Goal: Task Accomplishment & Management: Use online tool/utility

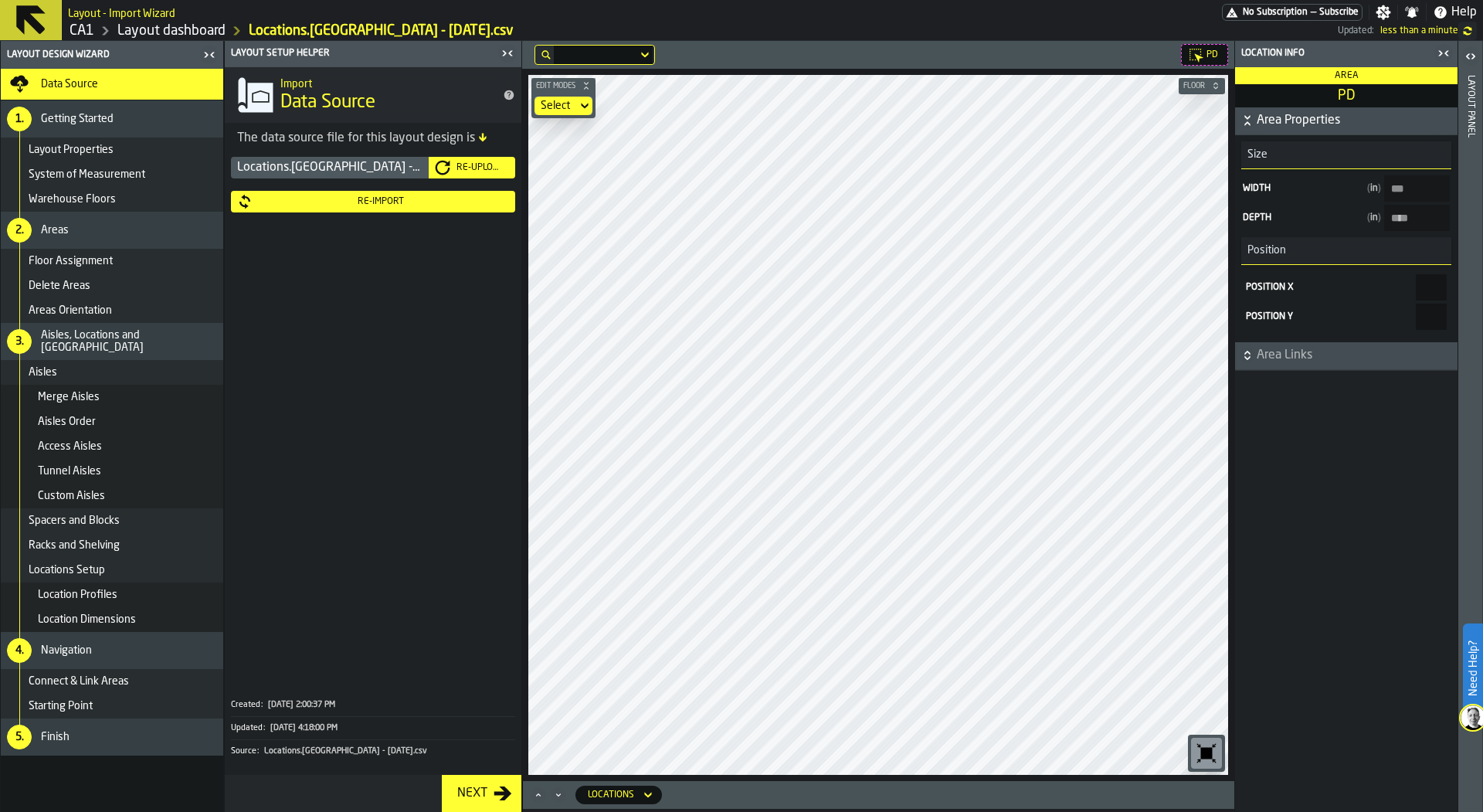
type input "******"
type input "***"
type input "**"
type input "*****"
type input "**"
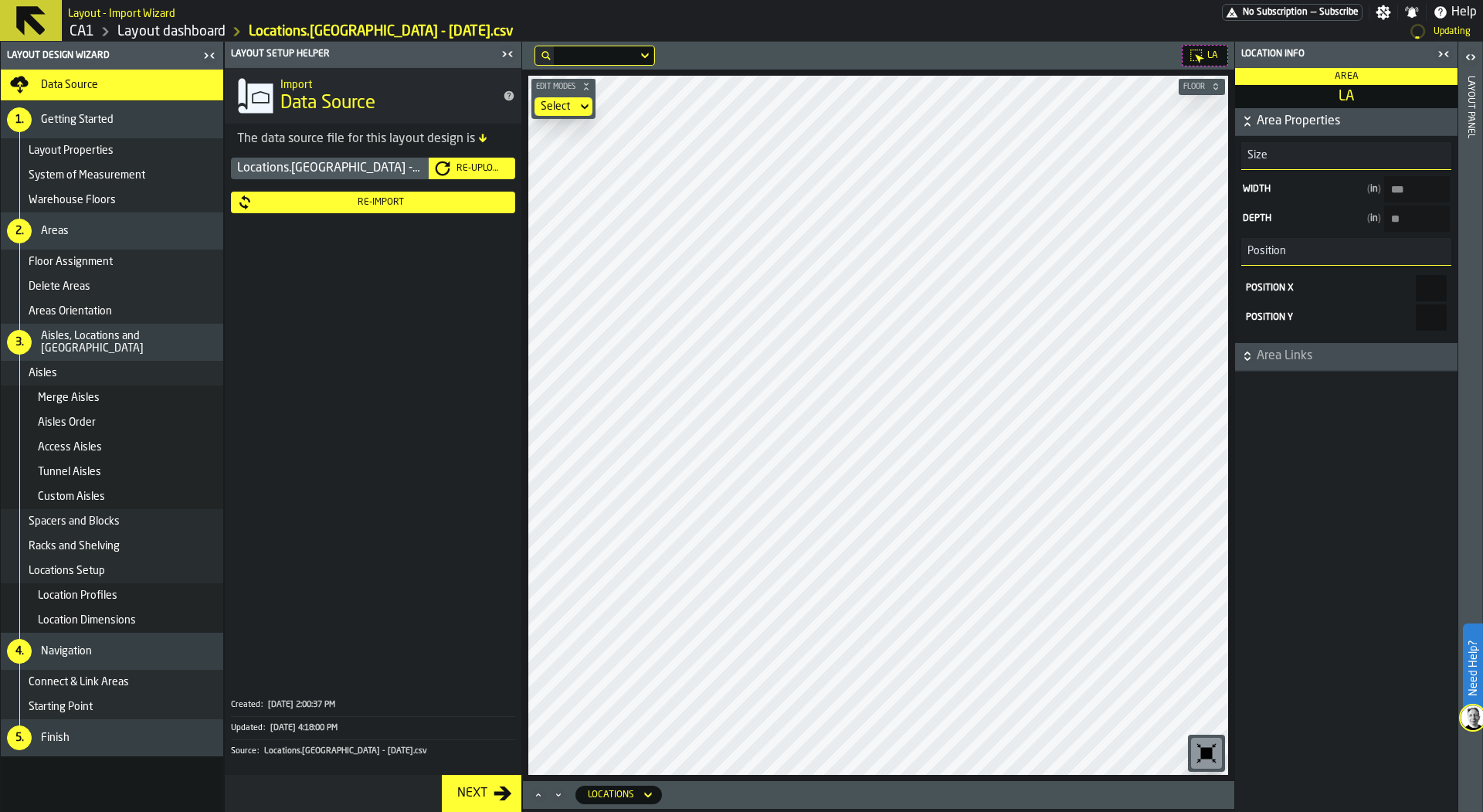
type input "***"
type input "******"
type input "*****"
type input "*******"
type input "****"
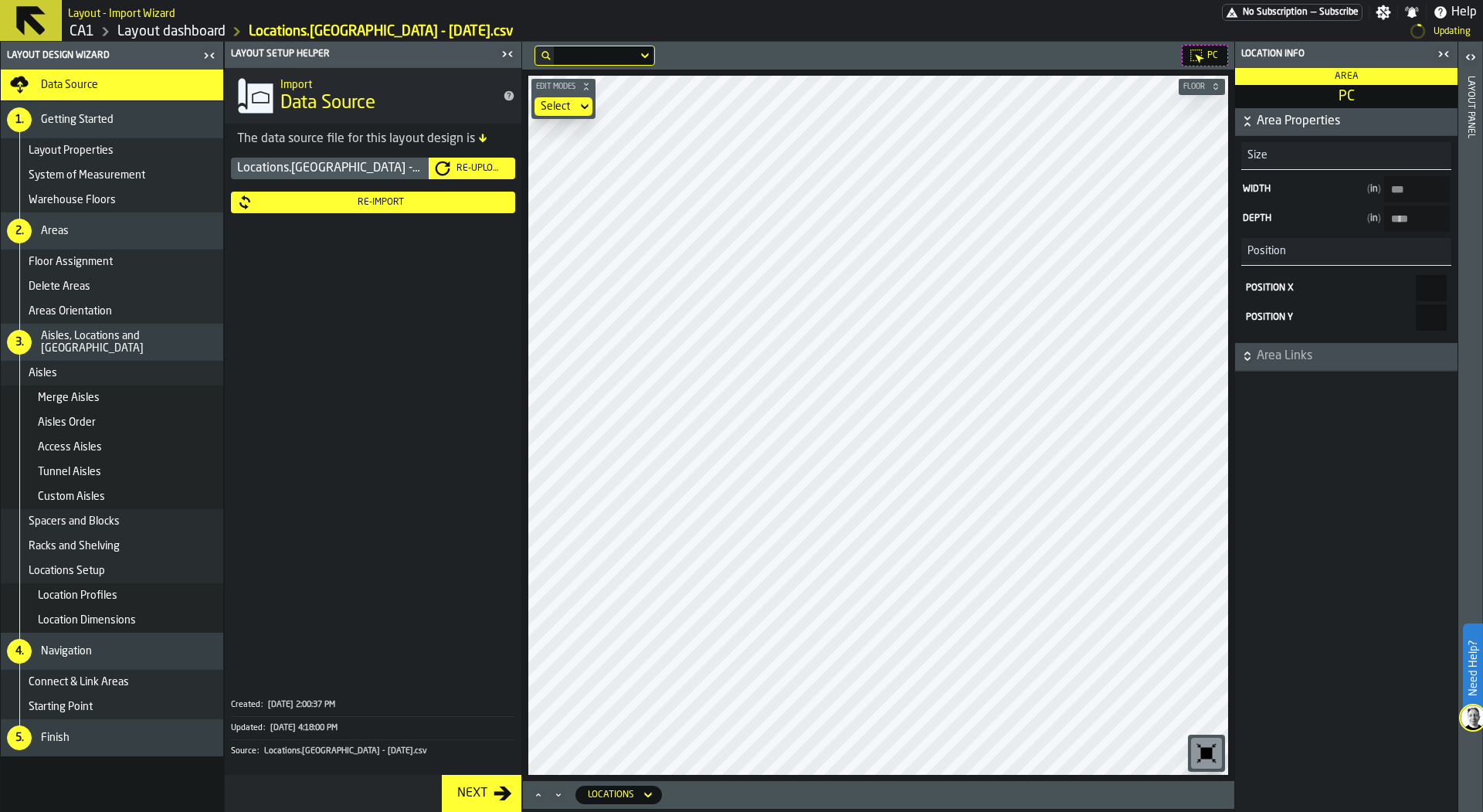
type input "*****"
type input "****"
type input "*****"
type input "****"
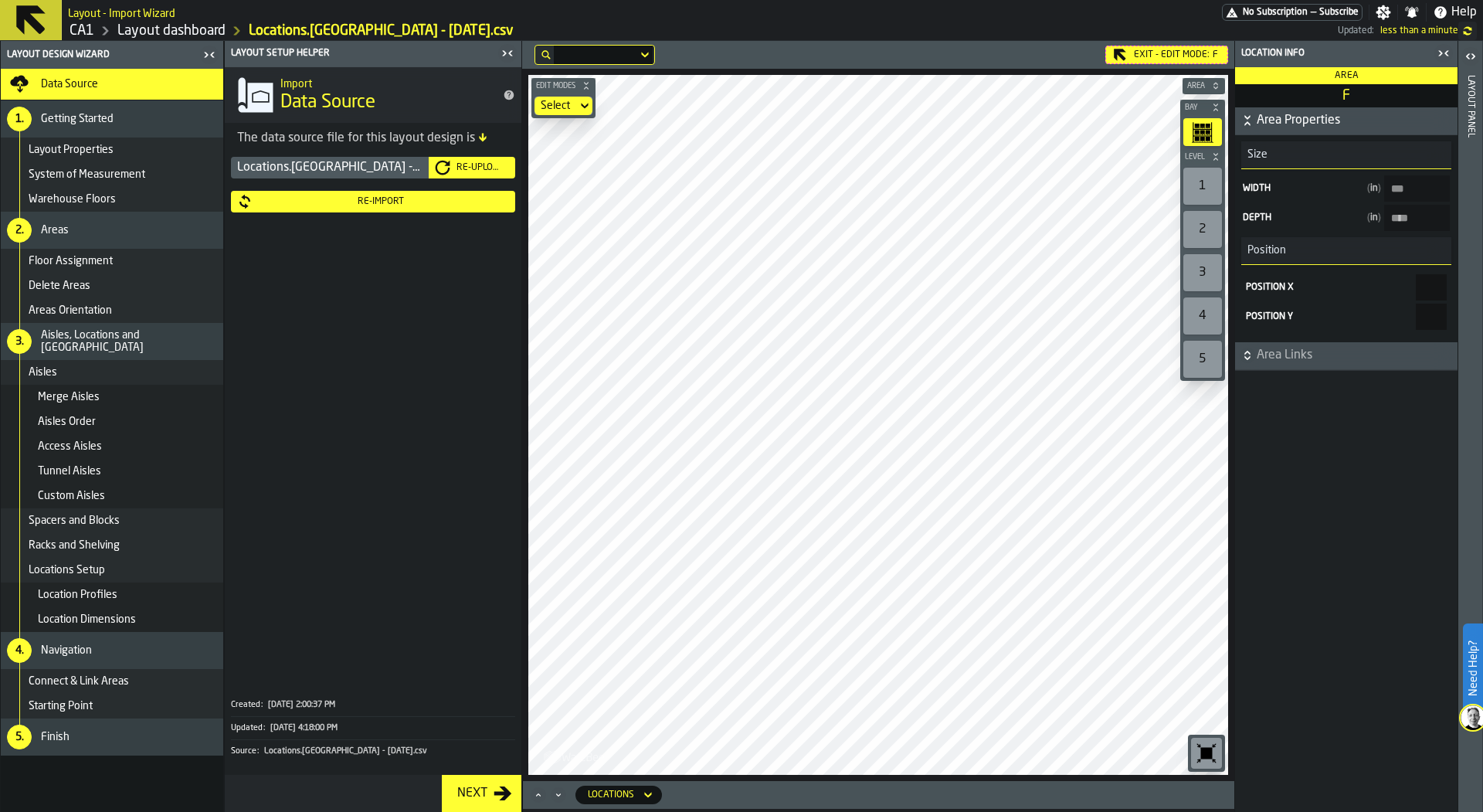
type input "****"
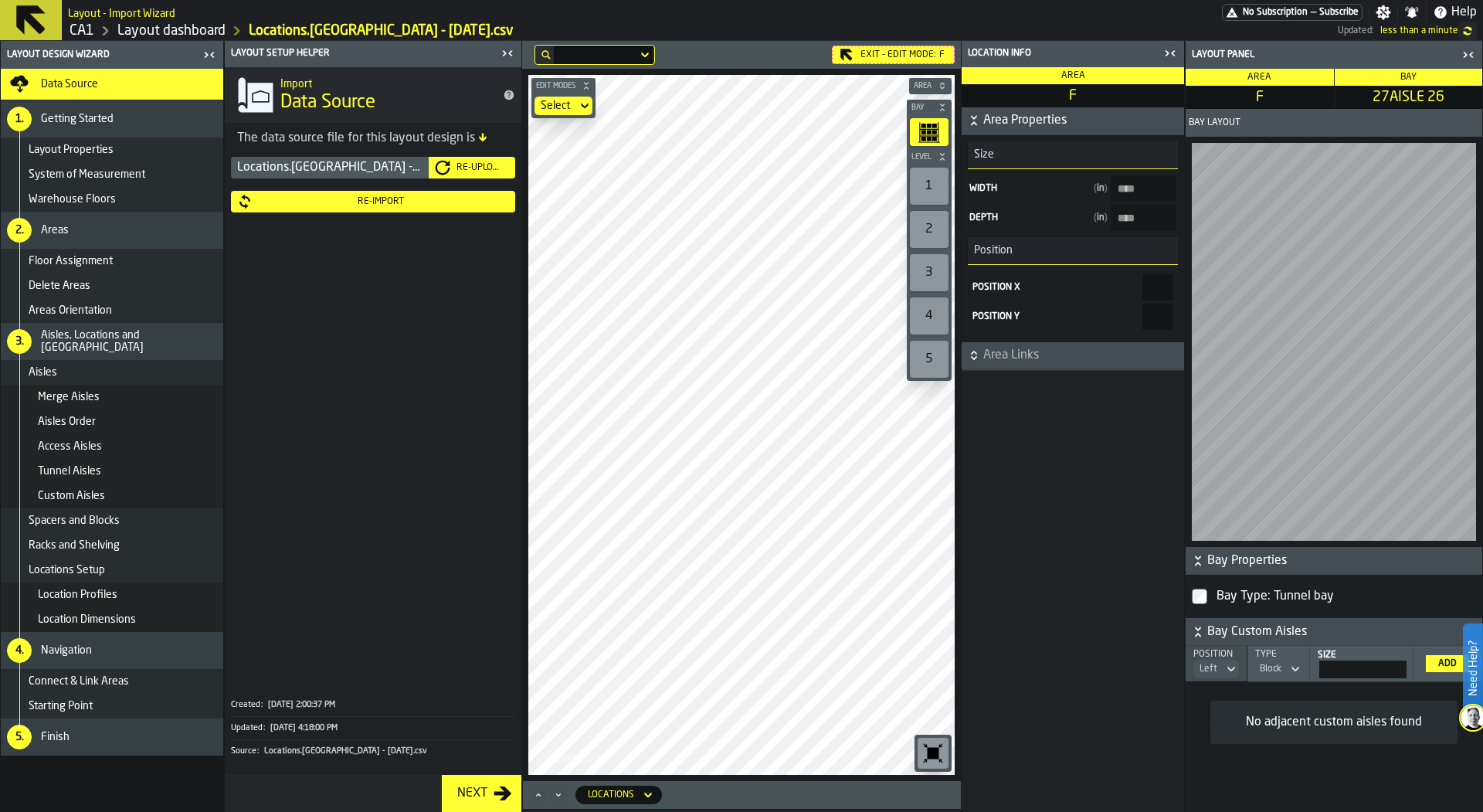
click at [516, 326] on main "Layout Design Wizard Data Source 1. Getting Started Layout Properties System of…" at bounding box center [741, 427] width 1483 height 771
click at [973, 497] on main "Layout Design Wizard Data Source 1. Getting Started Layout Properties System of…" at bounding box center [741, 427] width 1483 height 771
click at [429, 196] on div "Re-Import" at bounding box center [380, 201] width 256 height 11
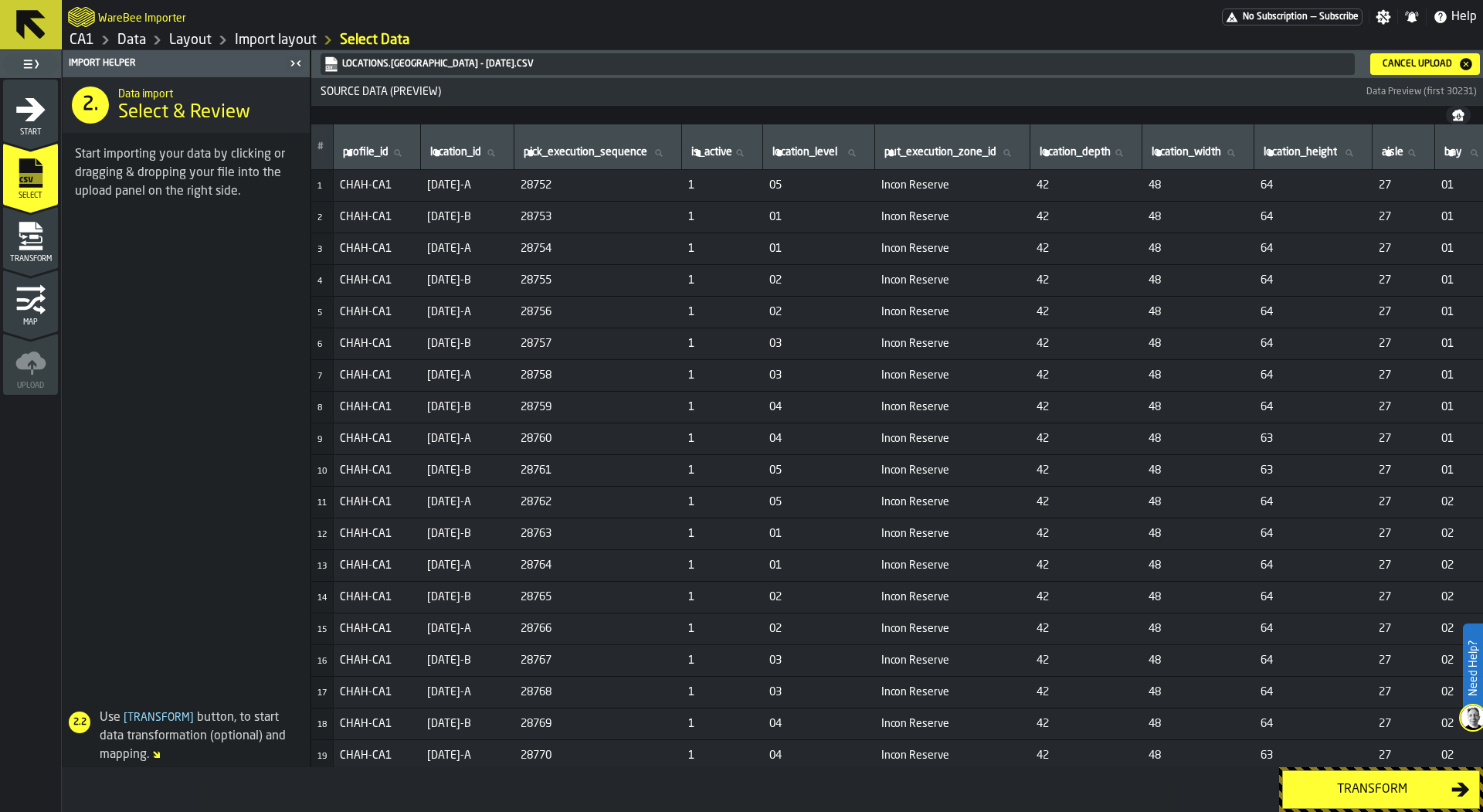
click at [33, 242] on icon "menu Transform" at bounding box center [31, 236] width 31 height 31
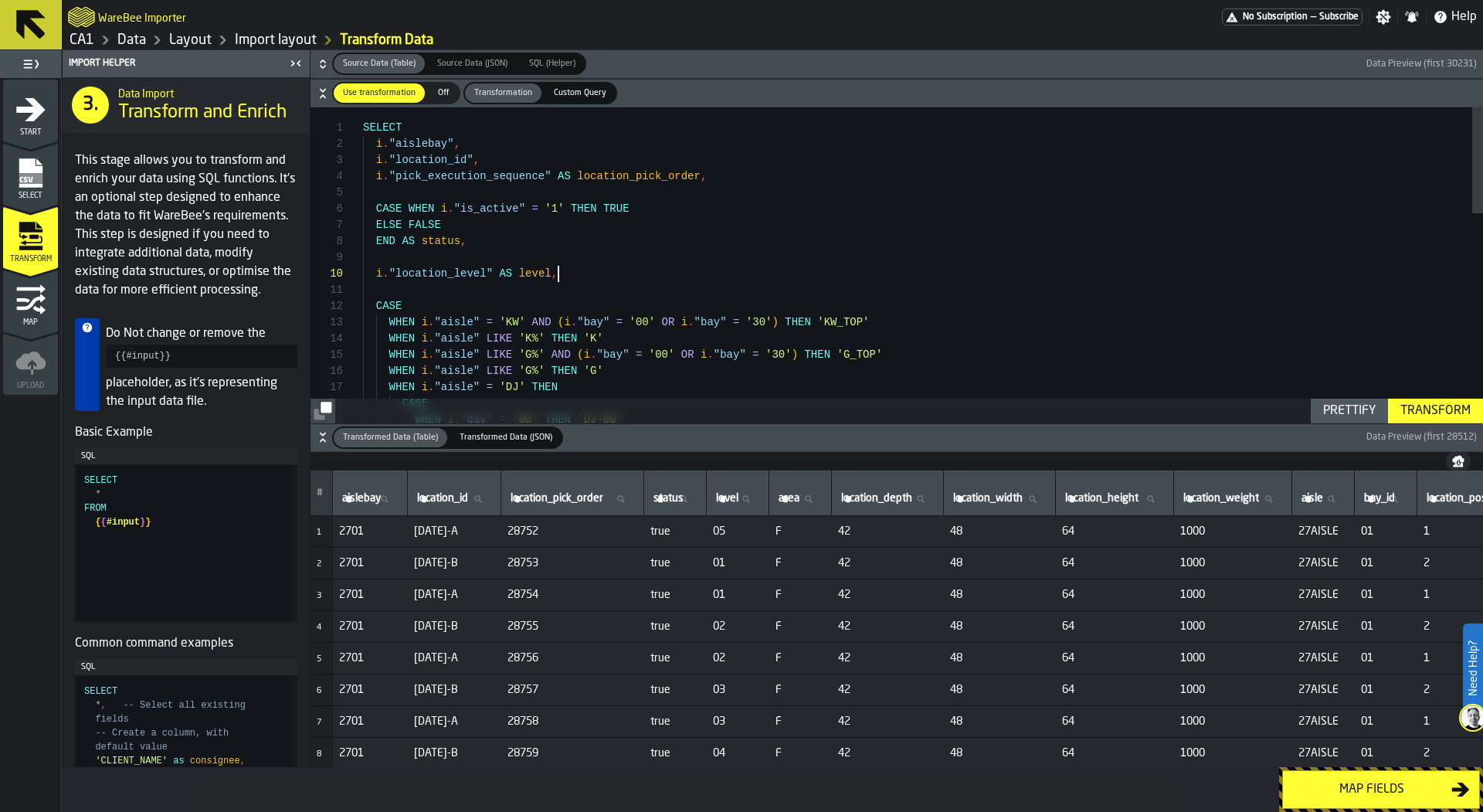
scroll to position [146, 0]
drag, startPoint x: 564, startPoint y: 274, endPoint x: 378, endPoint y: 273, distance: 186.0
click at [378, 273] on div "ELSE FALSE END AS status , i . "location_level" AS level , CASE WHEN i . "aisle…" at bounding box center [922, 578] width 1120 height 941
click at [701, 262] on div "ELSE FALSE END AS status , -- i."location_level" AS level, CASE WHEN i . "aisle…" at bounding box center [922, 578] width 1120 height 941
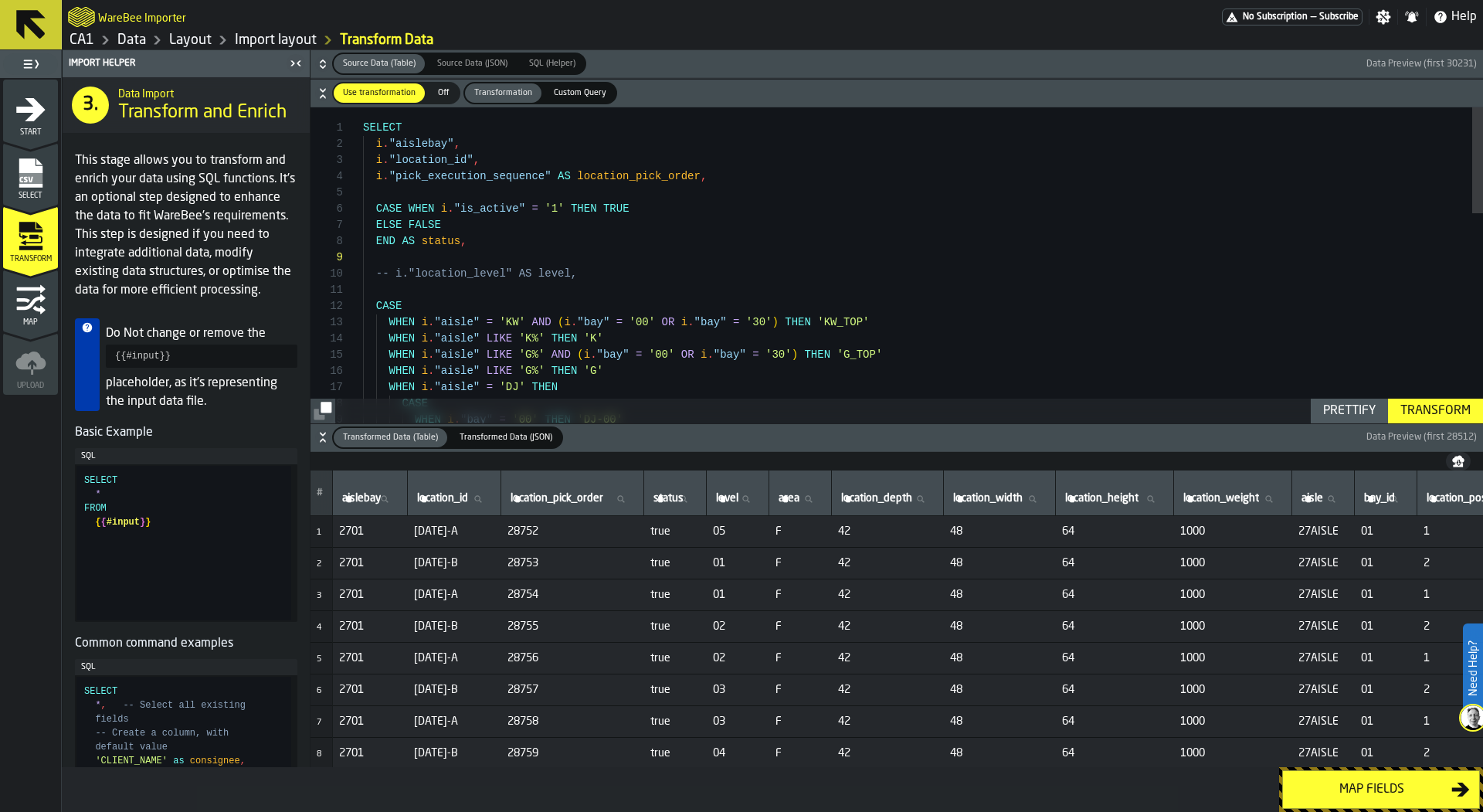
scroll to position [0, 0]
click at [648, 286] on div "ELSE FALSE END AS status , -- i."location_level" AS level, CASE WHEN i . "aisle…" at bounding box center [922, 578] width 1120 height 941
click at [320, 62] on icon "button-" at bounding box center [323, 60] width 5 height 4
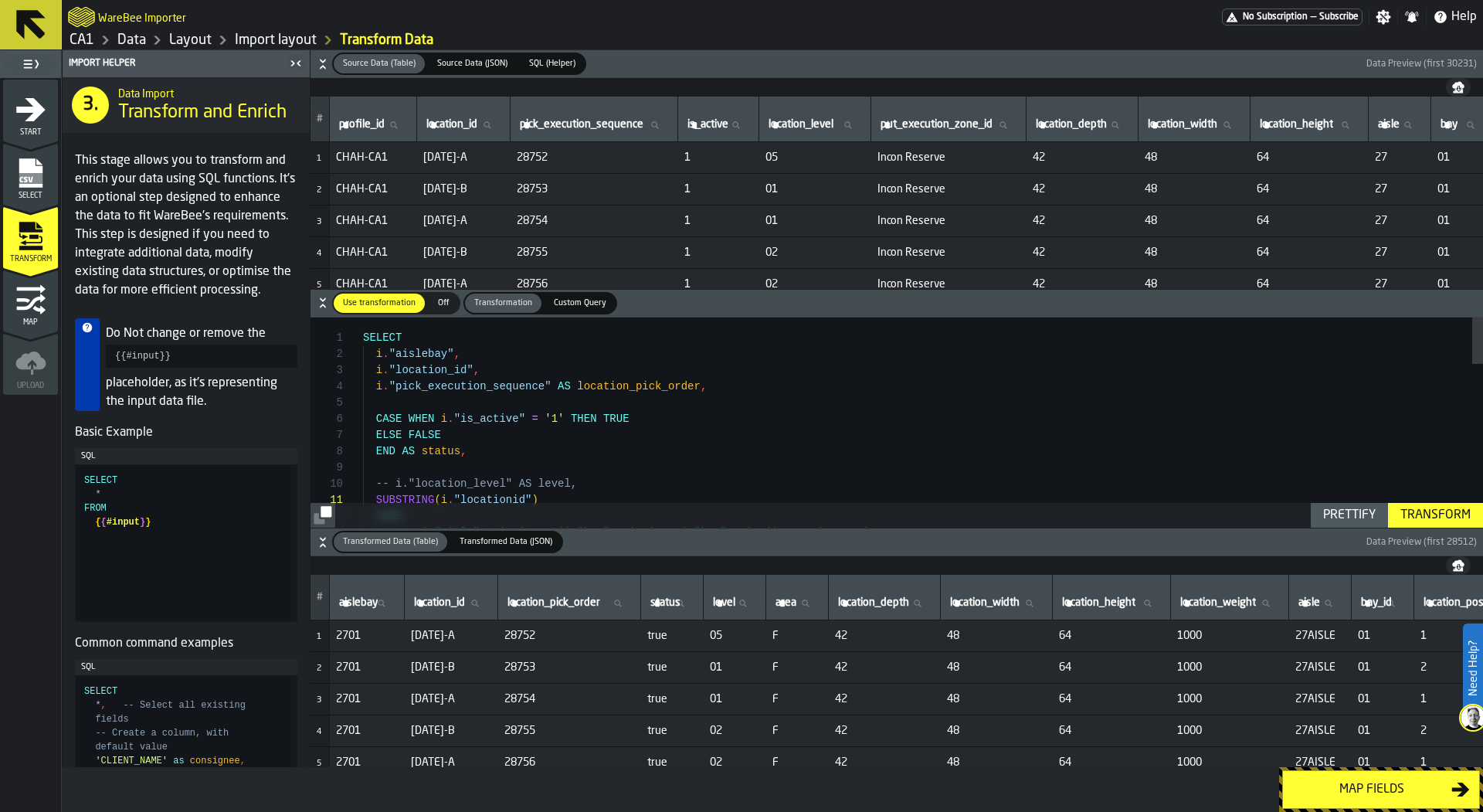
click at [320, 62] on icon "button-" at bounding box center [323, 64] width 15 height 15
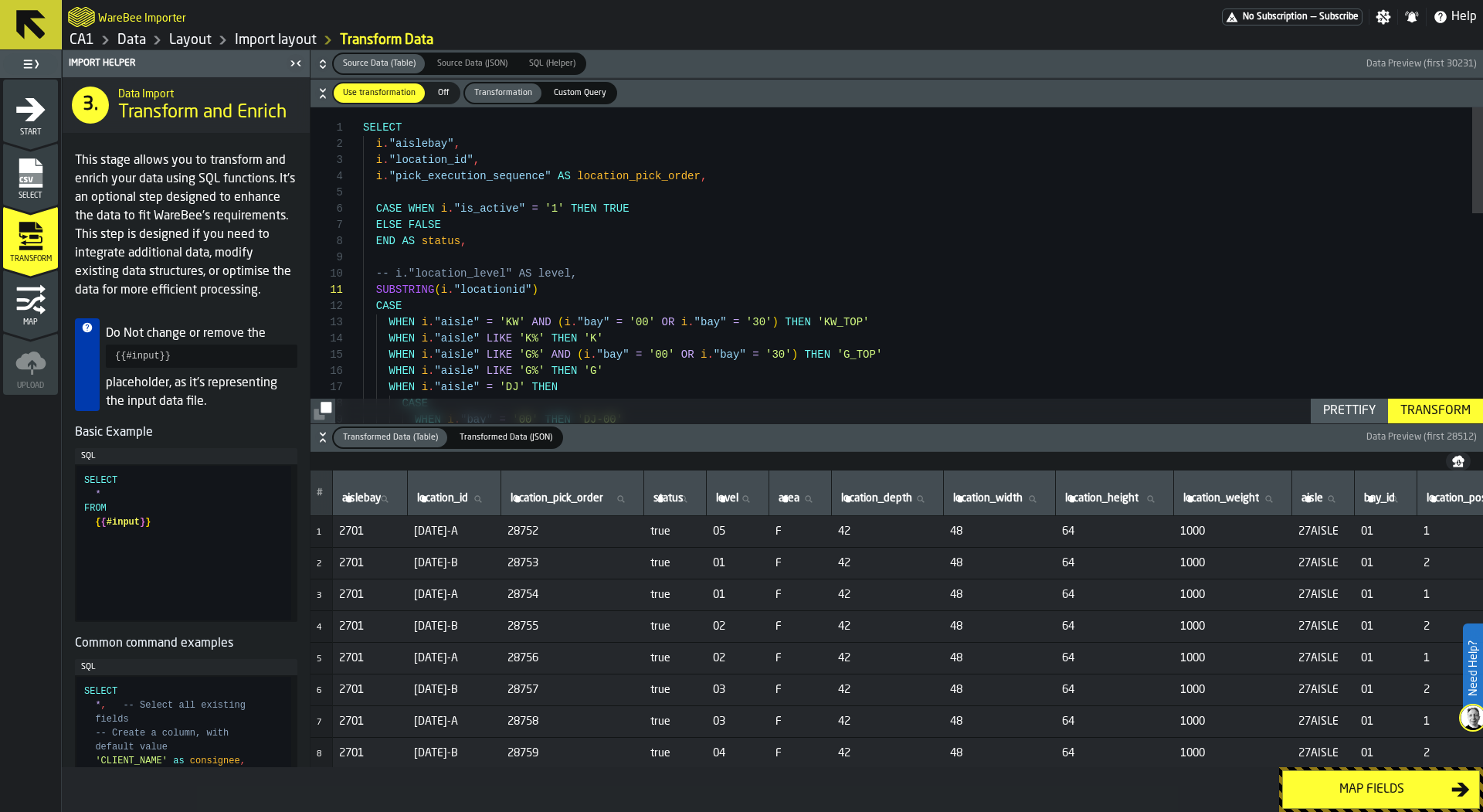
click at [511, 287] on div "ELSE FALSE END AS status , -- i."location_level" AS level, SUBSTRING ( i . "loc…" at bounding box center [922, 578] width 1120 height 941
click at [924, 302] on div "ELSE FALSE END AS status , -- i."location_level" AS level, SUBSTRING ( i . "loc…" at bounding box center [922, 578] width 1120 height 941
click at [796, 283] on div "ELSE FALSE END AS status , -- i."location_level" AS level, SUBSTRING ( i . "loc…" at bounding box center [922, 578] width 1120 height 941
type textarea "**********"
click at [1430, 413] on div "Transform" at bounding box center [1436, 411] width 83 height 18
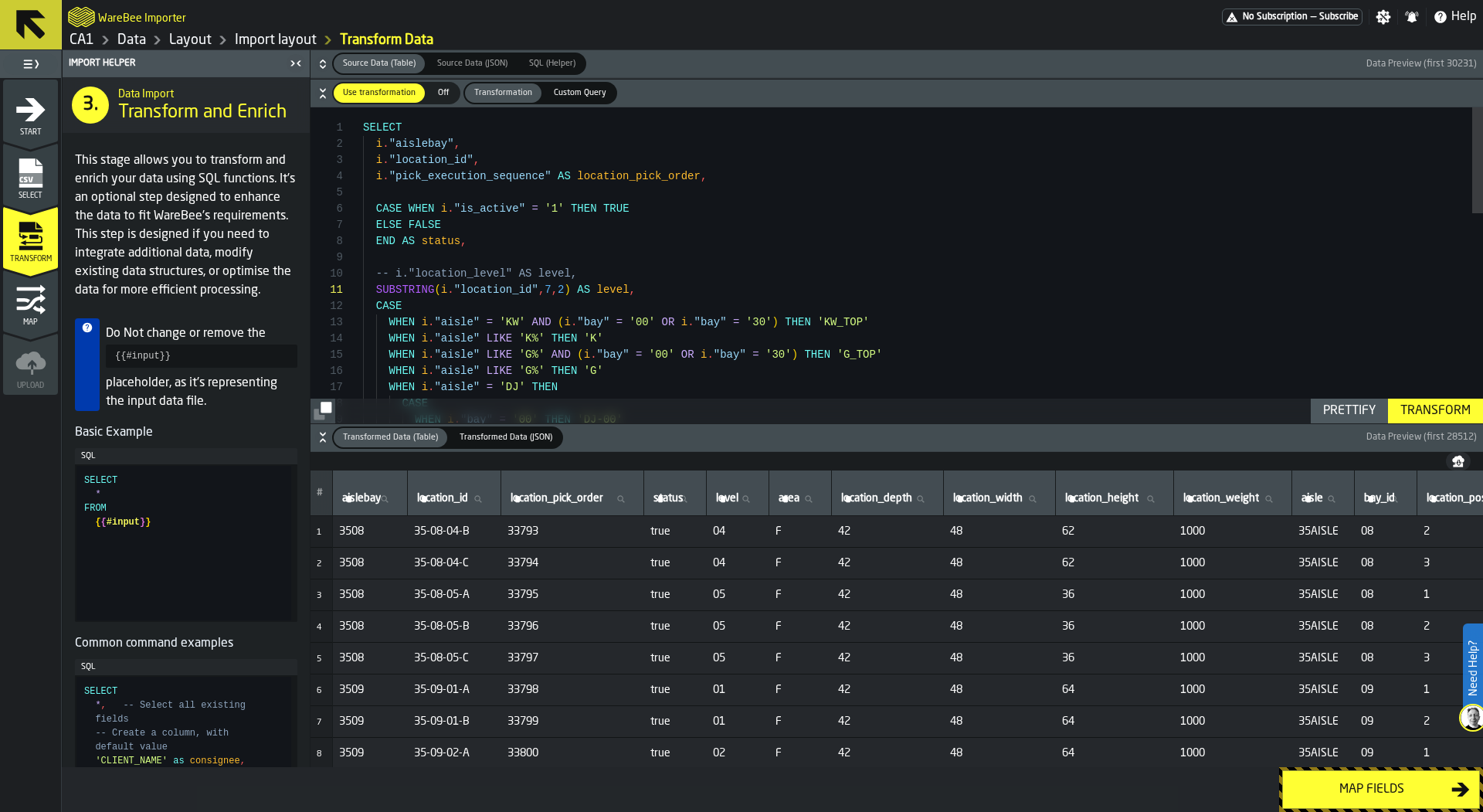
click at [1410, 798] on button "Map fields" at bounding box center [1381, 789] width 198 height 38
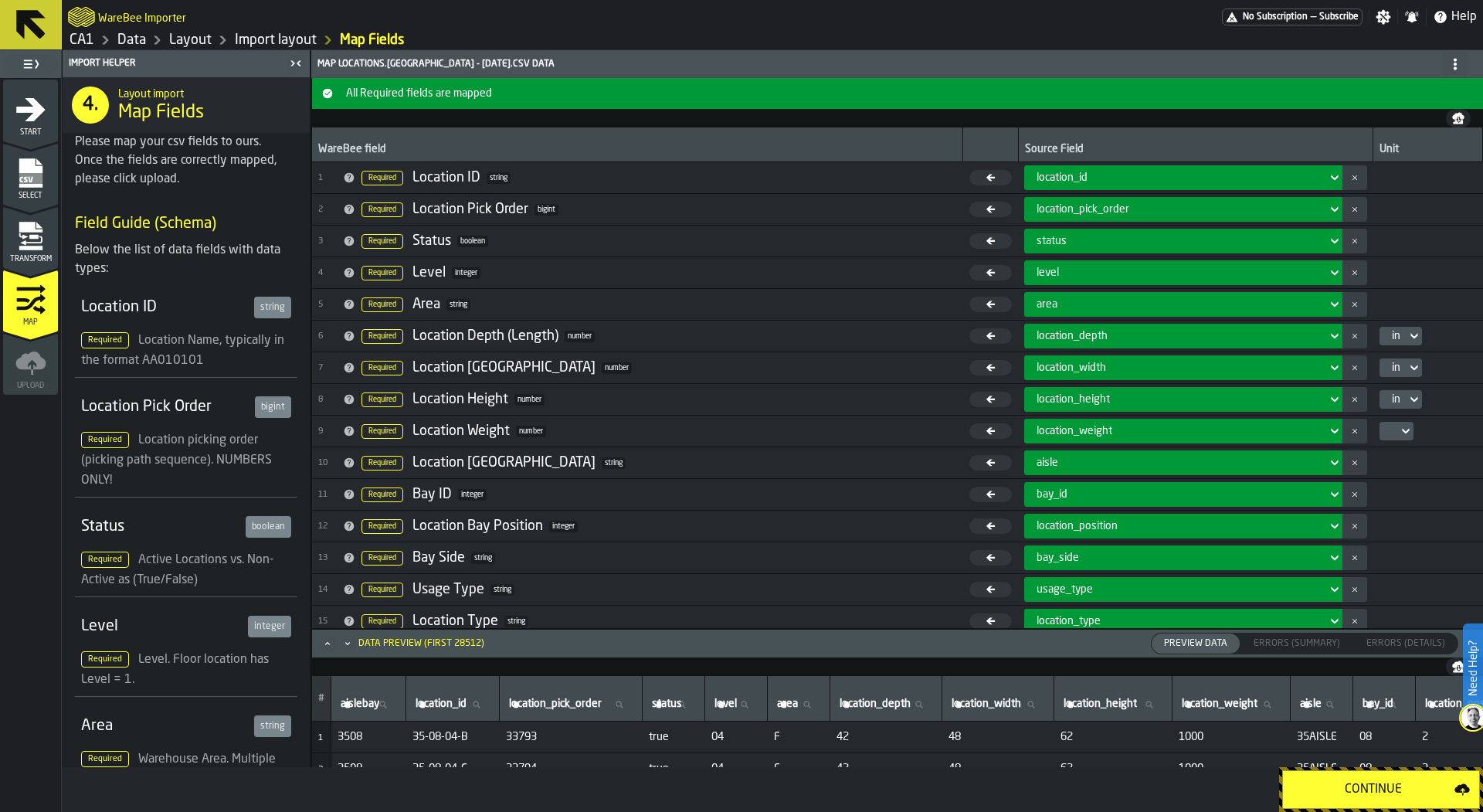
click at [1385, 780] on div "Continue" at bounding box center [1374, 789] width 162 height 18
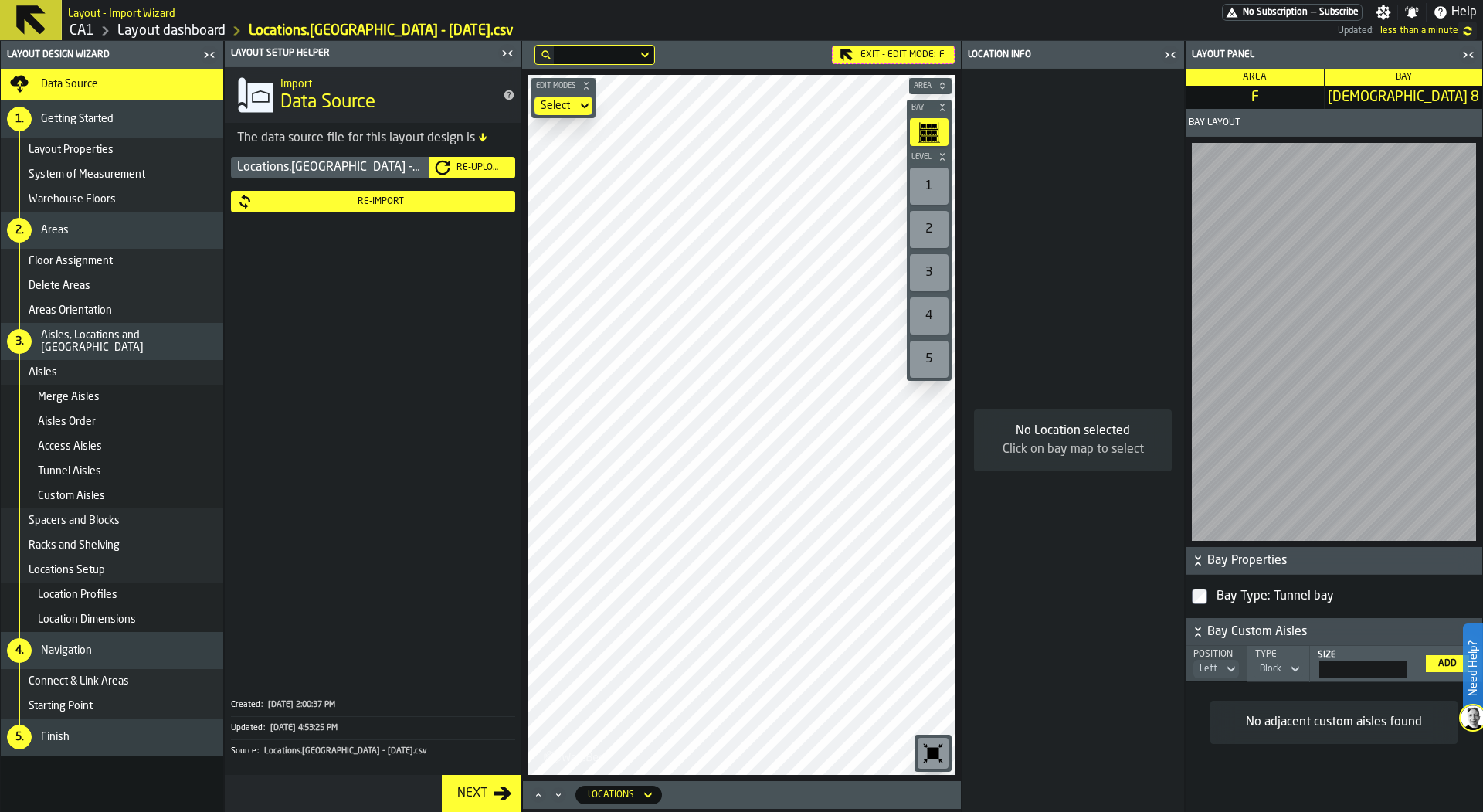
click at [1177, 59] on icon "button-toggle-Close me" at bounding box center [1170, 55] width 18 height 18
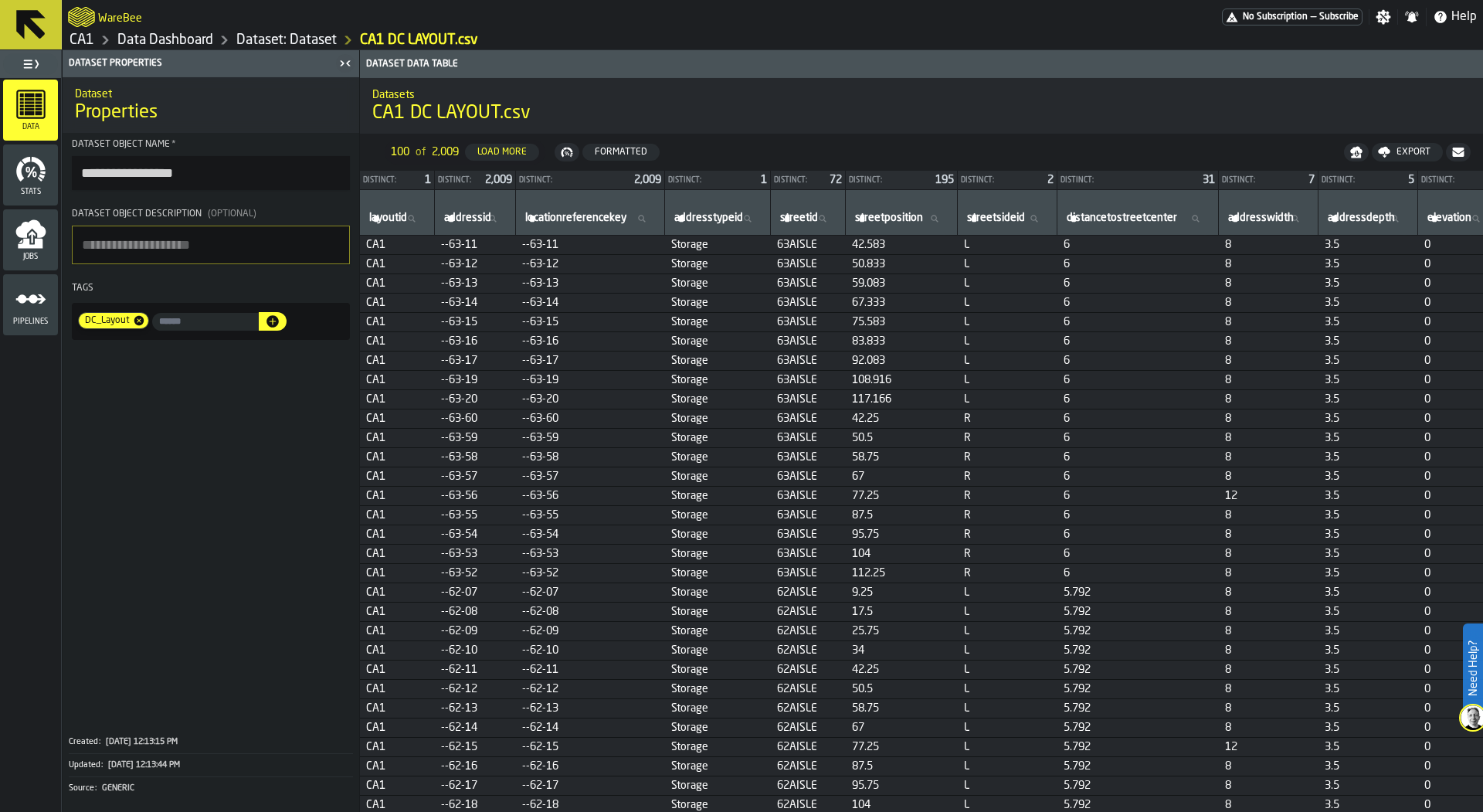
scroll to position [0, 10]
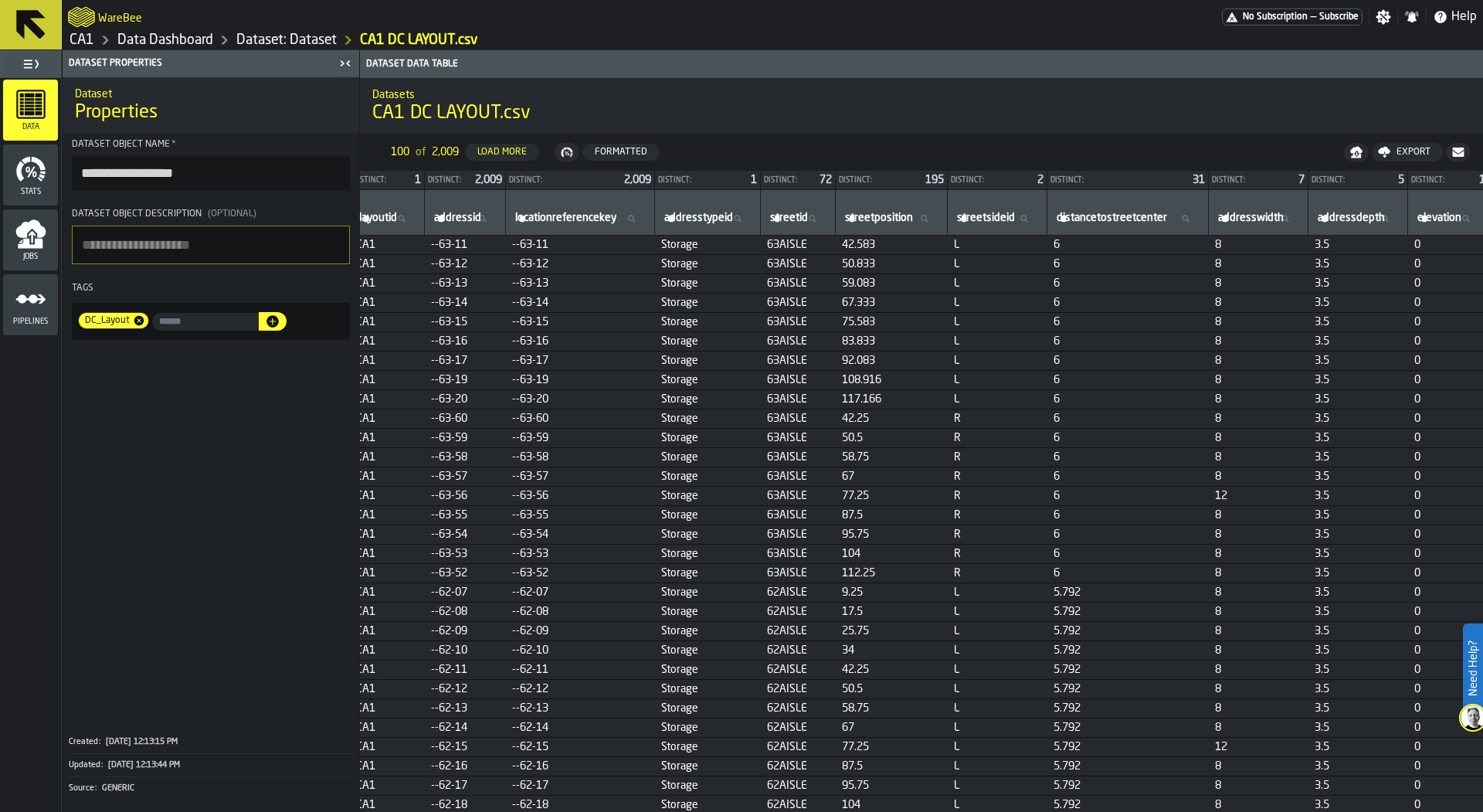
click at [259, 50] on header "Dataset Properties" at bounding box center [211, 64] width 296 height 27
click at [292, 41] on link "Dataset: Dataset" at bounding box center [286, 40] width 100 height 17
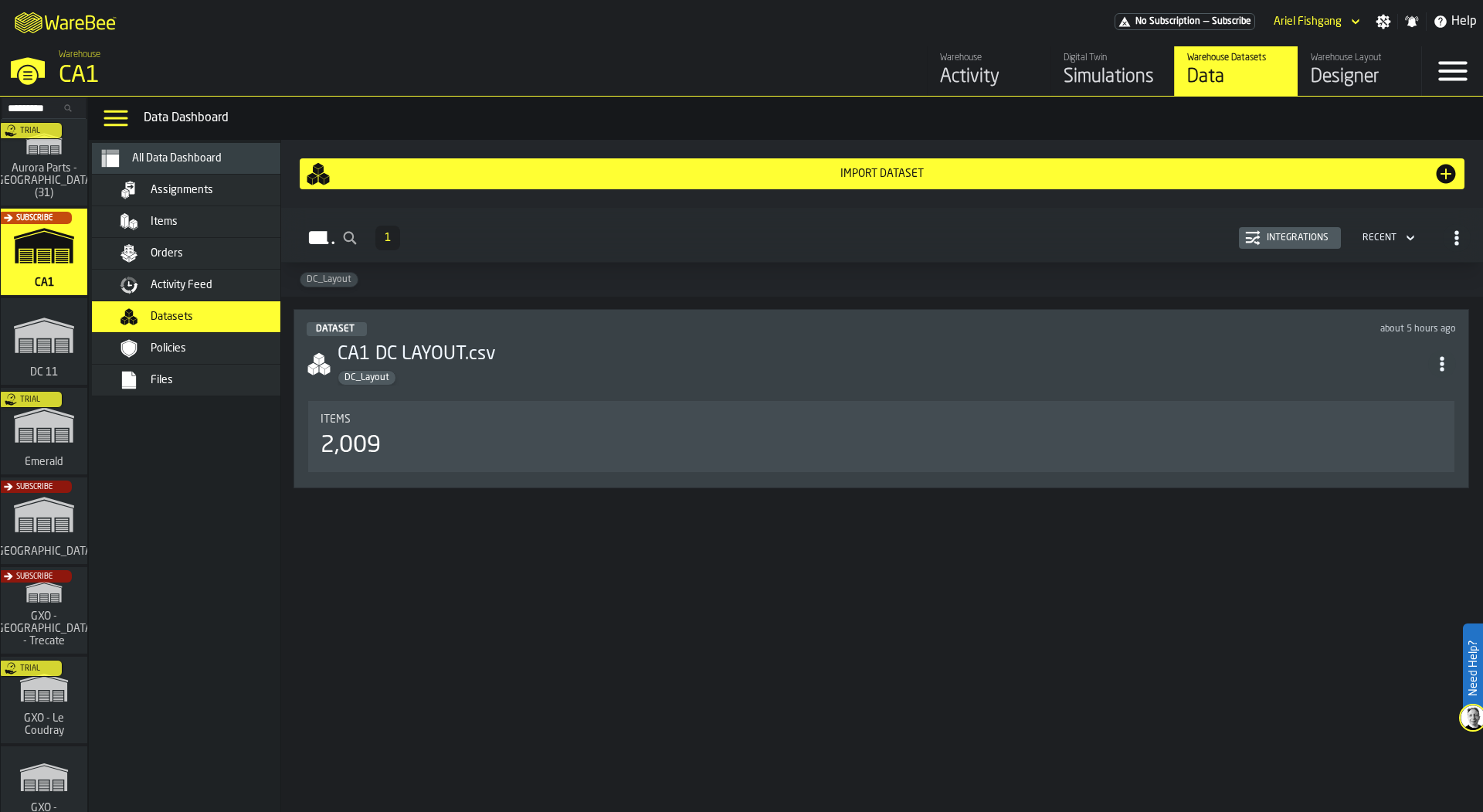
click at [1325, 75] on div "Designer" at bounding box center [1360, 77] width 98 height 25
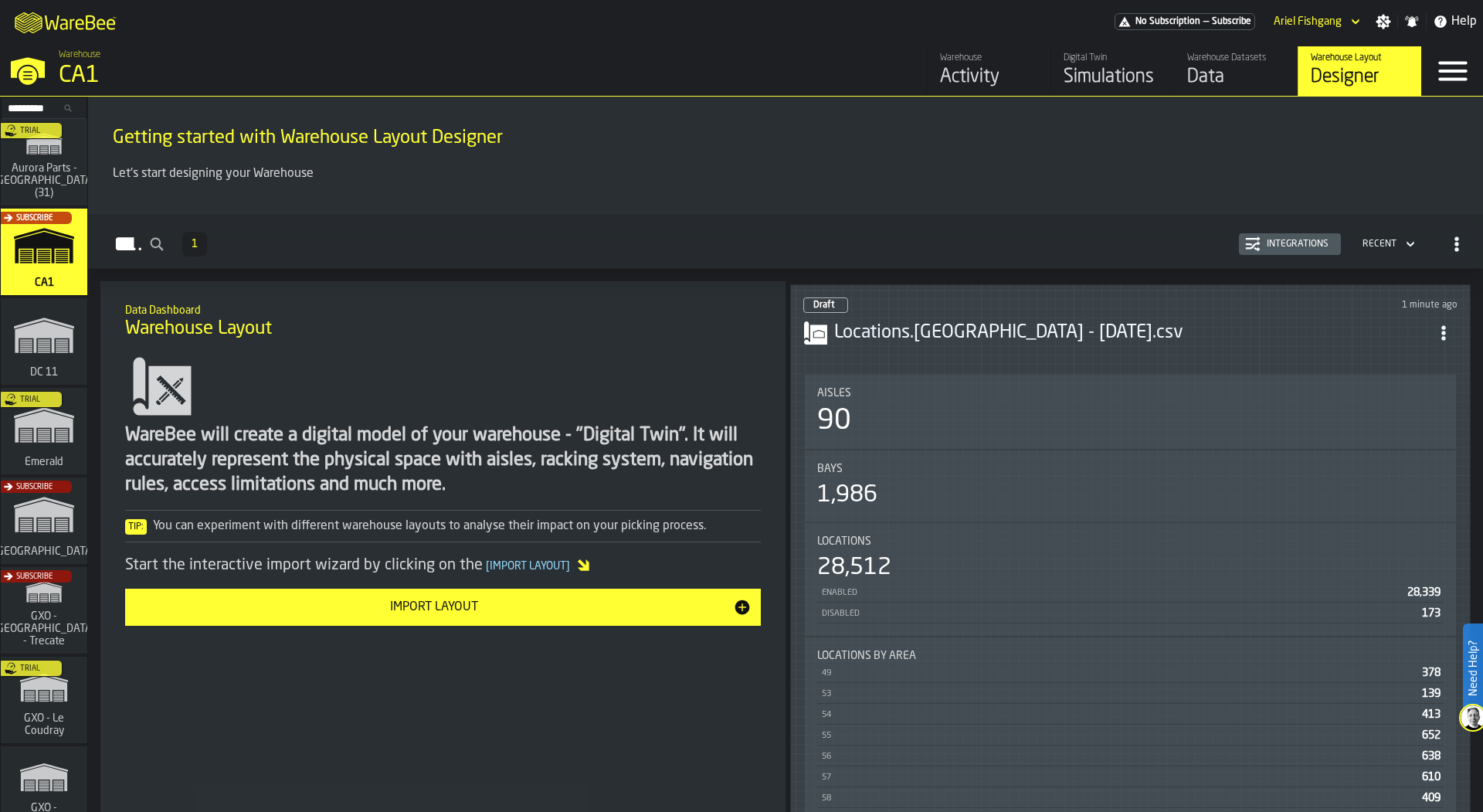
click at [1119, 343] on header "Draft 1 minute ago Locations.CA1 - 08.05.25.csv" at bounding box center [1130, 328] width 654 height 62
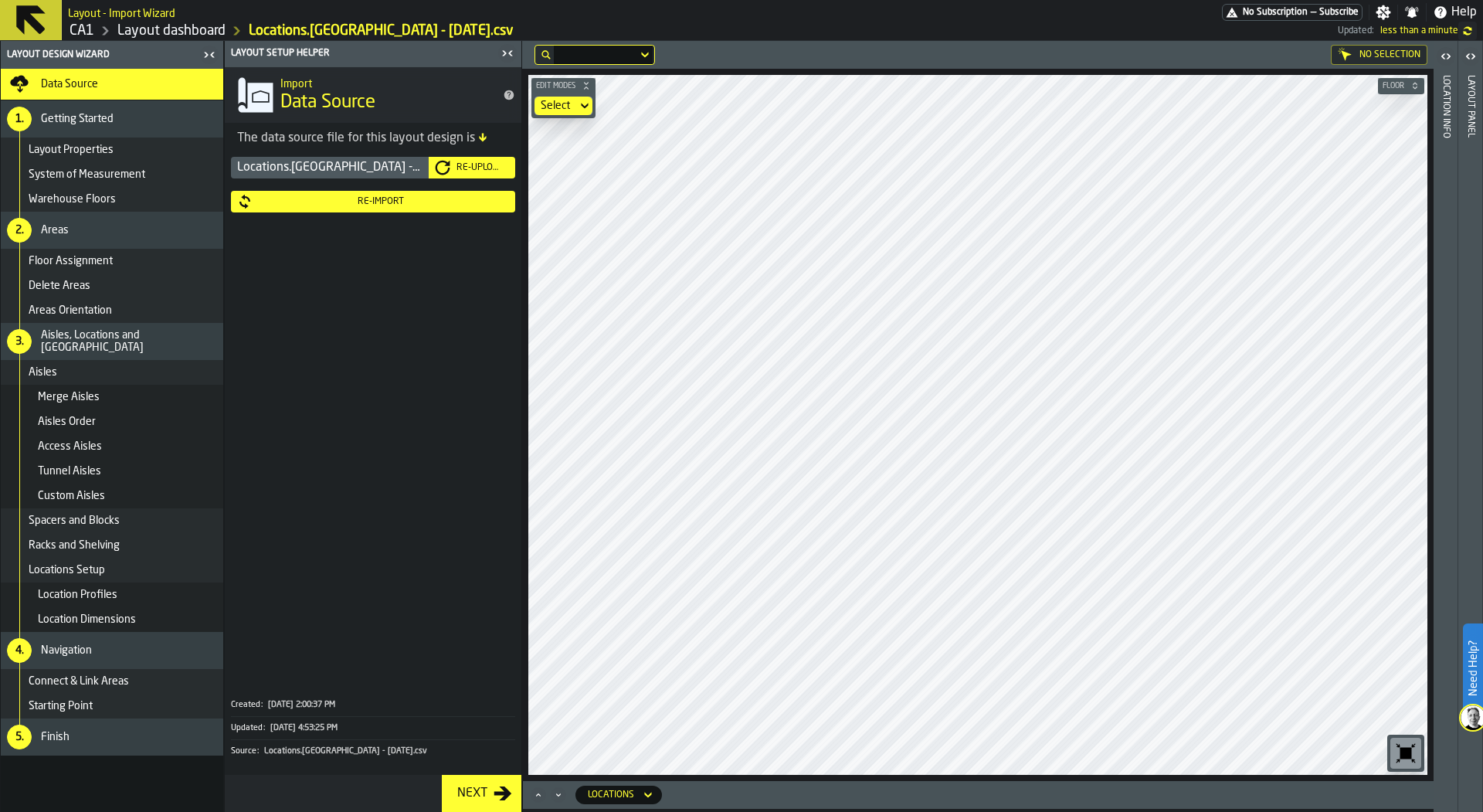
click at [413, 205] on div "Re-Import" at bounding box center [380, 201] width 256 height 11
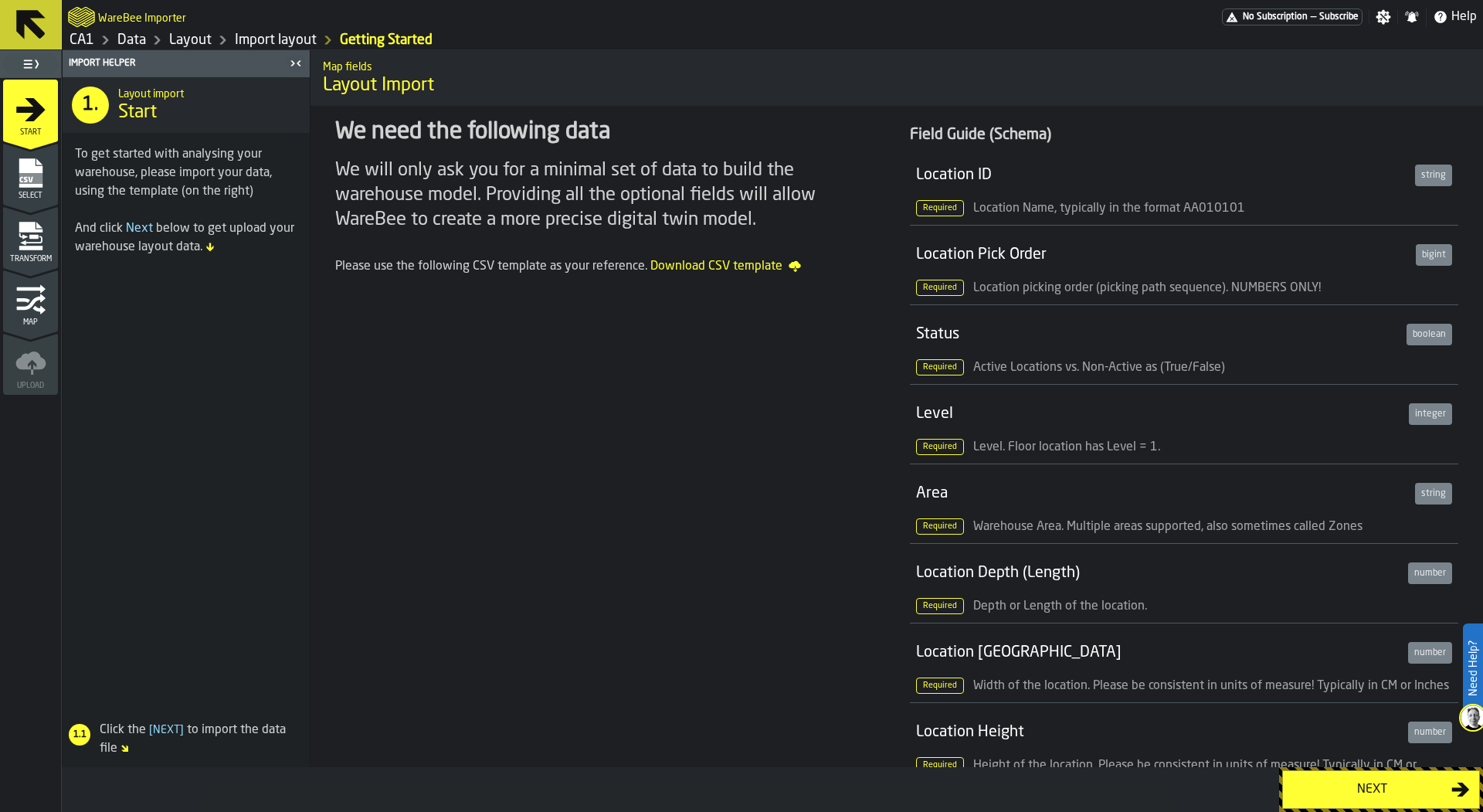
click at [182, 34] on link "Layout" at bounding box center [191, 40] width 43 height 17
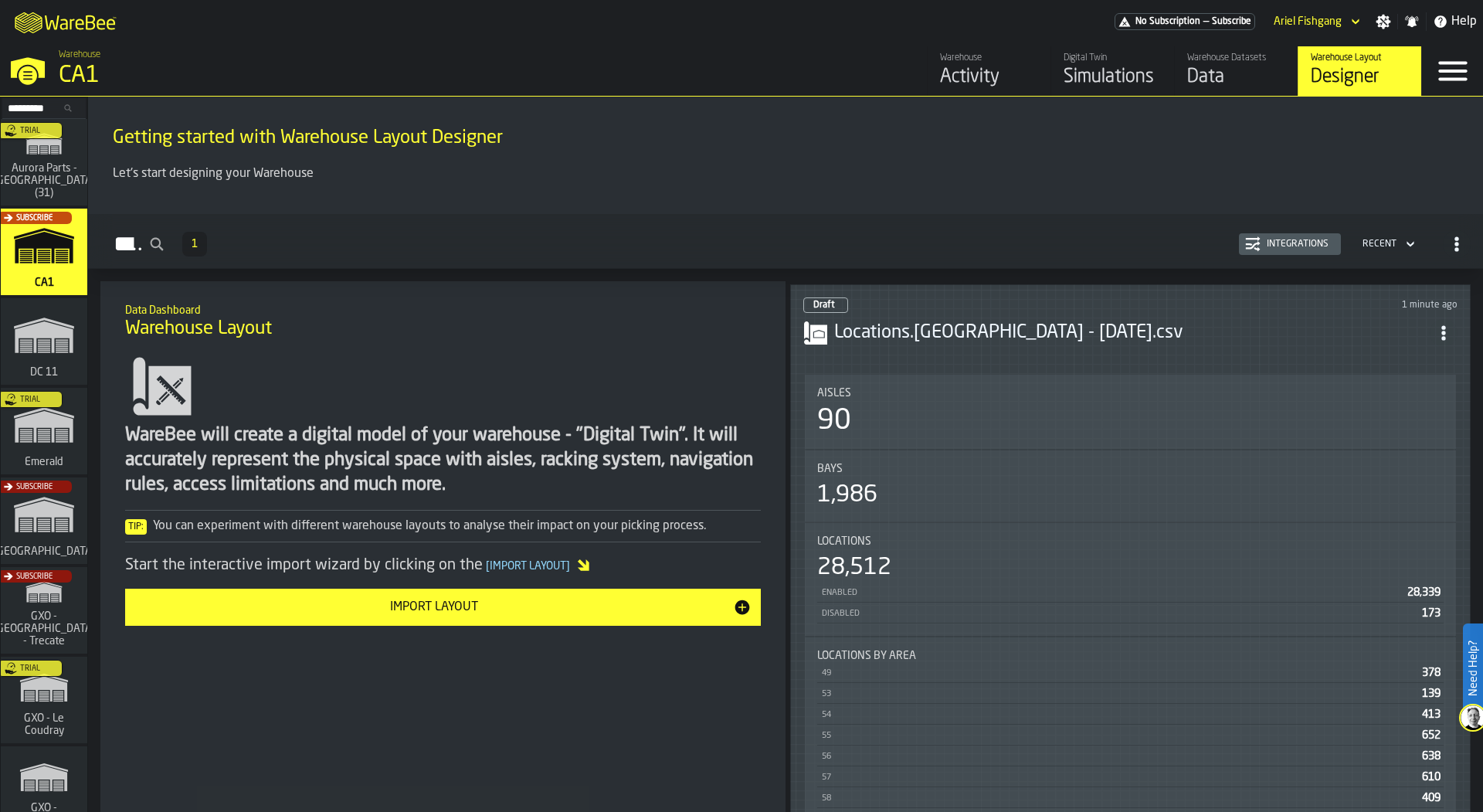
click at [1145, 387] on div "Aisles" at bounding box center [1130, 394] width 626 height 13
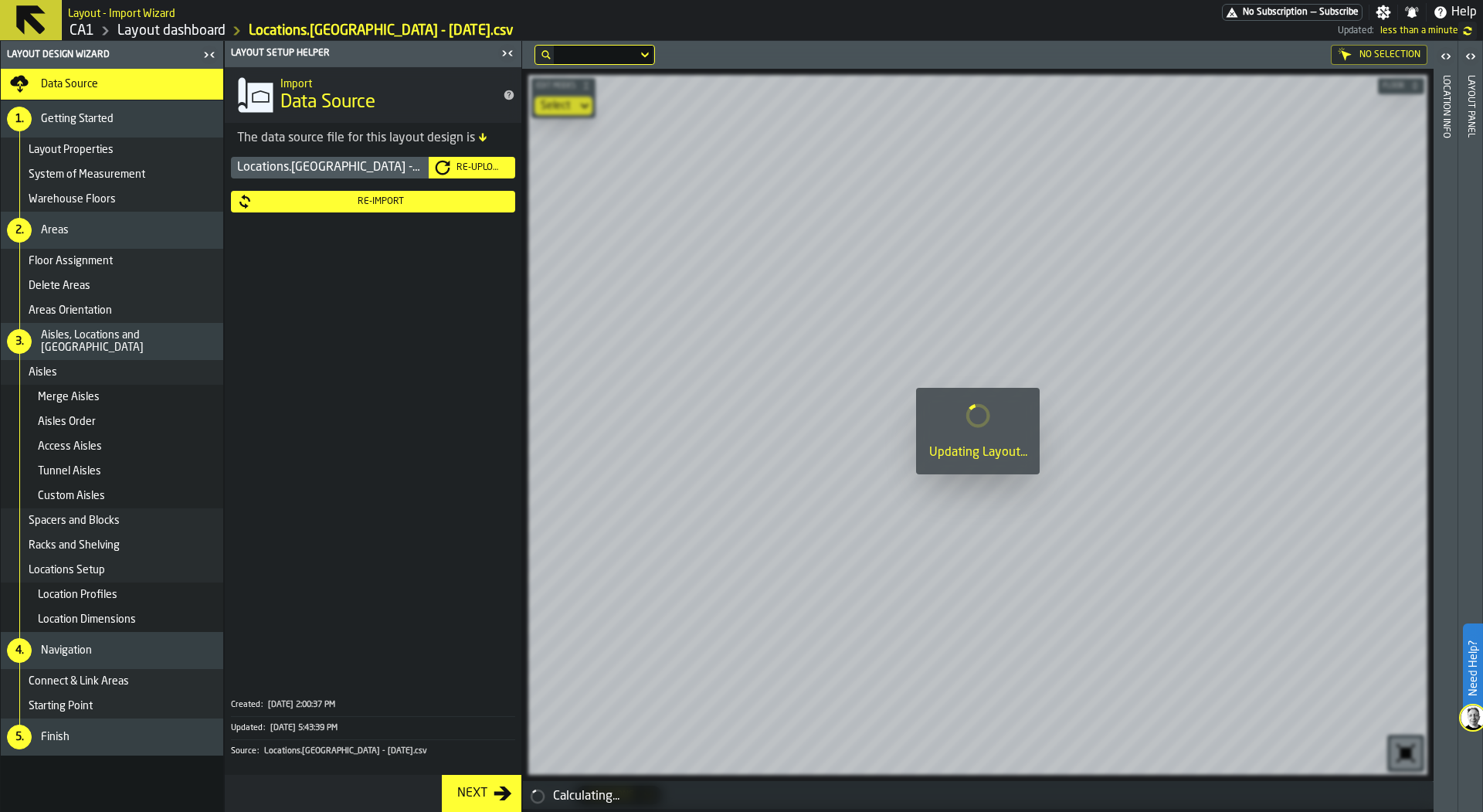
click at [503, 58] on icon "button-toggle-Close me" at bounding box center [508, 53] width 18 height 18
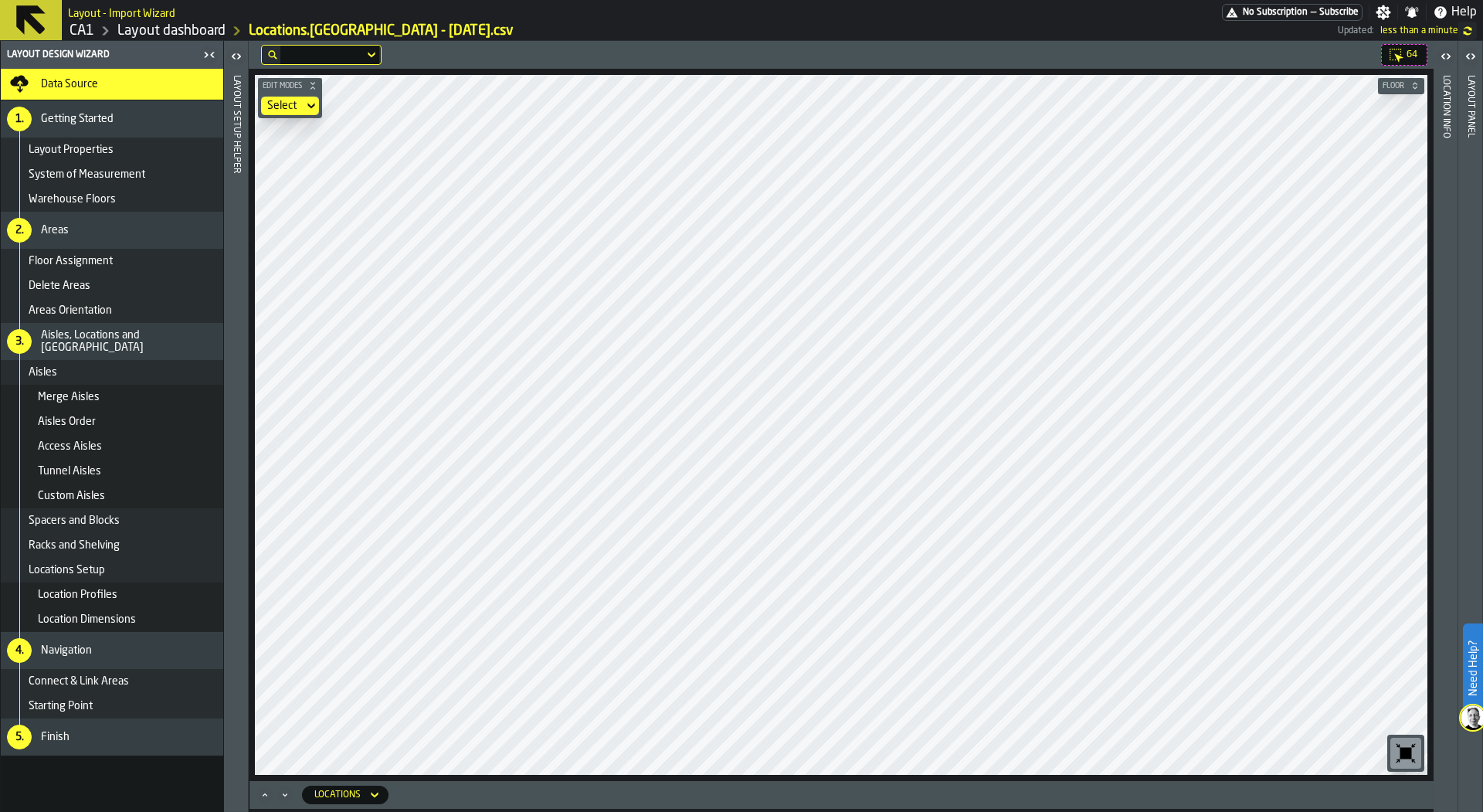
click at [156, 84] on div "Data Source" at bounding box center [129, 85] width 176 height 13
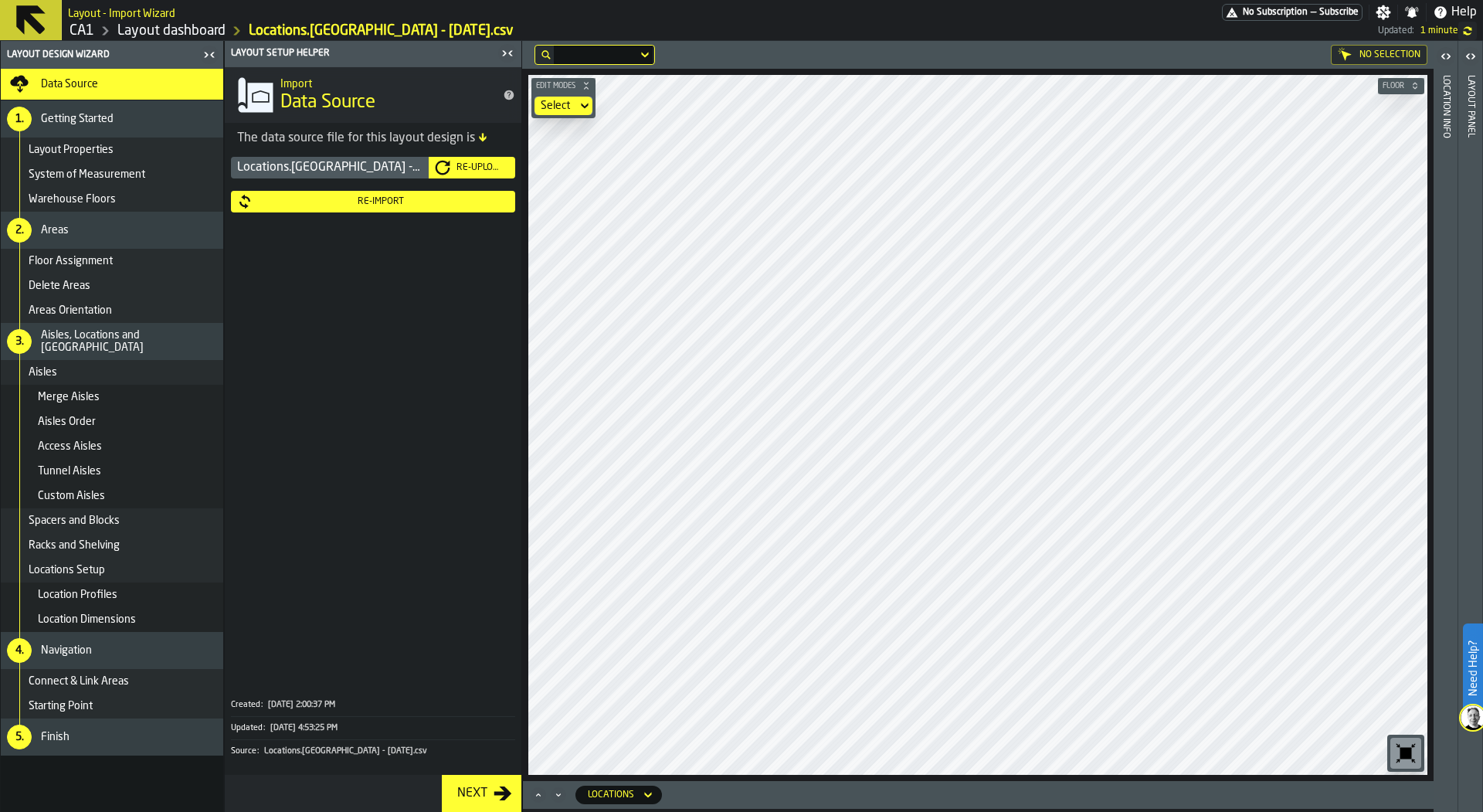
click at [505, 49] on icon "button-toggle-Close me" at bounding box center [508, 53] width 18 height 18
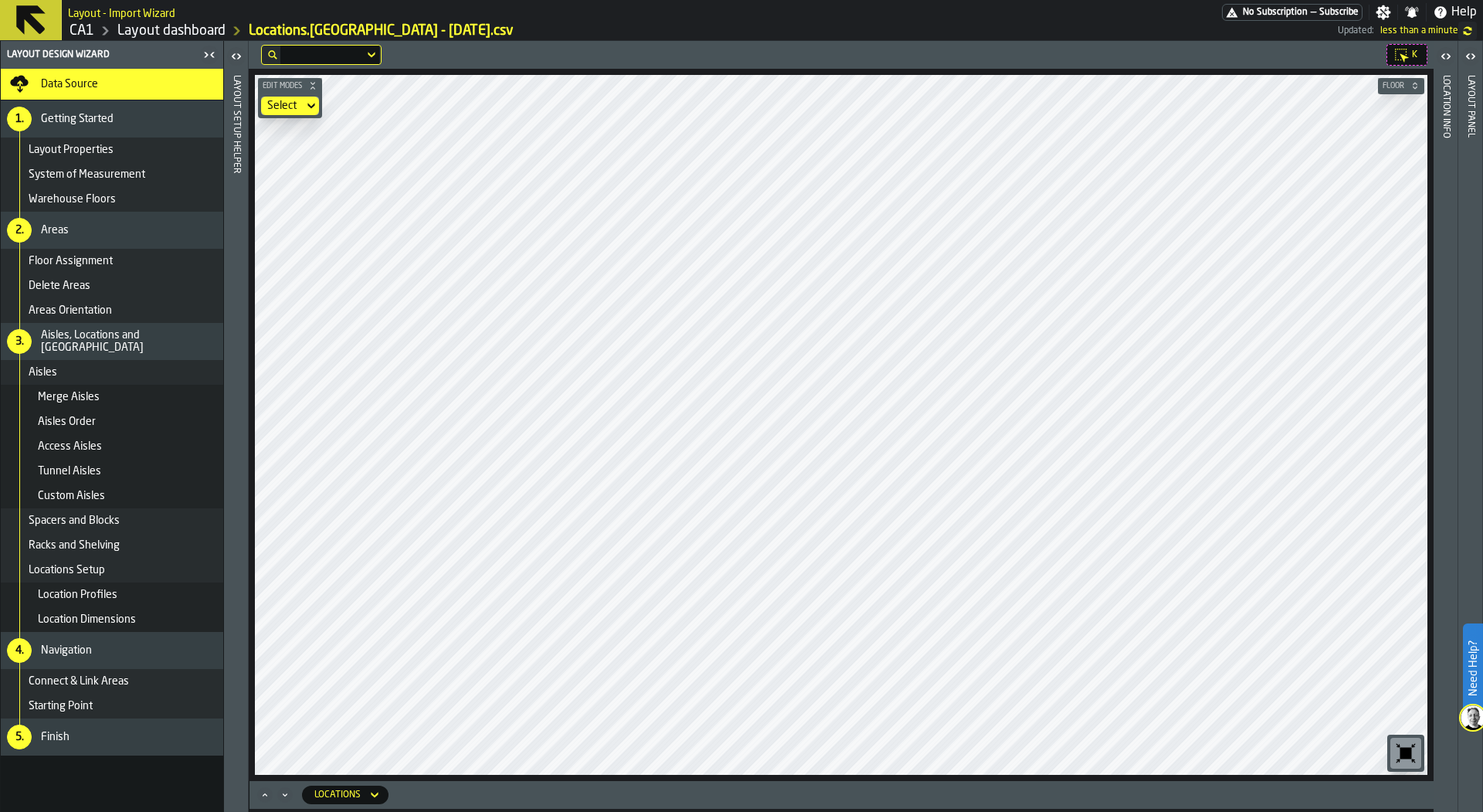
click at [239, 176] on div "Layout Setup Helper" at bounding box center [236, 440] width 11 height 736
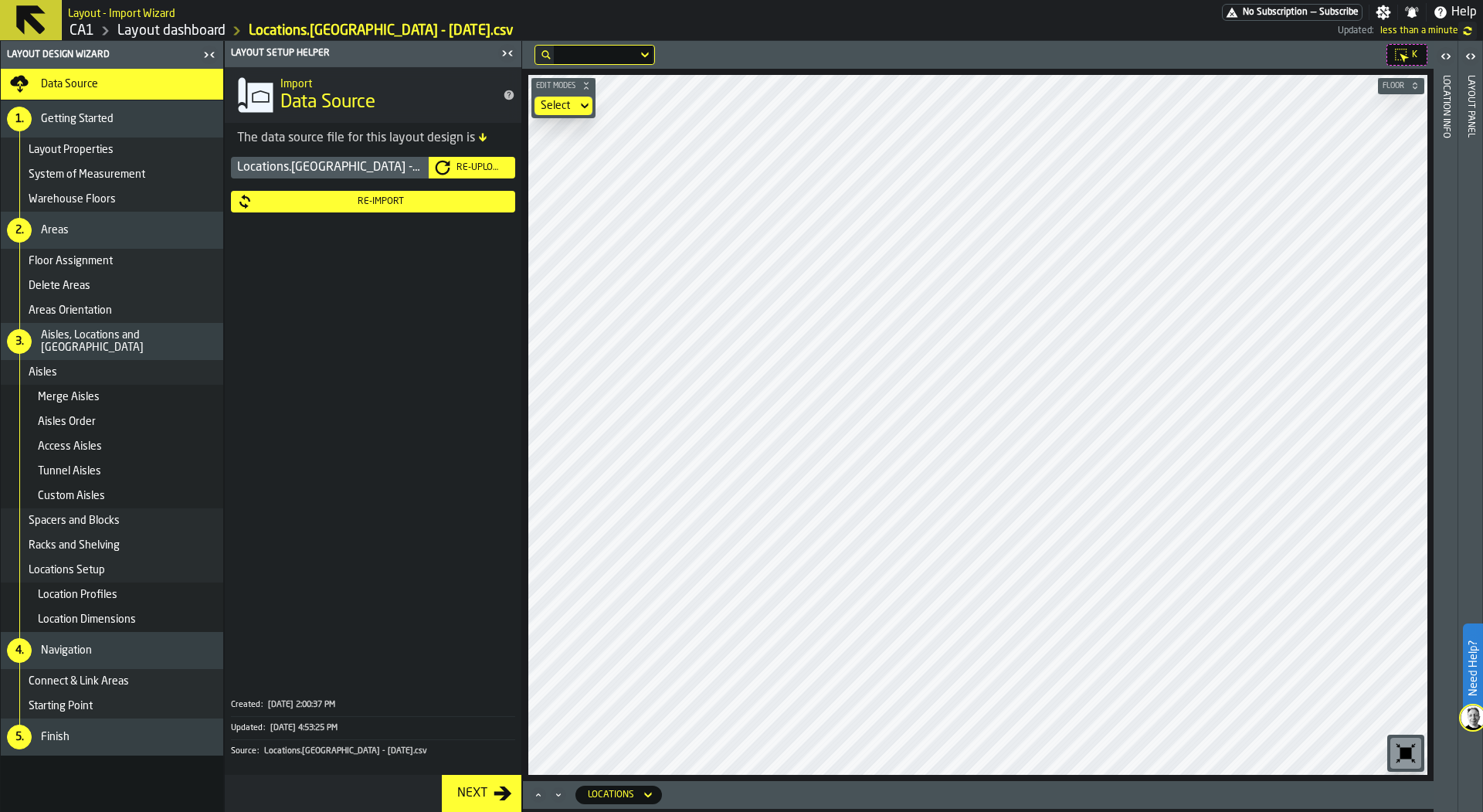
click at [1476, 87] on div "Layout panel" at bounding box center [1471, 440] width 11 height 736
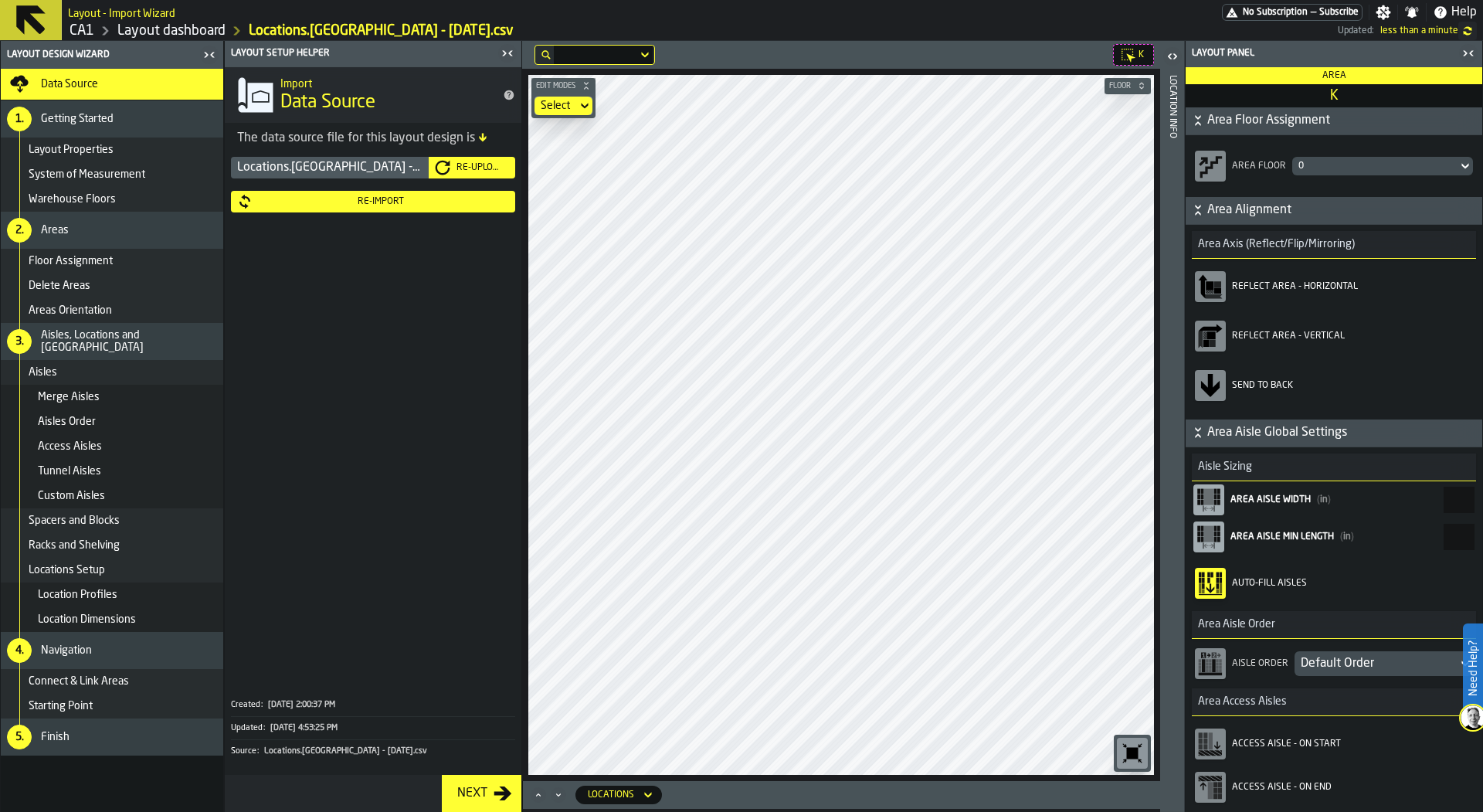
click at [509, 51] on icon "button-toggle-Close me" at bounding box center [508, 53] width 18 height 18
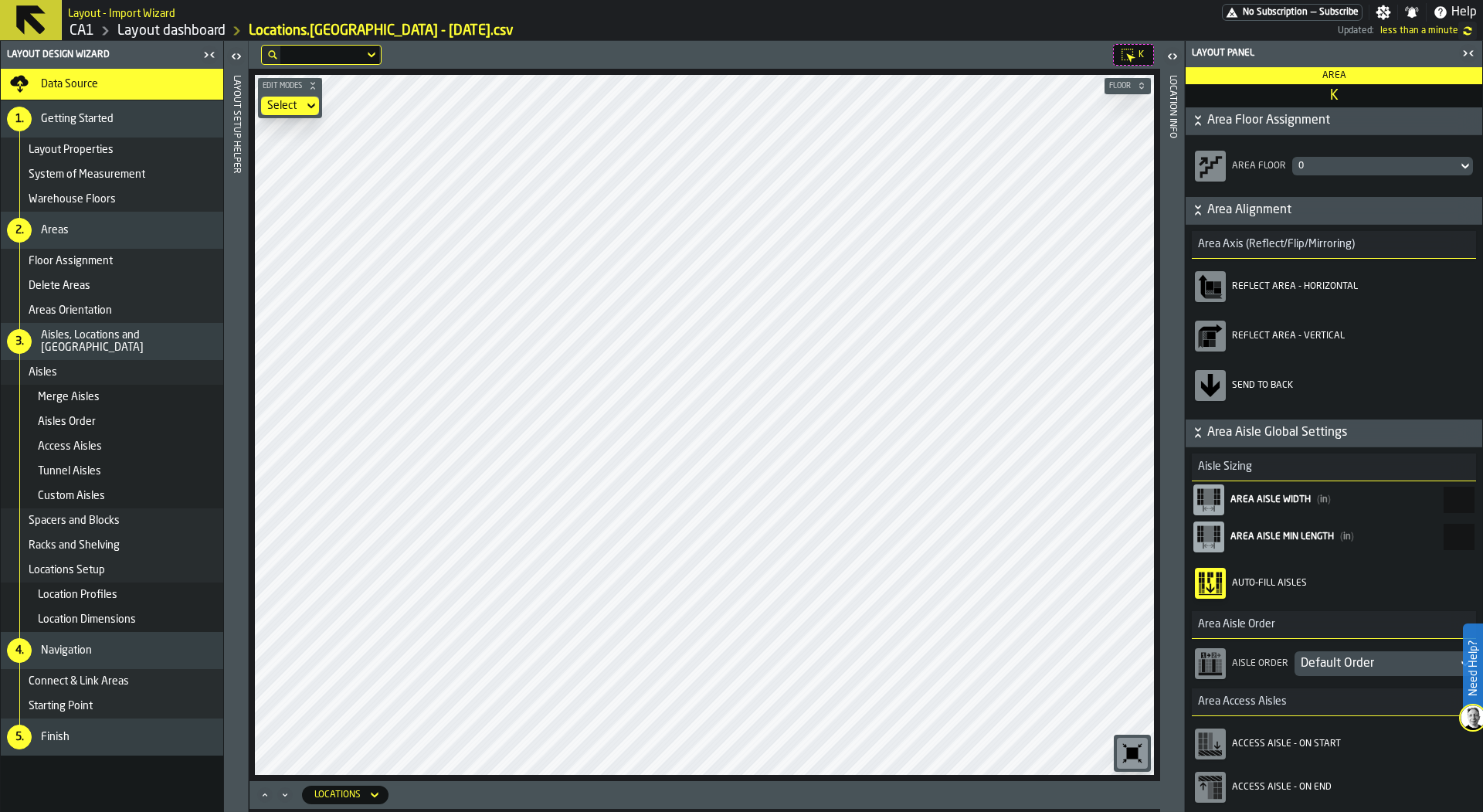
click at [1218, 742] on icon "button-toolbar-Access Aisle - On Start" at bounding box center [1217, 745] width 6 height 7
click at [1212, 745] on rect "button-toolbar-Access Aisle - On Start" at bounding box center [1210, 740] width 4 height 17
click at [1162, 291] on main "Layout Design Wizard Data Source 1. Getting Started Layout Properties System of…" at bounding box center [741, 427] width 1483 height 771
click at [1205, 746] on rect "button-toolbar-Access Aisle - On Start" at bounding box center [1205, 746] width 4 height 5
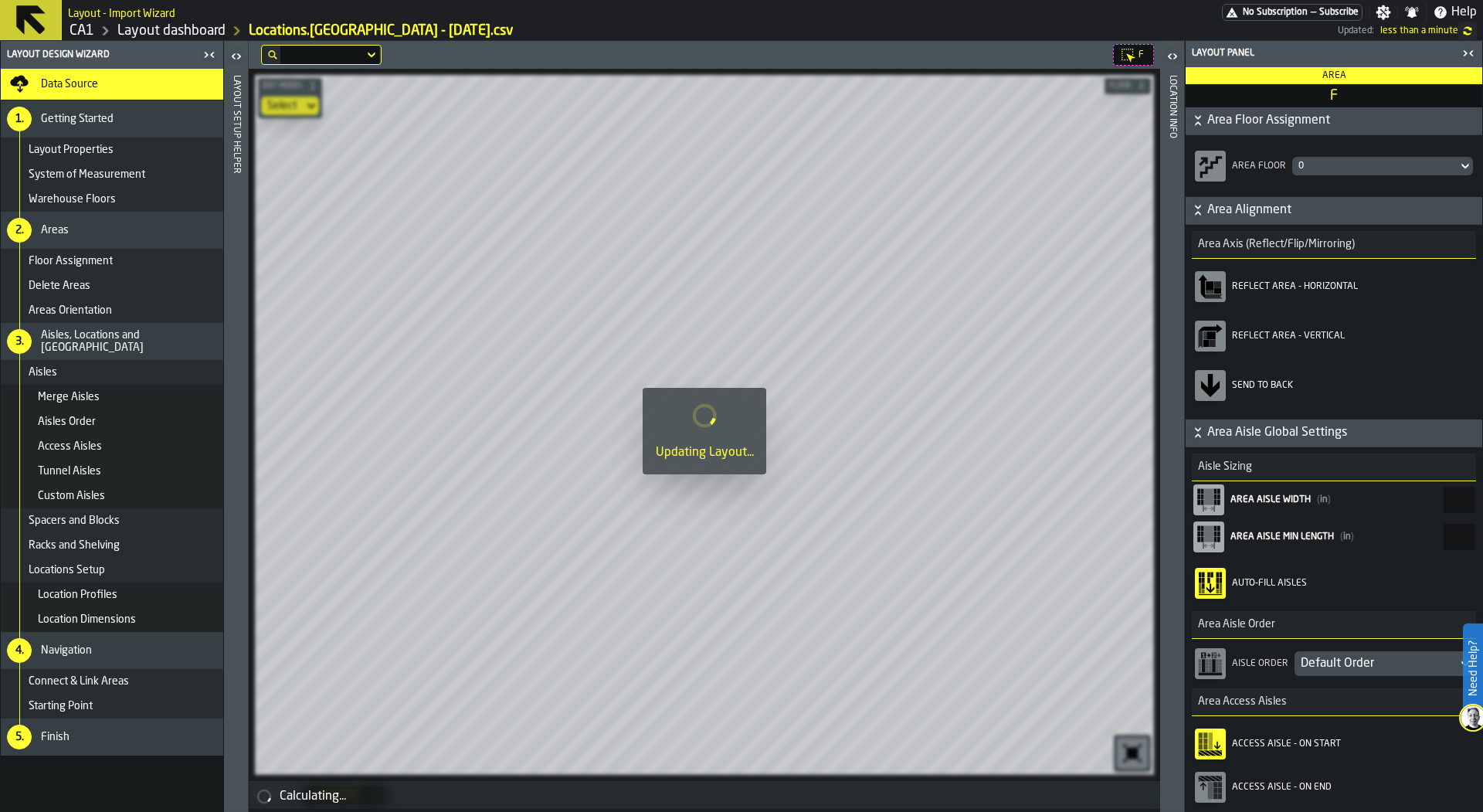
click at [1211, 788] on rect "button-toolbar-Access Aisle - On End" at bounding box center [1210, 790] width 5 height 17
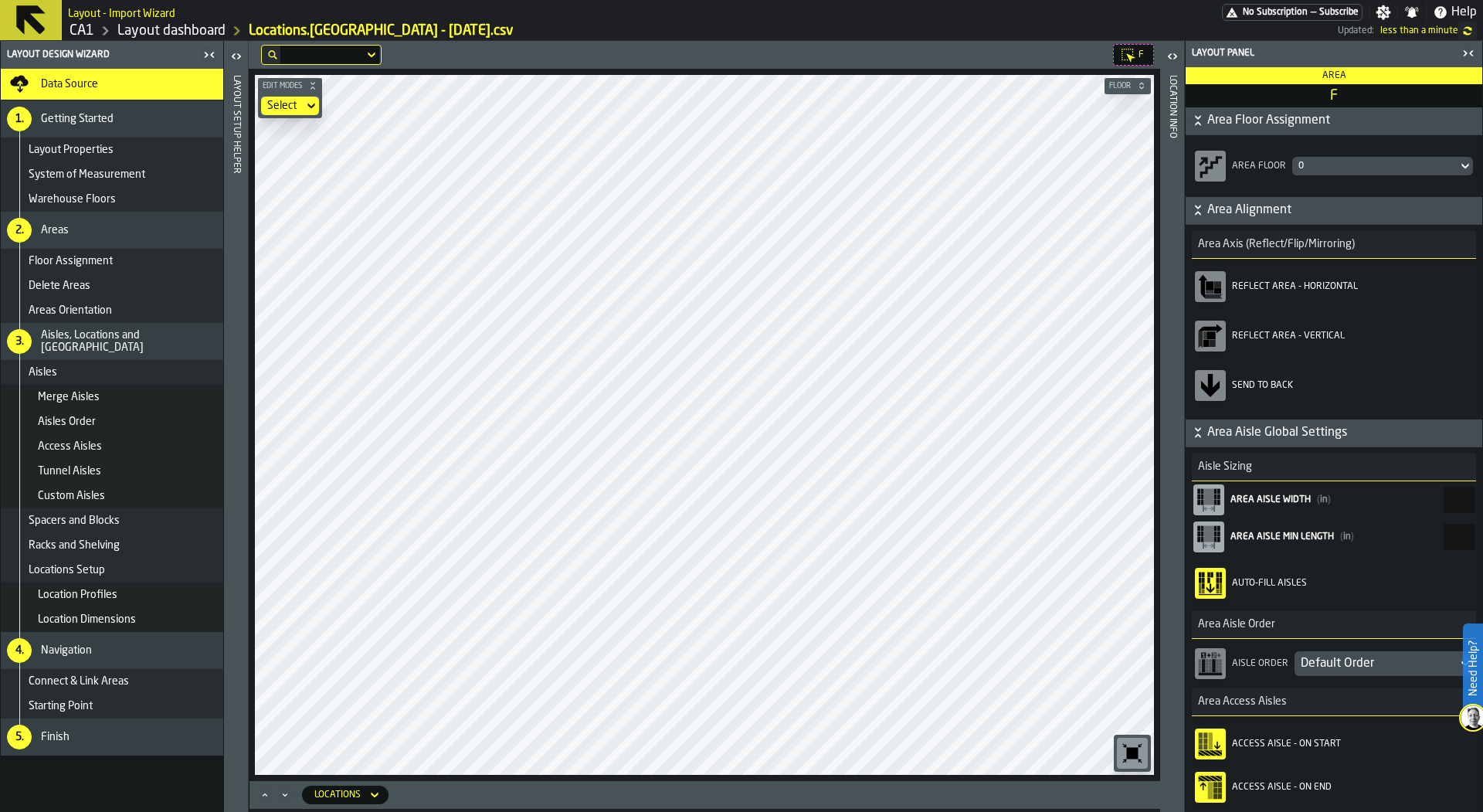
click at [1315, 664] on div "Default Order" at bounding box center [1375, 663] width 150 height 18
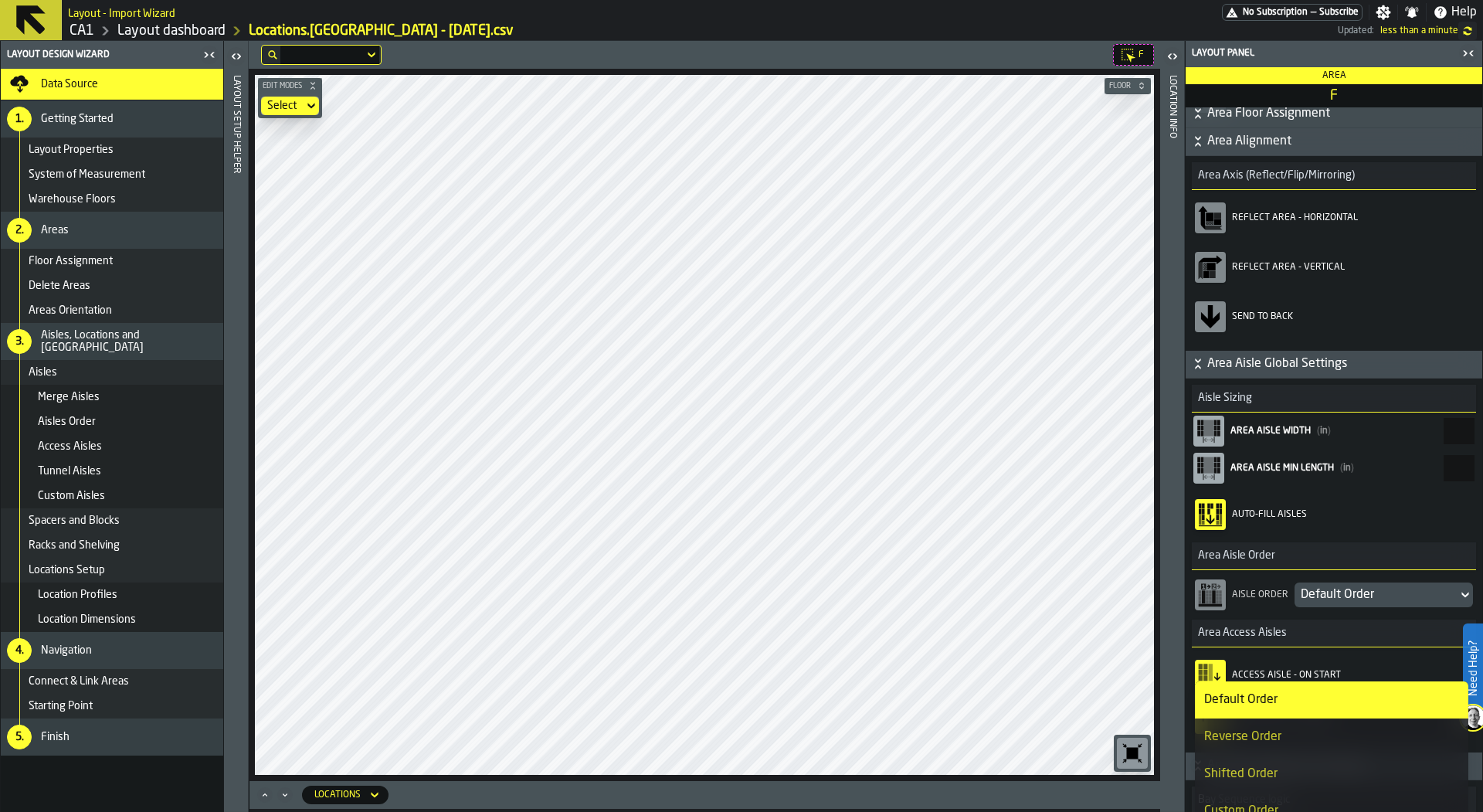
scroll to position [49, 0]
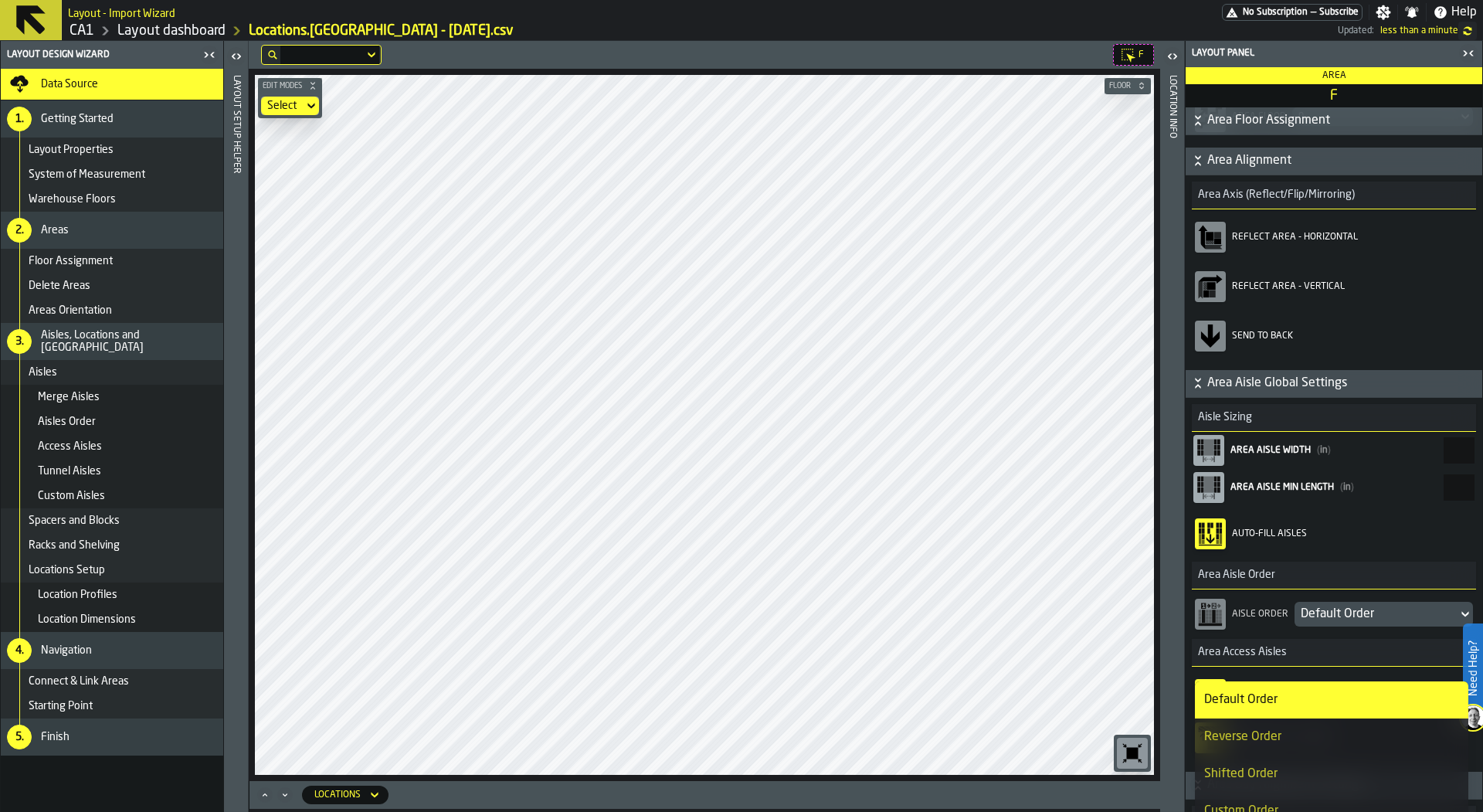
click at [1198, 164] on icon "button-" at bounding box center [1198, 160] width 15 height 15
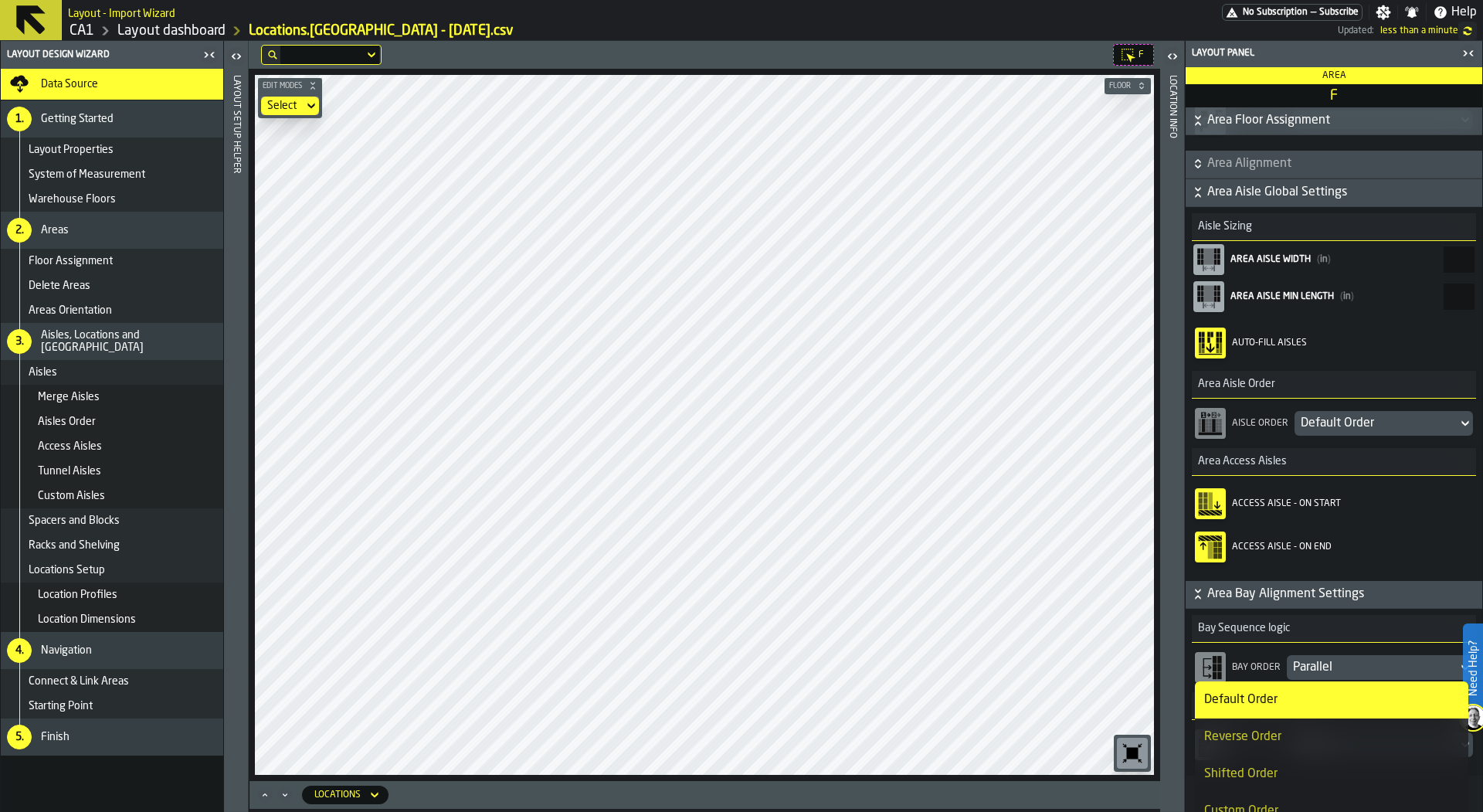
click at [1345, 421] on div "Default Order" at bounding box center [1375, 423] width 150 height 18
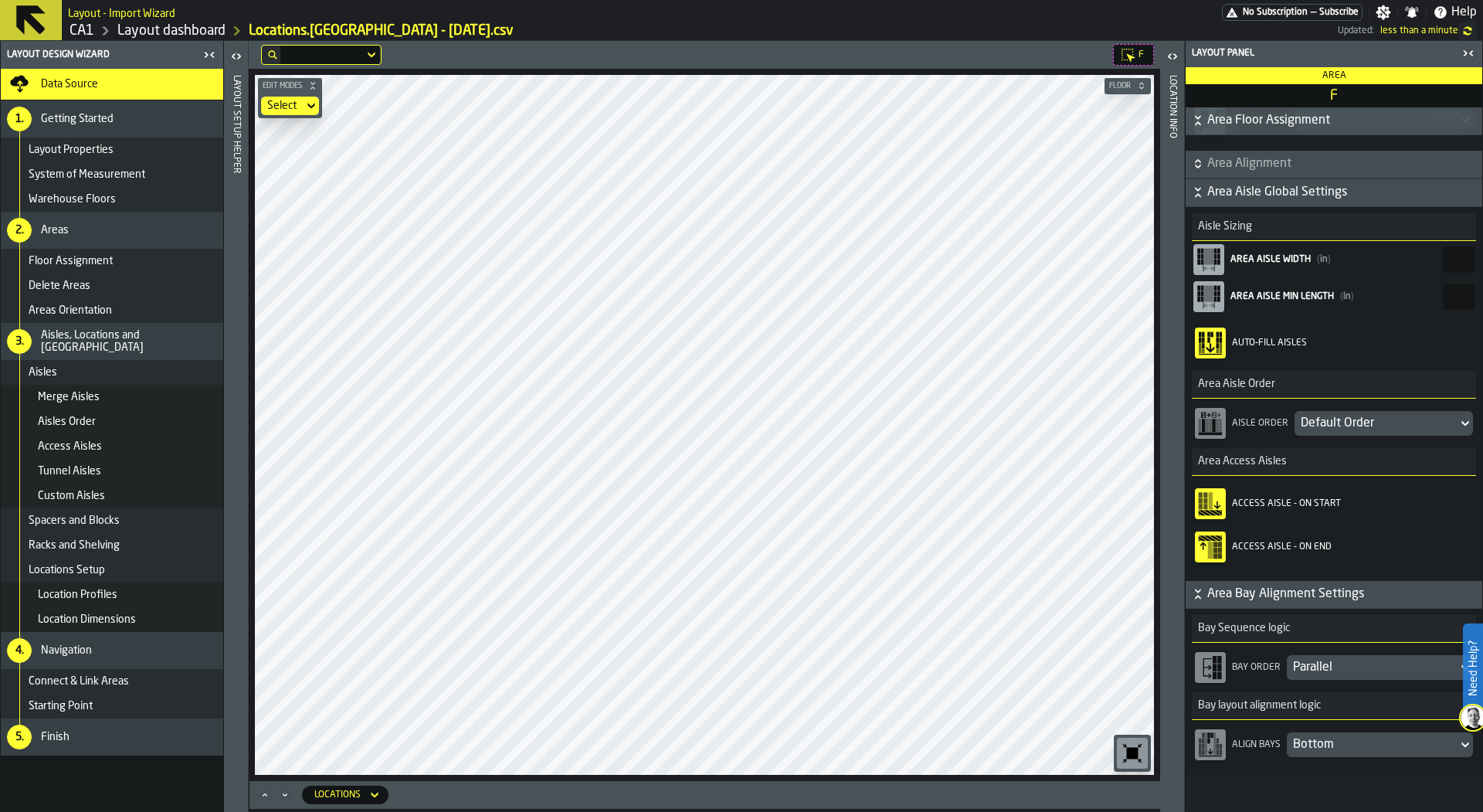
click at [1345, 421] on div "Default Order" at bounding box center [1375, 423] width 150 height 18
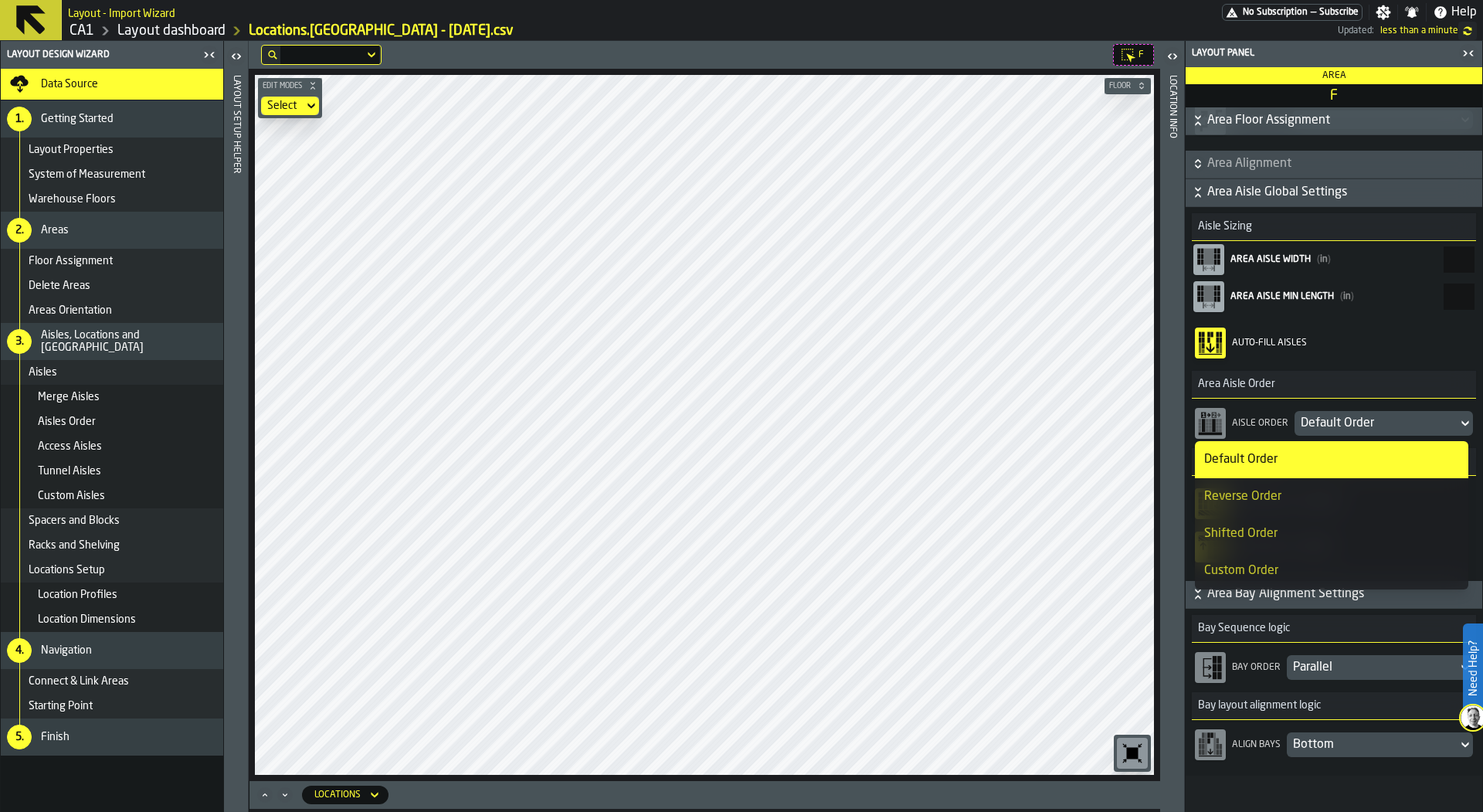
click at [1270, 571] on div "Custom Order" at bounding box center [1332, 570] width 255 height 18
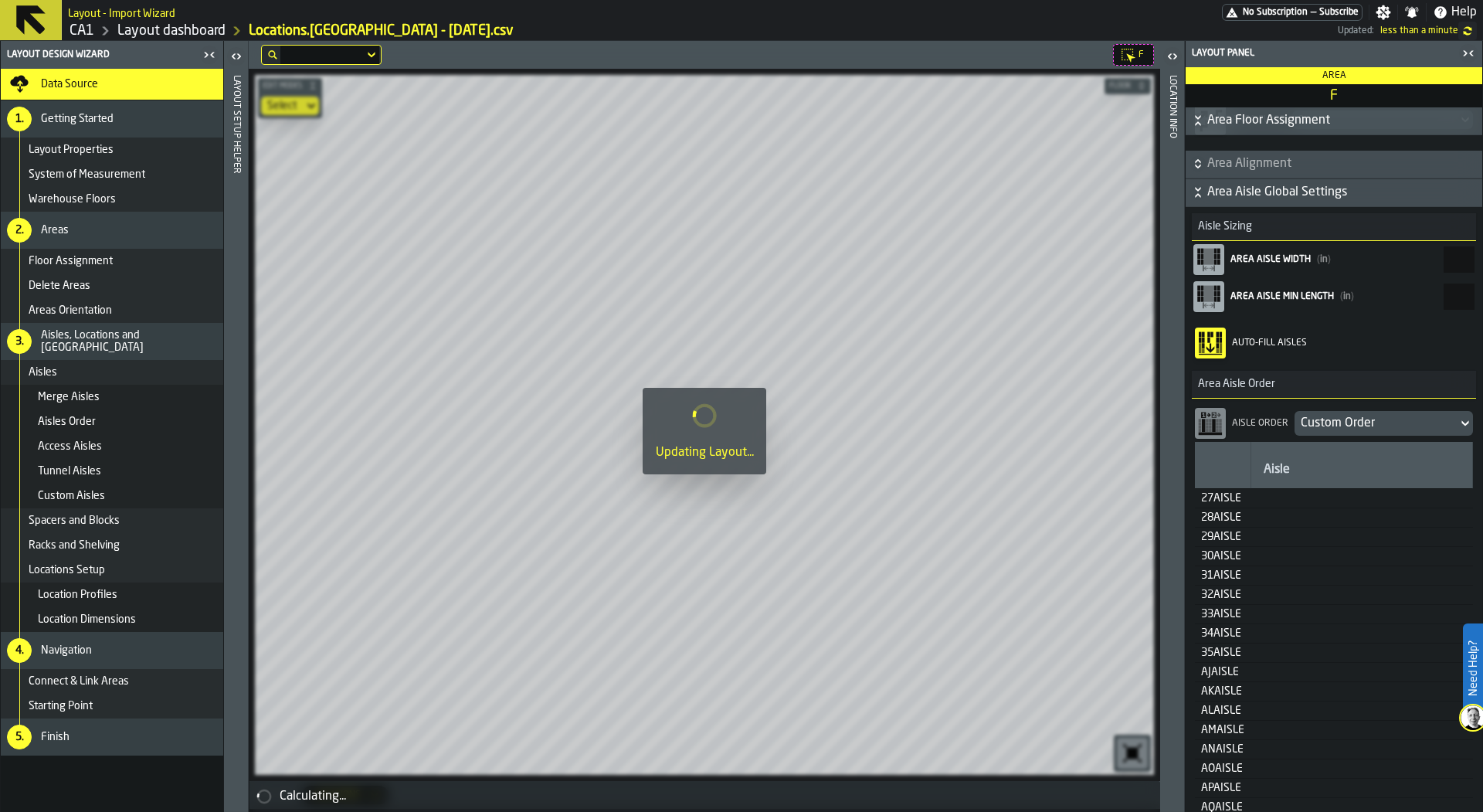
click at [1256, 564] on table "Aisle 27AISLE 28AISLE 29AISLE 30AISLE 31AISLE 32AISLE 33AISLE 34AISLE 35AISLE A…" at bounding box center [1334, 658] width 278 height 433
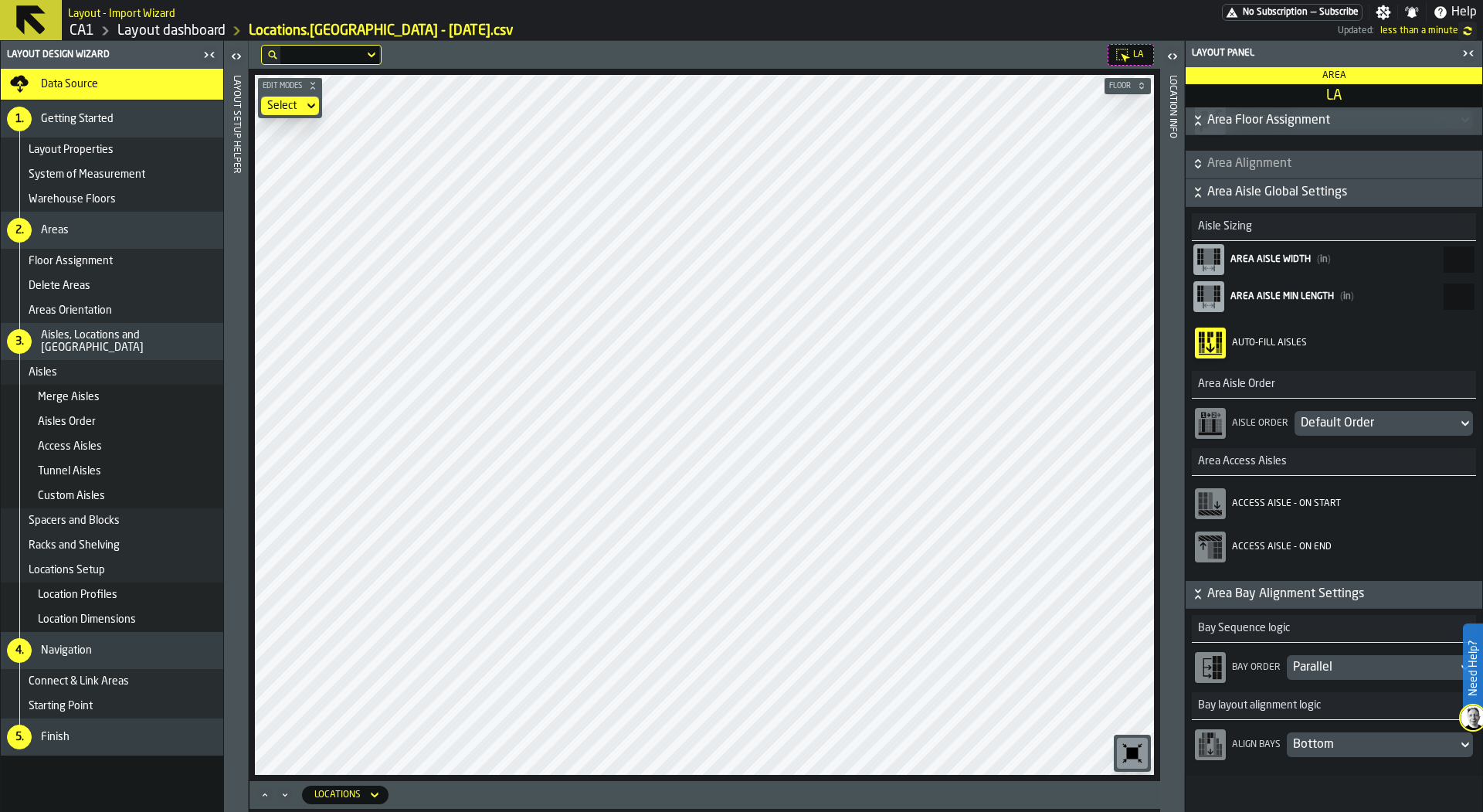
click at [260, 107] on section "Select" at bounding box center [290, 106] width 64 height 25
click at [281, 107] on div "Select" at bounding box center [282, 106] width 30 height 13
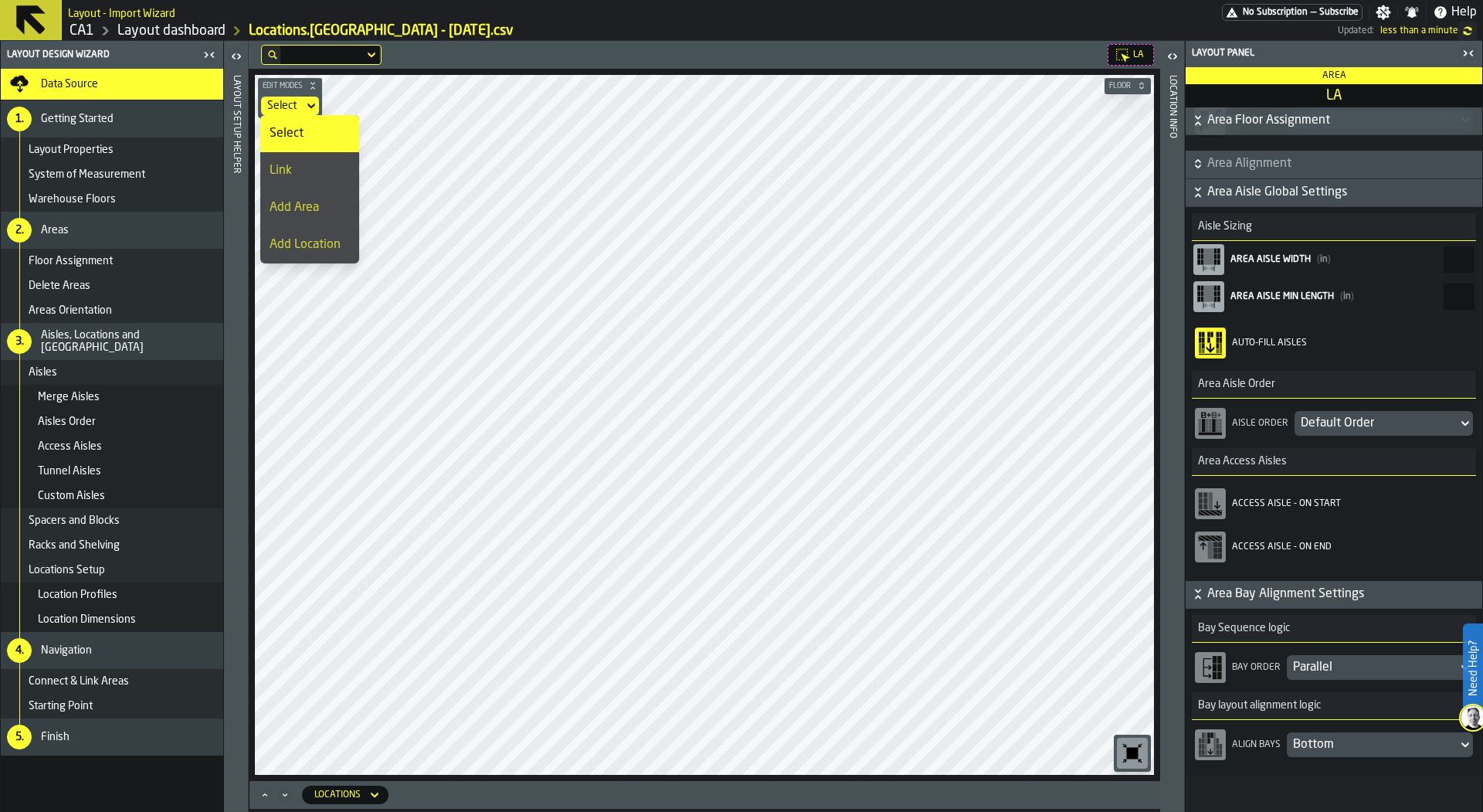
click at [324, 178] on div "Link" at bounding box center [310, 170] width 80 height 18
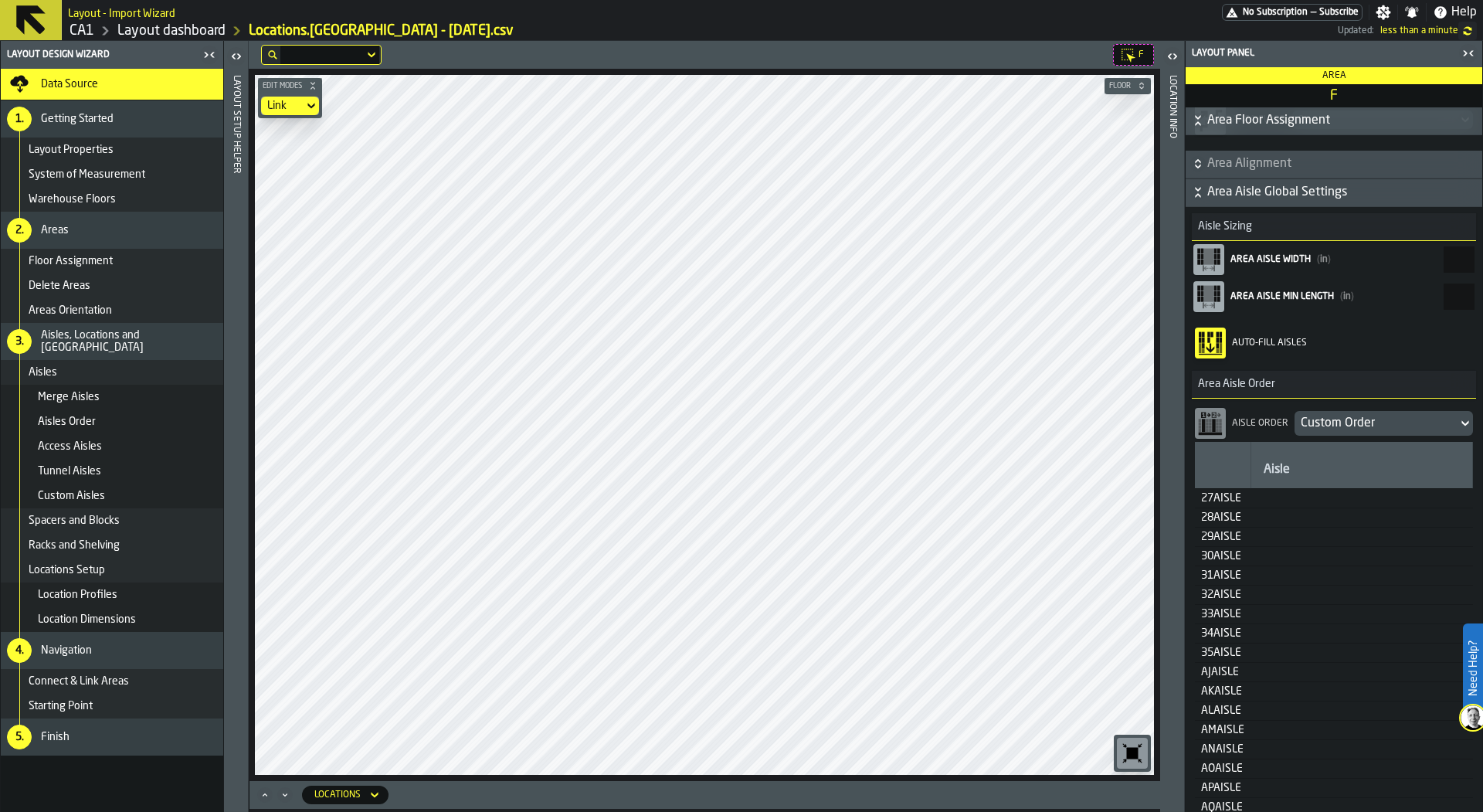
scroll to position [193, 0]
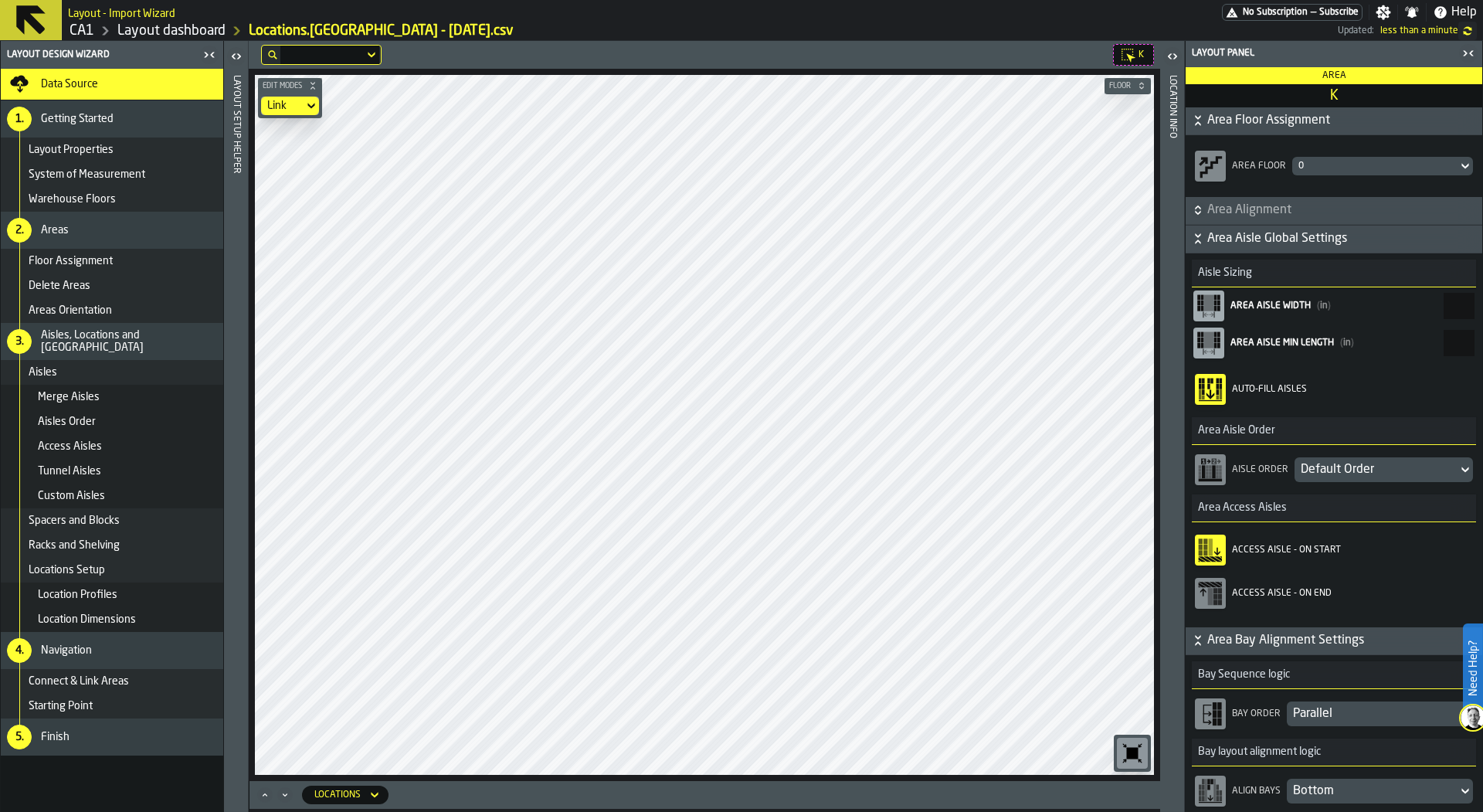
click at [272, 101] on div "Link" at bounding box center [282, 106] width 30 height 13
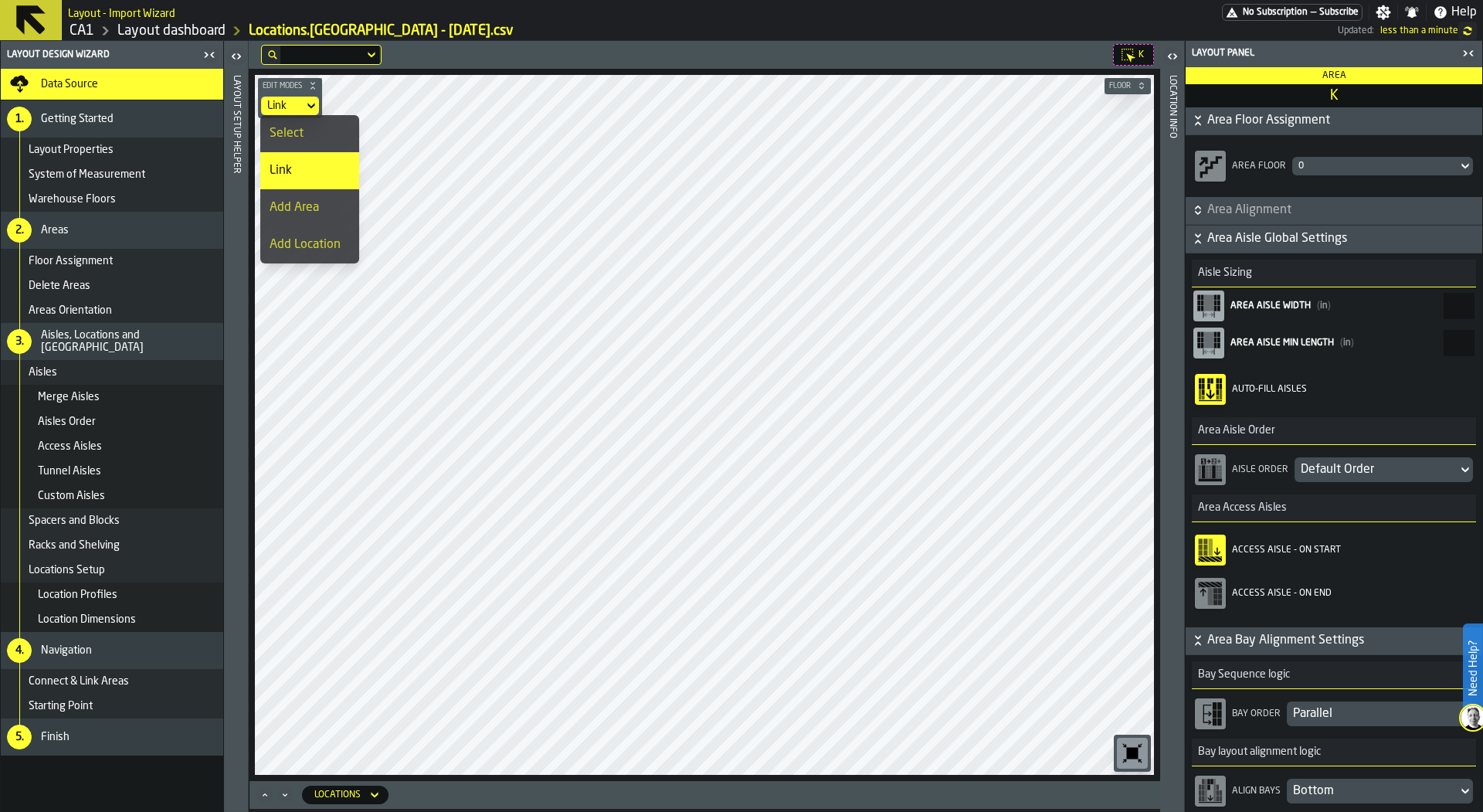
click at [330, 138] on div "Select" at bounding box center [310, 133] width 80 height 18
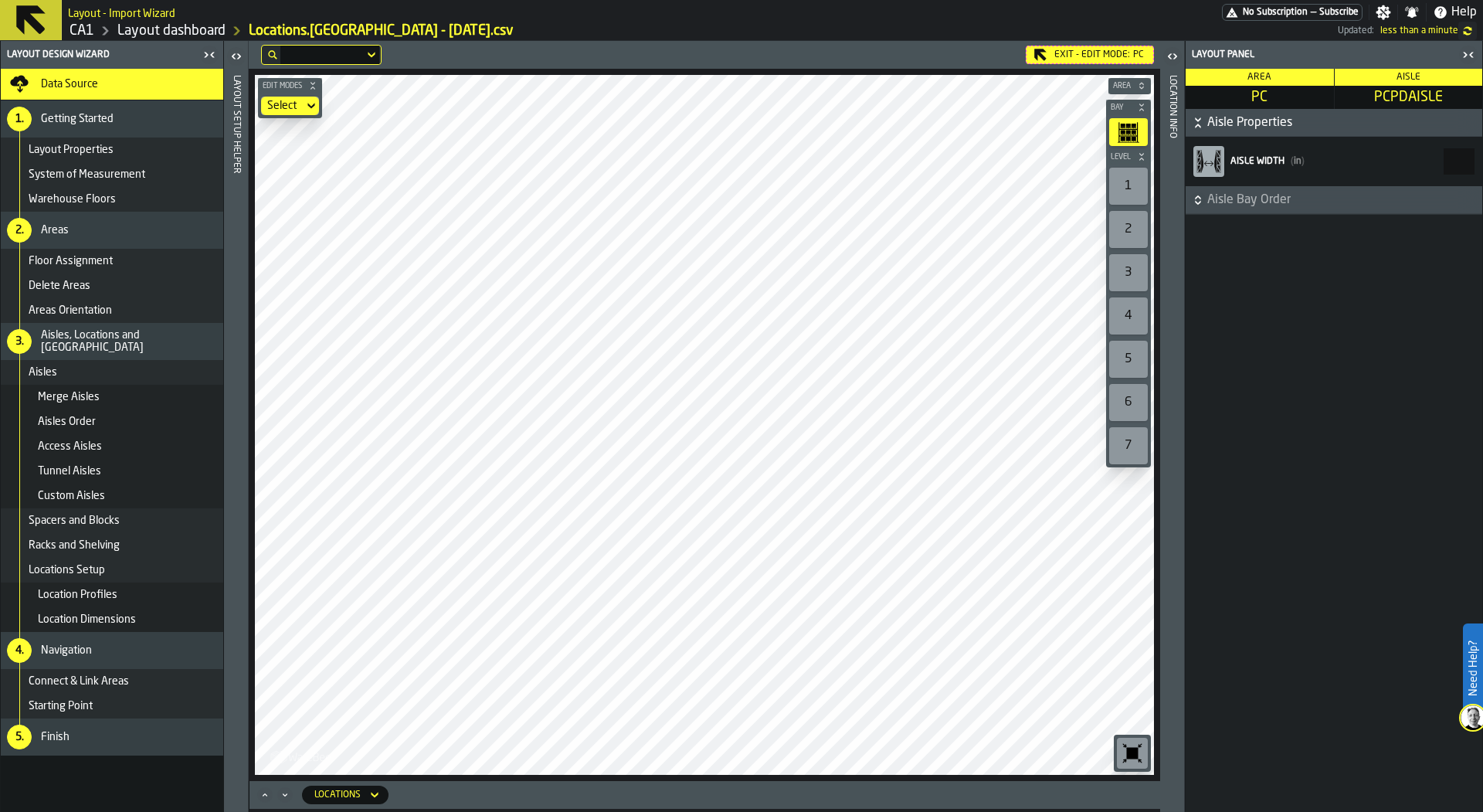
click at [1466, 52] on icon "button-toggle-Close me" at bounding box center [1465, 55] width 4 height 5
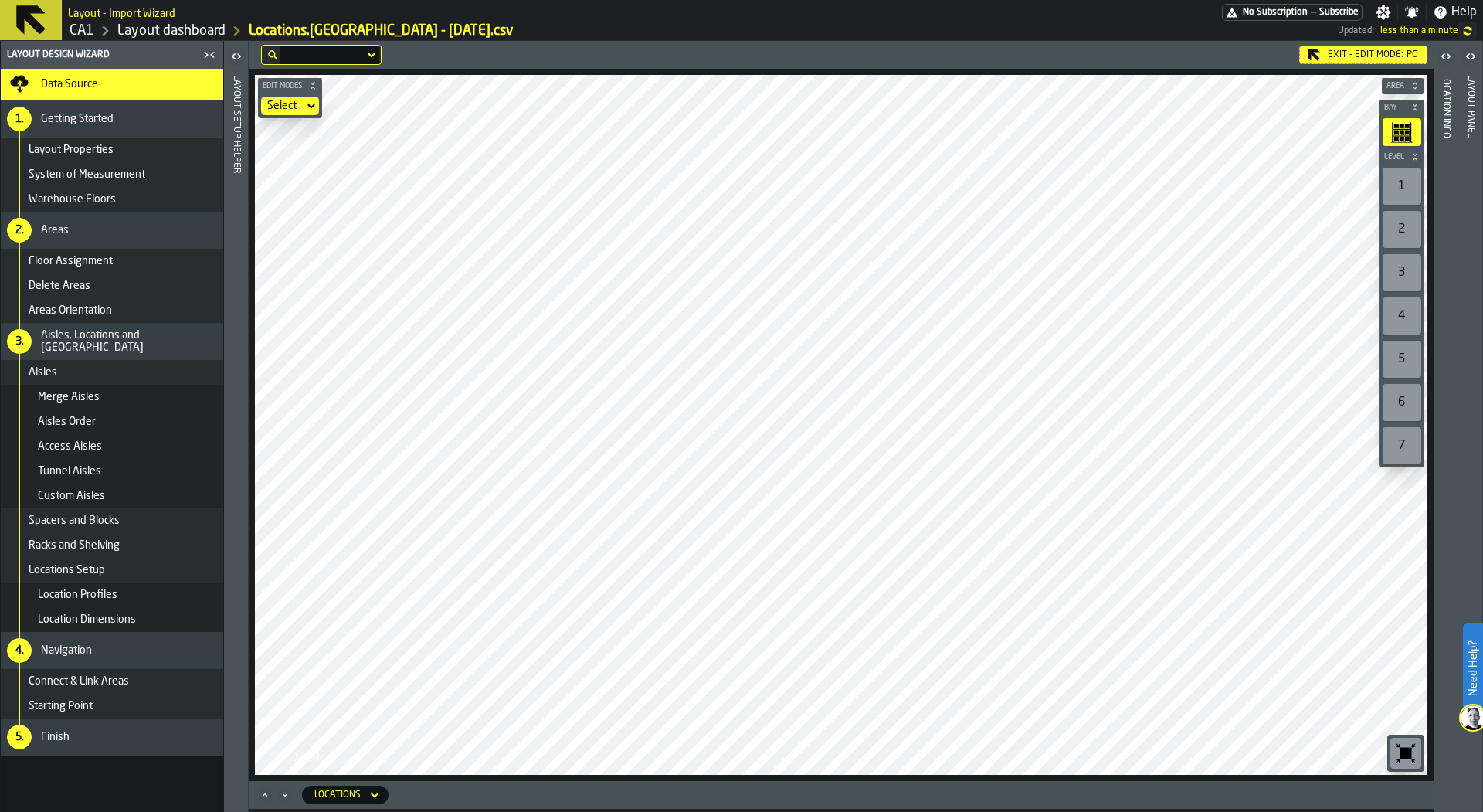
click at [1471, 57] on icon "button-toggle-Open" at bounding box center [1470, 57] width 18 height 18
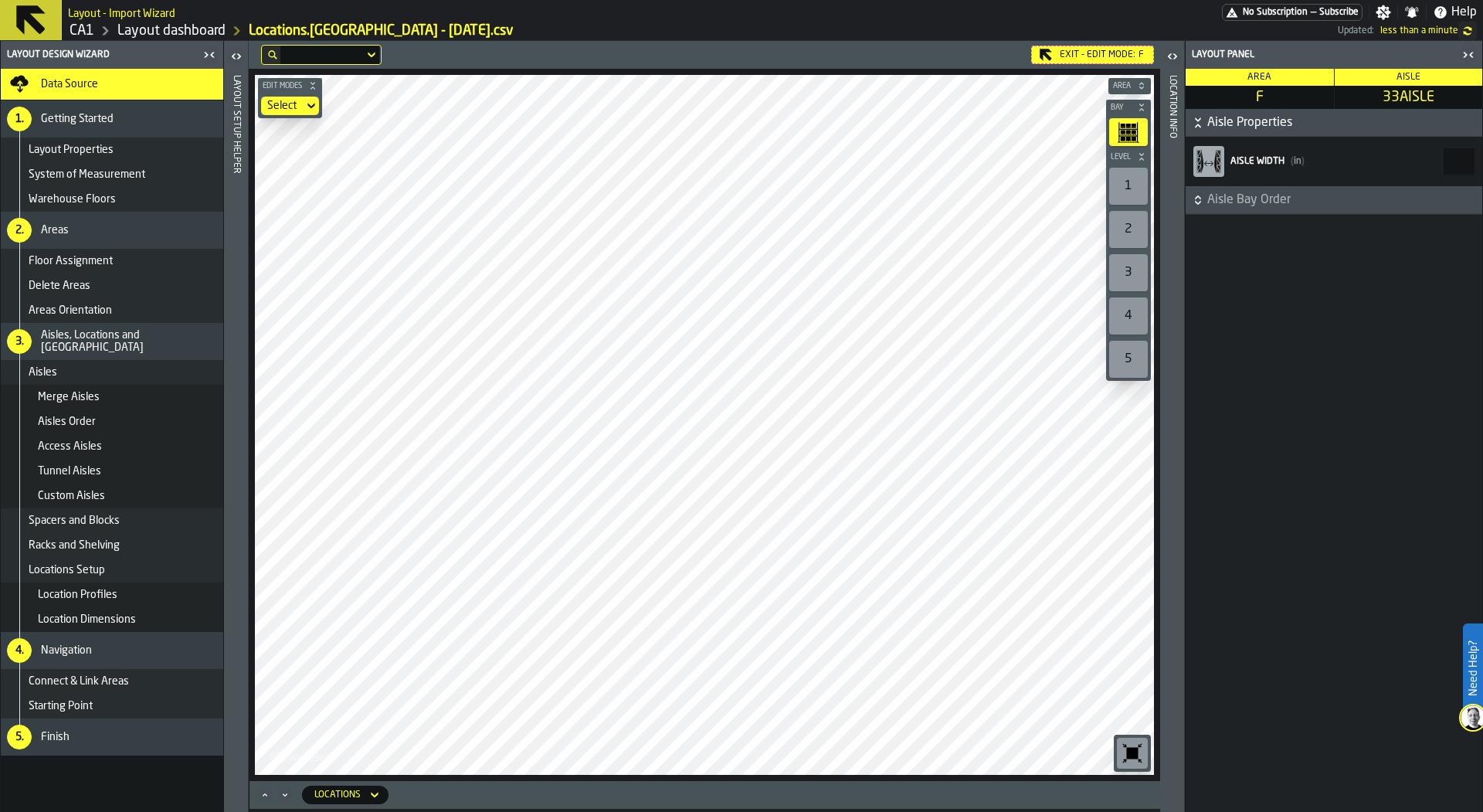
click at [0, 0] on icon at bounding box center [0, 0] width 0 height 0
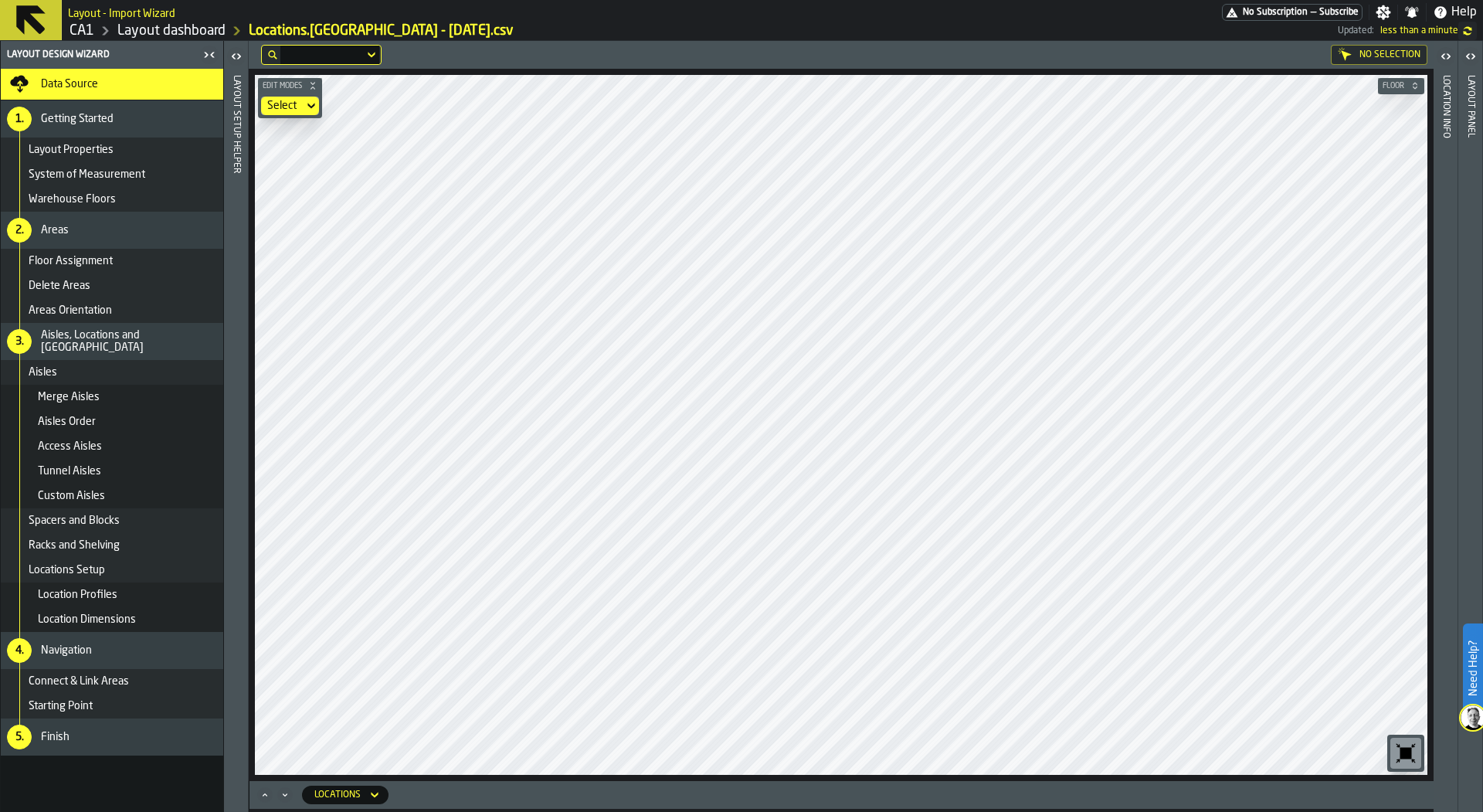
click at [1471, 221] on div "Layout panel" at bounding box center [1471, 440] width 11 height 736
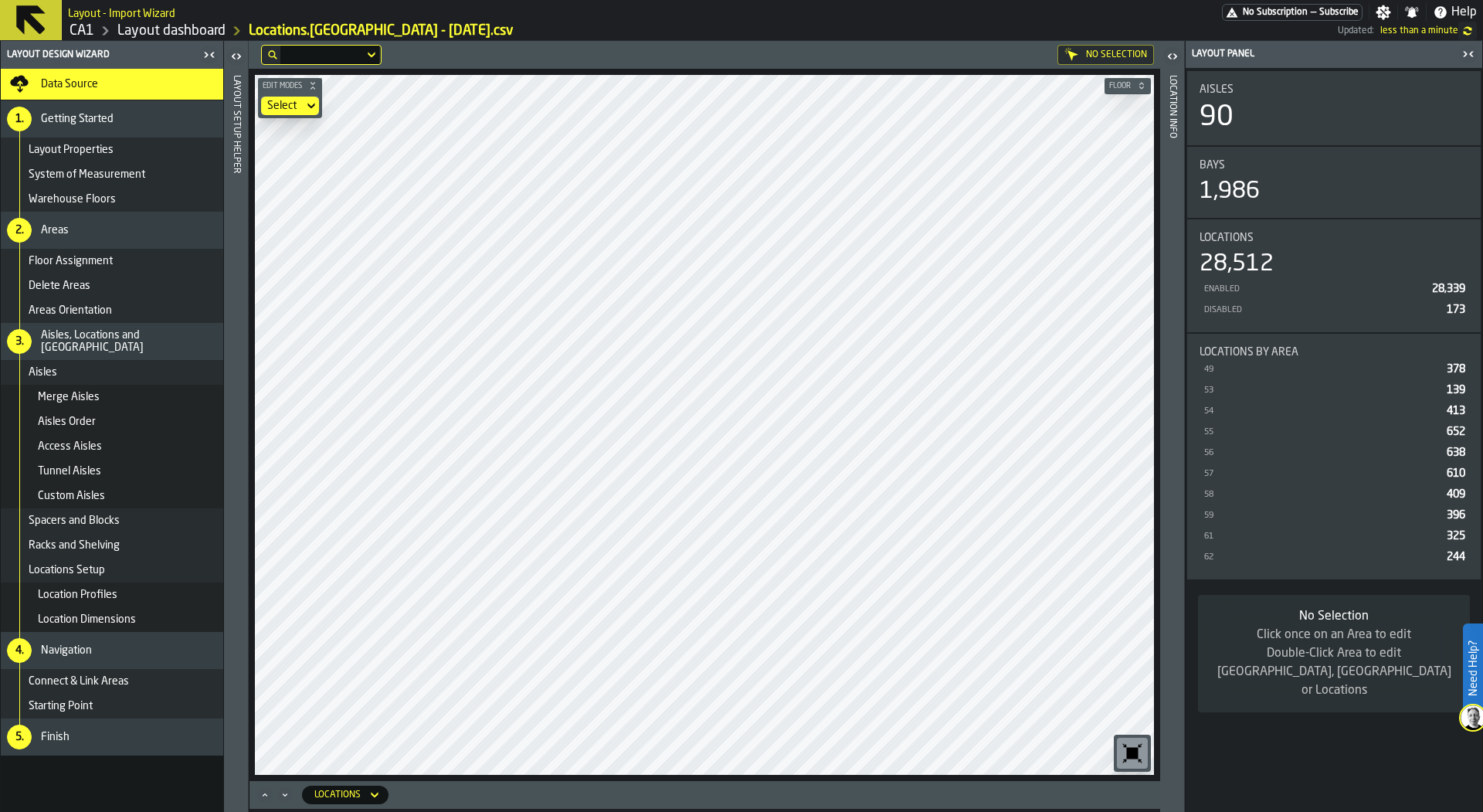
click at [1252, 659] on div "Click once on an Area to edit Double-Click Area to edit Aisles, Bays or Locatio…" at bounding box center [1334, 662] width 247 height 74
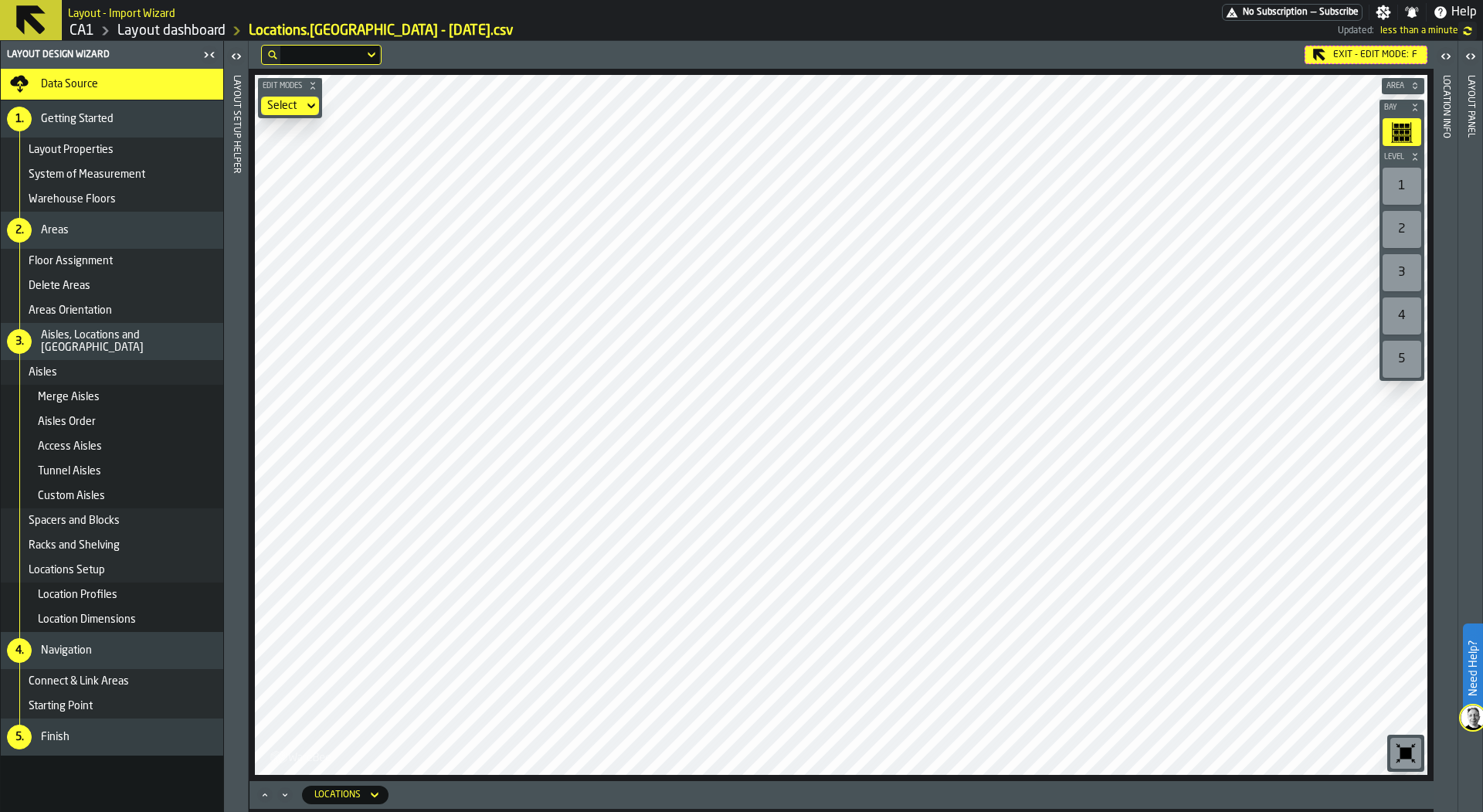
click at [1472, 147] on div "Layout panel" at bounding box center [1471, 440] width 11 height 736
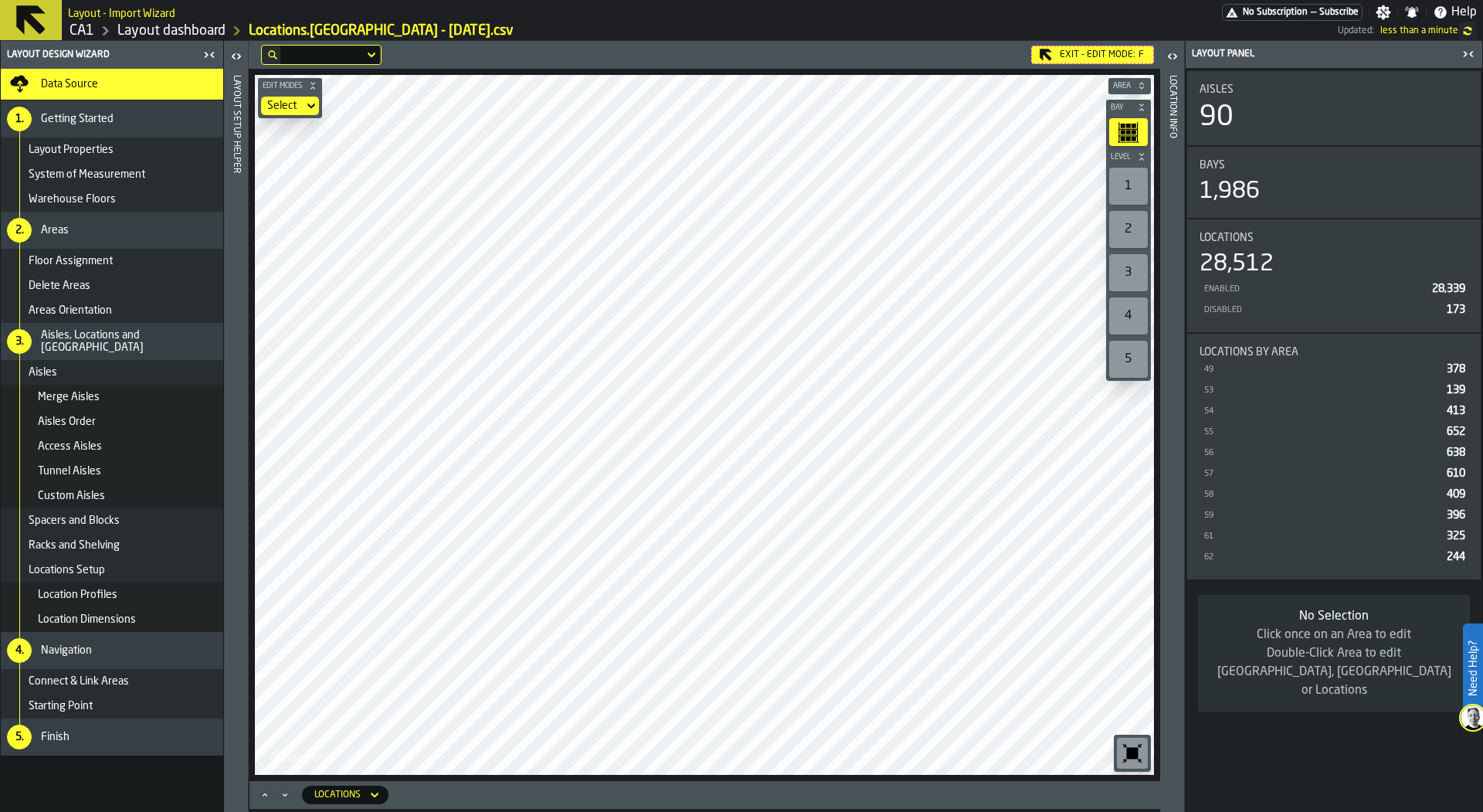
click at [1120, 88] on span "Area" at bounding box center [1122, 86] width 24 height 8
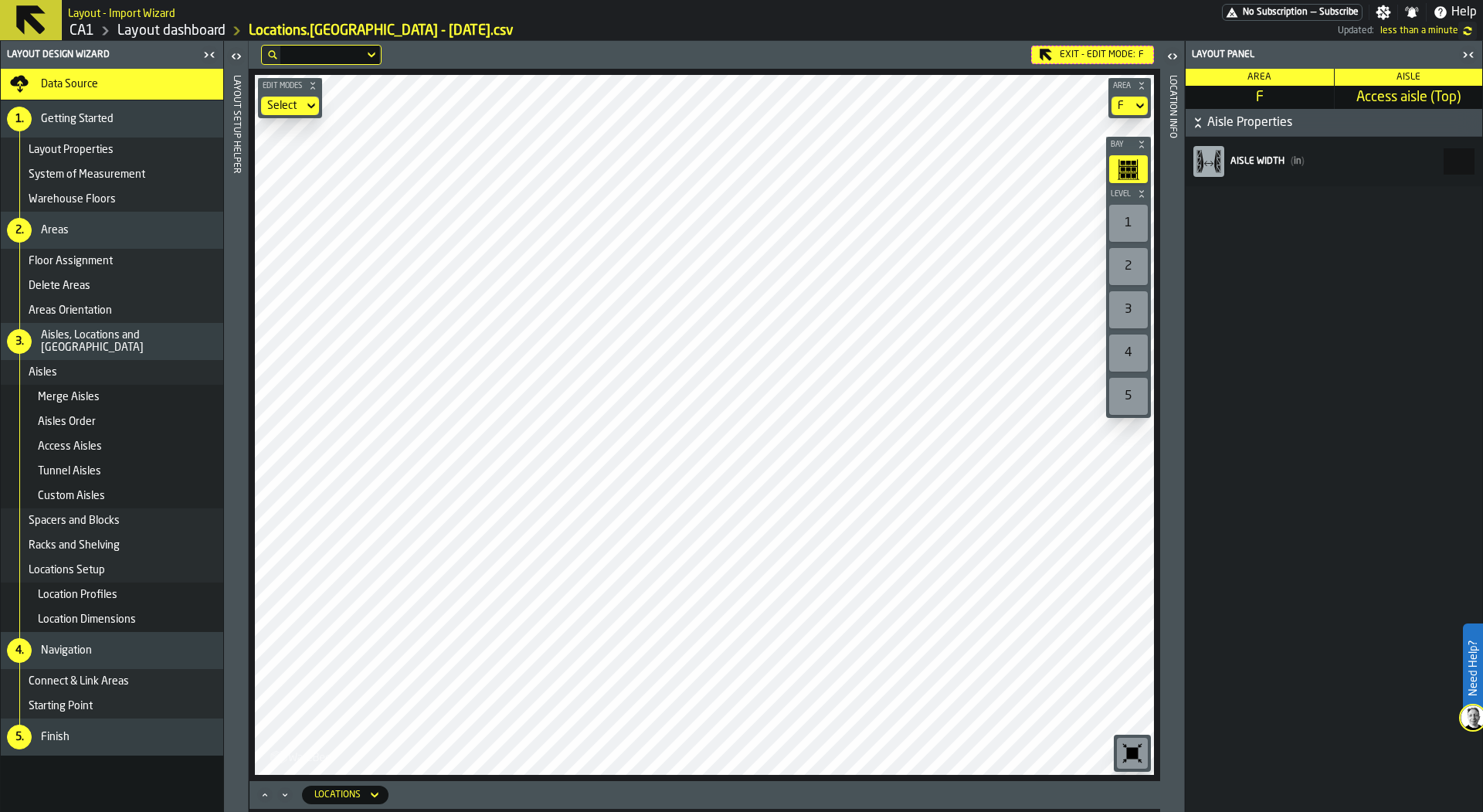
click at [0, 0] on icon at bounding box center [0, 0] width 0 height 0
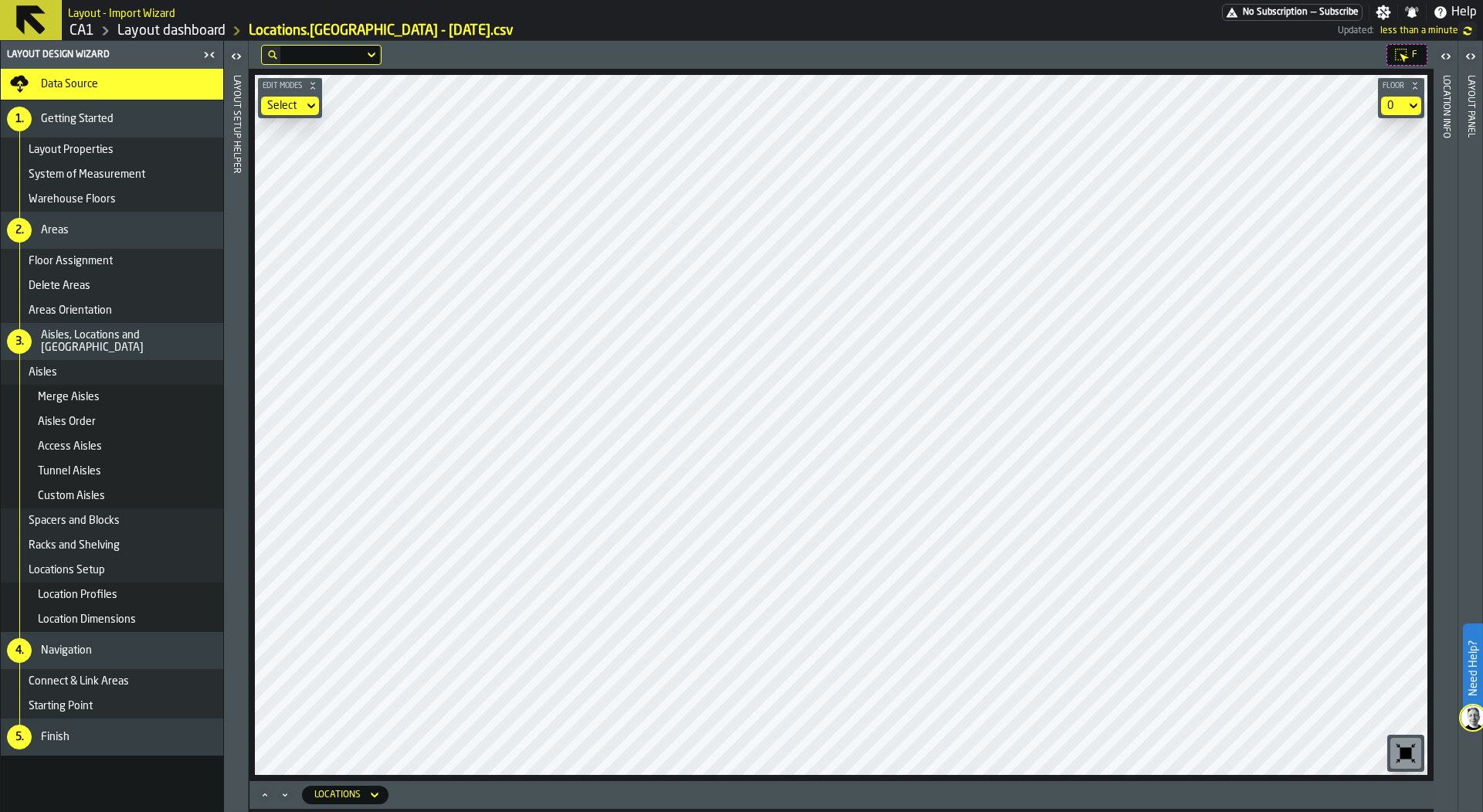
click at [1468, 139] on div "Layout panel" at bounding box center [1471, 440] width 11 height 736
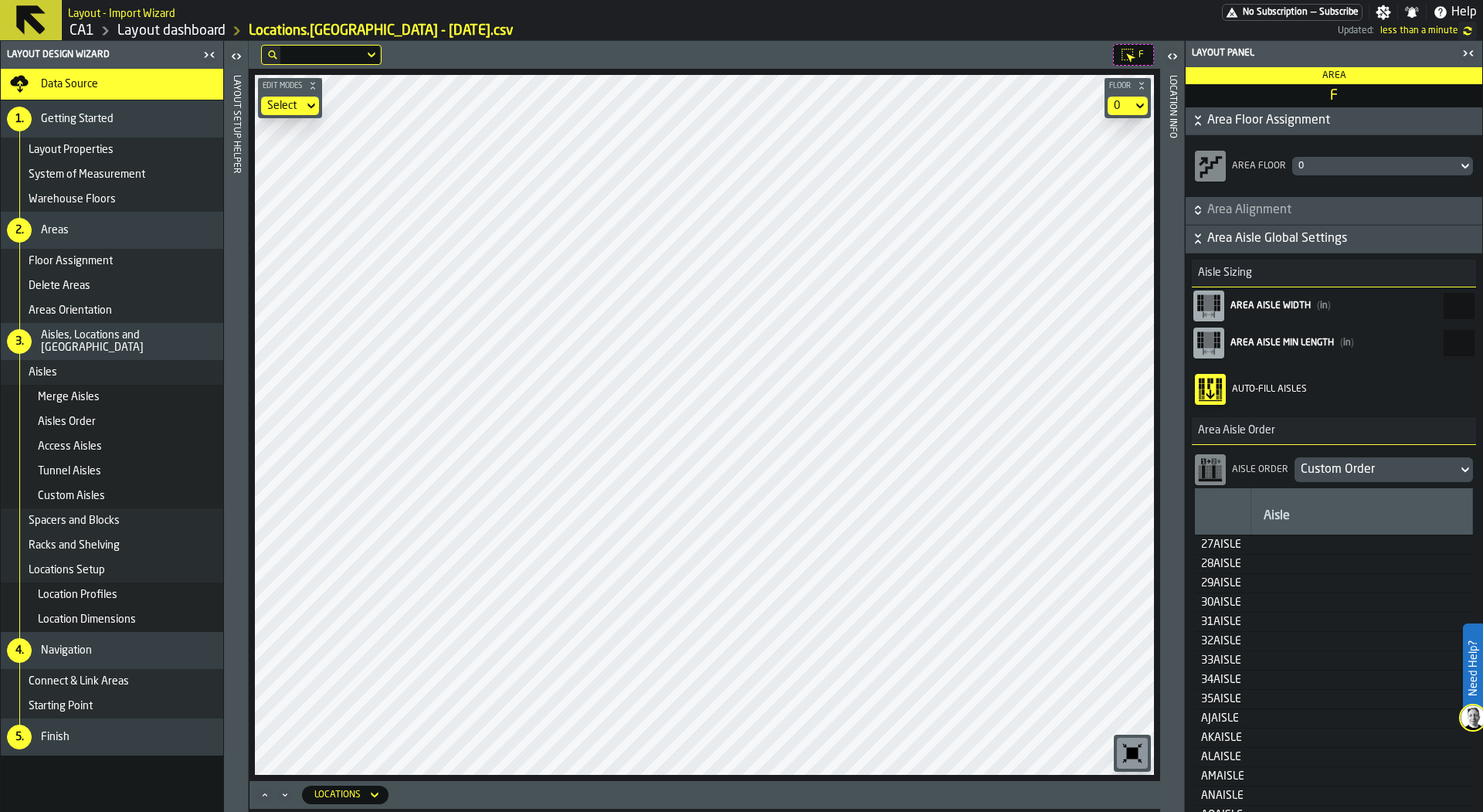
click at [1204, 236] on icon "button-" at bounding box center [1198, 238] width 15 height 15
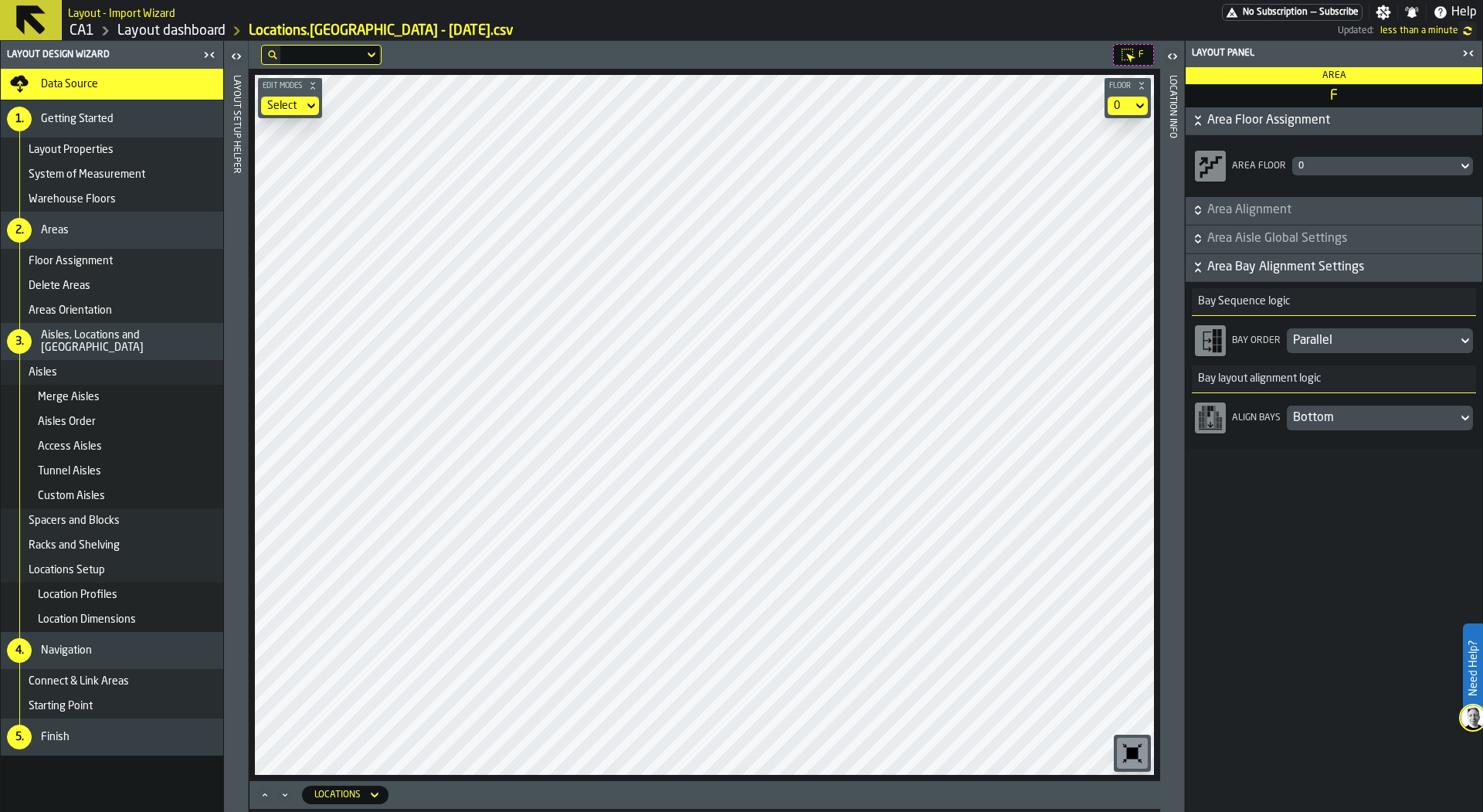
click at [1252, 236] on span "Area Aisle Global Settings" at bounding box center [1344, 239] width 272 height 18
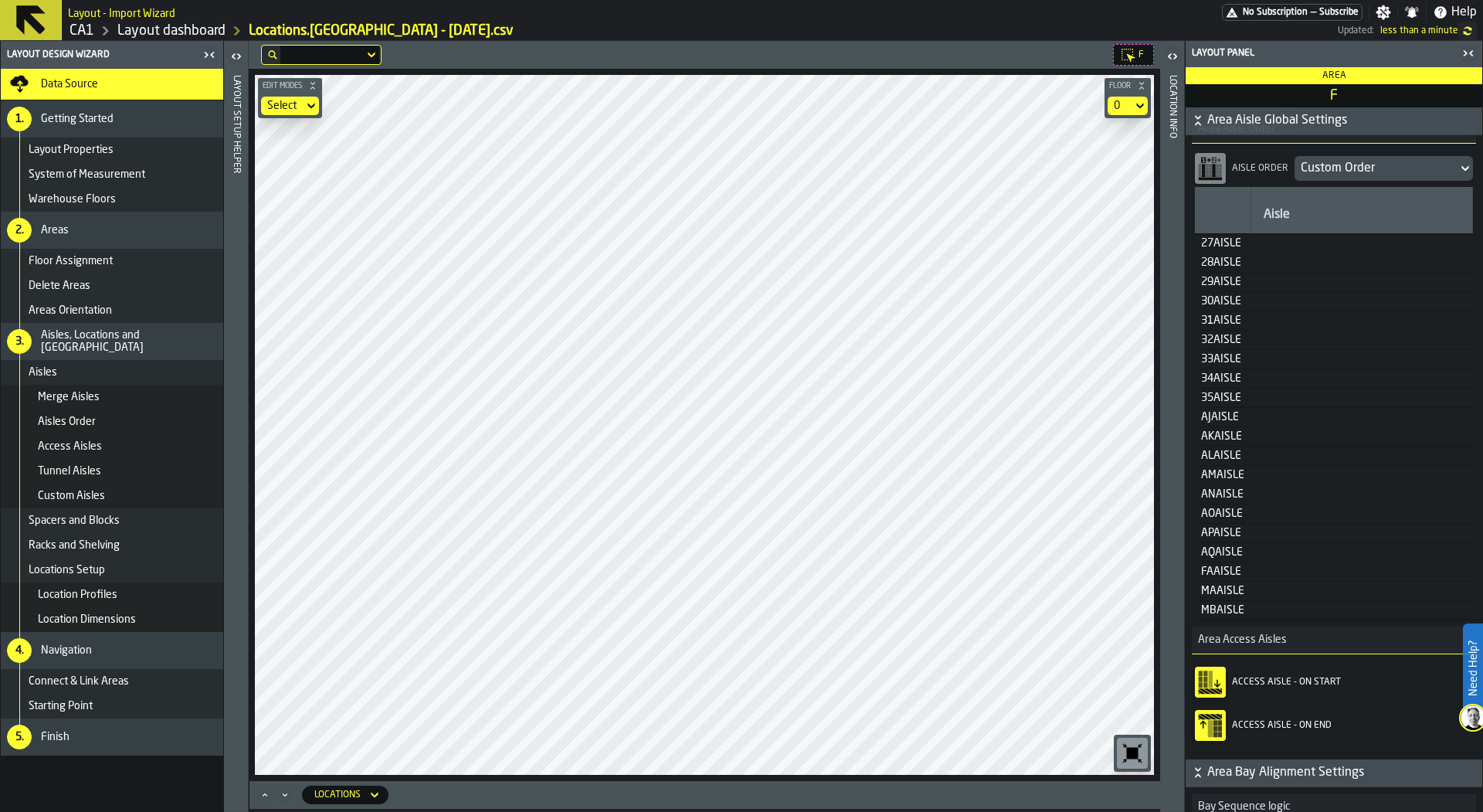
scroll to position [303, 0]
click at [1253, 521] on table "Aisle 27AISLE 28AISLE 29AISLE 30AISLE 31AISLE 32AISLE 33AISLE 34AISLE 35AISLE A…" at bounding box center [1334, 401] width 278 height 433
drag, startPoint x: 1253, startPoint y: 521, endPoint x: 1252, endPoint y: 423, distance: 98.0
click at [1252, 423] on table "Aisle 27AISLE 28AISLE 29AISLE 30AISLE 31AISLE 32AISLE 33AISLE 34AISLE 35AISLE A…" at bounding box center [1334, 401] width 278 height 433
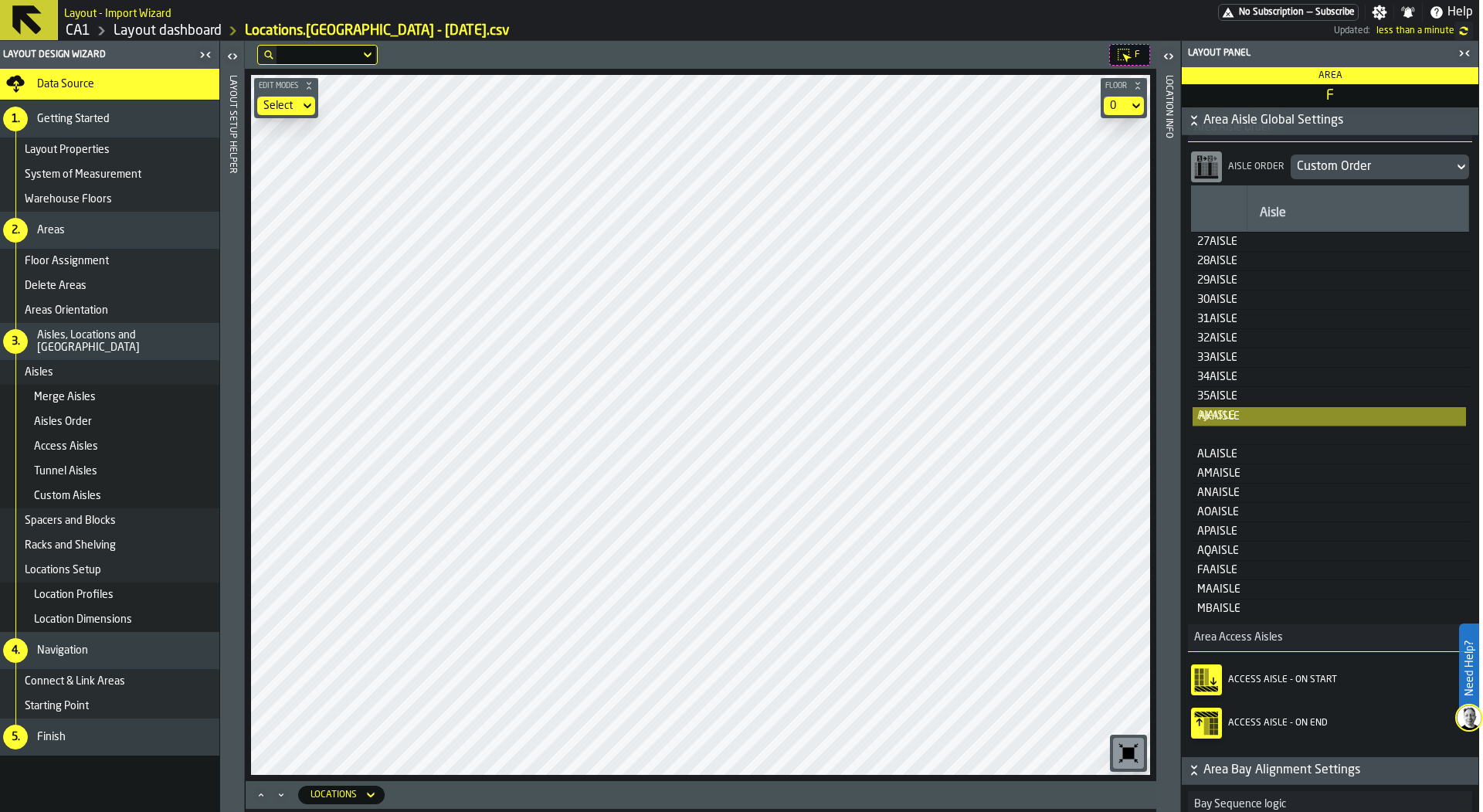
click at [1232, 427] on table "Aisle 27AISLE 28AISLE 29AISLE 30AISLE 31AISLE 32AISLE 33AISLE 34AISLE 35AISLE A…" at bounding box center [1330, 401] width 278 height 433
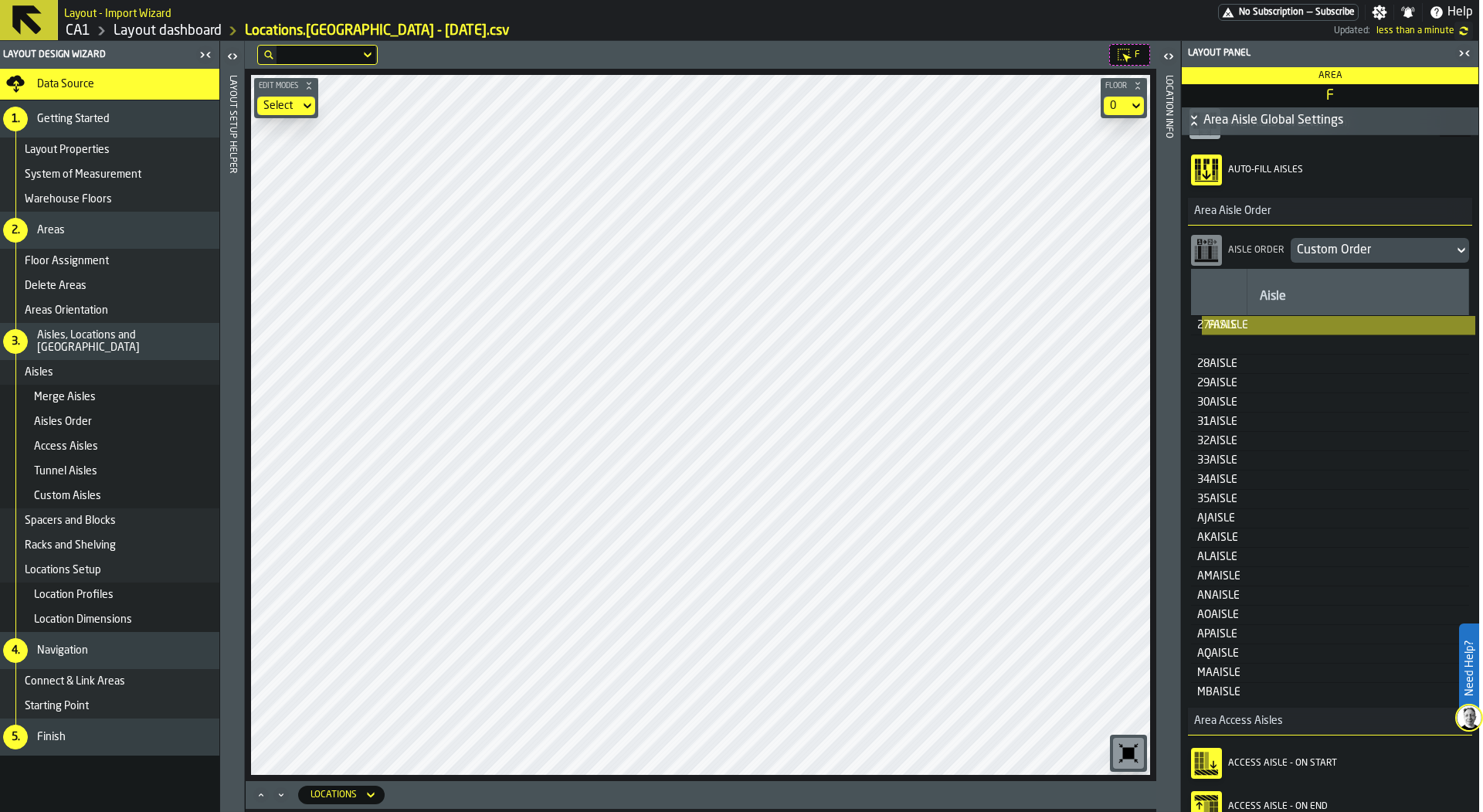
scroll to position [217, 0]
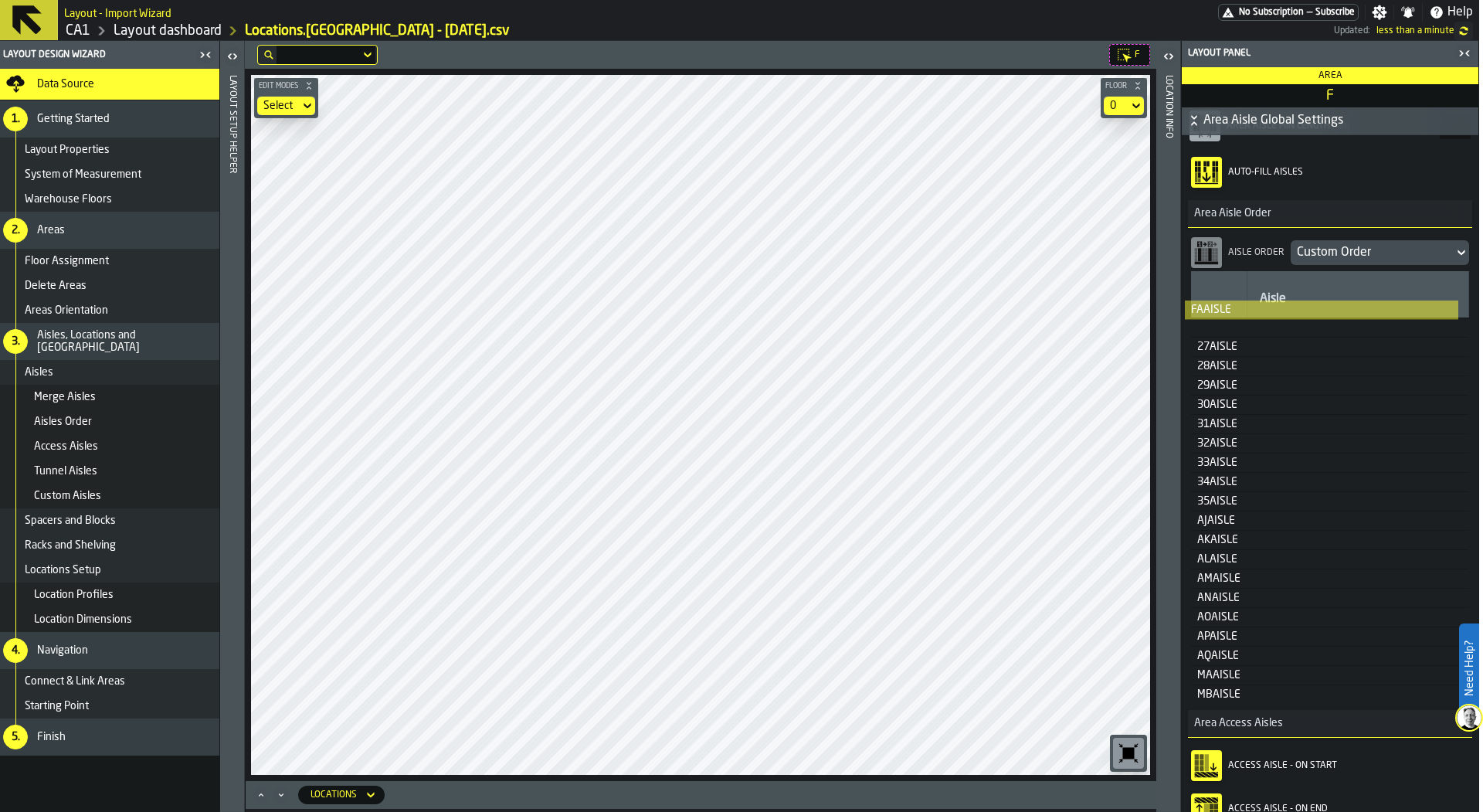
drag, startPoint x: 1232, startPoint y: 598, endPoint x: 1226, endPoint y: 327, distance: 271.1
click at [1226, 327] on table "Aisle 27AISLE 28AISLE 29AISLE 30AISLE 31AISLE 32AISLE 33AISLE 34AISLE 35AISLE A…" at bounding box center [1330, 487] width 278 height 433
click at [1228, 672] on div "MAAISLE" at bounding box center [1219, 675] width 43 height 13
click at [1228, 688] on div "MBAISLE" at bounding box center [1219, 694] width 43 height 13
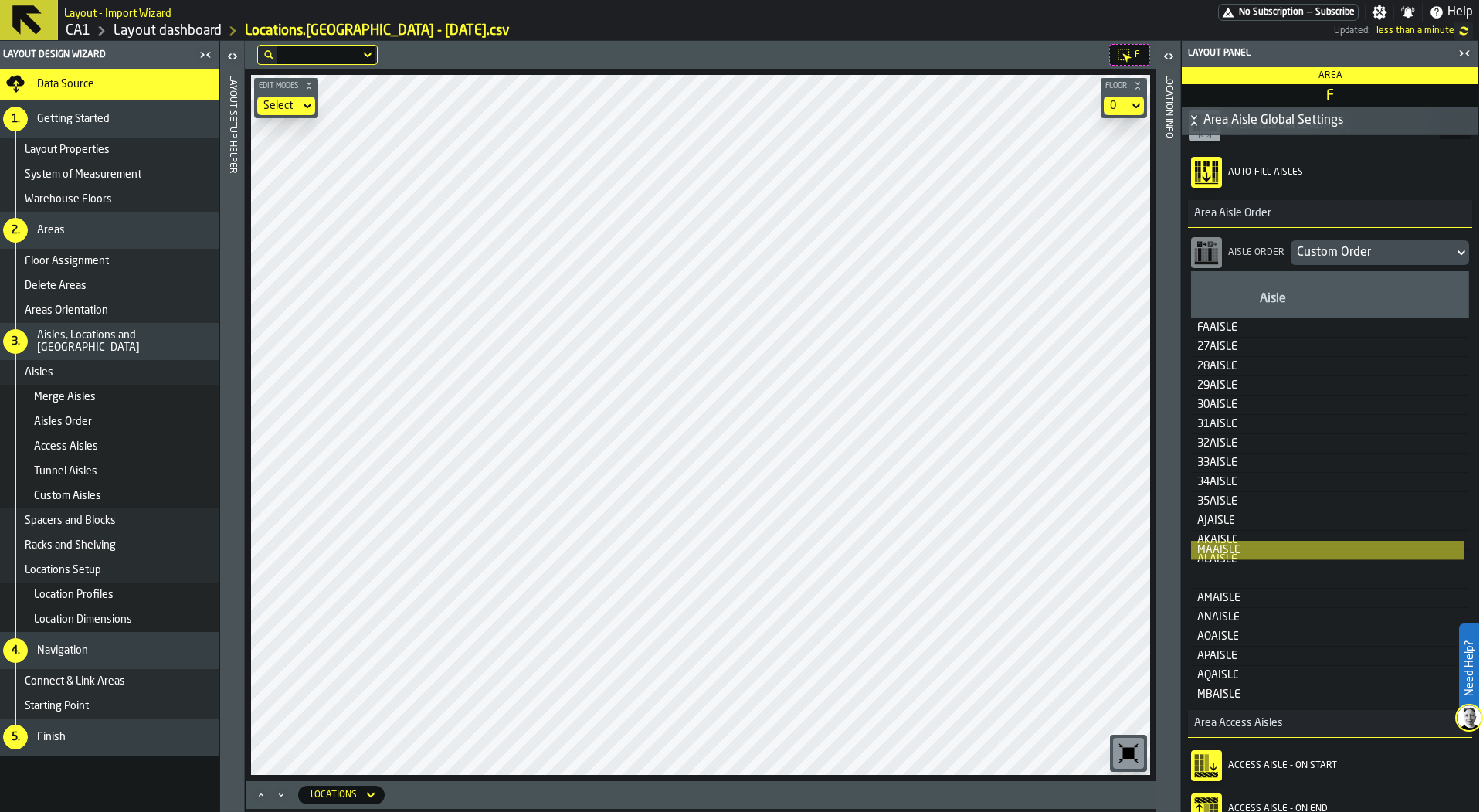
scroll to position [220, 0]
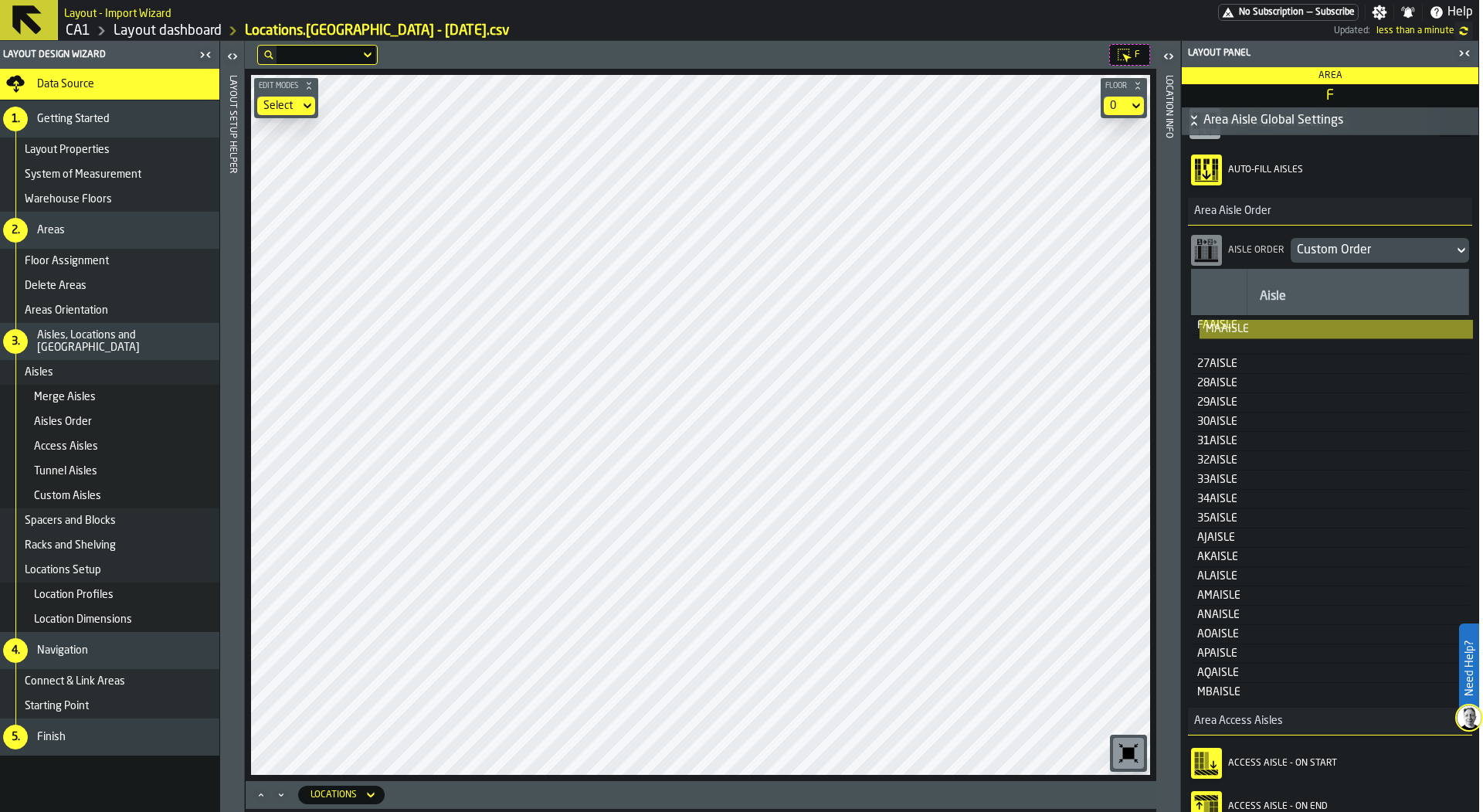
drag, startPoint x: 1229, startPoint y: 672, endPoint x: 1237, endPoint y: 345, distance: 327.1
click at [1237, 345] on table "Aisle FAAISLE 27AISLE 28AISLE 29AISLE 30AISLE 31AISLE 32AISLE 33AISLE 34AISLE 3…" at bounding box center [1330, 485] width 278 height 433
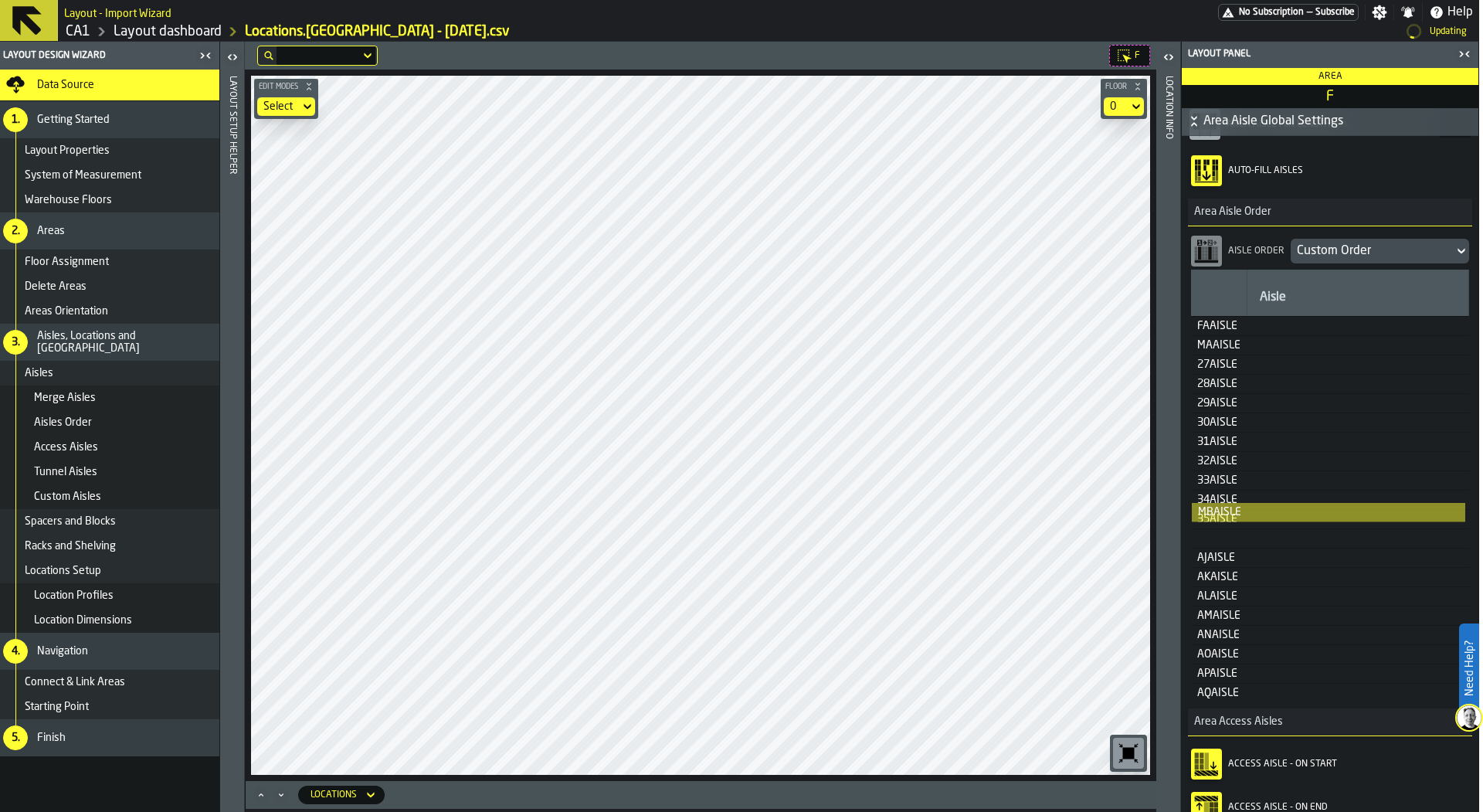
scroll to position [221, 0]
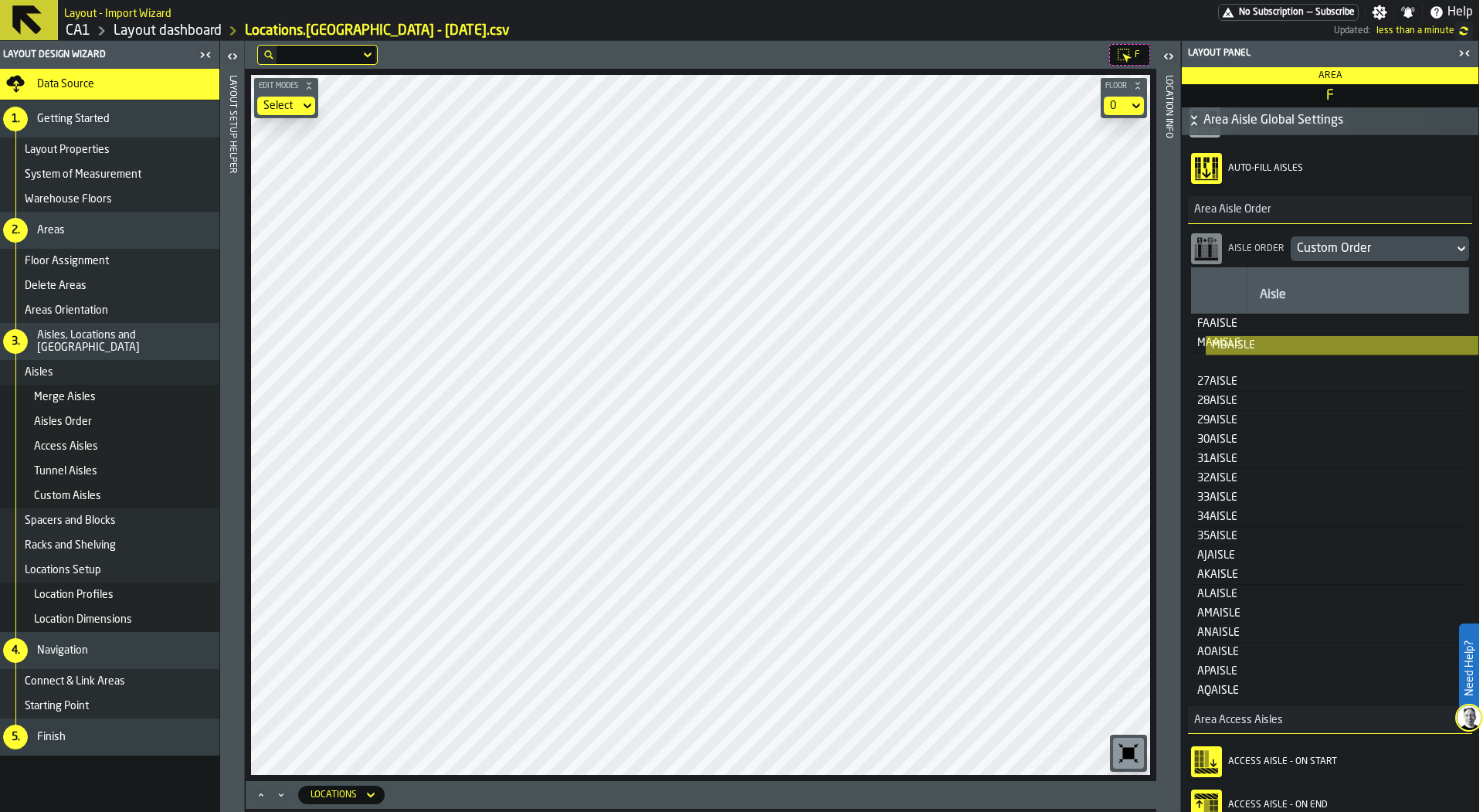
drag, startPoint x: 1222, startPoint y: 694, endPoint x: 1237, endPoint y: 366, distance: 328.3
click at [1237, 366] on table "Aisle FAAISLE MAAISLE 27AISLE 28AISLE 29AISLE 30AISLE 31AISLE 32AISLE 33AISLE 3…" at bounding box center [1330, 483] width 278 height 433
drag, startPoint x: 1223, startPoint y: 555, endPoint x: 1231, endPoint y: 380, distance: 175.2
click at [1231, 380] on table "Aisle FAAISLE MAAISLE MBAISLE 27AISLE 28AISLE 29AISLE 30AISLE 31AISLE 32AISLE 3…" at bounding box center [1330, 483] width 278 height 433
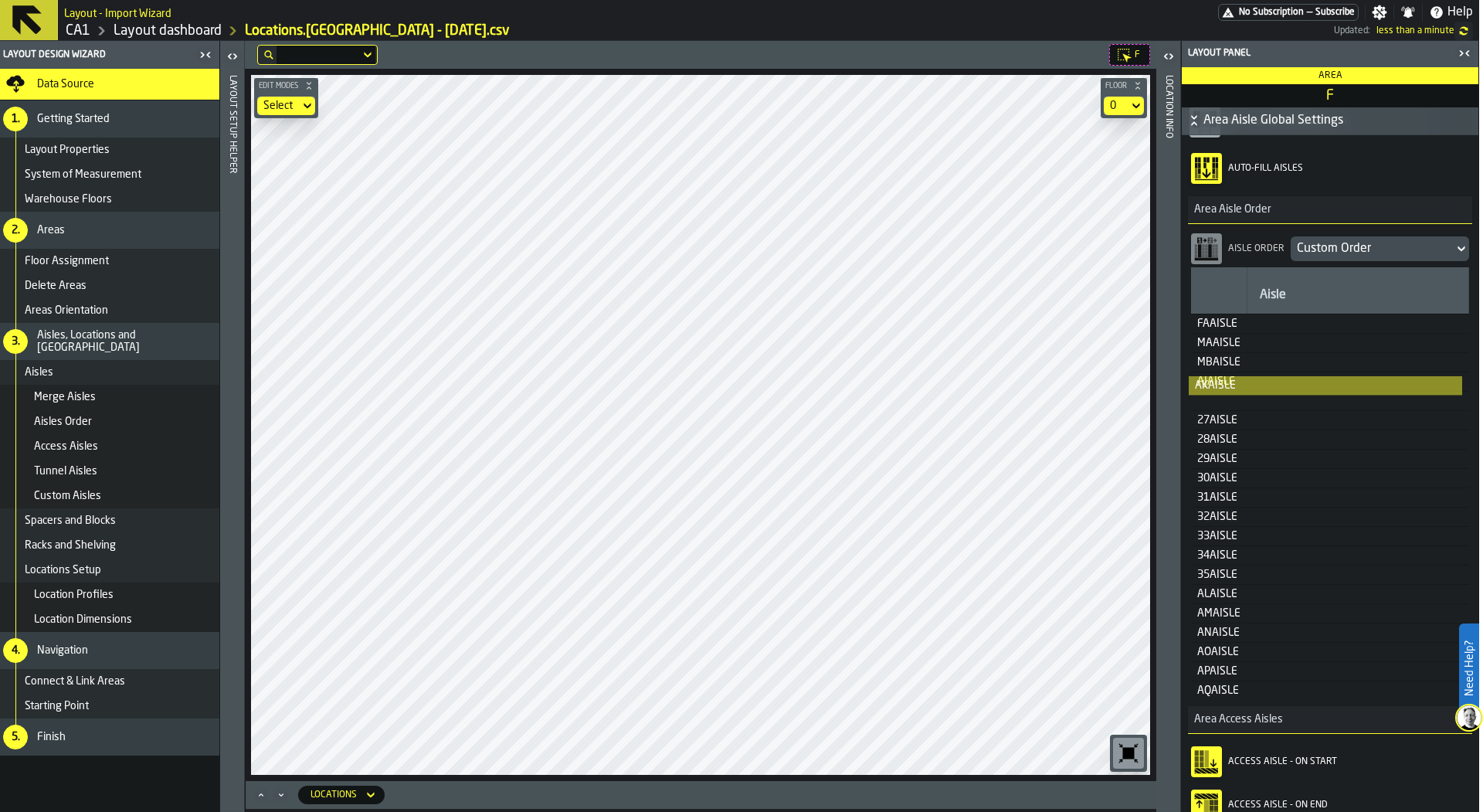
drag, startPoint x: 1216, startPoint y: 572, endPoint x: 1213, endPoint y: 406, distance: 166.0
click at [1213, 406] on table "Aisle FAAISLE MAAISLE MBAISLE AJAISLE 27AISLE 28AISLE 29AISLE 30AISLE 31AISLE 3…" at bounding box center [1330, 483] width 278 height 433
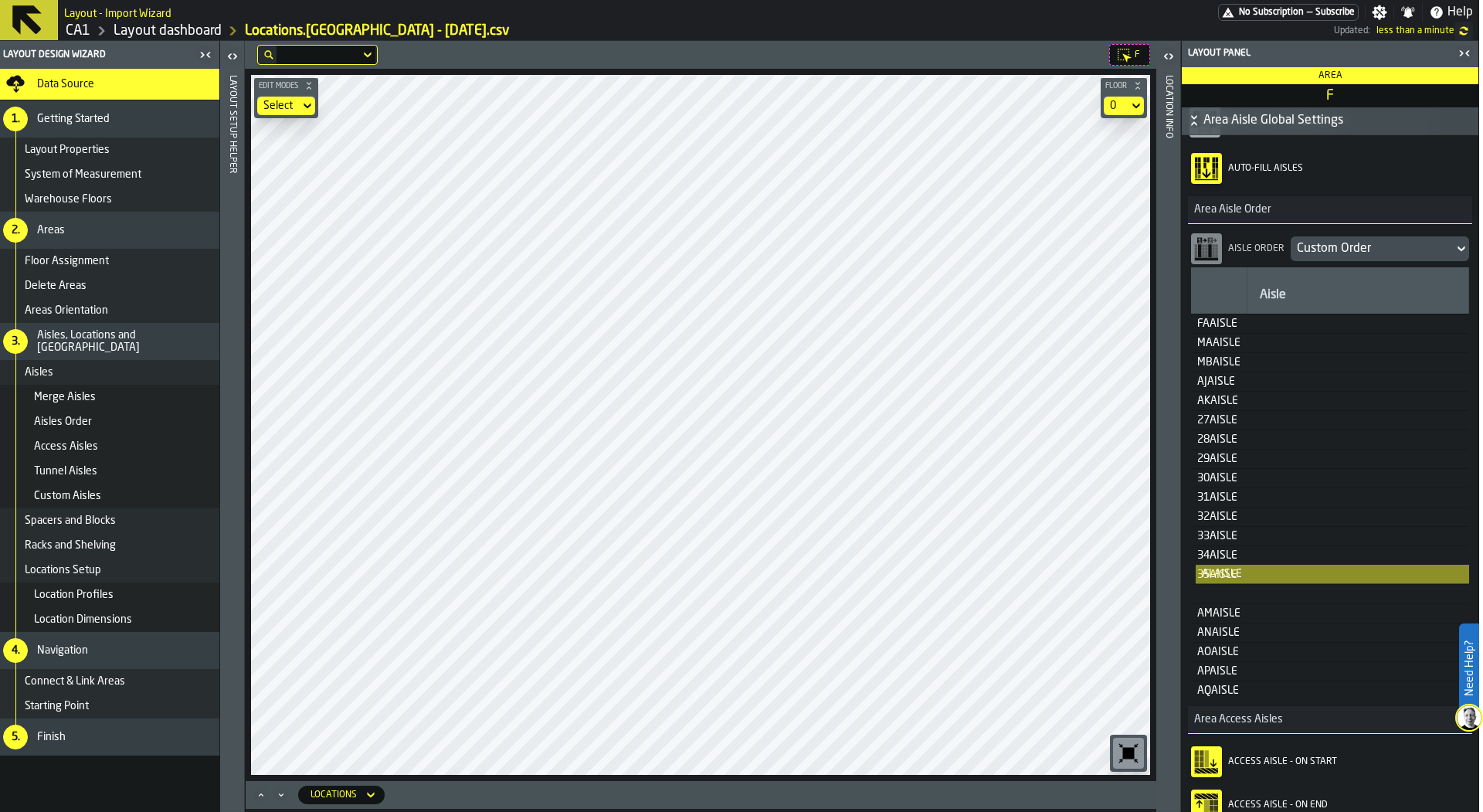
click at [1226, 590] on table "Aisle FAAISLE MAAISLE MBAISLE AJAISLE AKAISLE 27AISLE 28AISLE 29AISLE 30AISLE 3…" at bounding box center [1330, 483] width 278 height 433
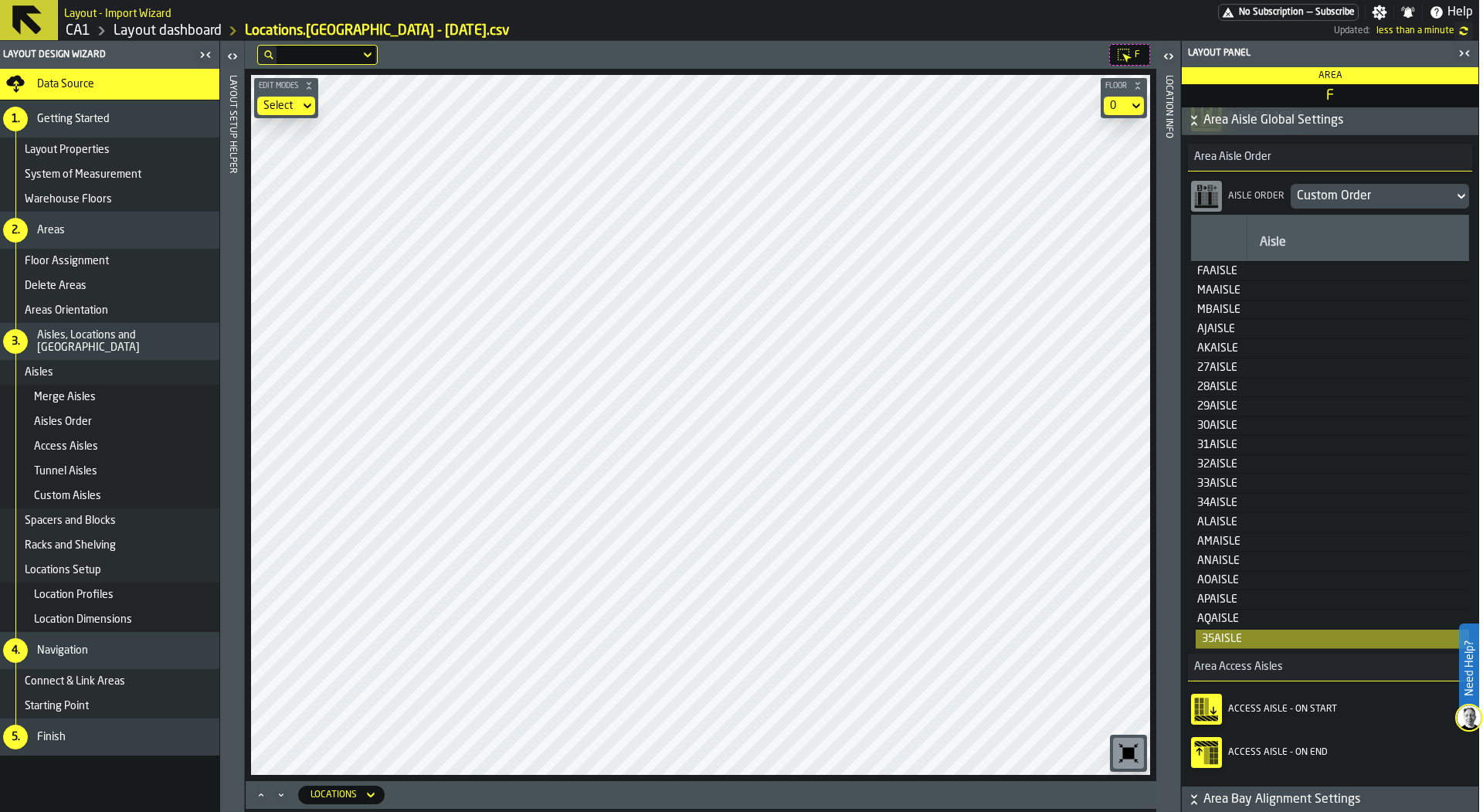
drag, startPoint x: 1232, startPoint y: 538, endPoint x: 1237, endPoint y: 659, distance: 121.1
click at [1237, 659] on div "Aisle Sizing Area Aisle Width ( in ) *** Area Aisle Min Length ( in ) * Auto-fi…" at bounding box center [1330, 383] width 296 height 807
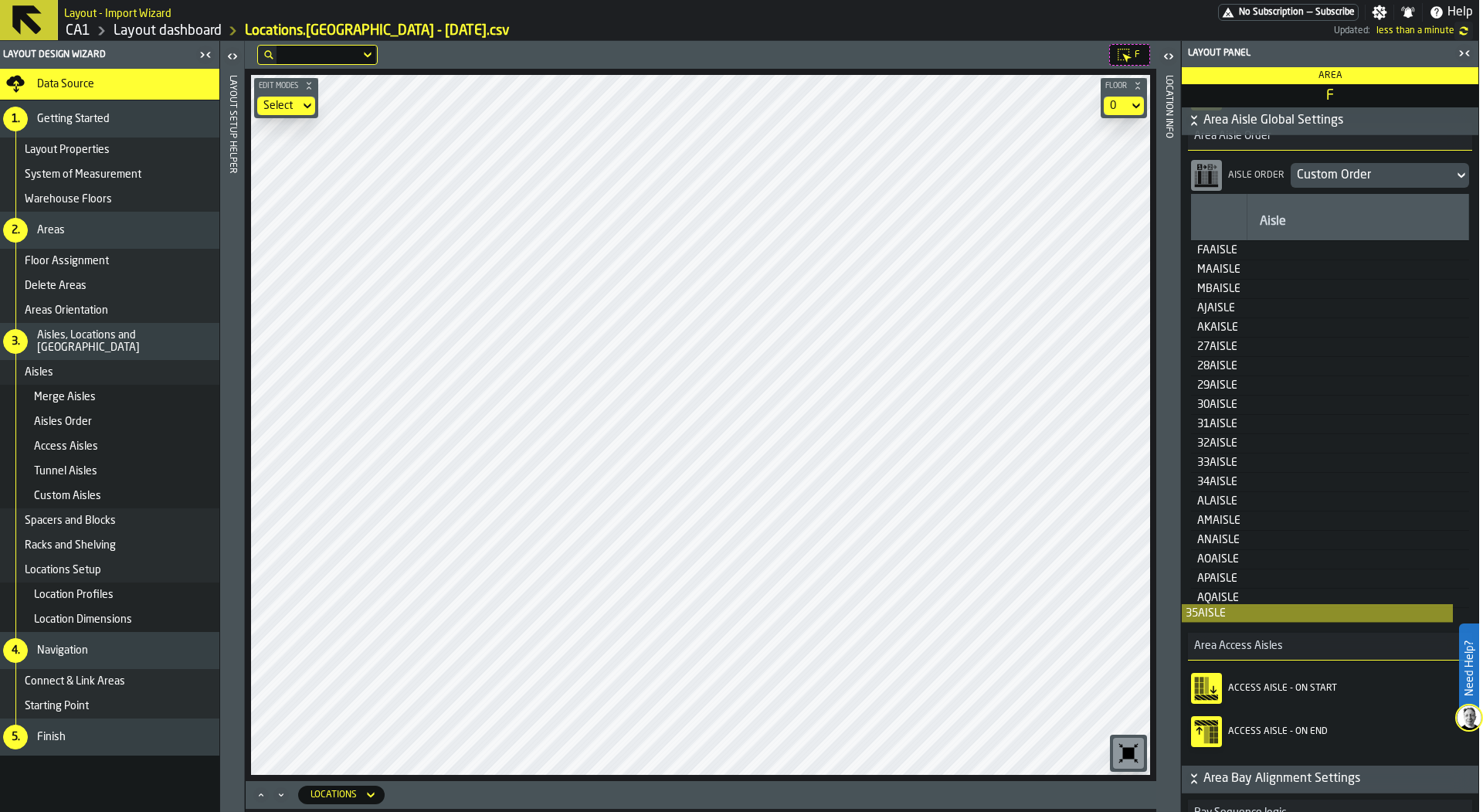
scroll to position [295, 0]
drag, startPoint x: 1223, startPoint y: 509, endPoint x: 1221, endPoint y: 616, distance: 107.0
click at [1221, 616] on table "Aisle FAAISLE MAAISLE MBAISLE AJAISLE AKAISLE 27AISLE 28AISLE 29AISLE 30AISLE 3…" at bounding box center [1330, 409] width 278 height 433
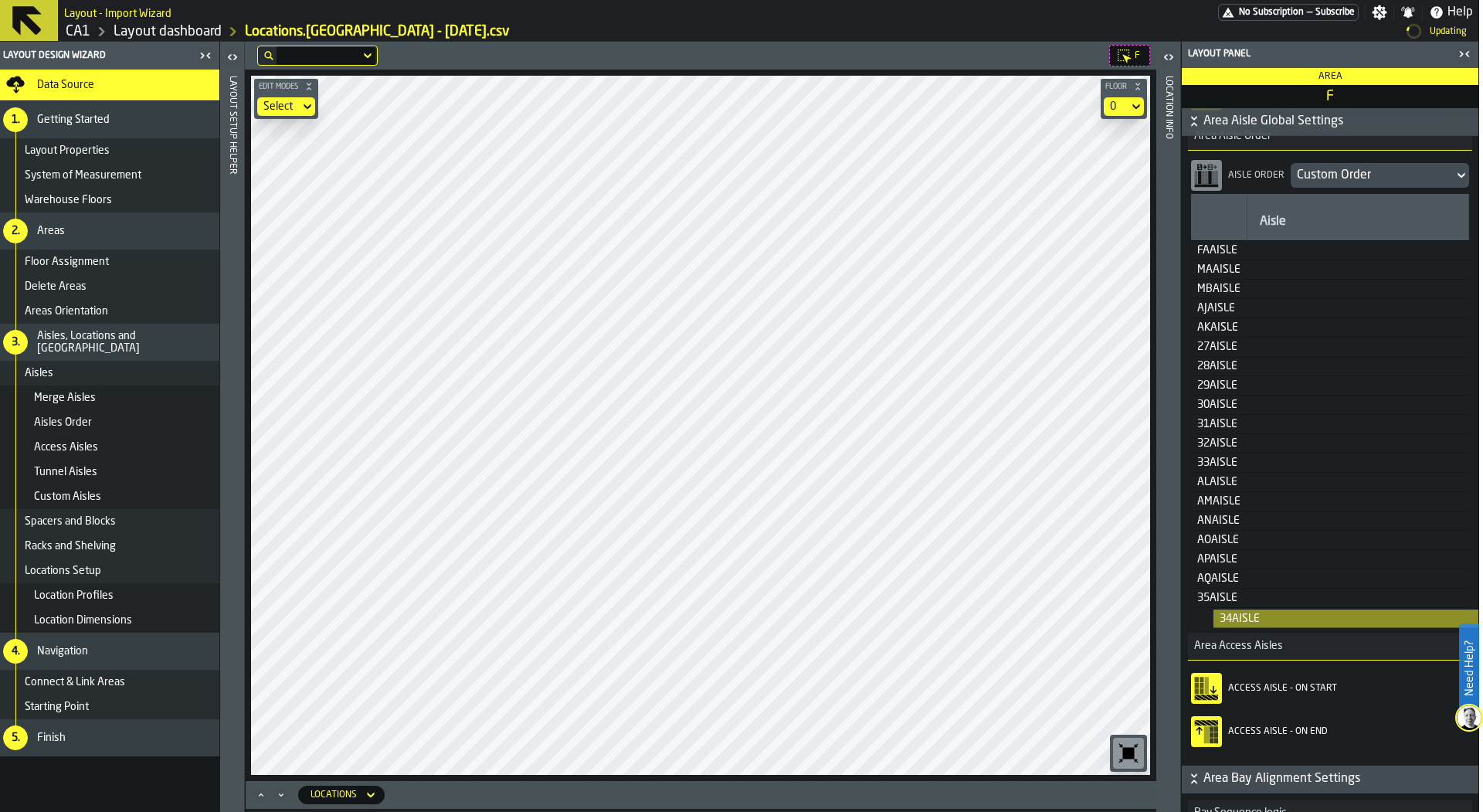
scroll to position [300, 0]
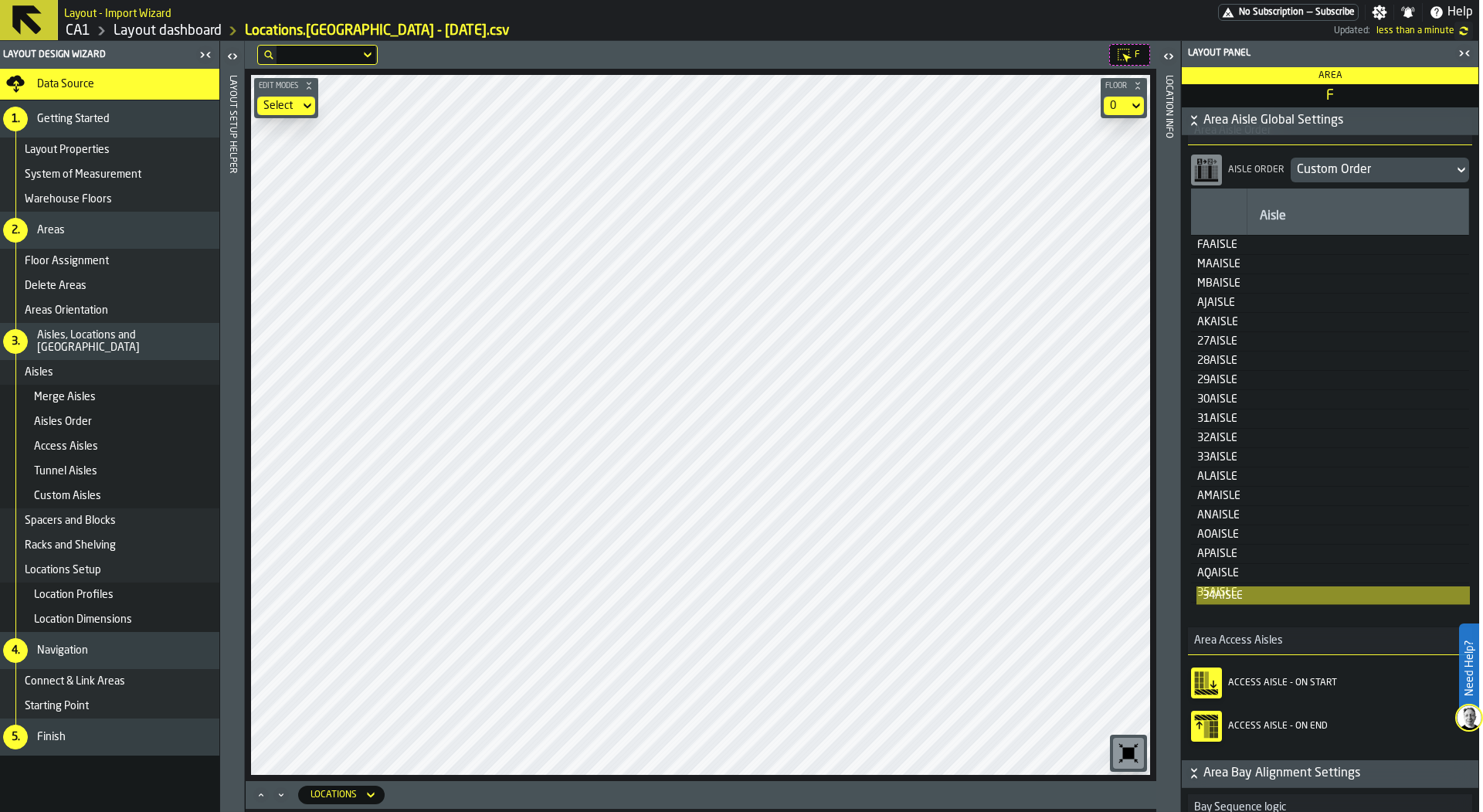
drag, startPoint x: 1223, startPoint y: 468, endPoint x: 1234, endPoint y: 607, distance: 139.4
click at [1234, 607] on table "Aisle FAAISLE MAAISLE MBAISLE AJAISLE AKAISLE 27AISLE 28AISLE 29AISLE 30AISLE 3…" at bounding box center [1330, 405] width 278 height 433
drag, startPoint x: 1230, startPoint y: 447, endPoint x: 1216, endPoint y: 612, distance: 165.6
click at [1216, 612] on table "Aisle FAAISLE MAAISLE MBAISLE AJAISLE AKAISLE 27AISLE 28AISLE 29AISLE 30AISLE 3…" at bounding box center [1330, 405] width 278 height 433
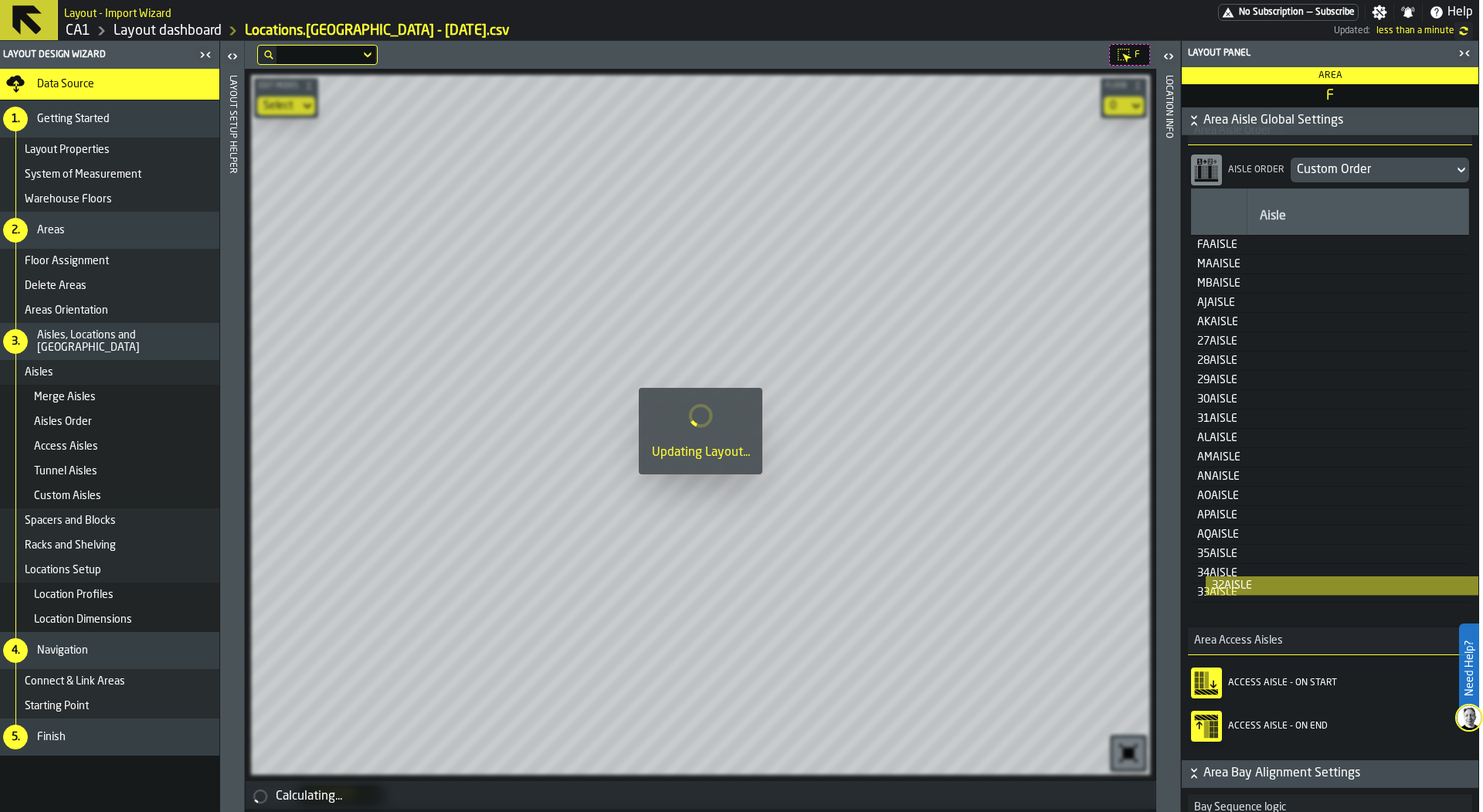
drag, startPoint x: 1234, startPoint y: 437, endPoint x: 1258, endPoint y: 615, distance: 179.6
click at [1258, 615] on section "Aisle Order Custom Order Aisle FAAISLE MAAISLE MBAISLE AJAISLE AKAISLE 27AISLE …" at bounding box center [1330, 385] width 284 height 482
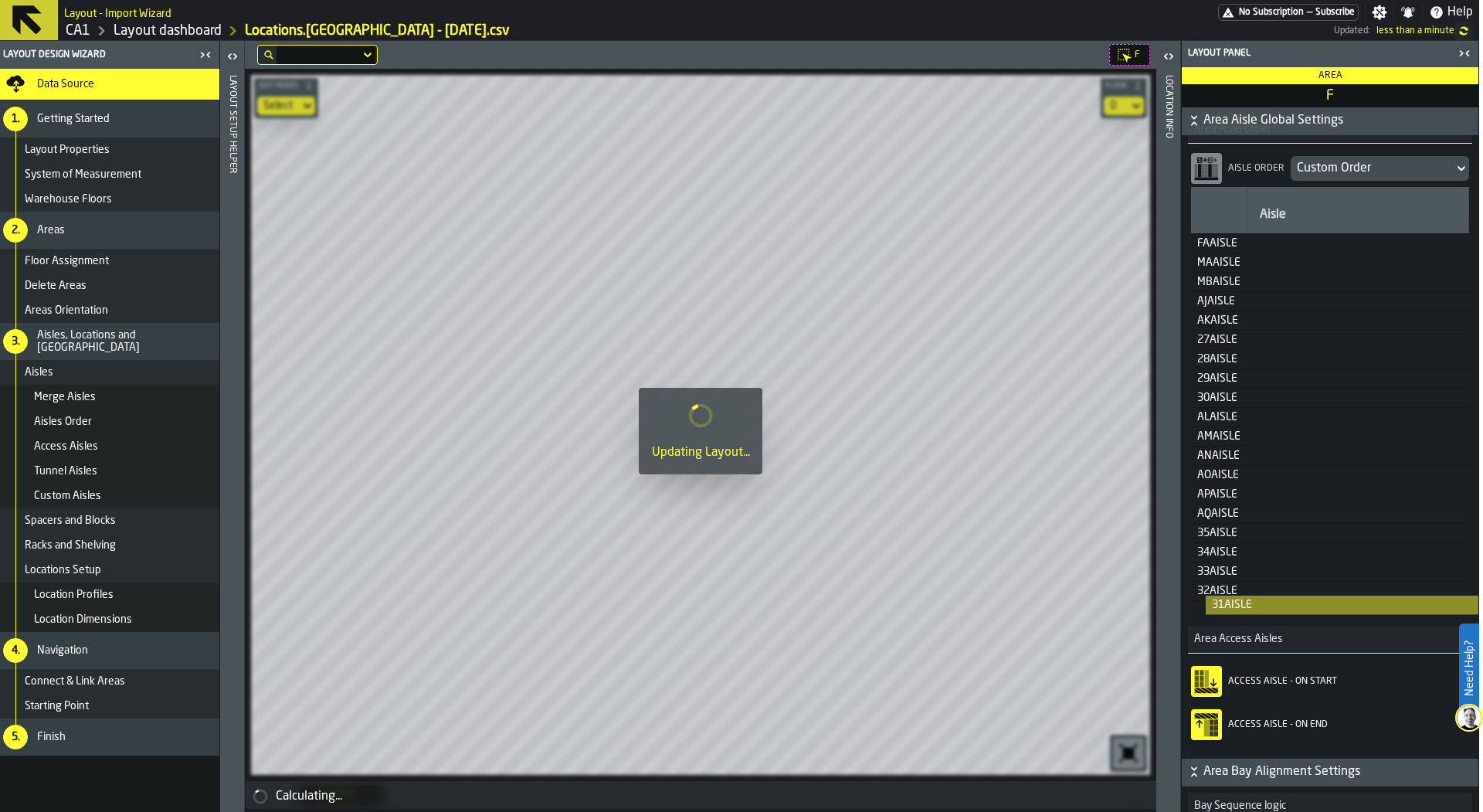
drag, startPoint x: 1230, startPoint y: 413, endPoint x: 1248, endPoint y: 622, distance: 209.8
click at [1248, 622] on div "Aisle Sizing Area Aisle Width ( in ) *** Area Aisle Min Length ( in ) * Auto-fi…" at bounding box center [1330, 355] width 296 height 807
drag, startPoint x: 1233, startPoint y: 388, endPoint x: 1246, endPoint y: 612, distance: 224.4
click at [1246, 612] on table "Aisle FAAISLE MAAISLE MBAISLE AJAISLE AKAISLE 27AISLE 28AISLE 29AISLE 30AISLE A…" at bounding box center [1330, 403] width 278 height 433
drag, startPoint x: 1228, startPoint y: 372, endPoint x: 1255, endPoint y: 620, distance: 249.5
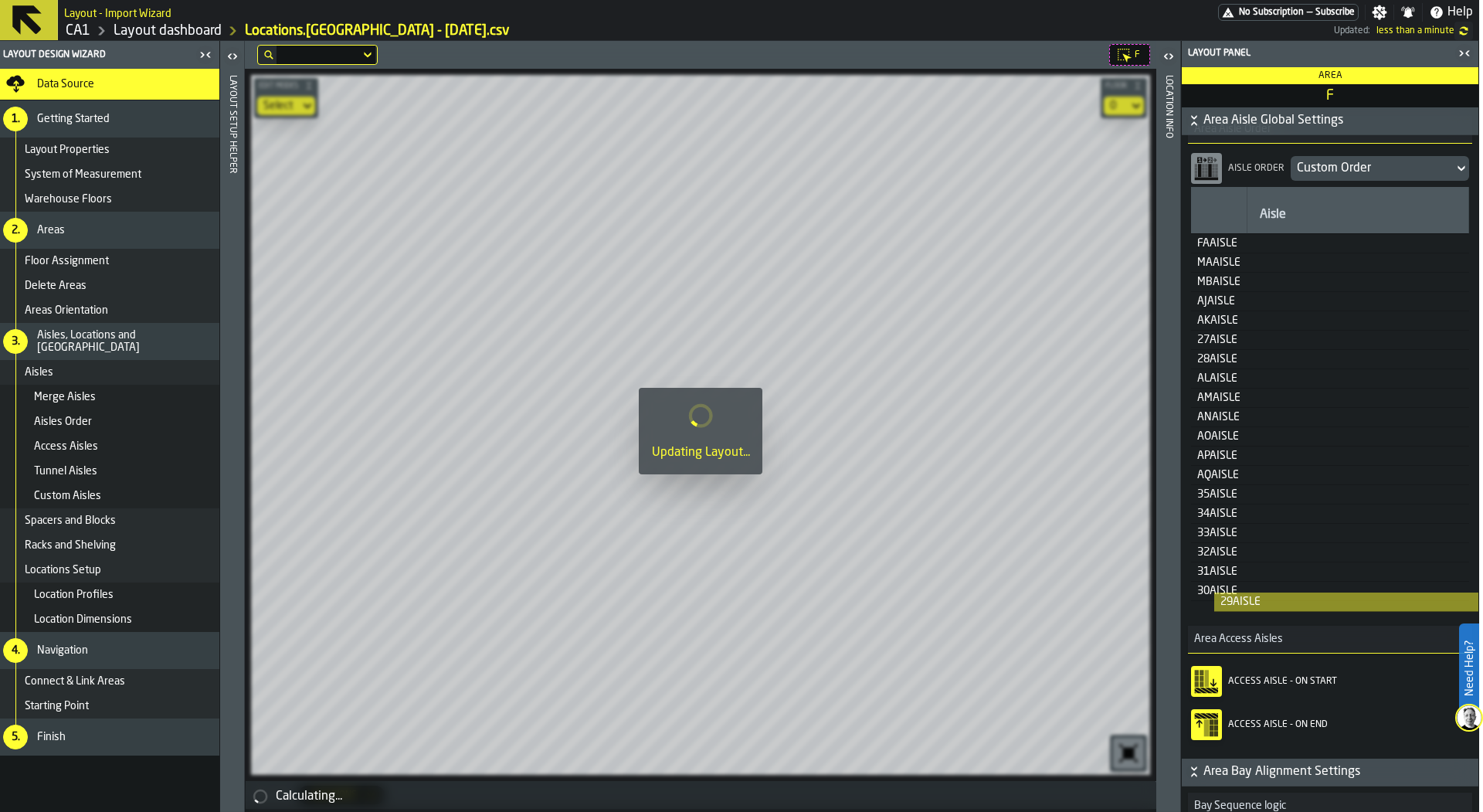
click at [1255, 620] on div "Aisle Sizing Area Aisle Width ( in ) *** Area Aisle Min Length ( in ) * Auto-fi…" at bounding box center [1330, 355] width 296 height 807
drag, startPoint x: 1275, startPoint y: 472, endPoint x: 1306, endPoint y: 737, distance: 266.8
click at [1306, 737] on div "Aisle Sizing Area Aisle Width ( in ) *** Area Aisle Min Length ( in ) * Auto-fi…" at bounding box center [1330, 355] width 296 height 807
drag, startPoint x: 1225, startPoint y: 334, endPoint x: 1252, endPoint y: 622, distance: 289.3
click at [1252, 622] on div "Aisle Sizing Area Aisle Width ( in ) *** Area Aisle Min Length ( in ) * Auto-fi…" at bounding box center [1330, 355] width 296 height 807
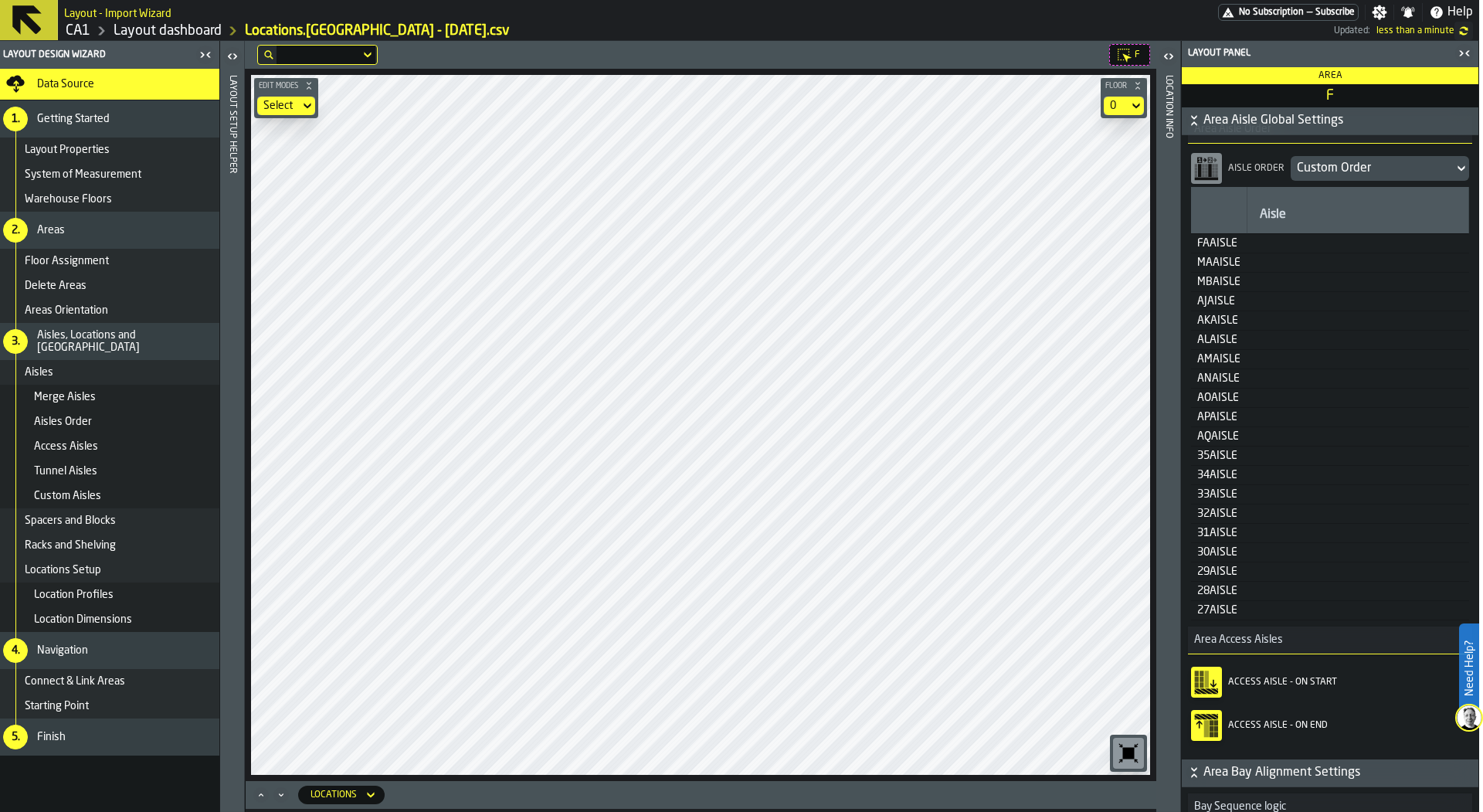
click at [144, 81] on div "Data Source" at bounding box center [125, 85] width 176 height 13
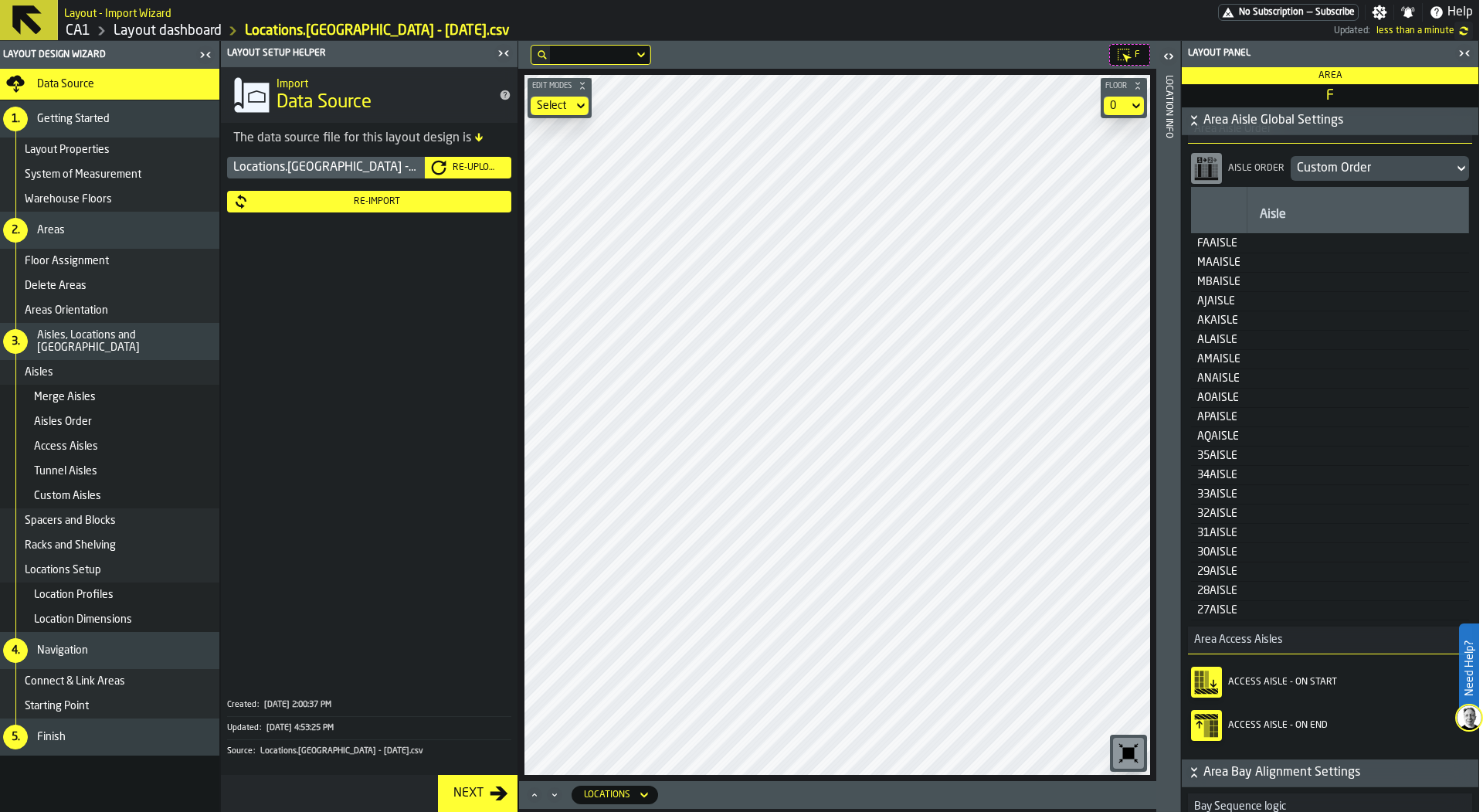
click at [325, 202] on div "Re-Import" at bounding box center [376, 201] width 256 height 11
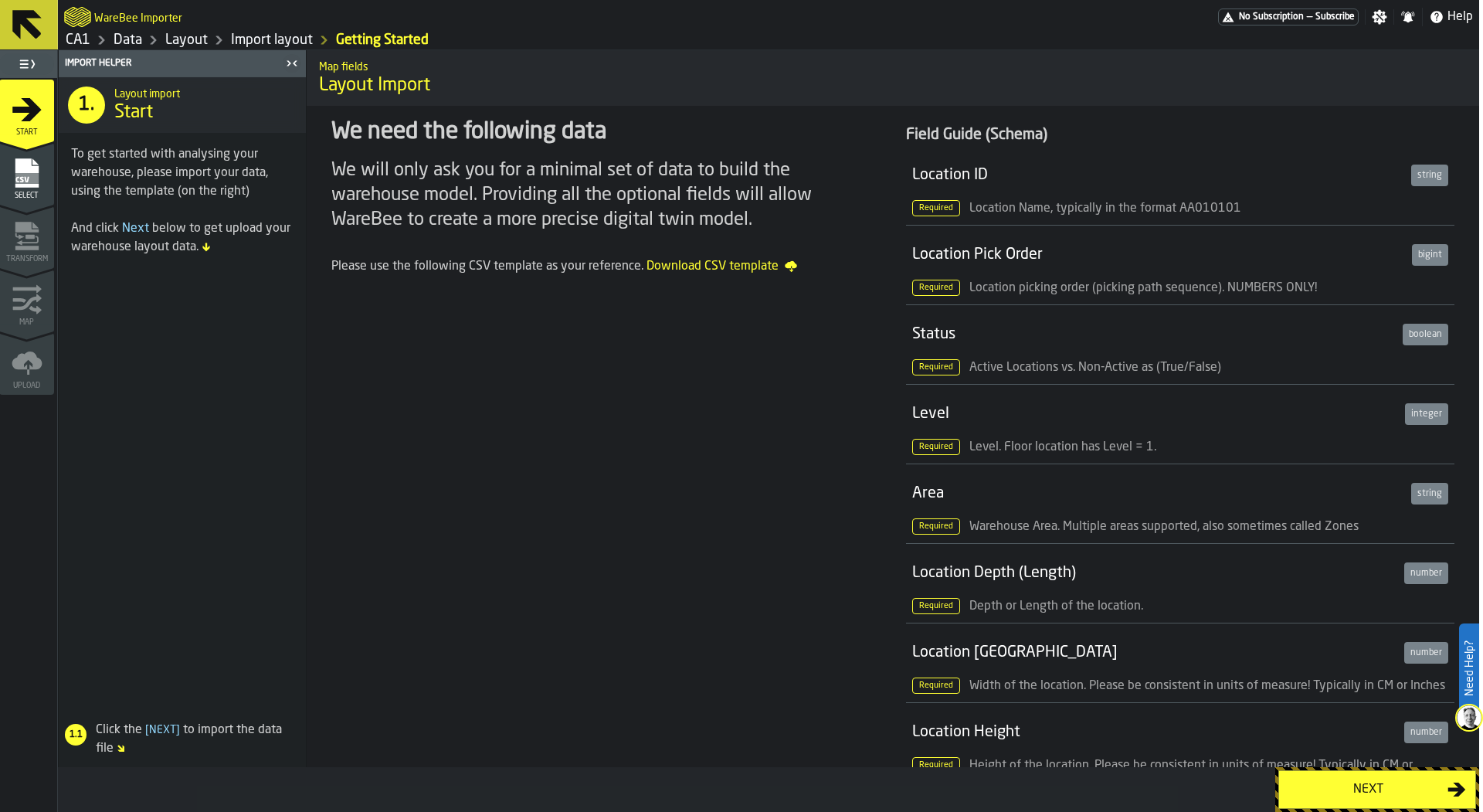
click at [36, 158] on icon "menu Select" at bounding box center [27, 173] width 31 height 31
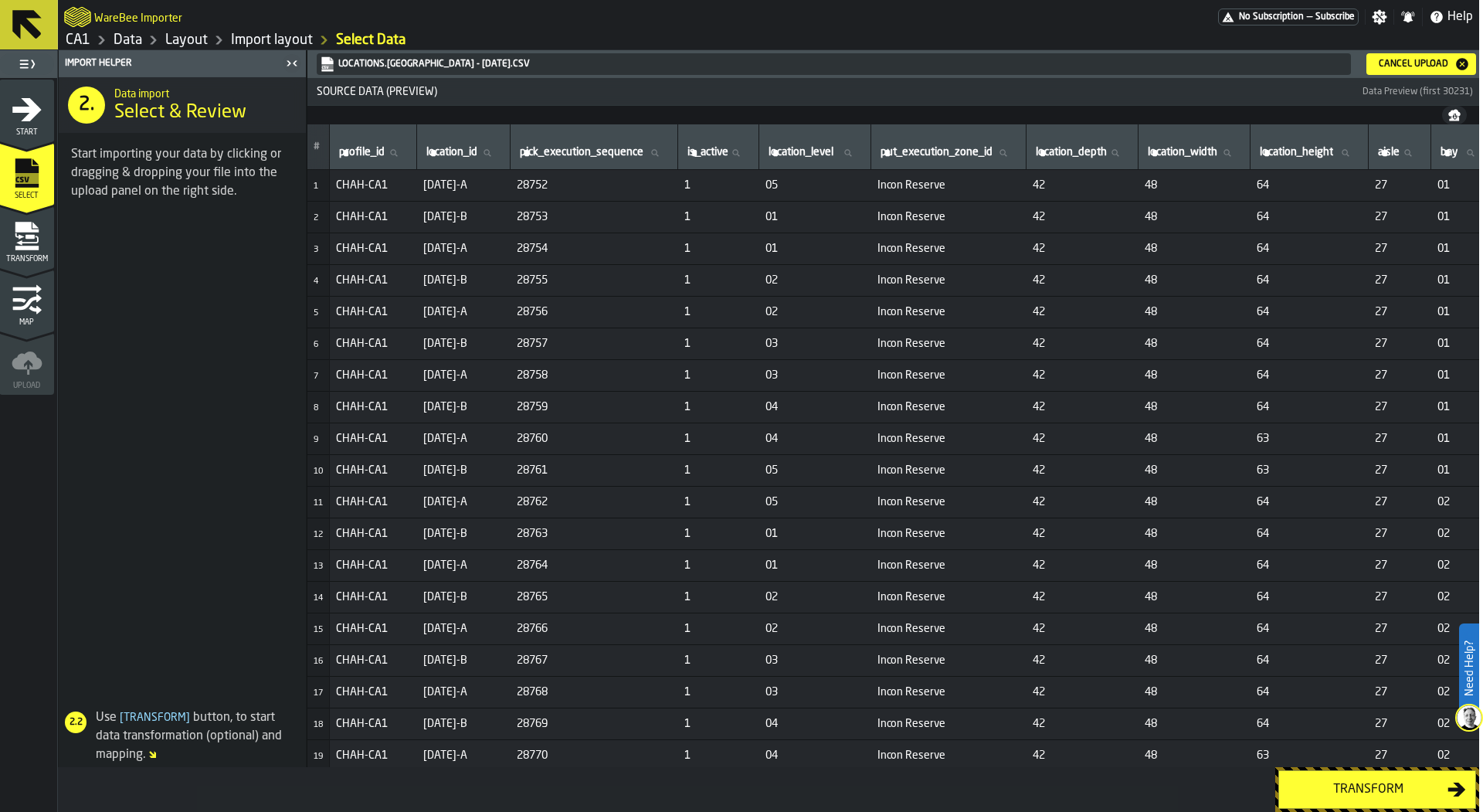
click at [41, 241] on icon "menu Transform" at bounding box center [27, 236] width 31 height 31
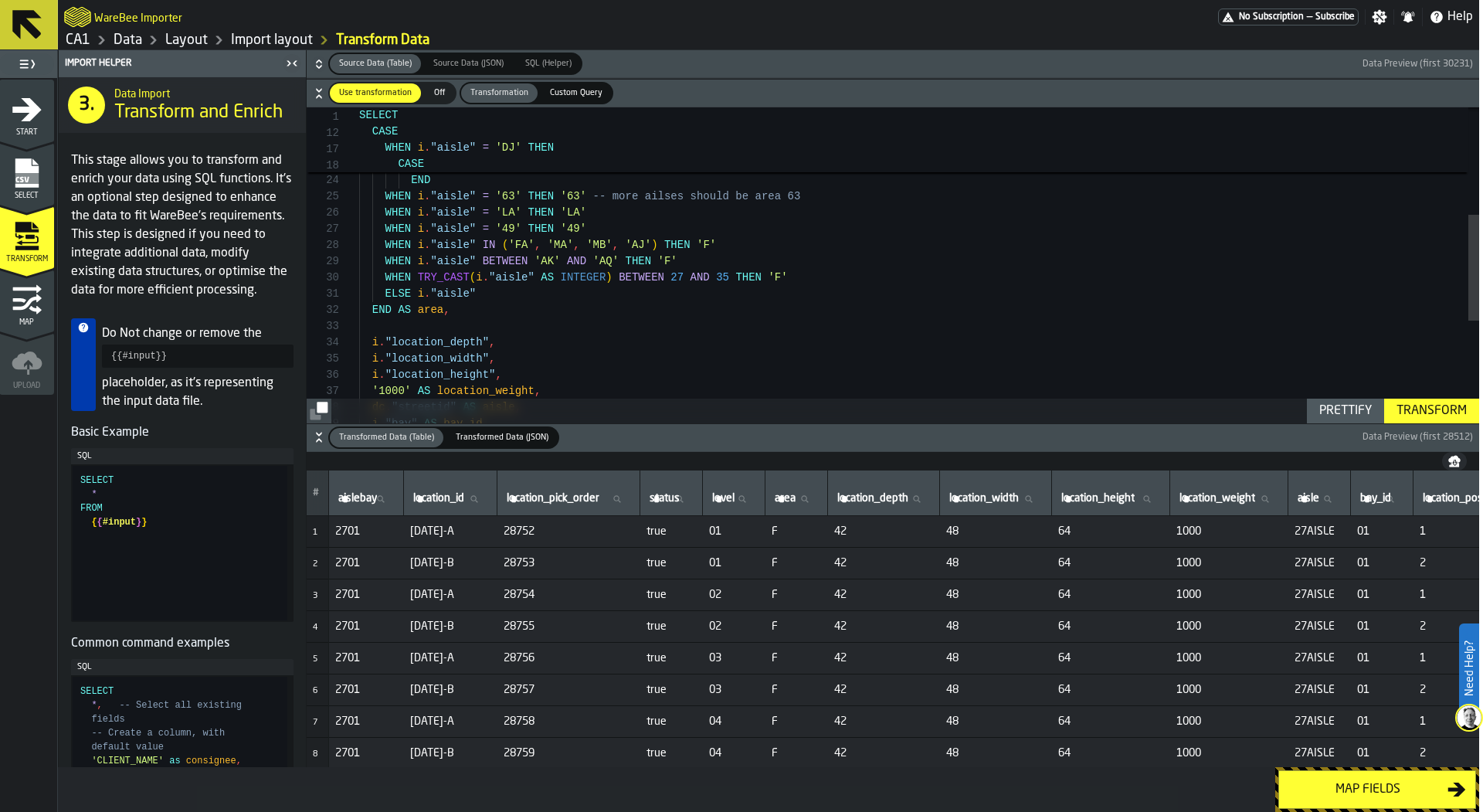
click at [675, 290] on div "WHEN CAST ( i . "bay" AS INTEGER ) BETWEEN 7 AND 11 THEN 'DJ-07--DJ-11' WHEN CA…" at bounding box center [919, 257] width 1120 height 941
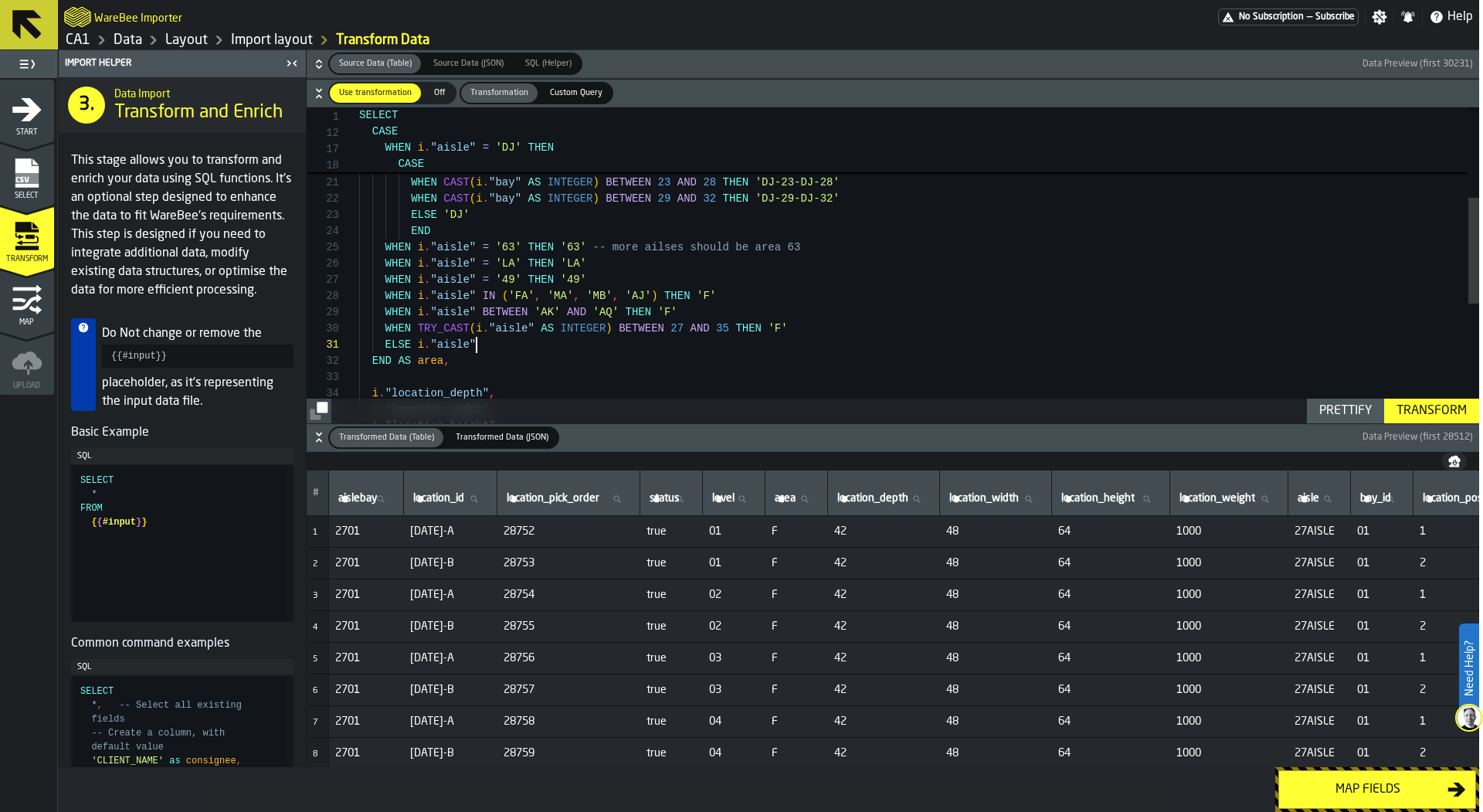
scroll to position [146, 0]
click at [802, 330] on div "WHEN CAST ( i . "bay" AS INTEGER ) BETWEEN 7 AND 11 THEN 'DJ-07--DJ-11' WHEN CA…" at bounding box center [919, 308] width 1120 height 941
click at [822, 336] on div "WHEN CAST ( i . "bay" AS INTEGER ) BETWEEN 7 AND 11 THEN 'DJ-07--DJ-11' WHEN CA…" at bounding box center [919, 308] width 1120 height 941
click at [812, 331] on div "WHEN CAST ( i . "bay" AS INTEGER ) BETWEEN 7 AND 11 THEN 'DJ-07--DJ-11' WHEN CA…" at bounding box center [919, 308] width 1120 height 941
click at [528, 353] on div "WHEN CAST ( i . "bay" AS INTEGER ) BETWEEN 7 AND 11 THEN 'DJ-07--DJ-11' WHEN CA…" at bounding box center [919, 308] width 1120 height 941
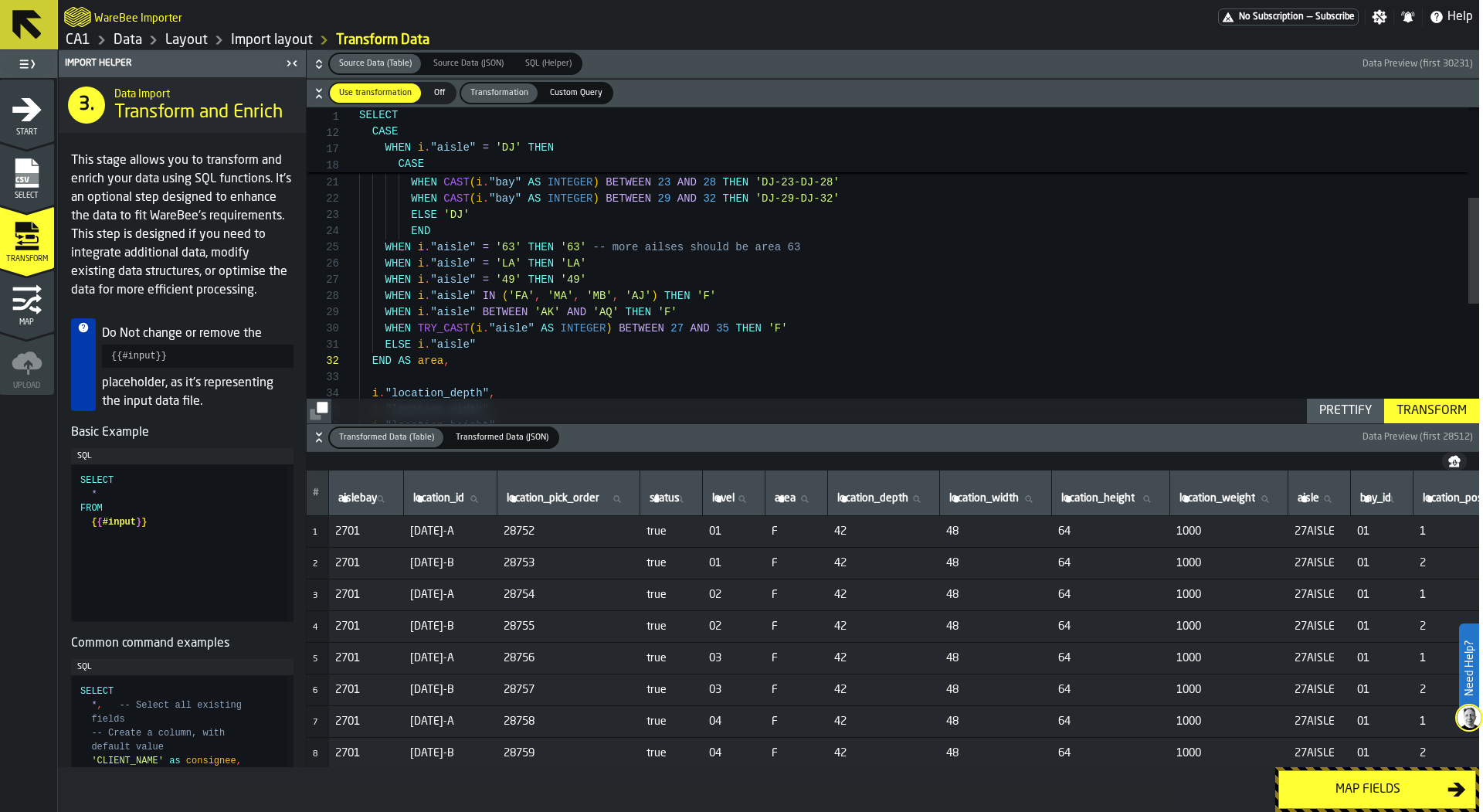
click at [828, 316] on div "WHEN CAST ( i . "bay" AS INTEGER ) BETWEEN 7 AND 11 THEN 'DJ-07--DJ-11' WHEN CA…" at bounding box center [919, 308] width 1120 height 941
click at [829, 334] on div "WHEN CAST ( i . "bay" AS INTEGER ) BETWEEN 7 AND 11 THEN 'DJ-07--DJ-11' WHEN CA…" at bounding box center [919, 308] width 1120 height 941
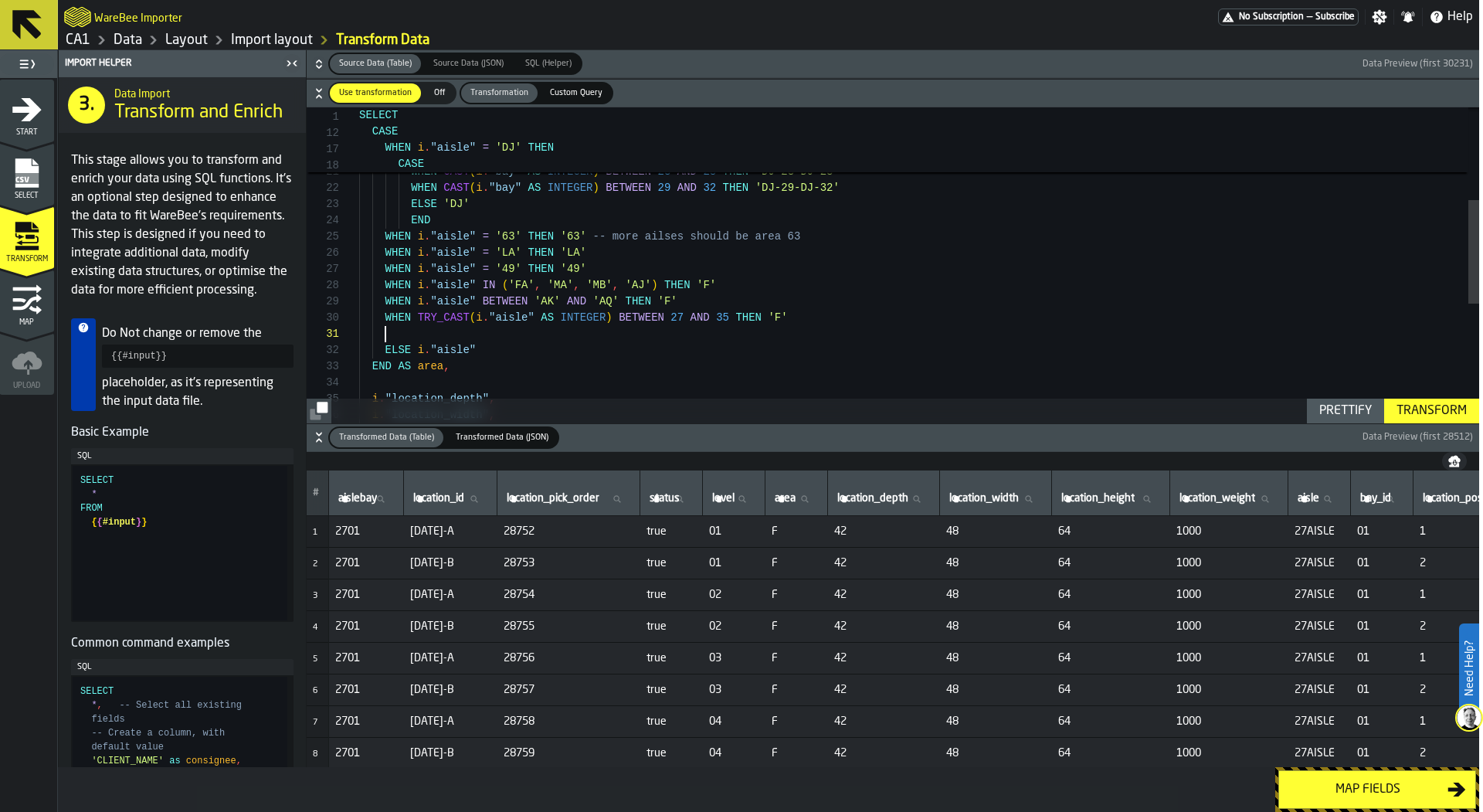
scroll to position [0, 0]
click at [495, 335] on div "WHEN CAST ( i . "bay" AS INTEGER ) BETWEEN 7 AND 11 THEN 'DJ-07--DJ-11' WHEN CA…" at bounding box center [919, 305] width 1120 height 958
click at [414, 333] on div "WHEN CAST ( i . "bay" AS INTEGER ) BETWEEN 7 AND 11 THEN 'DJ-07--DJ-11' WHEN CA…" at bounding box center [919, 305] width 1120 height 958
click at [542, 332] on div "WHEN CAST ( i . "bay" AS INTEGER ) BETWEEN 7 AND 11 THEN 'DJ-07--DJ-11' WHEN CA…" at bounding box center [919, 305] width 1120 height 958
type textarea "**********"
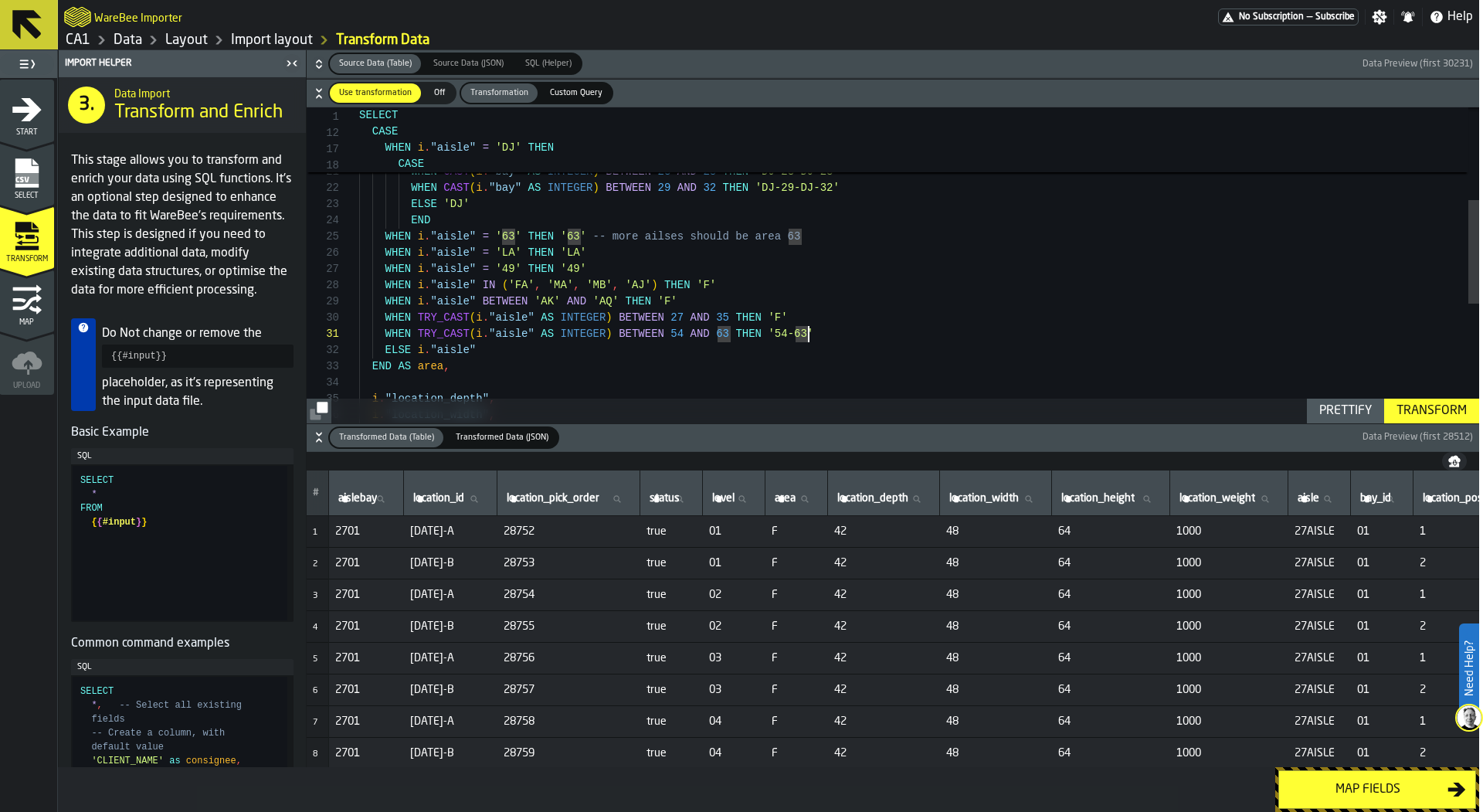
scroll to position [16, 0]
click at [1011, 347] on div "WHEN CAST ( i . "bay" AS INTEGER ) BETWEEN 7 AND 11 THEN 'DJ-07--DJ-11' WHEN CA…" at bounding box center [919, 305] width 1120 height 958
click at [918, 344] on div "WHEN CAST ( i . "bay" AS INTEGER ) BETWEEN 7 AND 11 THEN 'DJ-07--DJ-11' WHEN CA…" at bounding box center [919, 305] width 1120 height 958
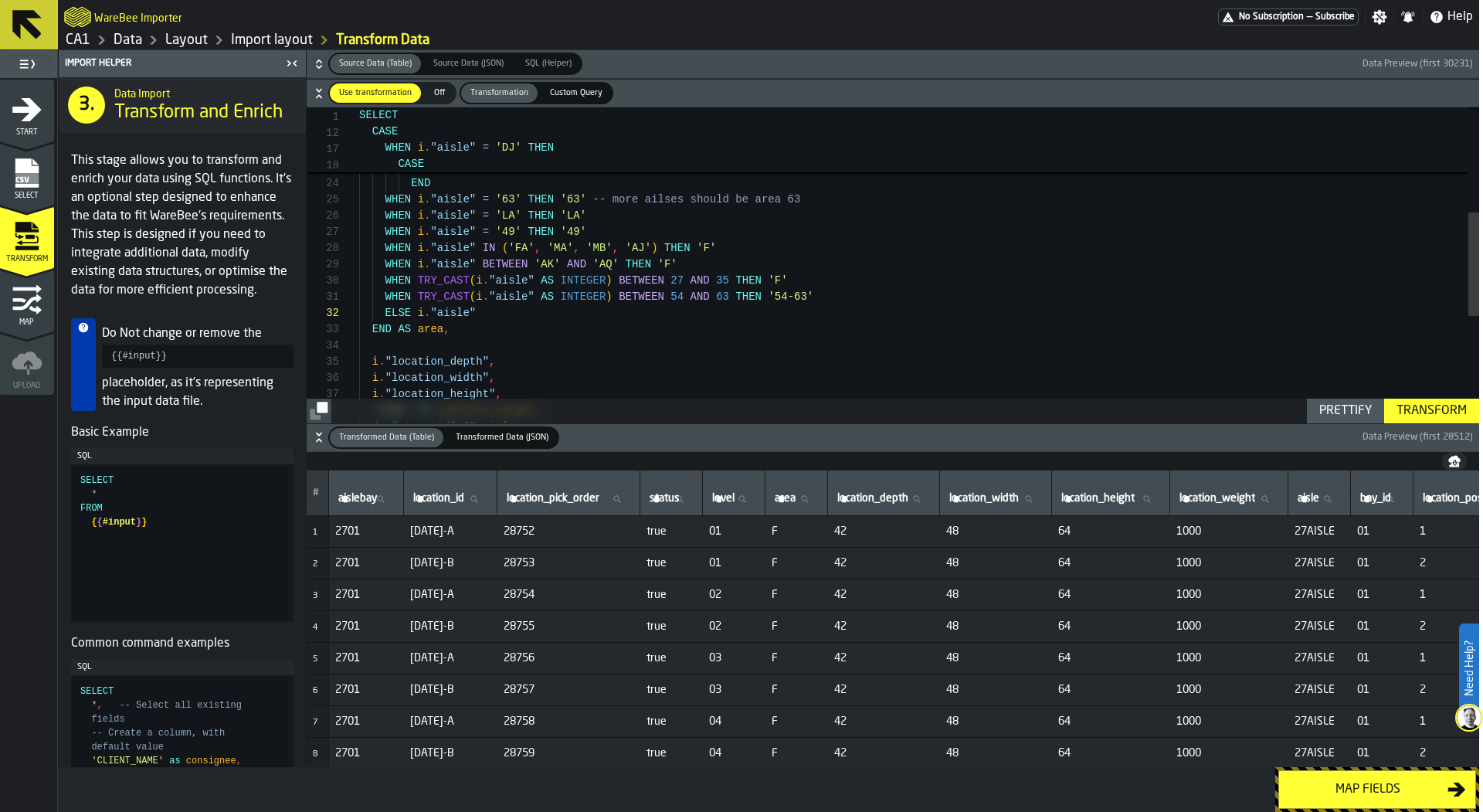
click at [1414, 405] on div "Transform" at bounding box center [1431, 411] width 83 height 18
click at [808, 500] on icon at bounding box center [804, 499] width 9 height 9
click at [821, 500] on input "area area" at bounding box center [797, 499] width 49 height 20
type input "**"
click at [1352, 788] on div "Map fields" at bounding box center [1368, 789] width 160 height 18
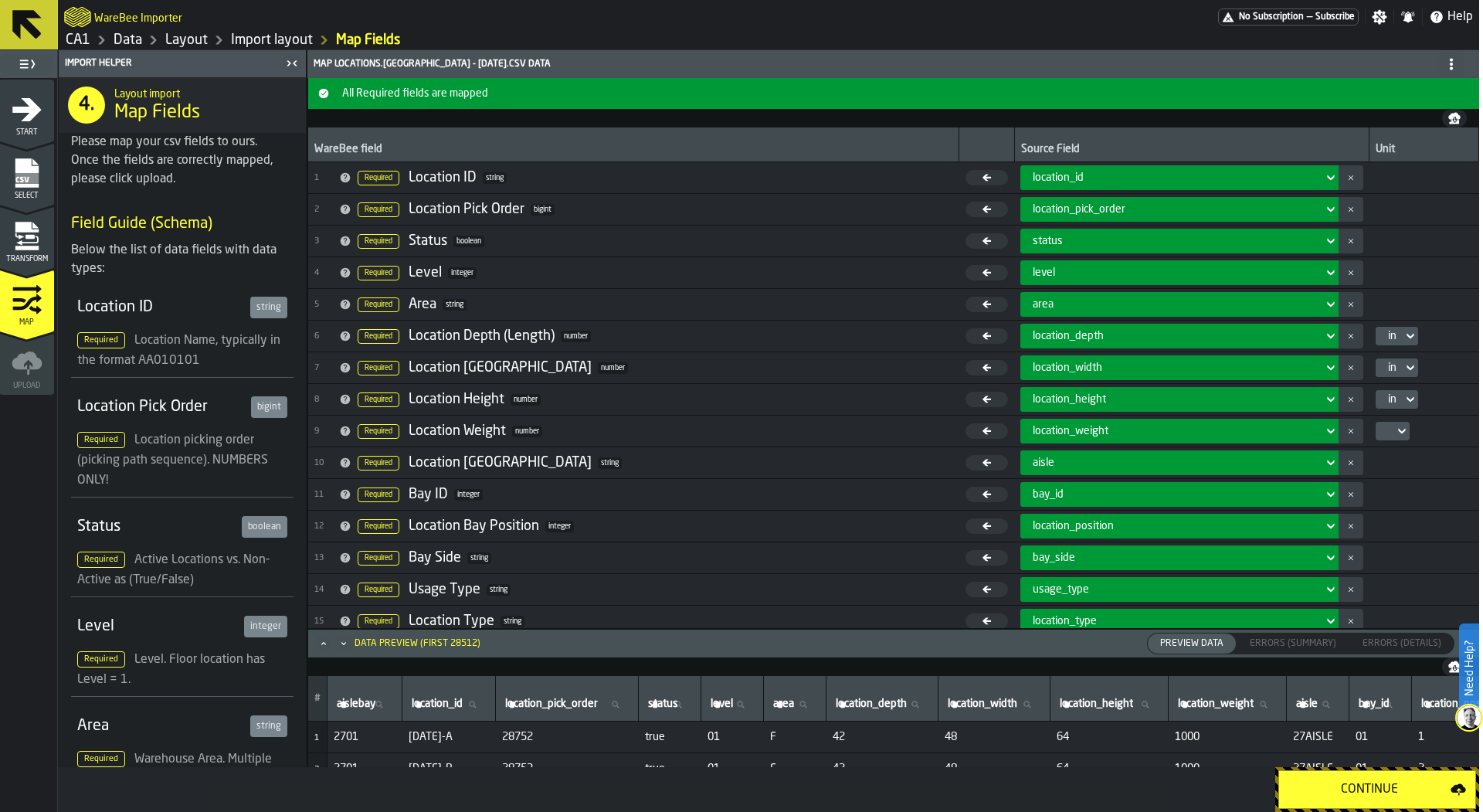
click at [1352, 788] on div "Continue" at bounding box center [1370, 789] width 162 height 18
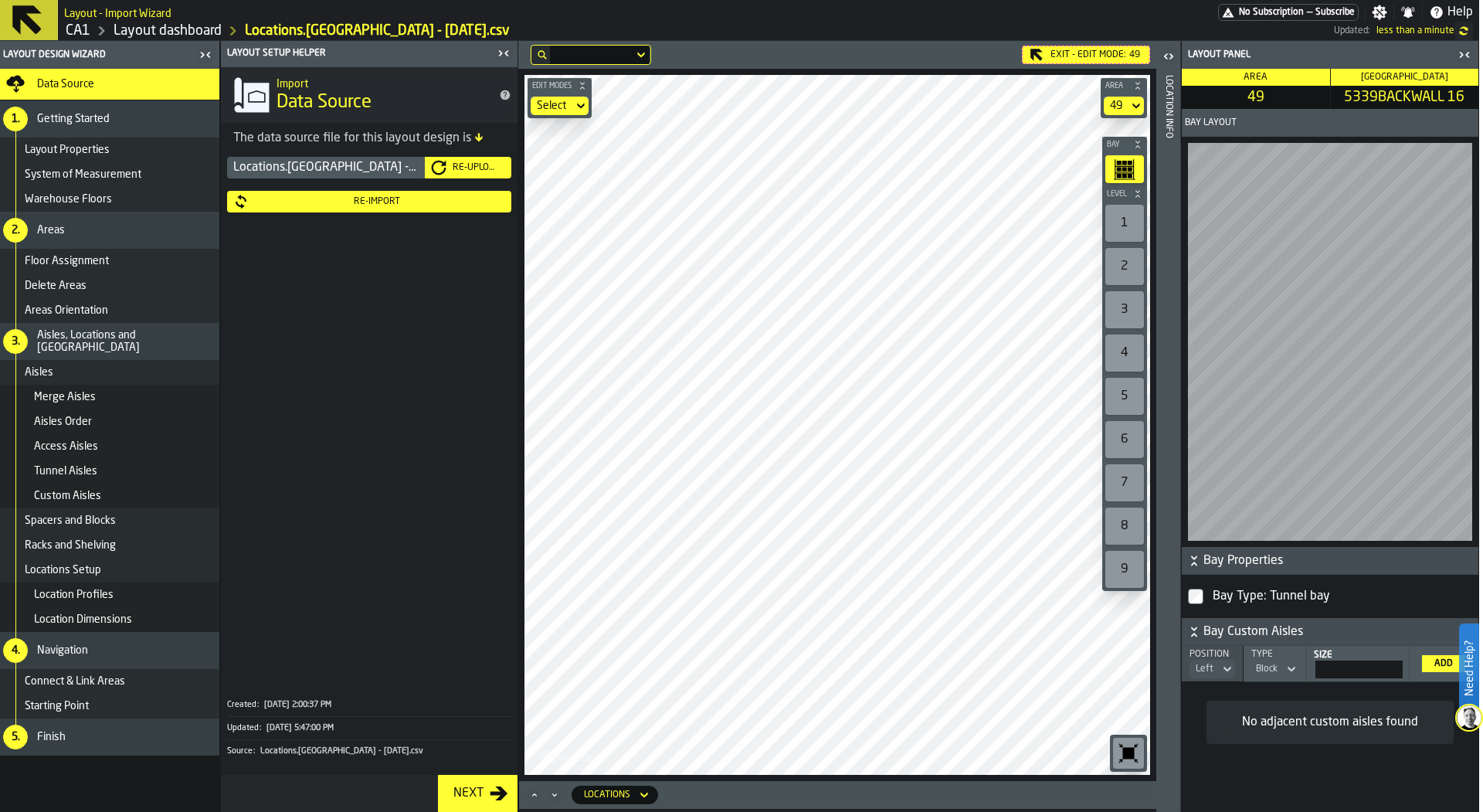
click at [407, 207] on div "Re-Import" at bounding box center [369, 201] width 272 height 15
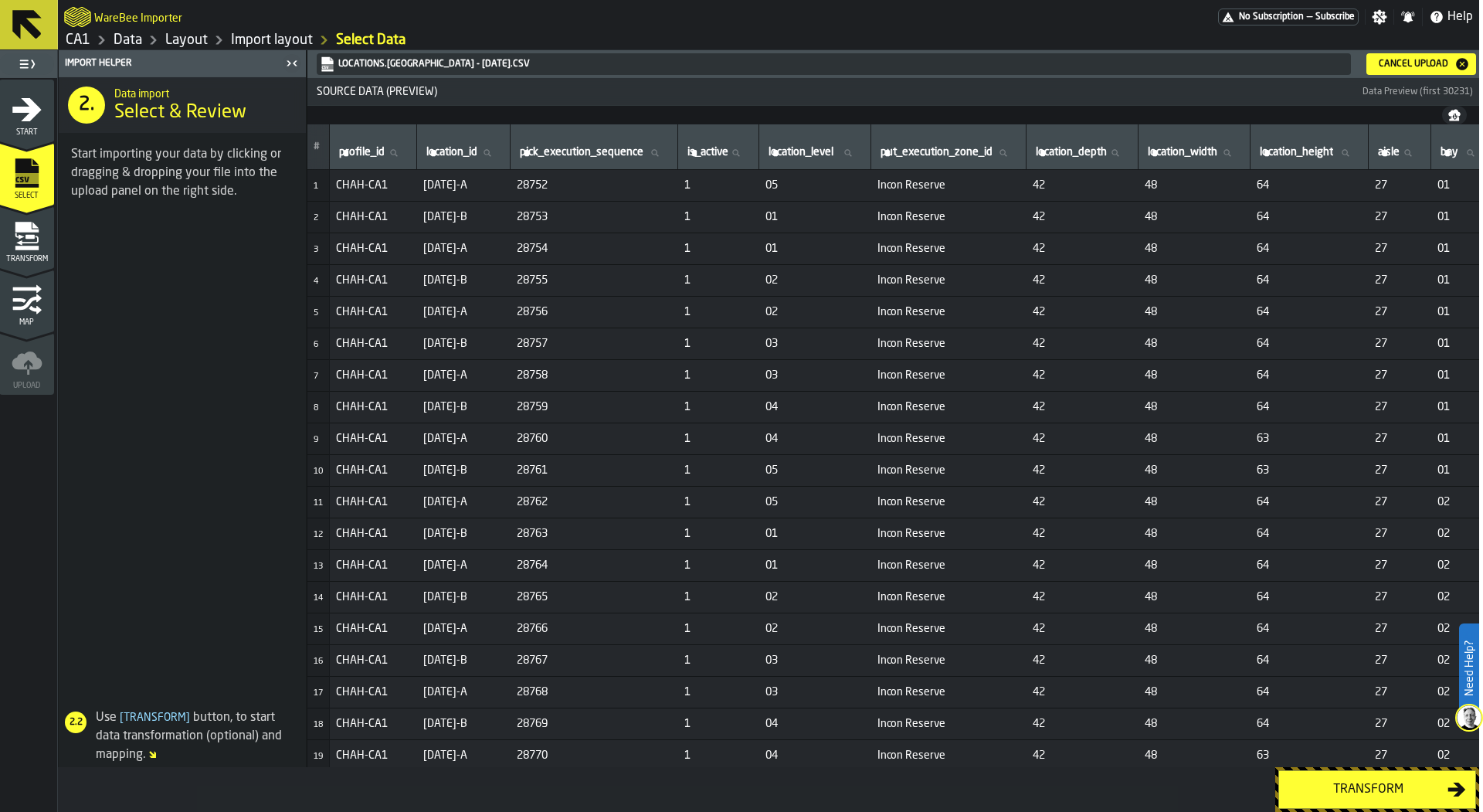
click at [14, 242] on icon "menu Transform" at bounding box center [27, 236] width 31 height 31
click at [22, 242] on icon "menu Transform" at bounding box center [27, 236] width 31 height 31
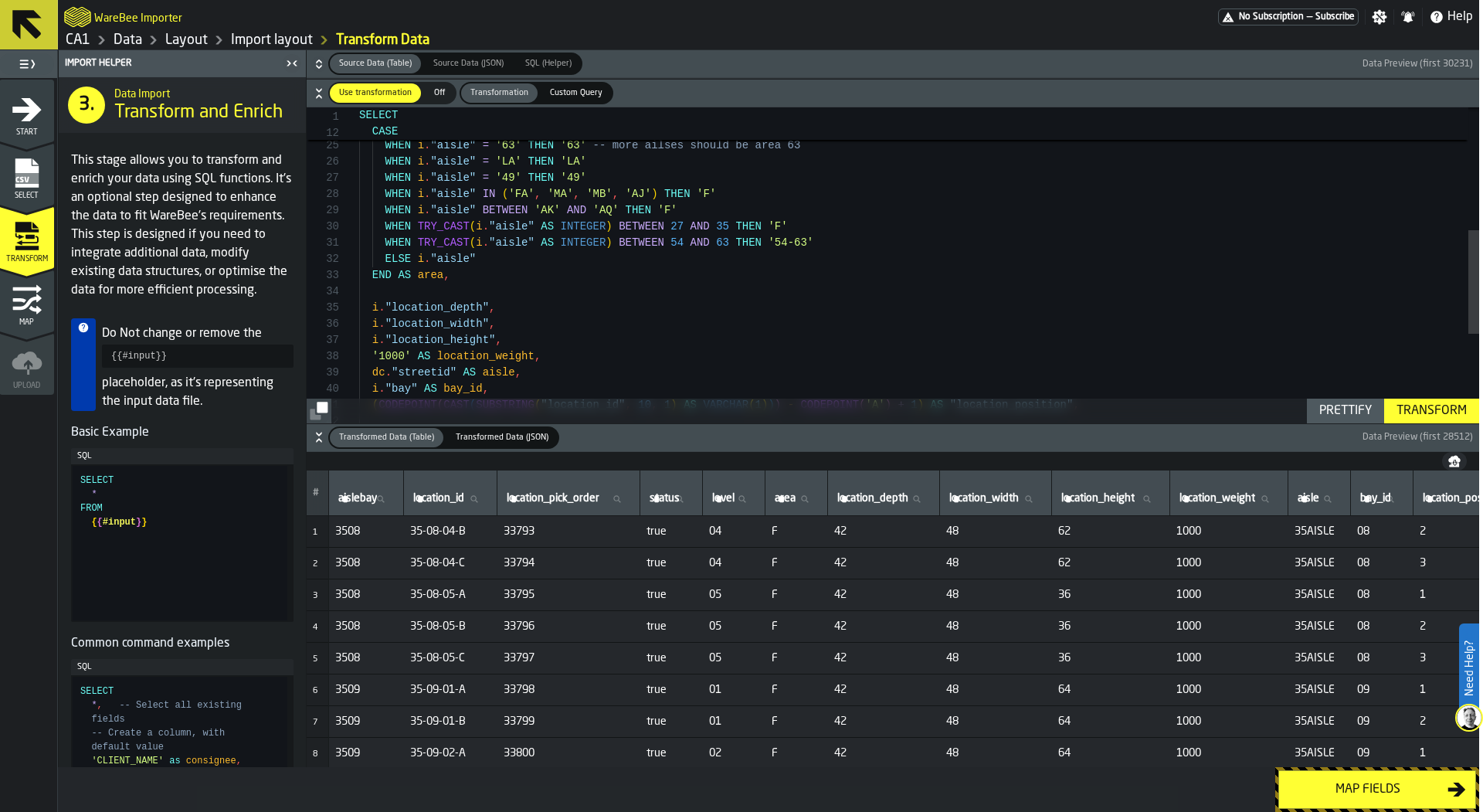
click at [727, 249] on div "ELSE 'DJ' END WHEN i . "aisle" = '63' THEN '63' -- more ailses should be area 6…" at bounding box center [919, 214] width 1120 height 958
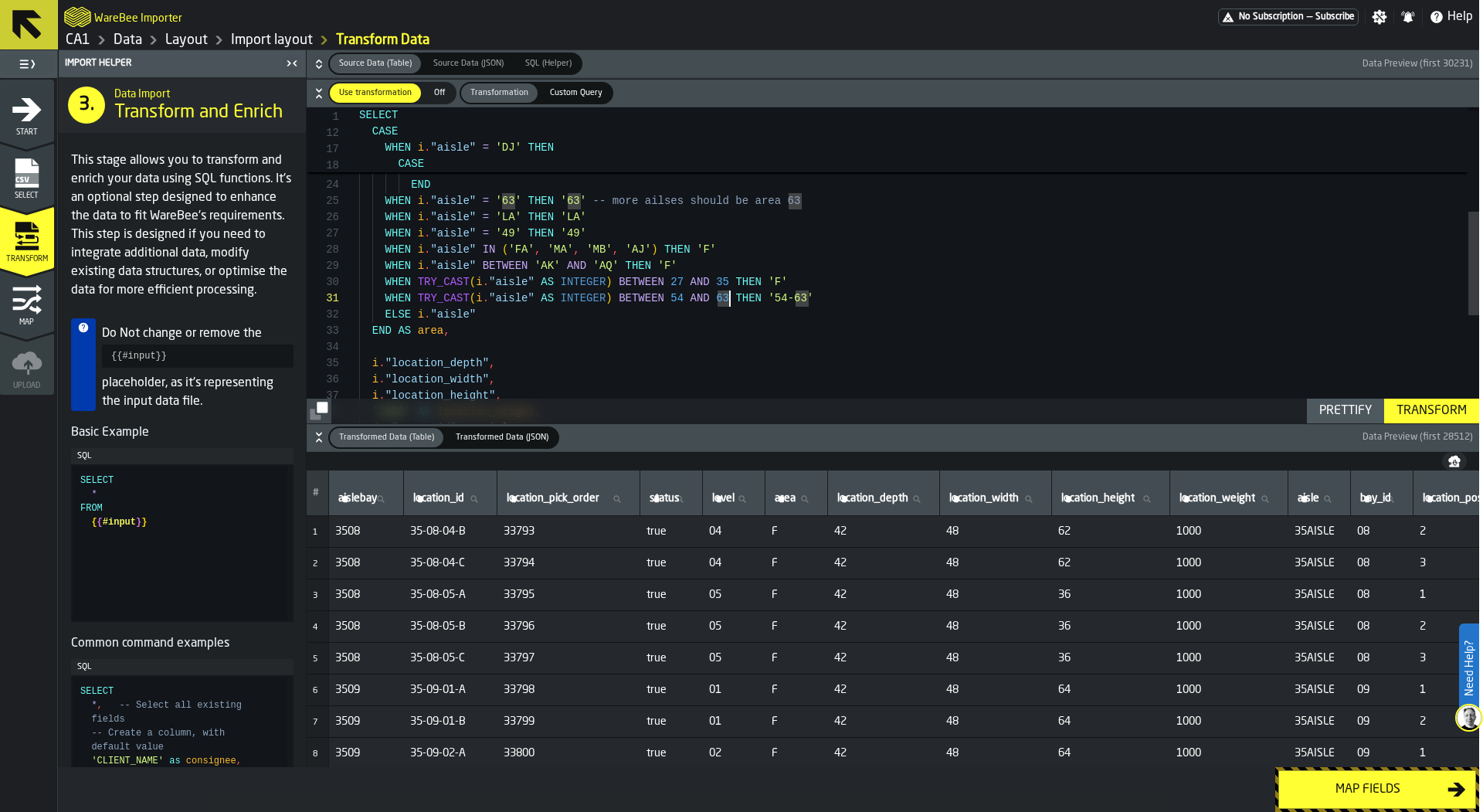
click at [847, 205] on div "ELSE 'DJ' END WHEN i . "aisle" = '63' THEN '63' -- more ailses should be area 6…" at bounding box center [919, 270] width 1120 height 958
drag, startPoint x: 816, startPoint y: 194, endPoint x: 345, endPoint y: 196, distance: 471.0
click at [359, 196] on div "ELSE 'DJ' END WHEN i . "aisle" = '63' THEN '63' -- more ailses should be area 6…" at bounding box center [919, 270] width 1120 height 958
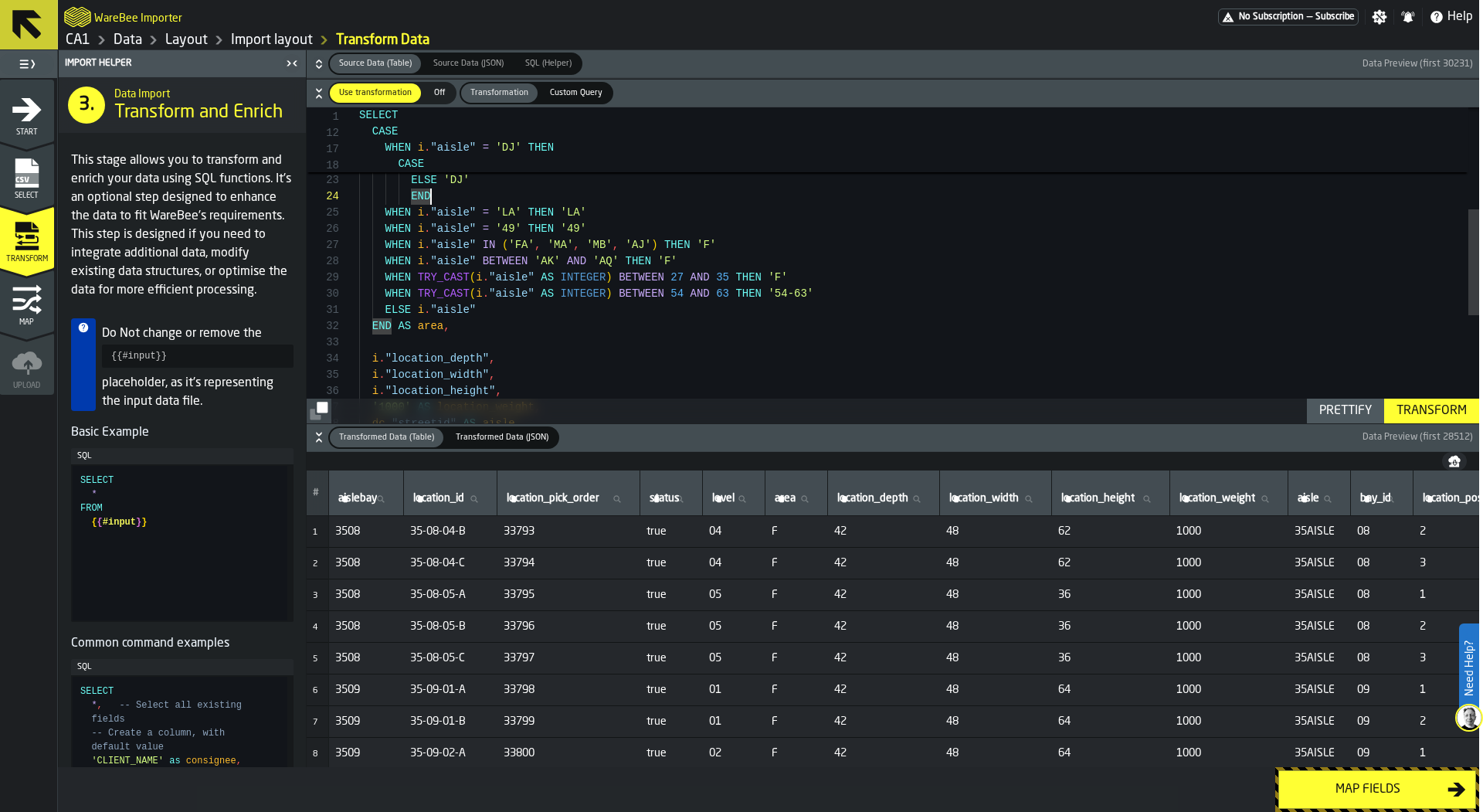
click at [728, 293] on div "ELSE 'DJ' END WHEN i . "aisle" = 'LA' THEN 'LA' WHEN i . "aisle" = '49' THEN '4…" at bounding box center [919, 273] width 1120 height 941
click at [681, 285] on div "ELSE 'DJ' END WHEN i . "aisle" = 'LA' THEN 'LA' WHEN i . "aisle" = '49' THEN '4…" at bounding box center [919, 273] width 1120 height 941
click at [679, 294] on div "ELSE 'DJ' END WHEN i . "aisle" = 'LA' THEN 'LA' WHEN i . "aisle" = '49' THEN '4…" at bounding box center [919, 273] width 1120 height 941
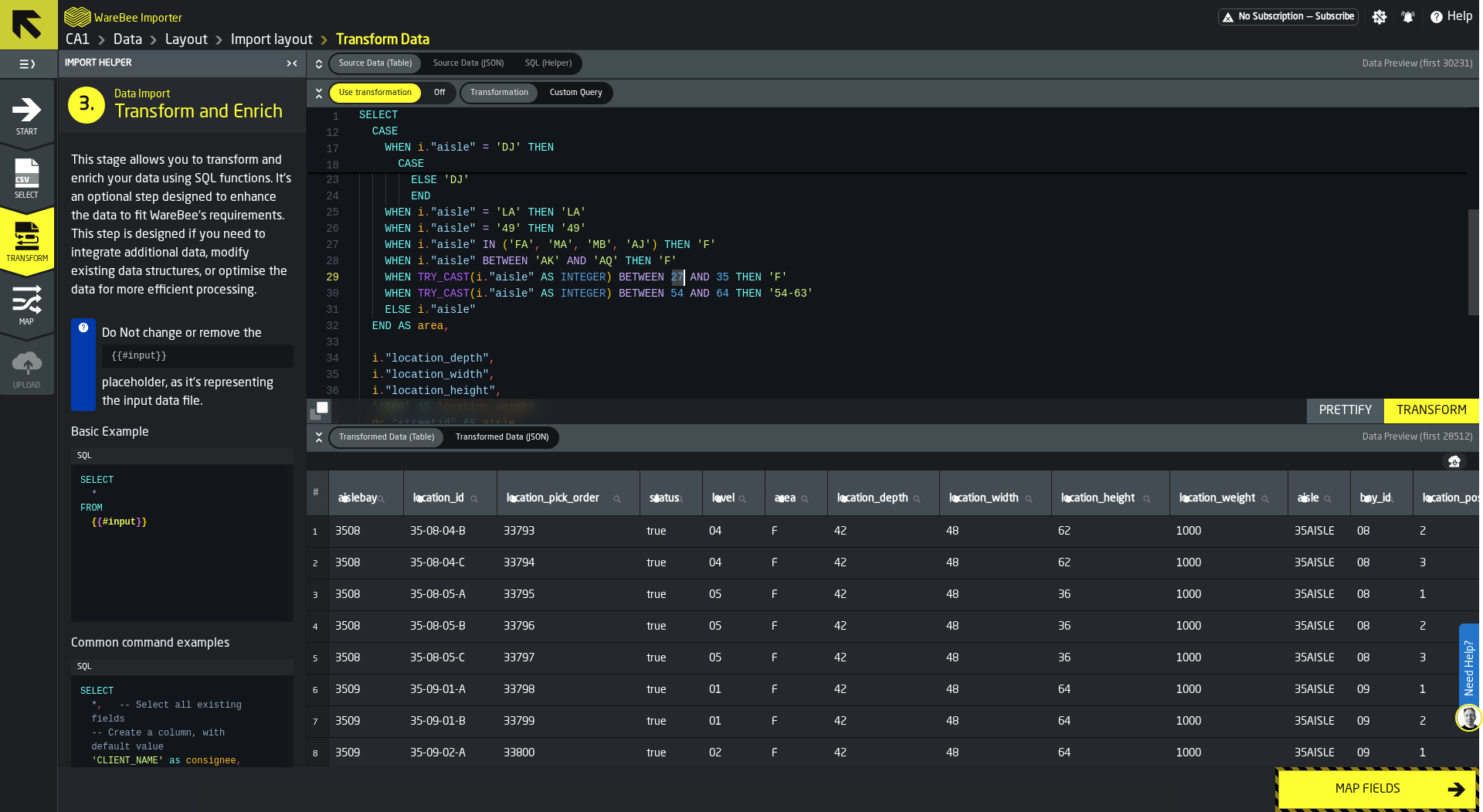
scroll to position [146, 0]
type textarea "**********"
click at [1450, 402] on div "Transform" at bounding box center [1431, 411] width 83 height 18
click at [1360, 782] on div "Map fields" at bounding box center [1368, 789] width 160 height 18
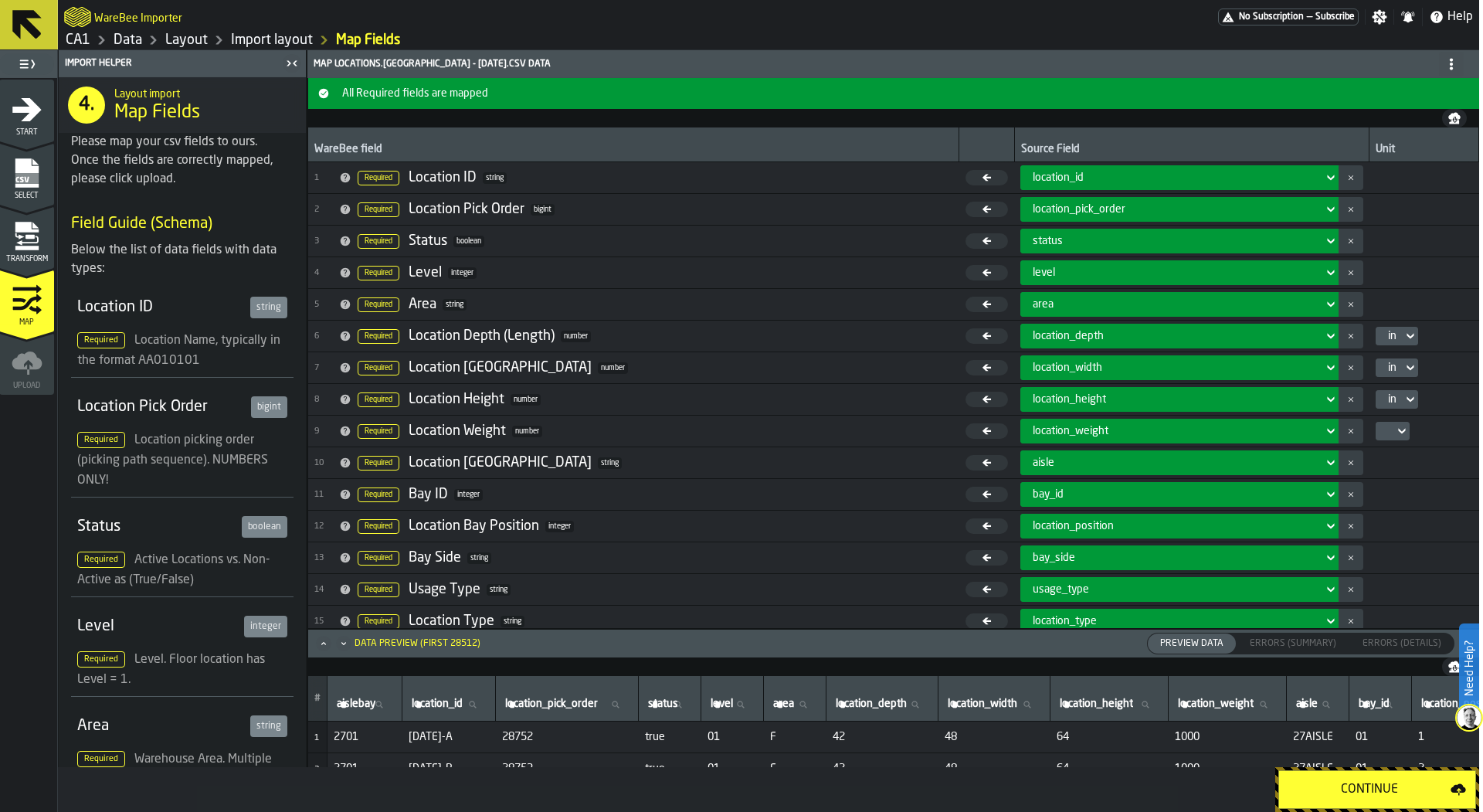
click at [1381, 786] on div "Continue" at bounding box center [1370, 789] width 162 height 18
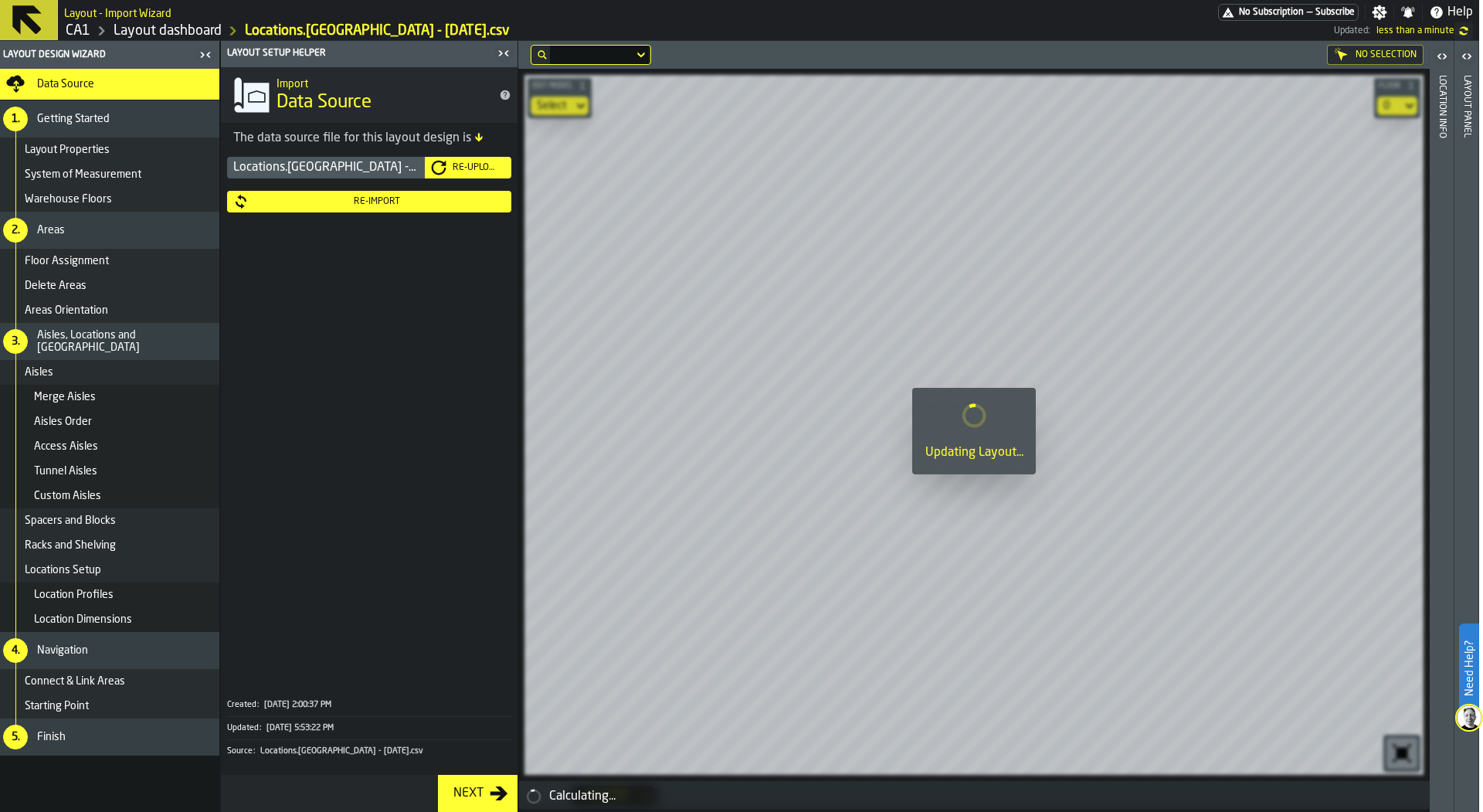
click at [508, 56] on icon "button-toggle-Close me" at bounding box center [503, 53] width 18 height 18
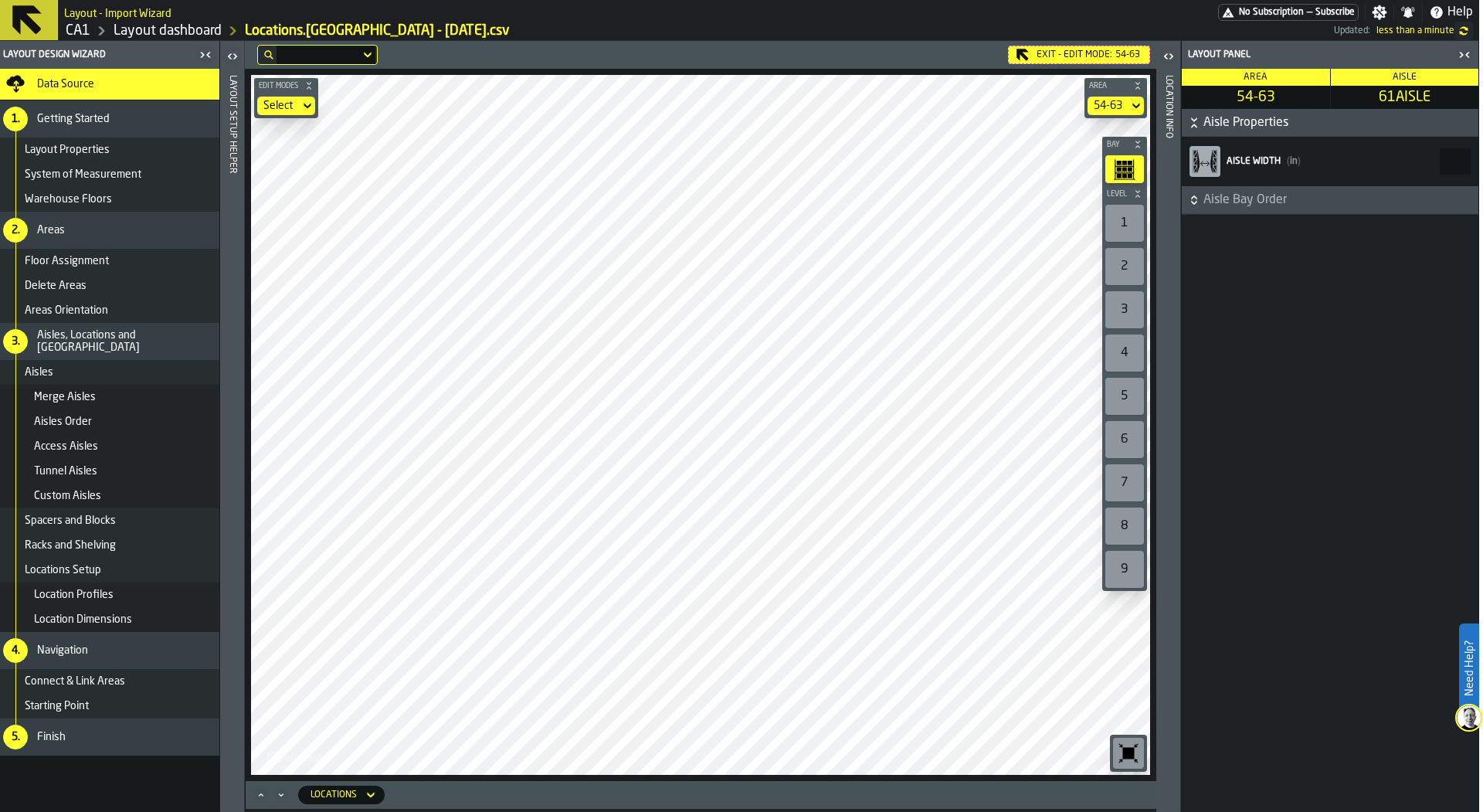
click at [0, 0] on icon at bounding box center [0, 0] width 0 height 0
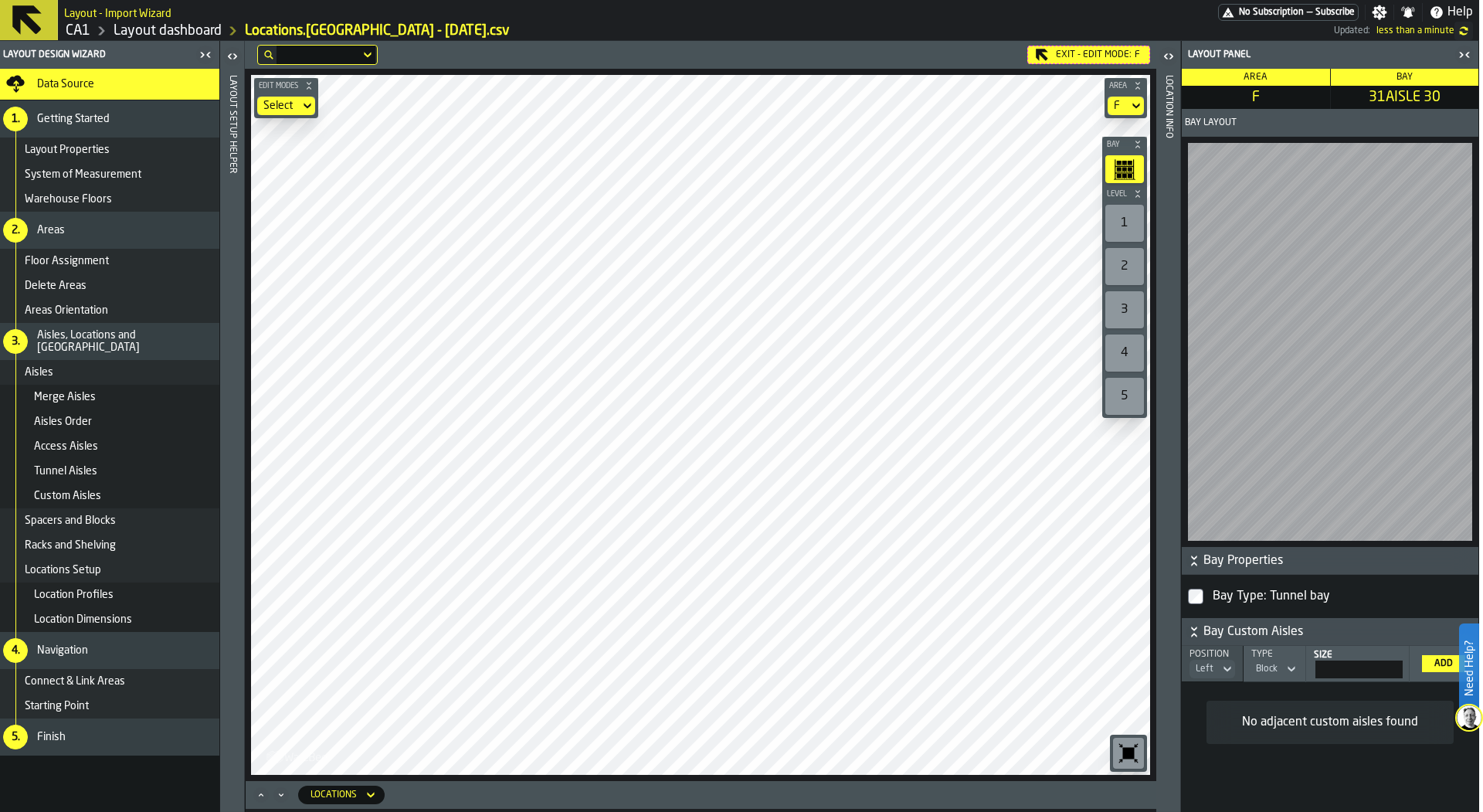
click at [1461, 57] on icon "button-toggle-Close me" at bounding box center [1465, 55] width 18 height 18
click at [261, 791] on icon "Maximize" at bounding box center [261, 795] width 15 height 15
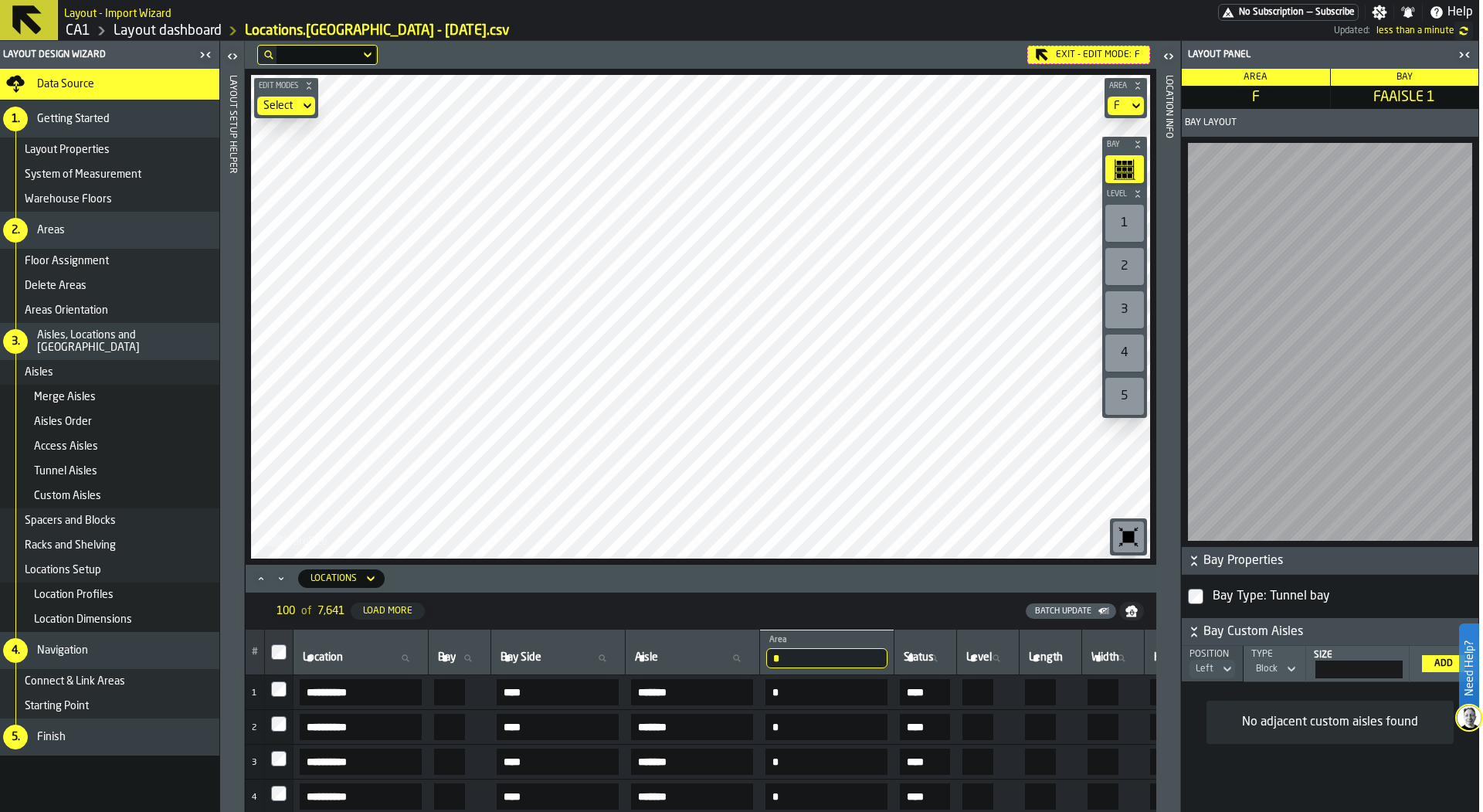
click at [344, 577] on div "Locations" at bounding box center [334, 579] width 46 height 11
click at [356, 636] on div "Bays" at bounding box center [351, 643] width 80 height 18
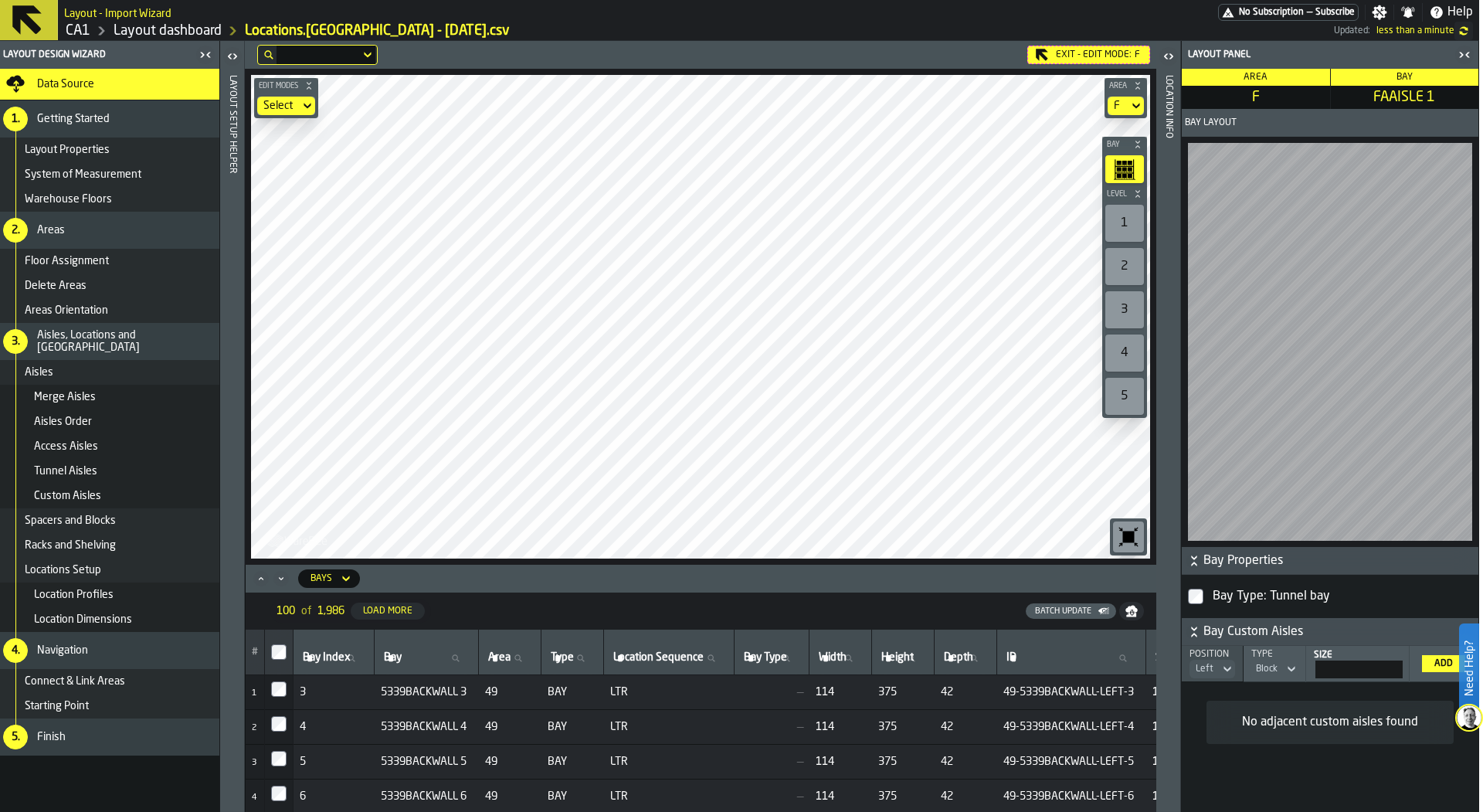
click at [1056, 605] on div "Batch Update" at bounding box center [1069, 612] width 81 height 13
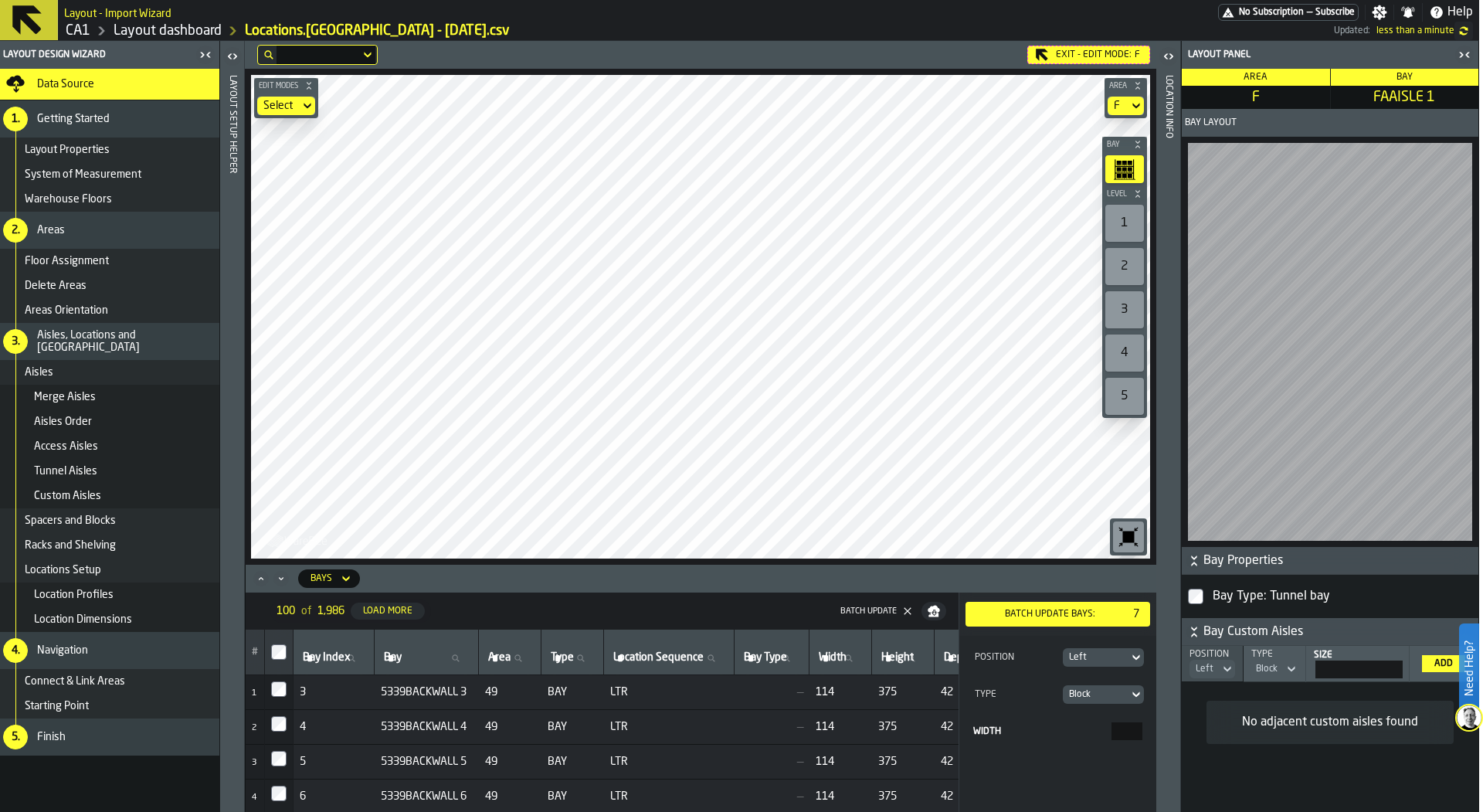
click at [1088, 693] on div "Block" at bounding box center [1096, 694] width 54 height 11
click at [1058, 717] on div "Aisle" at bounding box center [1061, 722] width 154 height 18
click at [1102, 652] on div "Left" at bounding box center [1096, 657] width 54 height 11
click at [1089, 715] on div "Right" at bounding box center [1061, 722] width 154 height 18
click at [1126, 726] on input "***" at bounding box center [1127, 730] width 31 height 17
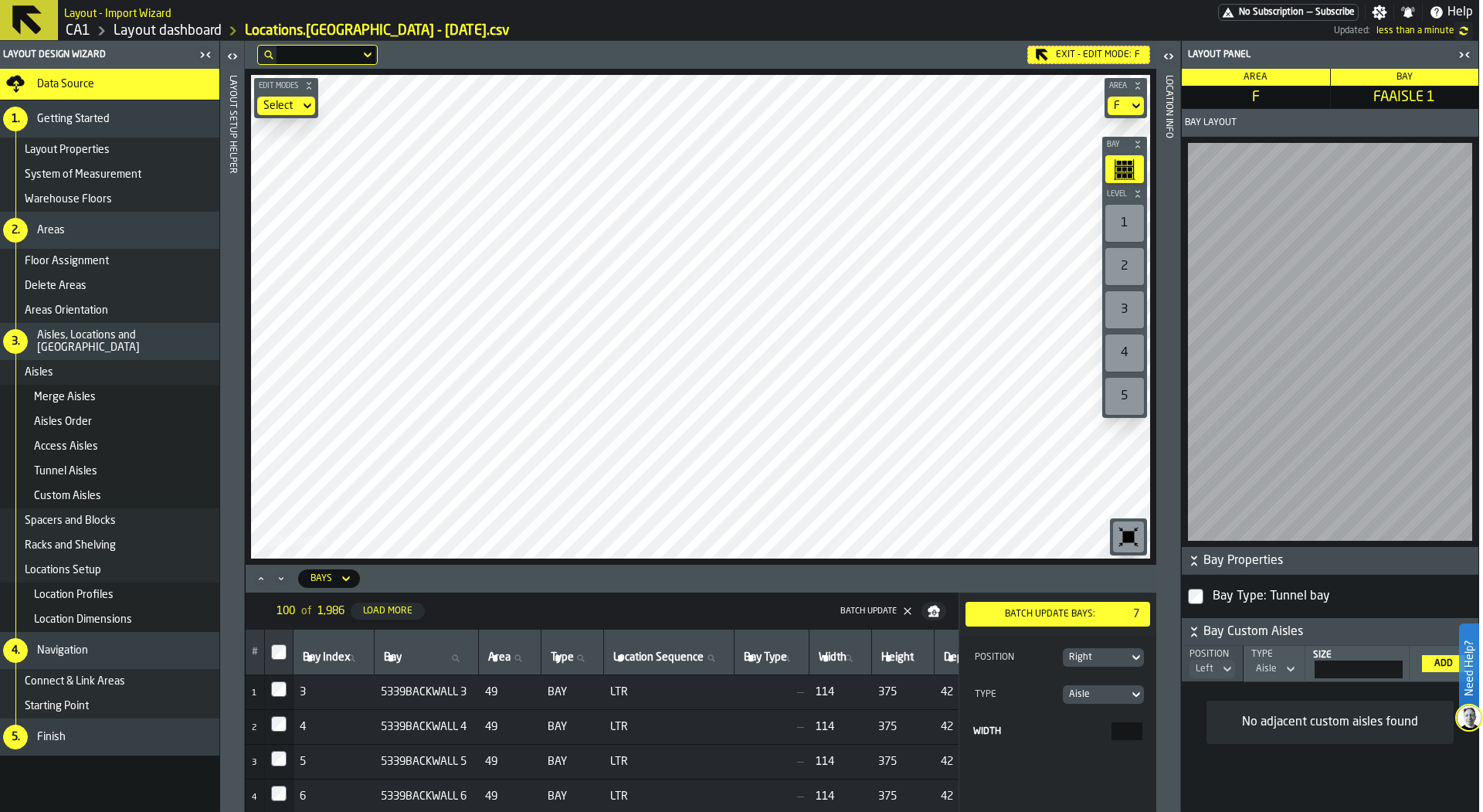
click at [1128, 733] on input "***" at bounding box center [1127, 730] width 31 height 17
click at [1087, 606] on div "Batch Update bays: 7" at bounding box center [1057, 614] width 172 height 18
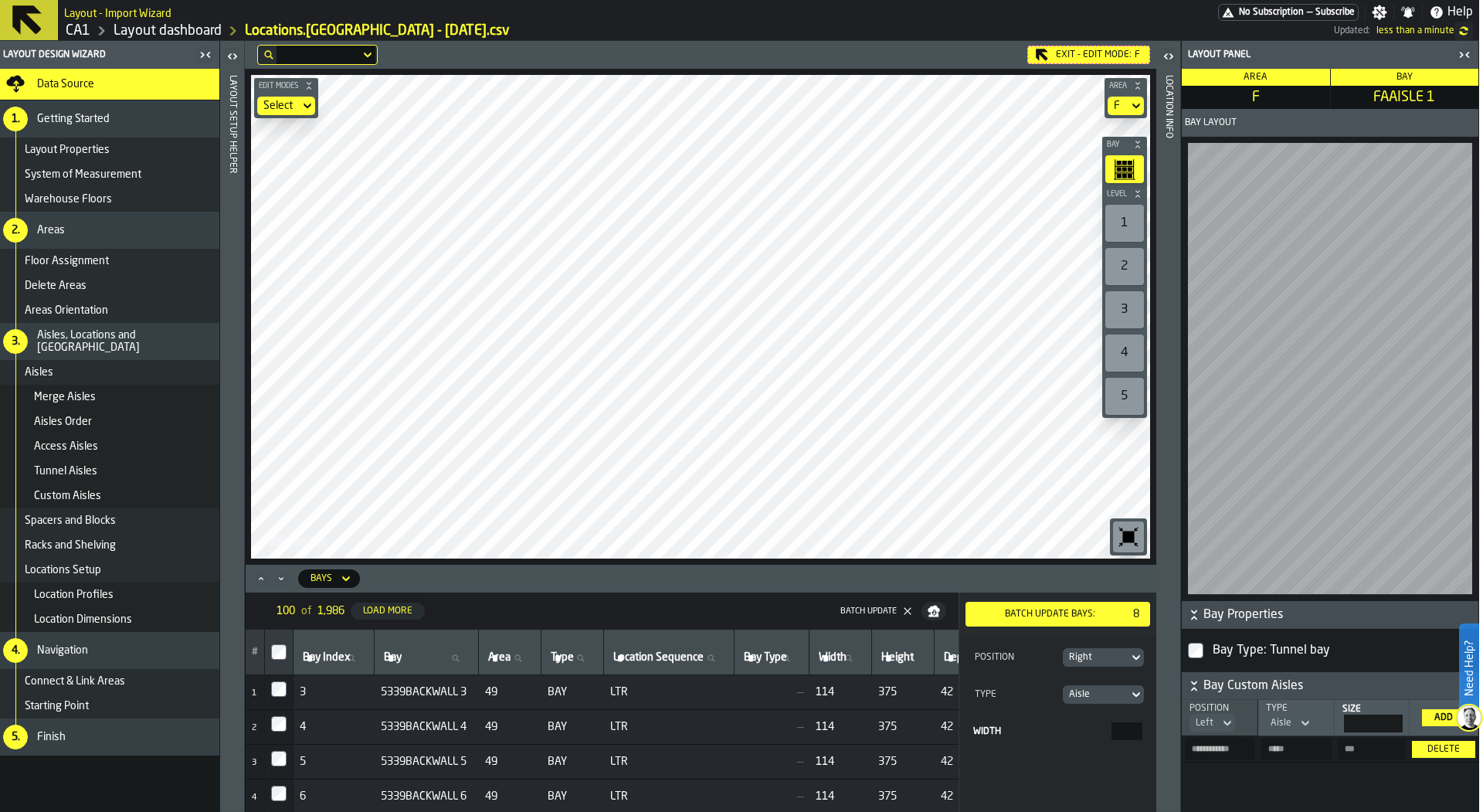
click at [283, 642] on th at bounding box center [279, 653] width 28 height 46
click at [1119, 730] on input "***" at bounding box center [1127, 730] width 31 height 17
type input "****"
click at [1085, 607] on div "Batch Update bays: 7" at bounding box center [1057, 614] width 172 height 18
click at [338, 570] on icon at bounding box center [345, 579] width 15 height 18
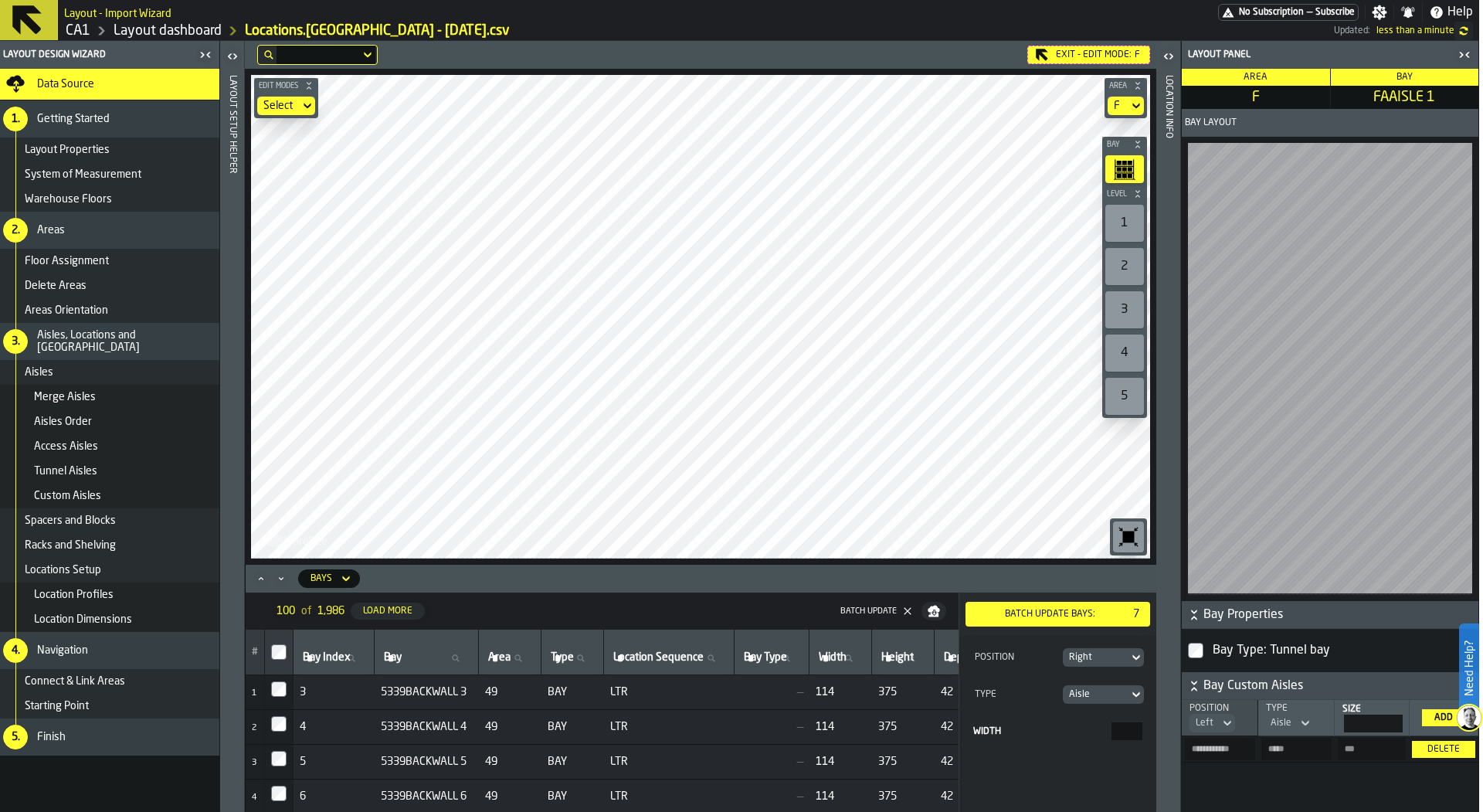
click at [338, 570] on icon at bounding box center [345, 579] width 15 height 18
click at [330, 574] on div "Bays" at bounding box center [322, 579] width 22 height 11
click at [368, 684] on div "Spacers" at bounding box center [351, 680] width 80 height 18
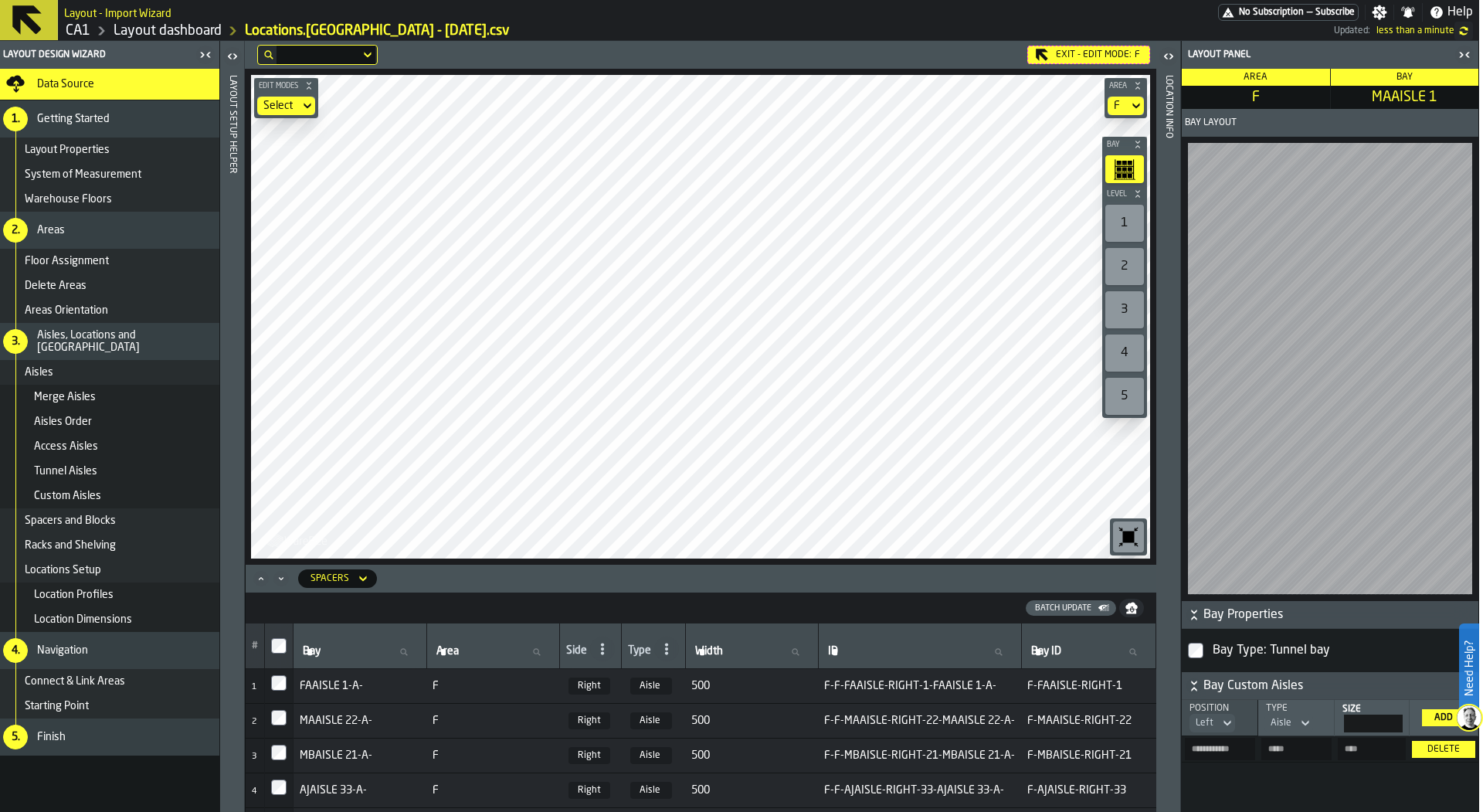
click at [342, 570] on div "Spacers" at bounding box center [330, 578] width 51 height 17
click at [364, 644] on div "Bays" at bounding box center [351, 643] width 80 height 18
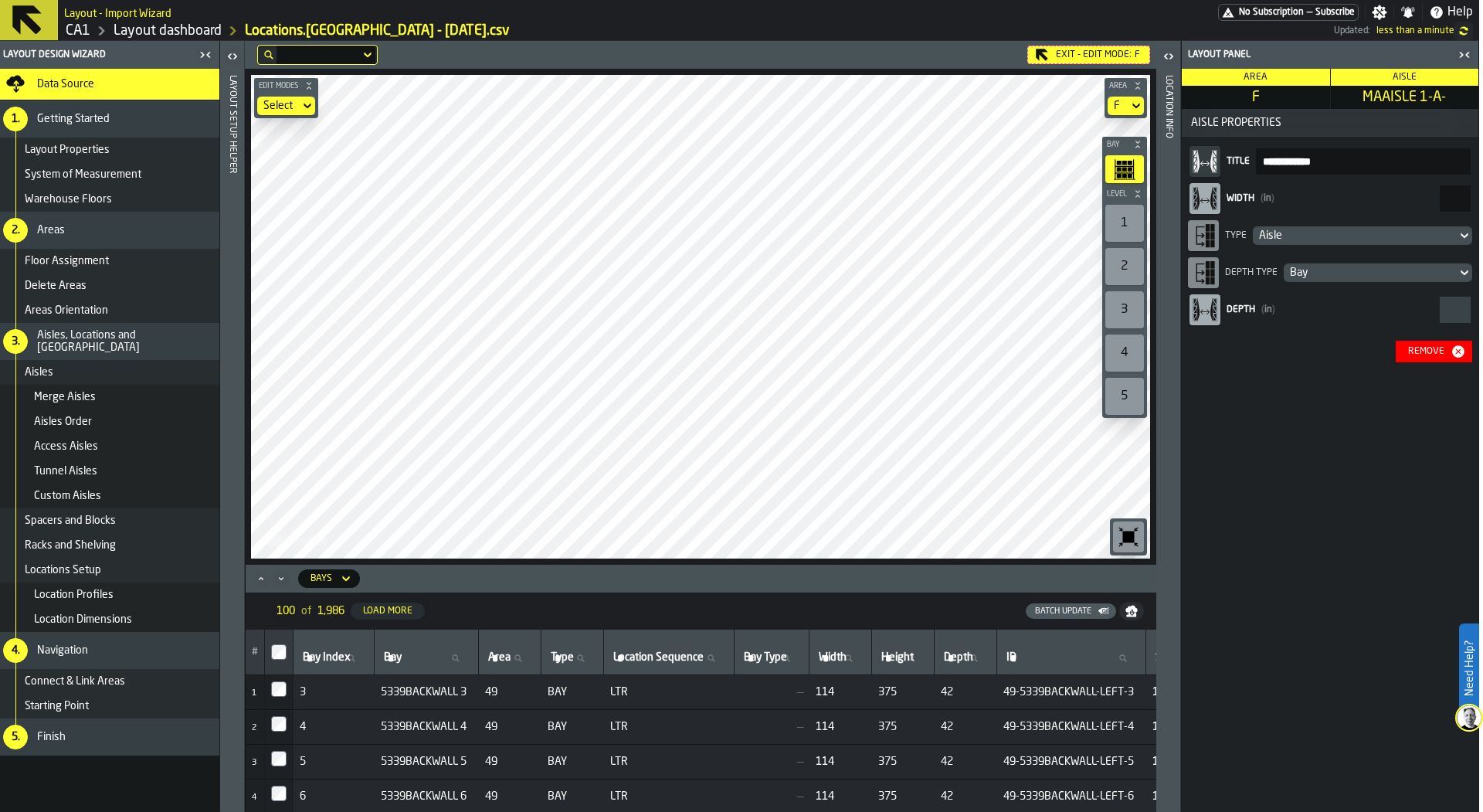
click at [322, 580] on div "Bays" at bounding box center [322, 579] width 22 height 11
click at [358, 682] on div "Spacers" at bounding box center [351, 680] width 80 height 18
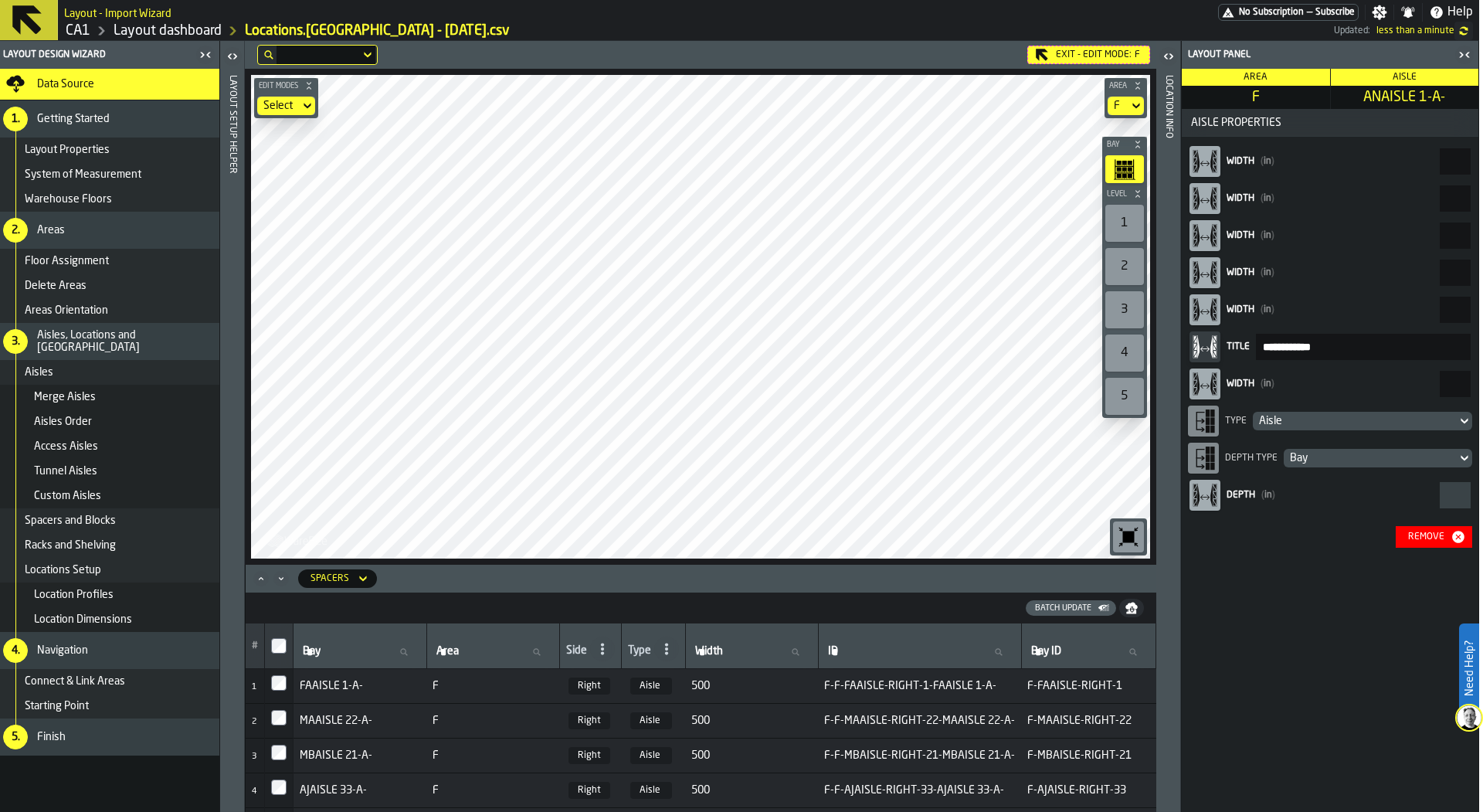
click at [1418, 531] on div "Remove" at bounding box center [1426, 537] width 48 height 11
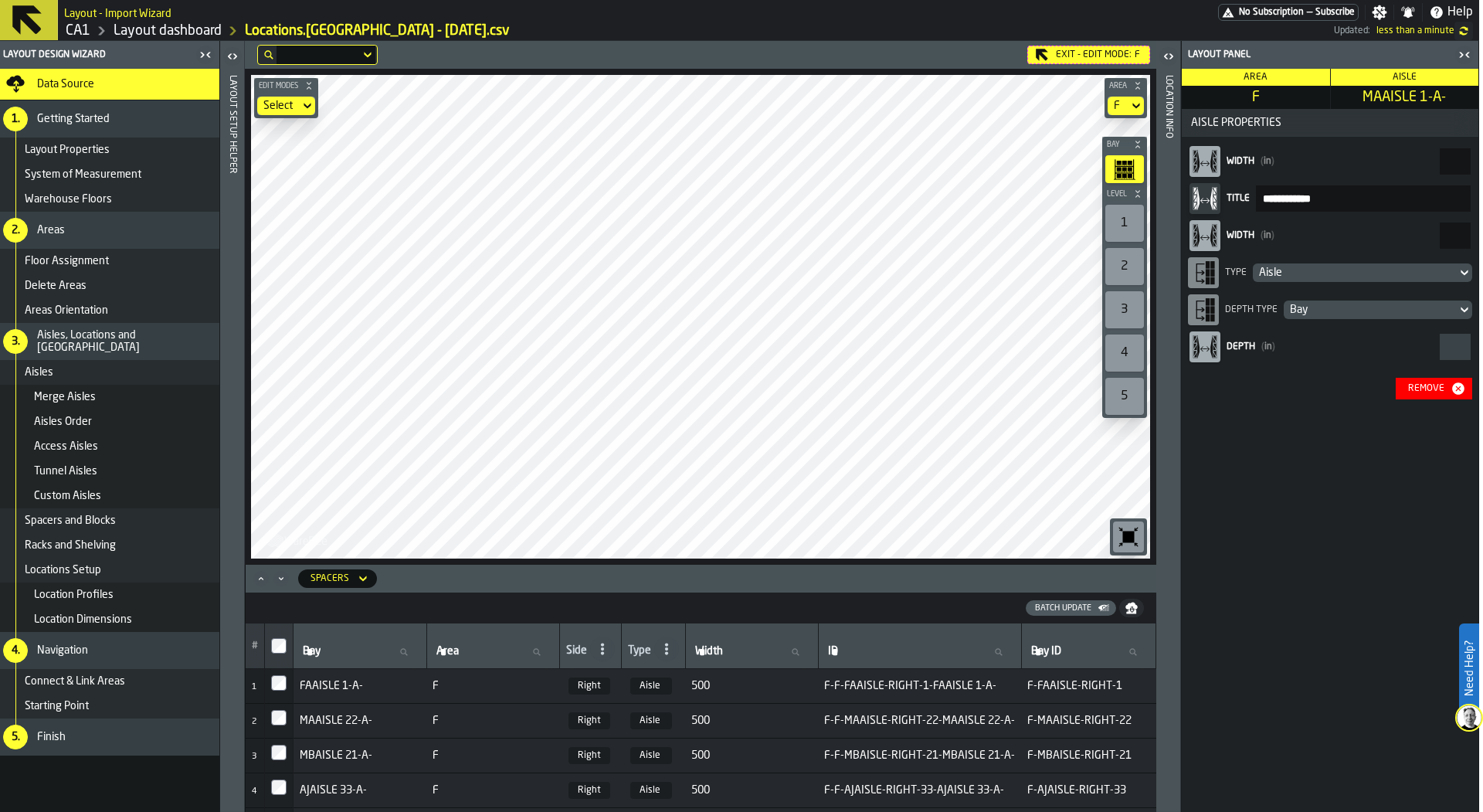
click at [1431, 384] on div "Remove" at bounding box center [1426, 388] width 48 height 11
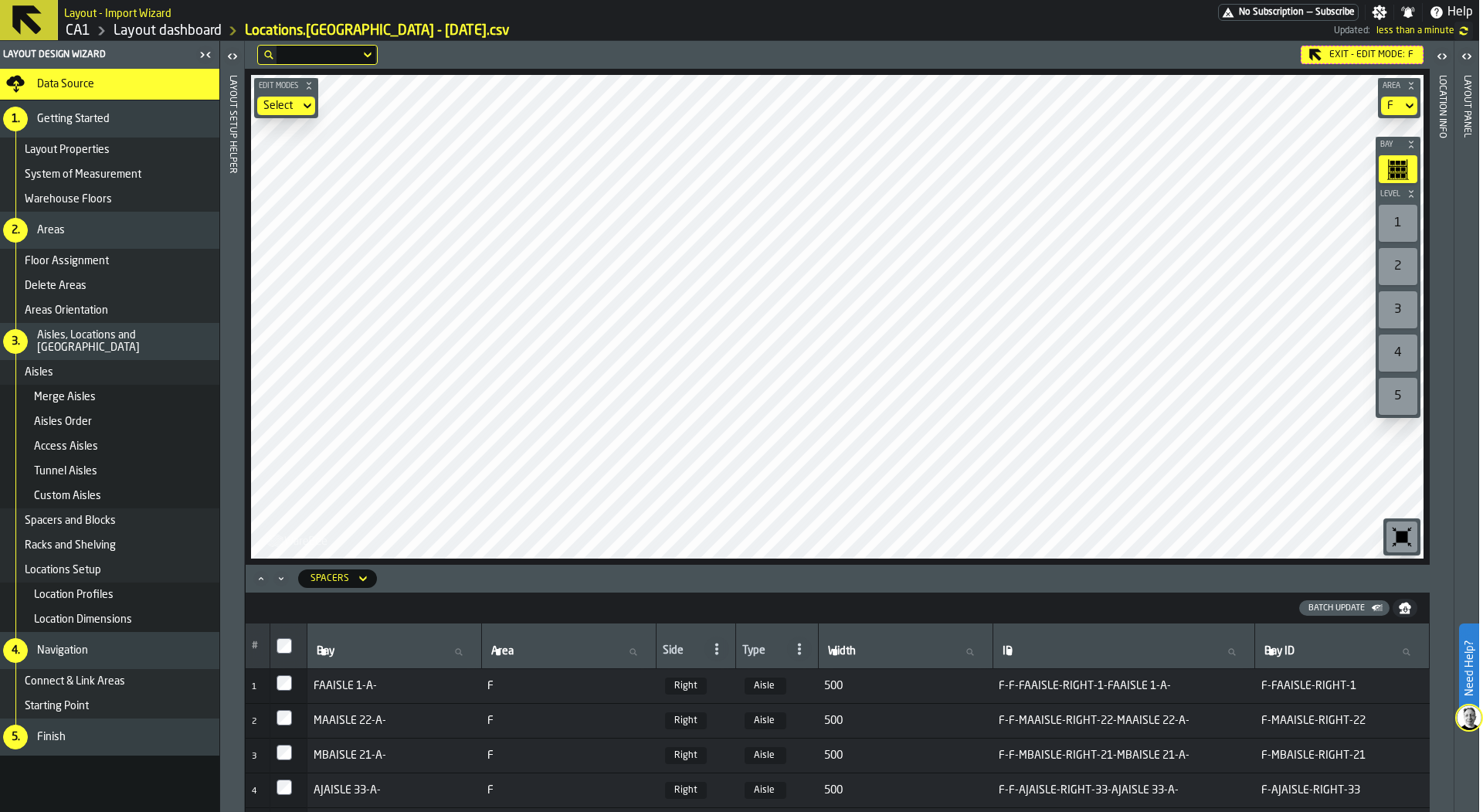
click at [1357, 604] on div "Batch Update" at bounding box center [1336, 608] width 68 height 10
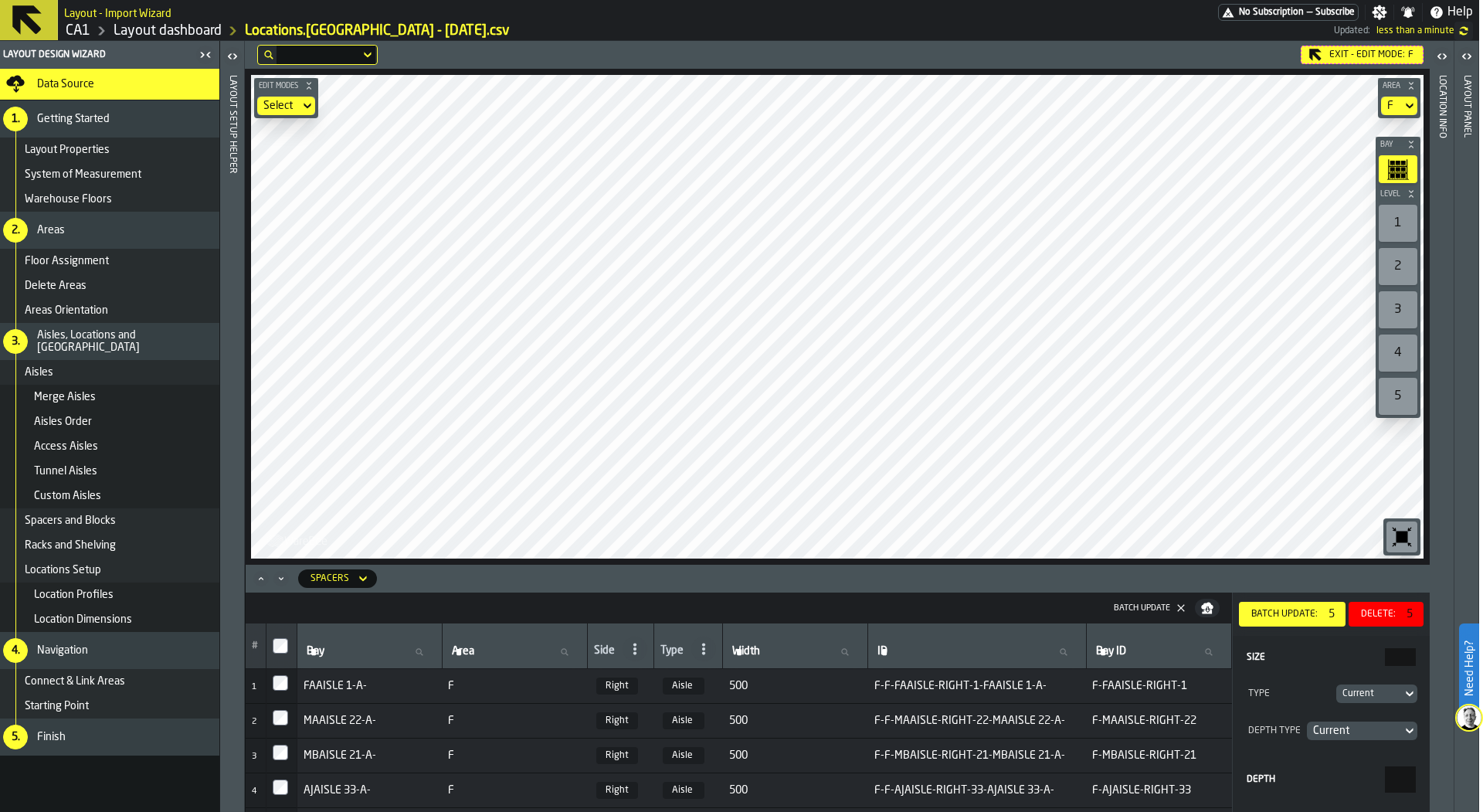
click at [1375, 613] on div "Delete:" at bounding box center [1378, 614] width 47 height 11
click at [351, 585] on div "Spacers" at bounding box center [330, 578] width 51 height 17
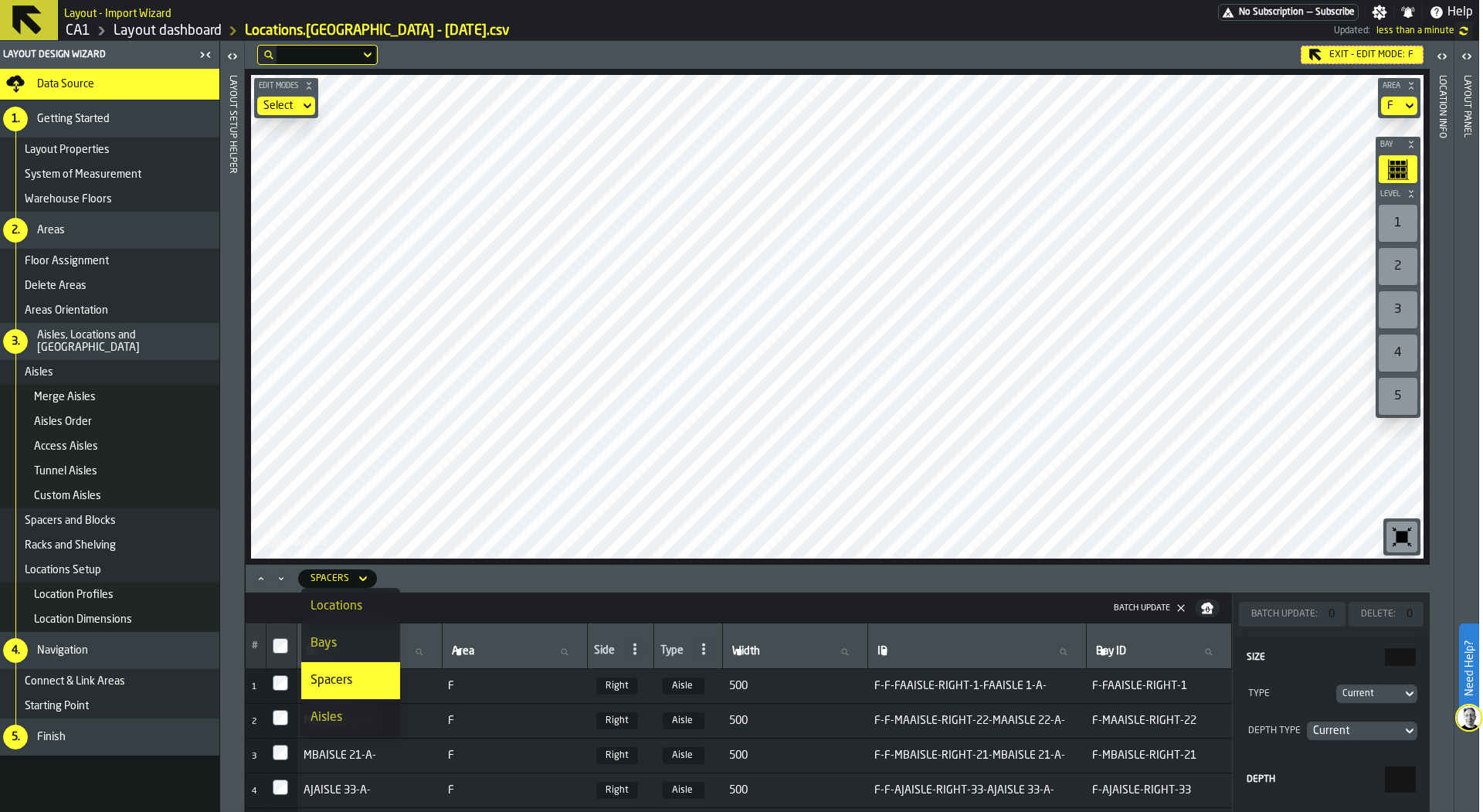
click at [358, 644] on div "Bays" at bounding box center [351, 643] width 80 height 18
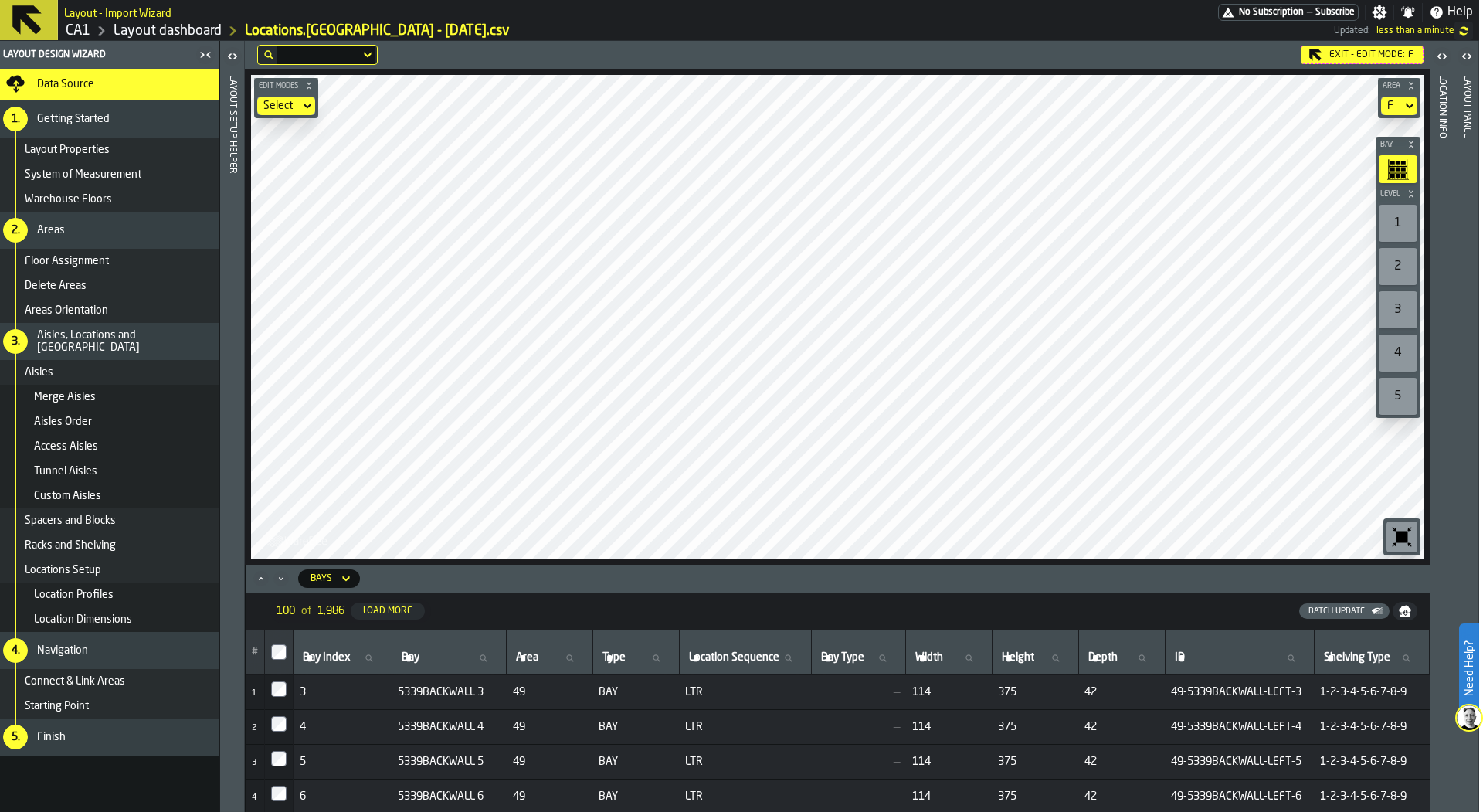
click at [1354, 606] on div "Batch Update" at bounding box center [1336, 611] width 68 height 10
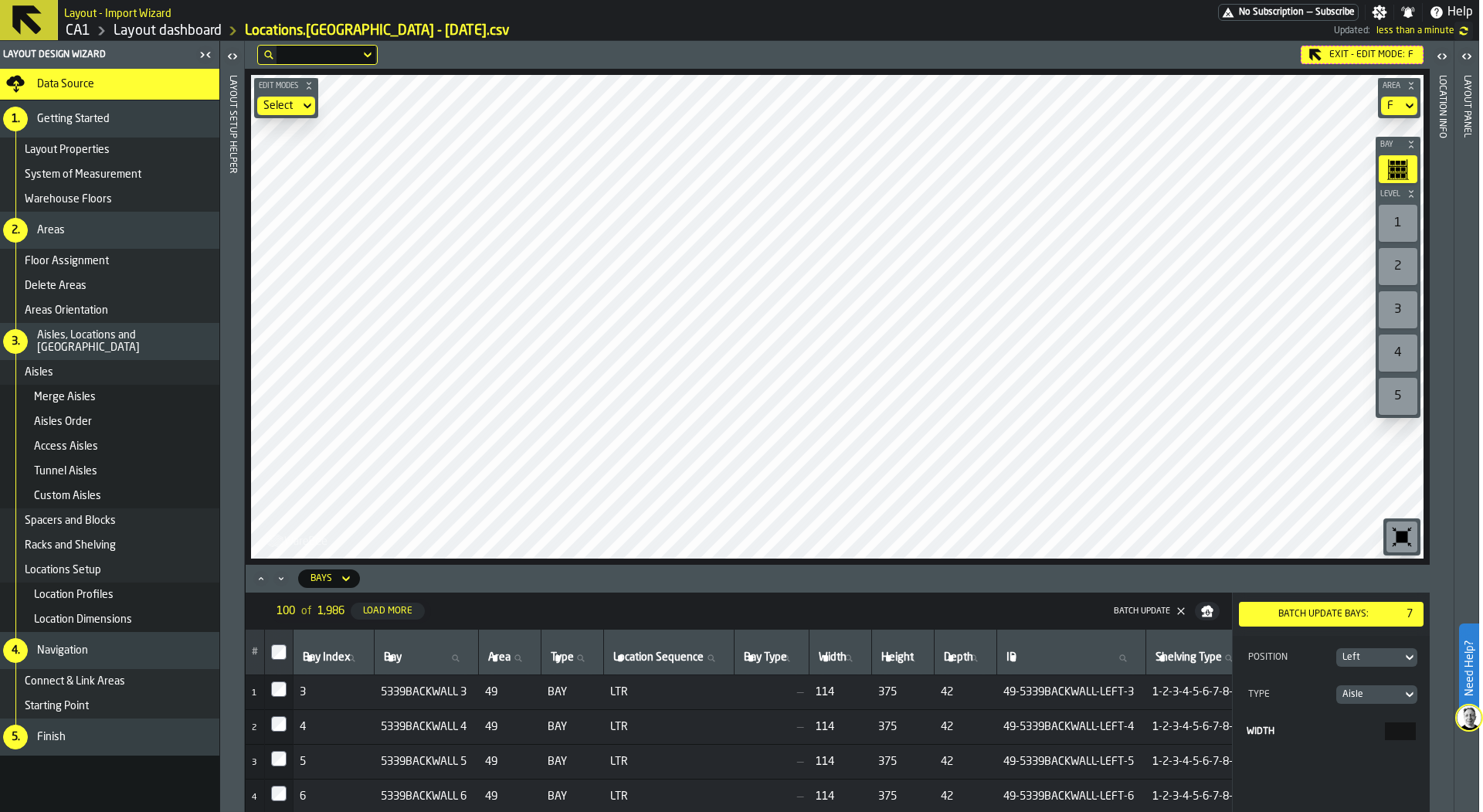
click at [1359, 654] on div "Left" at bounding box center [1369, 657] width 54 height 11
click at [1336, 714] on div "Right" at bounding box center [1334, 722] width 154 height 18
drag, startPoint x: 1391, startPoint y: 729, endPoint x: 1447, endPoint y: 729, distance: 56.0
click at [1447, 729] on main "Layout Design Wizard Data Source 1. Getting Started Layout Properties System of…" at bounding box center [737, 427] width 1483 height 771
type input "****"
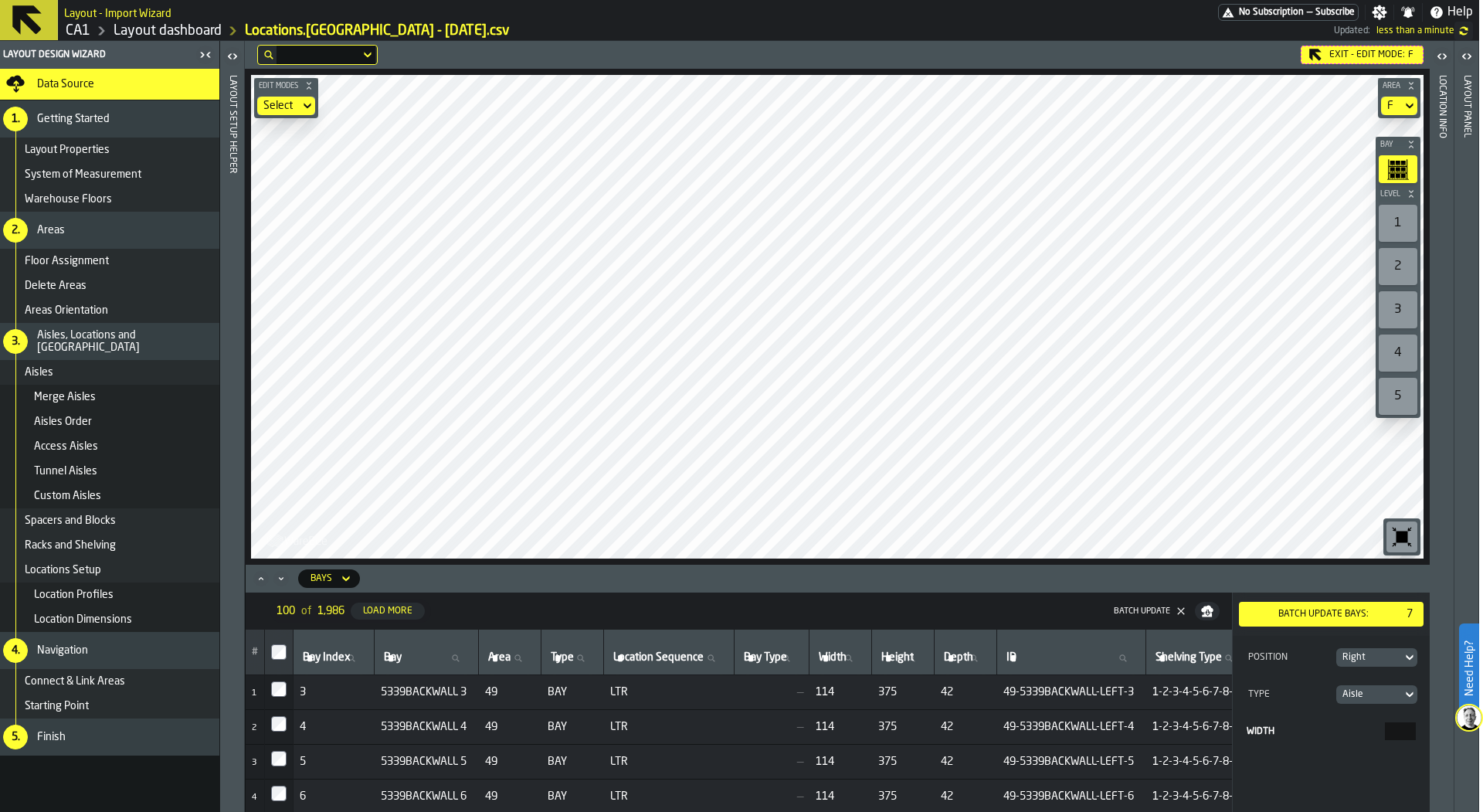
click at [1357, 614] on div "Batch Update bays:" at bounding box center [1323, 614] width 157 height 11
click at [338, 581] on icon at bounding box center [345, 579] width 15 height 18
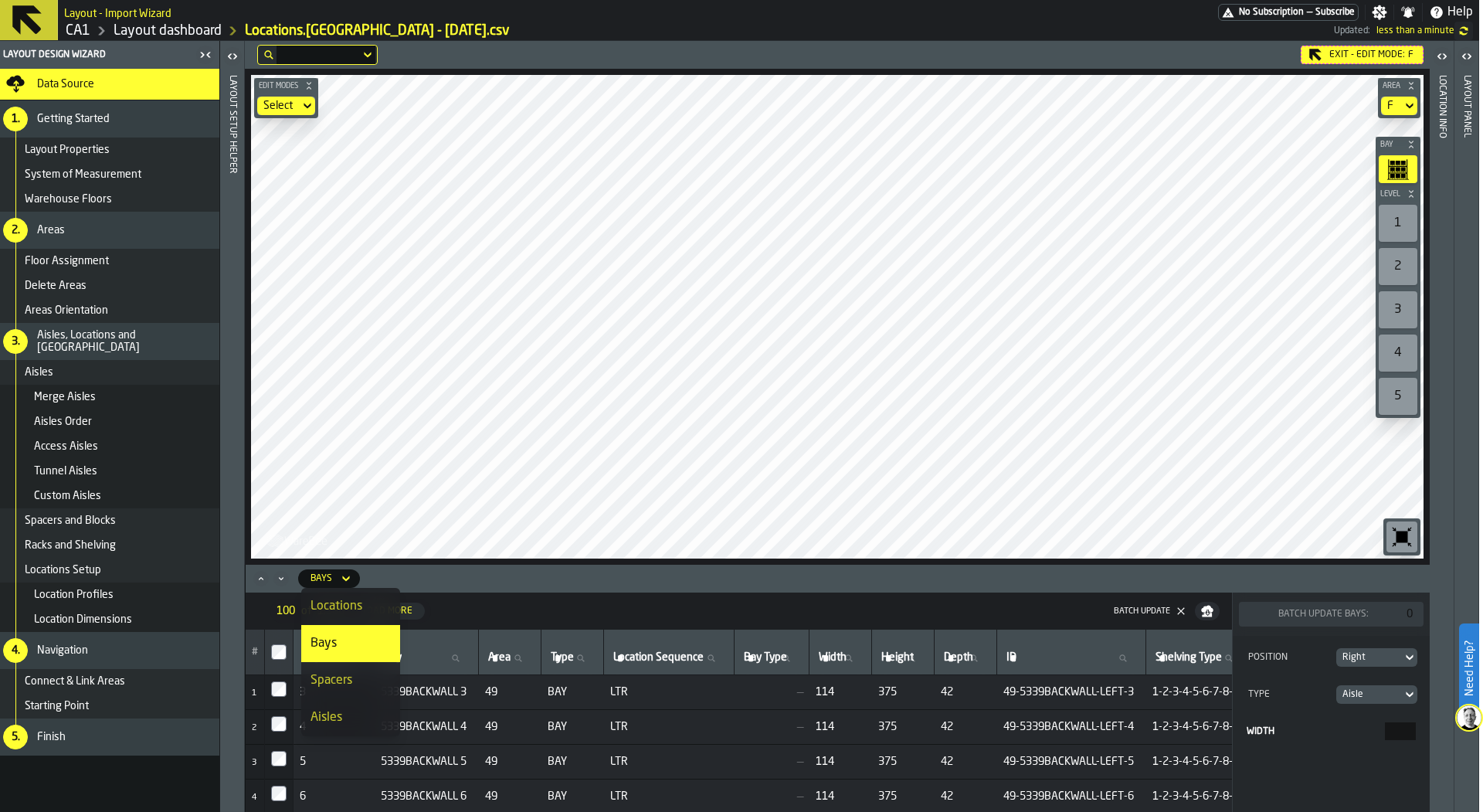
click at [363, 687] on div "Spacers" at bounding box center [351, 680] width 80 height 18
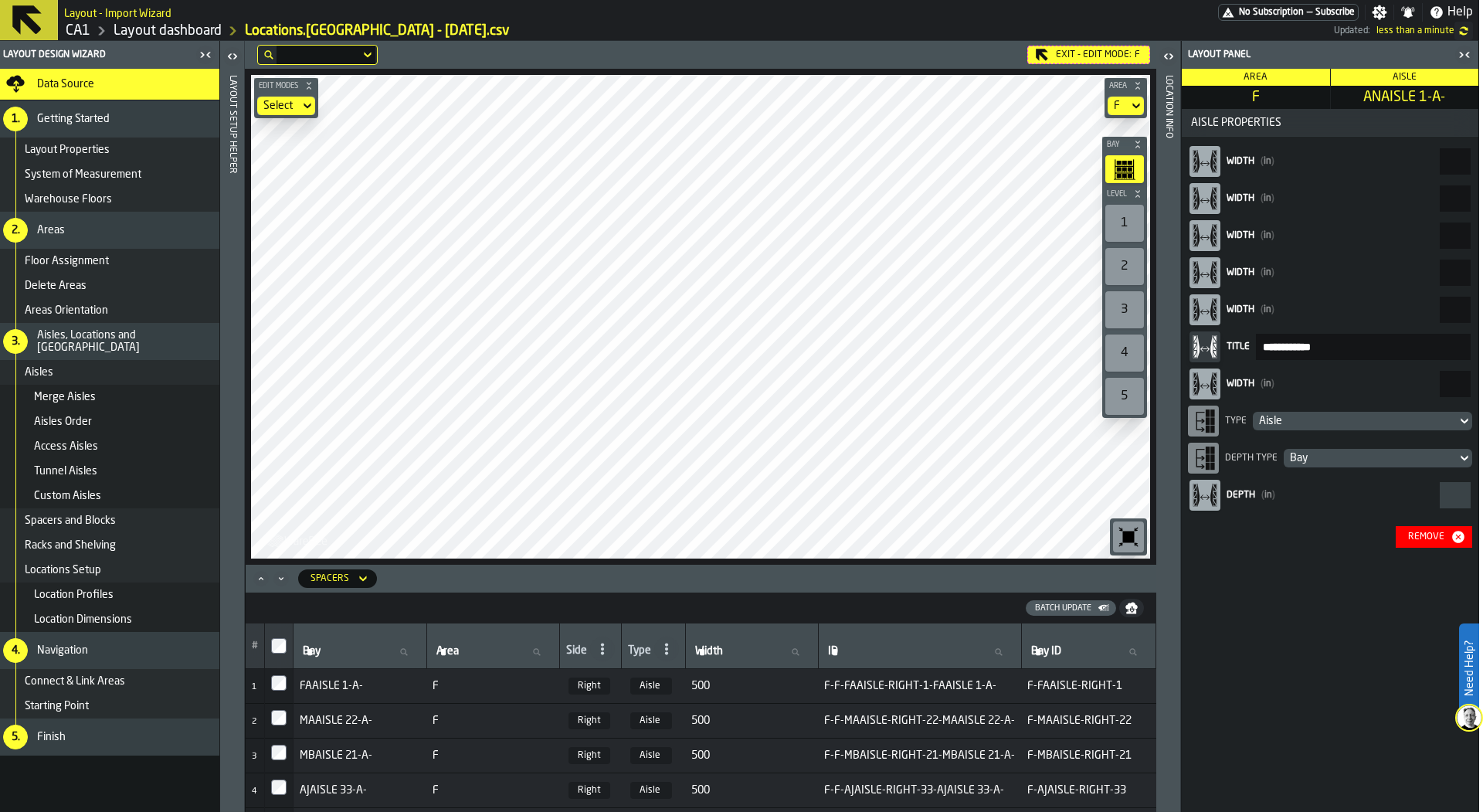
click at [1075, 607] on div "Batch Update" at bounding box center [1063, 608] width 68 height 10
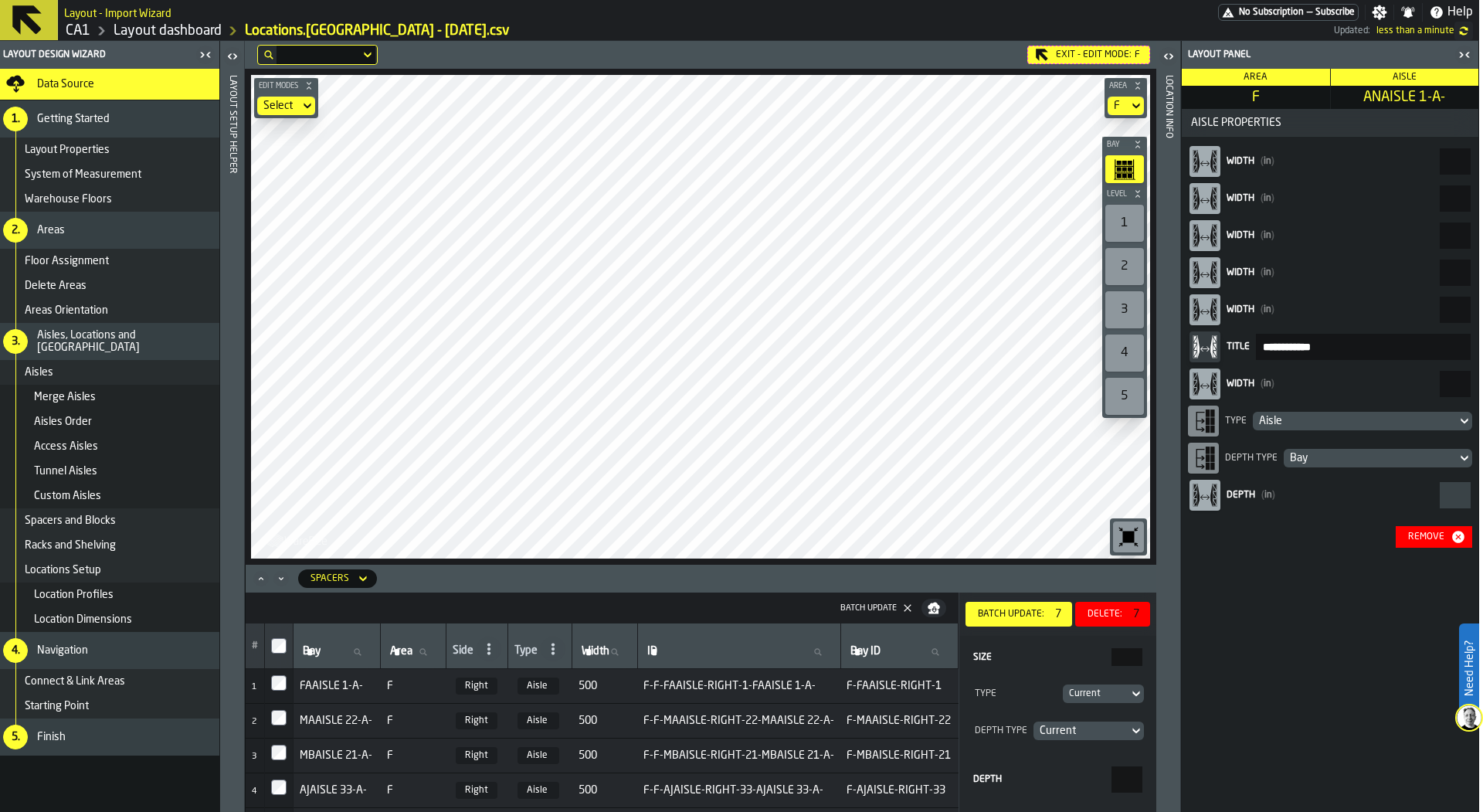
click at [1089, 615] on div "Delete:" at bounding box center [1105, 614] width 47 height 11
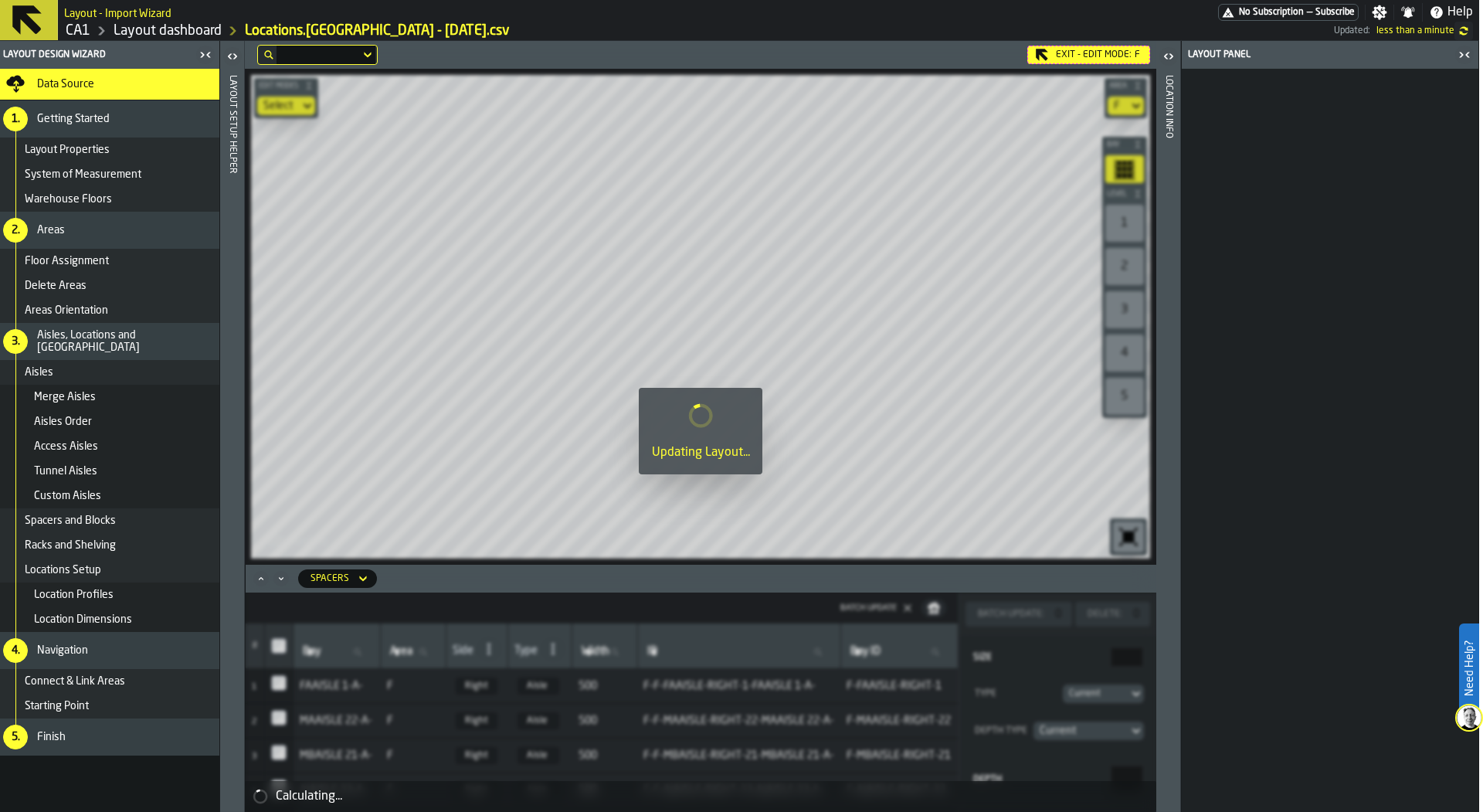
click at [355, 579] on icon at bounding box center [363, 579] width 15 height 18
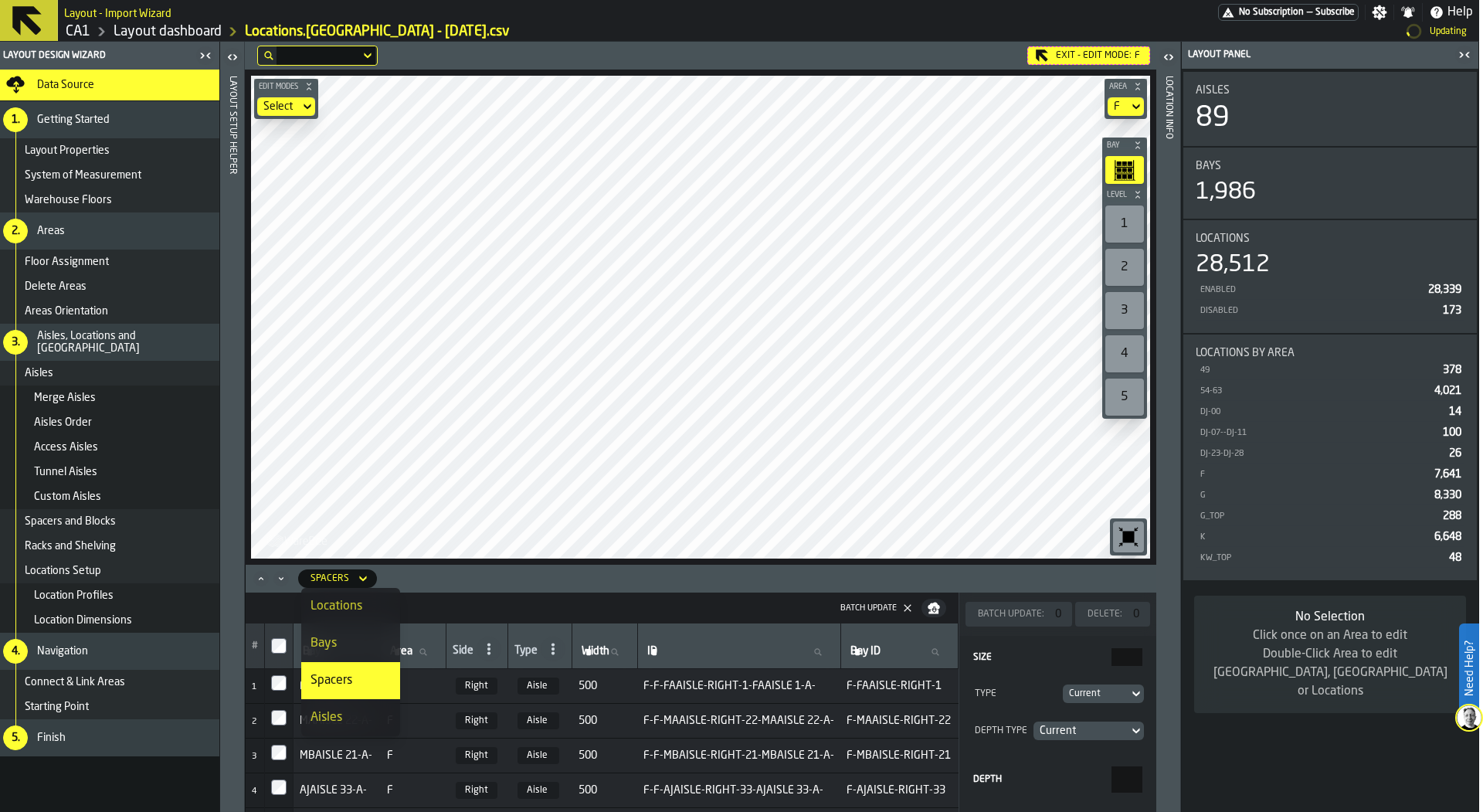
click at [362, 646] on div "Bays" at bounding box center [351, 643] width 80 height 18
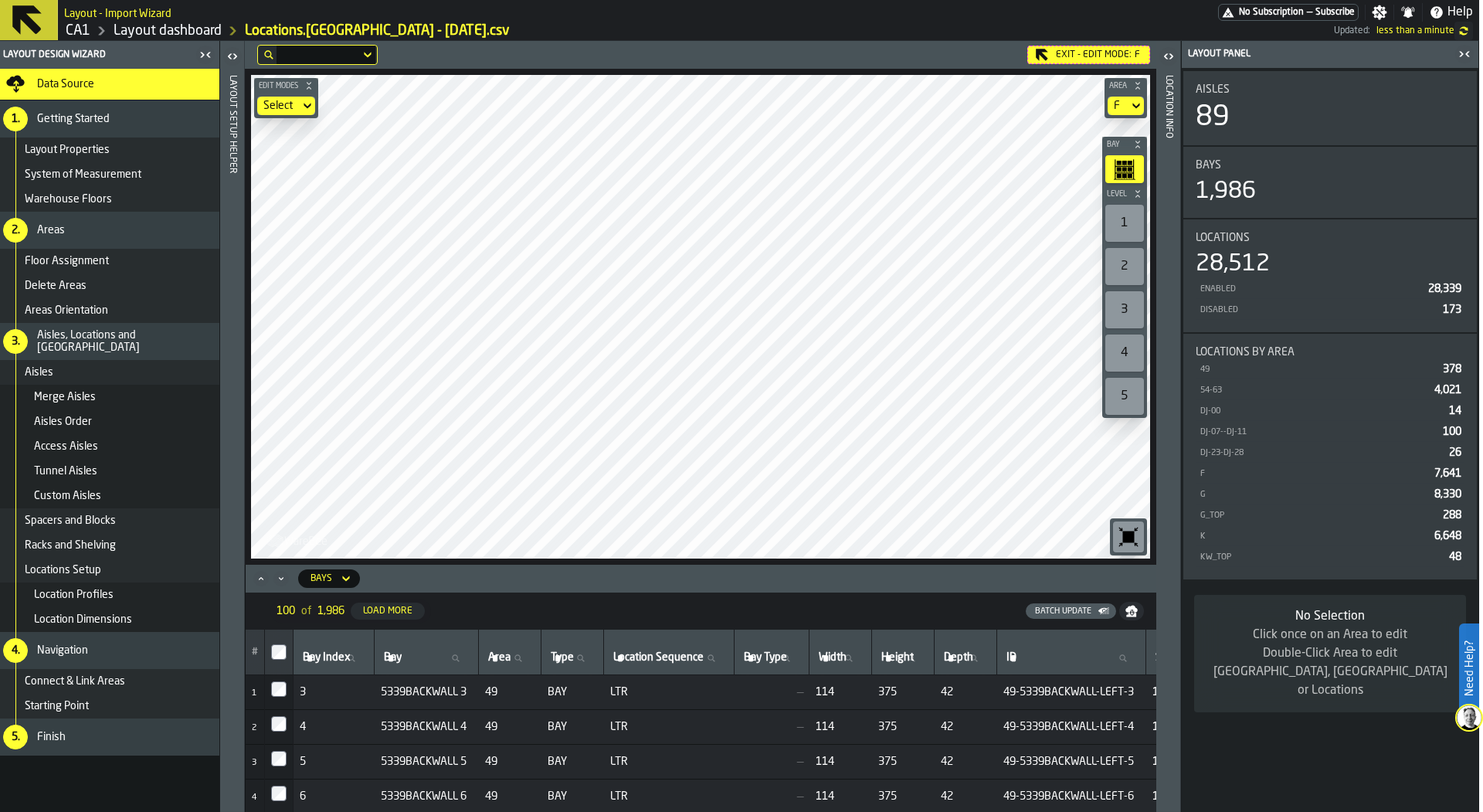
click at [1091, 609] on div "Batch Update" at bounding box center [1063, 611] width 68 height 10
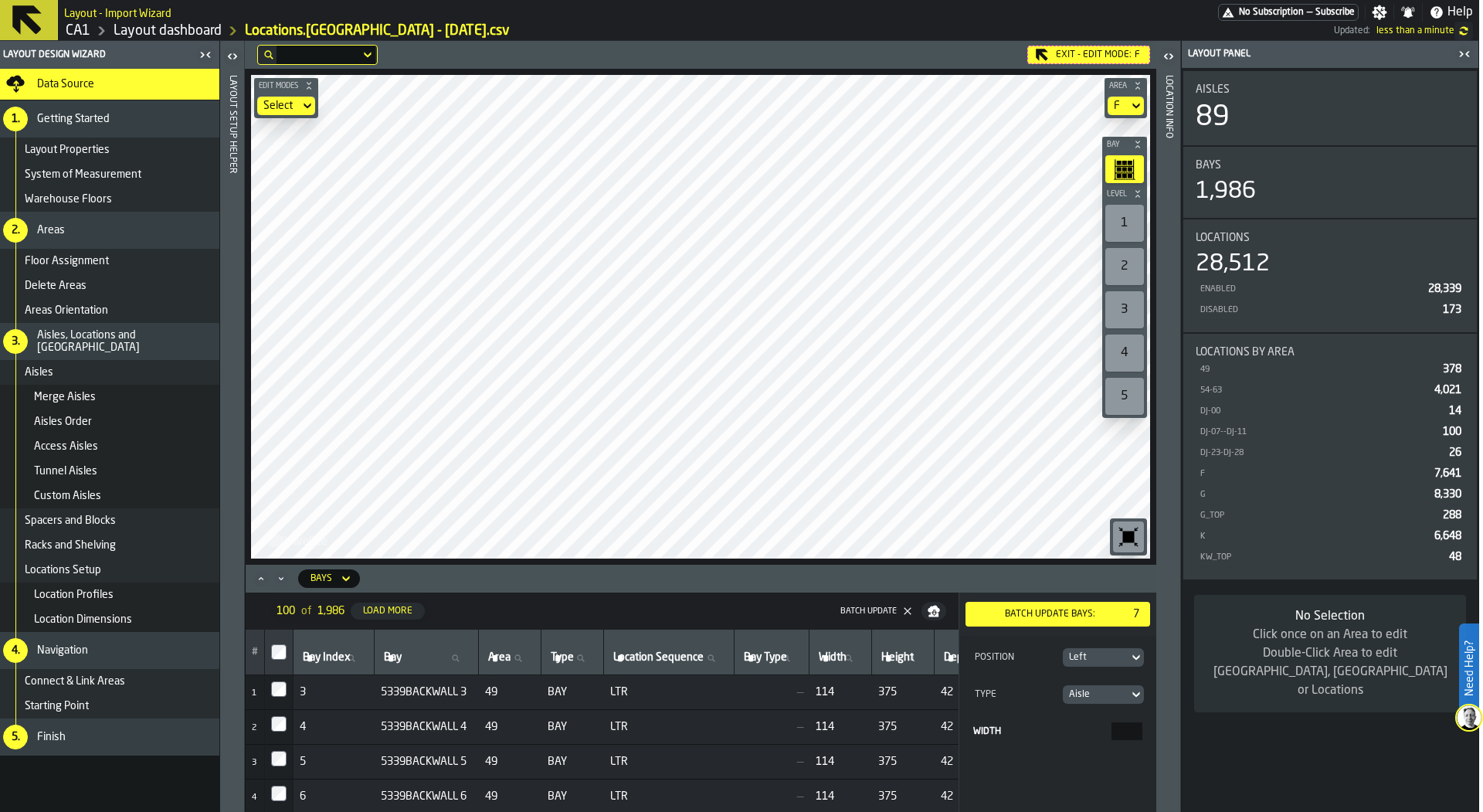
click at [1106, 661] on div "Left" at bounding box center [1096, 657] width 54 height 11
click at [1107, 713] on div "Right" at bounding box center [1061, 722] width 154 height 18
drag, startPoint x: 1117, startPoint y: 724, endPoint x: 1148, endPoint y: 724, distance: 31.0
click at [1148, 724] on div "Position Right Type Aisle Width ***" at bounding box center [1058, 723] width 197 height 176
type input "****"
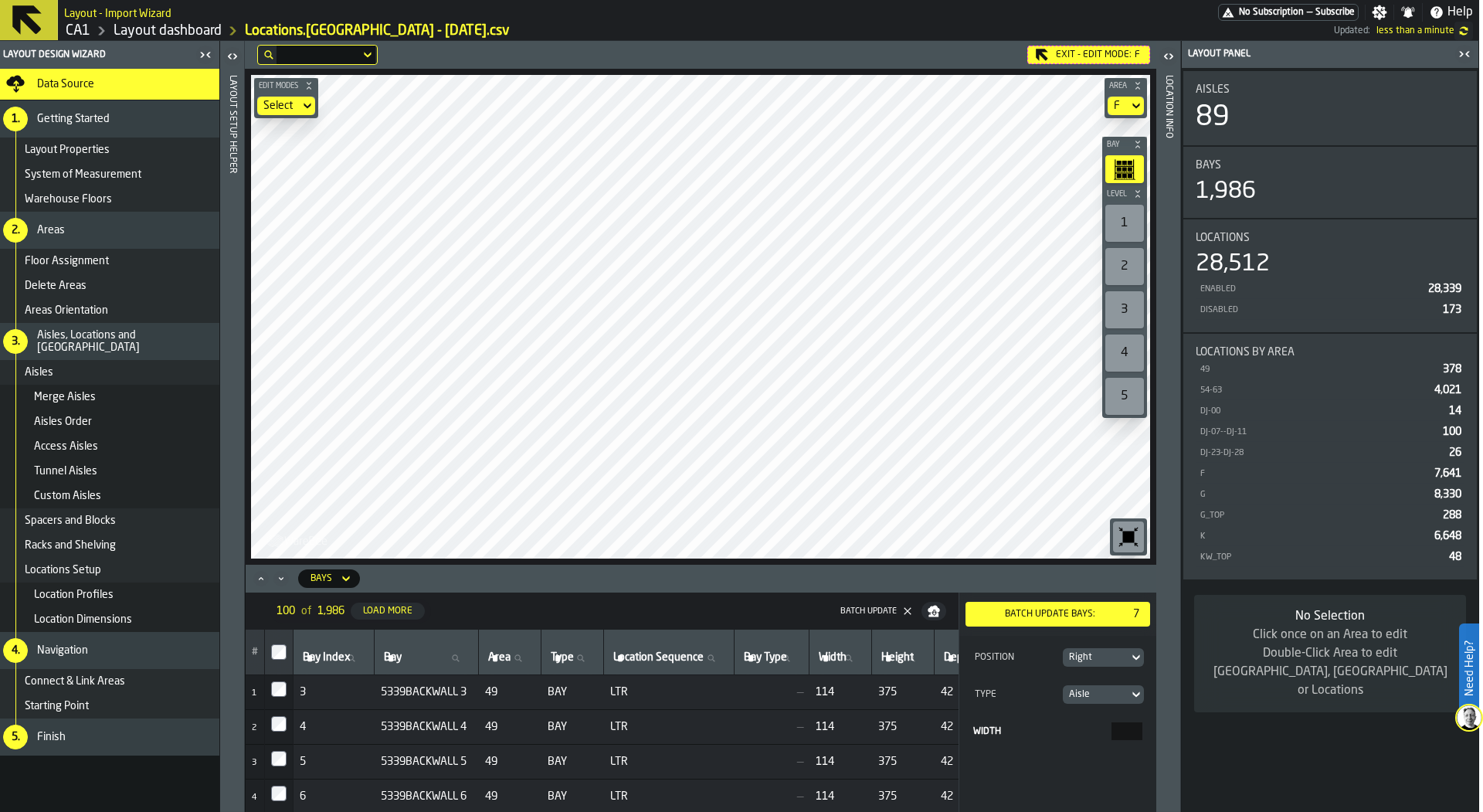
click at [1054, 618] on div "Batch Update bays:" at bounding box center [1050, 614] width 157 height 11
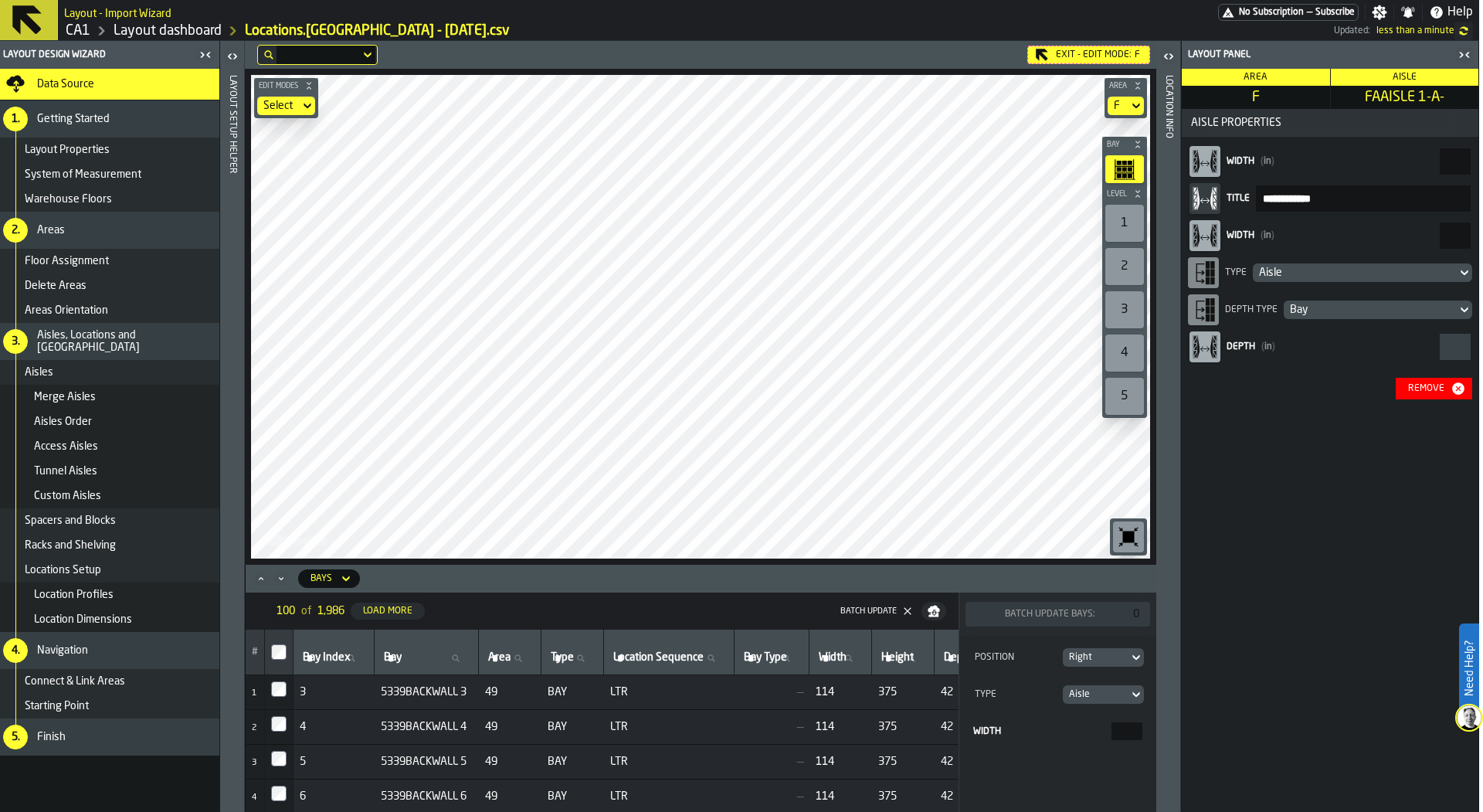
click at [334, 580] on div "Bays" at bounding box center [321, 578] width 34 height 17
click at [339, 579] on icon at bounding box center [345, 579] width 15 height 18
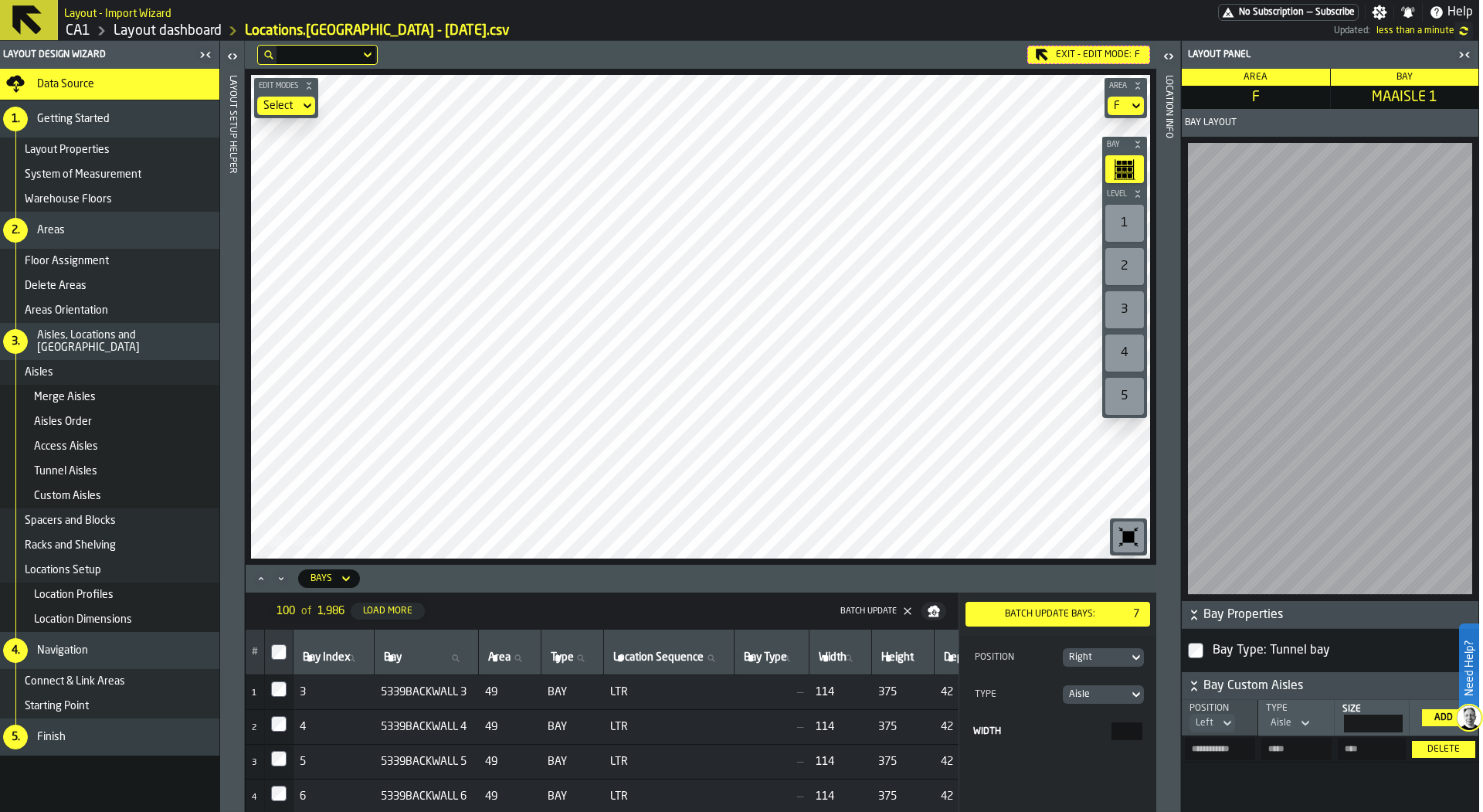
click at [1095, 651] on div "Right" at bounding box center [1096, 657] width 67 height 17
click at [1091, 691] on div "Left" at bounding box center [1061, 685] width 154 height 18
click at [1064, 614] on div "Batch Update bays:" at bounding box center [1050, 614] width 157 height 11
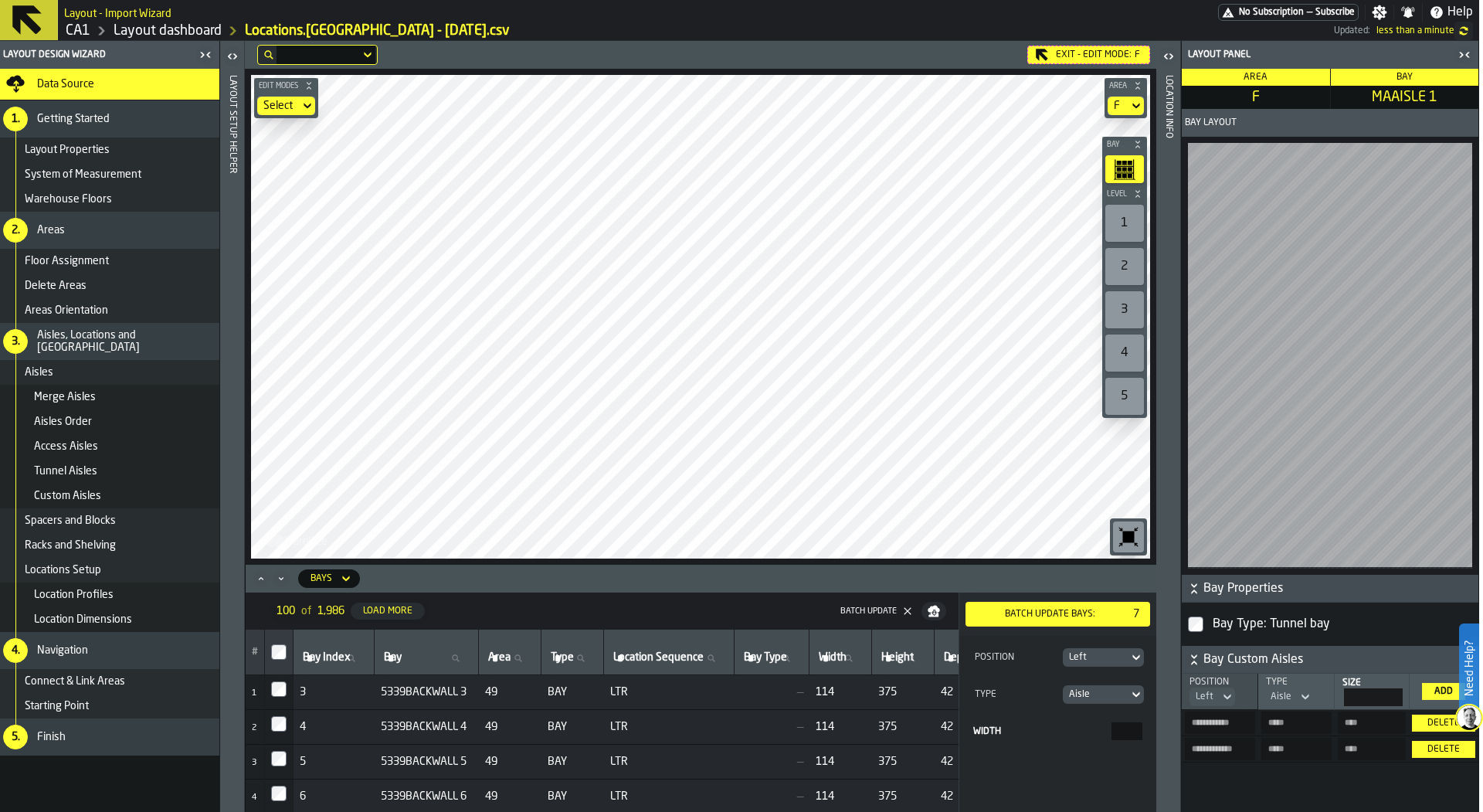
click at [331, 577] on div "Bays" at bounding box center [321, 578] width 34 height 17
click at [362, 670] on li "Spacers" at bounding box center [351, 680] width 98 height 37
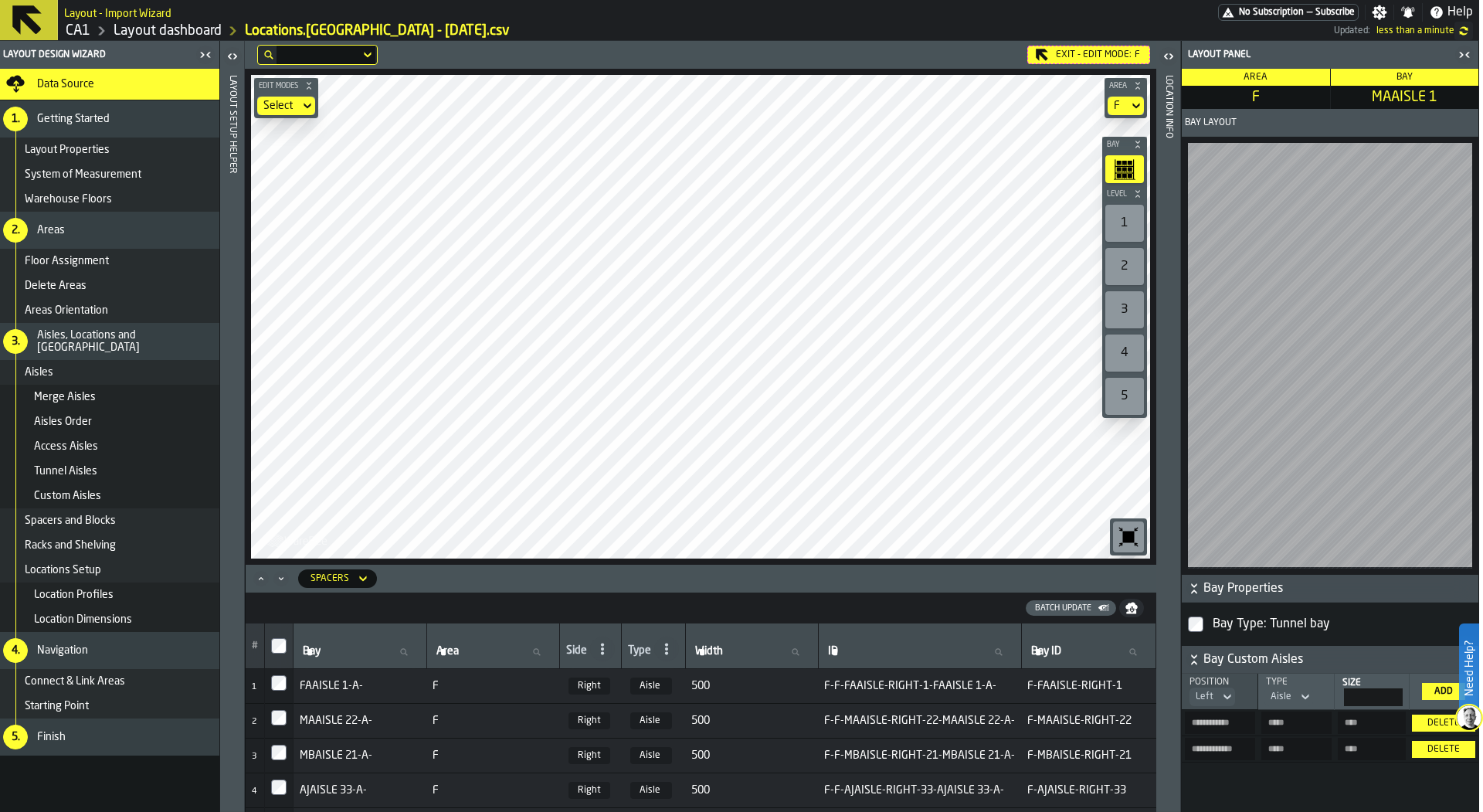
click at [281, 635] on th at bounding box center [279, 646] width 28 height 46
click at [336, 581] on div "Spacers" at bounding box center [330, 579] width 38 height 11
click at [355, 627] on li "Bays" at bounding box center [351, 643] width 98 height 37
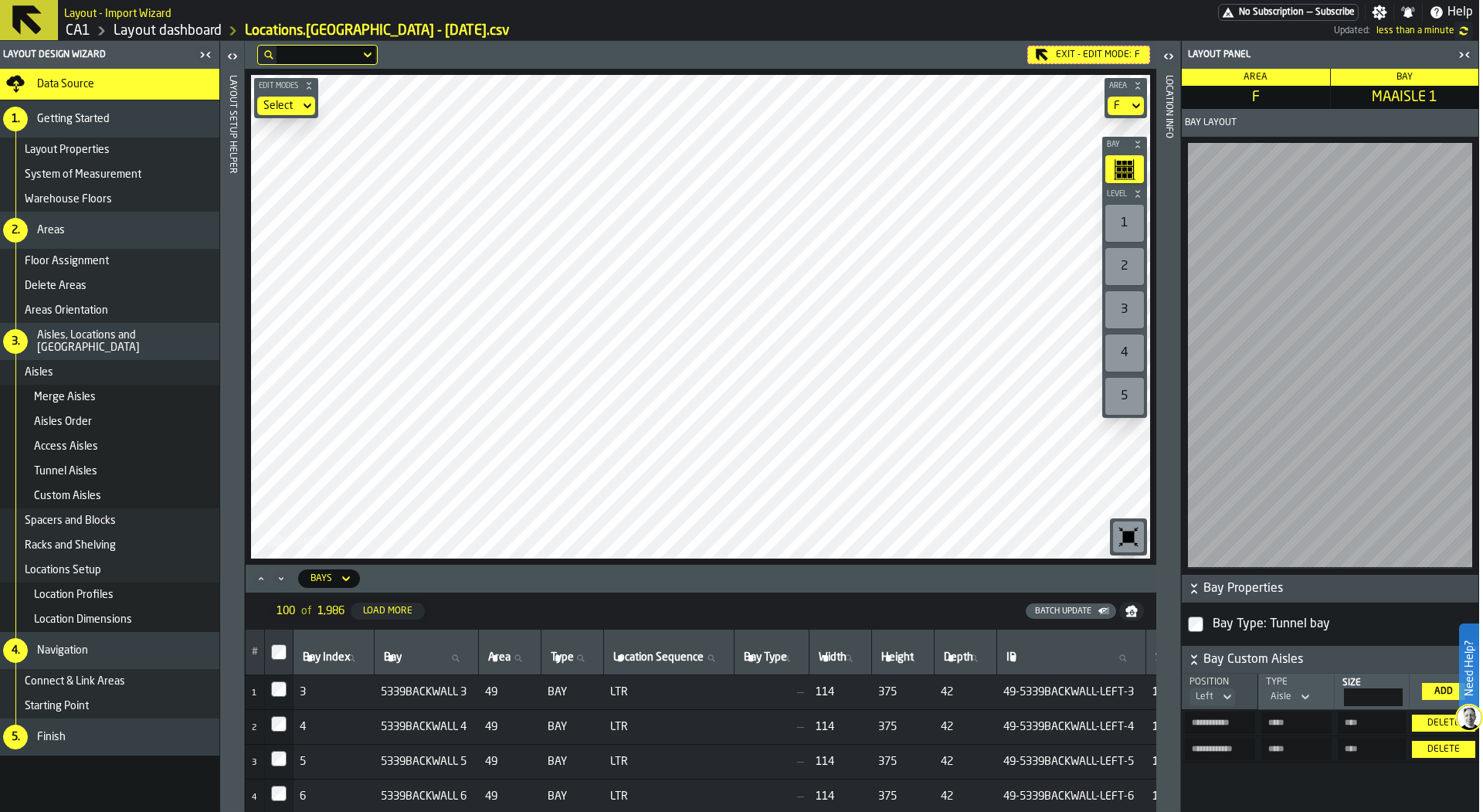
click at [339, 581] on icon at bounding box center [345, 579] width 15 height 18
click at [362, 667] on li "Spacers" at bounding box center [351, 680] width 98 height 37
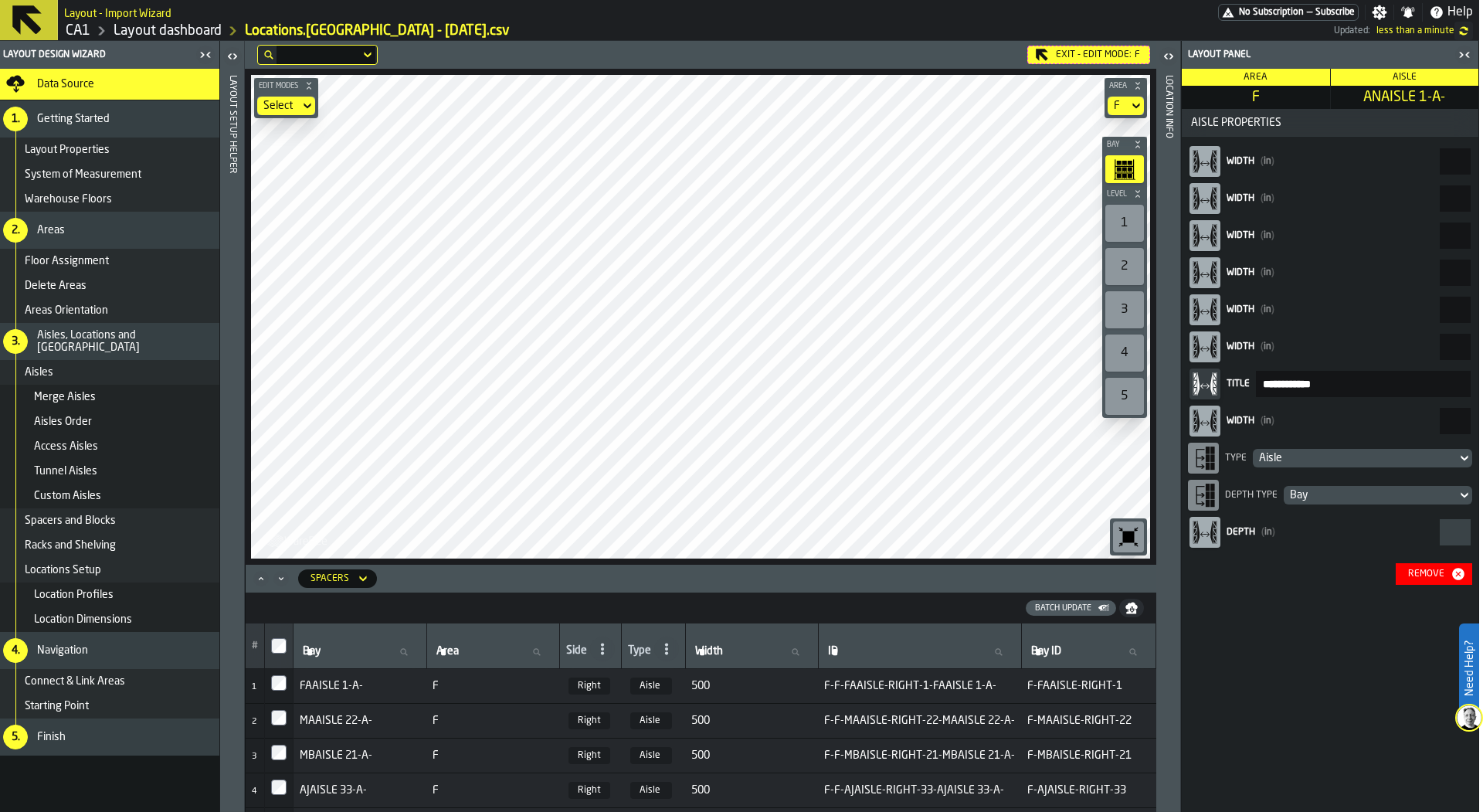
click at [1416, 574] on div "Remove" at bounding box center [1426, 574] width 48 height 11
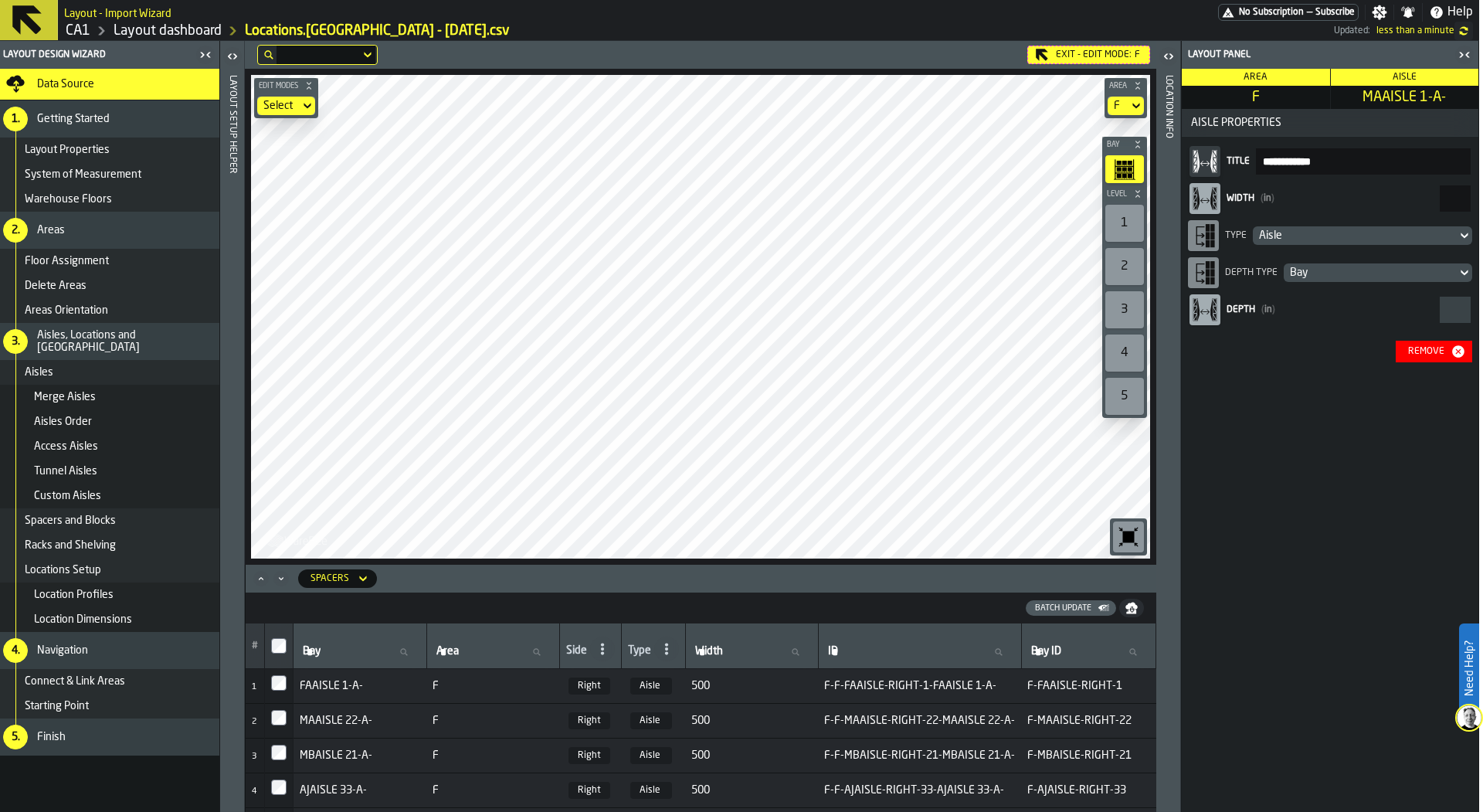
click at [1094, 609] on div "Batch Update" at bounding box center [1063, 608] width 68 height 10
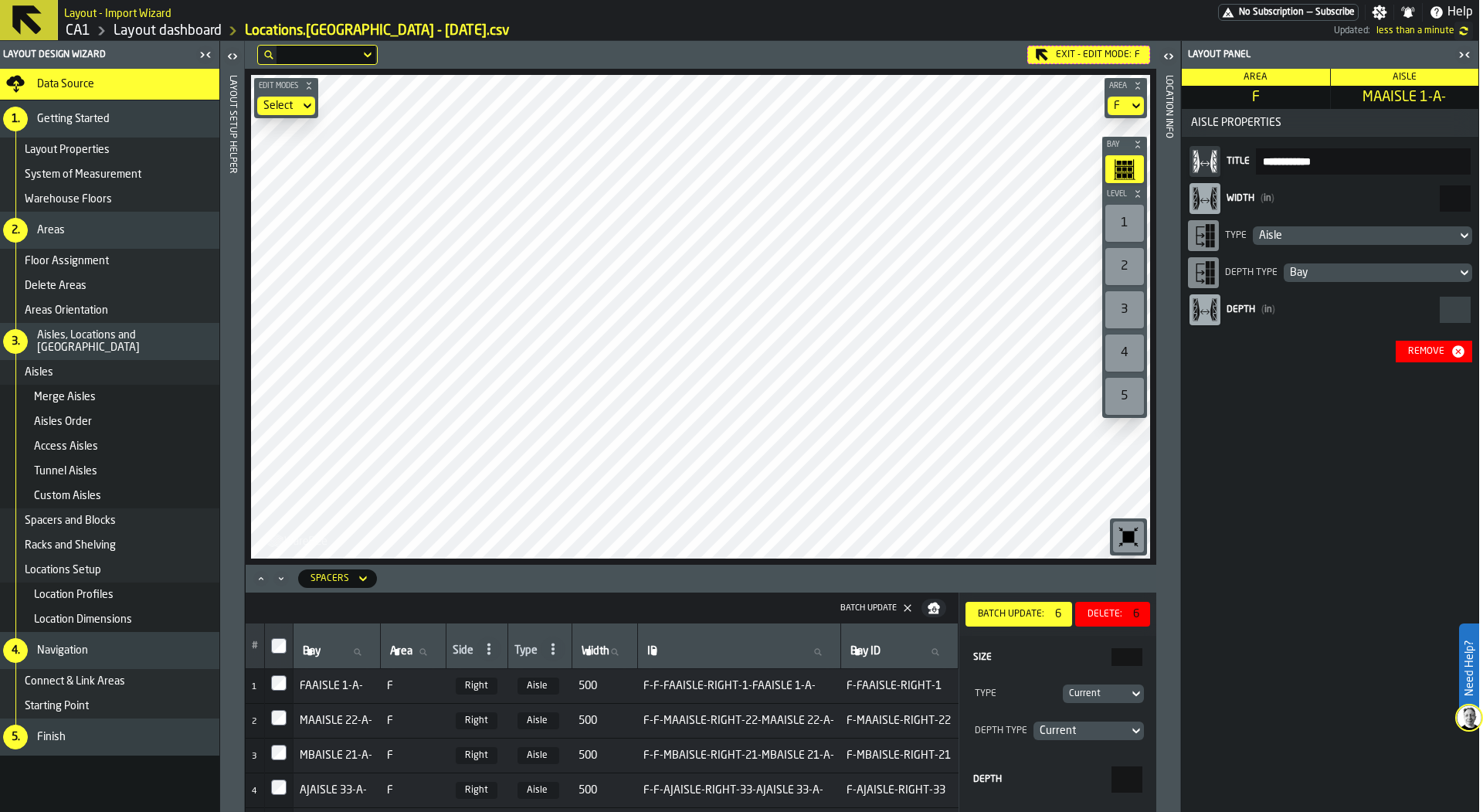
click at [1112, 620] on div "Delete: 6" at bounding box center [1112, 614] width 63 height 18
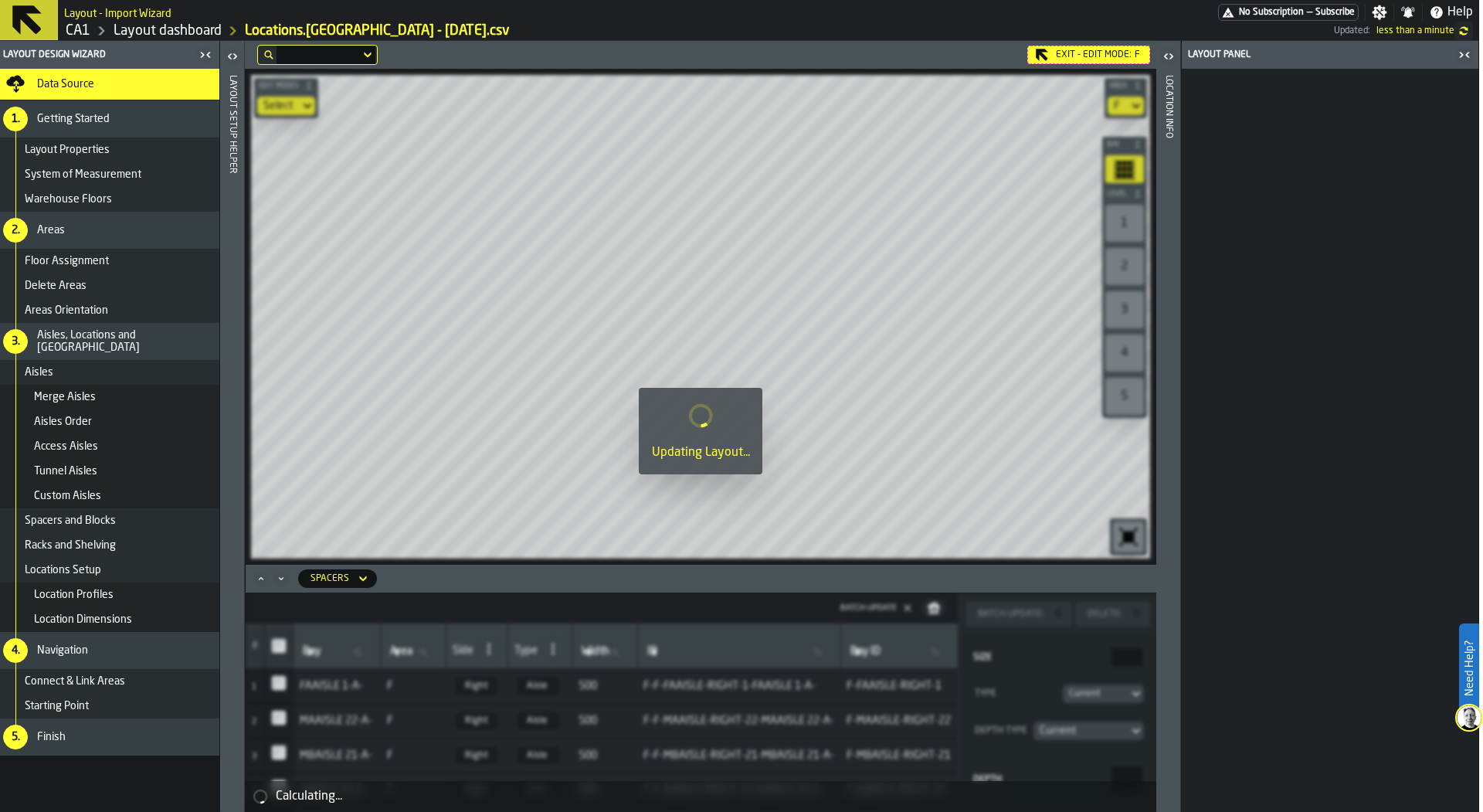
scroll to position [0, 4]
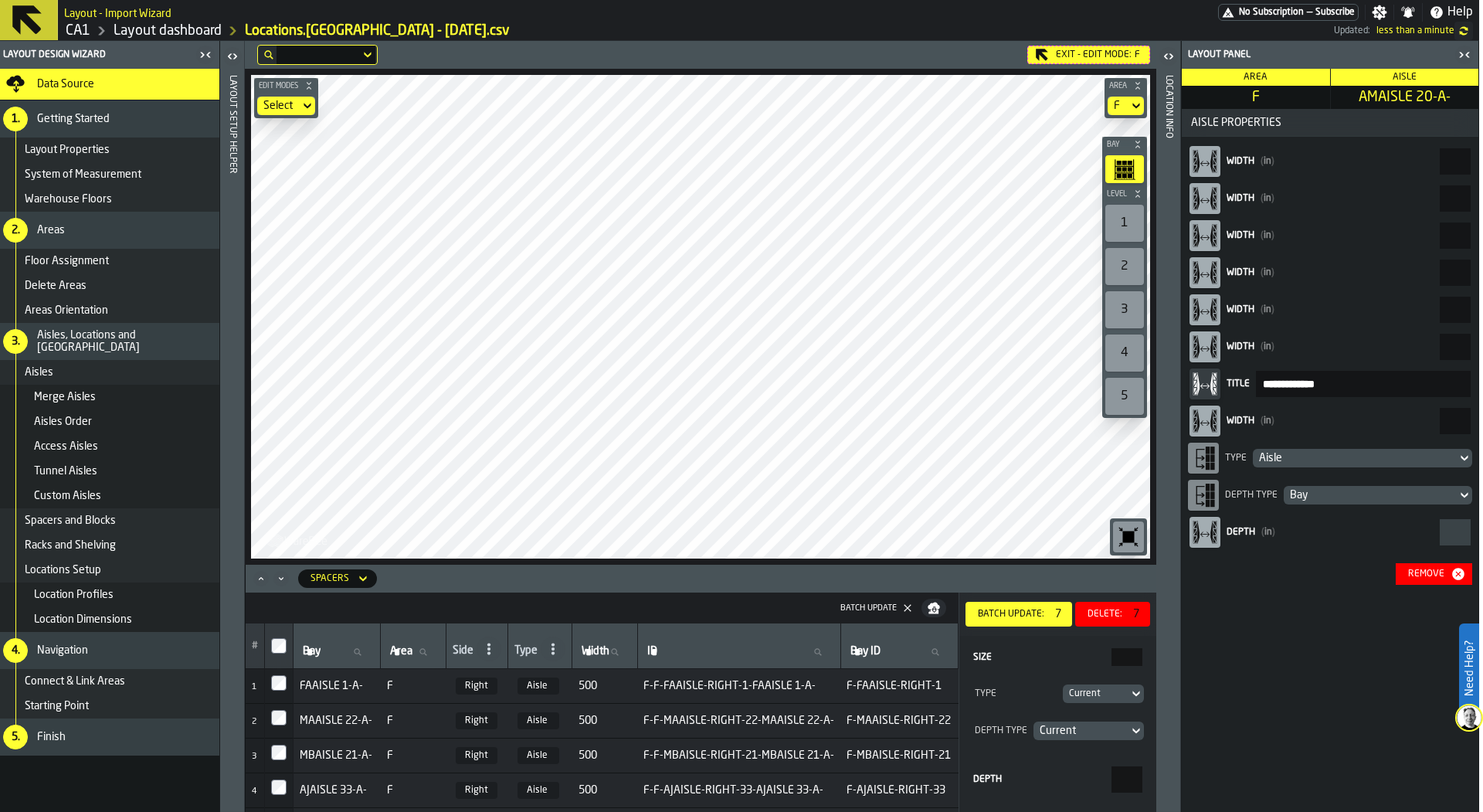
click at [1111, 656] on input "Size" at bounding box center [1127, 656] width 31 height 17
type input "****"
click at [1041, 605] on div "Batch Update: 7" at bounding box center [1018, 614] width 94 height 18
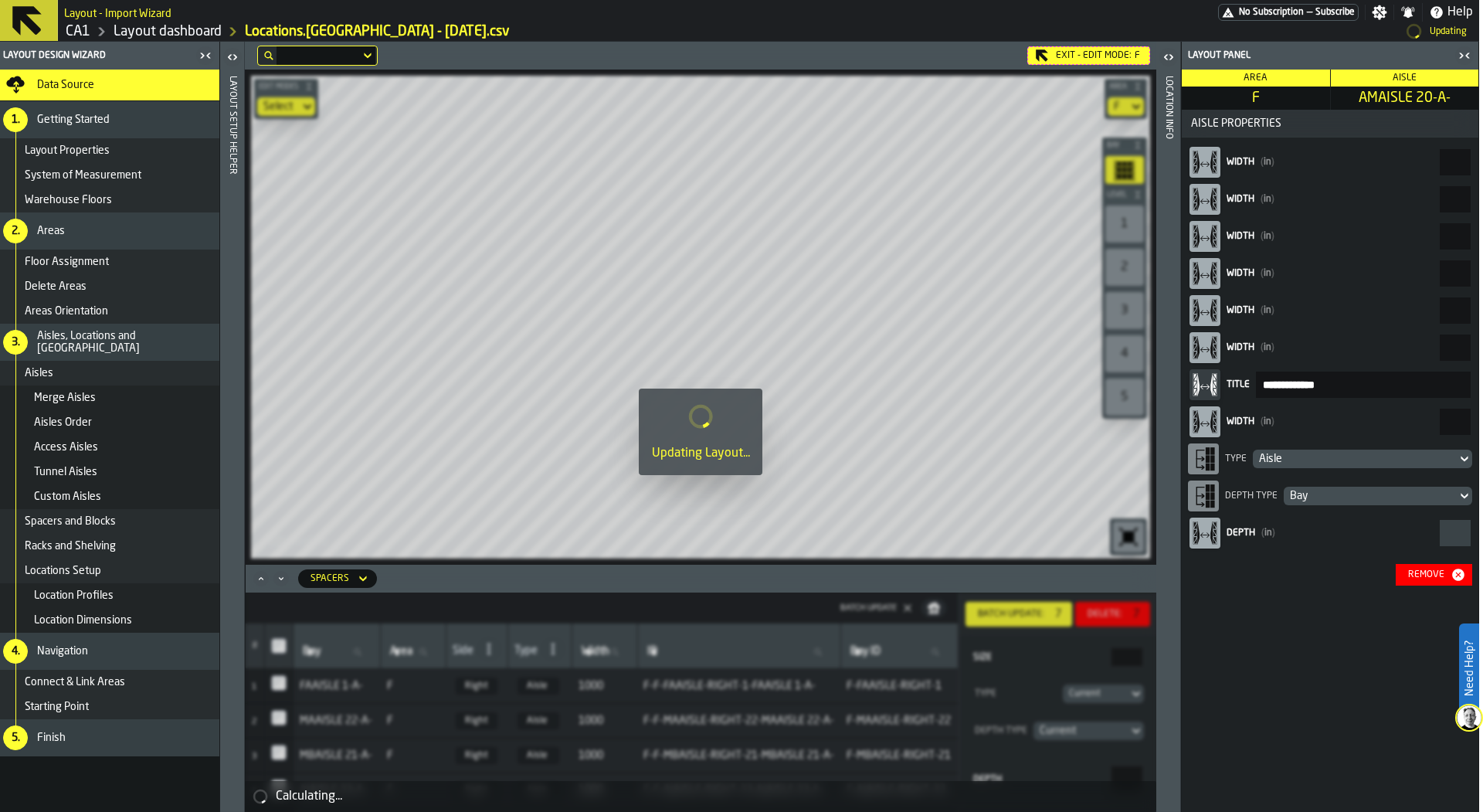
type input "****"
drag, startPoint x: 774, startPoint y: 253, endPoint x: 732, endPoint y: 330, distance: 87.7
click at [732, 330] on div at bounding box center [701, 427] width 911 height 771
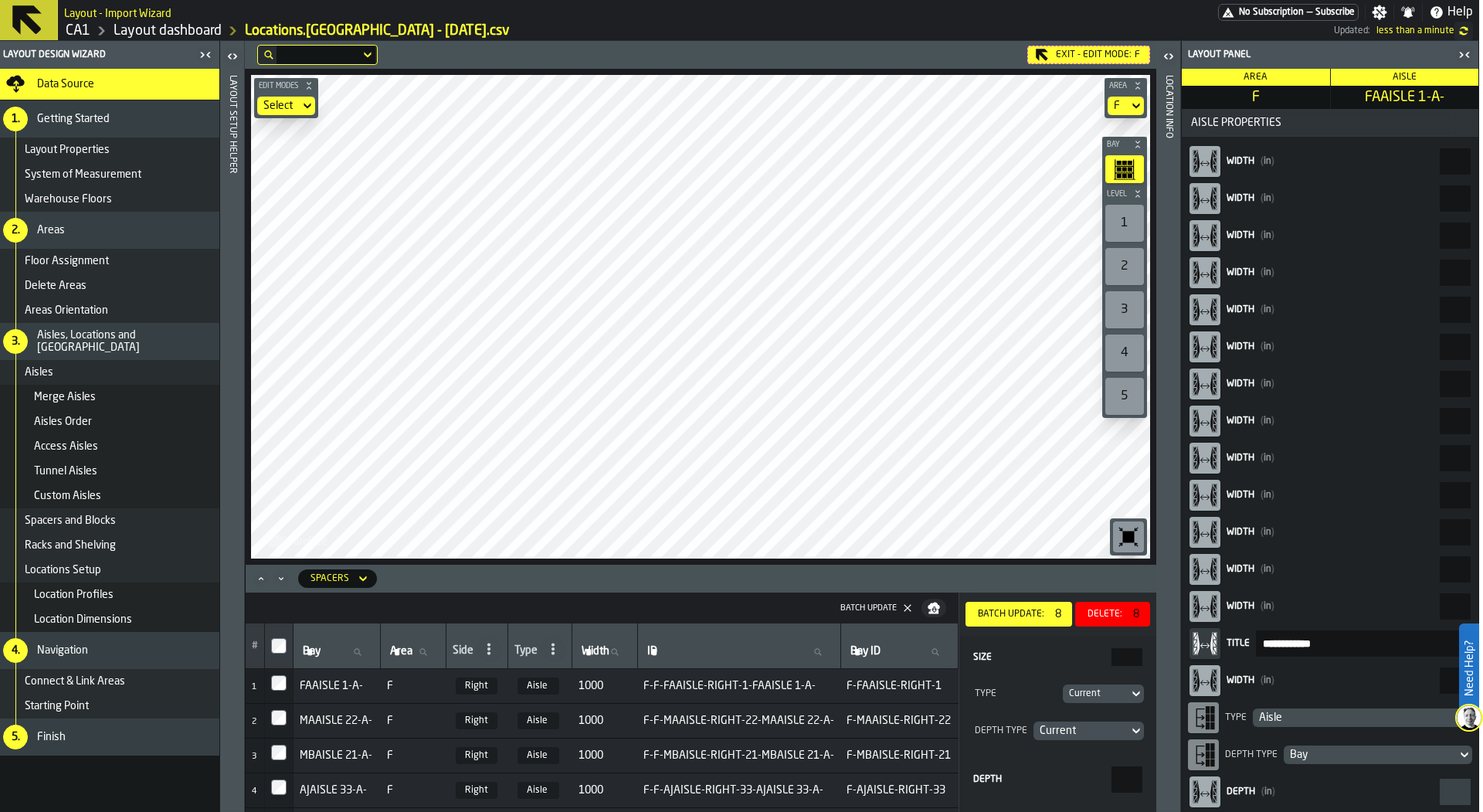
click at [1126, 656] on input "****" at bounding box center [1127, 656] width 31 height 17
type input "****"
click at [1019, 607] on div "Batch Update: 8" at bounding box center [1018, 614] width 94 height 18
click at [619, 572] on div "Exit - Edit Mode: F Edit Modes Select Area F Bay Level 1 2 3 4 5 M A K I N G W …" at bounding box center [701, 427] width 911 height 771
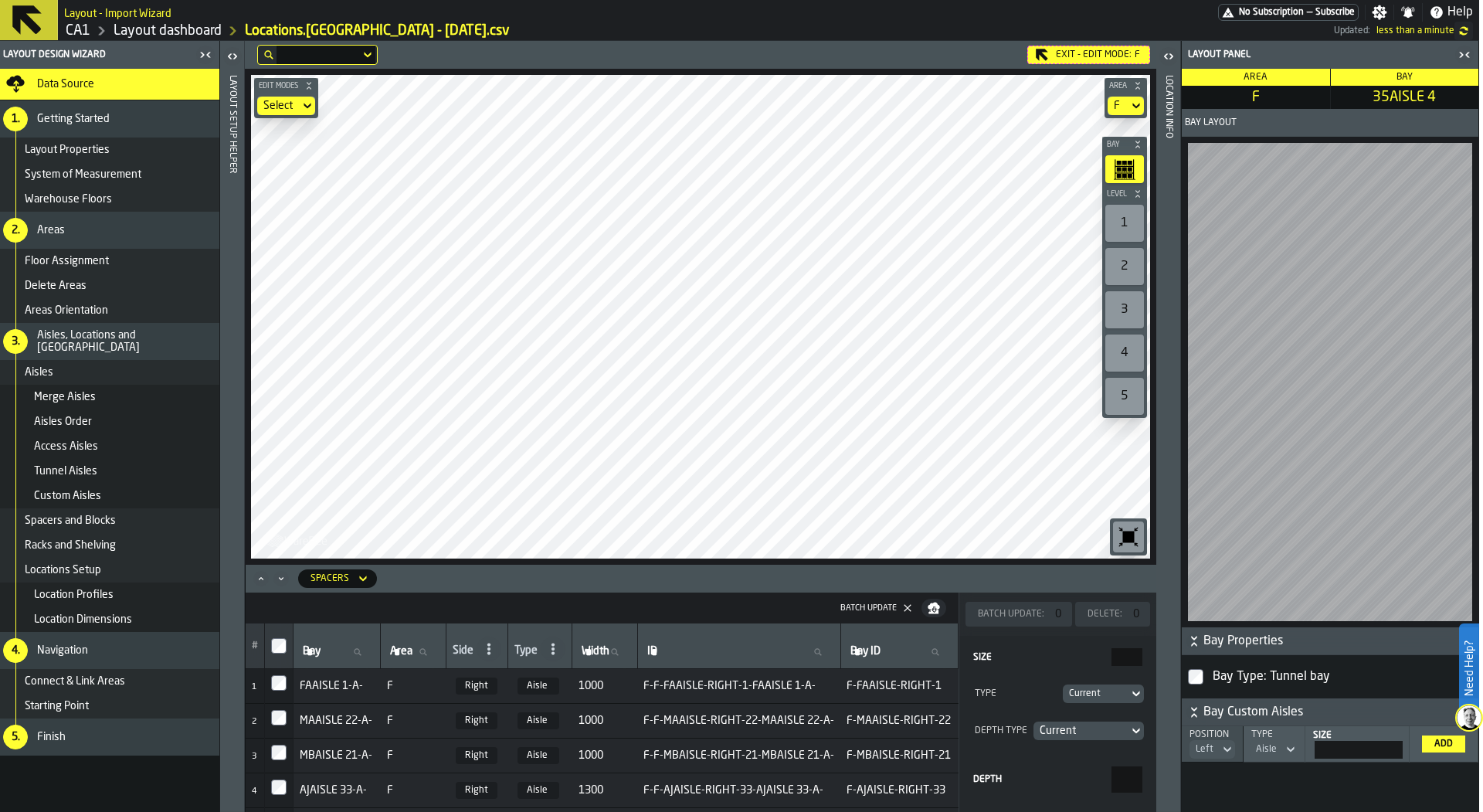
click at [344, 577] on div "Spacers" at bounding box center [330, 579] width 38 height 11
click at [352, 635] on div "Bays" at bounding box center [351, 643] width 80 height 18
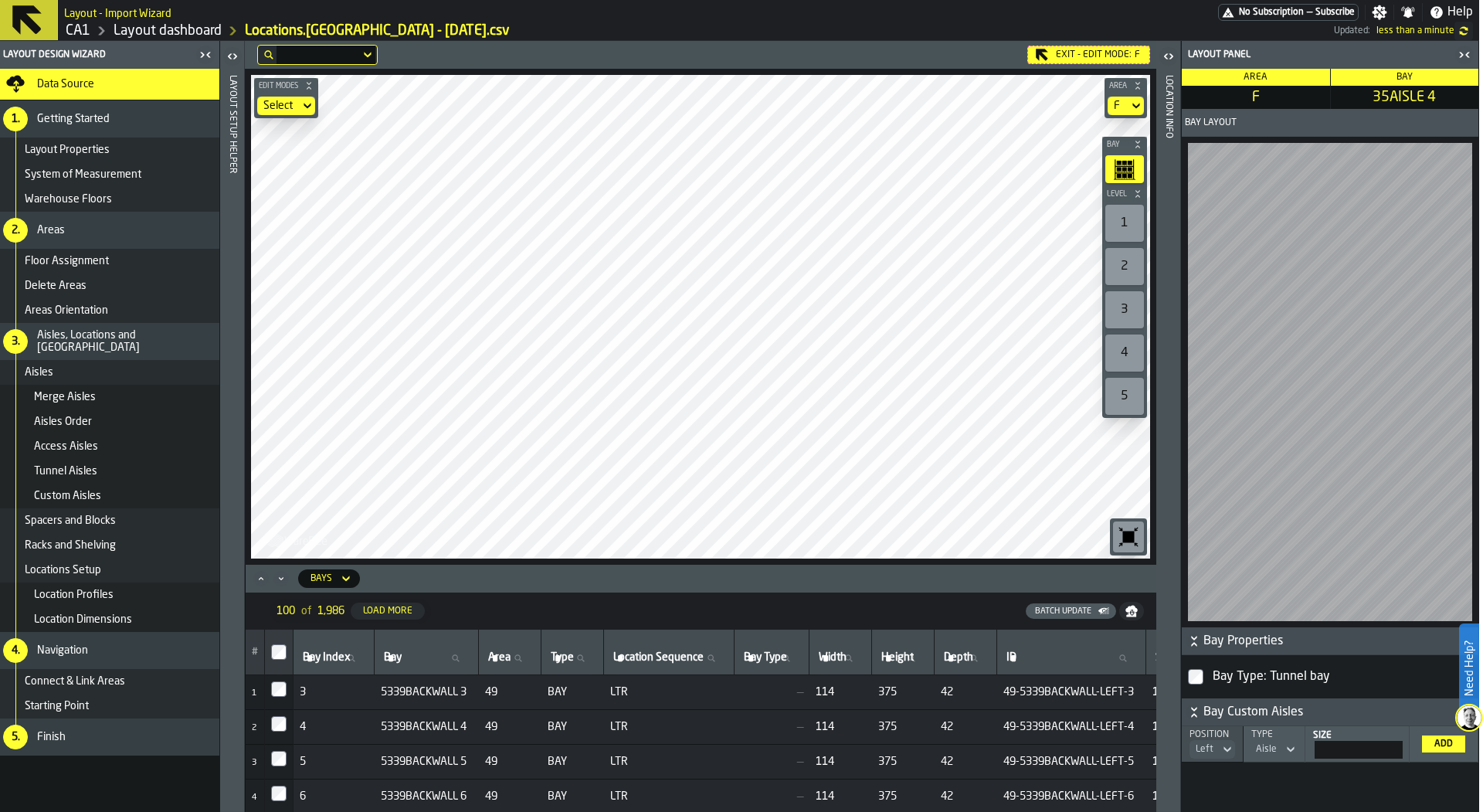
click at [1067, 606] on div "Batch Update" at bounding box center [1063, 611] width 68 height 10
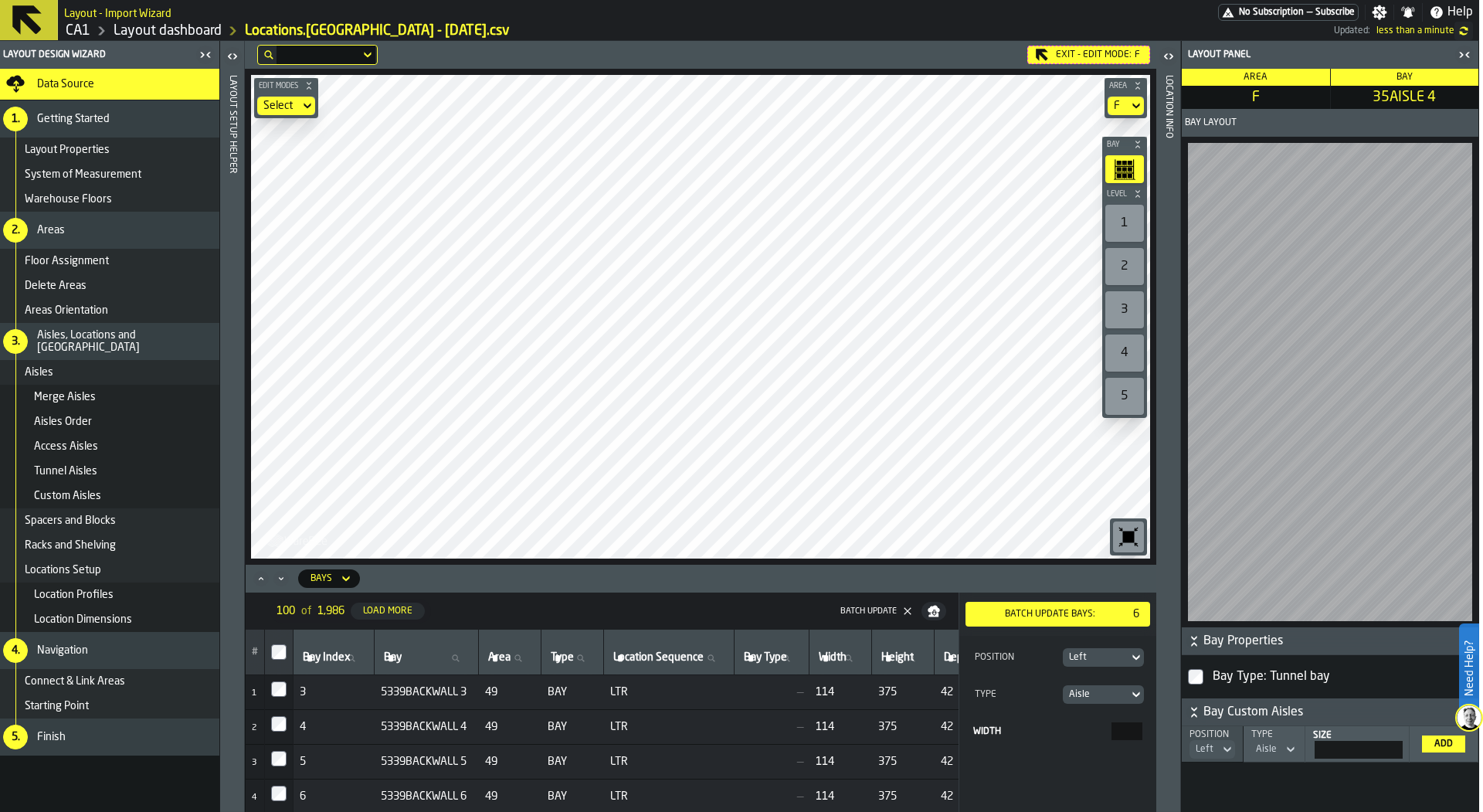
click at [1123, 728] on input "***" at bounding box center [1127, 730] width 31 height 17
click at [1047, 618] on div "Batch Update bays:" at bounding box center [1050, 614] width 157 height 11
click at [1124, 663] on div "Left" at bounding box center [1096, 657] width 67 height 17
click at [1076, 722] on div "Right" at bounding box center [1061, 722] width 154 height 18
click at [1080, 611] on div "Batch Update bays:" at bounding box center [1050, 614] width 157 height 11
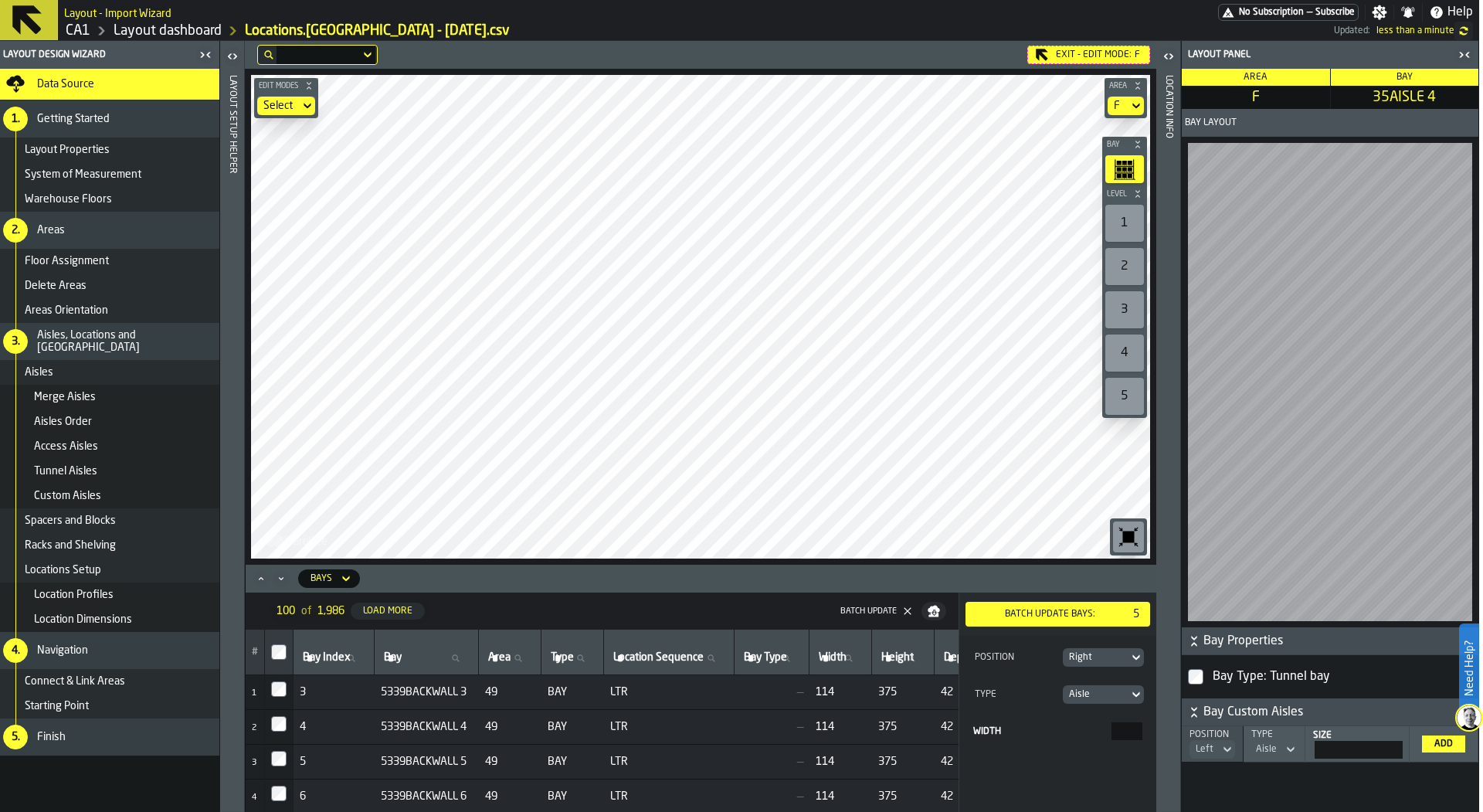
click at [1095, 655] on div "Right" at bounding box center [1096, 657] width 54 height 11
click at [1088, 684] on div "Left" at bounding box center [1061, 685] width 154 height 18
click at [1097, 609] on div "Batch Update bays:" at bounding box center [1050, 614] width 157 height 11
click at [281, 641] on th at bounding box center [279, 653] width 28 height 46
click at [335, 574] on div "Bays" at bounding box center [321, 578] width 34 height 17
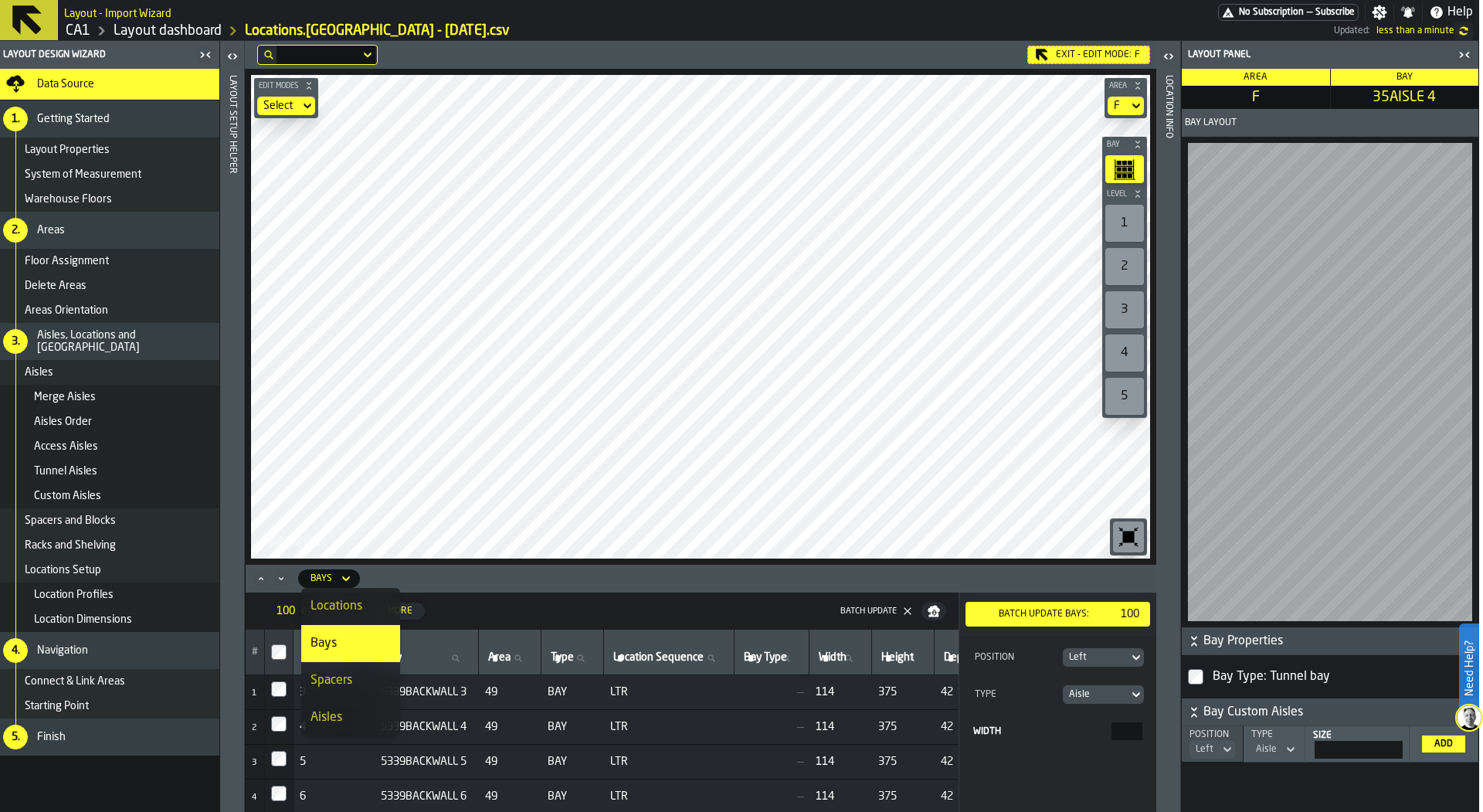
click at [344, 684] on div "Spacers" at bounding box center [351, 680] width 80 height 18
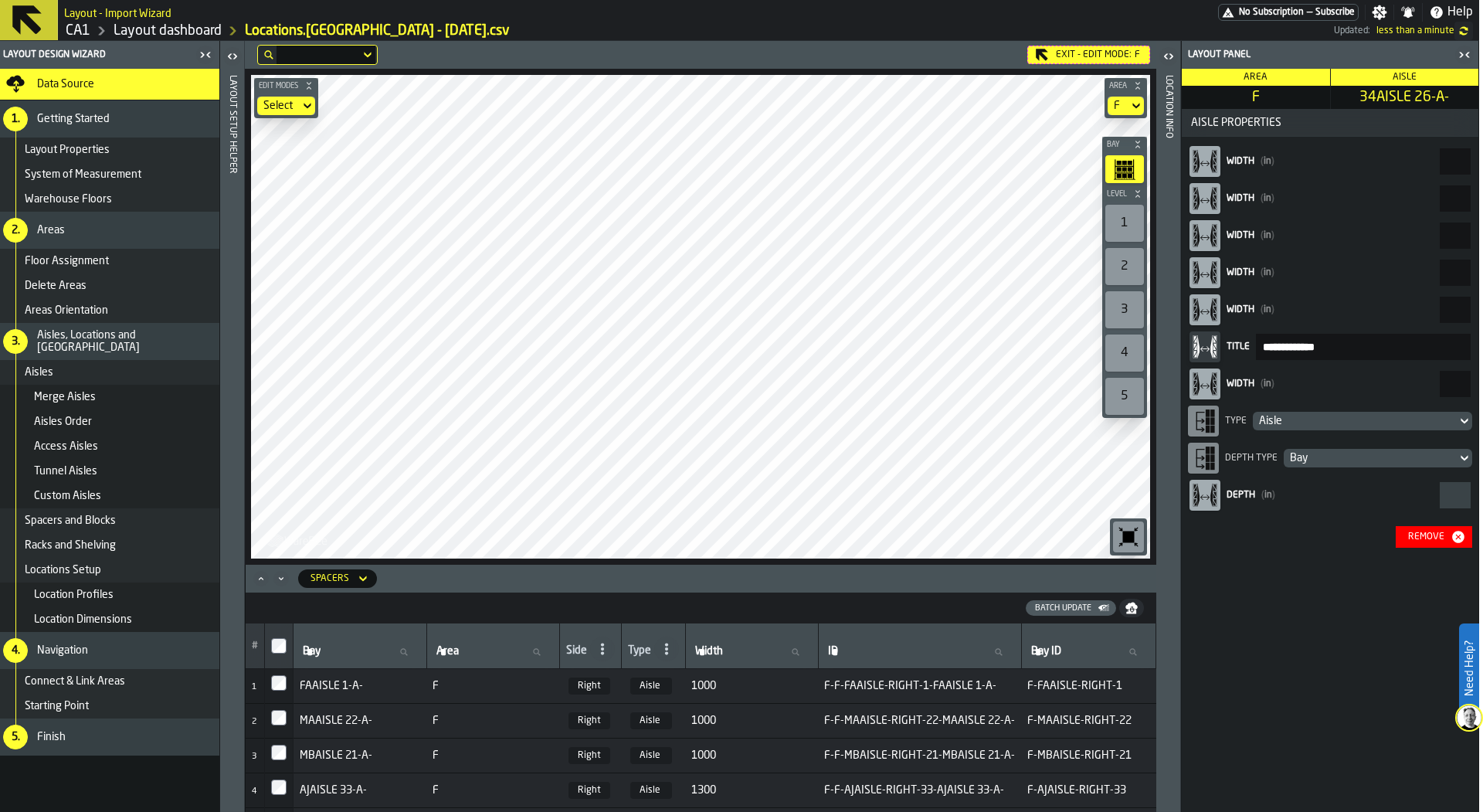
click at [1056, 610] on div "Batch Update" at bounding box center [1063, 608] width 68 height 10
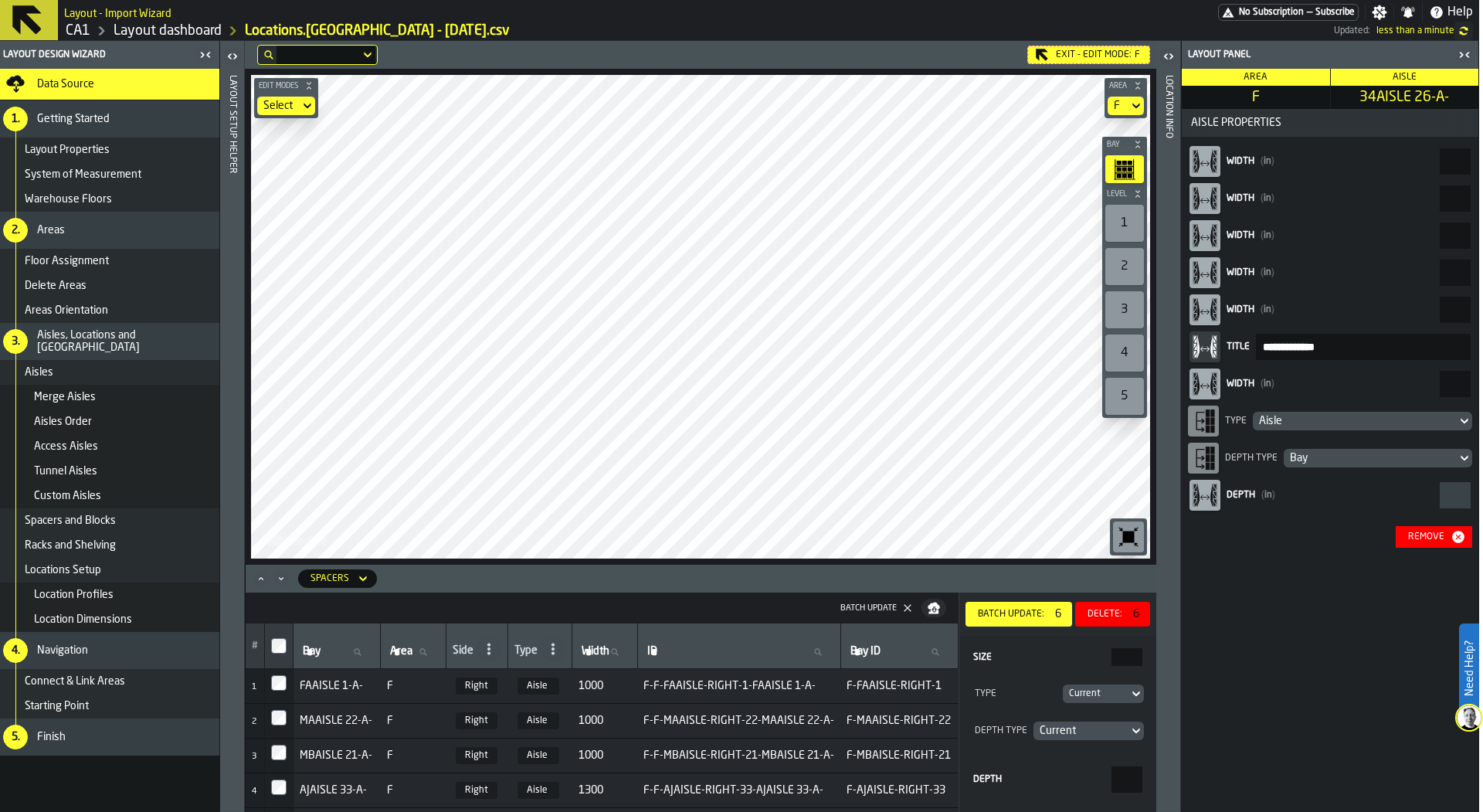
click at [1134, 608] on span "6" at bounding box center [1137, 614] width 9 height 18
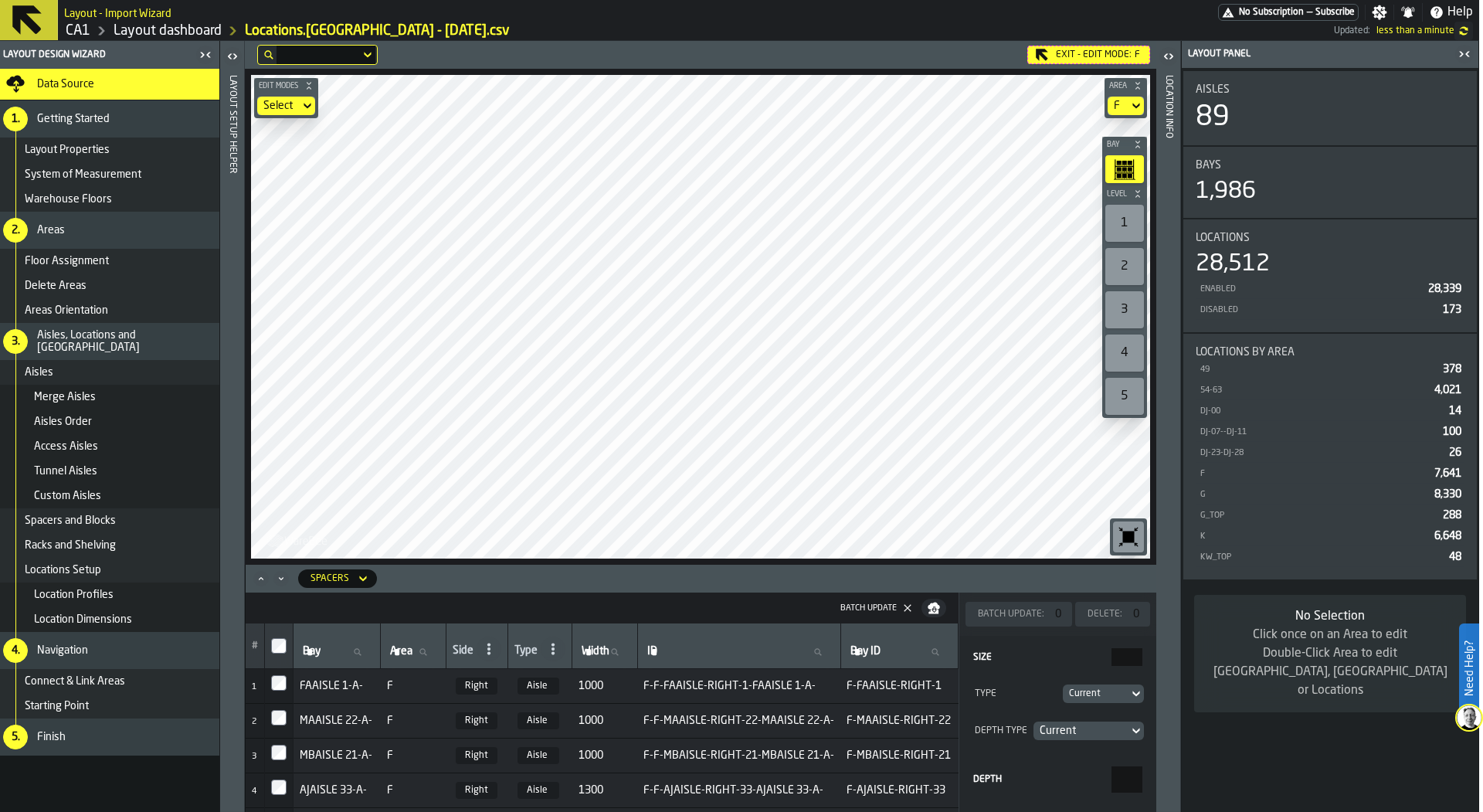
click at [0, 0] on icon at bounding box center [0, 0] width 0 height 0
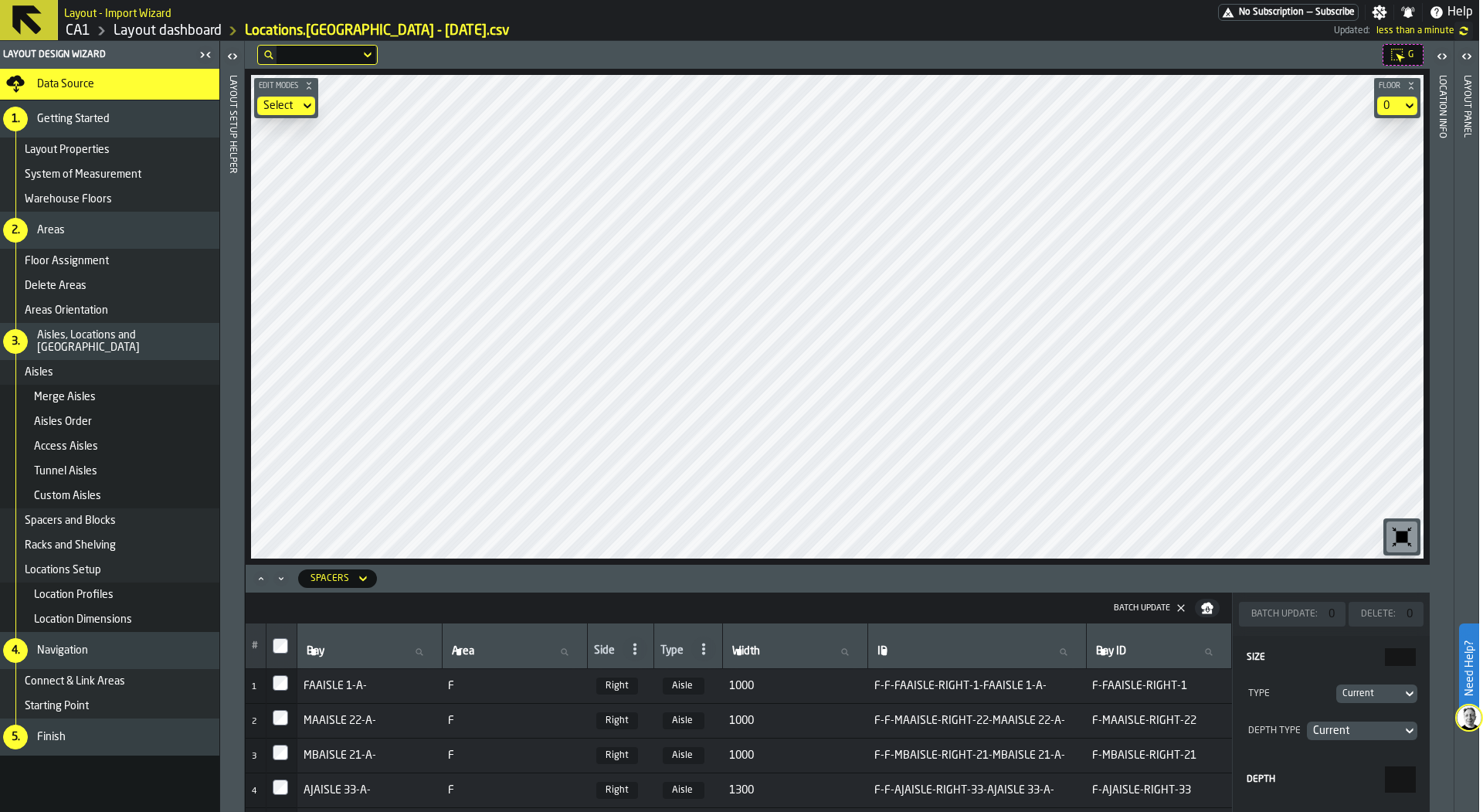
click at [1471, 109] on div "Layout panel" at bounding box center [1467, 440] width 11 height 736
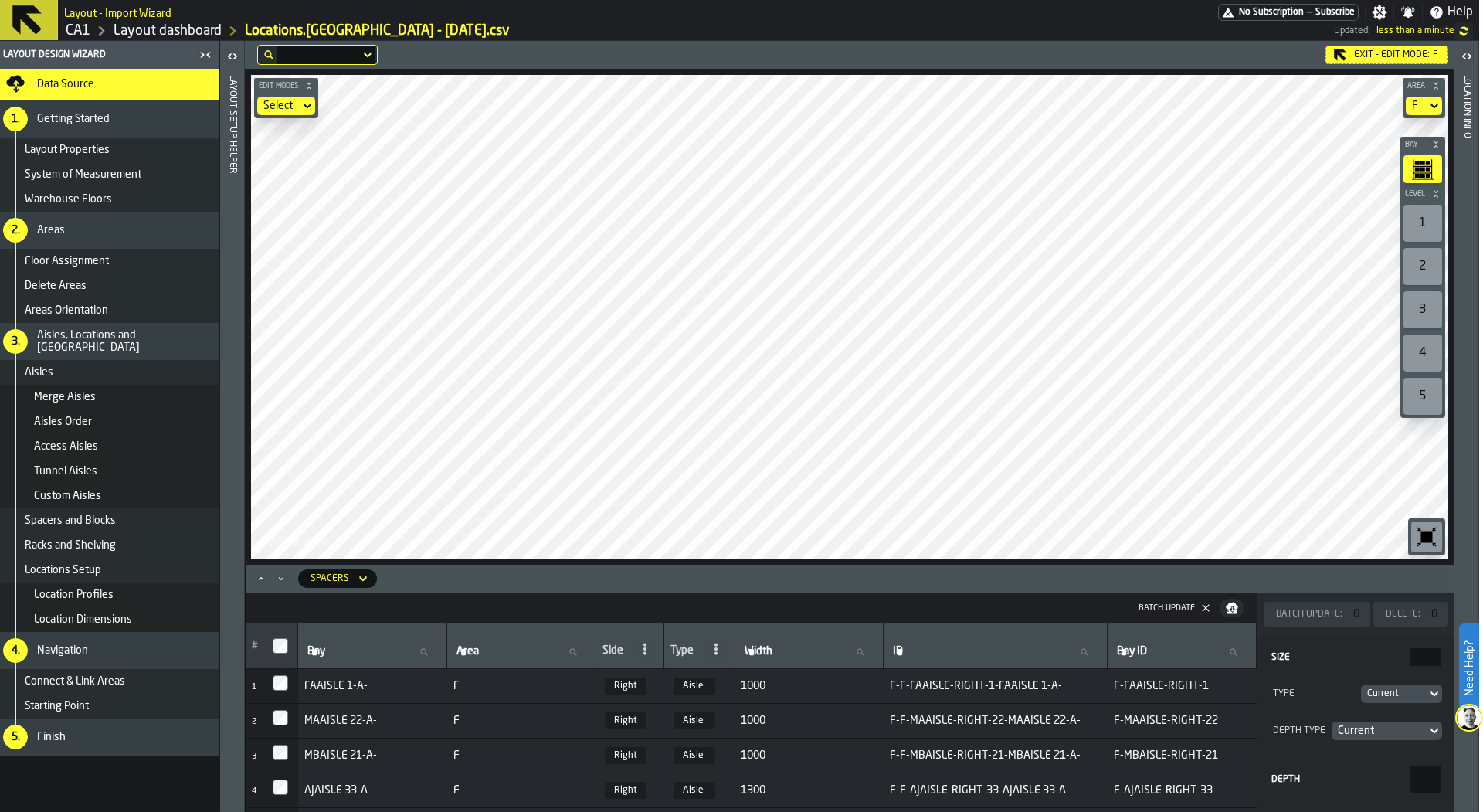
click at [1462, 56] on icon "button-toggle-Open" at bounding box center [1463, 56] width 4 height 5
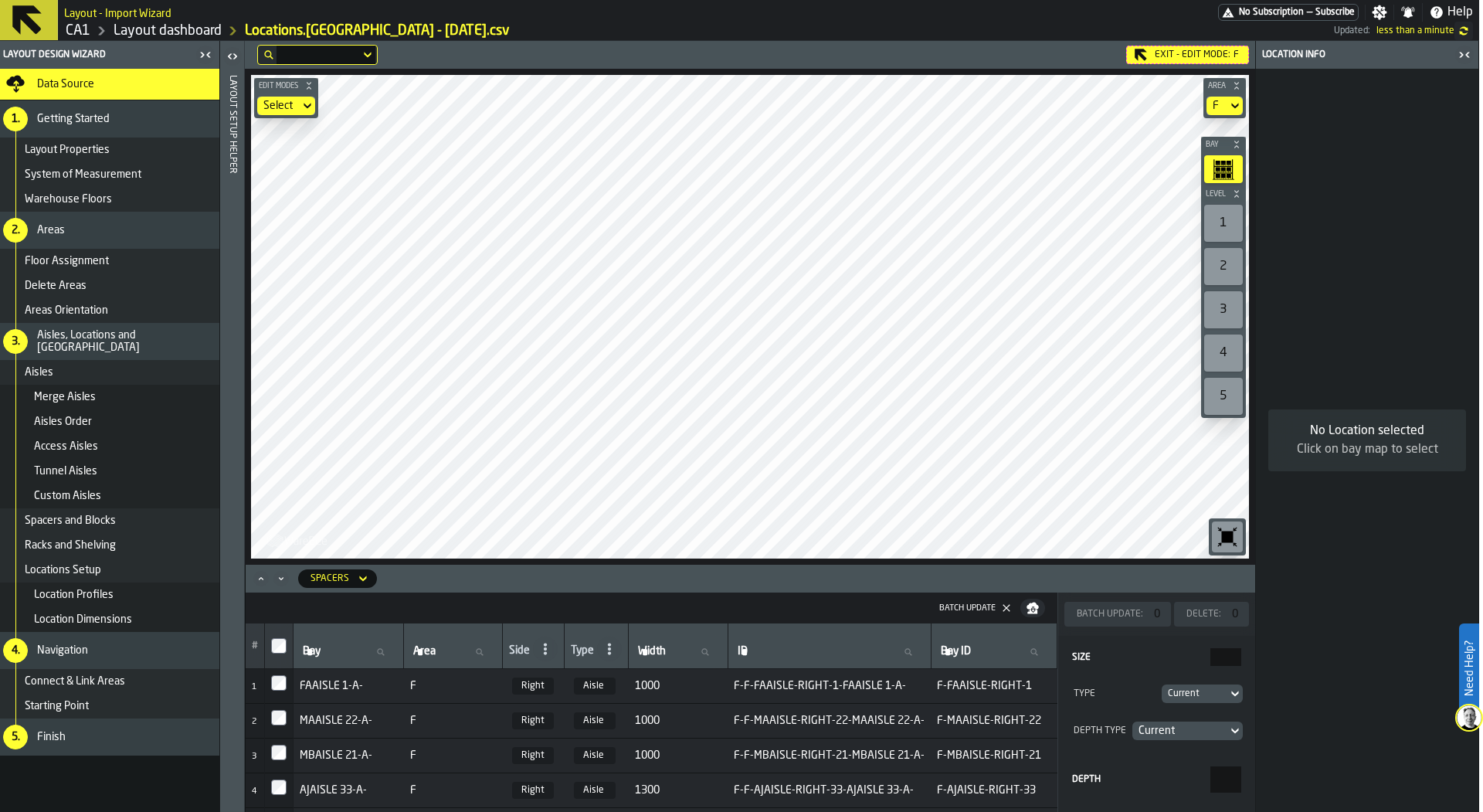
click at [1314, 120] on div "No Location selected Click on bay map to select" at bounding box center [1367, 439] width 222 height 743
click at [1233, 211] on div "1" at bounding box center [1223, 223] width 38 height 37
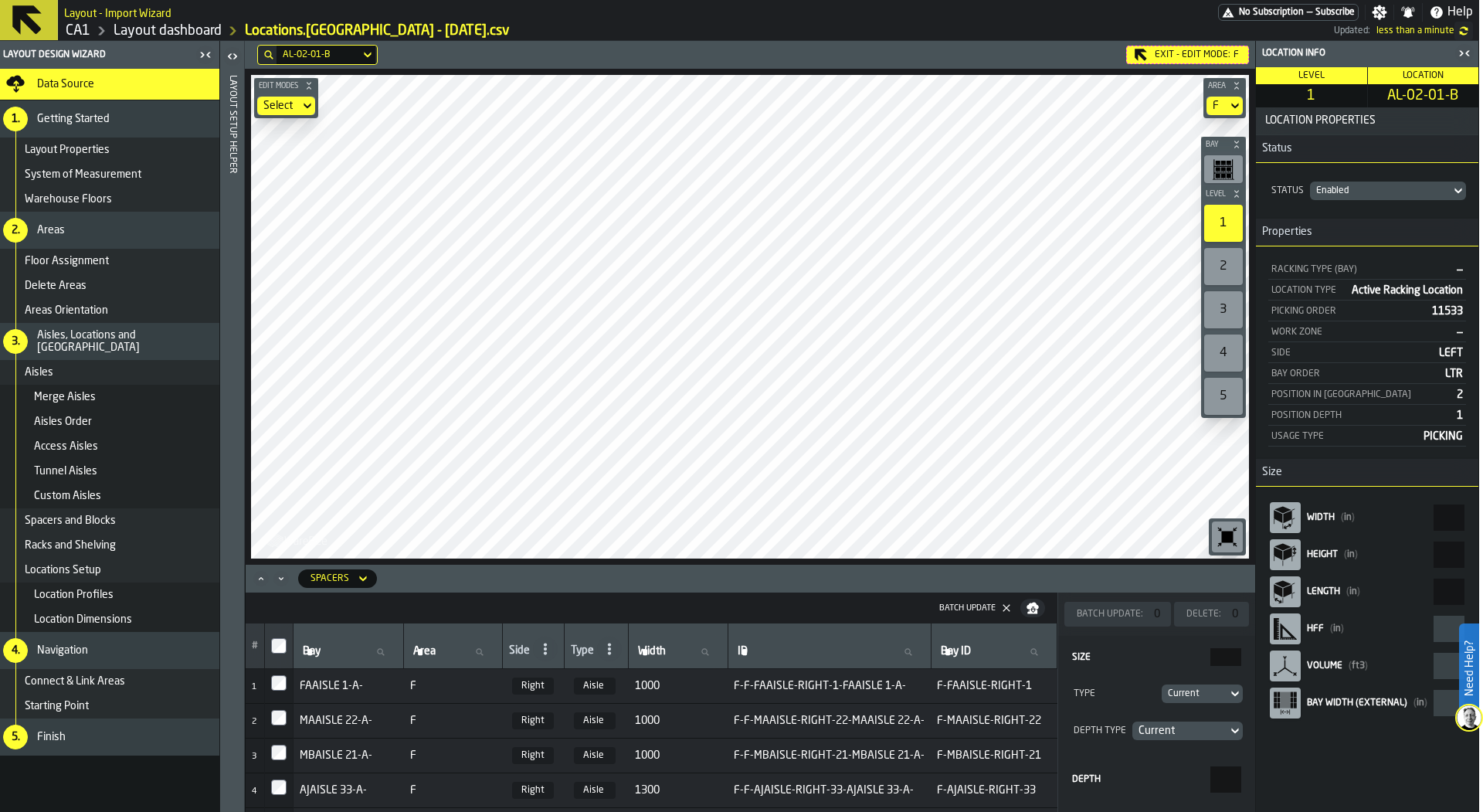
click at [1233, 167] on icon "button-toolbar-undefined" at bounding box center [1223, 170] width 22 height 22
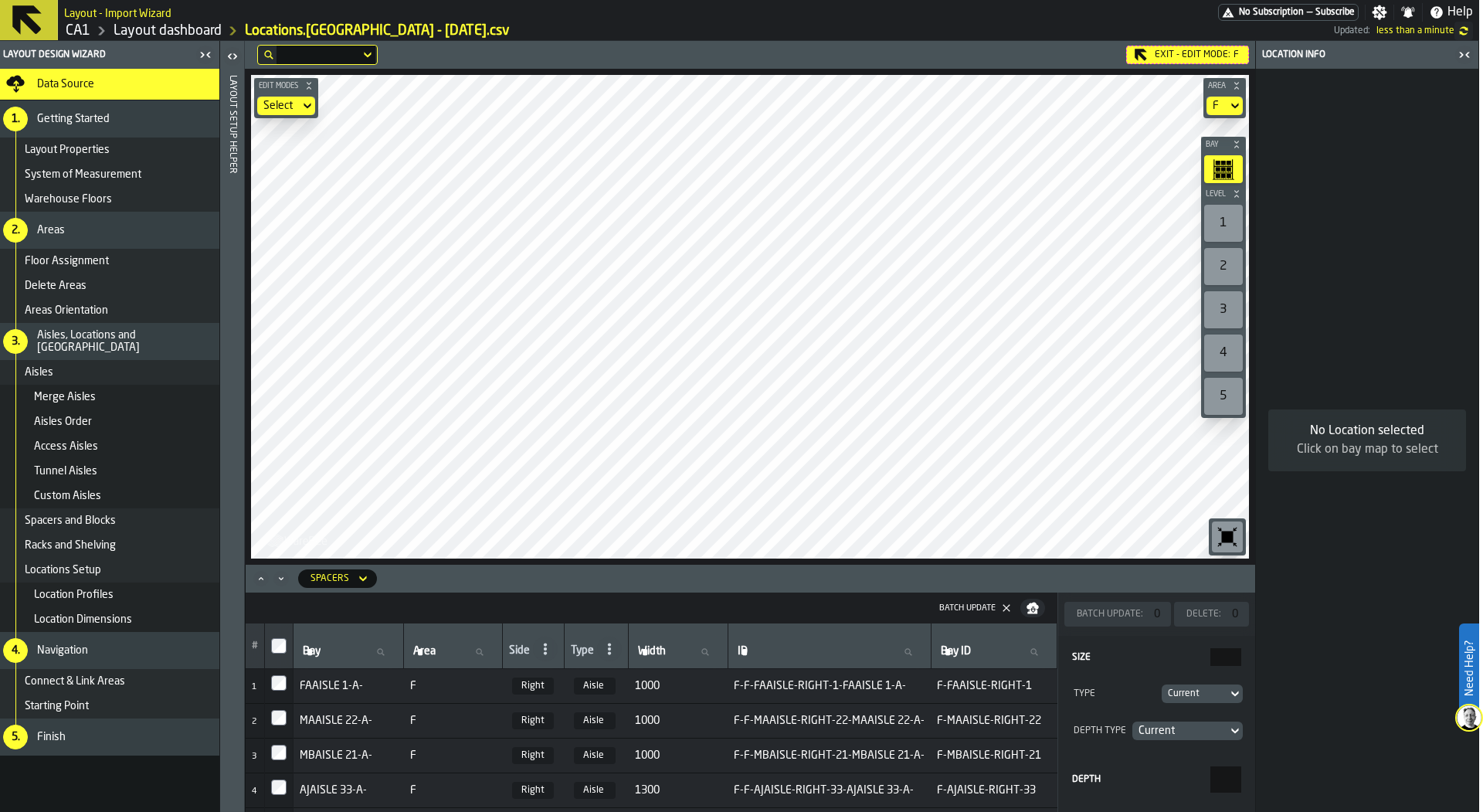
click at [1232, 220] on div "1" at bounding box center [1223, 223] width 38 height 37
click at [350, 581] on div "Spacers" at bounding box center [330, 578] width 51 height 17
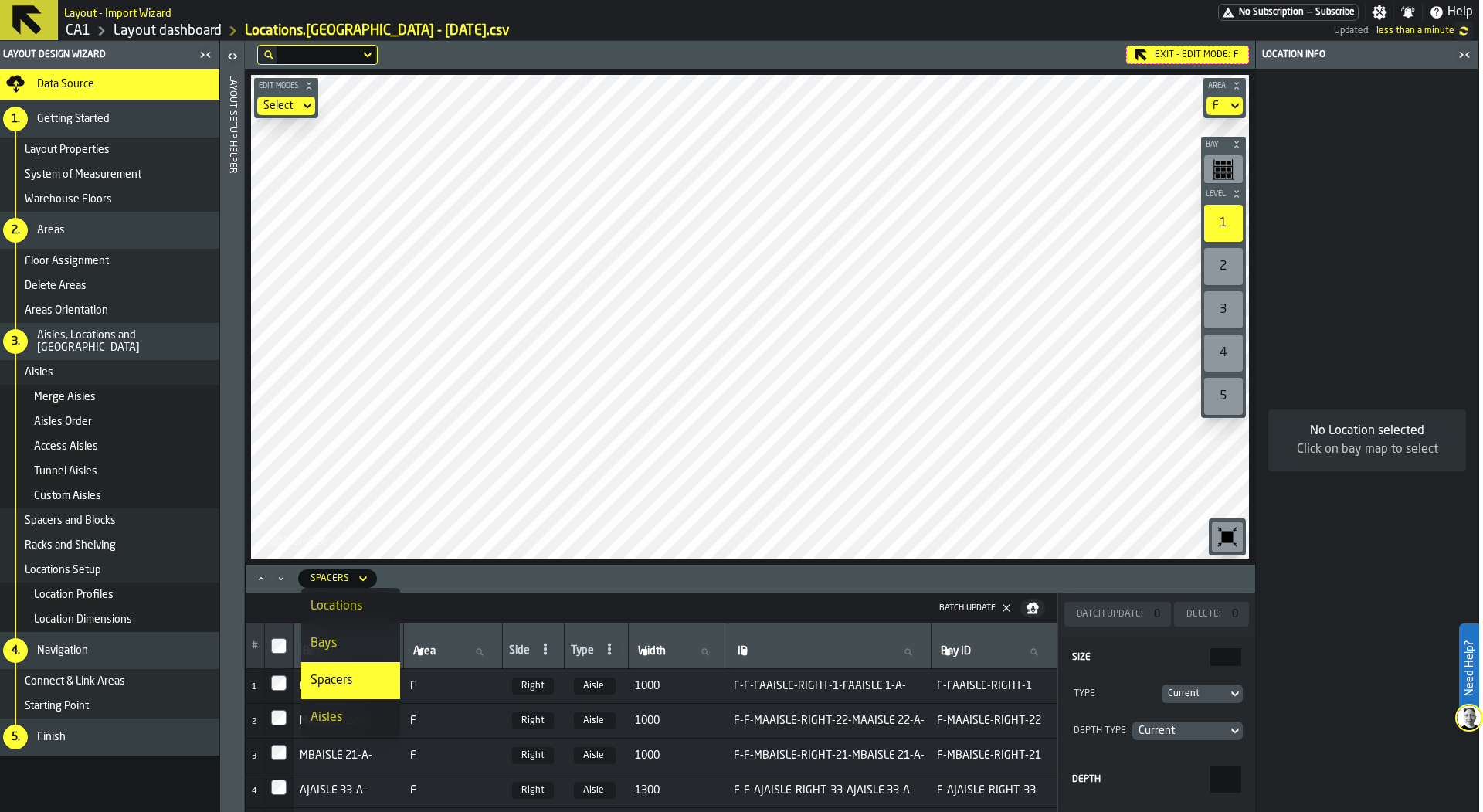
click at [366, 636] on div "Bays" at bounding box center [351, 643] width 80 height 18
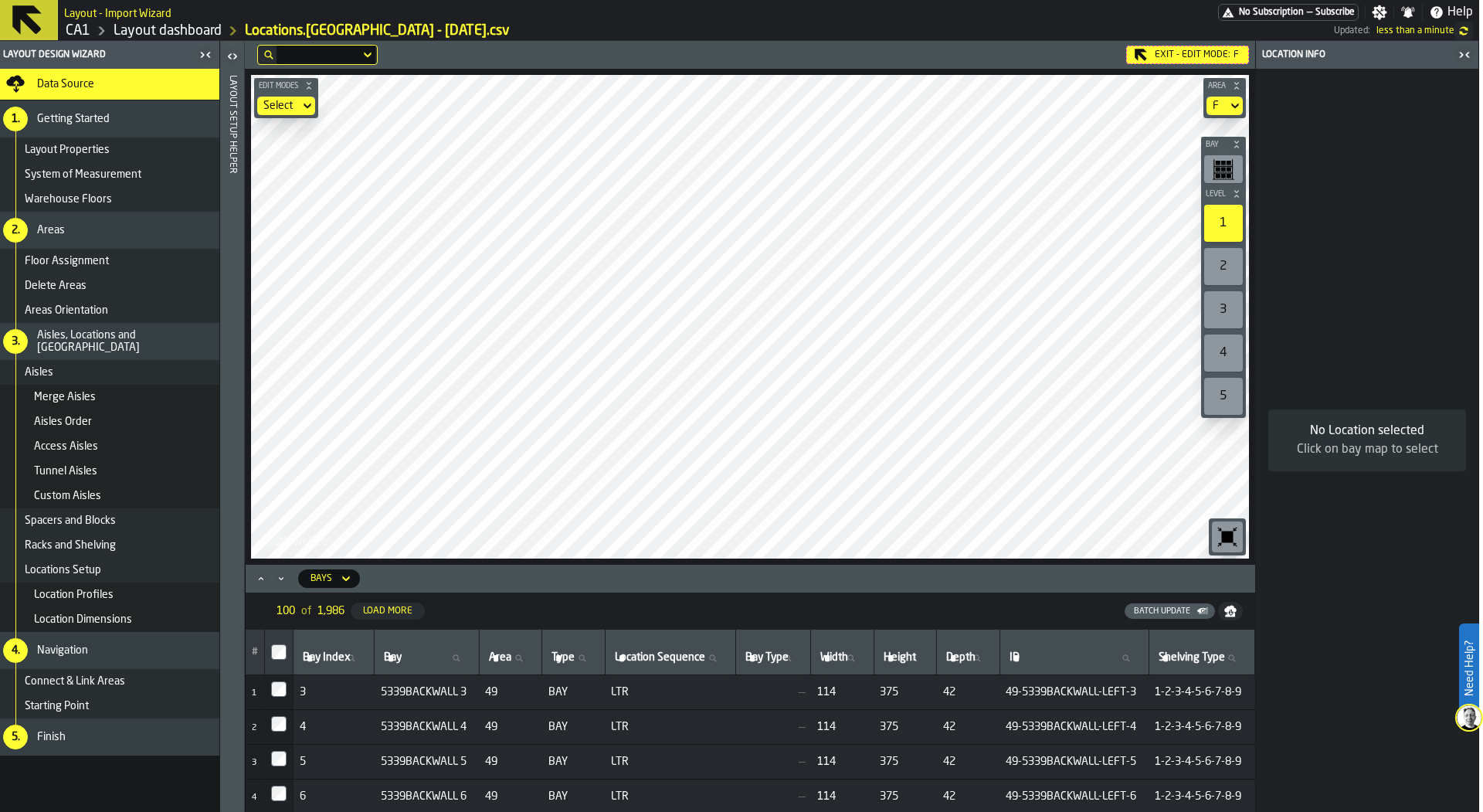
click at [1238, 166] on div "button-toolbar-undefined" at bounding box center [1223, 169] width 38 height 28
click at [1451, 292] on div "No Location selected Click on bay map to select" at bounding box center [1367, 439] width 222 height 743
click at [1218, 217] on div "1" at bounding box center [1223, 223] width 38 height 37
click at [1223, 168] on rect "button-toolbar-undefined" at bounding box center [1223, 170] width 5 height 4
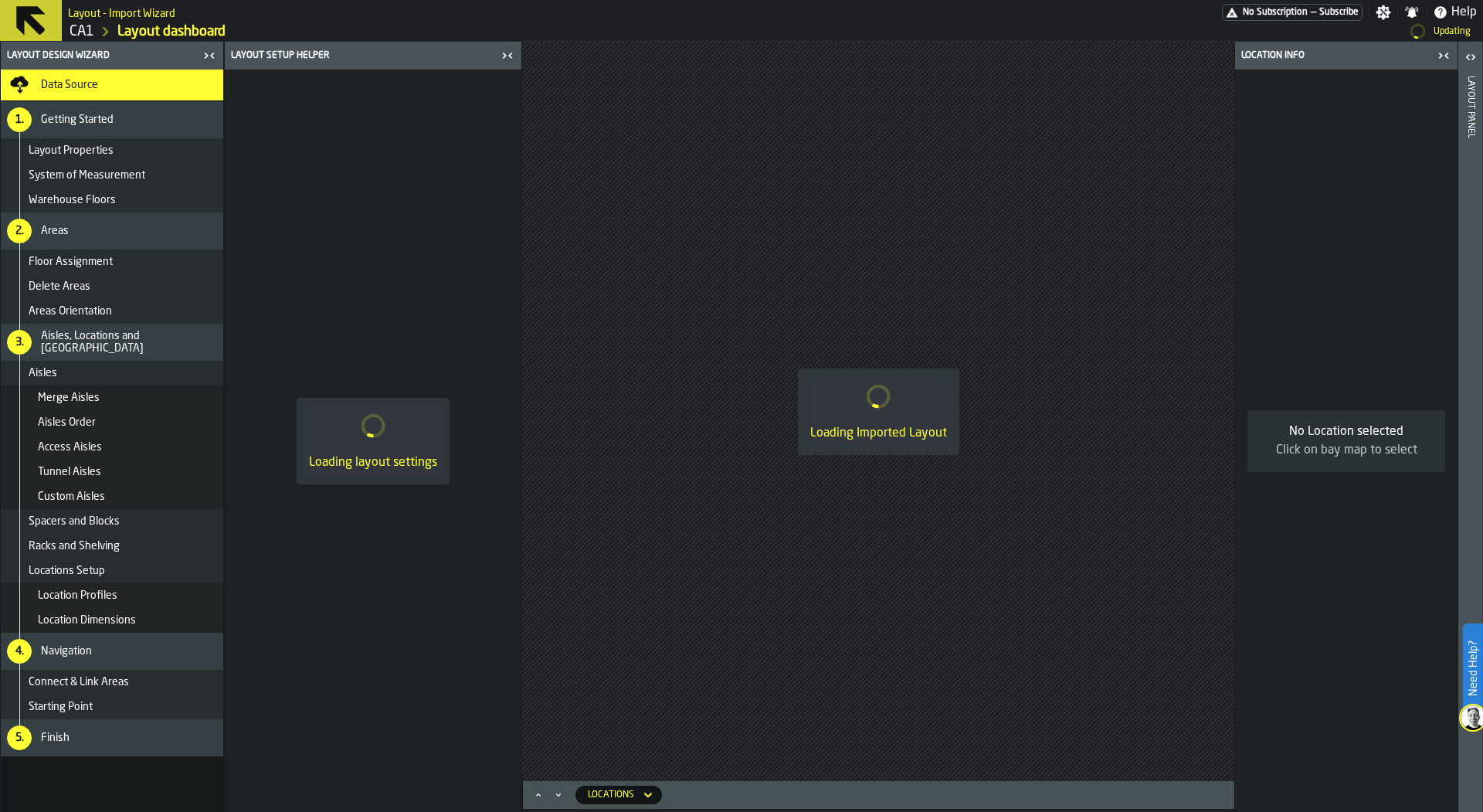
click at [544, 788] on button "Maximize" at bounding box center [538, 795] width 18 height 15
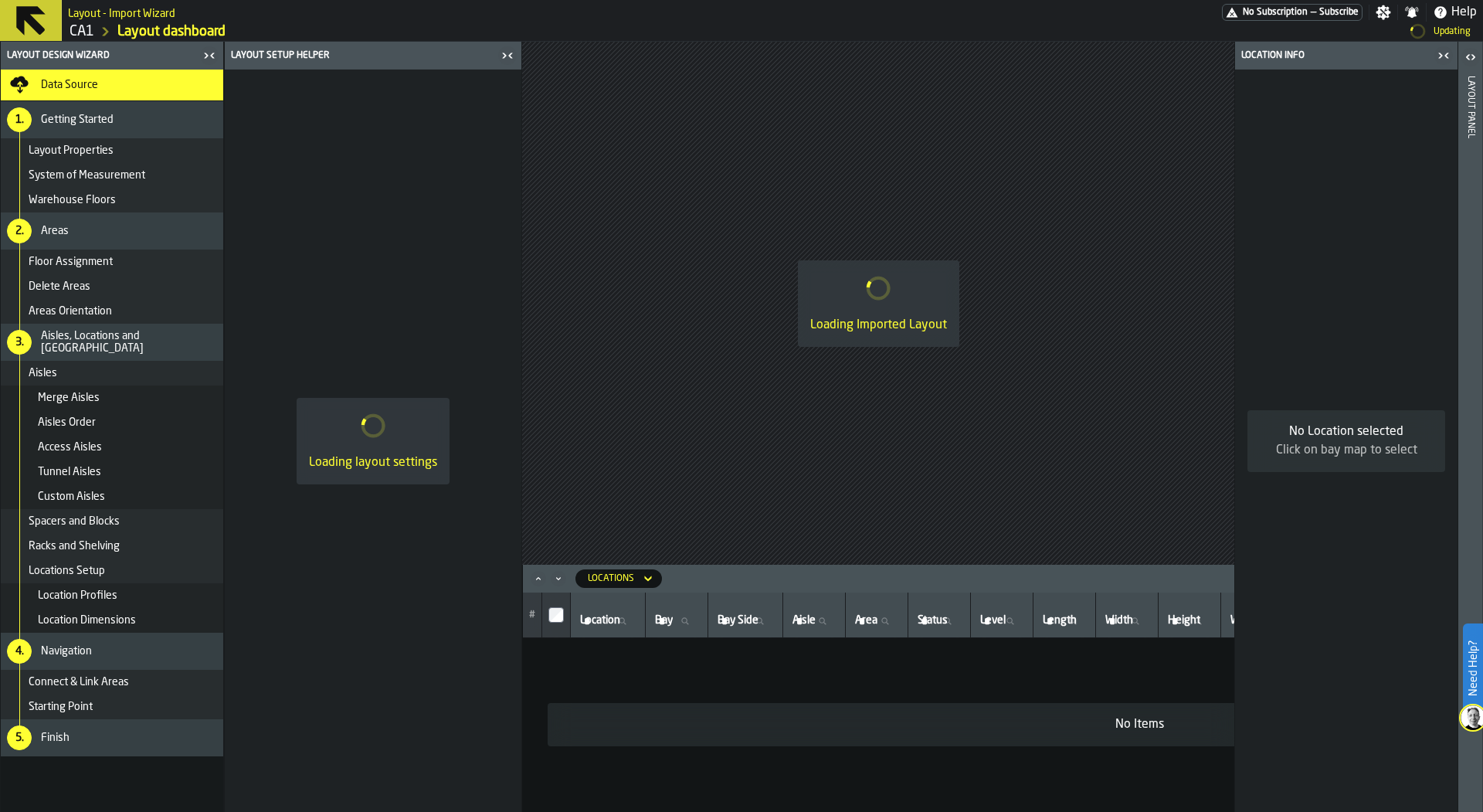
click at [509, 57] on icon "button-toggle-Close me" at bounding box center [508, 56] width 18 height 18
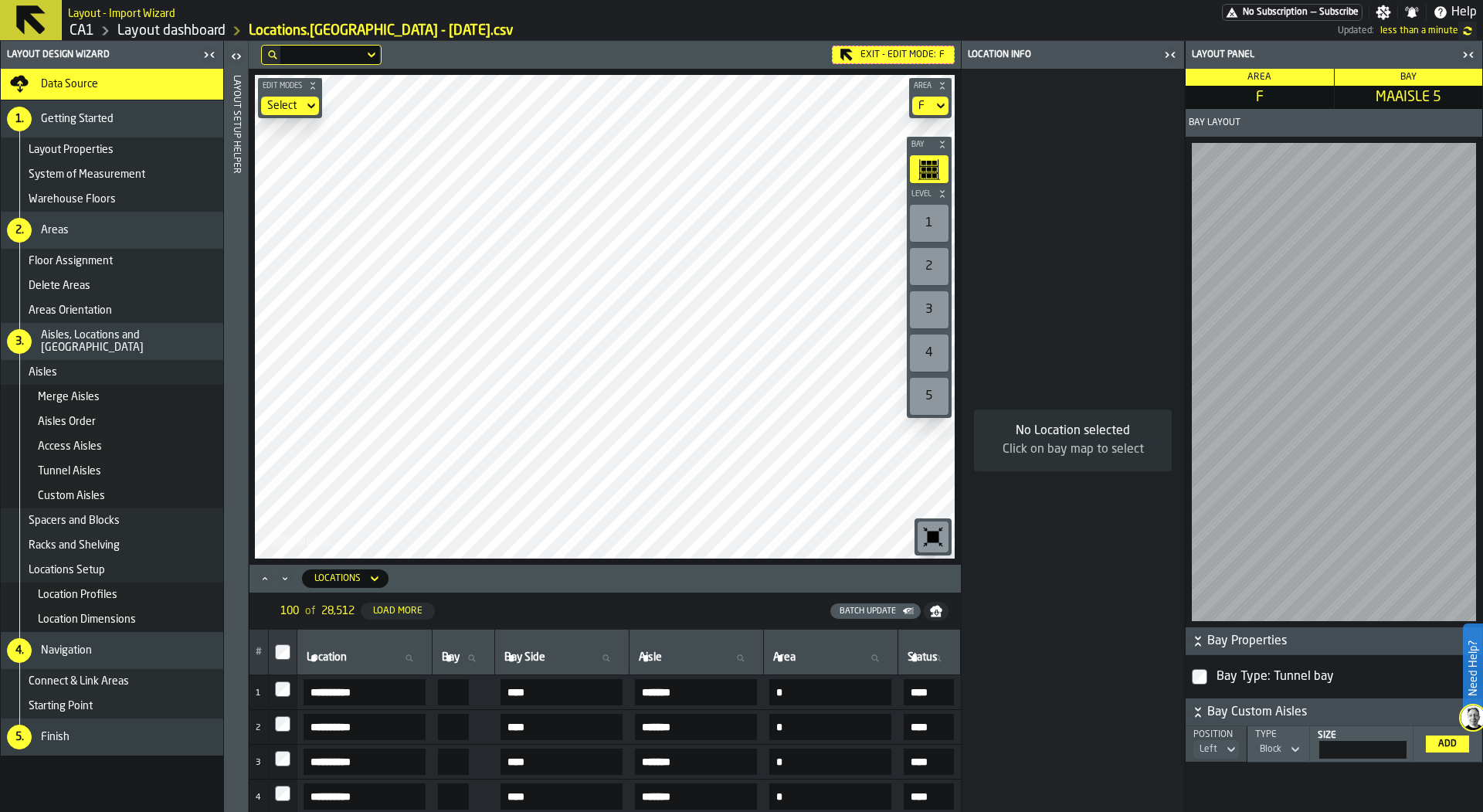
click at [1139, 199] on div "No Location selected Click on bay map to select" at bounding box center [1073, 439] width 222 height 743
click at [1083, 457] on div "Click on bay map to select" at bounding box center [1073, 449] width 173 height 18
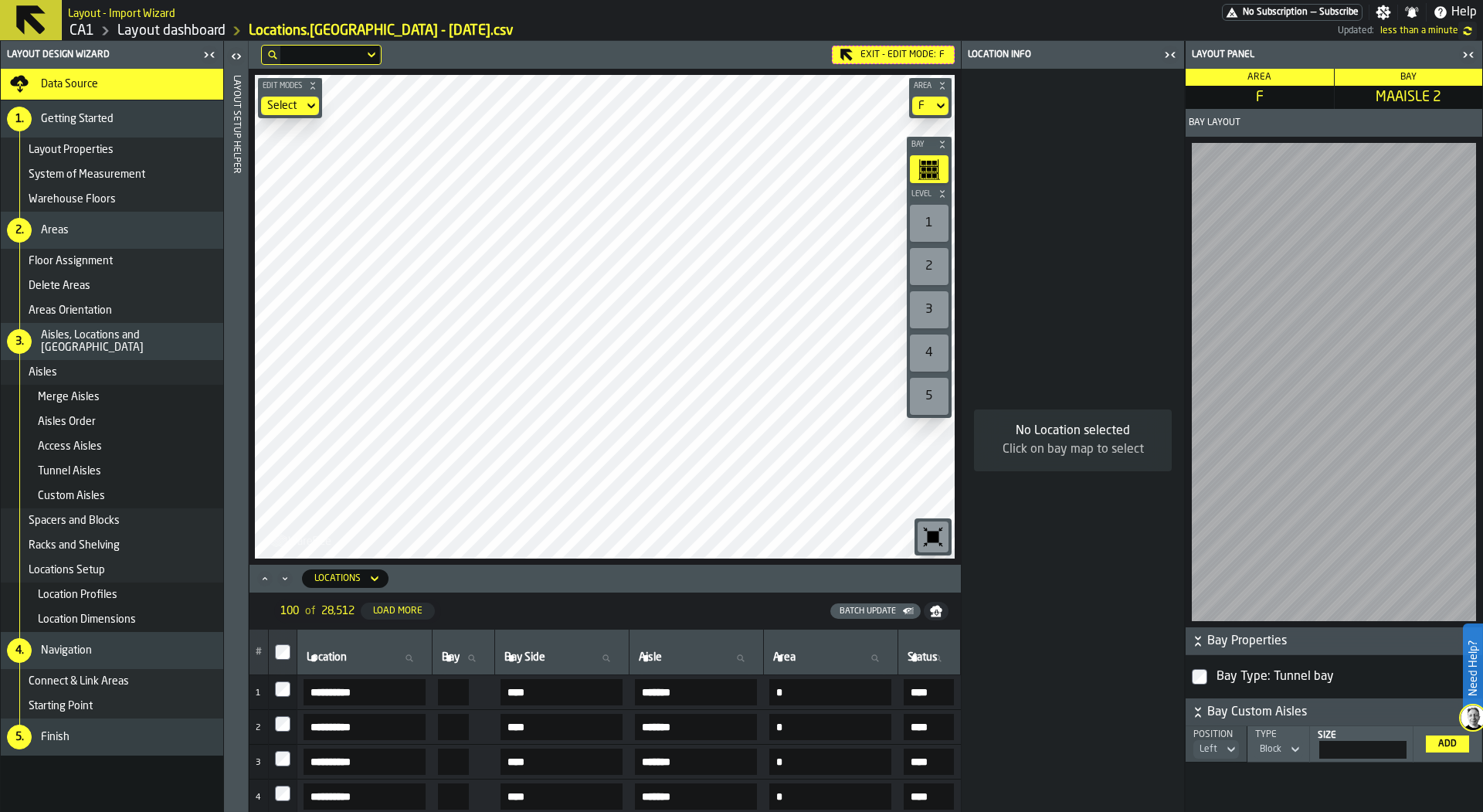
click at [1083, 457] on div "Click on bay map to select" at bounding box center [1073, 449] width 173 height 18
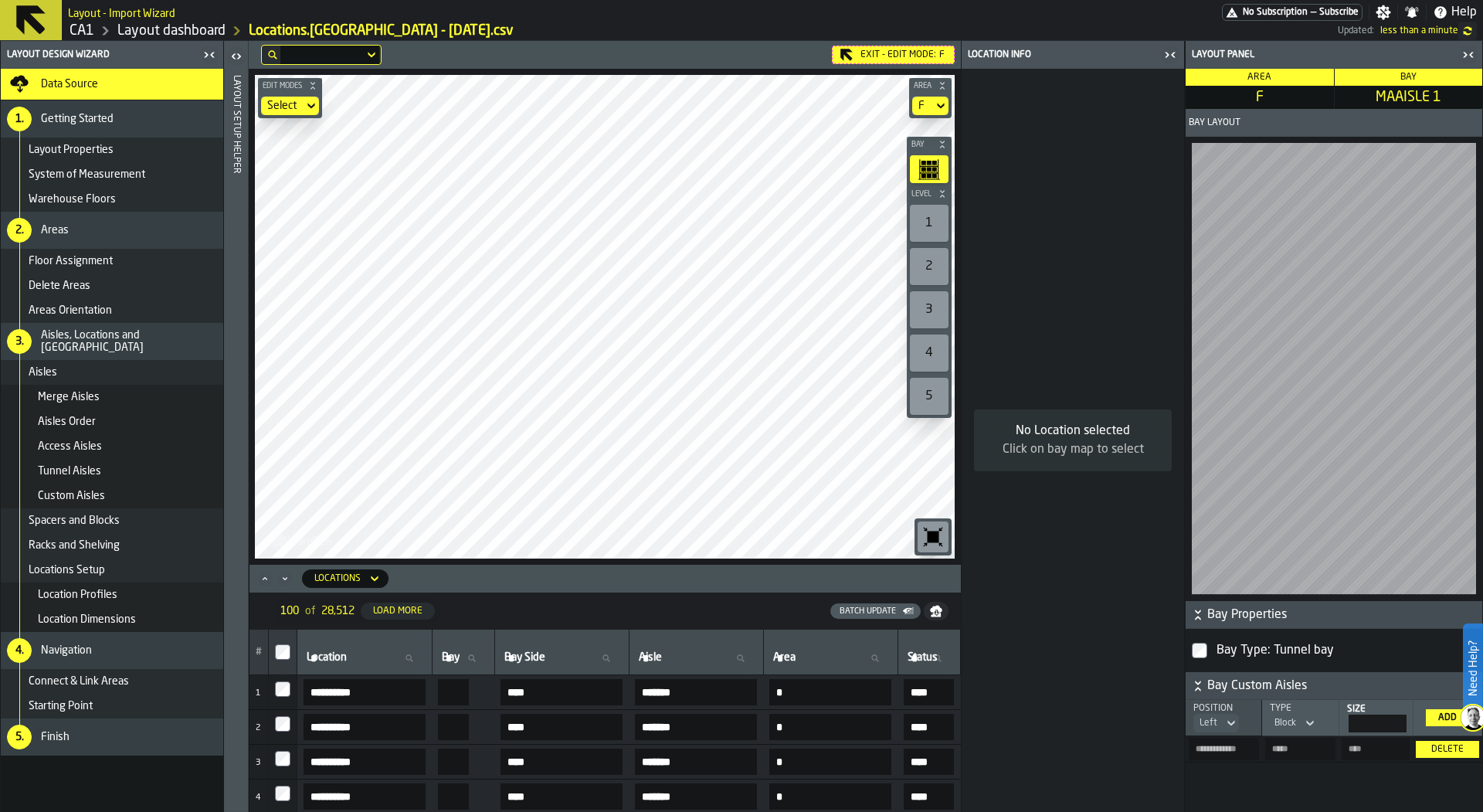
click at [1169, 52] on icon "button-toggle-Close me" at bounding box center [1170, 55] width 18 height 18
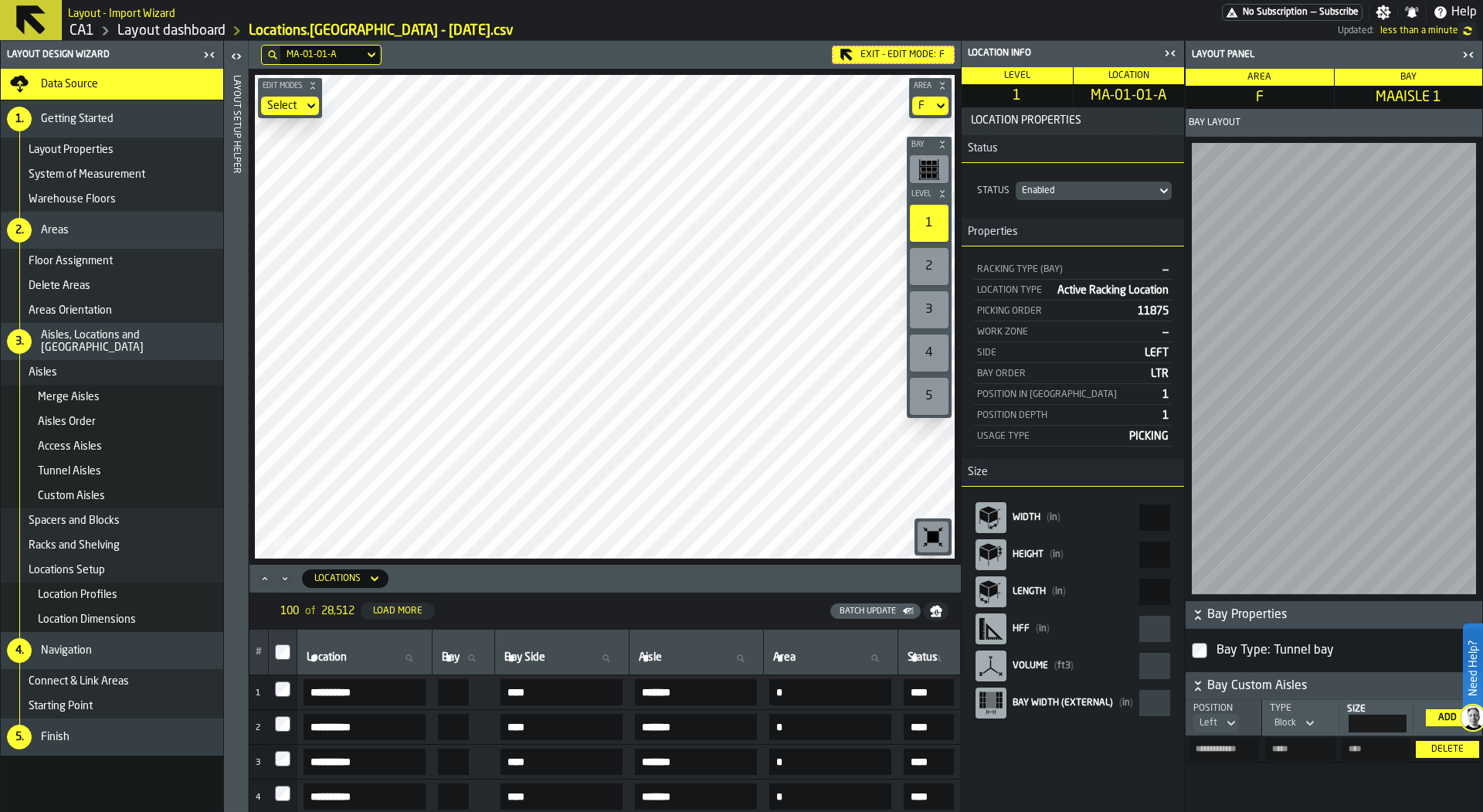
click at [1174, 53] on icon "button-toggle-Close me" at bounding box center [1170, 53] width 18 height 18
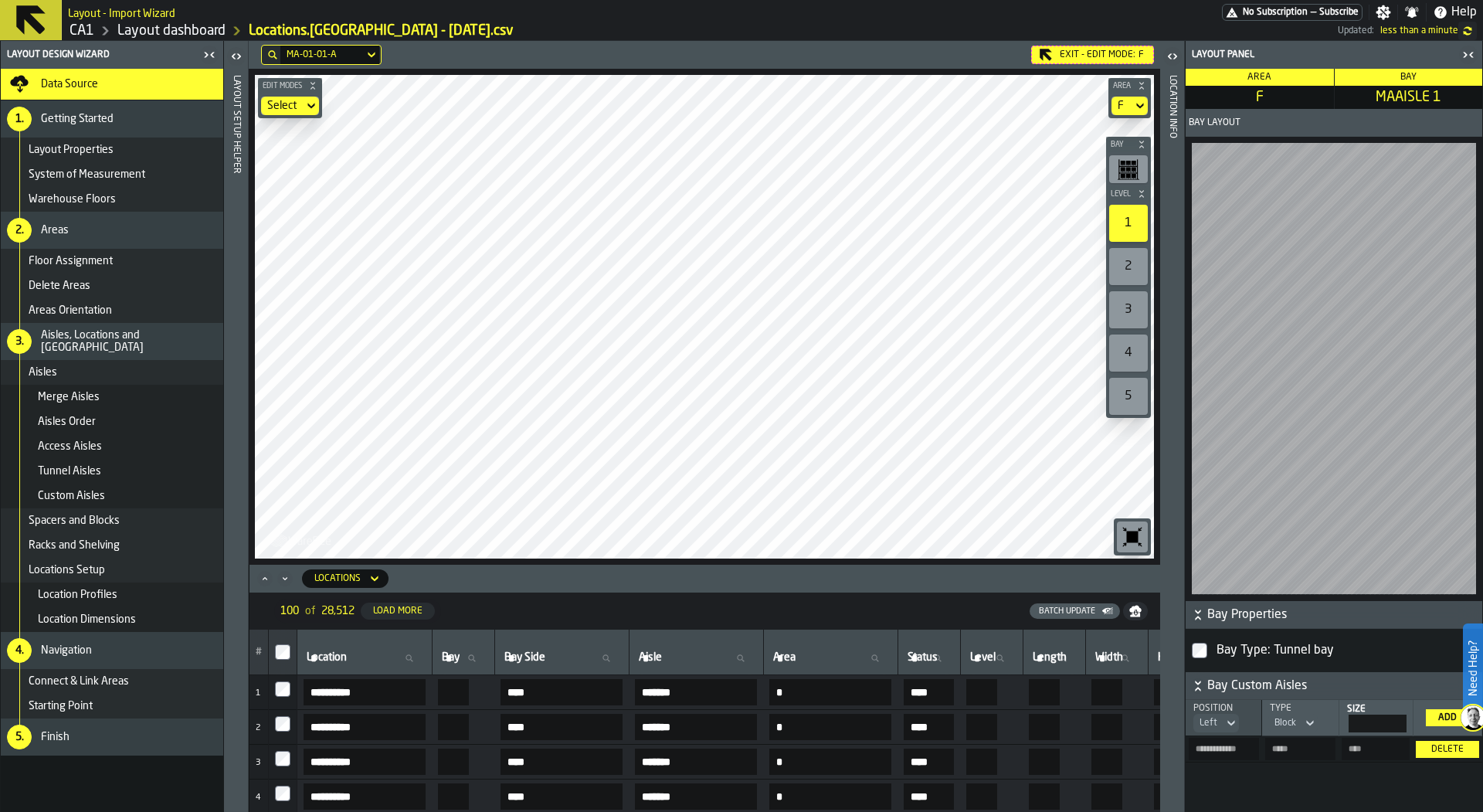
click at [1127, 170] on icon "button-toolbar-undefined" at bounding box center [1128, 170] width 22 height 22
click at [149, 598] on div "Location Profiles" at bounding box center [128, 595] width 180 height 13
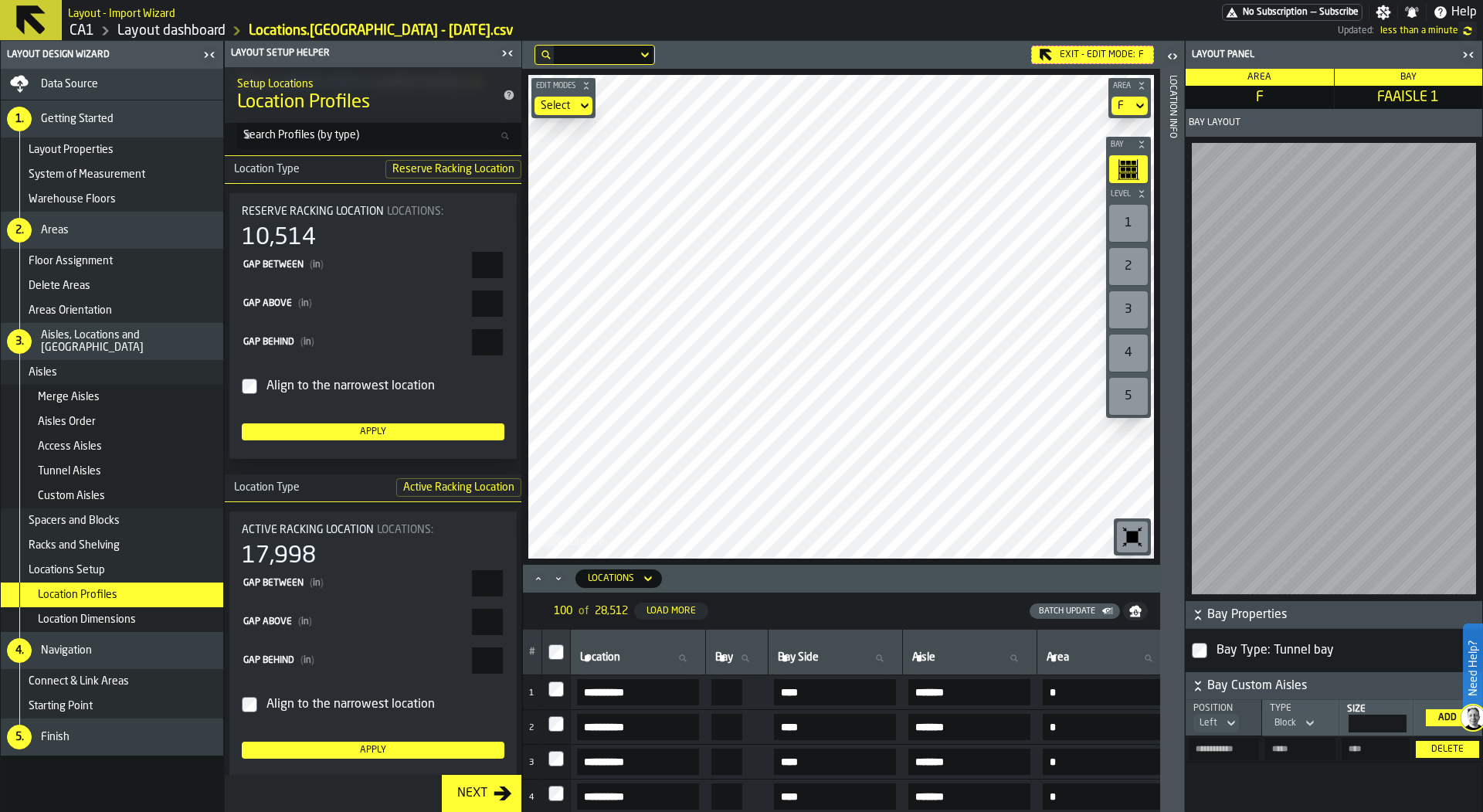
scroll to position [413, 0]
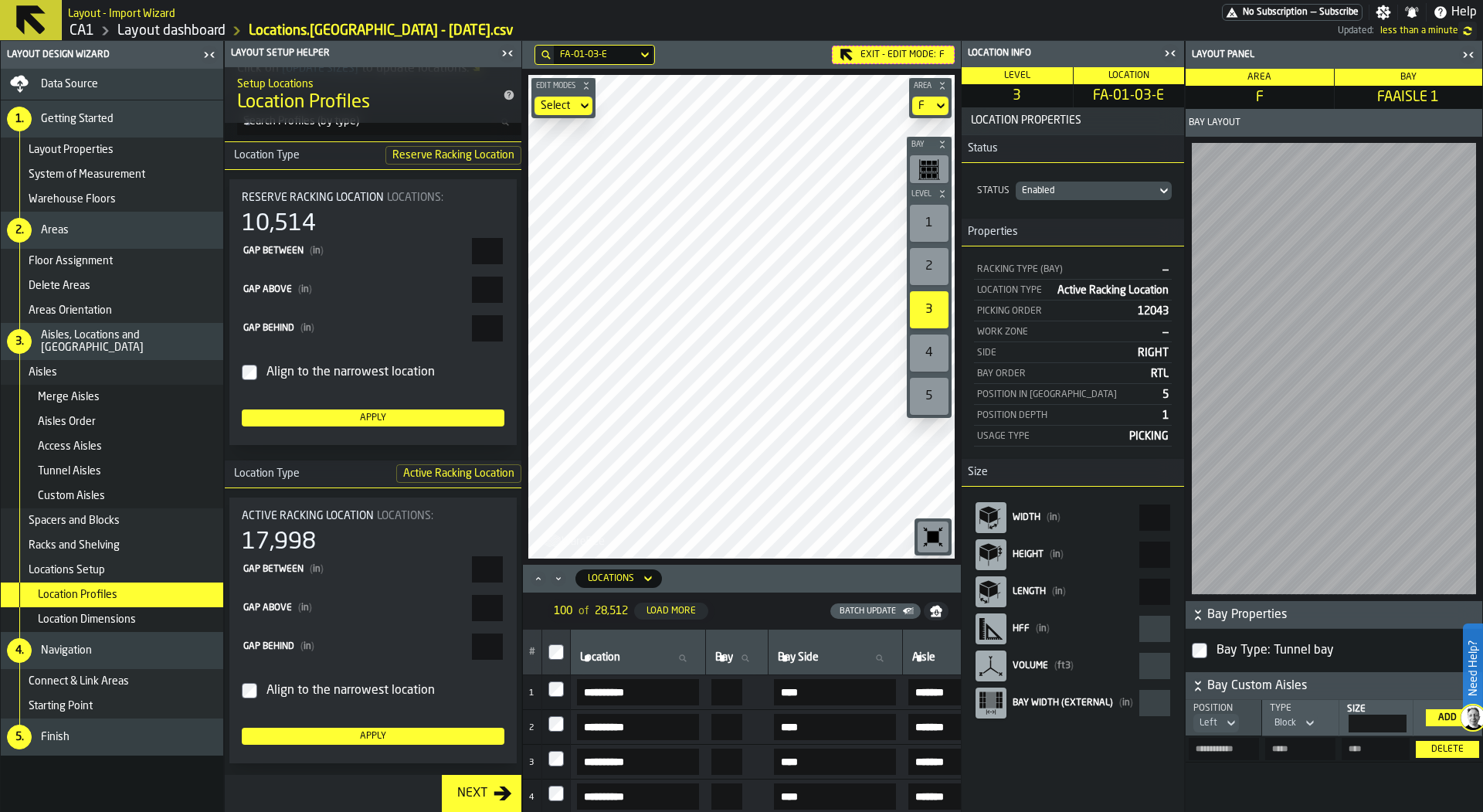
click at [1174, 55] on icon "button-toggle-Close me" at bounding box center [1173, 54] width 4 height 5
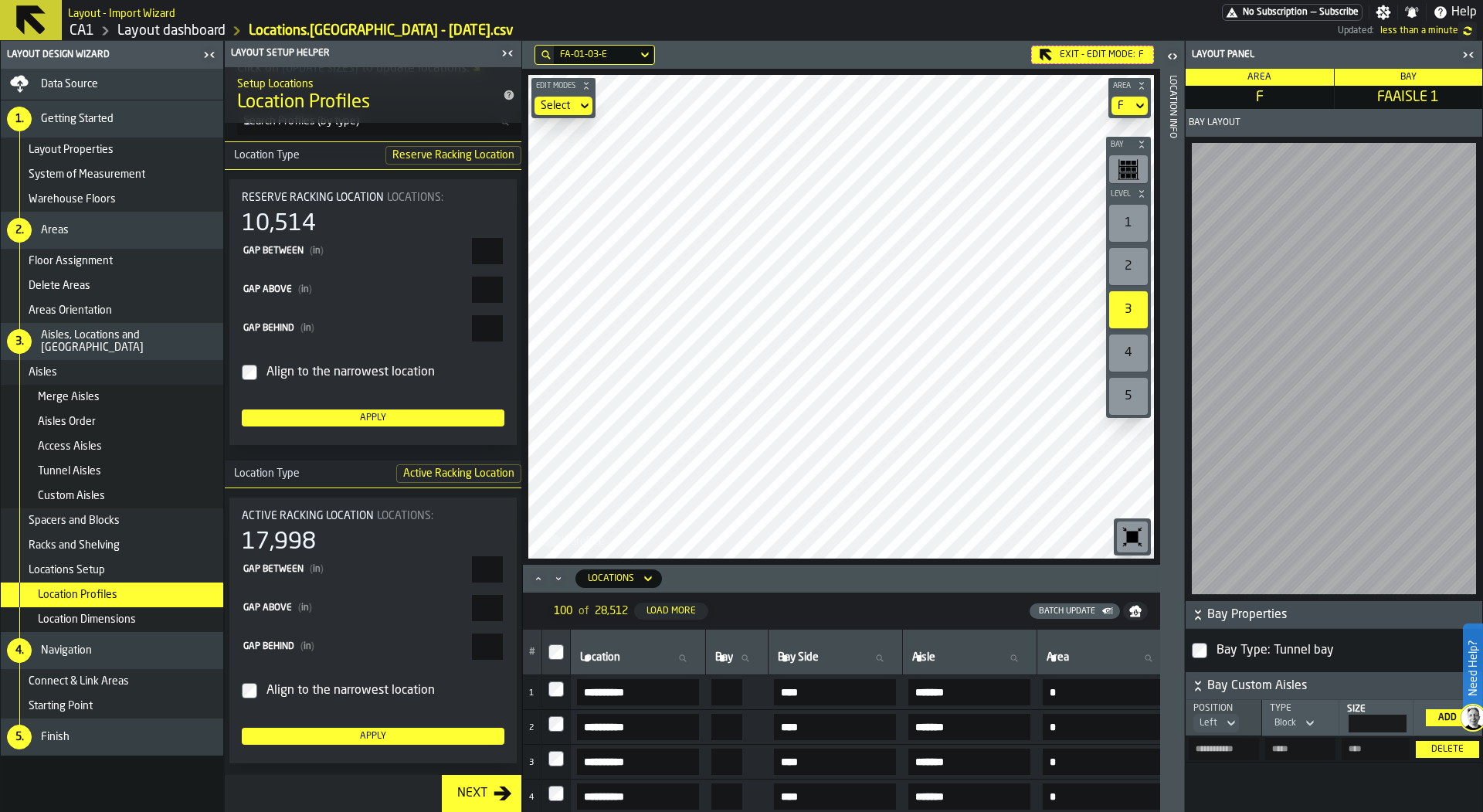
click at [147, 94] on div "Data Source" at bounding box center [112, 84] width 222 height 31
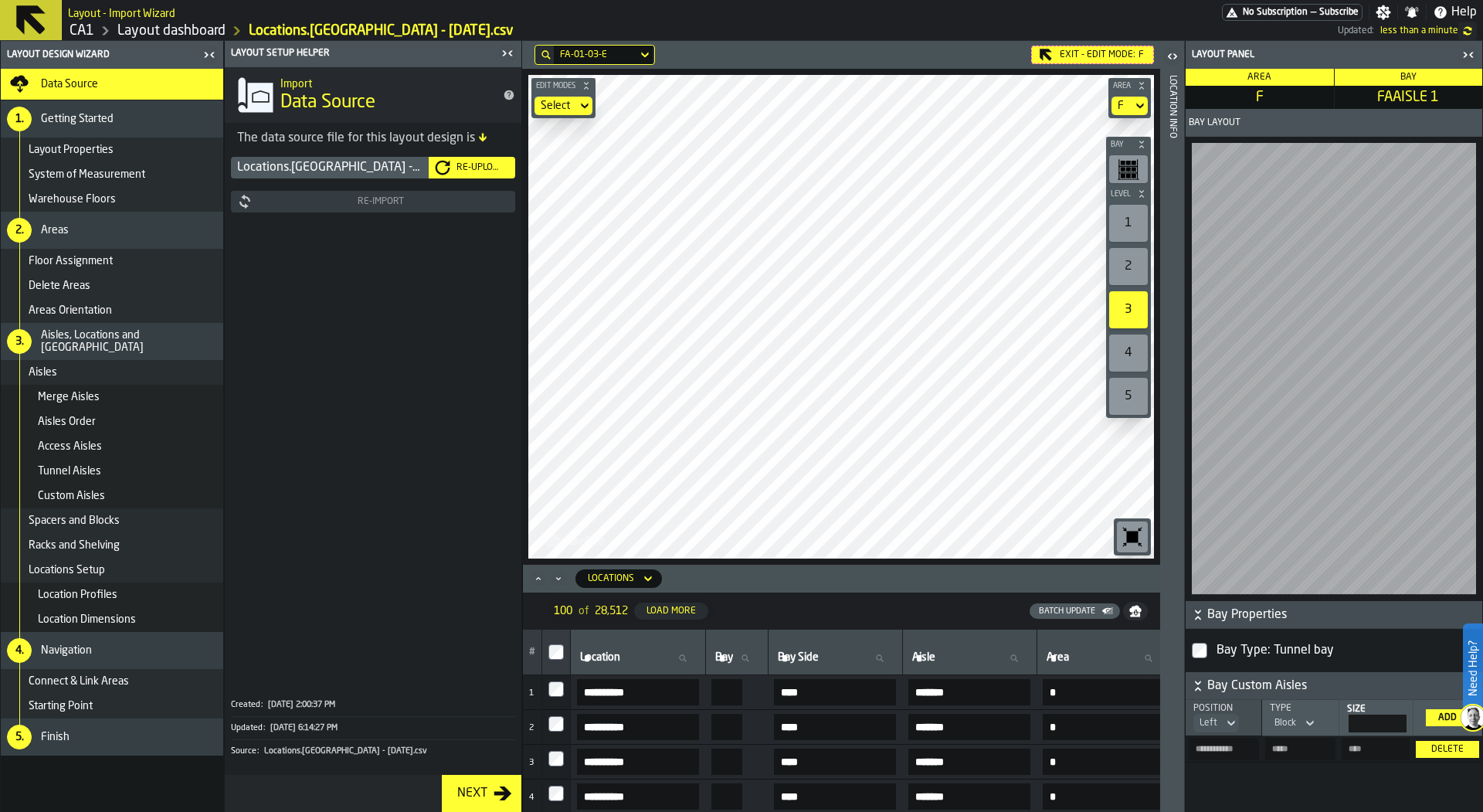
scroll to position [0, 0]
click at [371, 211] on button "Re-Import" at bounding box center [373, 201] width 284 height 22
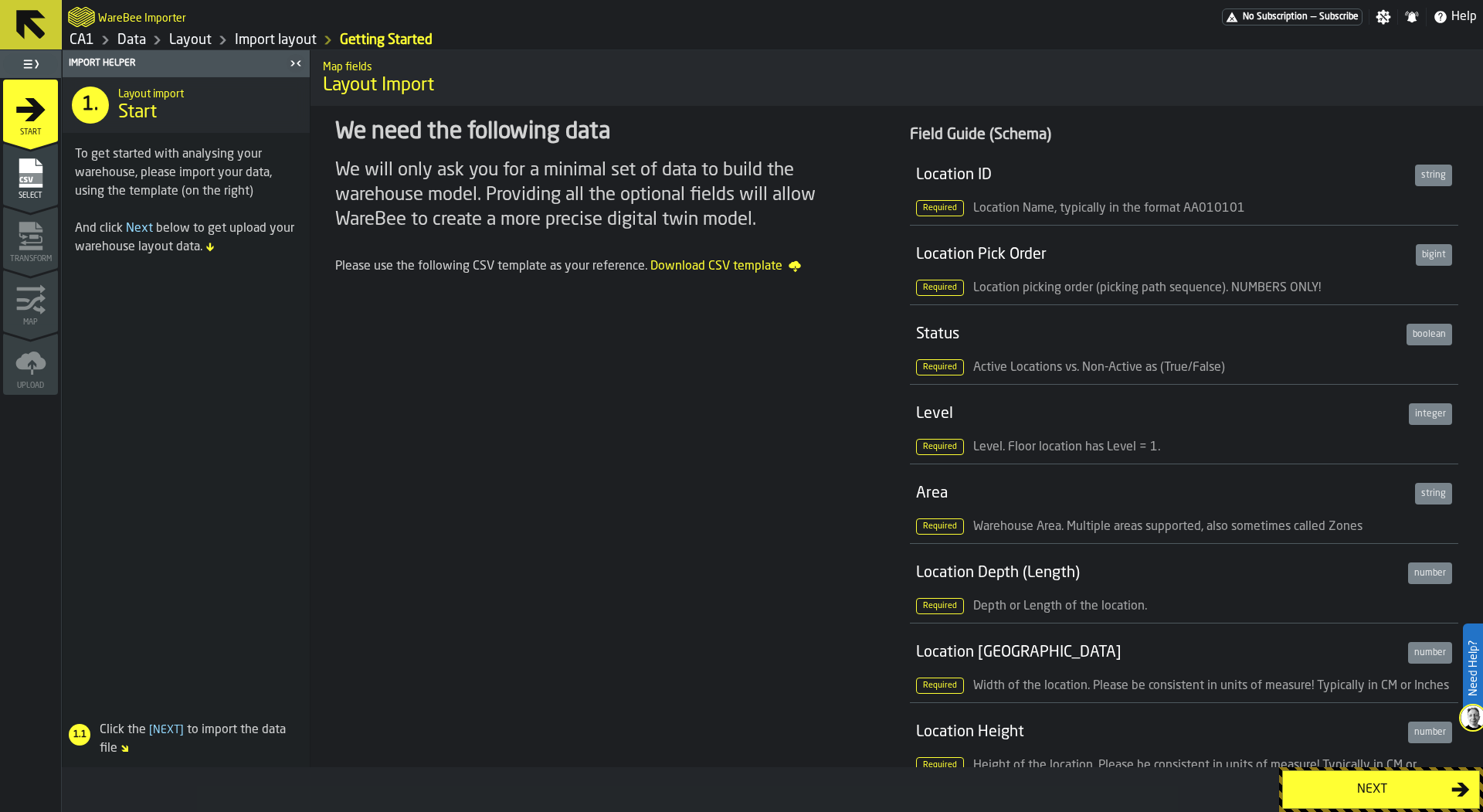
click at [50, 189] on div "Select" at bounding box center [30, 179] width 55 height 43
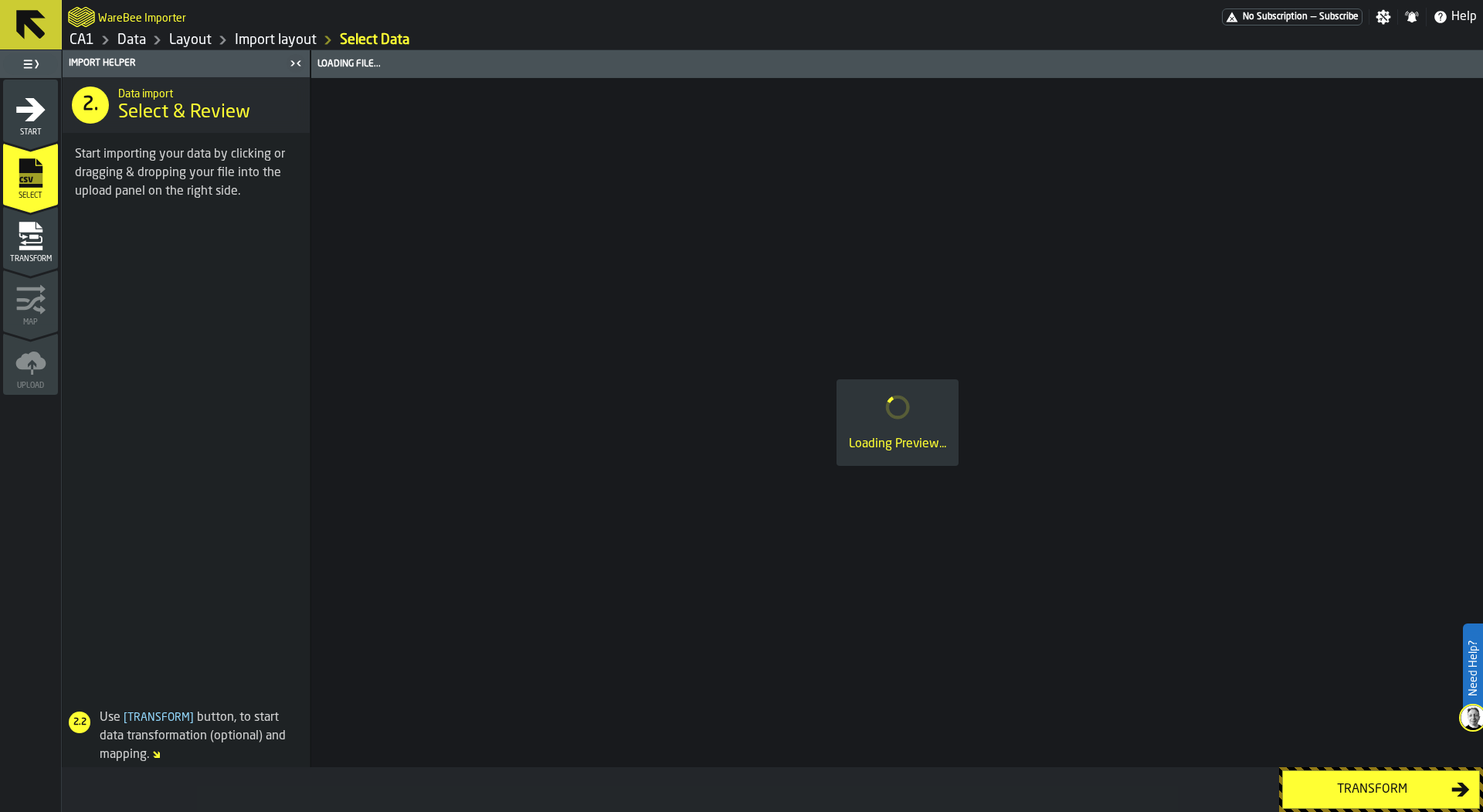
click at [48, 226] on div "Transform" at bounding box center [30, 242] width 55 height 43
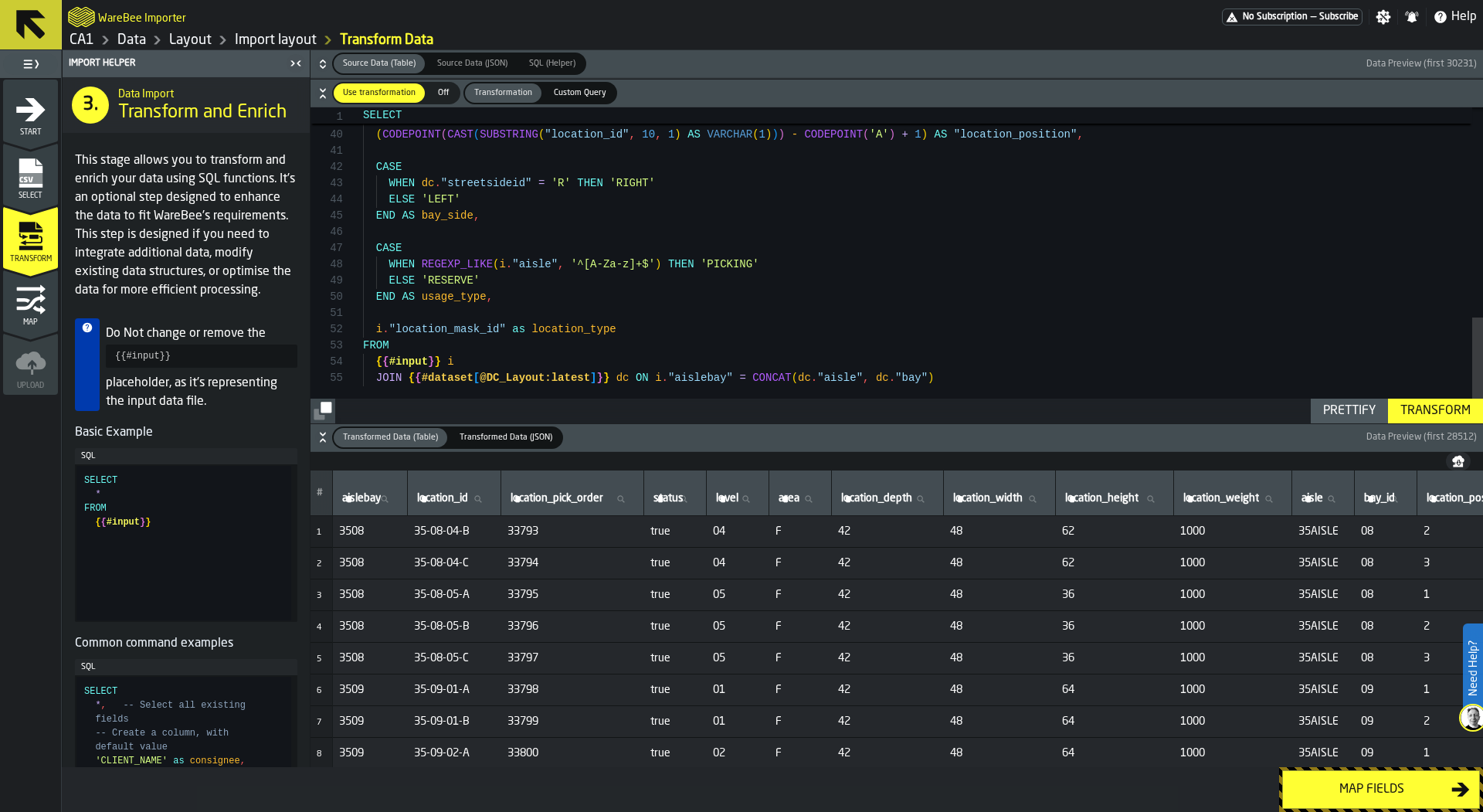
scroll to position [16, 0]
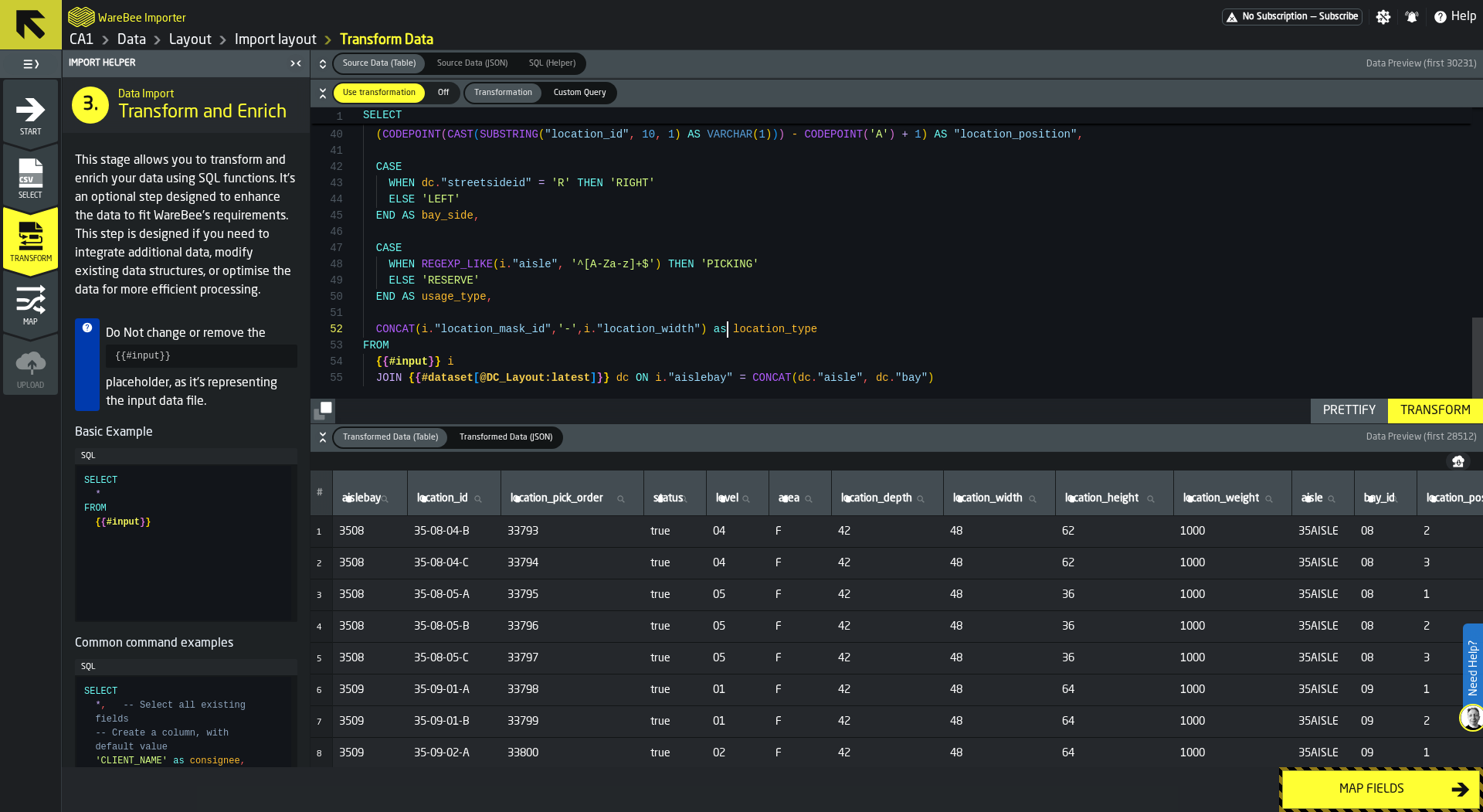
type textarea "**********"
click at [1410, 405] on div "Transform" at bounding box center [1436, 411] width 83 height 18
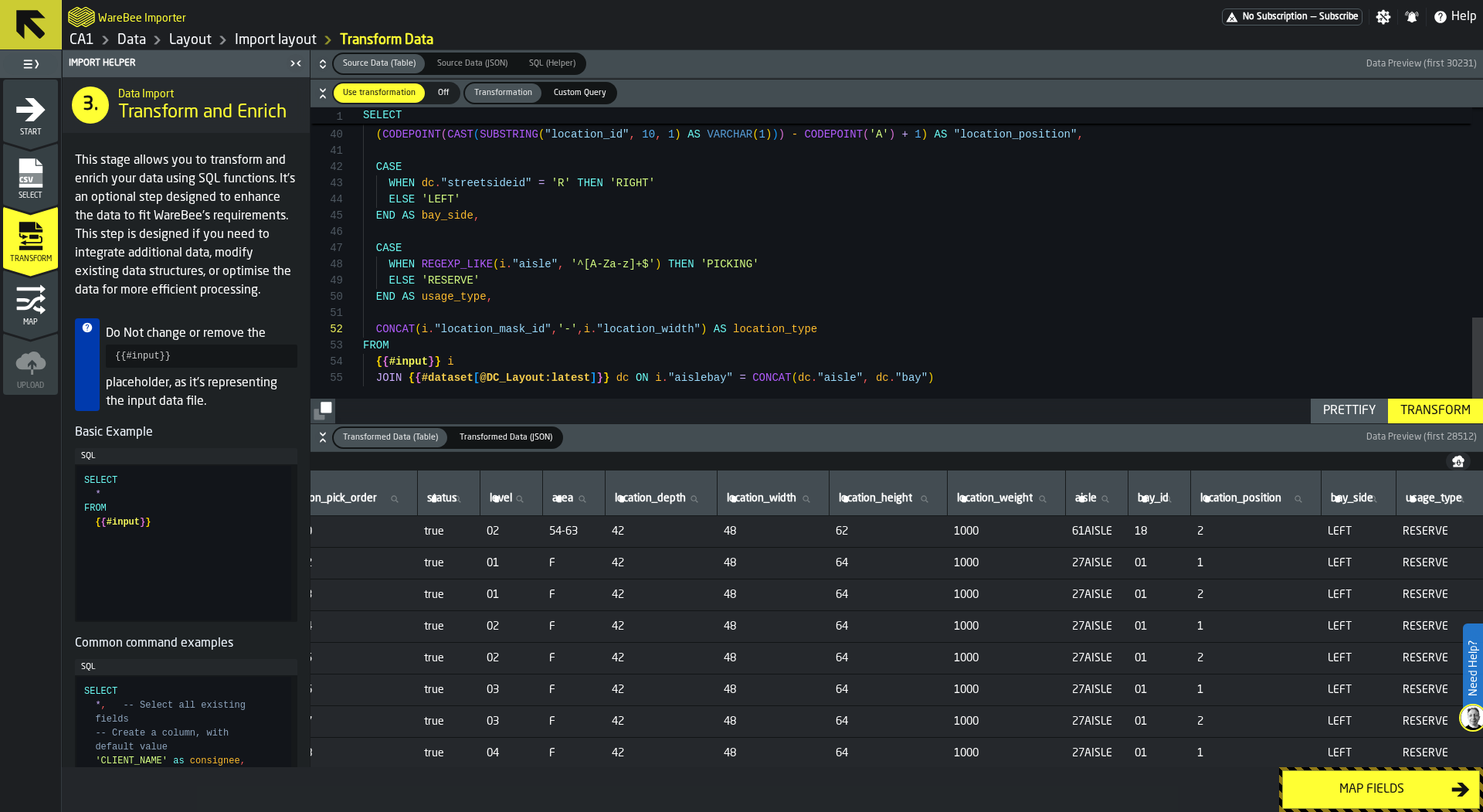
scroll to position [0, 448]
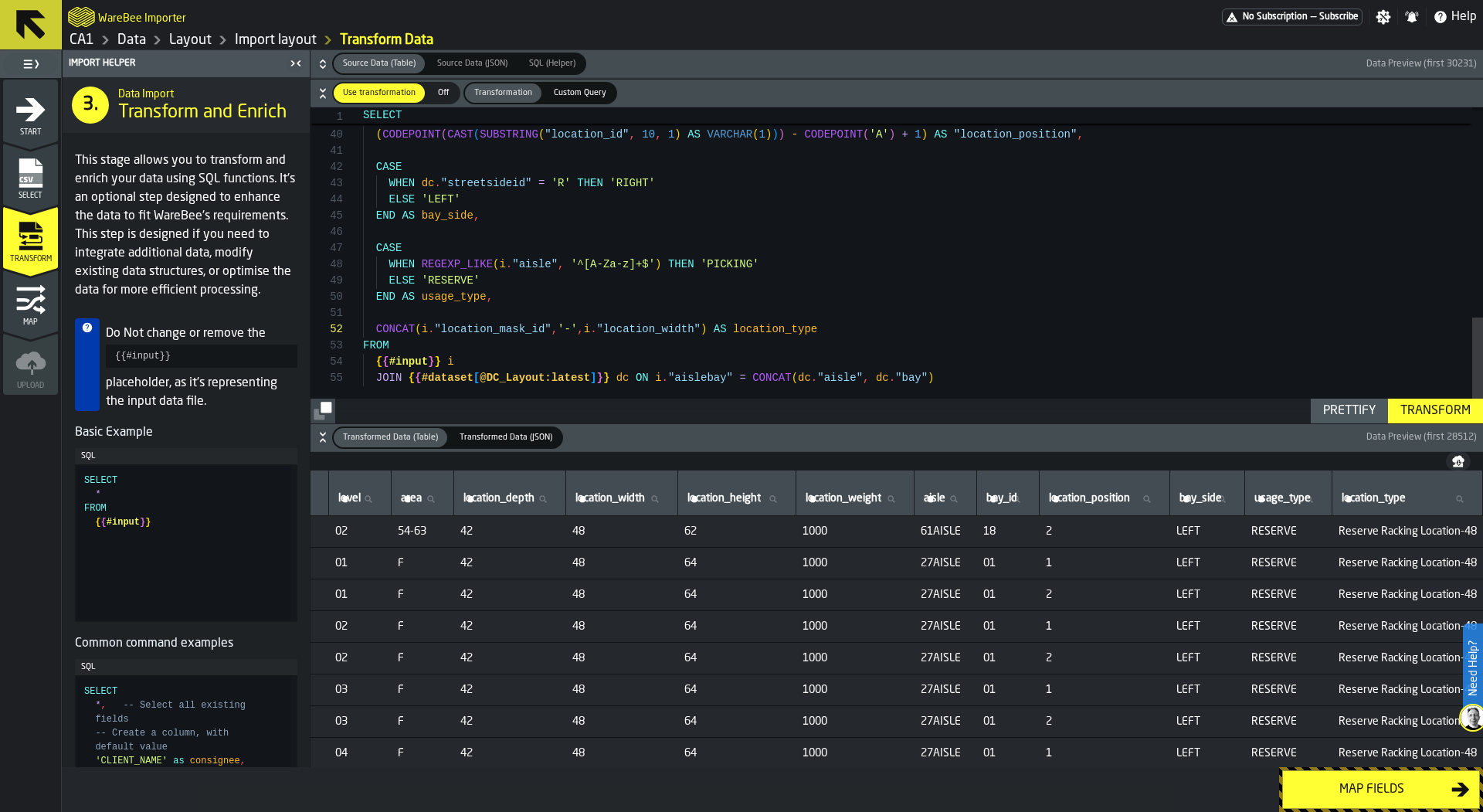
click at [1359, 790] on div "Map fields" at bounding box center [1372, 789] width 160 height 18
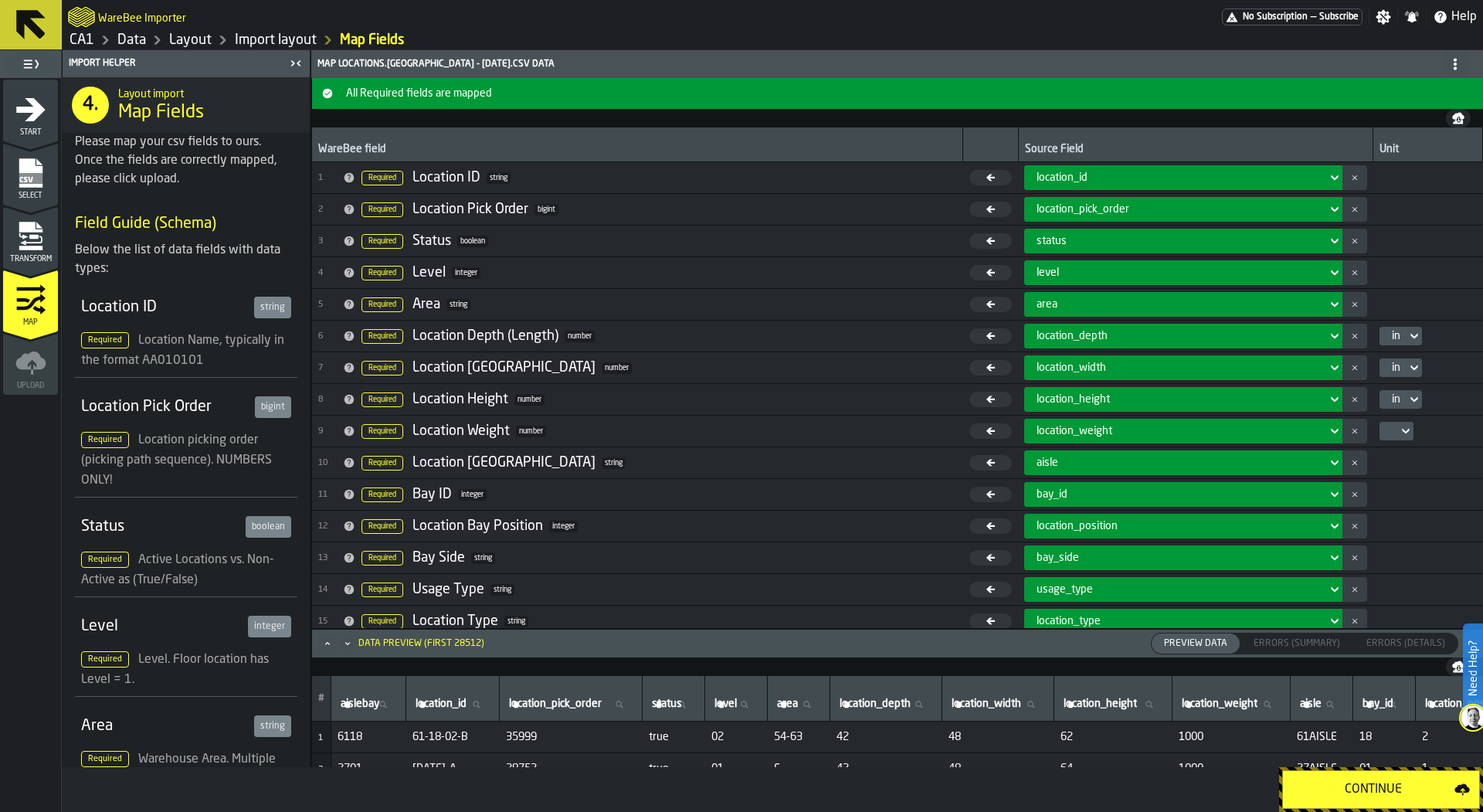
click at [1349, 781] on div "Continue" at bounding box center [1374, 789] width 162 height 18
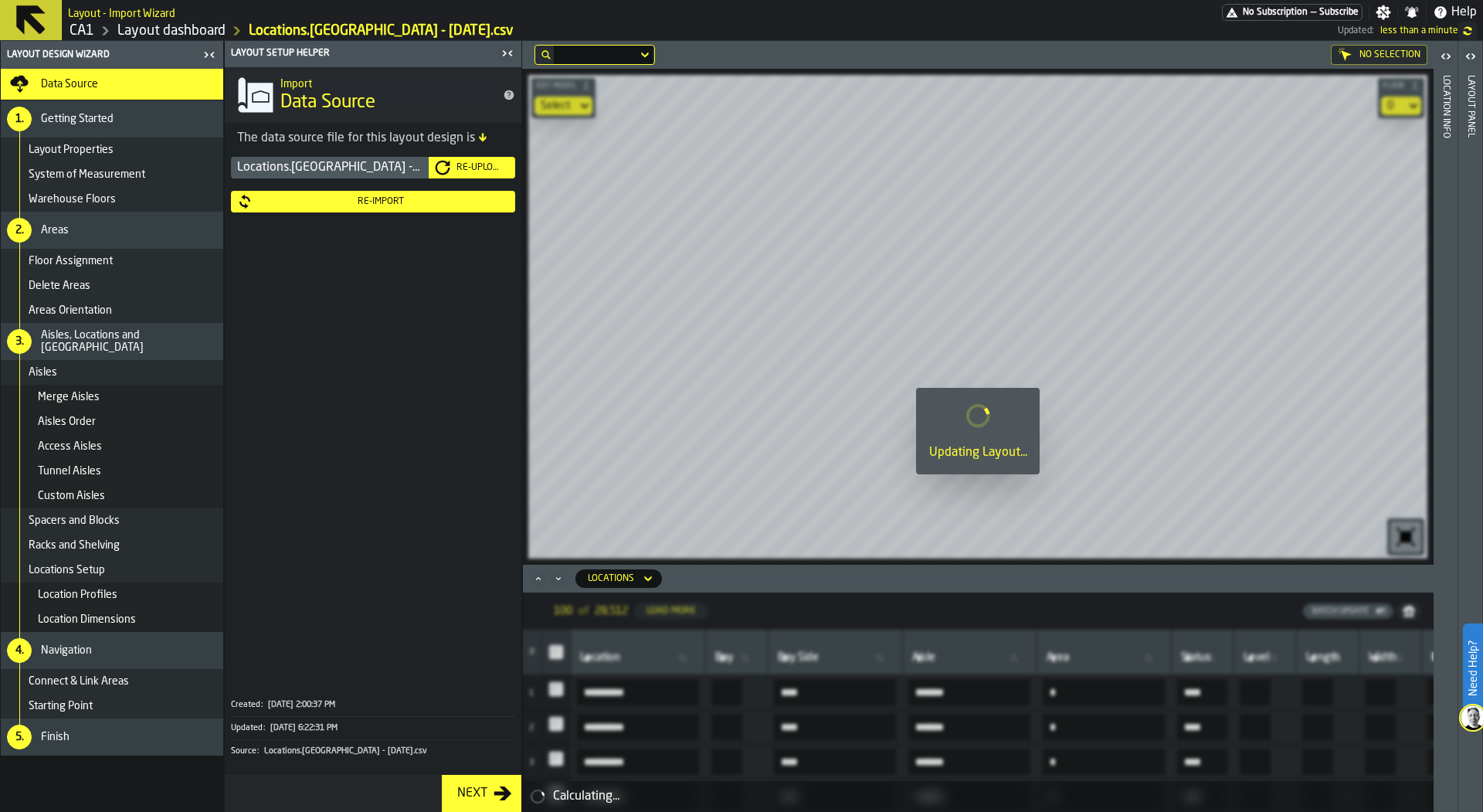
click at [147, 593] on div "Location Profiles" at bounding box center [128, 595] width 180 height 13
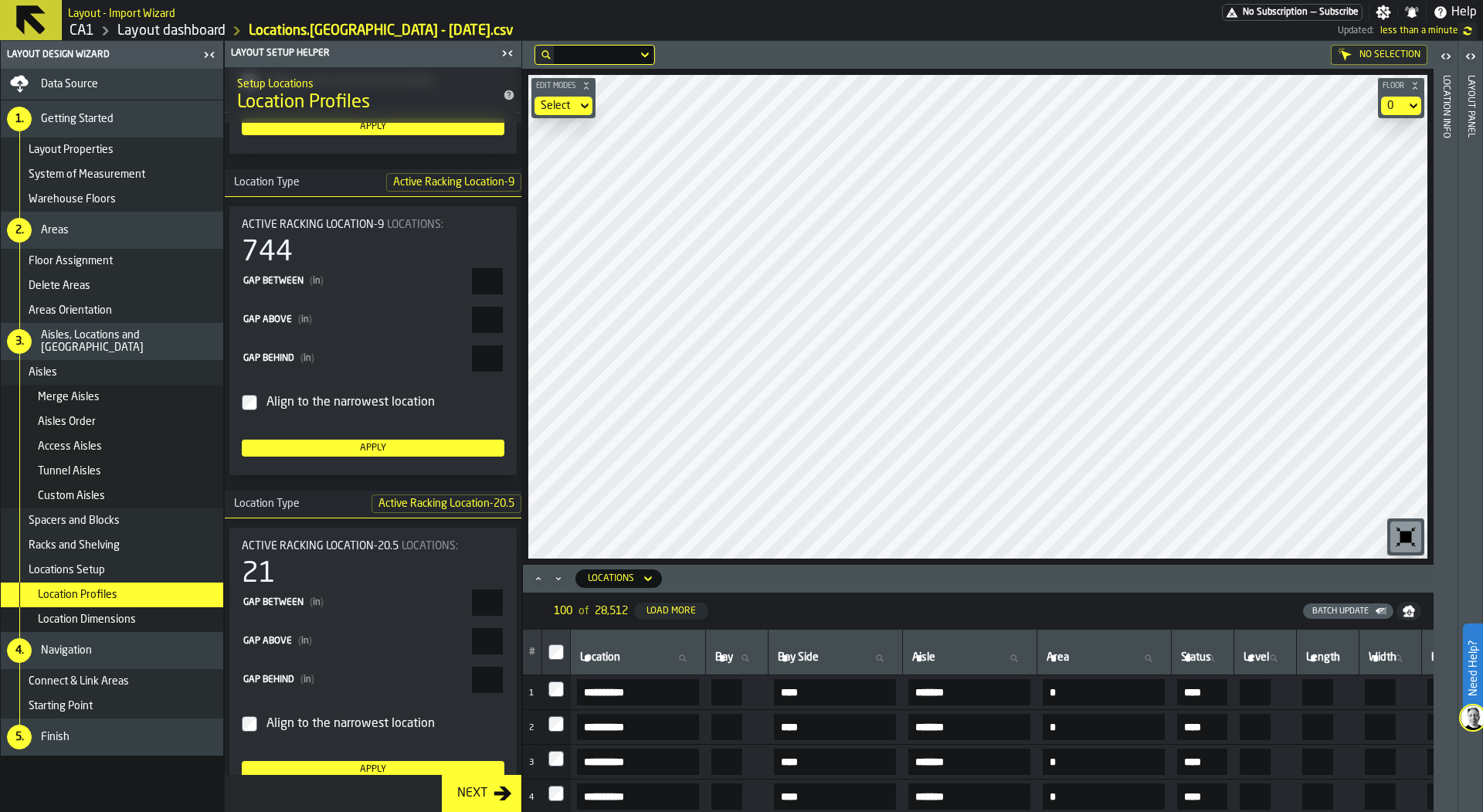
scroll to position [3583, 0]
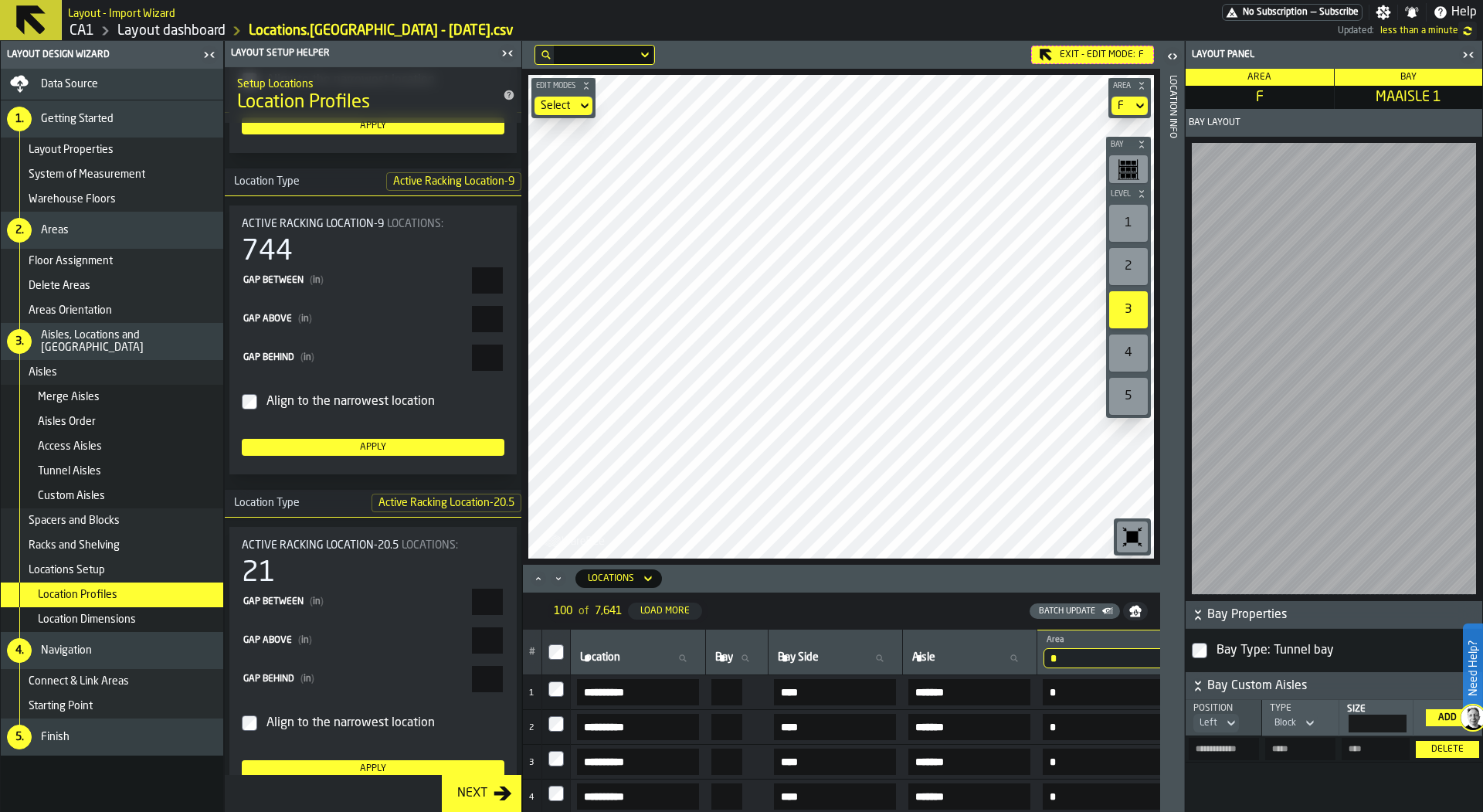
click at [1119, 175] on rect "button-toolbar-undefined" at bounding box center [1118, 170] width 1 height 20
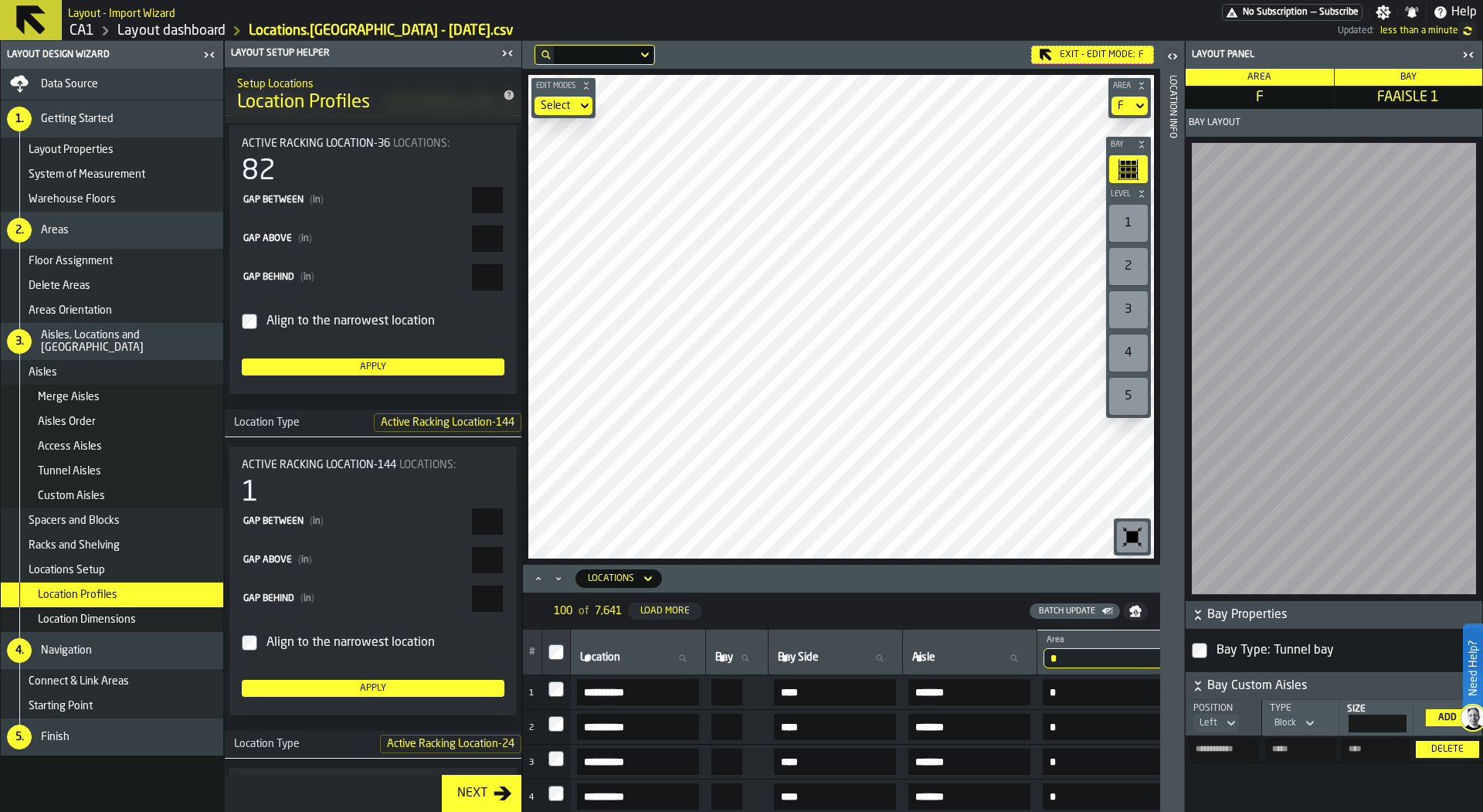
scroll to position [1754, 0]
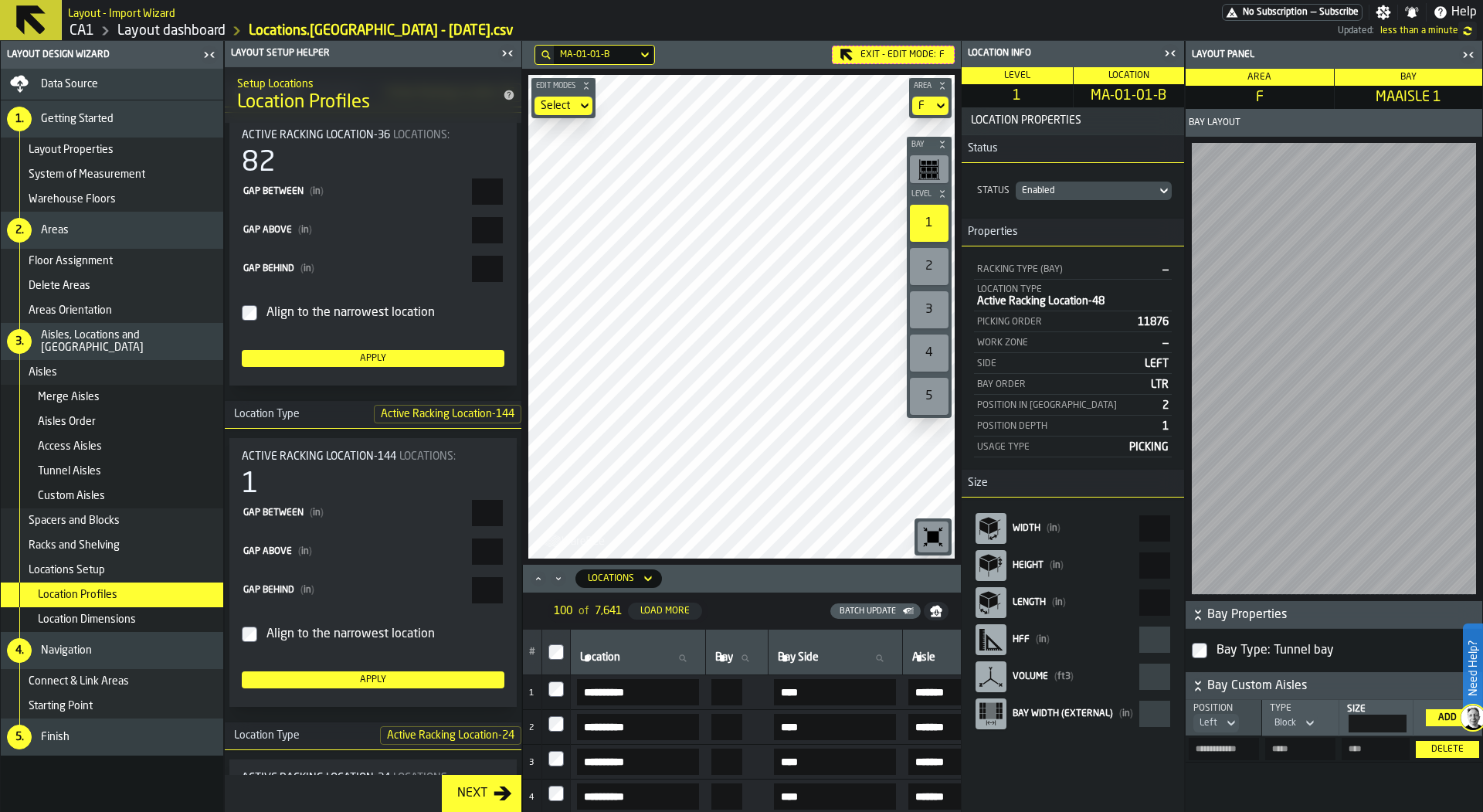
click at [1177, 50] on icon "button-toggle-Close me" at bounding box center [1170, 53] width 18 height 18
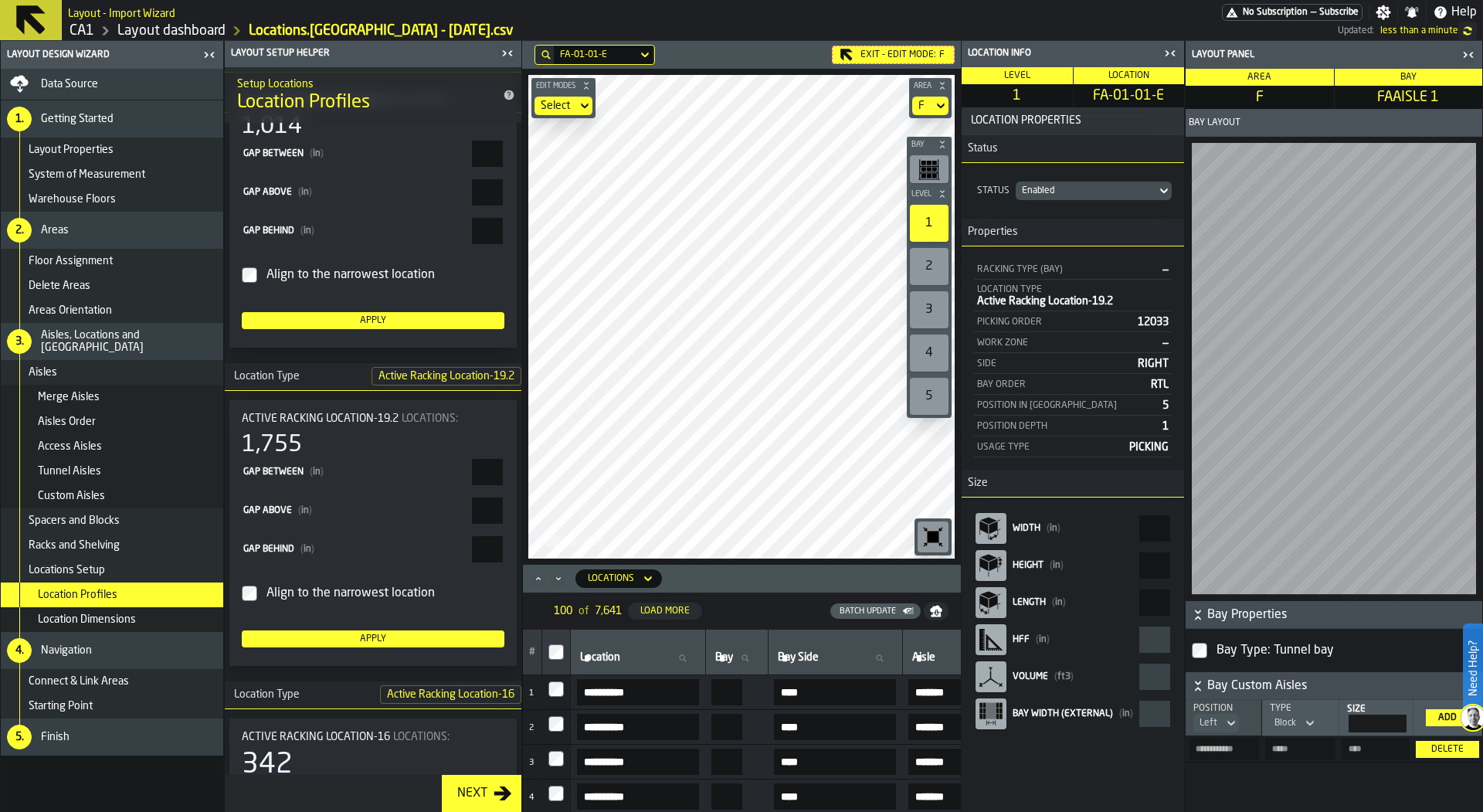
scroll to position [2455, 0]
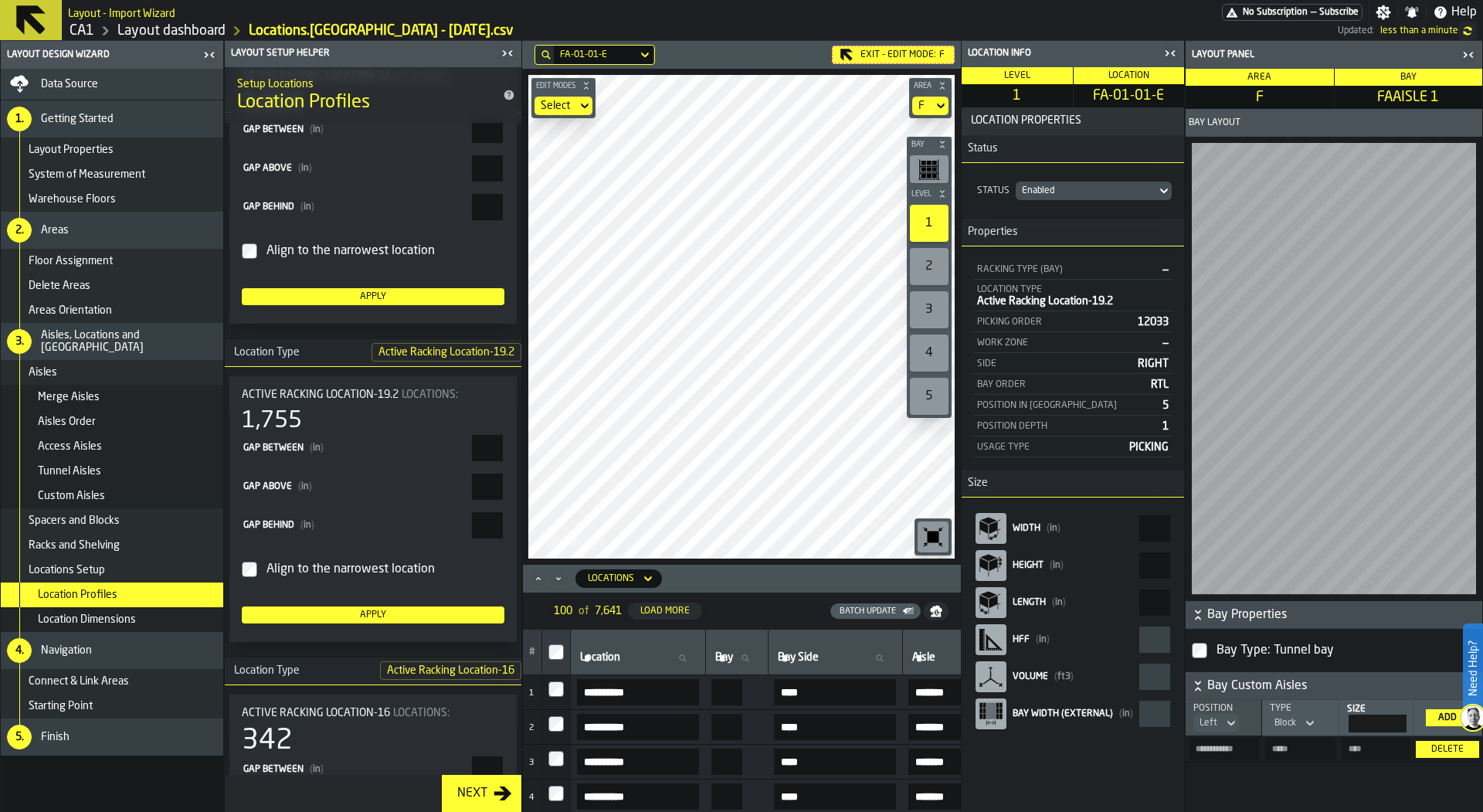
click at [492, 437] on input "*" at bounding box center [488, 447] width 31 height 26
type input "*"
click at [352, 610] on div "Apply" at bounding box center [373, 615] width 251 height 11
type input "***"
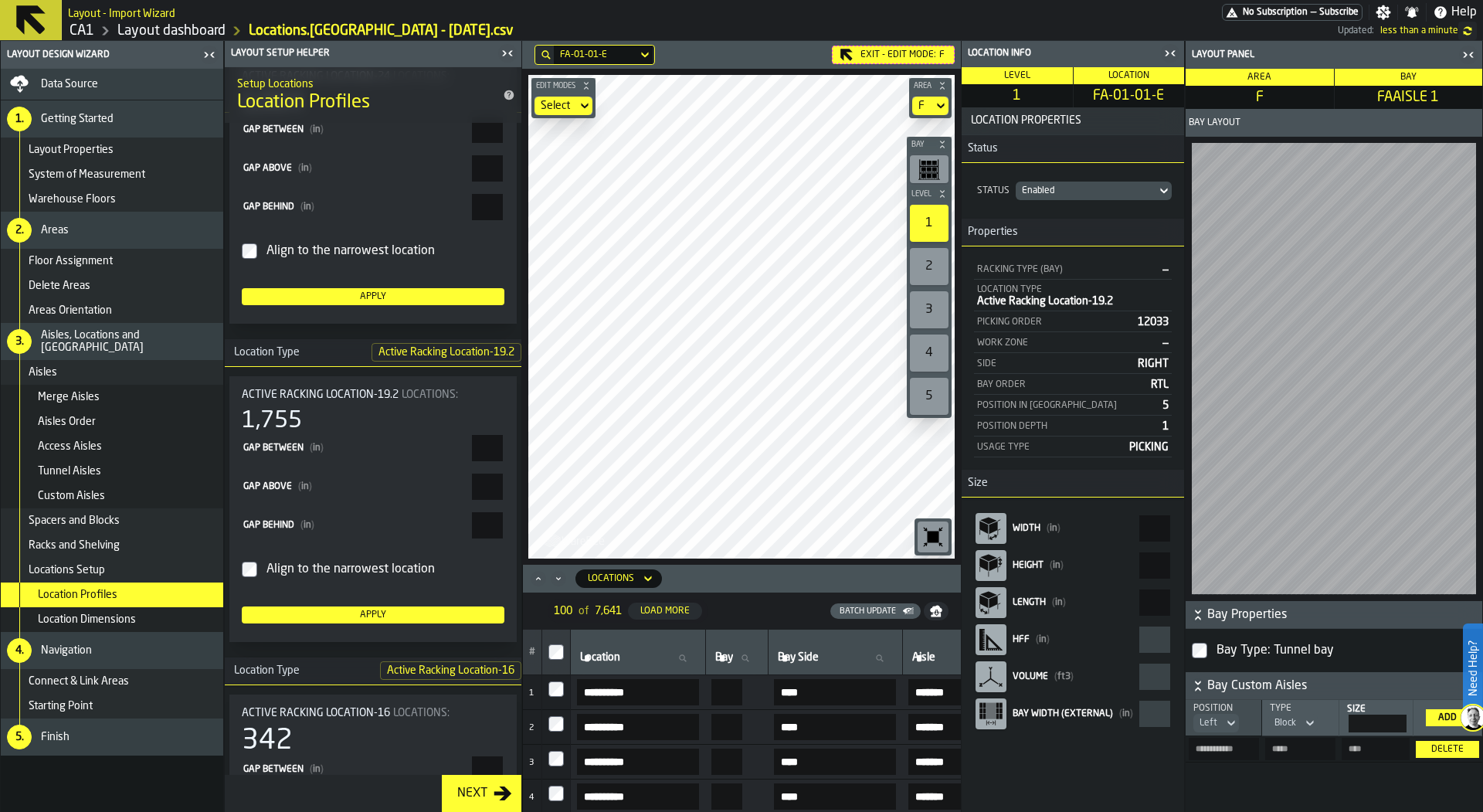
click at [926, 180] on rect "button-toolbar-undefined" at bounding box center [930, 180] width 22 height 1
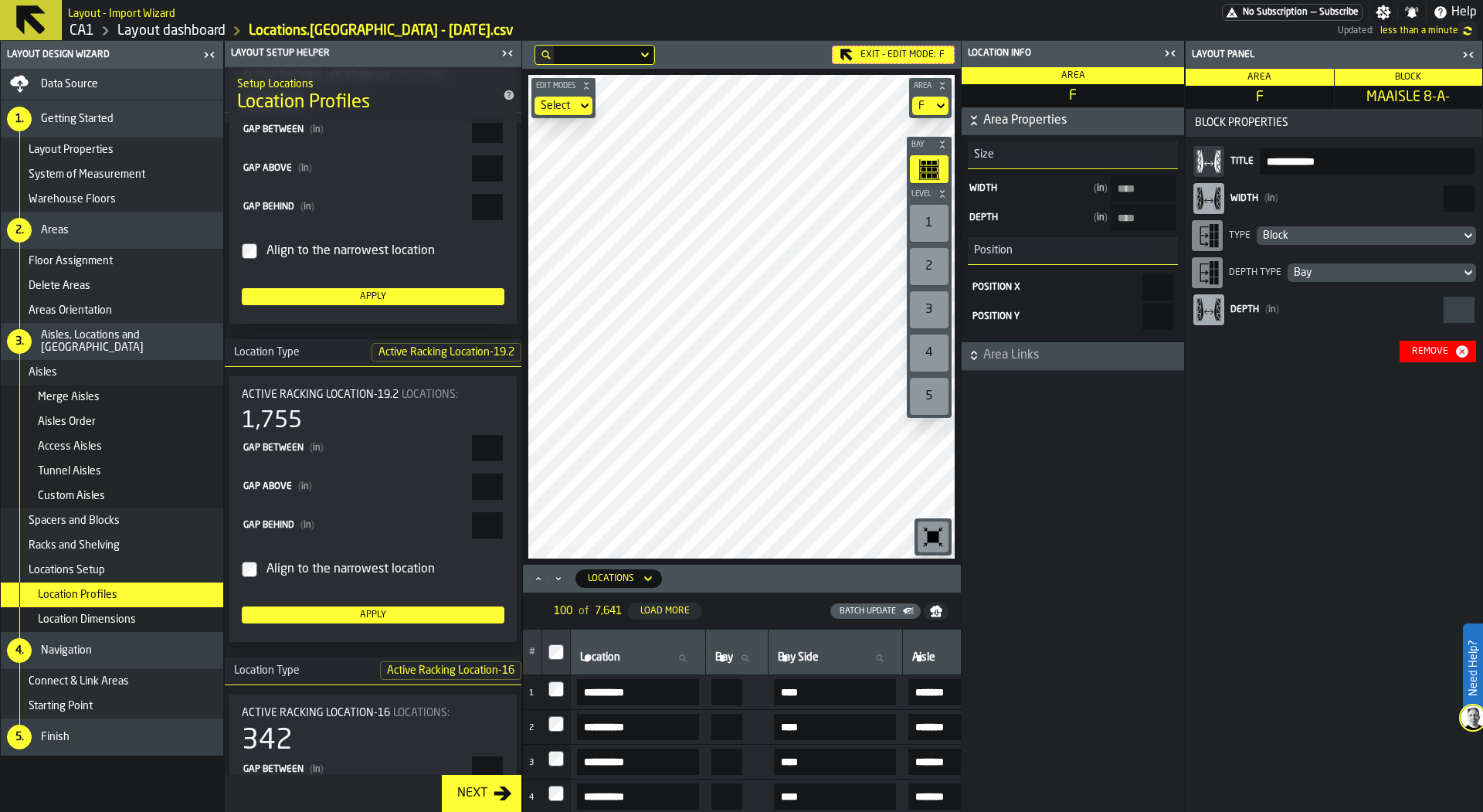
click at [1164, 55] on icon "button-toggle-Close me" at bounding box center [1170, 53] width 18 height 18
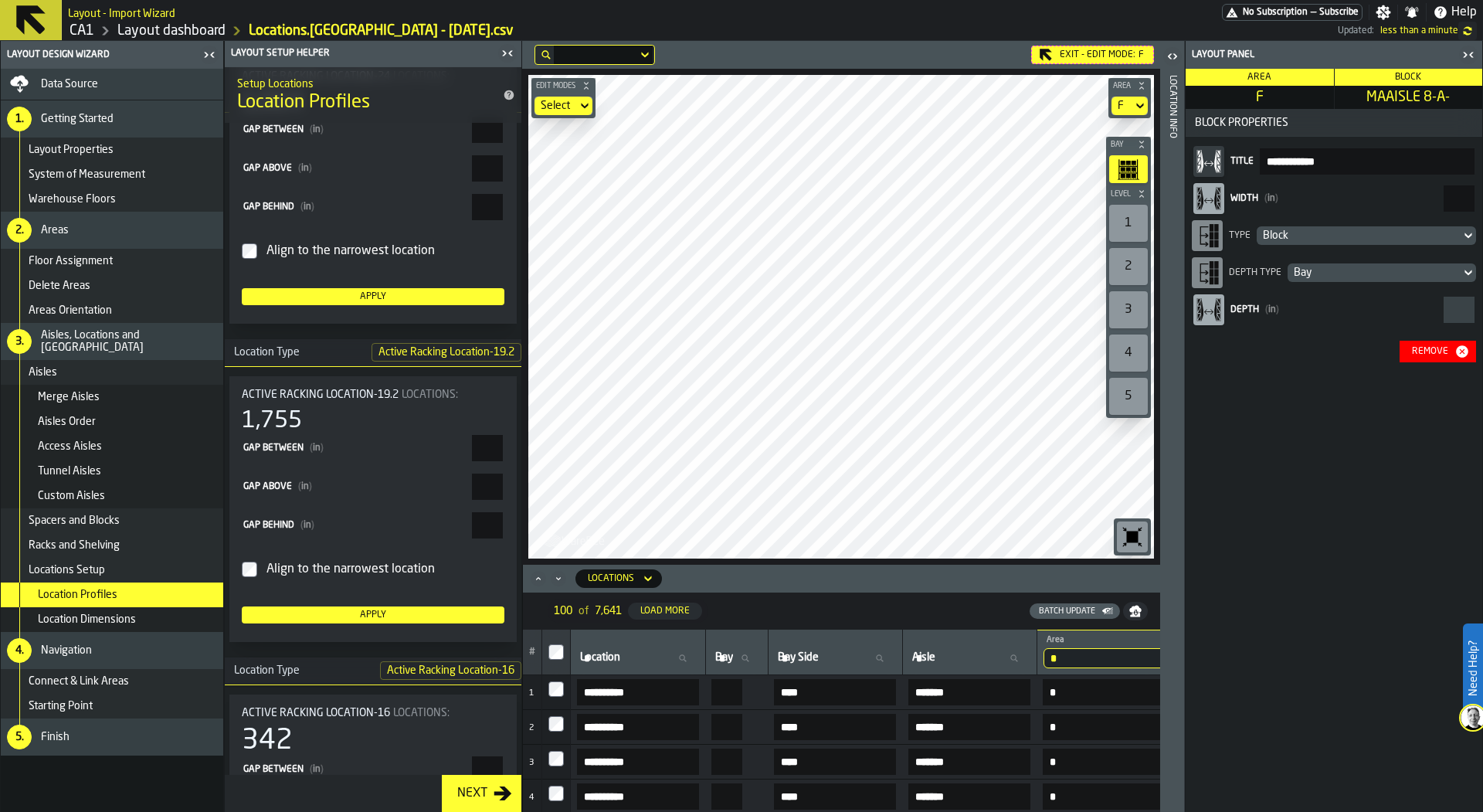
click at [1297, 231] on div "Block" at bounding box center [1359, 236] width 191 height 13
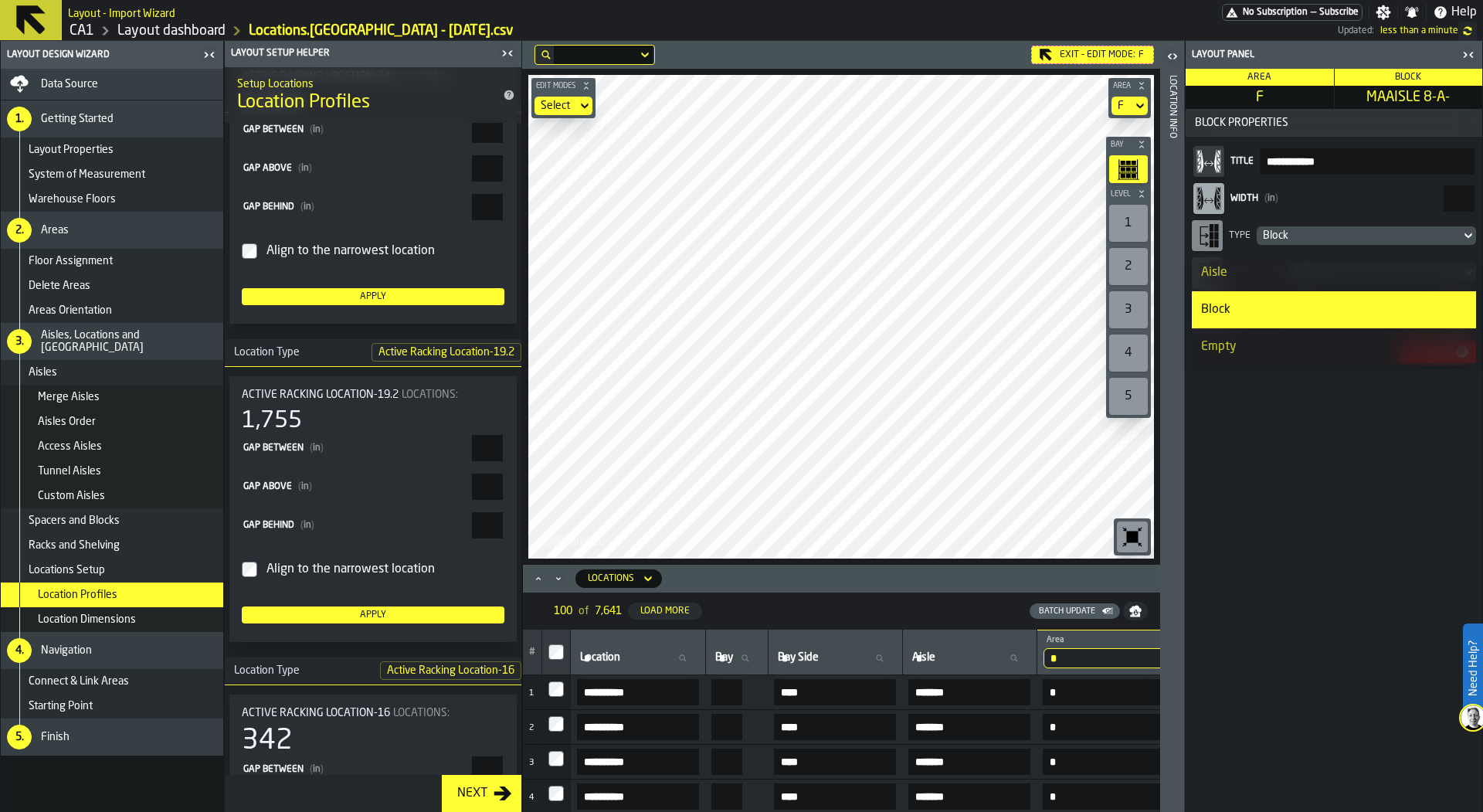
click at [1269, 275] on div "Aisle" at bounding box center [1334, 272] width 266 height 18
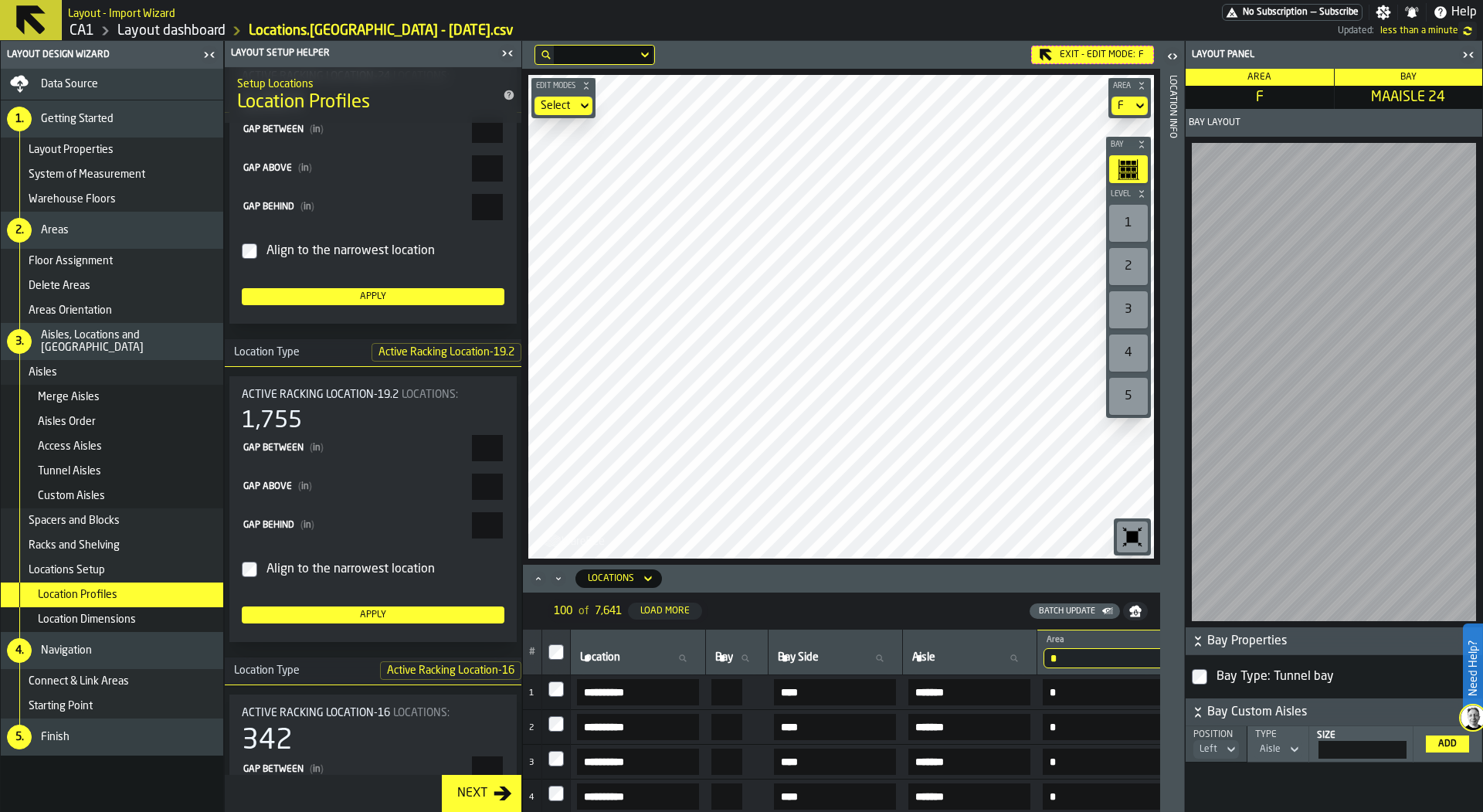
click at [691, 716] on div "**********" at bounding box center [841, 427] width 638 height 771
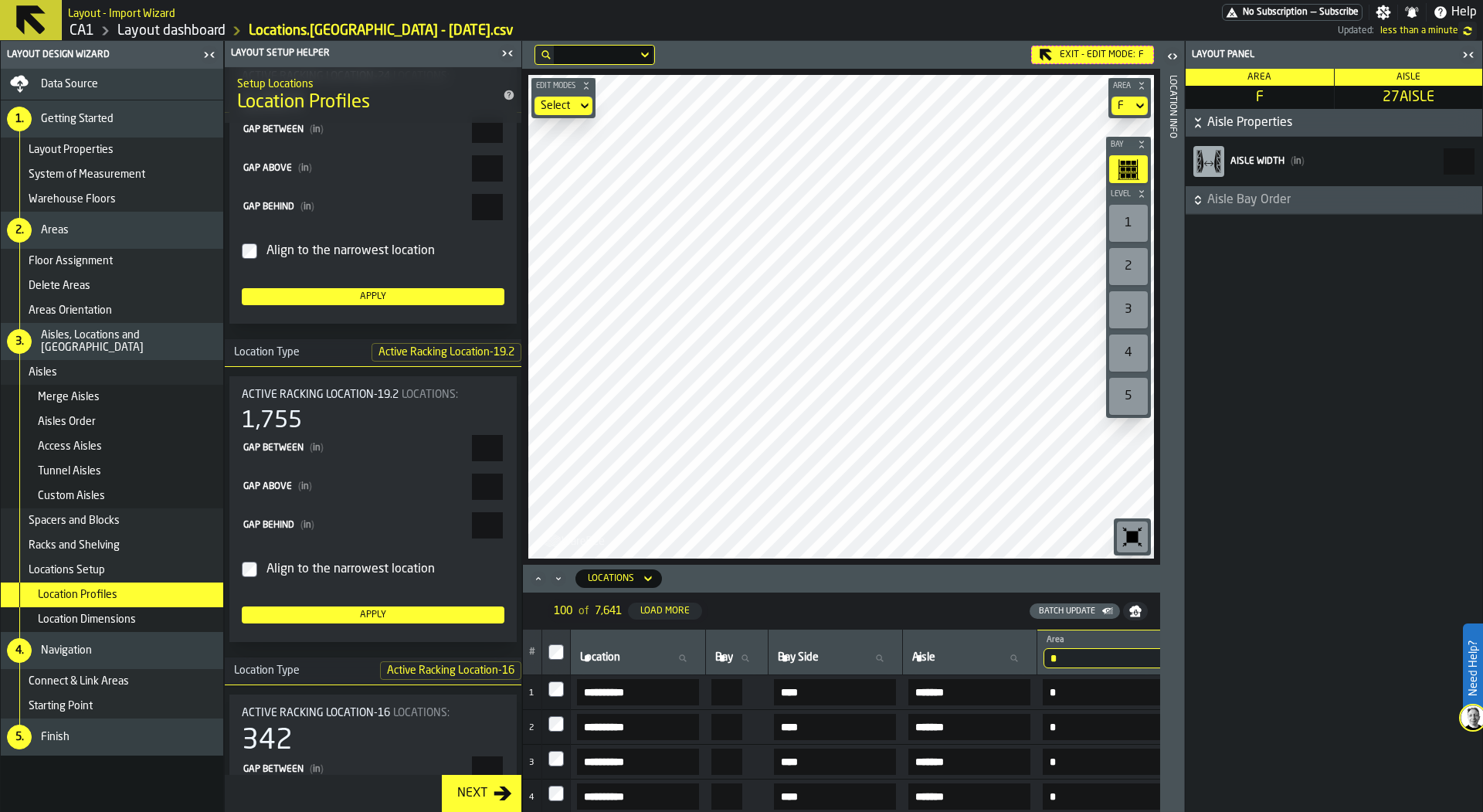
click at [725, 0] on html "Need Help? Layout - Import Wizard No Subscription — Subscribe Settings Notifica…" at bounding box center [741, 406] width 1483 height 812
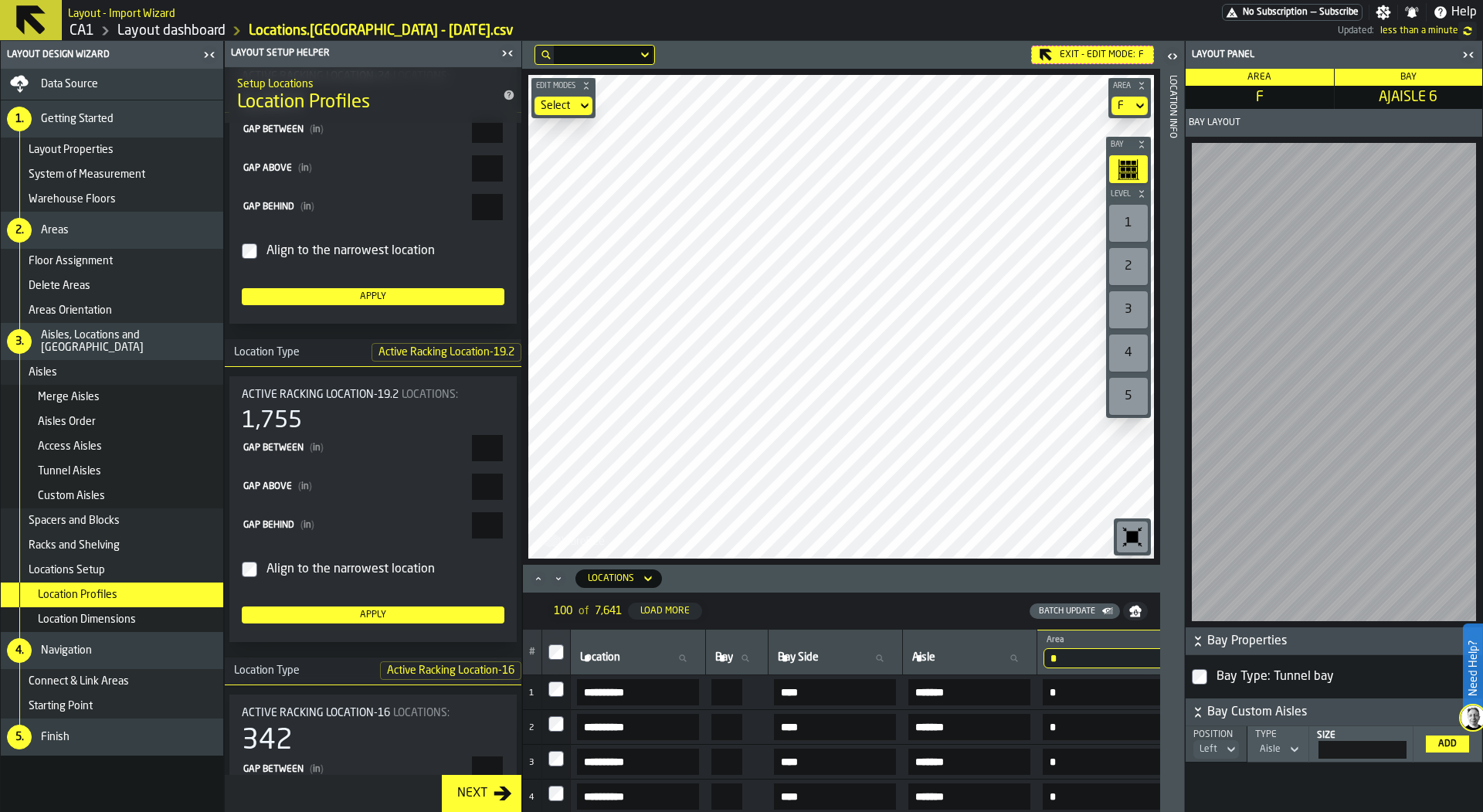
click at [904, 575] on div "**********" at bounding box center [841, 427] width 638 height 771
click at [736, 676] on div "**********" at bounding box center [841, 427] width 638 height 771
click at [732, 66] on div "Exit - Edit Mode: F Edit Modes Select Area F Bay Level 1 2 3 4 5 M A K I N G W …" at bounding box center [841, 303] width 638 height 524
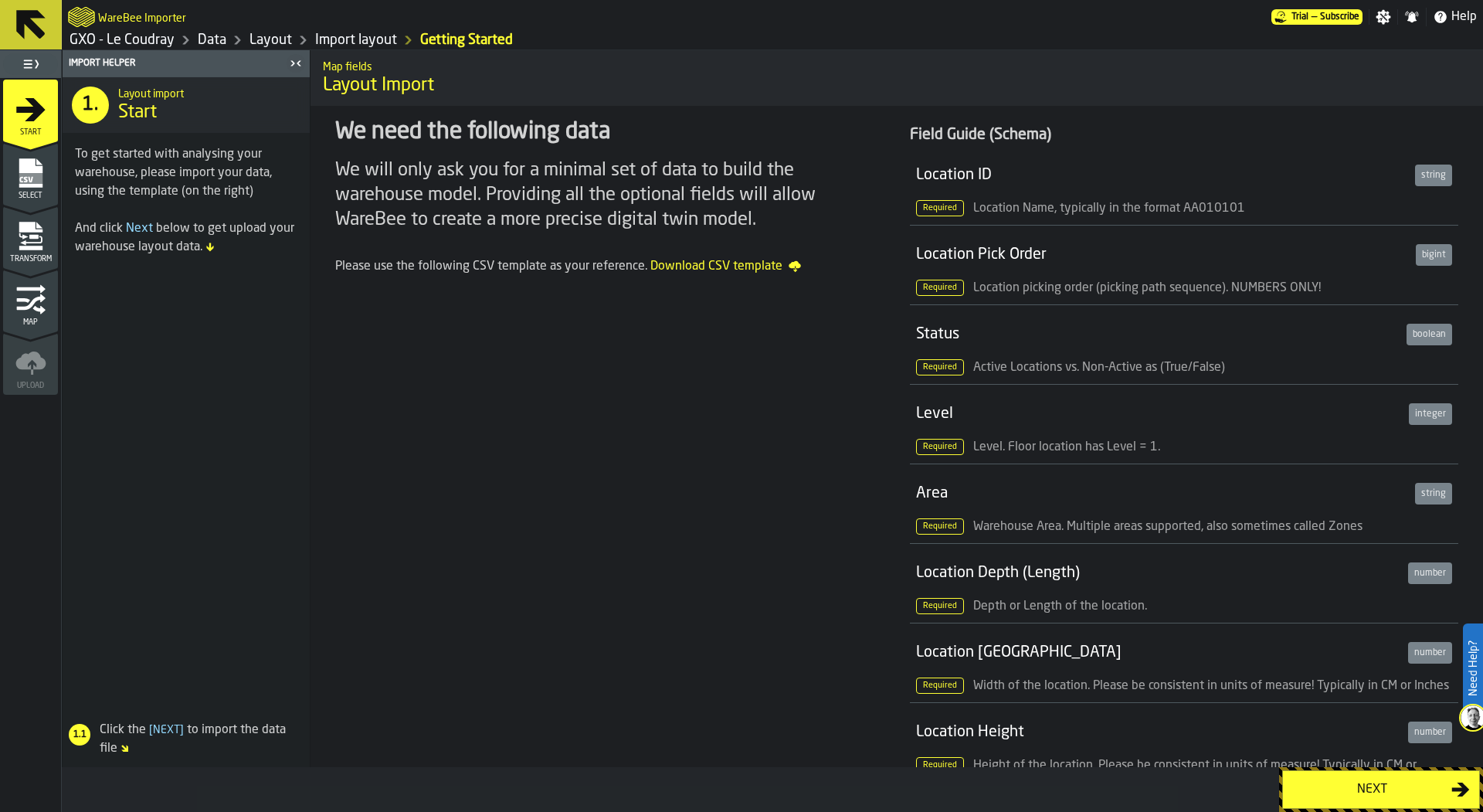
click at [122, 36] on link "GXO - Le Coudray" at bounding box center [121, 40] width 105 height 17
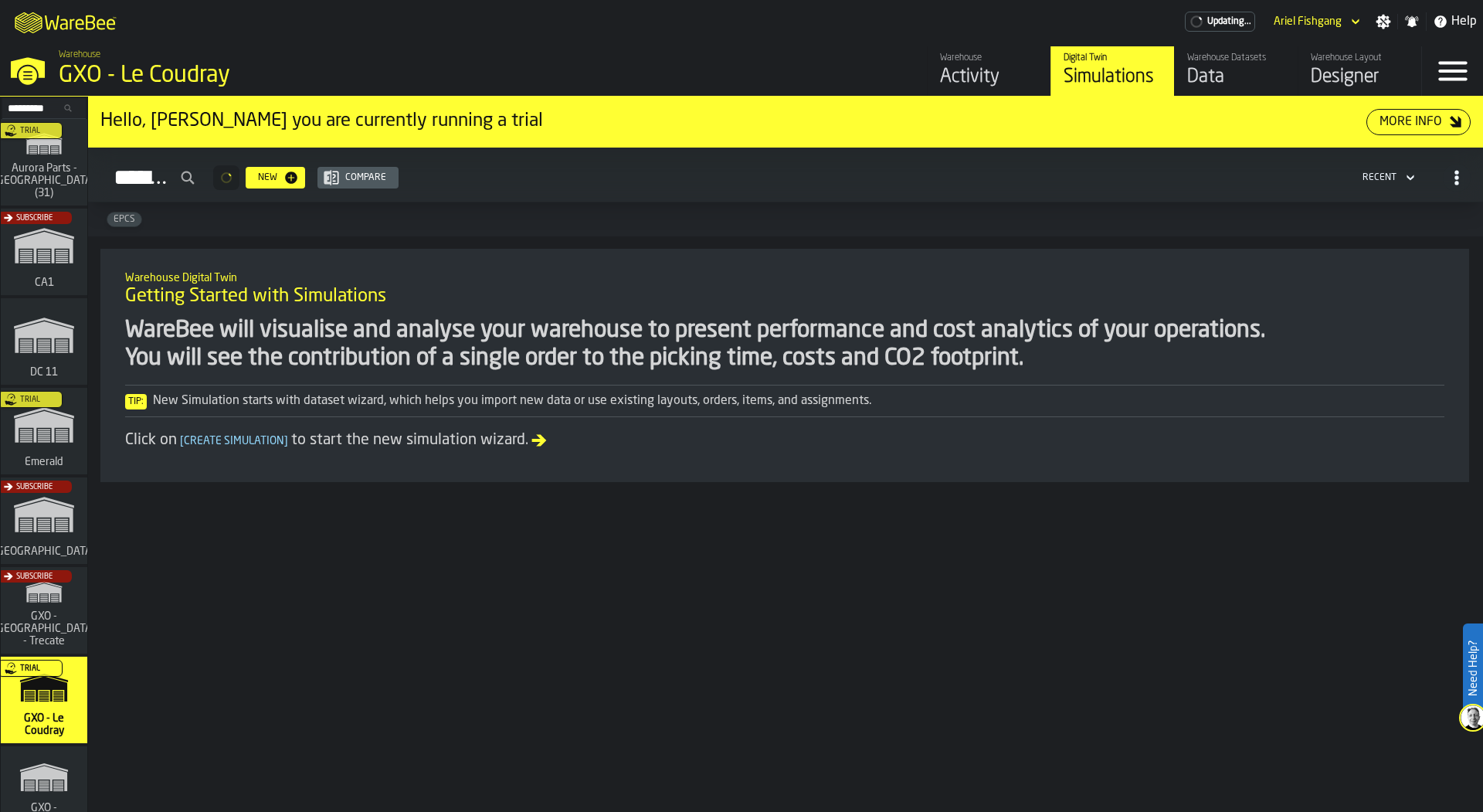
click at [51, 277] on div "Subscribe" at bounding box center [40, 256] width 87 height 89
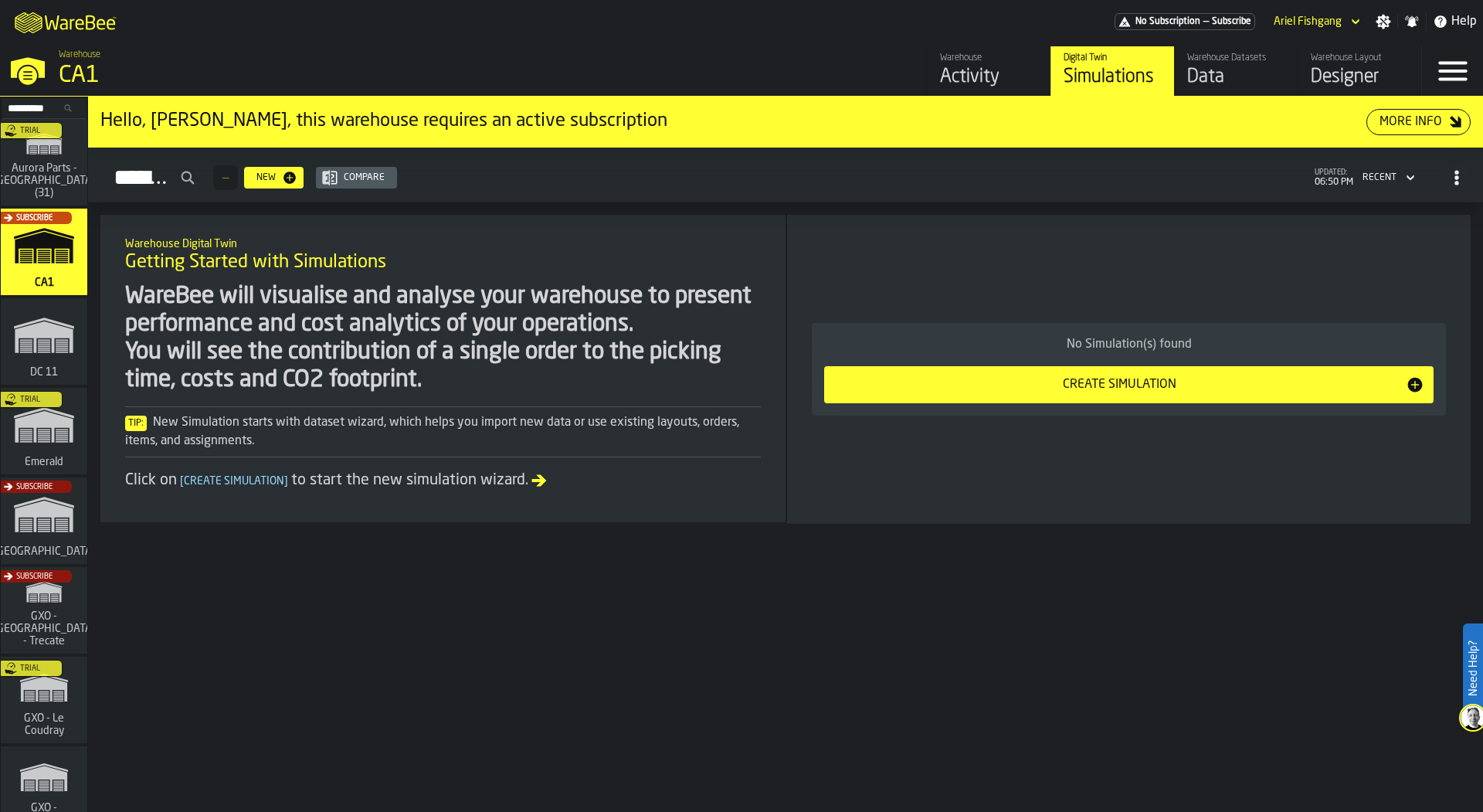
click at [1212, 83] on div "Data" at bounding box center [1237, 77] width 98 height 25
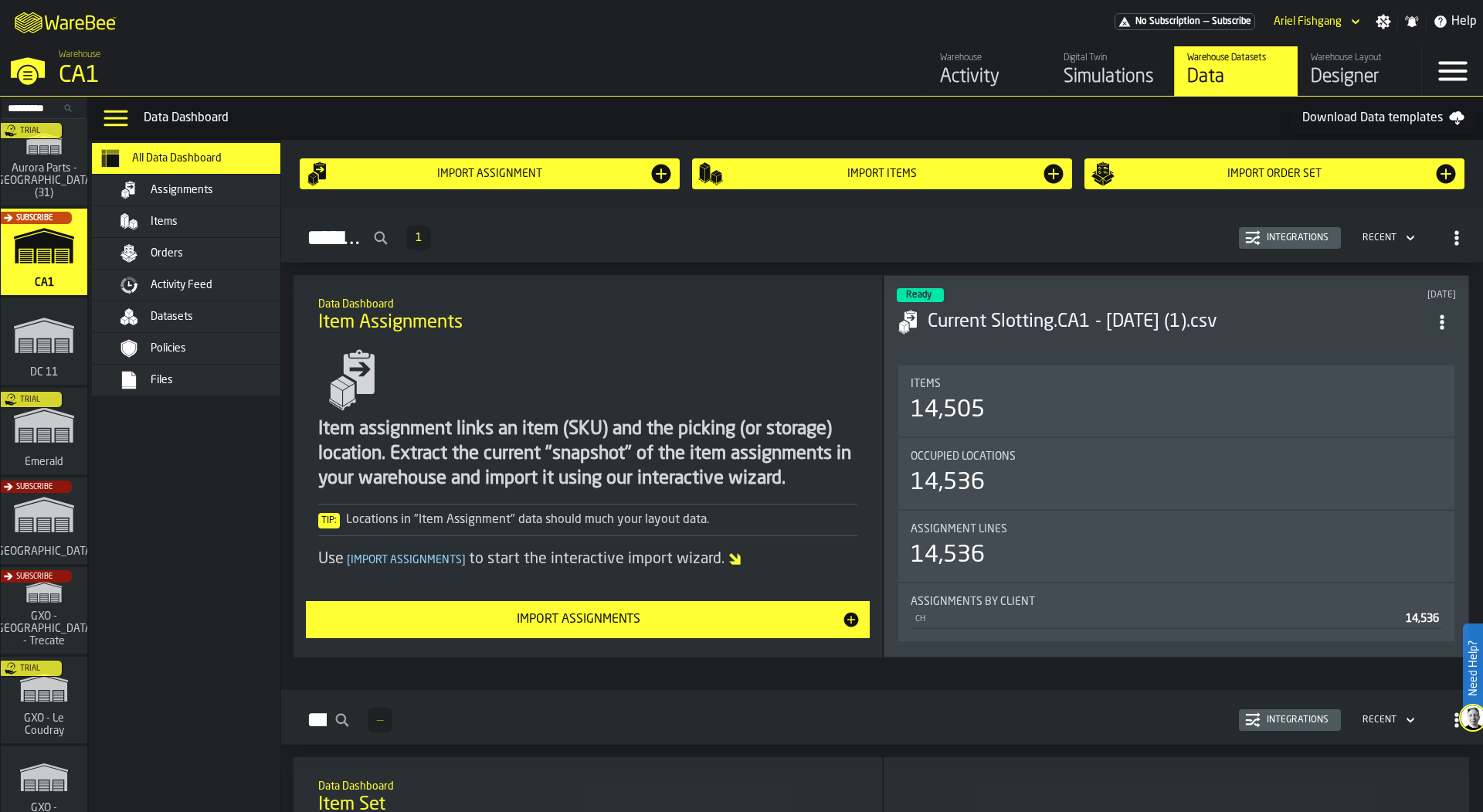
click at [183, 293] on div "Activity Feed" at bounding box center [200, 285] width 216 height 31
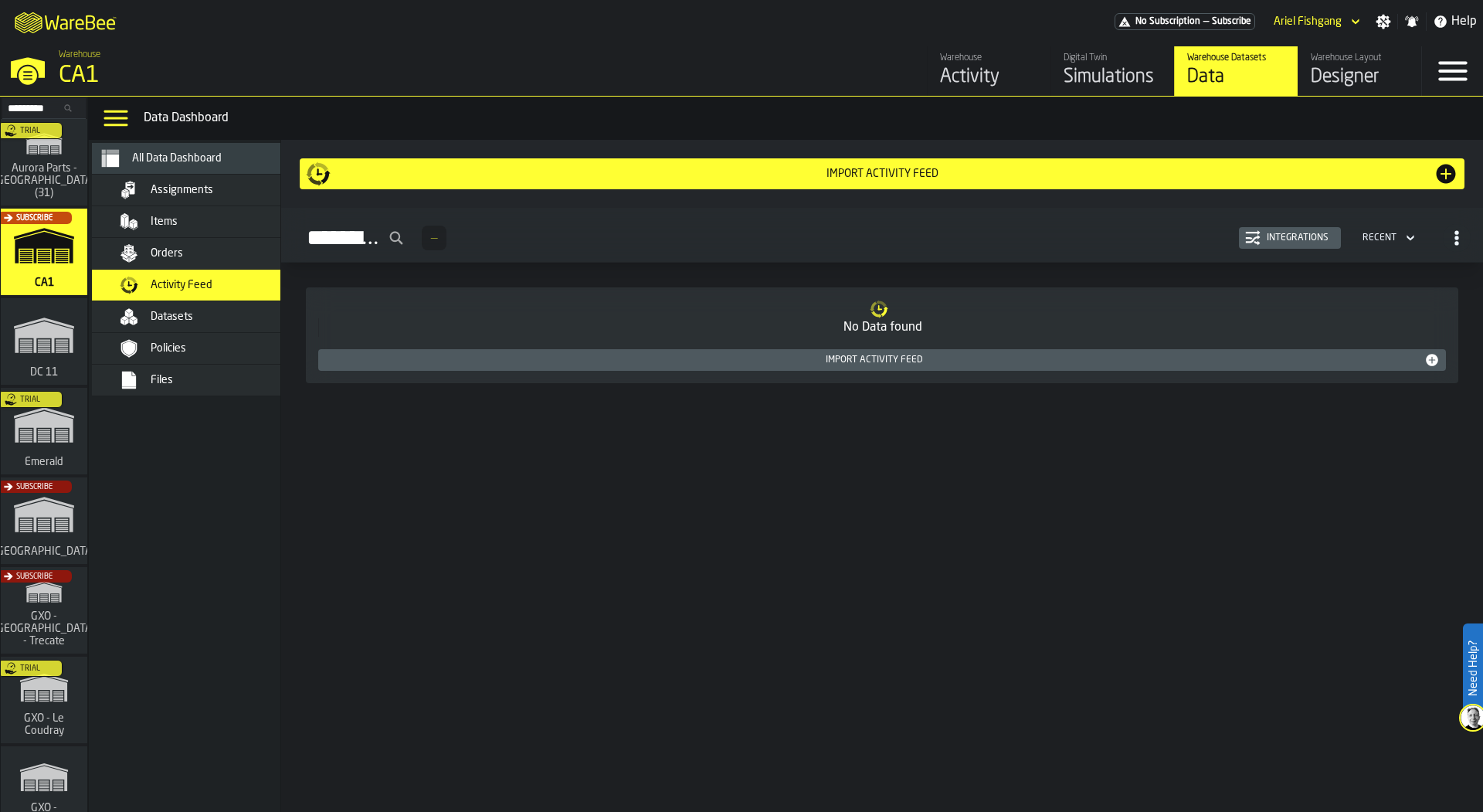
click at [191, 259] on div "Orders" at bounding box center [208, 253] width 189 height 18
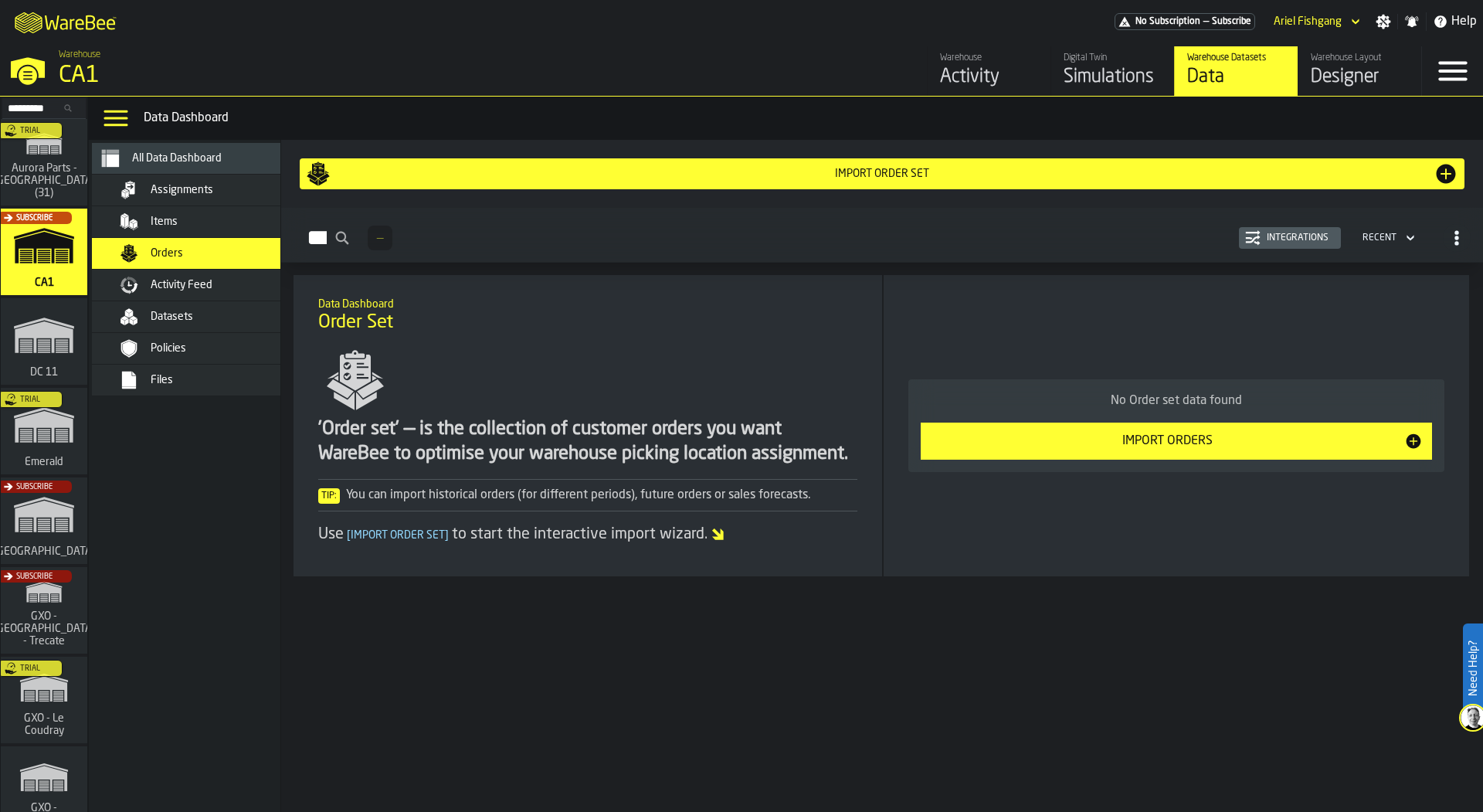
click at [202, 215] on div "Items" at bounding box center [226, 221] width 151 height 13
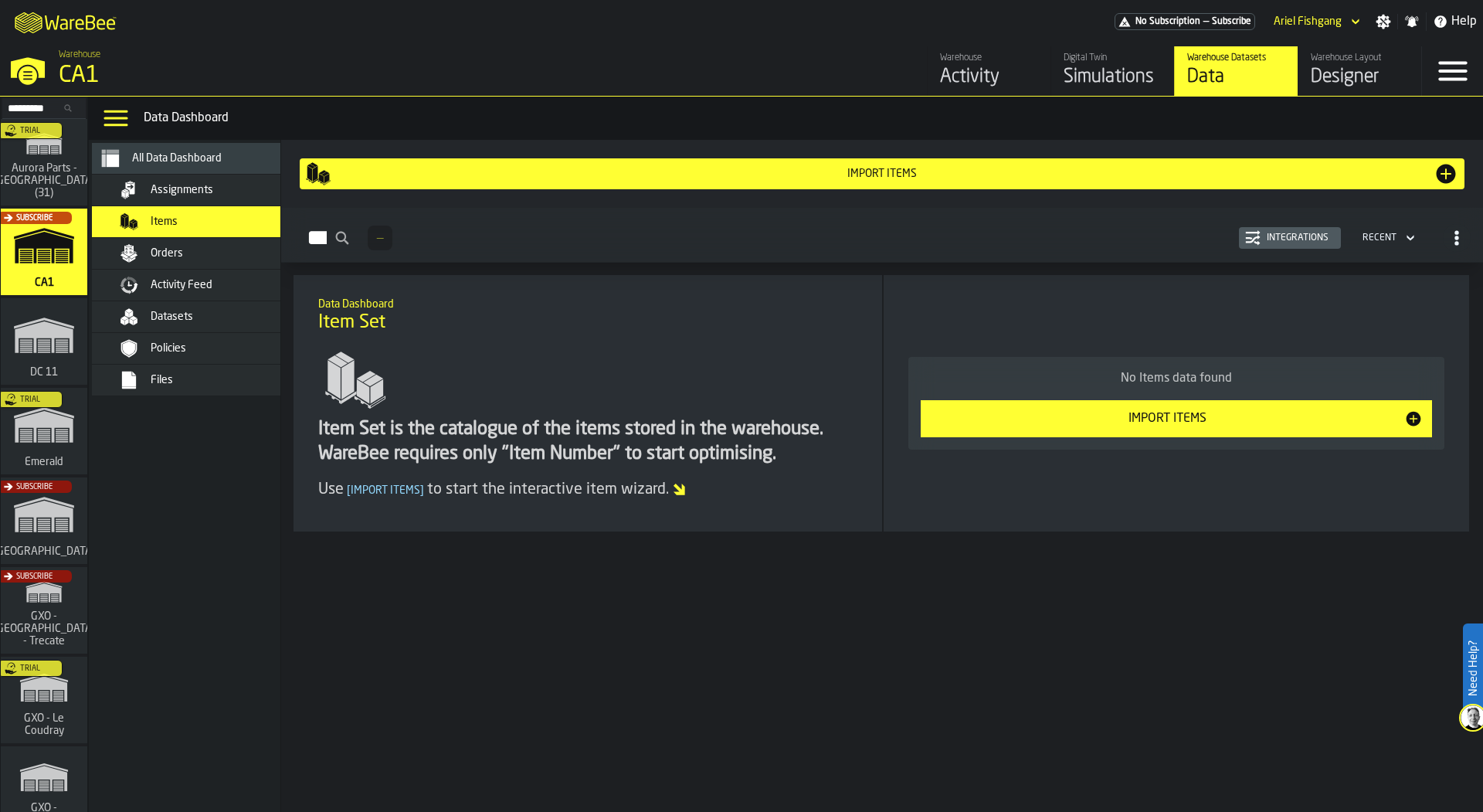
click at [202, 184] on span "Assignments" at bounding box center [181, 190] width 63 height 13
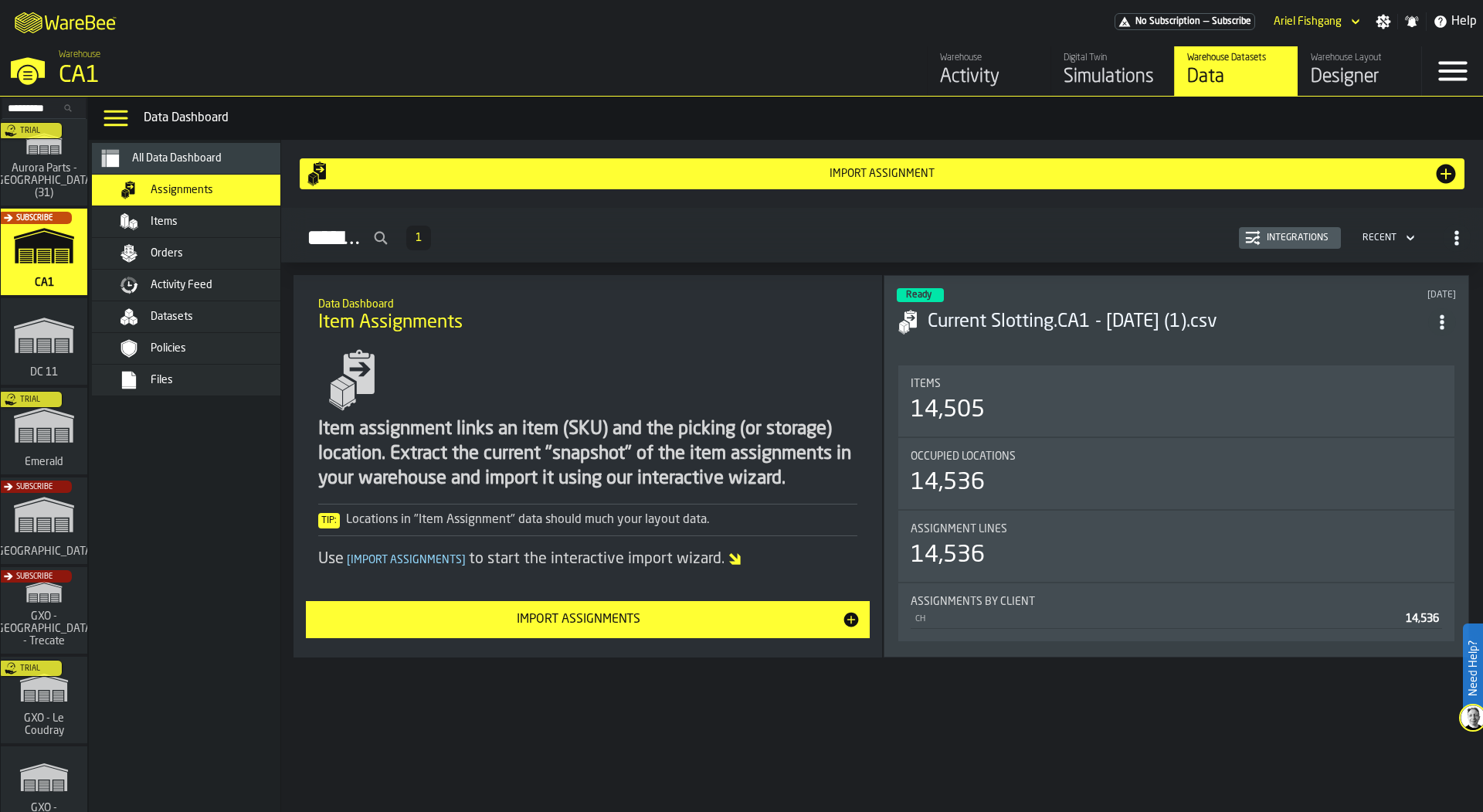
click at [191, 221] on div "Items" at bounding box center [226, 221] width 151 height 13
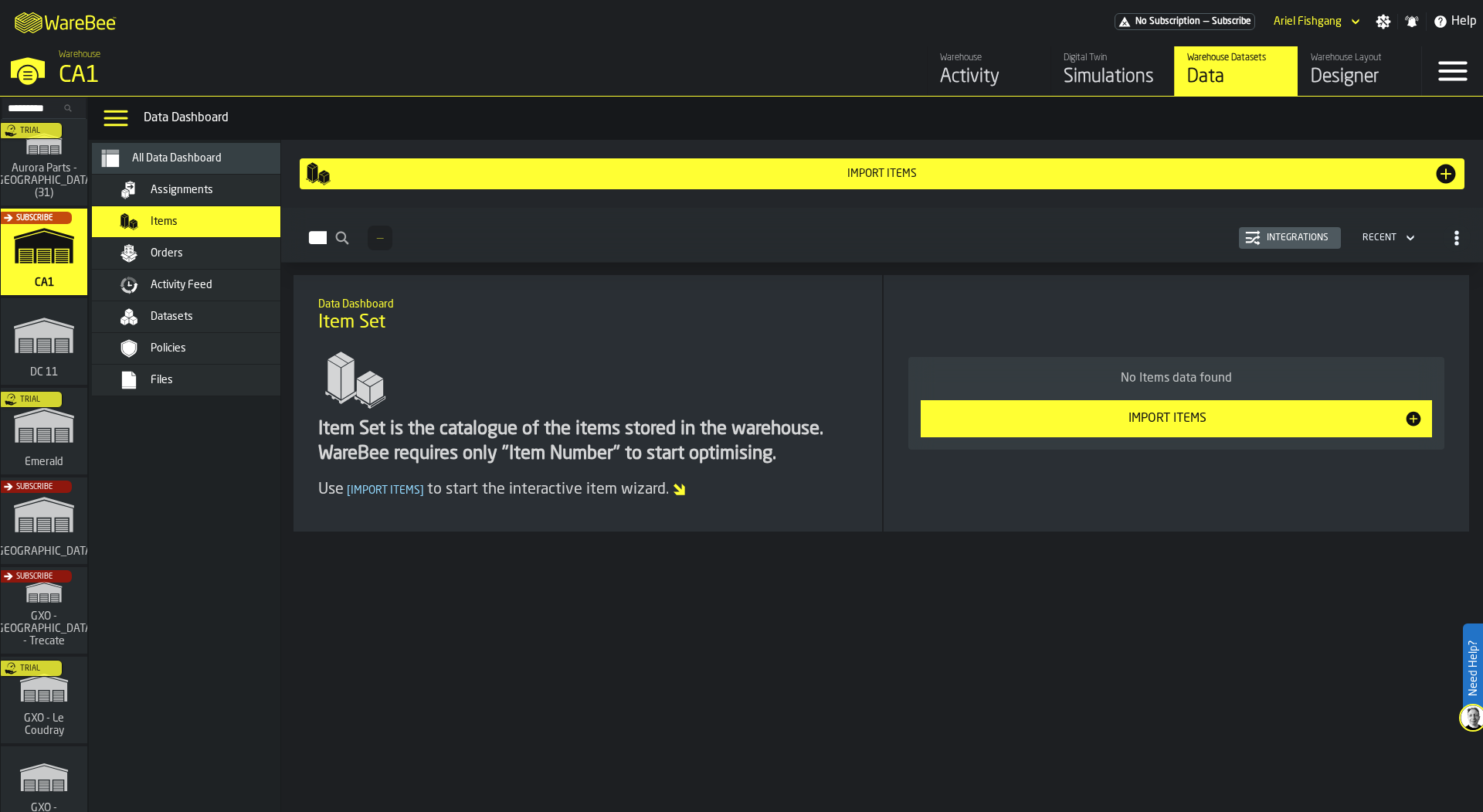
click at [245, 254] on div "Orders" at bounding box center [226, 253] width 151 height 13
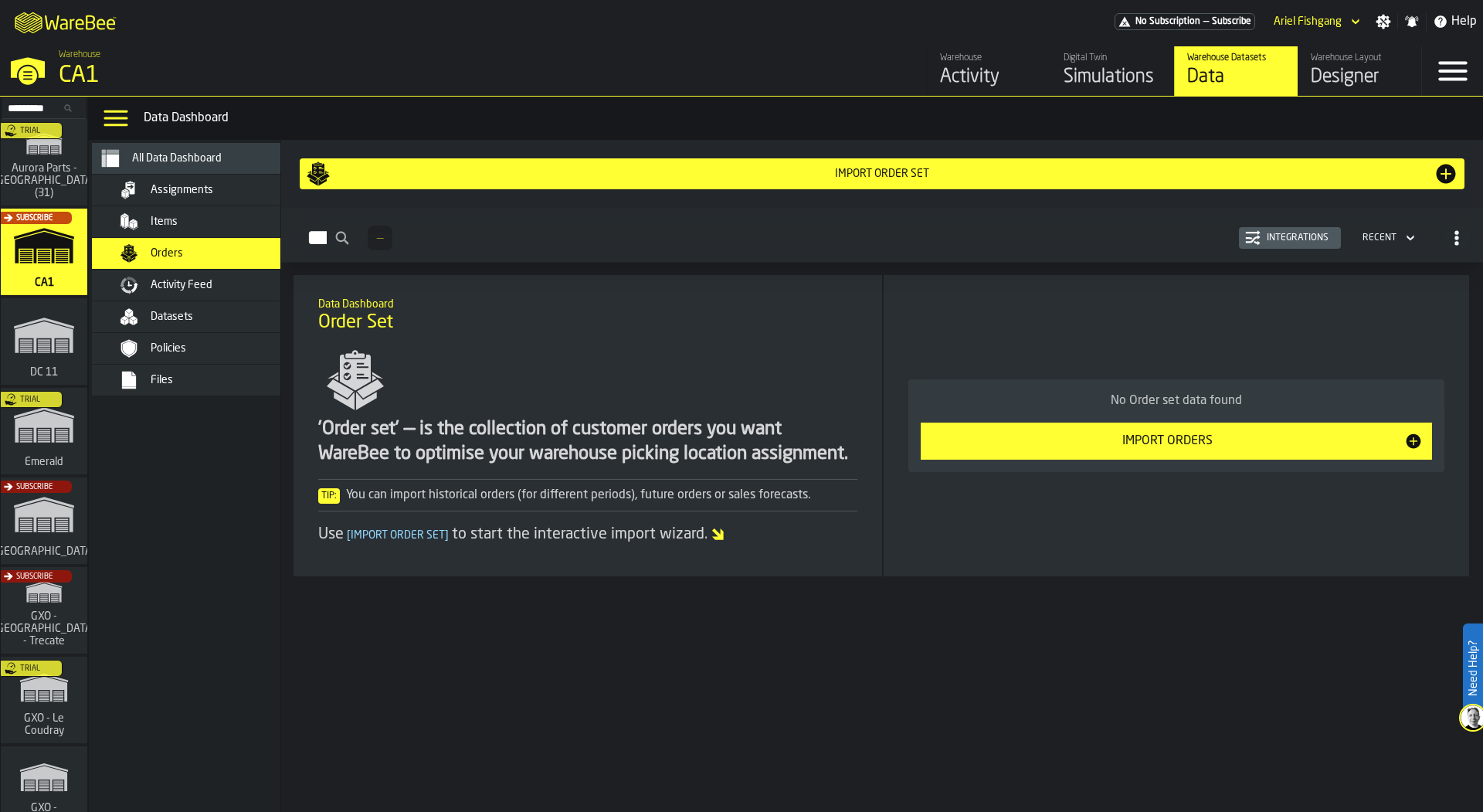
click at [247, 192] on div "Assignments" at bounding box center [226, 190] width 151 height 13
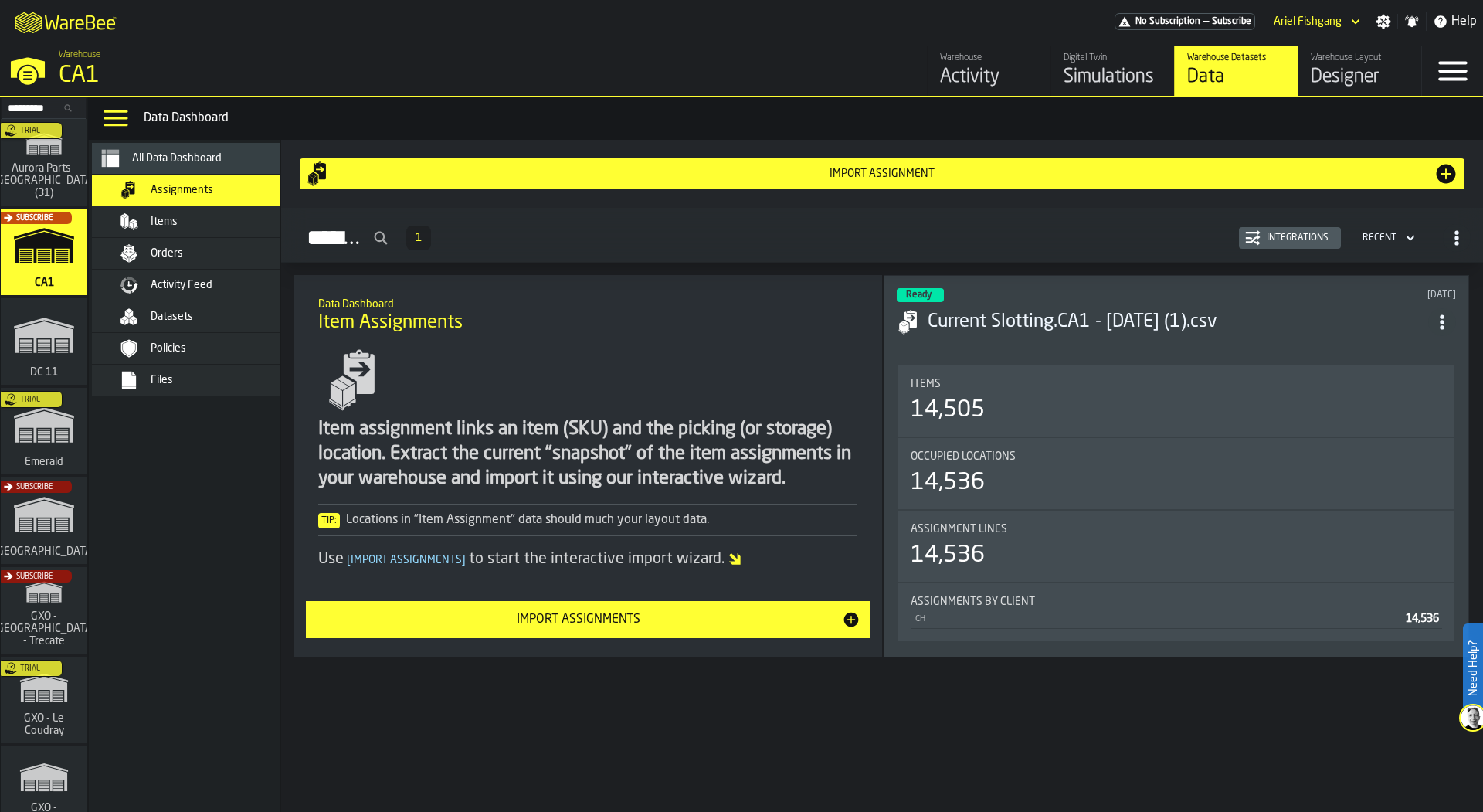
click at [225, 245] on div "Orders" at bounding box center [208, 253] width 189 height 18
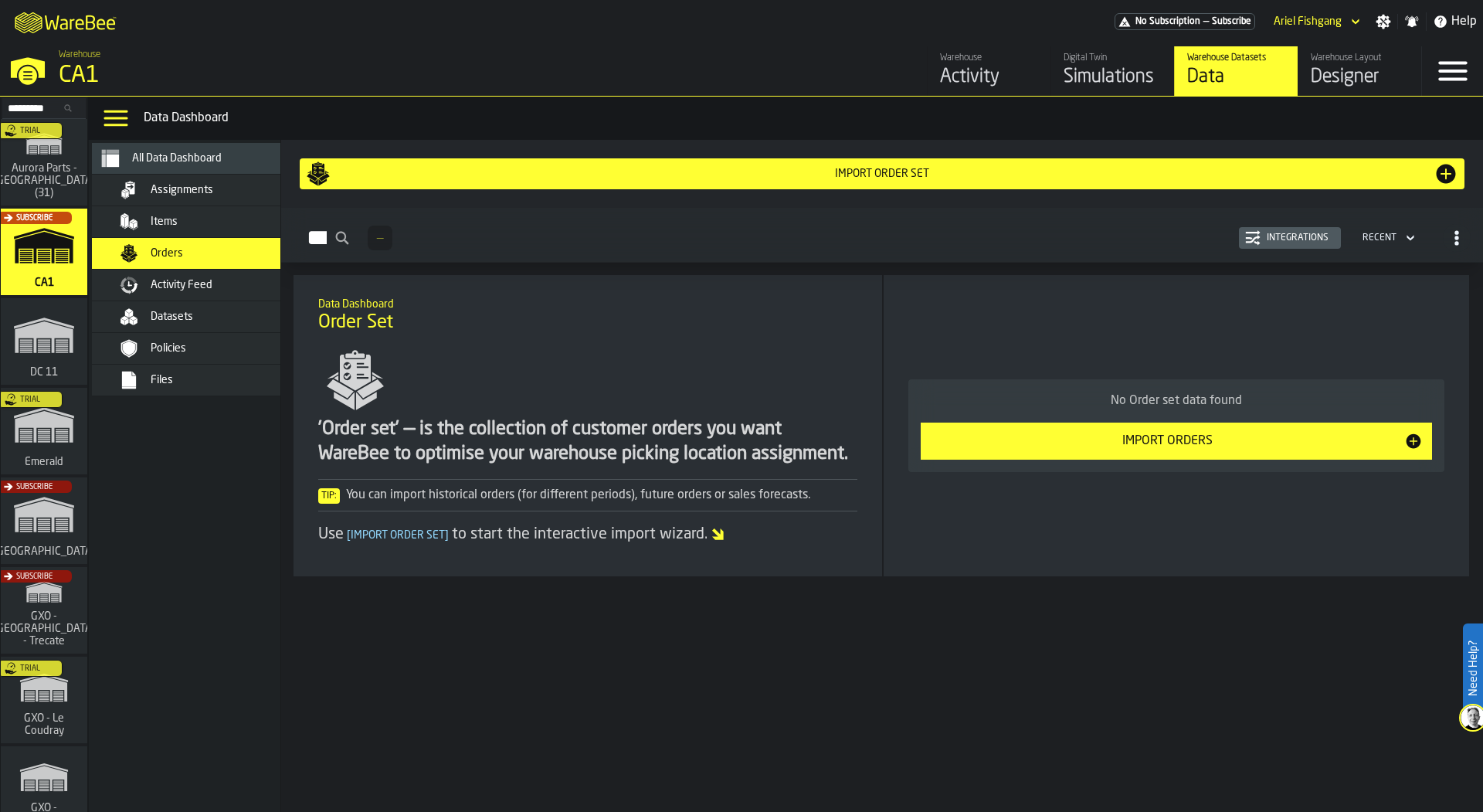
click at [961, 57] on div "Warehouse" at bounding box center [989, 58] width 98 height 11
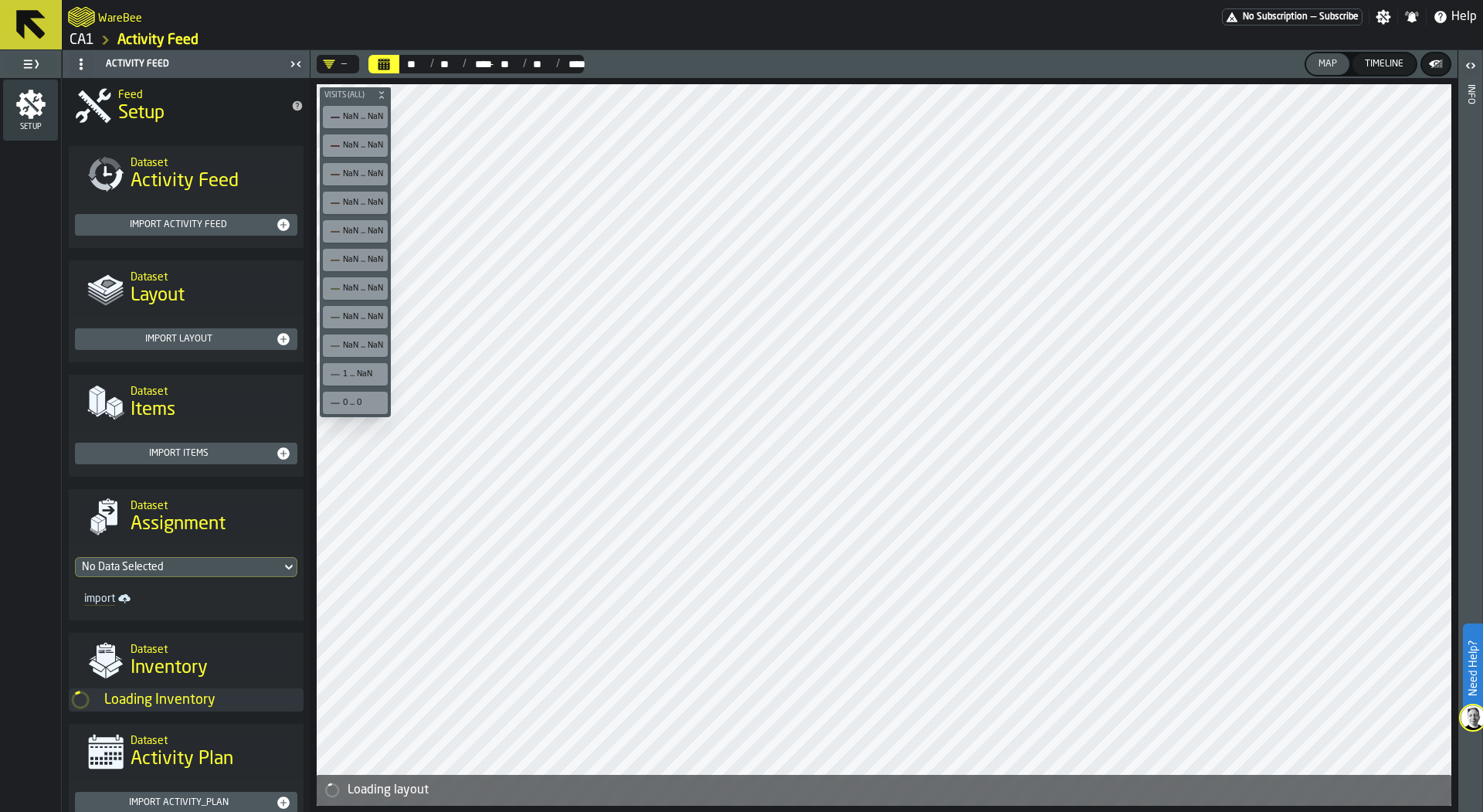
click at [87, 36] on link "CA1" at bounding box center [81, 40] width 25 height 17
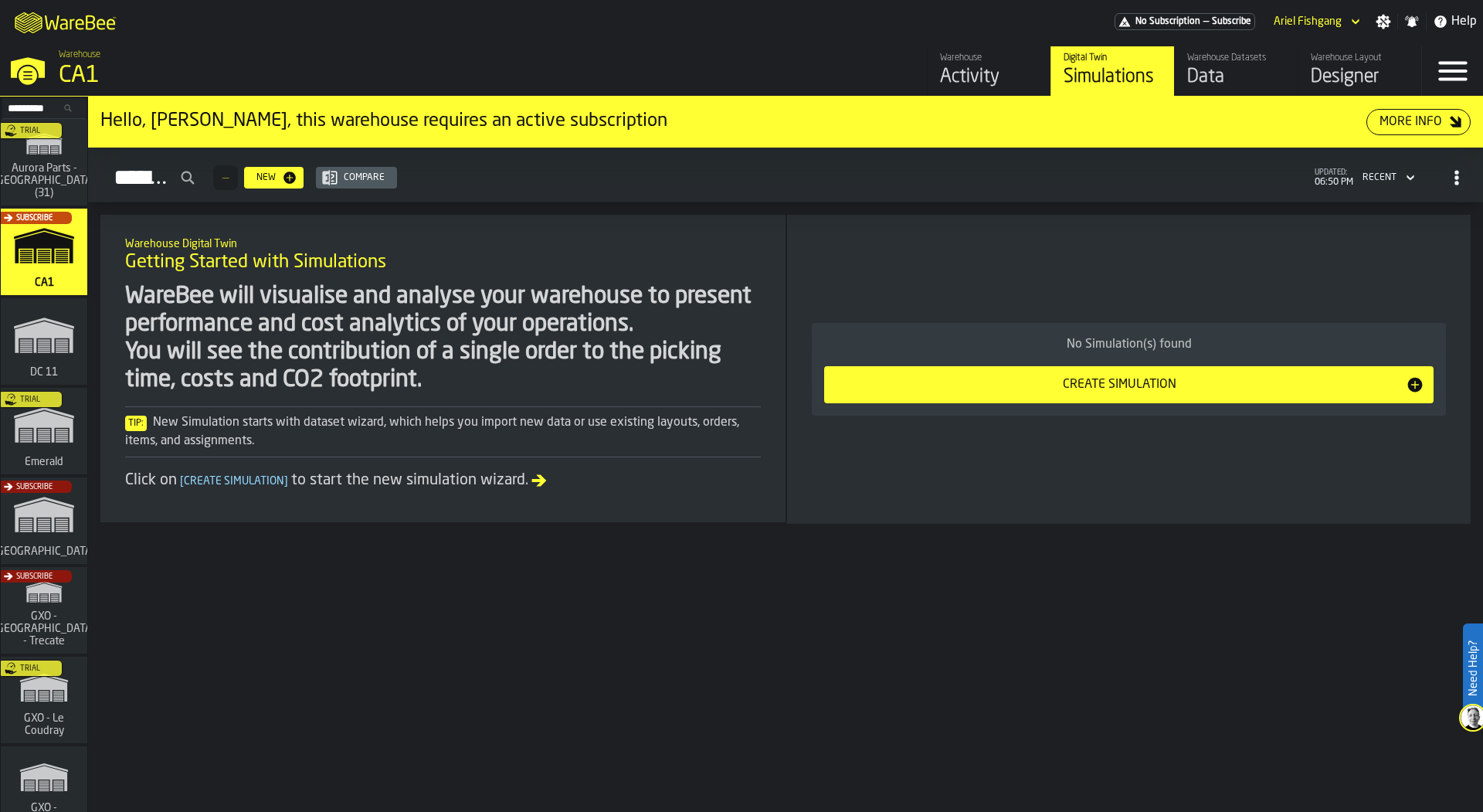
click at [1240, 78] on div "Data" at bounding box center [1237, 77] width 98 height 25
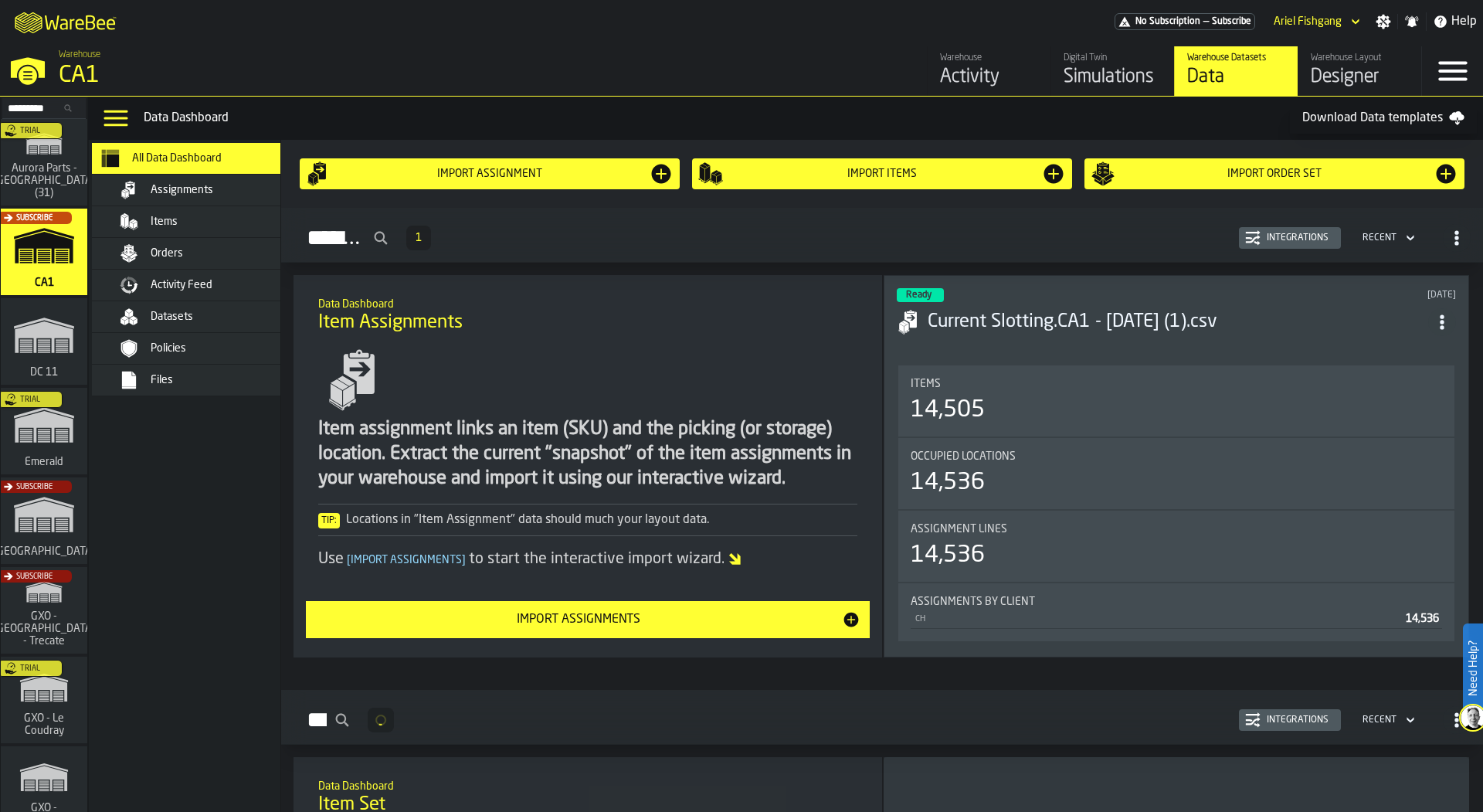
click at [155, 384] on div "Files" at bounding box center [208, 380] width 189 height 18
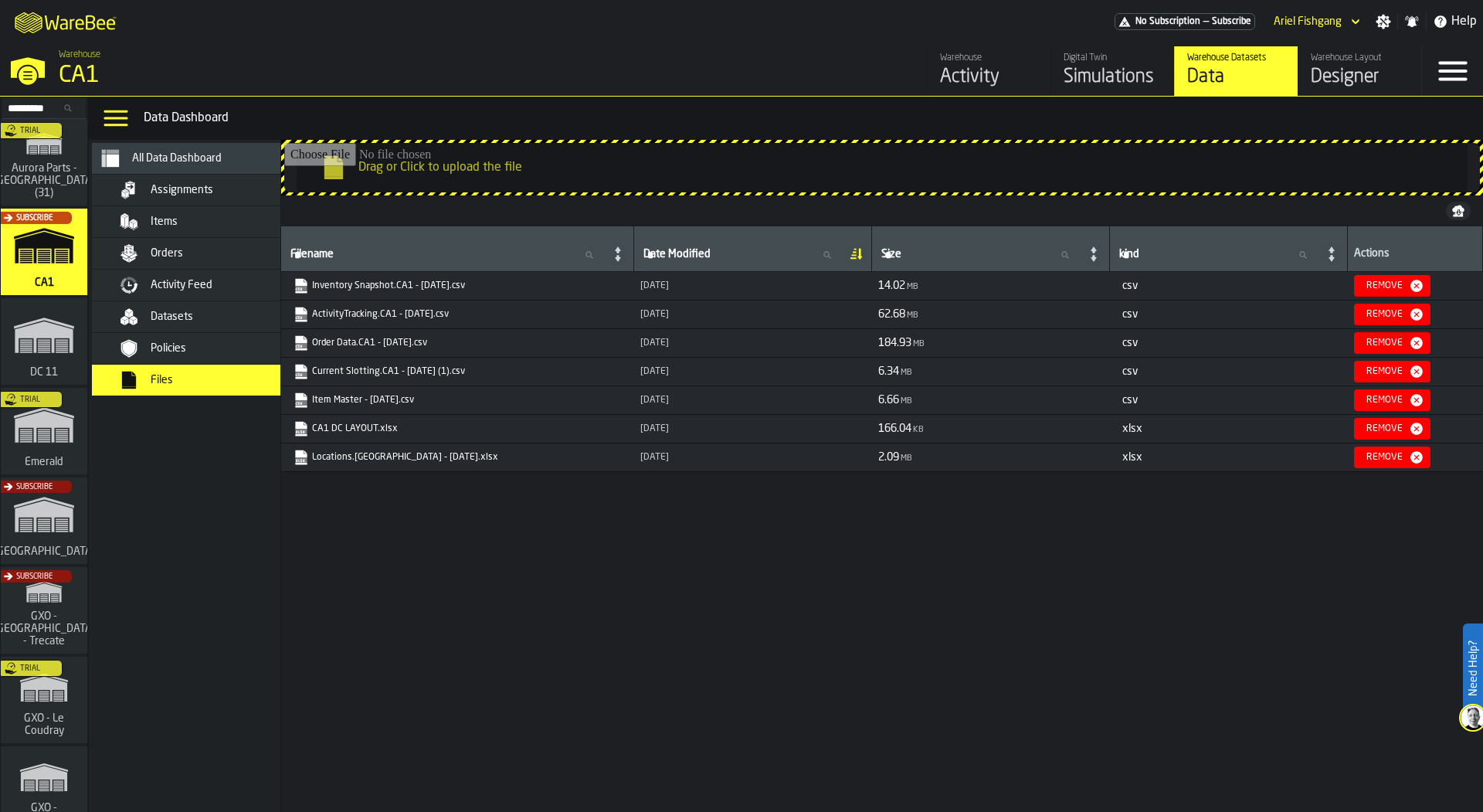
click at [205, 195] on span "Assignments" at bounding box center [181, 190] width 63 height 13
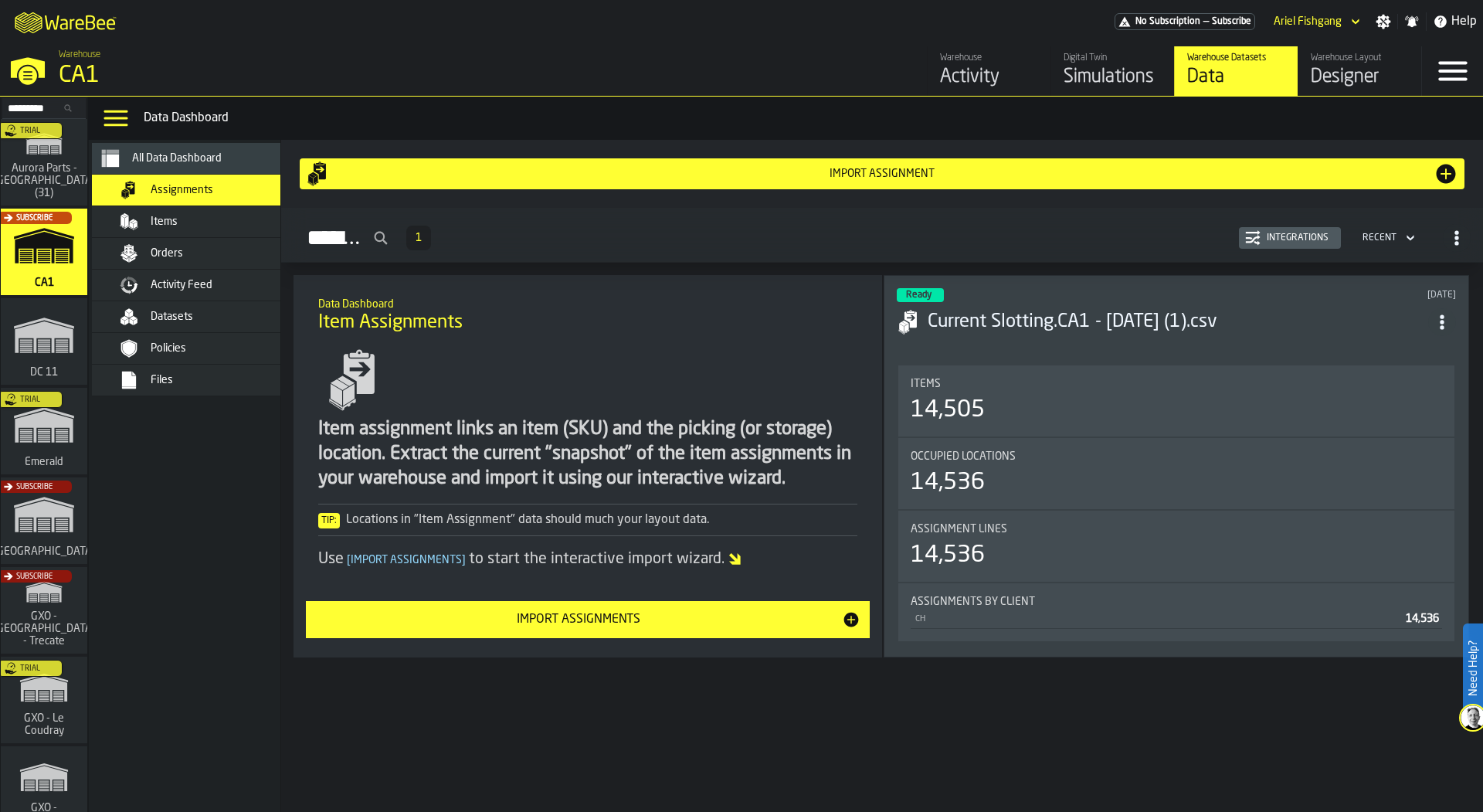
click at [224, 375] on div "Files" at bounding box center [226, 380] width 151 height 13
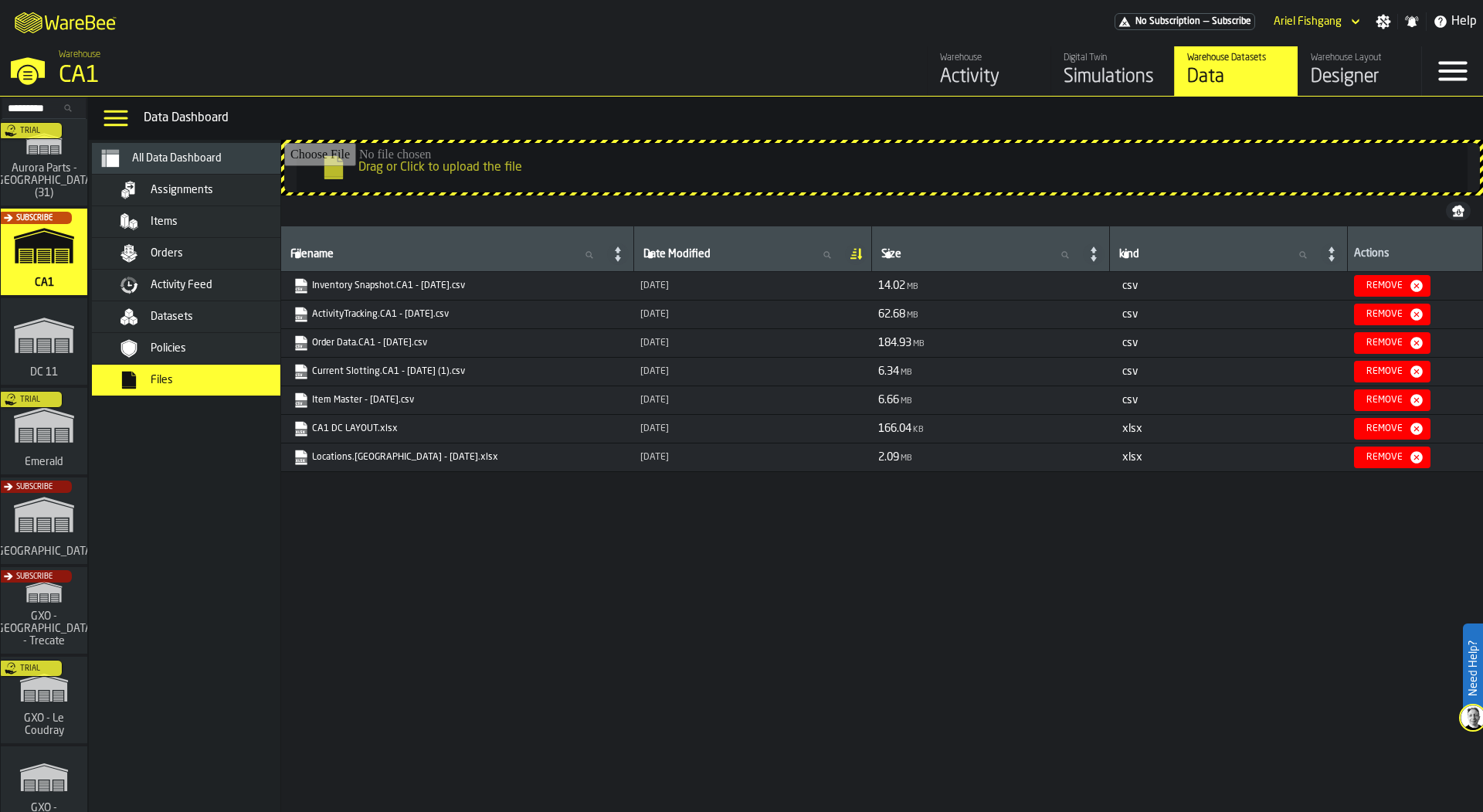
click at [372, 280] on link "Inventory Snapshot.CA1 - [DATE].csv" at bounding box center [456, 285] width 325 height 15
click at [210, 178] on div "Assignments" at bounding box center [200, 190] width 216 height 31
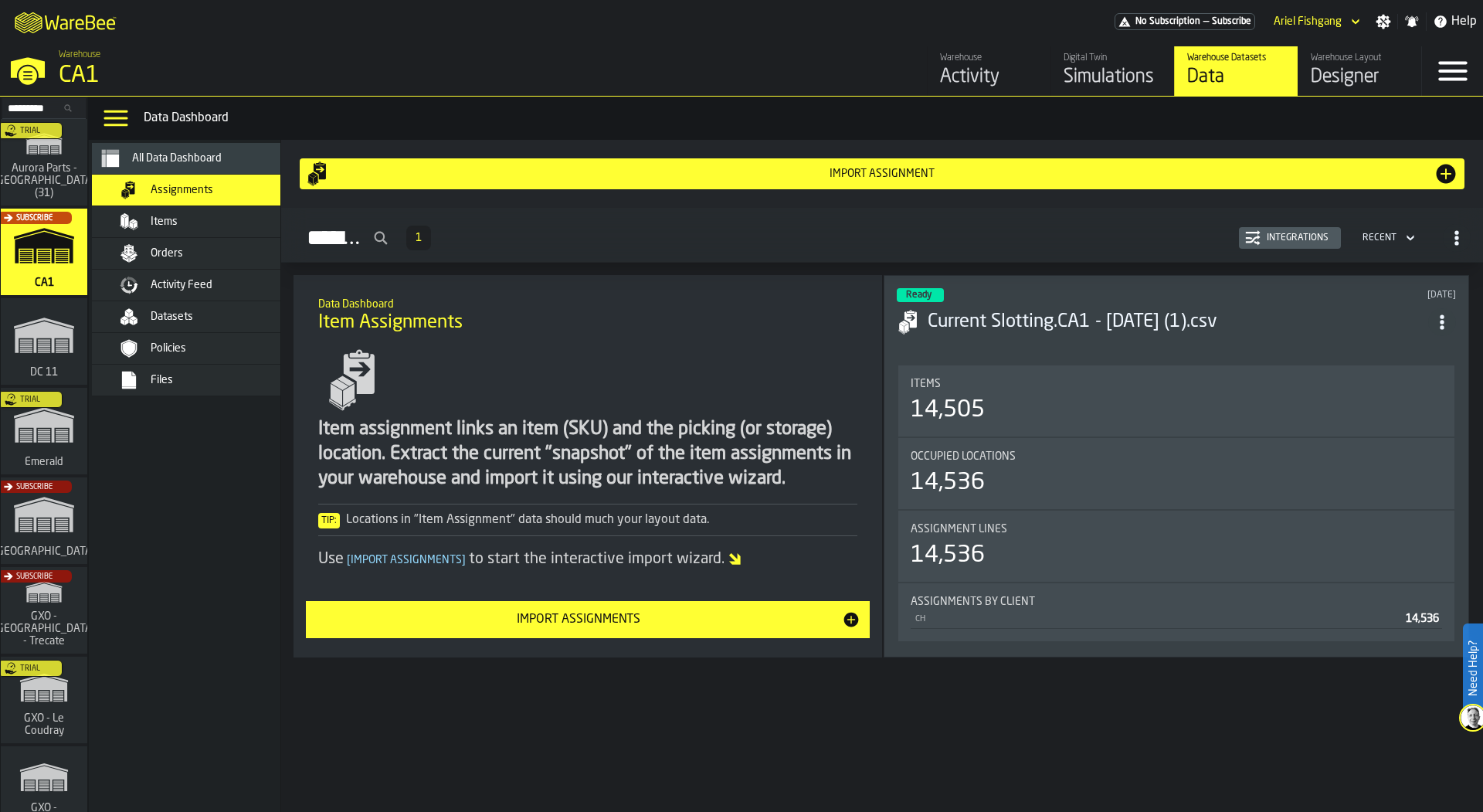
click at [756, 623] on div "Import Assignments" at bounding box center [579, 619] width 527 height 18
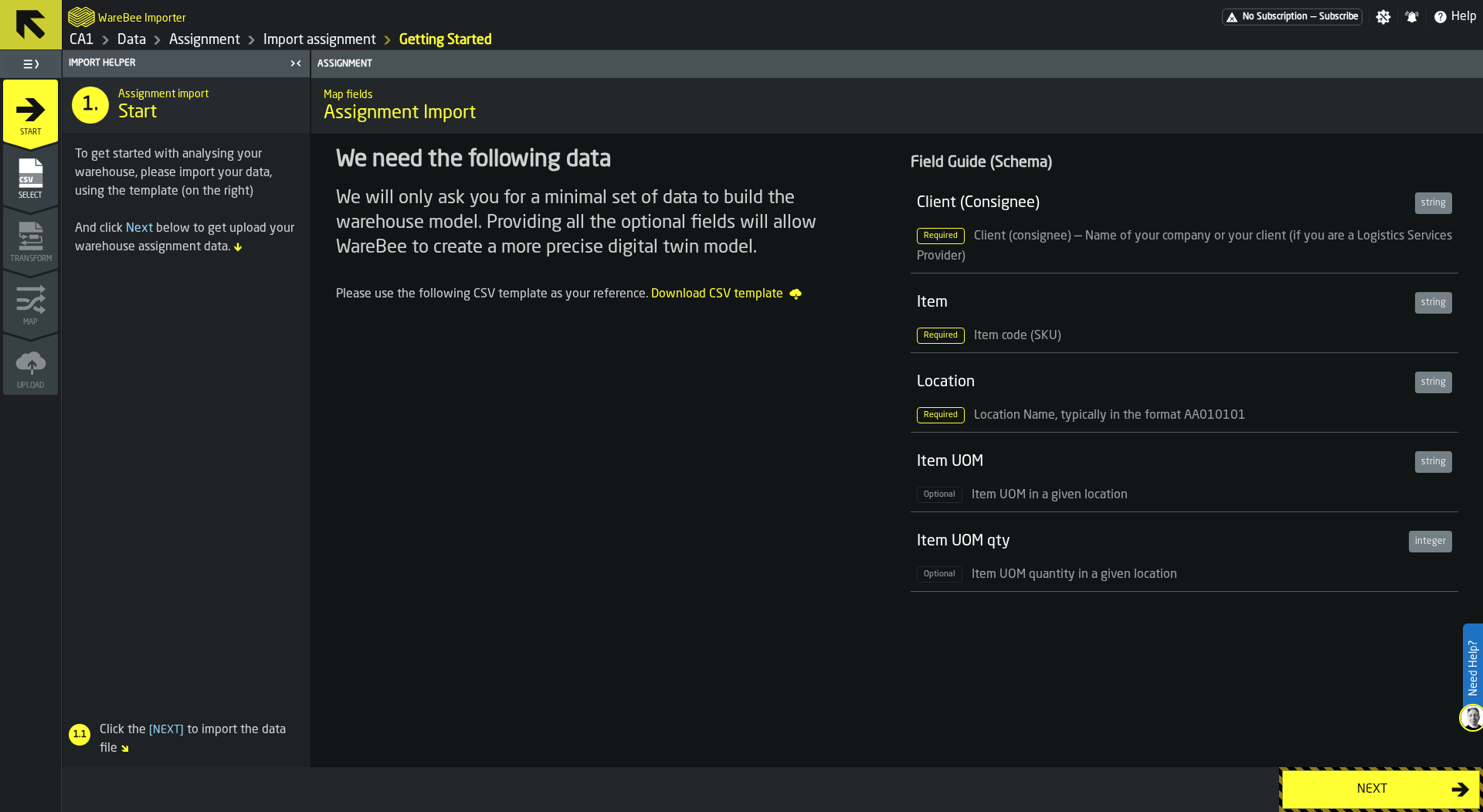
click at [32, 173] on rect "menu Select" at bounding box center [29, 179] width 23 height 11
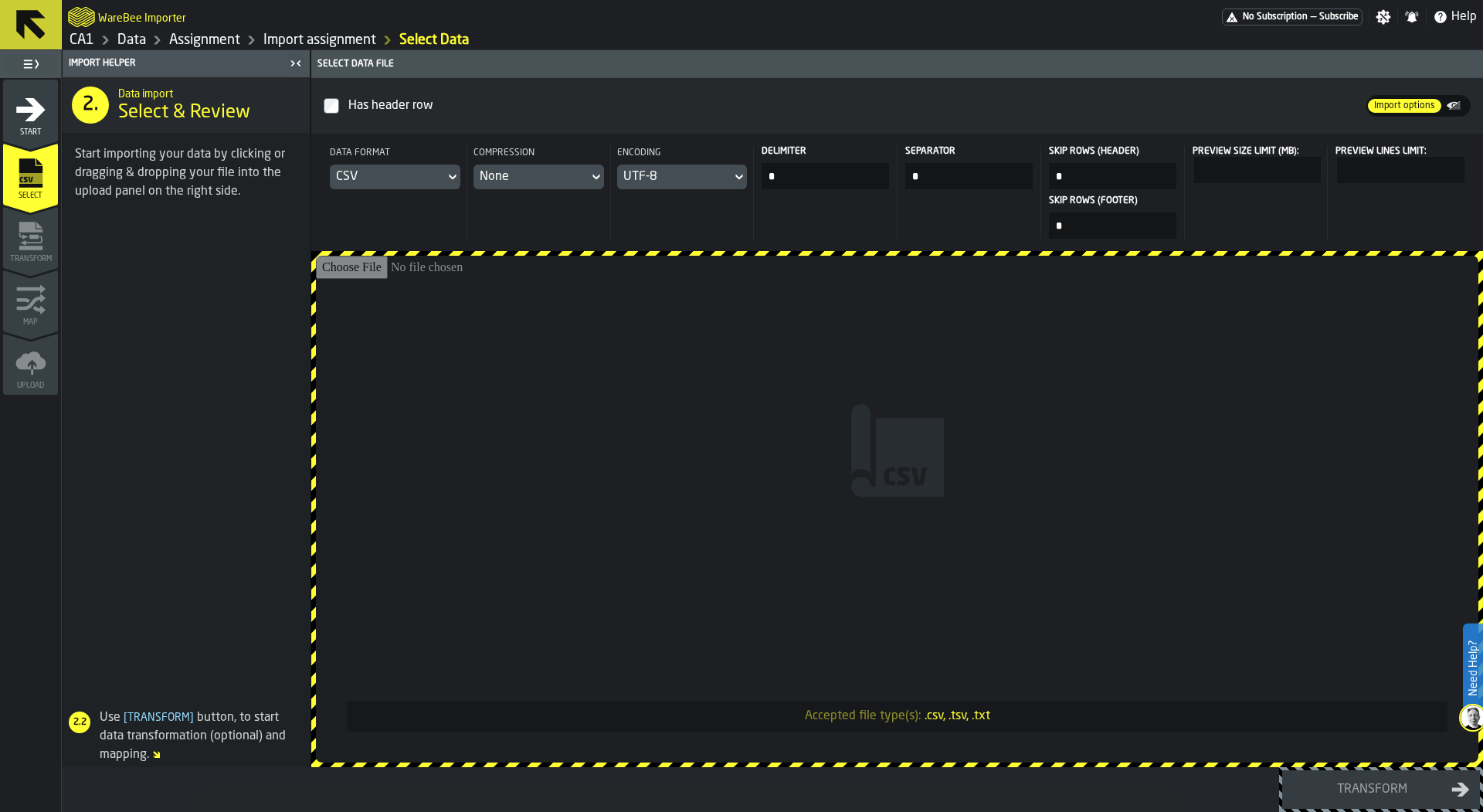
click at [551, 408] on input "Accepted file type(s): .csv, .tsv, .txt" at bounding box center [897, 509] width 1162 height 507
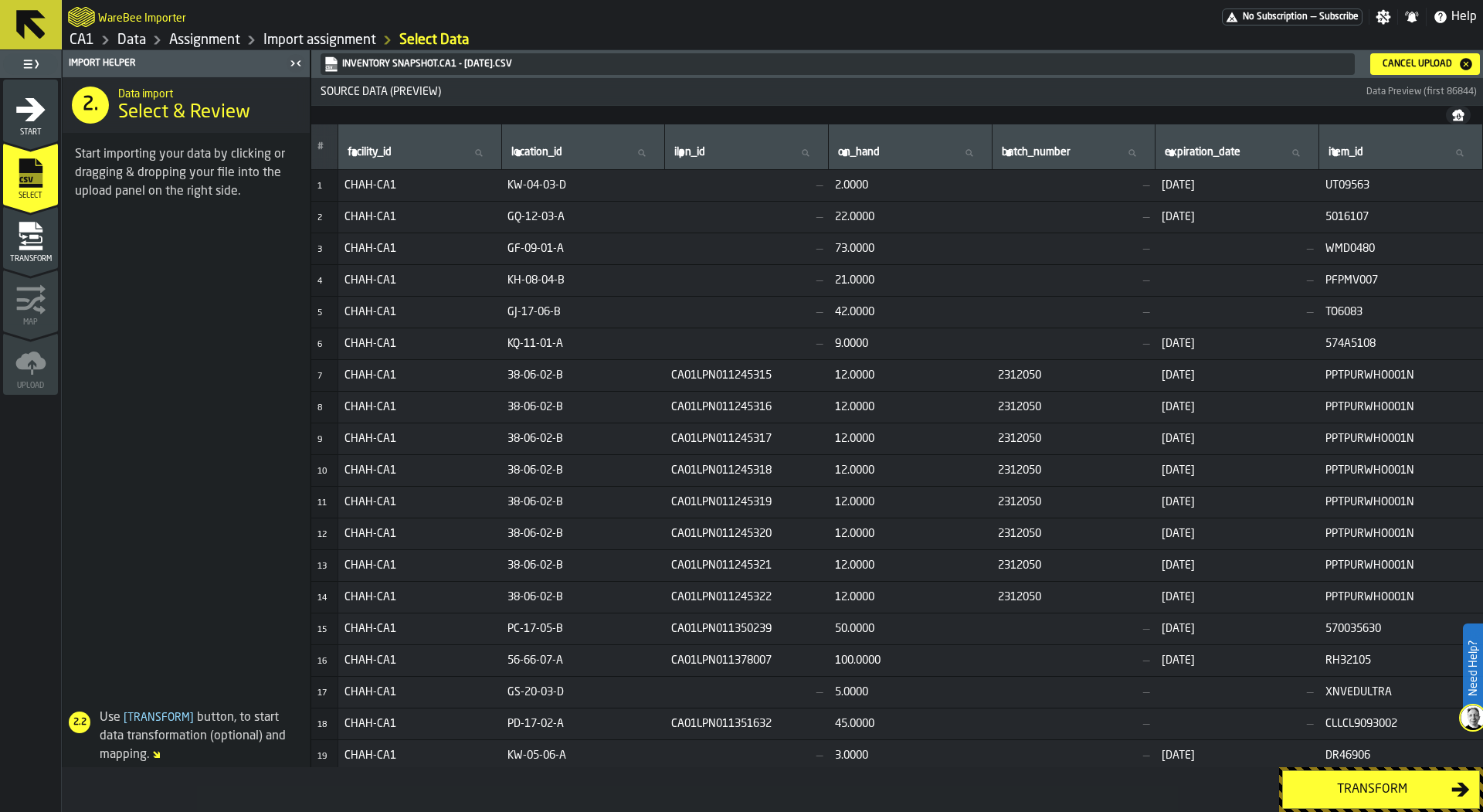
click at [35, 239] on icon "menu Transform" at bounding box center [31, 236] width 31 height 31
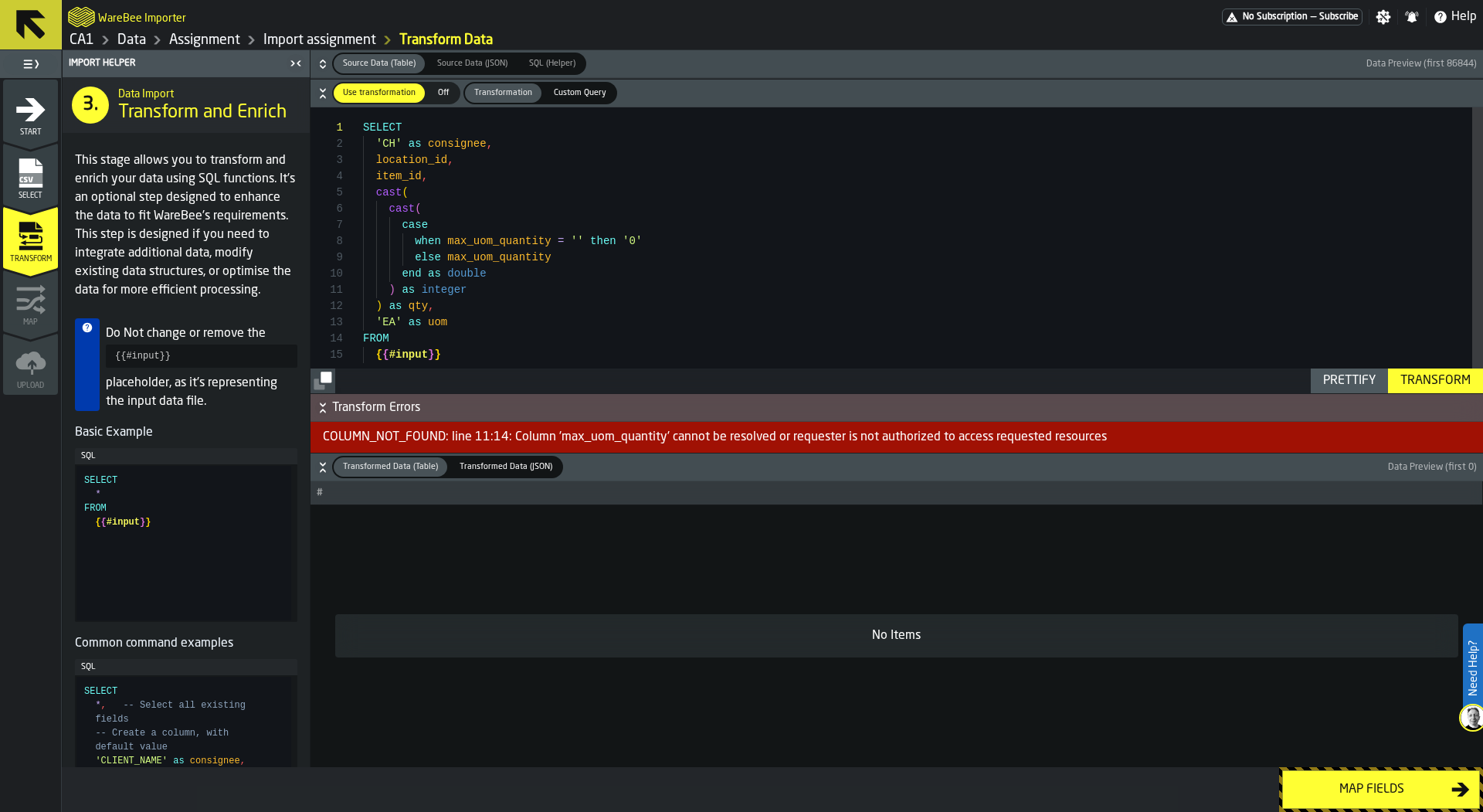
click at [1406, 372] on div "Transform" at bounding box center [1436, 381] width 83 height 18
click at [321, 65] on icon "button-" at bounding box center [323, 64] width 15 height 15
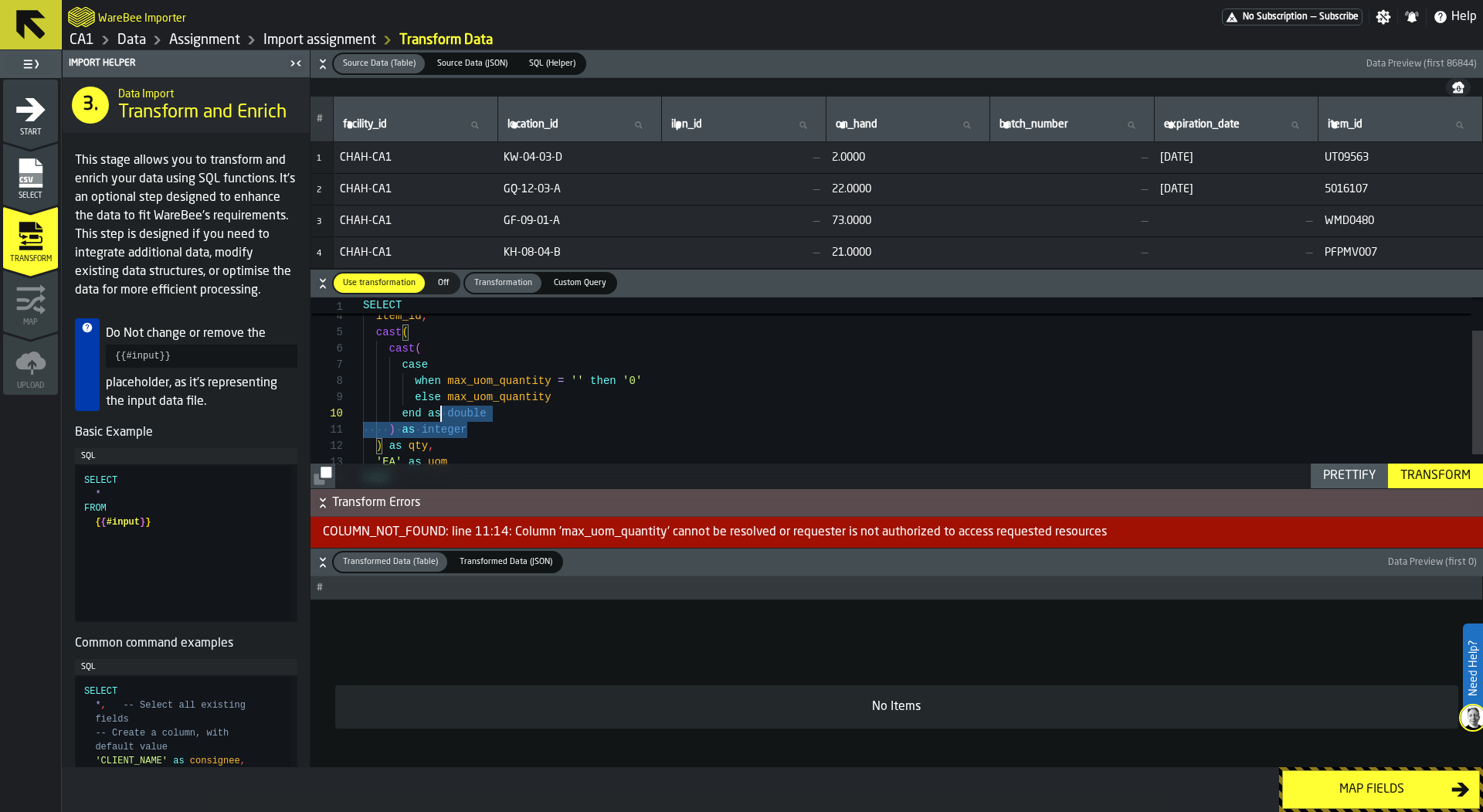
drag, startPoint x: 487, startPoint y: 433, endPoint x: 444, endPoint y: 418, distance: 45.5
click at [444, 418] on div "cast ( case when max_uom_quantity = '' then '0' else max_uom_quantity end as do…" at bounding box center [922, 393] width 1120 height 293
click at [445, 438] on div "cast ( case when max_uom_quantity = '' then '0' else max_uom_quantity end as do…" at bounding box center [922, 393] width 1120 height 293
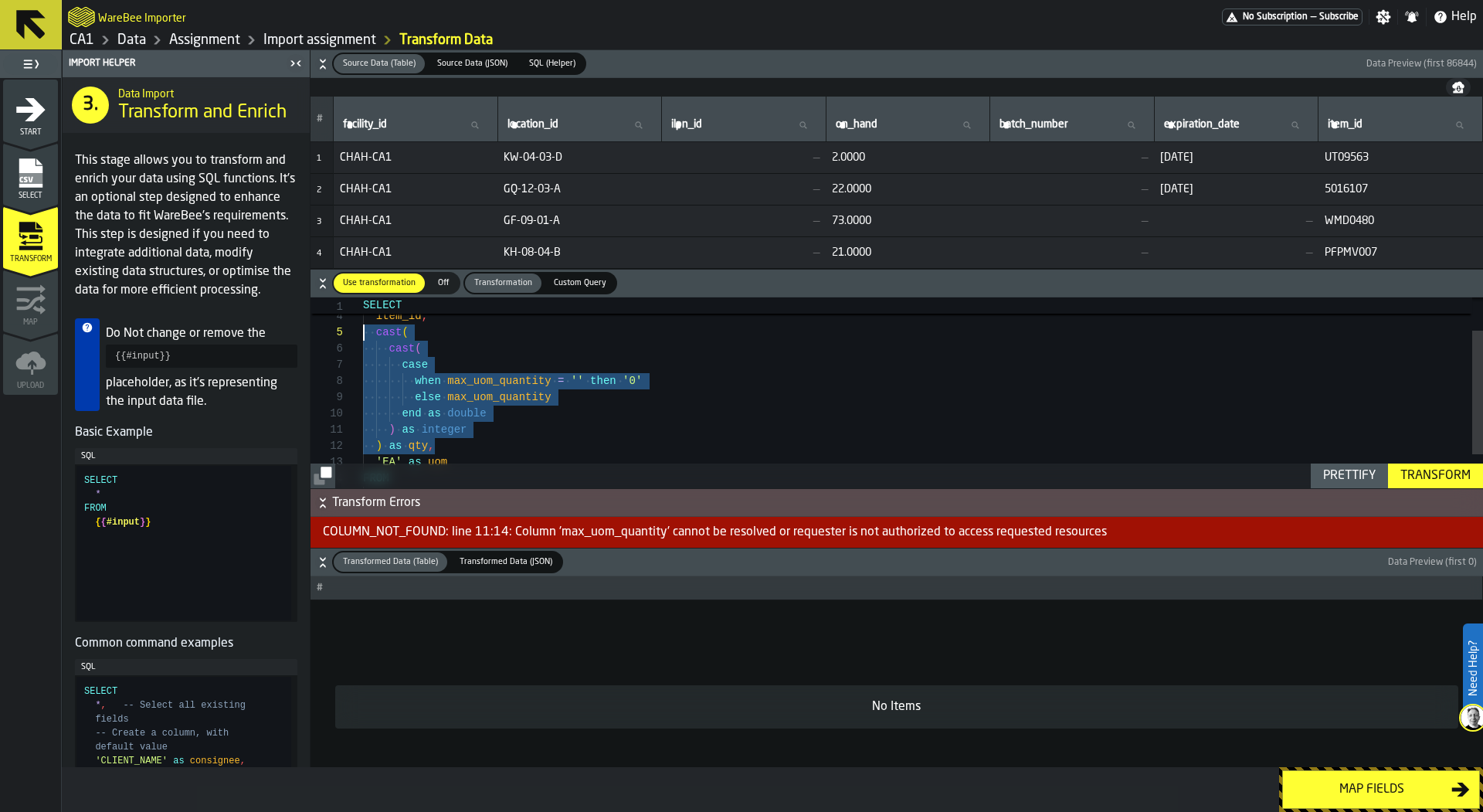
scroll to position [65, 0]
drag, startPoint x: 444, startPoint y: 443, endPoint x: 335, endPoint y: 329, distance: 157.7
click at [363, 329] on div "cast ( case when max_uom_quantity = '' then '0' else max_uom_quantity end as do…" at bounding box center [922, 393] width 1120 height 293
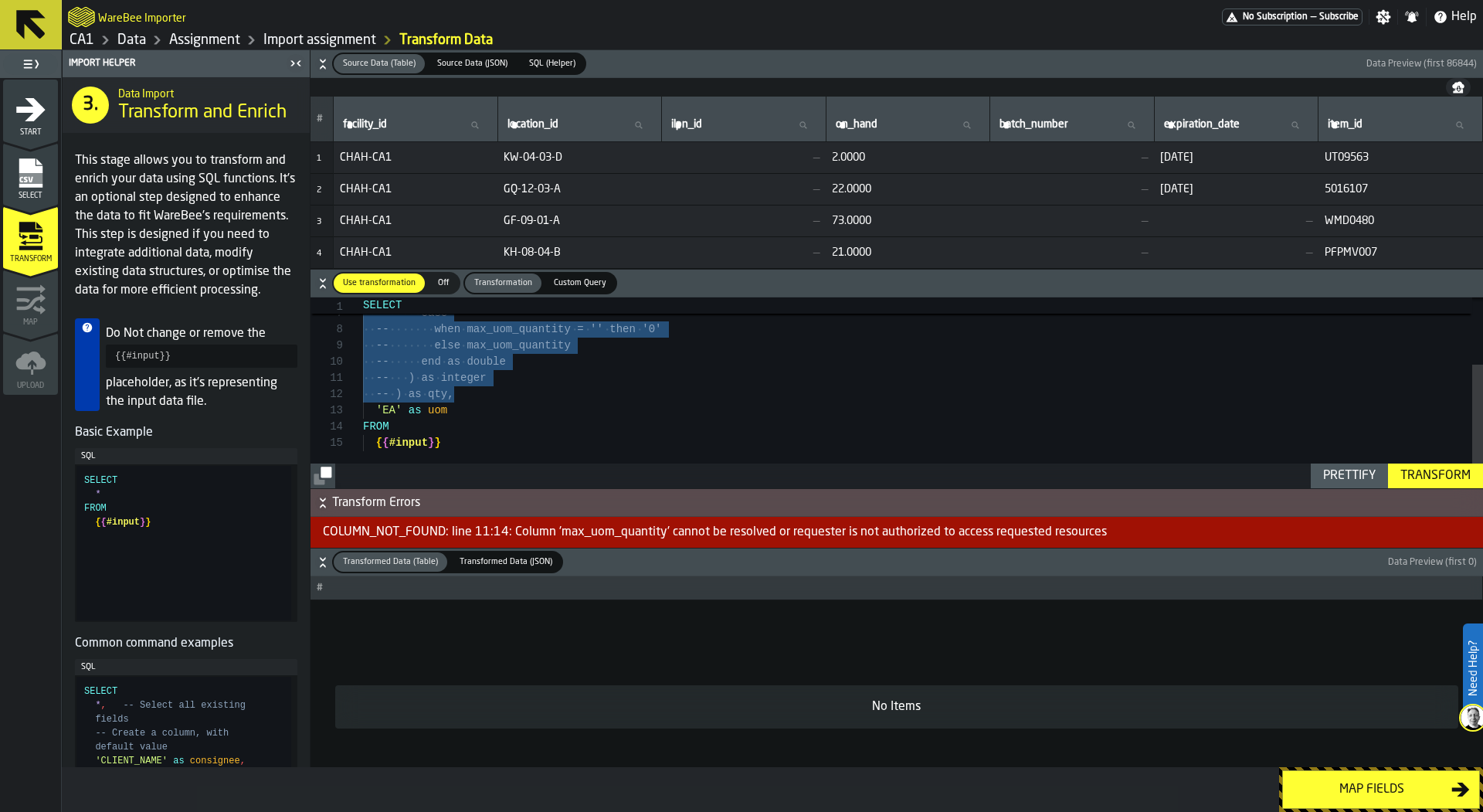
click at [472, 392] on div "-- cast( -- case -- when max_uom_quantity = '' then '0' -- else max_uom_quantit…" at bounding box center [922, 341] width 1120 height 293
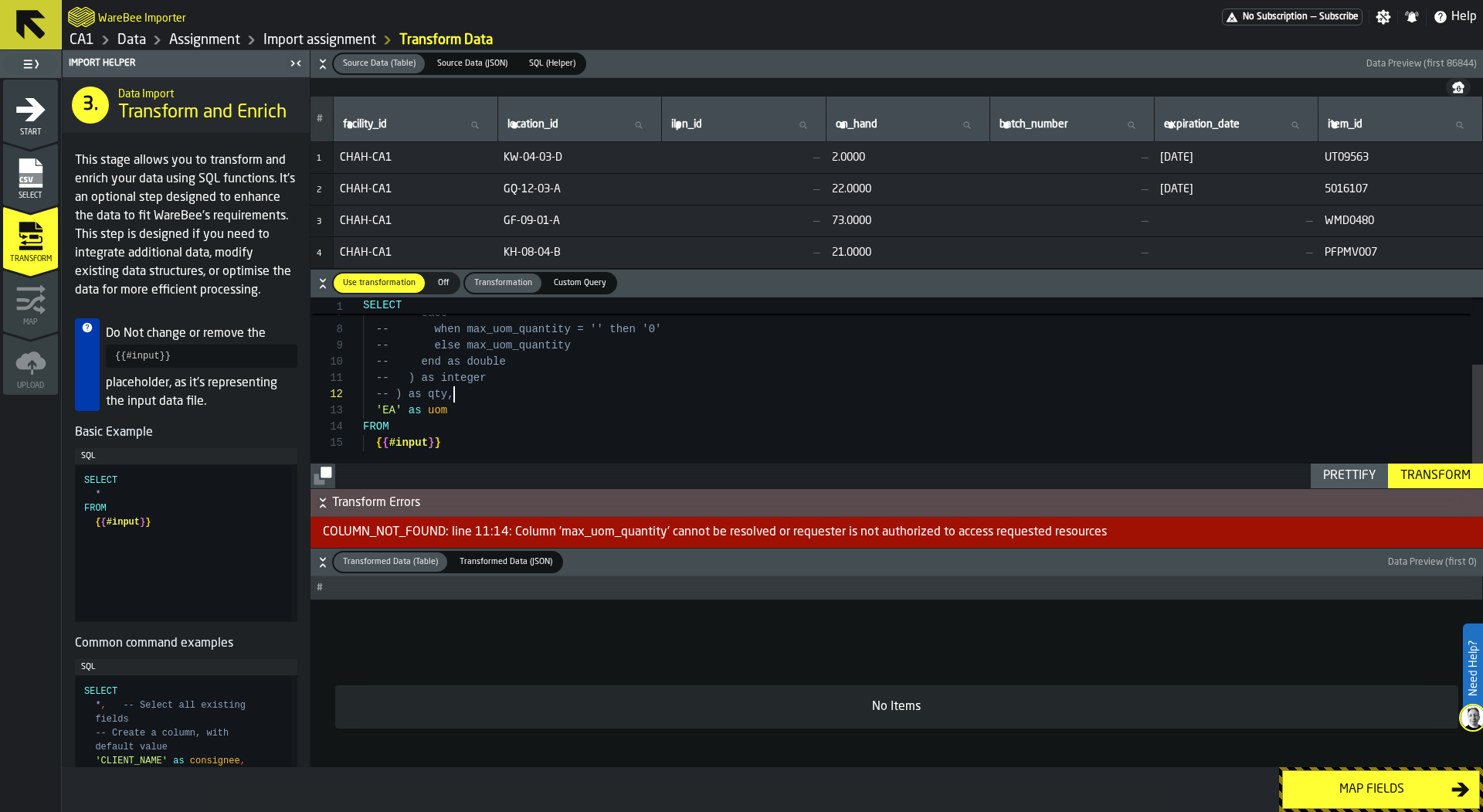
scroll to position [33, 0]
click at [484, 391] on div "-- case -- when max_uom_quantity = '' then '0' -- else max_uom_quantity -- end …" at bounding box center [922, 338] width 1120 height 309
type textarea "**********"
click at [1455, 476] on div "Transform" at bounding box center [1436, 476] width 83 height 18
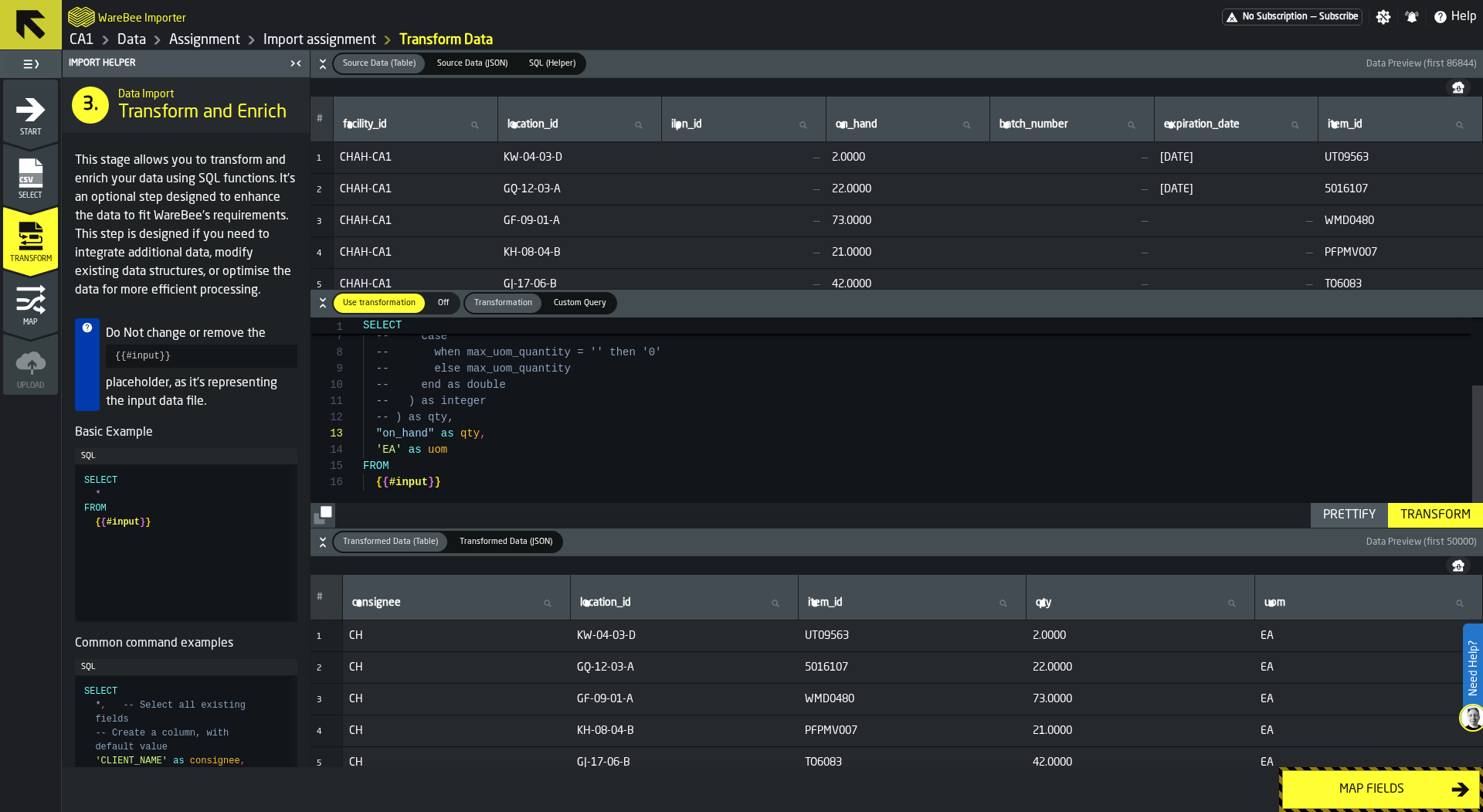
click at [933, 124] on input "on_hand on_hand" at bounding box center [909, 125] width 151 height 20
type input "**"
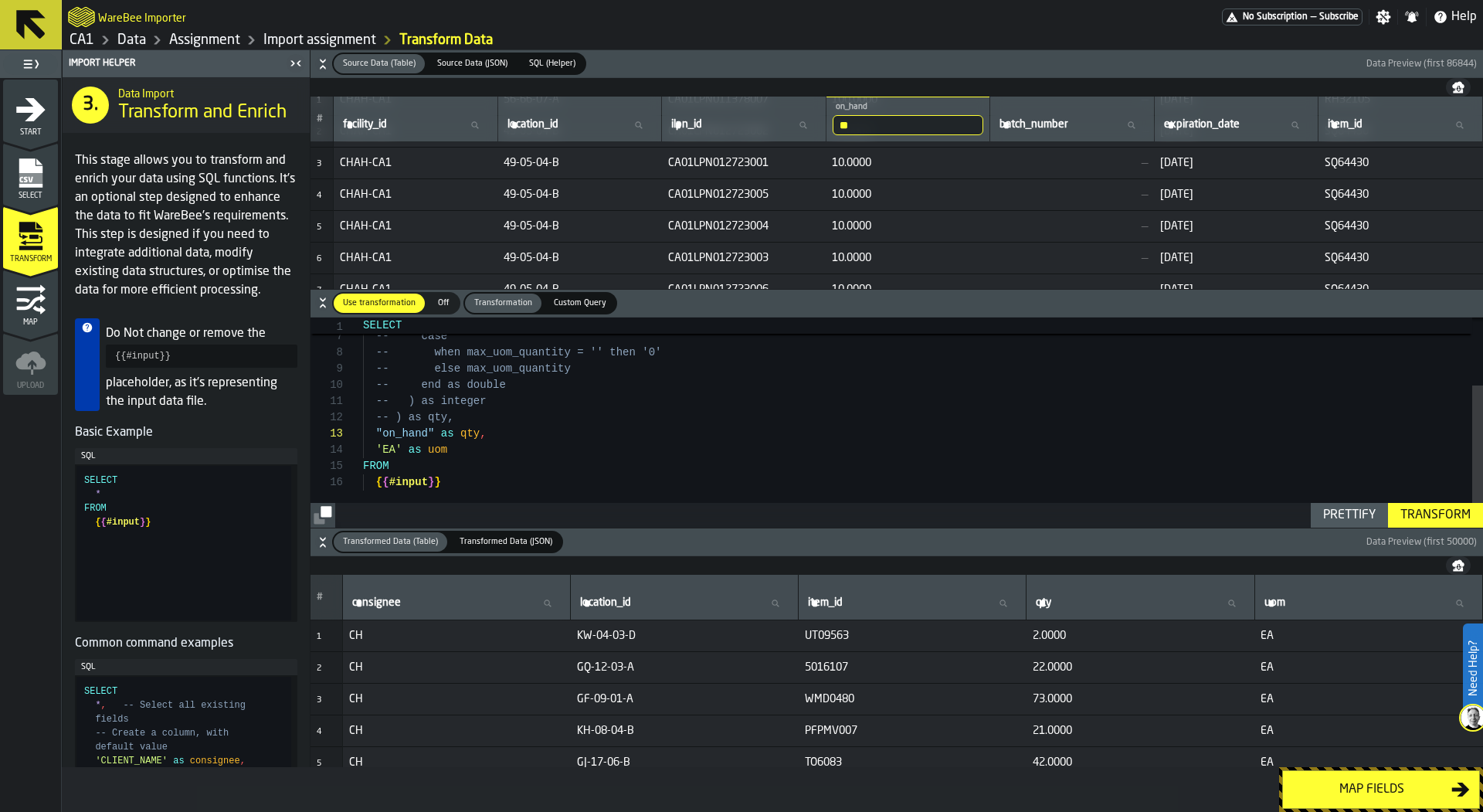
scroll to position [0, 0]
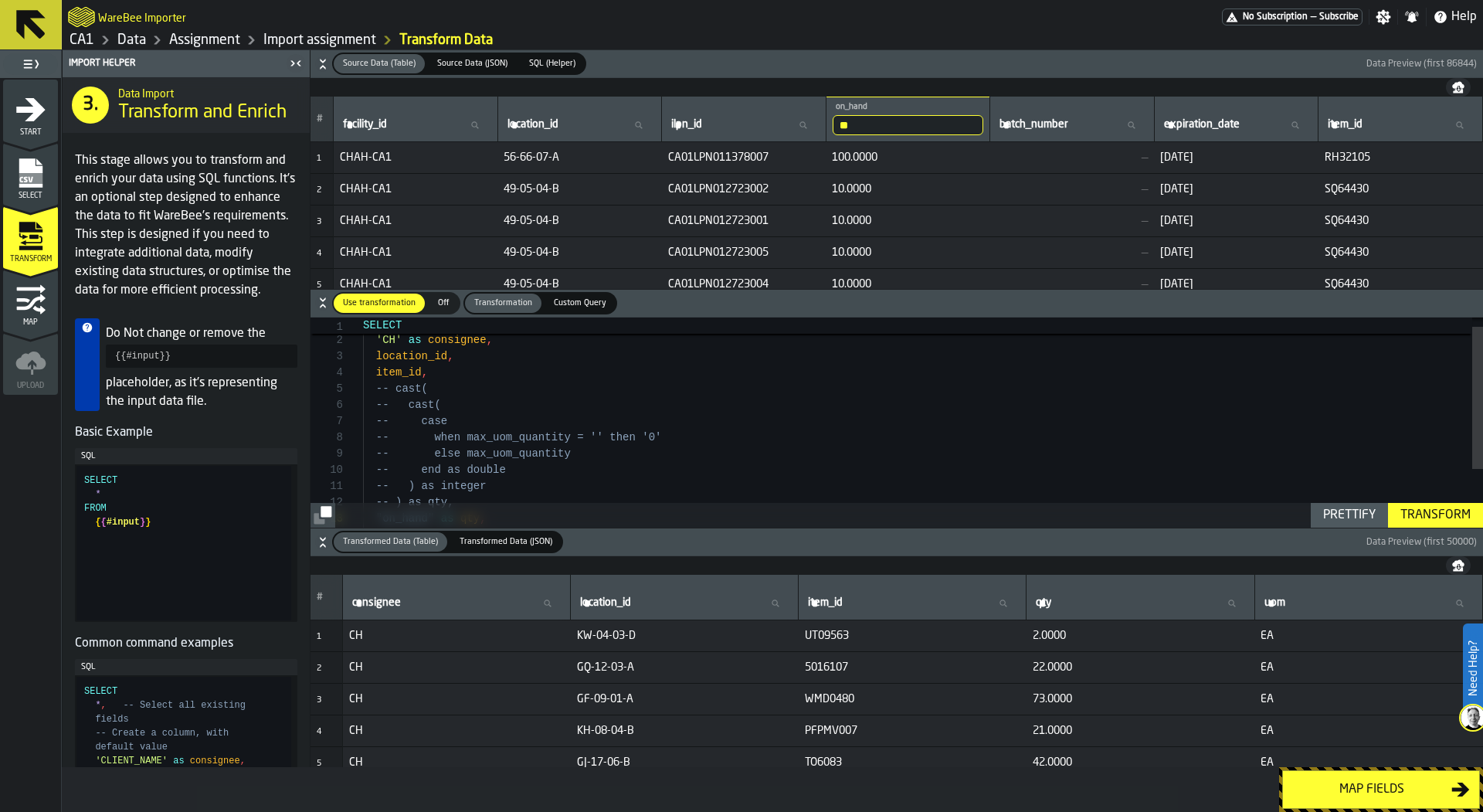
click at [949, 122] on input "**" at bounding box center [909, 125] width 151 height 20
type input "*"
type input "**"
click at [920, 124] on input "**" at bounding box center [909, 125] width 151 height 20
type input "***"
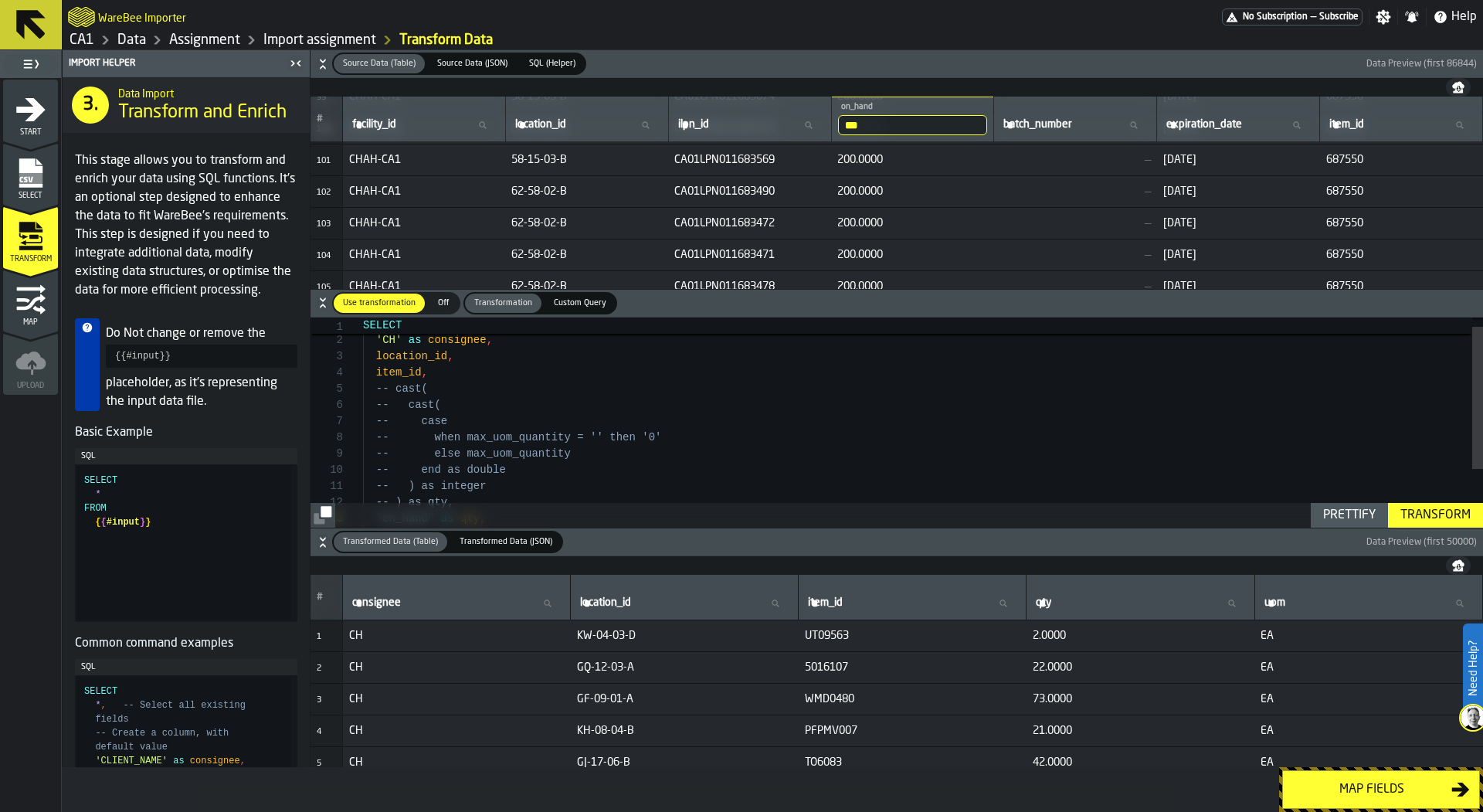
scroll to position [3191, 0]
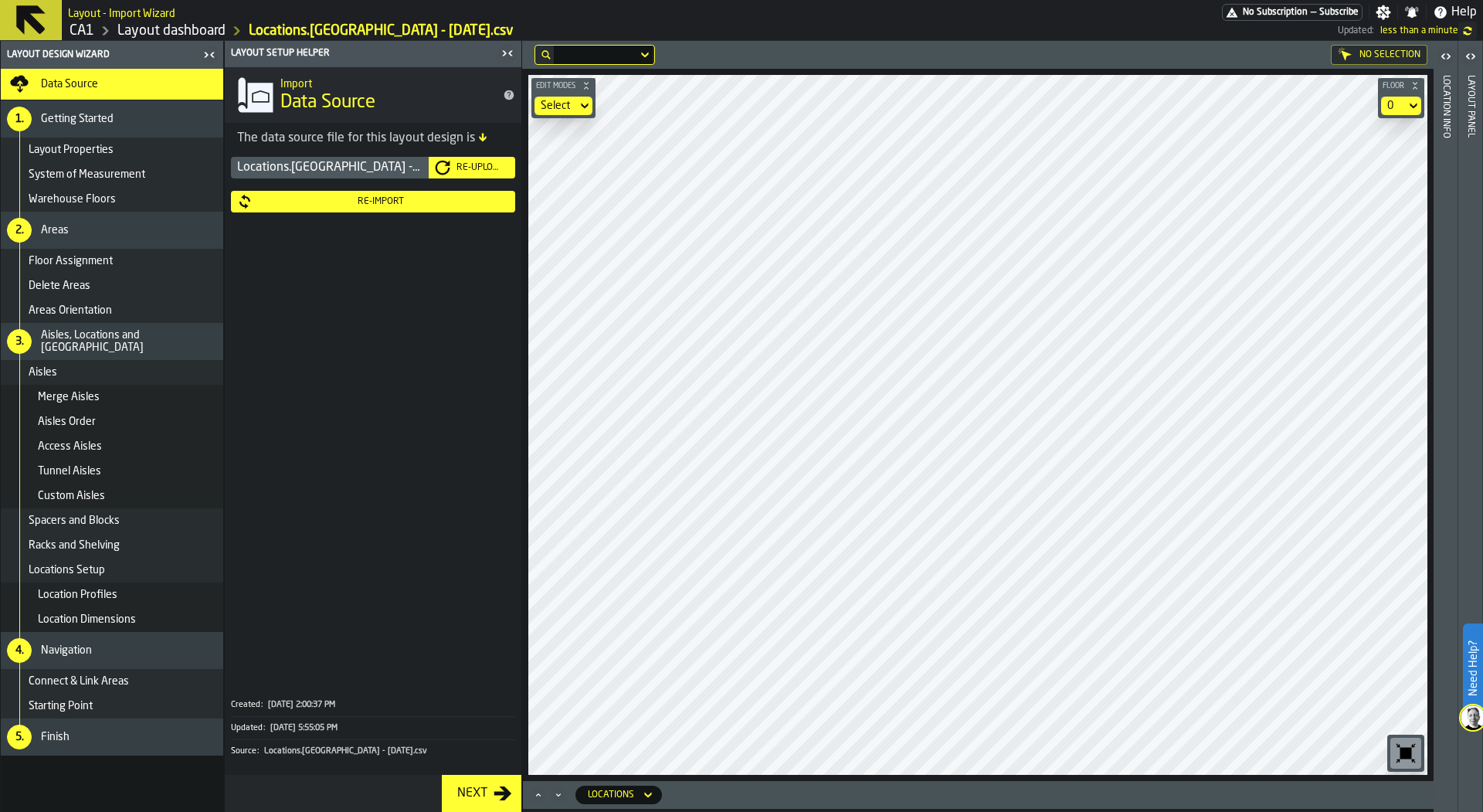
click at [84, 36] on link "CA1" at bounding box center [81, 31] width 25 height 17
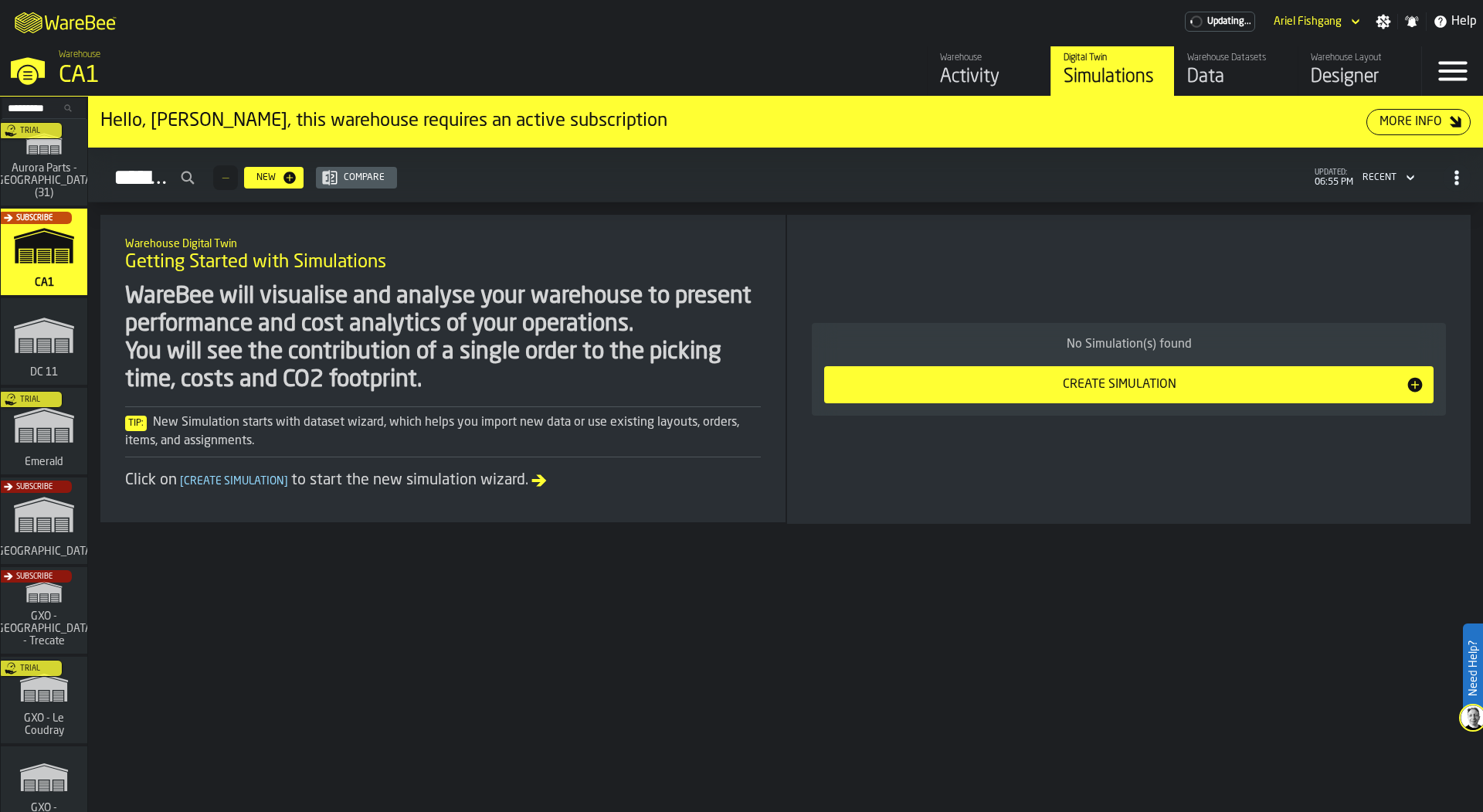
click at [1237, 63] on div "Warehouse Datasets" at bounding box center [1237, 58] width 98 height 11
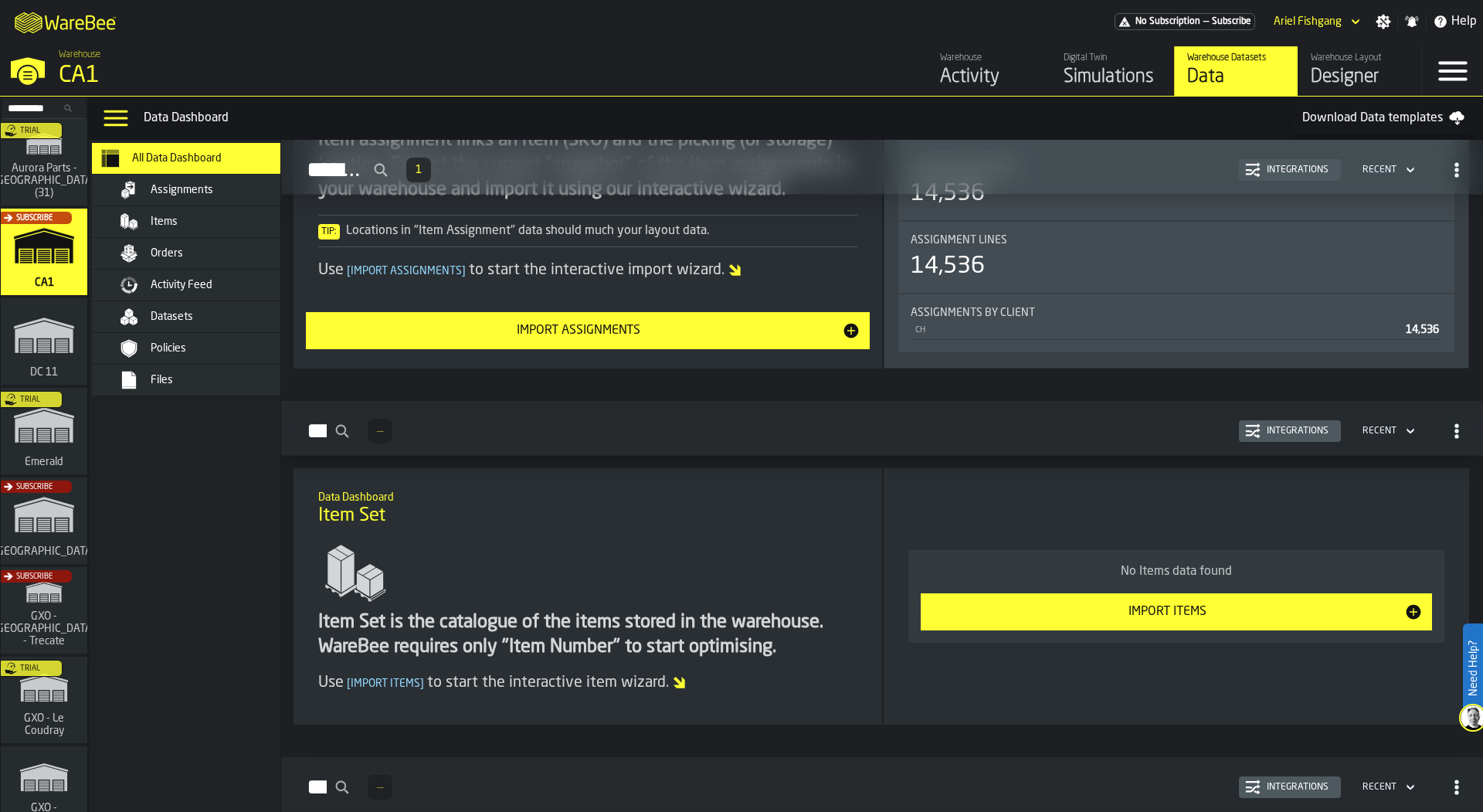
scroll to position [291, 0]
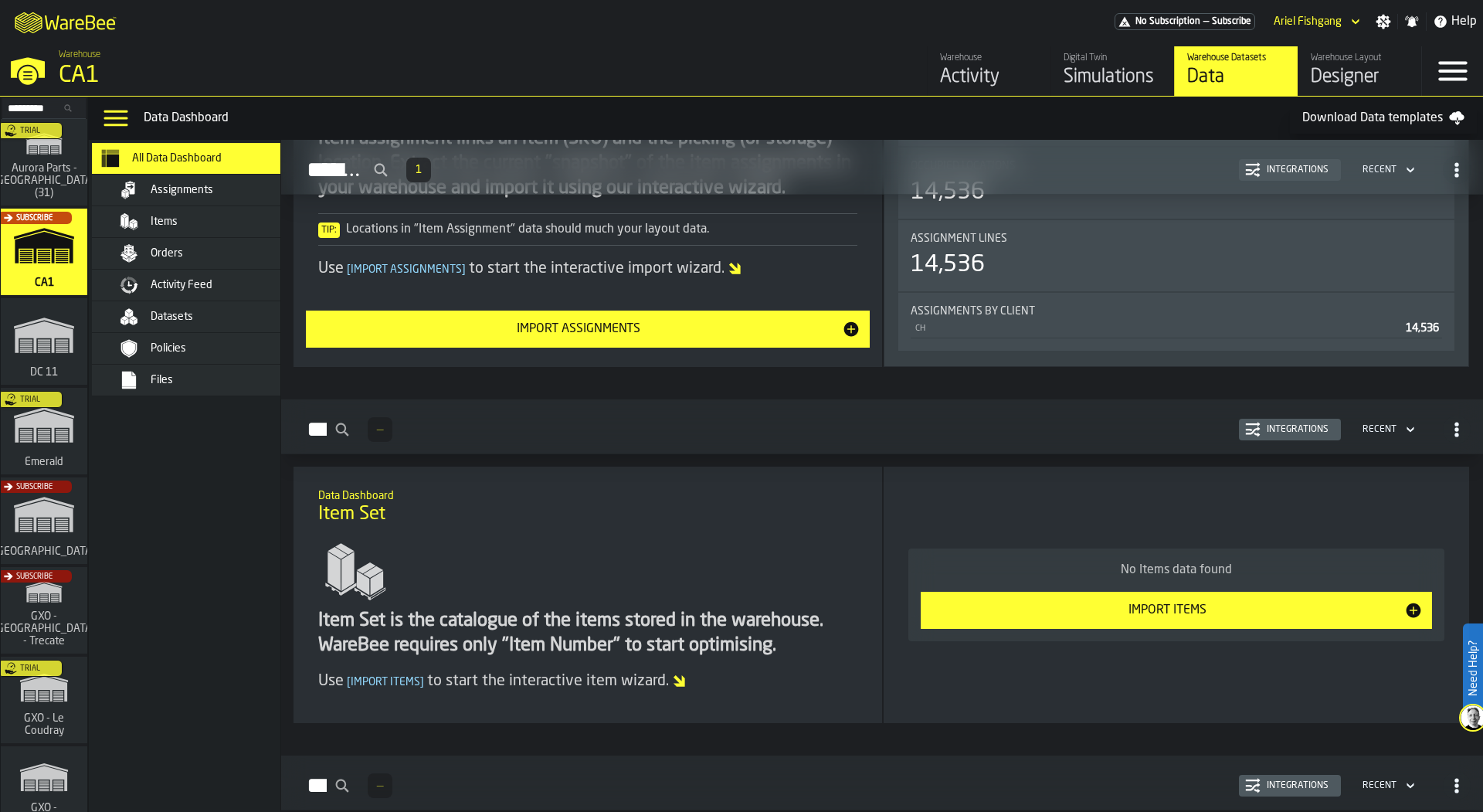
click at [1101, 253] on div "14,536" at bounding box center [1176, 264] width 531 height 28
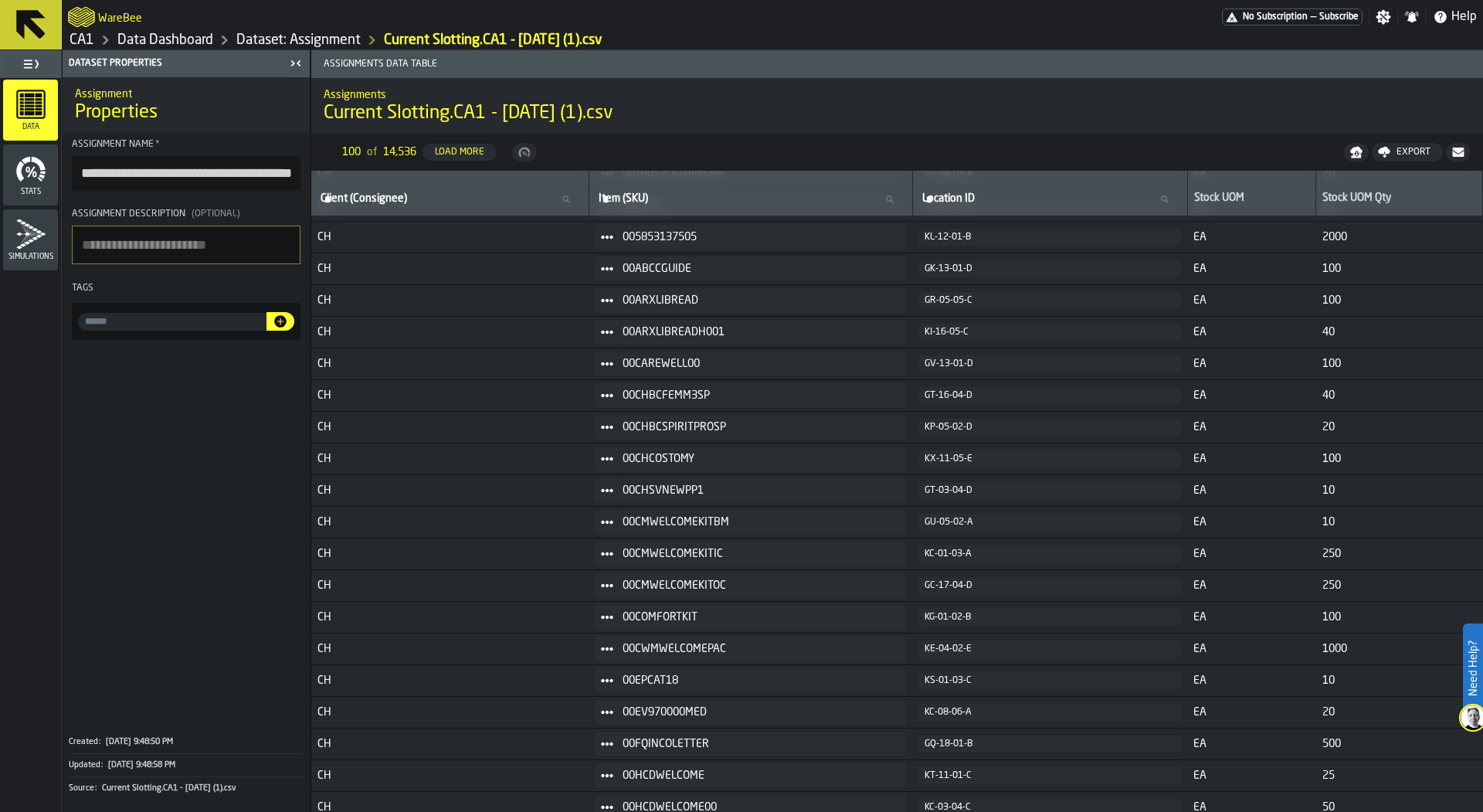
scroll to position [156, 0]
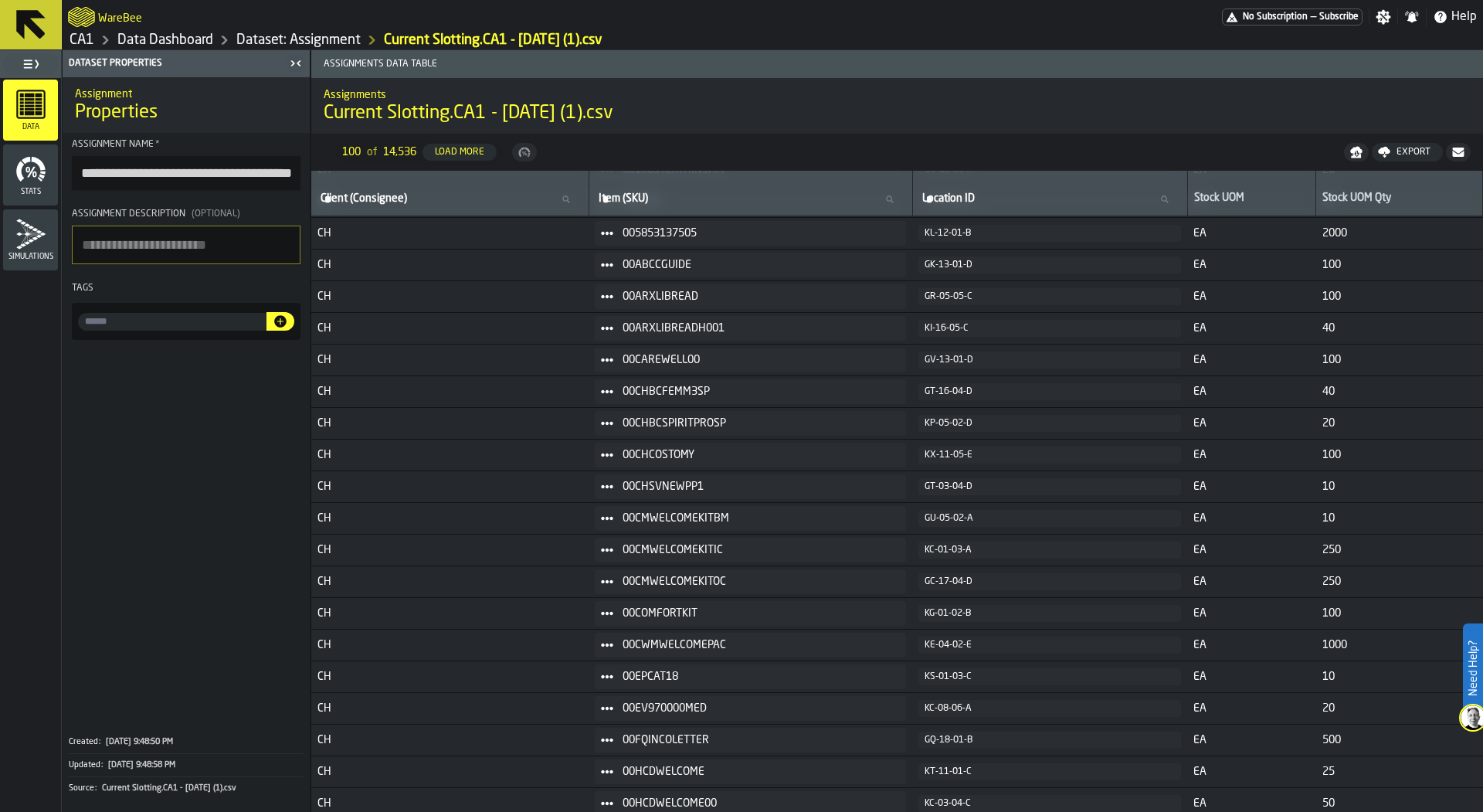
click at [172, 38] on link "Data Dashboard" at bounding box center [165, 40] width 96 height 17
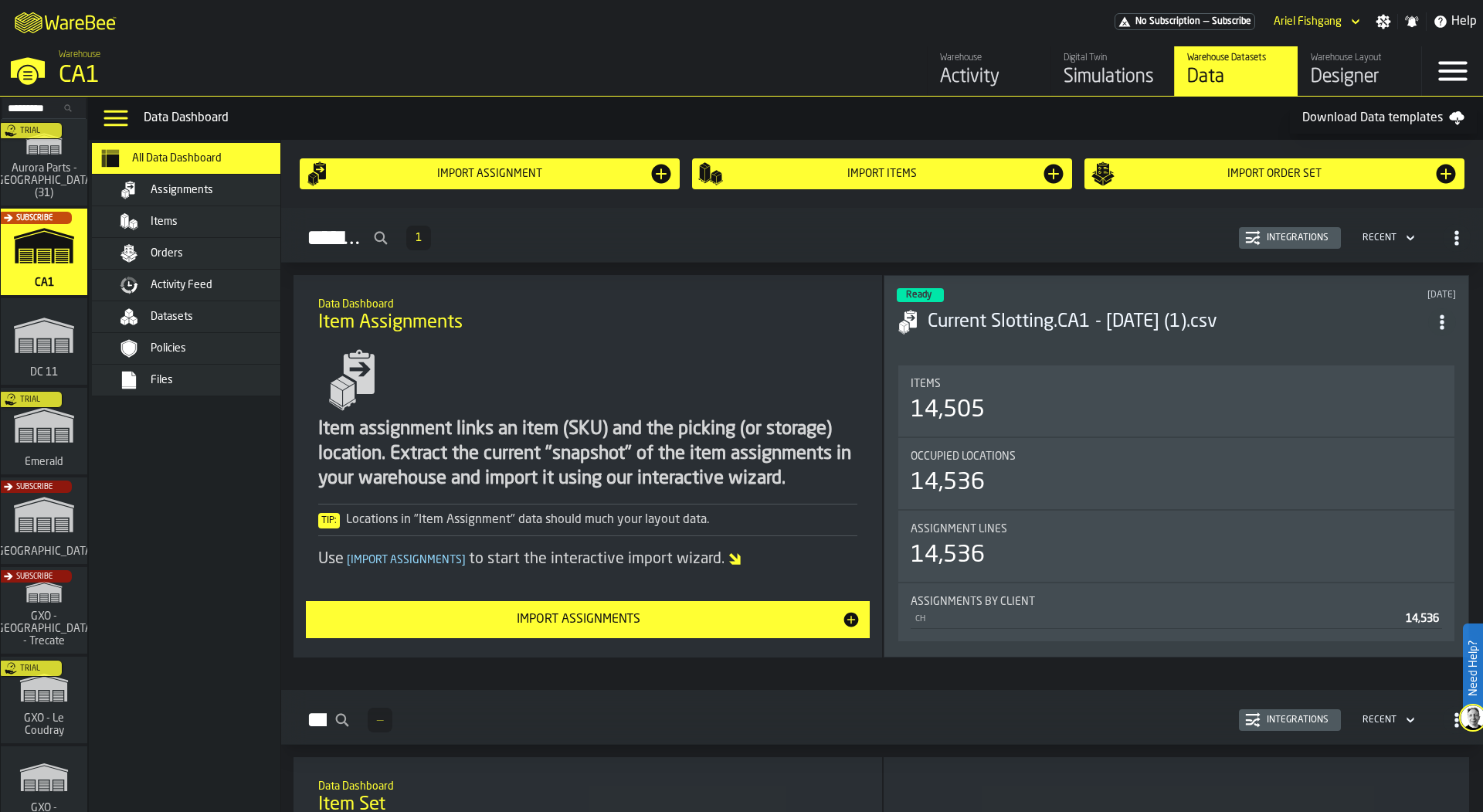
click at [211, 290] on span "Activity Feed" at bounding box center [181, 285] width 62 height 13
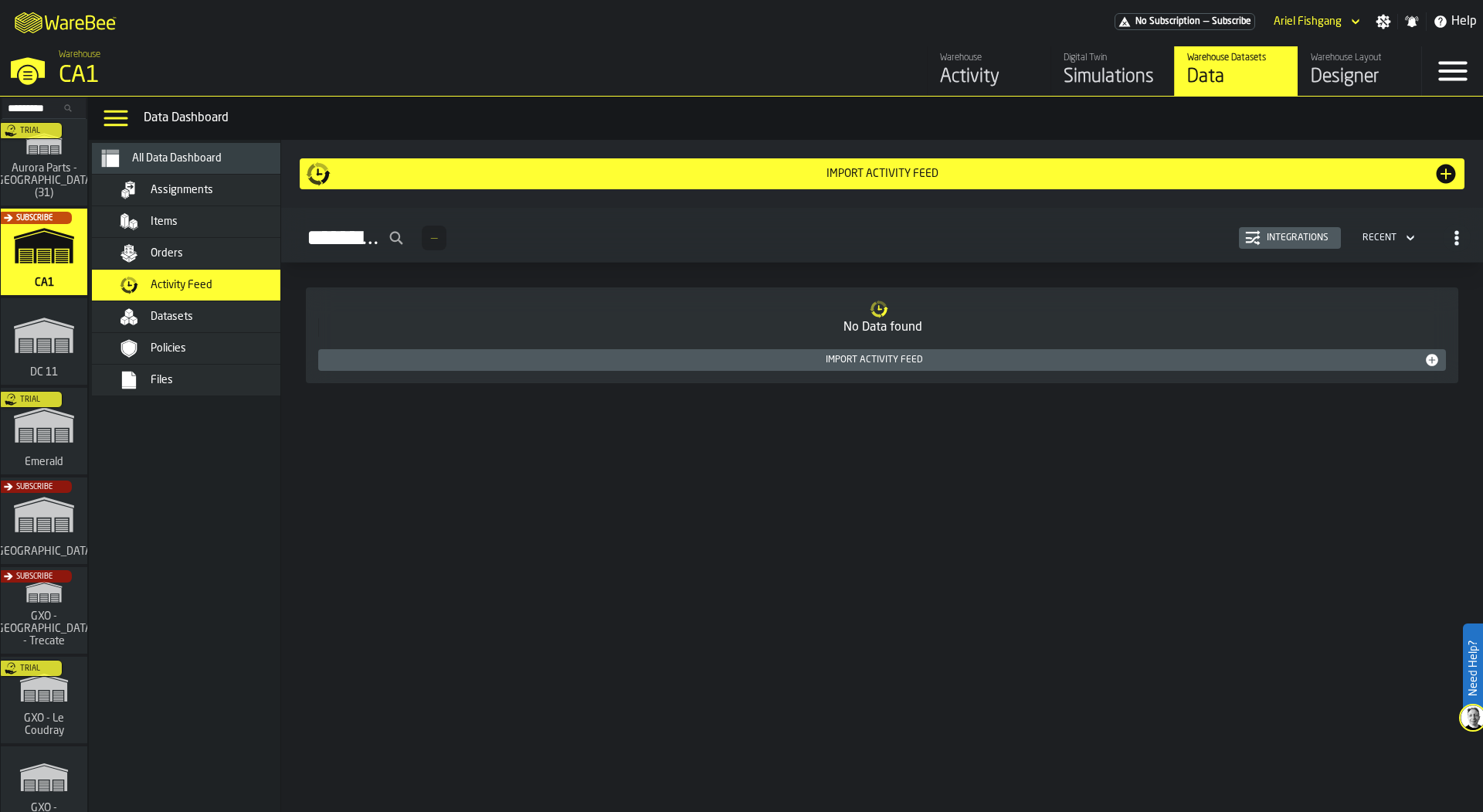
click at [221, 206] on div "Items" at bounding box center [200, 221] width 216 height 31
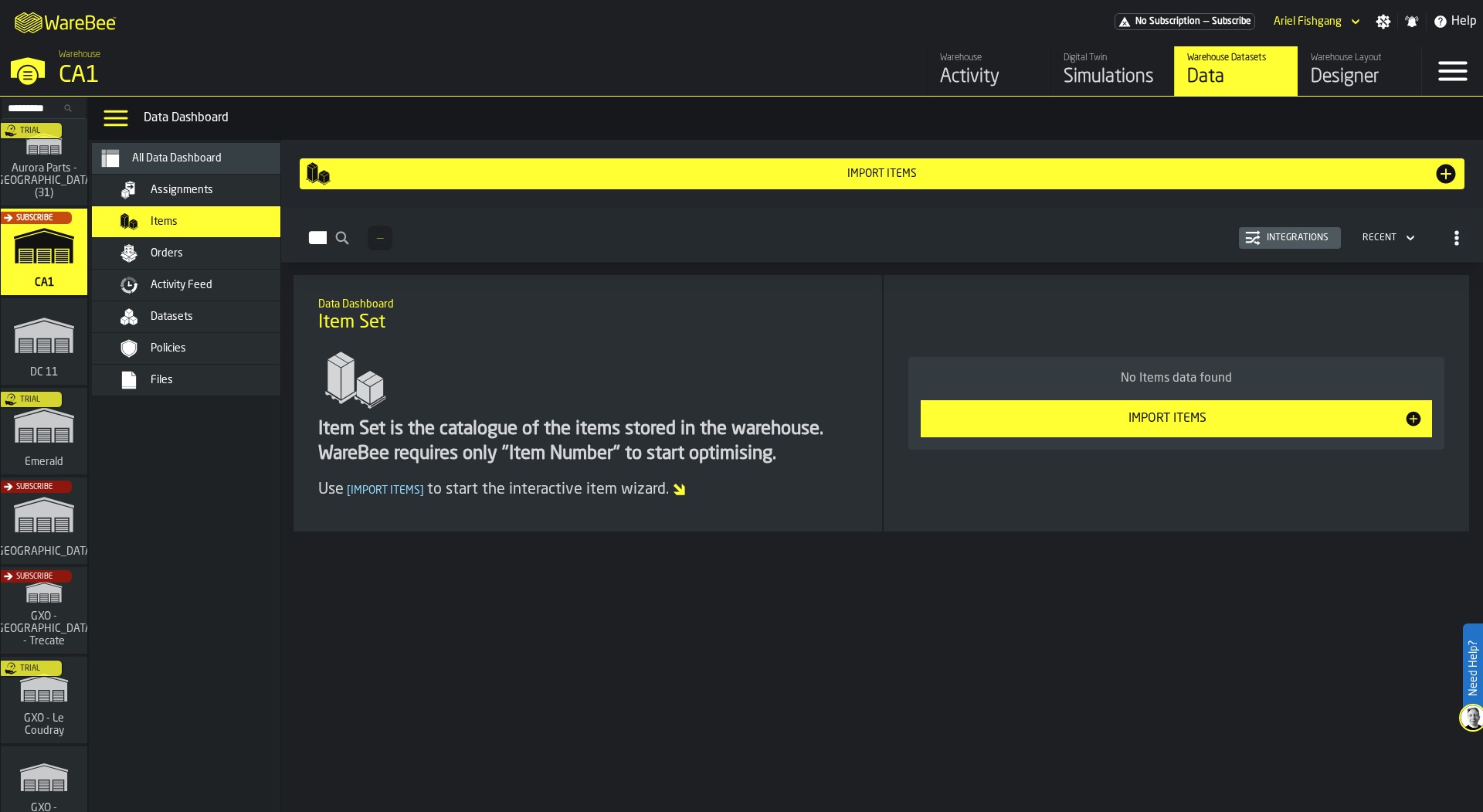
click at [215, 376] on div "Files" at bounding box center [226, 380] width 151 height 13
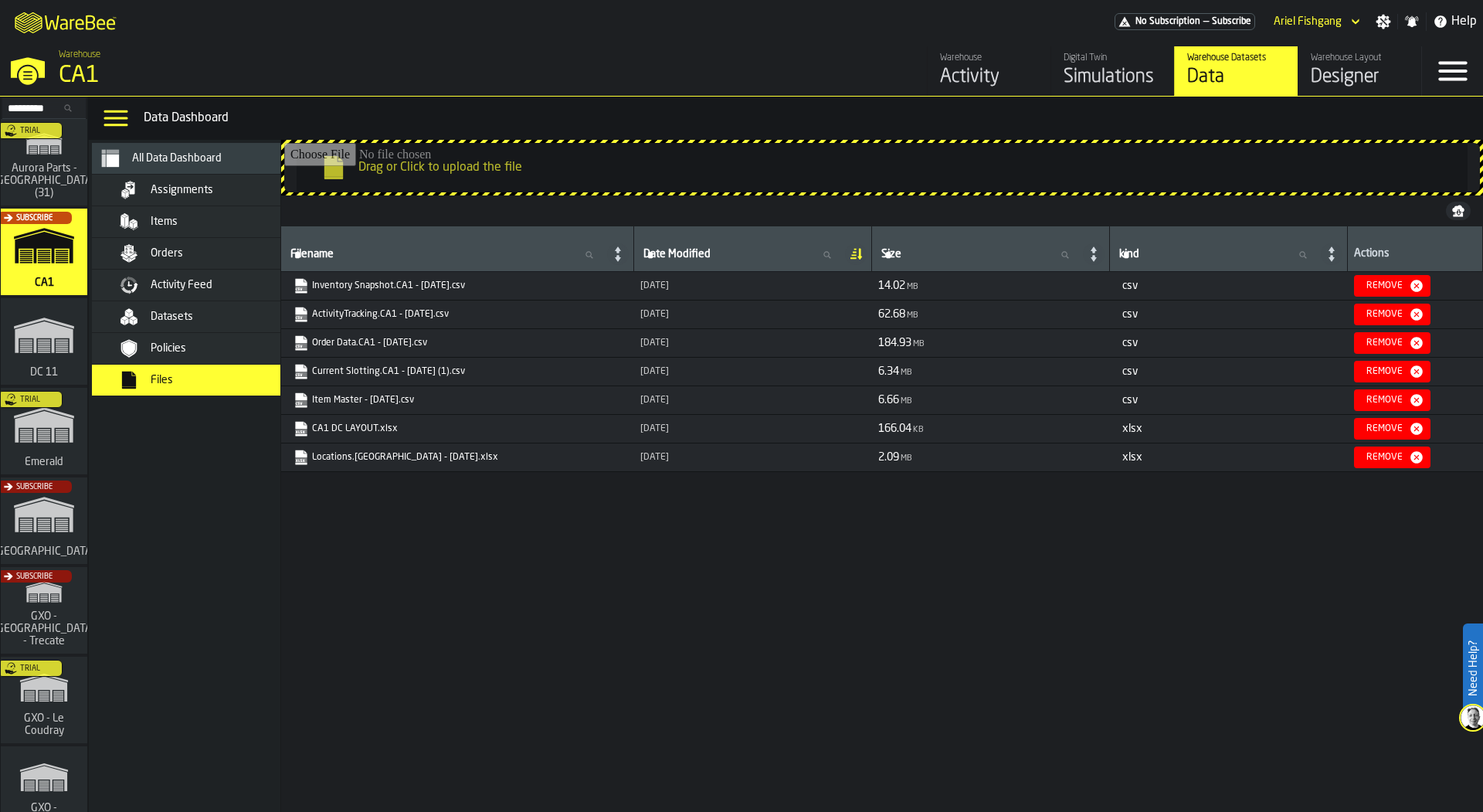
click at [397, 394] on link "Item Master - [DATE].csv" at bounding box center [456, 400] width 325 height 15
click at [233, 210] on div "Items" at bounding box center [200, 221] width 216 height 31
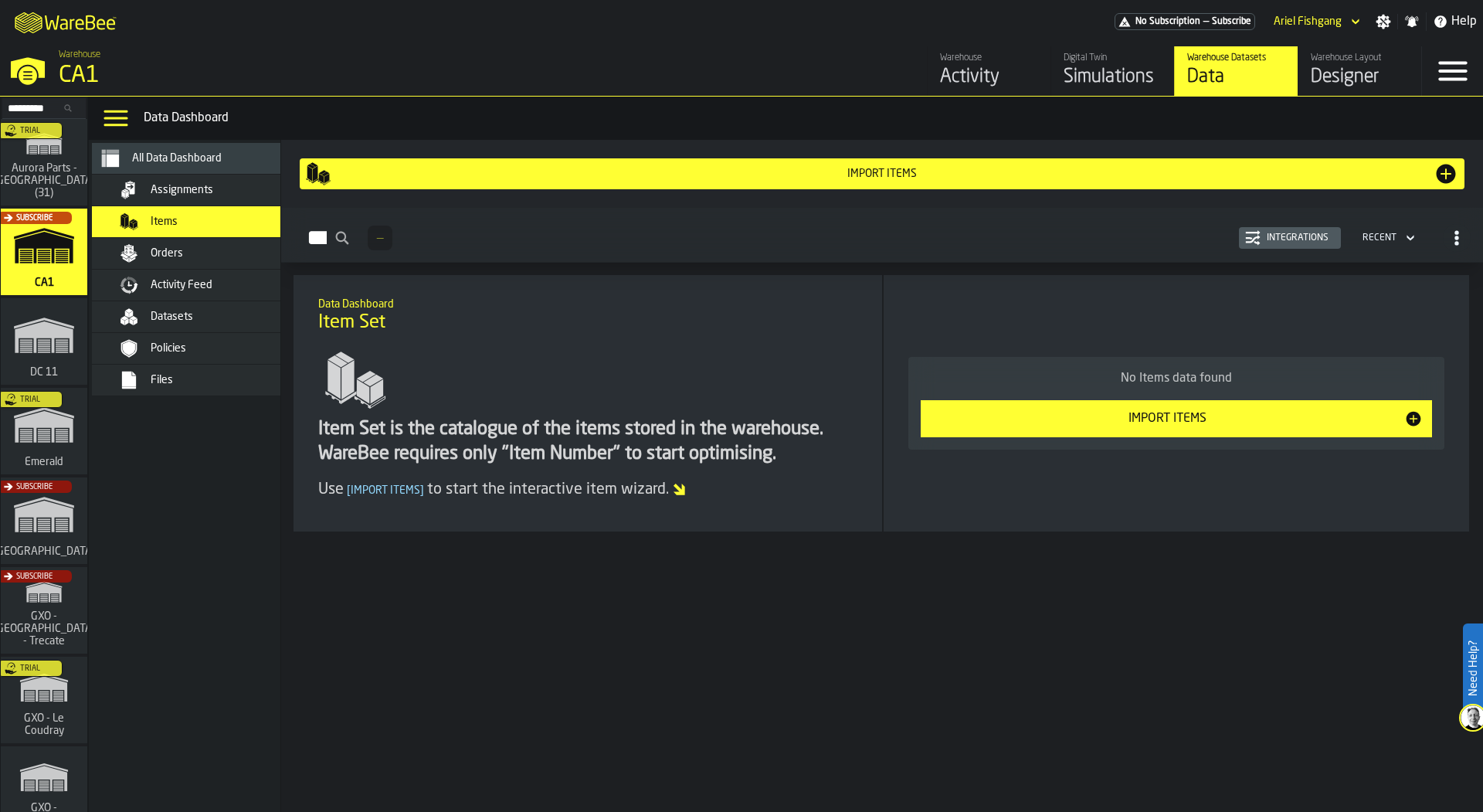
click at [678, 169] on div "Import Items" at bounding box center [882, 174] width 1103 height 13
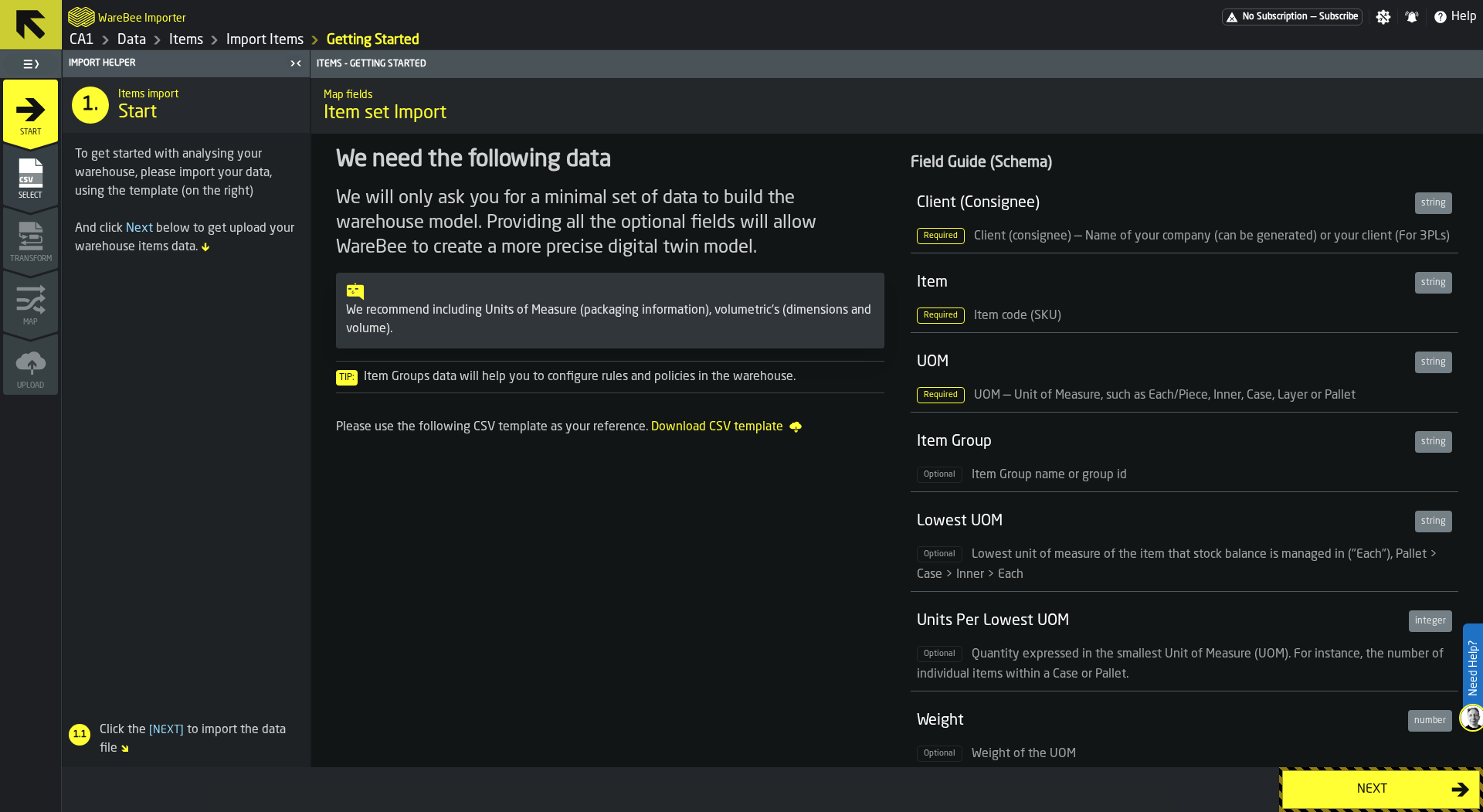
click at [36, 180] on rect "menu Select" at bounding box center [29, 179] width 23 height 11
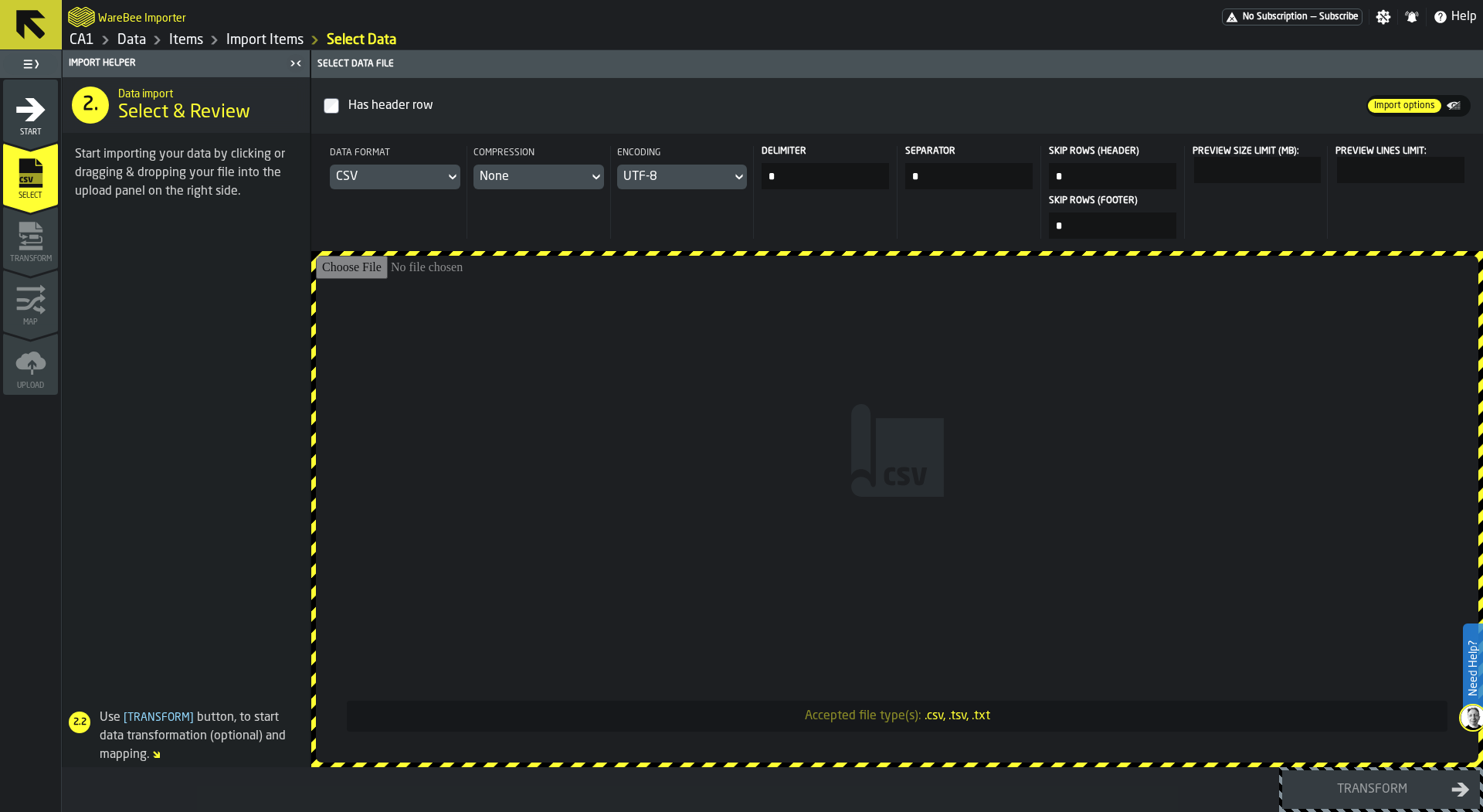
click at [918, 473] on input "Accepted file type(s): .csv, .tsv, .txt" at bounding box center [897, 509] width 1162 height 507
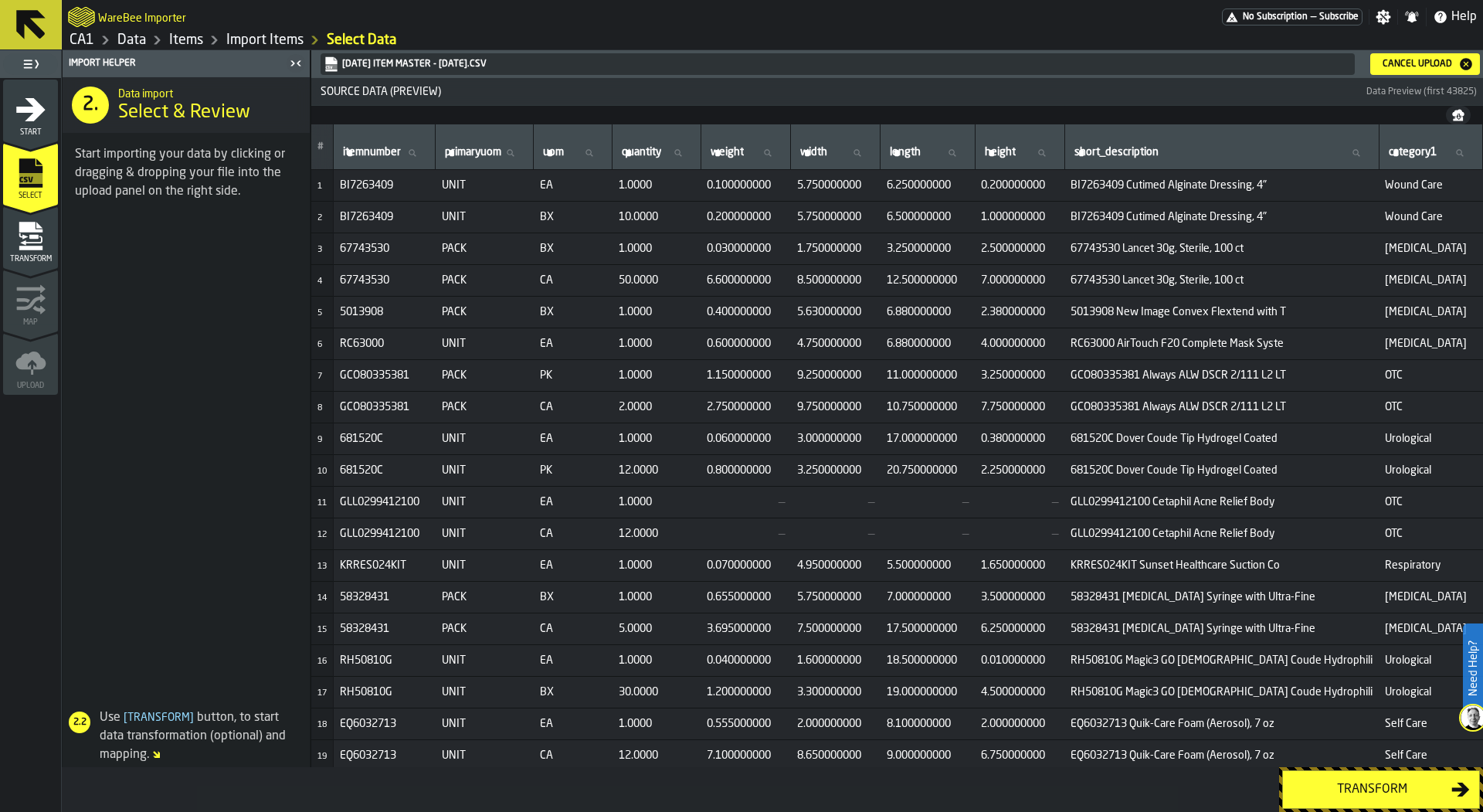
click at [1334, 800] on button "Transform" at bounding box center [1381, 789] width 198 height 38
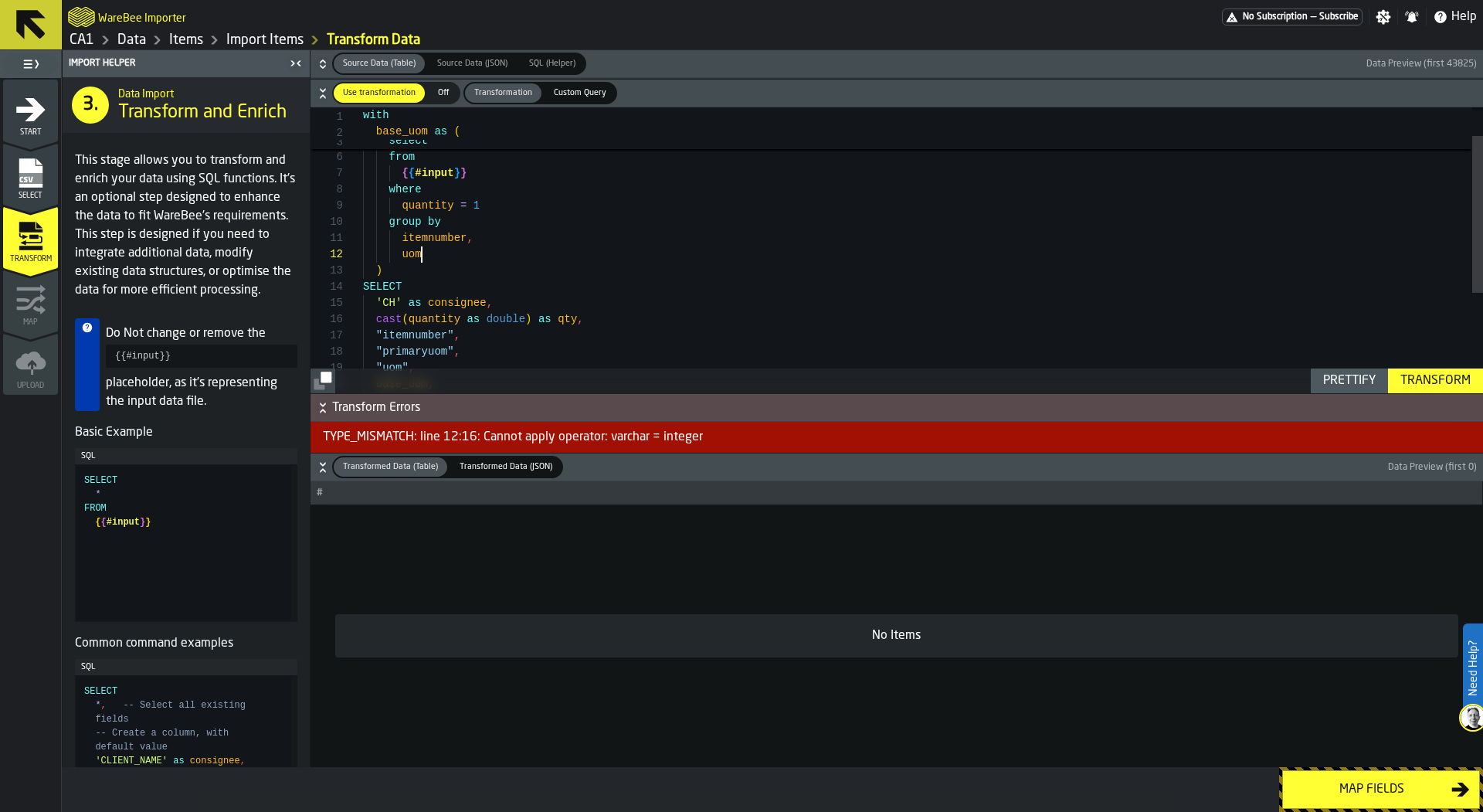
click at [478, 251] on div "SELECT 'CH' as consignee , cast ( quantity as double ) as qty , "itemnumber" , …" at bounding box center [922, 315] width 1120 height 519
click at [508, 235] on div "SELECT 'CH' as consignee , cast ( quantity as double ) as qty , "itemnumber" , …" at bounding box center [922, 315] width 1120 height 519
click at [511, 252] on div "SELECT 'CH' as consignee , cast ( quantity as double ) as qty , "itemnumber" , …" at bounding box center [922, 315] width 1120 height 519
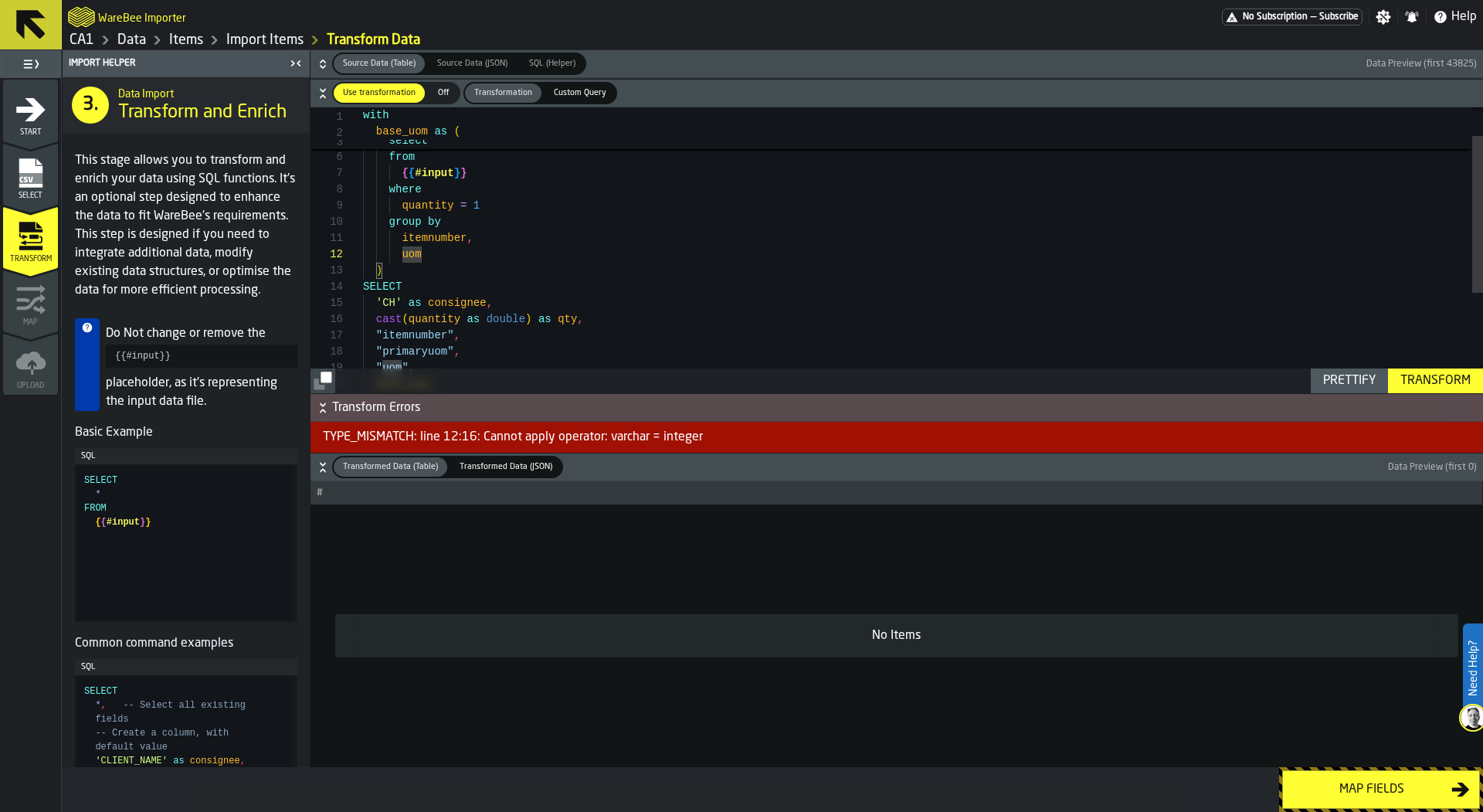
scroll to position [129, 0]
click at [513, 213] on div "SELECT 'CH' as consignee , cast ( quantity as double ) as qty , "itemnumber" , …" at bounding box center [922, 315] width 1120 height 519
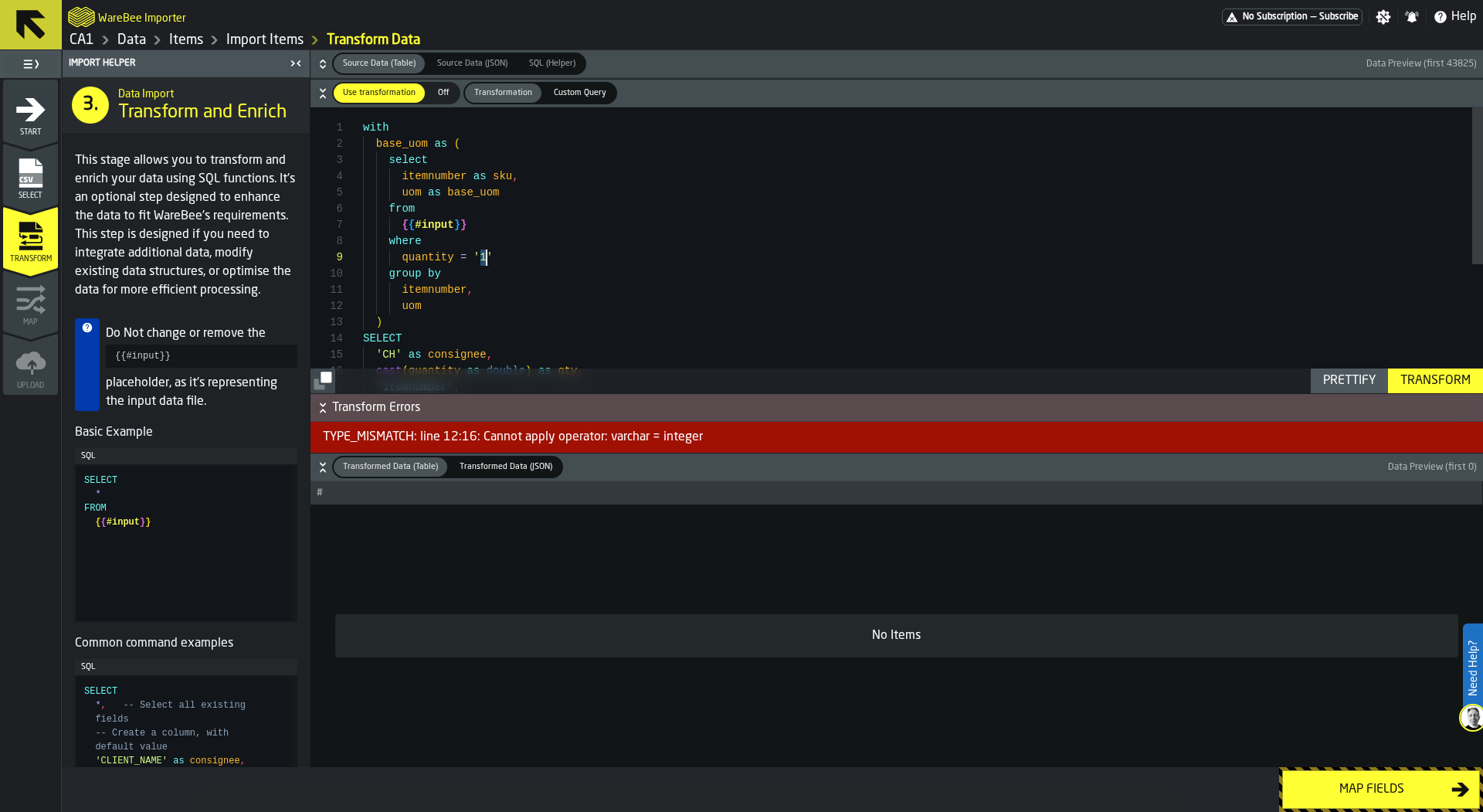
click at [771, 263] on div "SELECT 'CH' as consignee , cast ( quantity as double ) as qty , "itemnumber" , …" at bounding box center [922, 367] width 1120 height 519
type textarea "**********"
click at [461, 60] on span "Source Data (JSON)" at bounding box center [472, 64] width 83 height 13
click at [403, 60] on span "Source Data (Table)" at bounding box center [378, 64] width 85 height 13
click at [319, 63] on icon "button-" at bounding box center [323, 64] width 15 height 15
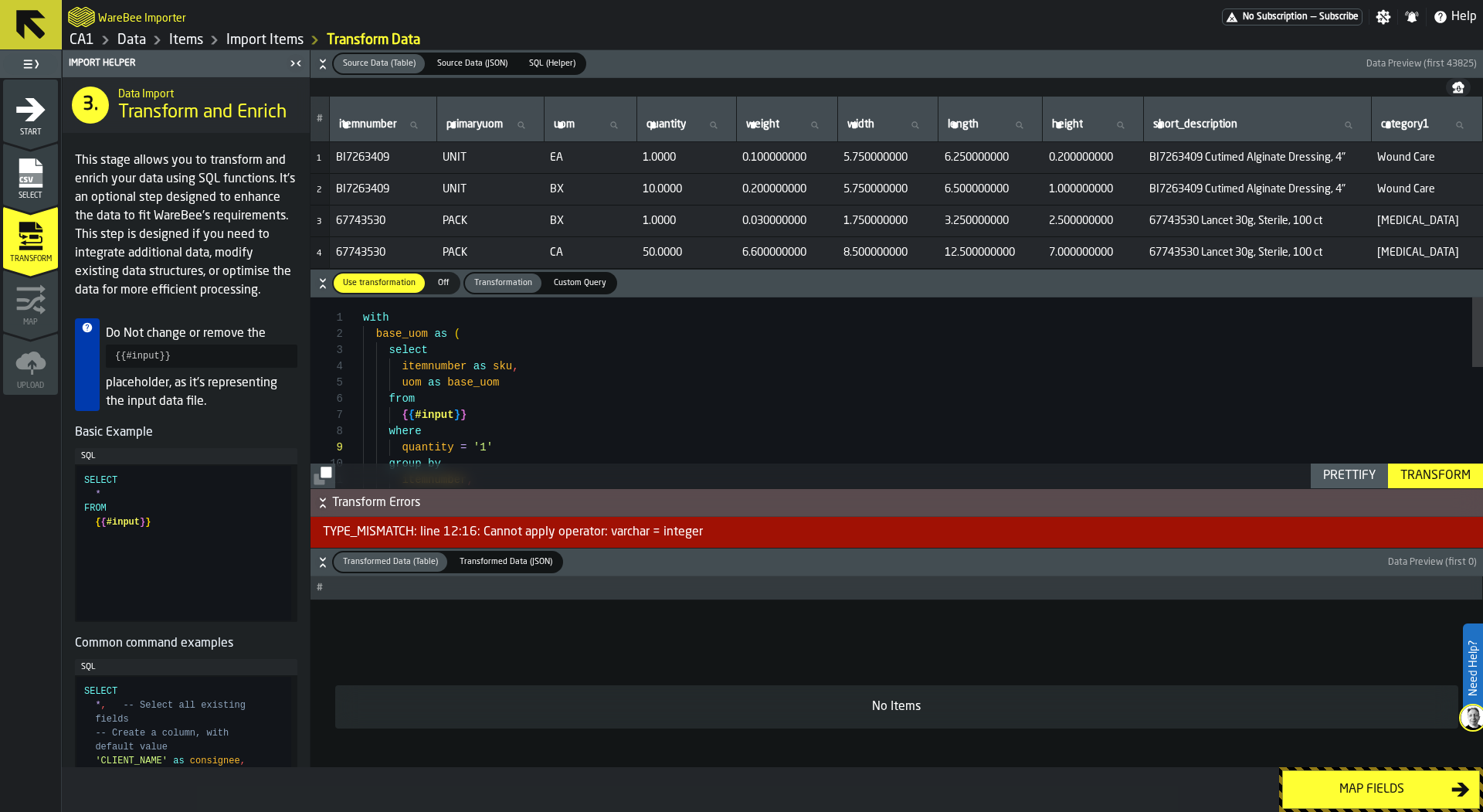
click at [701, 124] on input "quantity quantity" at bounding box center [686, 125] width 87 height 20
type input "*"
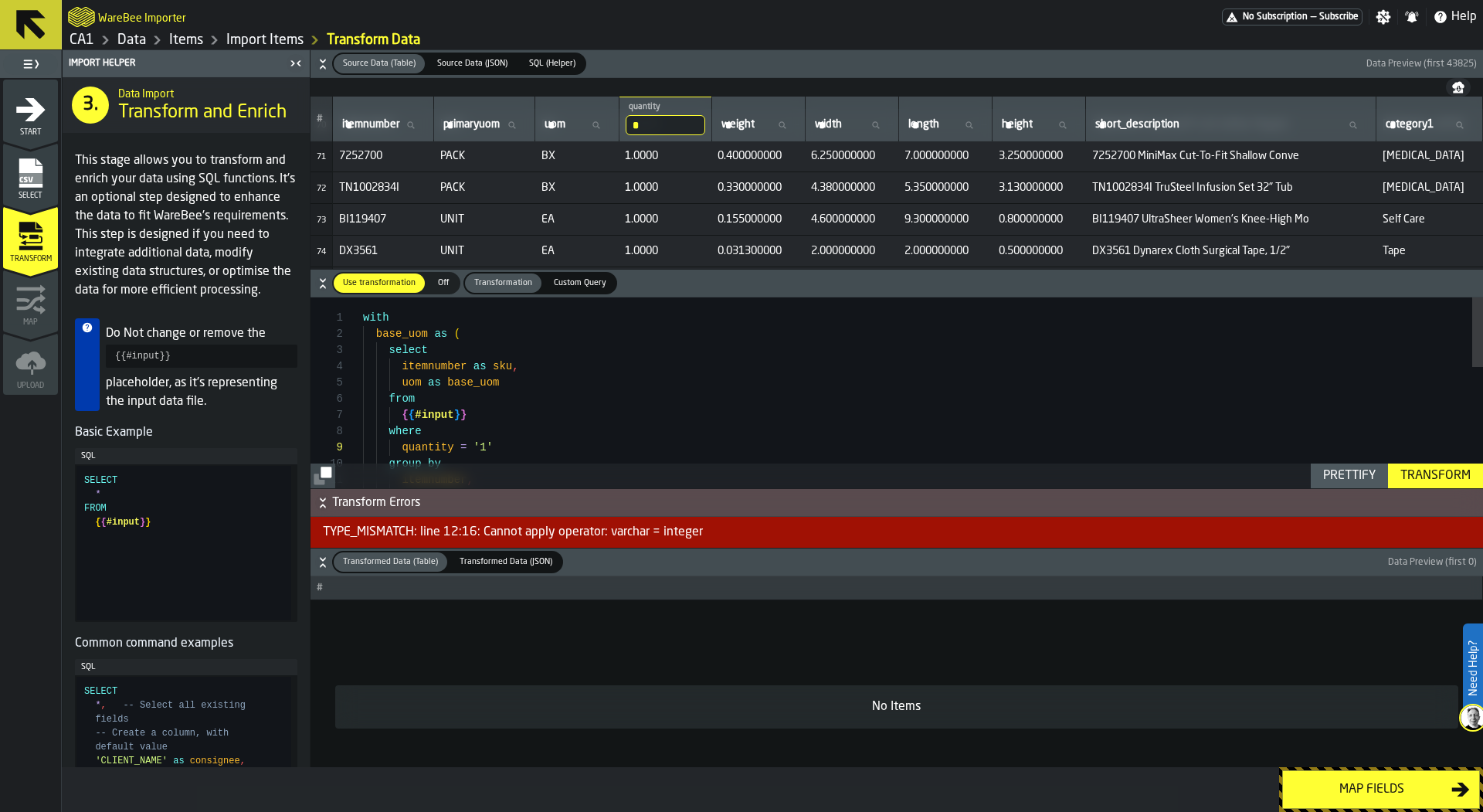
scroll to position [2364, 0]
click at [716, 515] on button "Transform Errors" at bounding box center [897, 502] width 1172 height 28
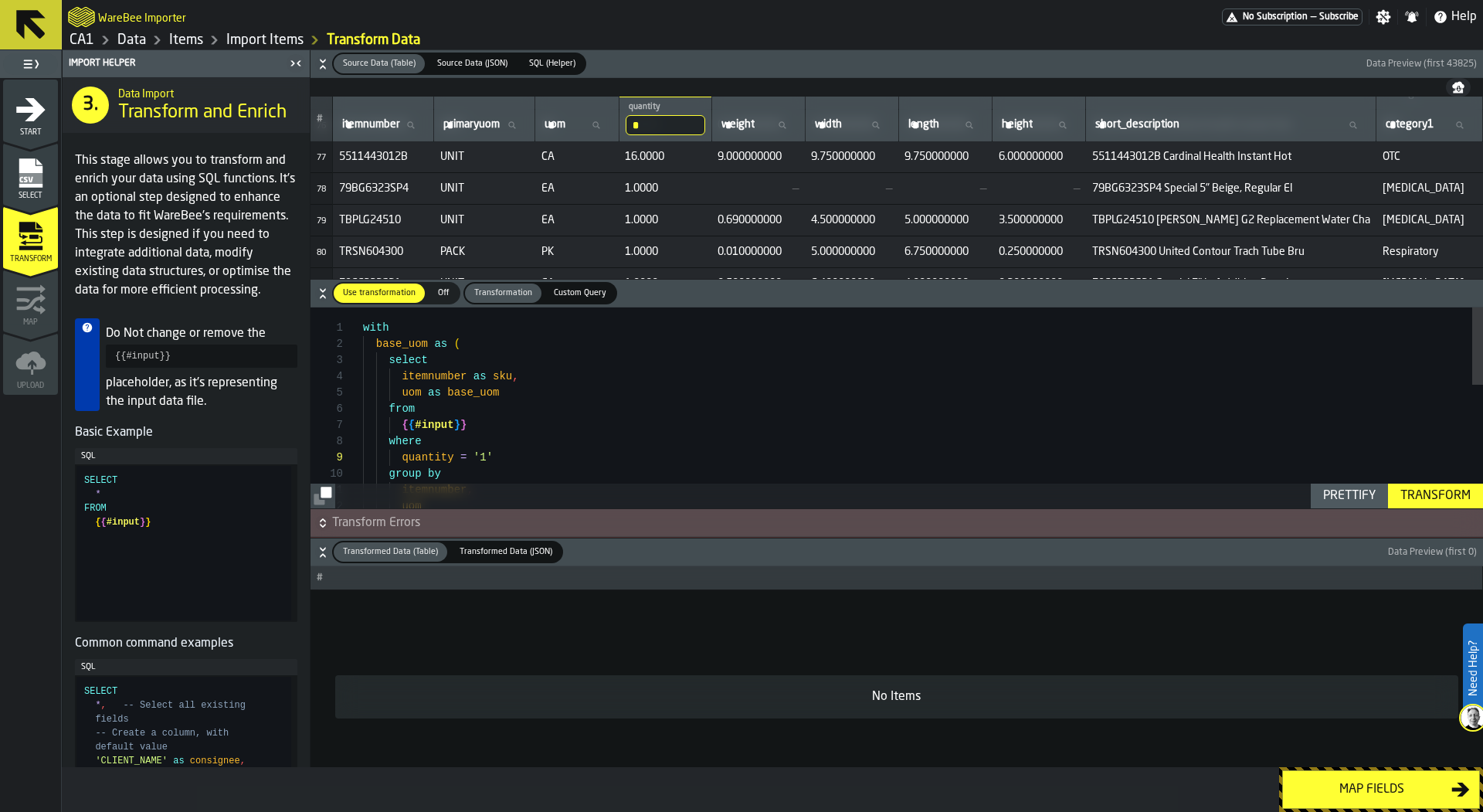
click at [1426, 497] on div "Transform" at bounding box center [1436, 496] width 83 height 18
click at [754, 520] on span "Transform Errors" at bounding box center [905, 523] width 1148 height 18
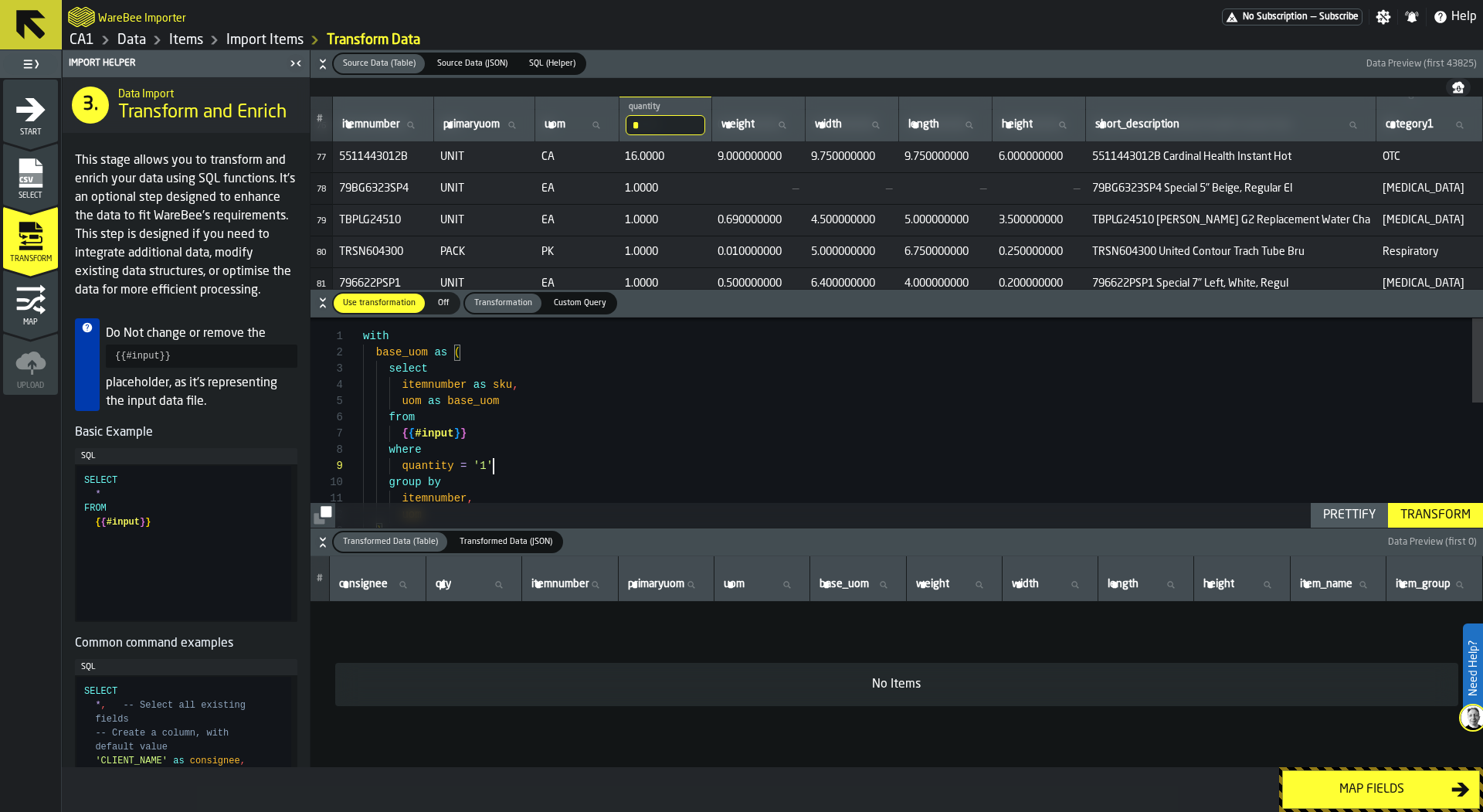
click at [552, 460] on div ") uom itemnumber , group by quantity = '1' where { { #input } } from uom as bas…" at bounding box center [922, 576] width 1120 height 519
type textarea "**********"
click at [1474, 515] on div "Transform" at bounding box center [1436, 515] width 83 height 18
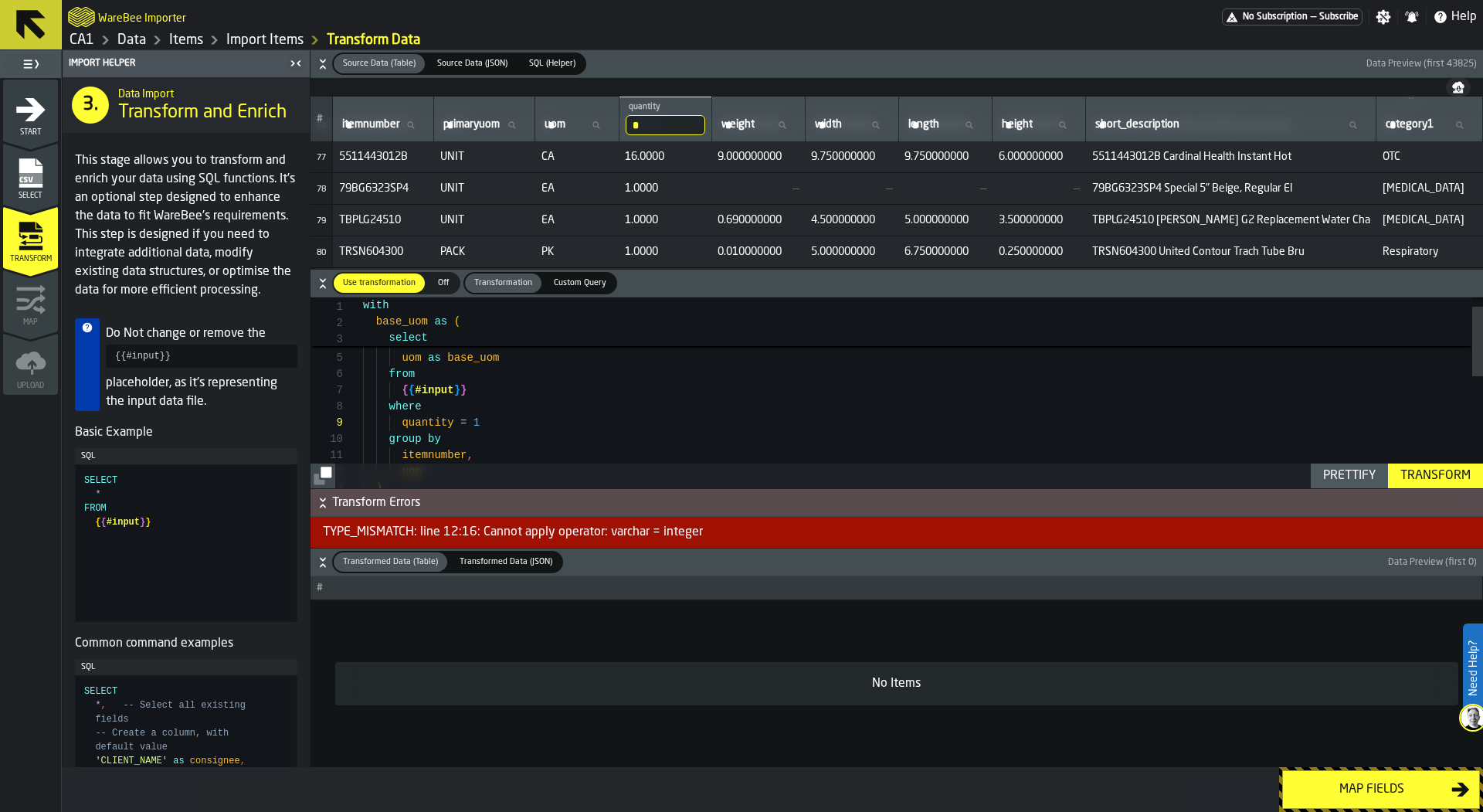
click at [324, 557] on icon "button-" at bounding box center [323, 561] width 15 height 15
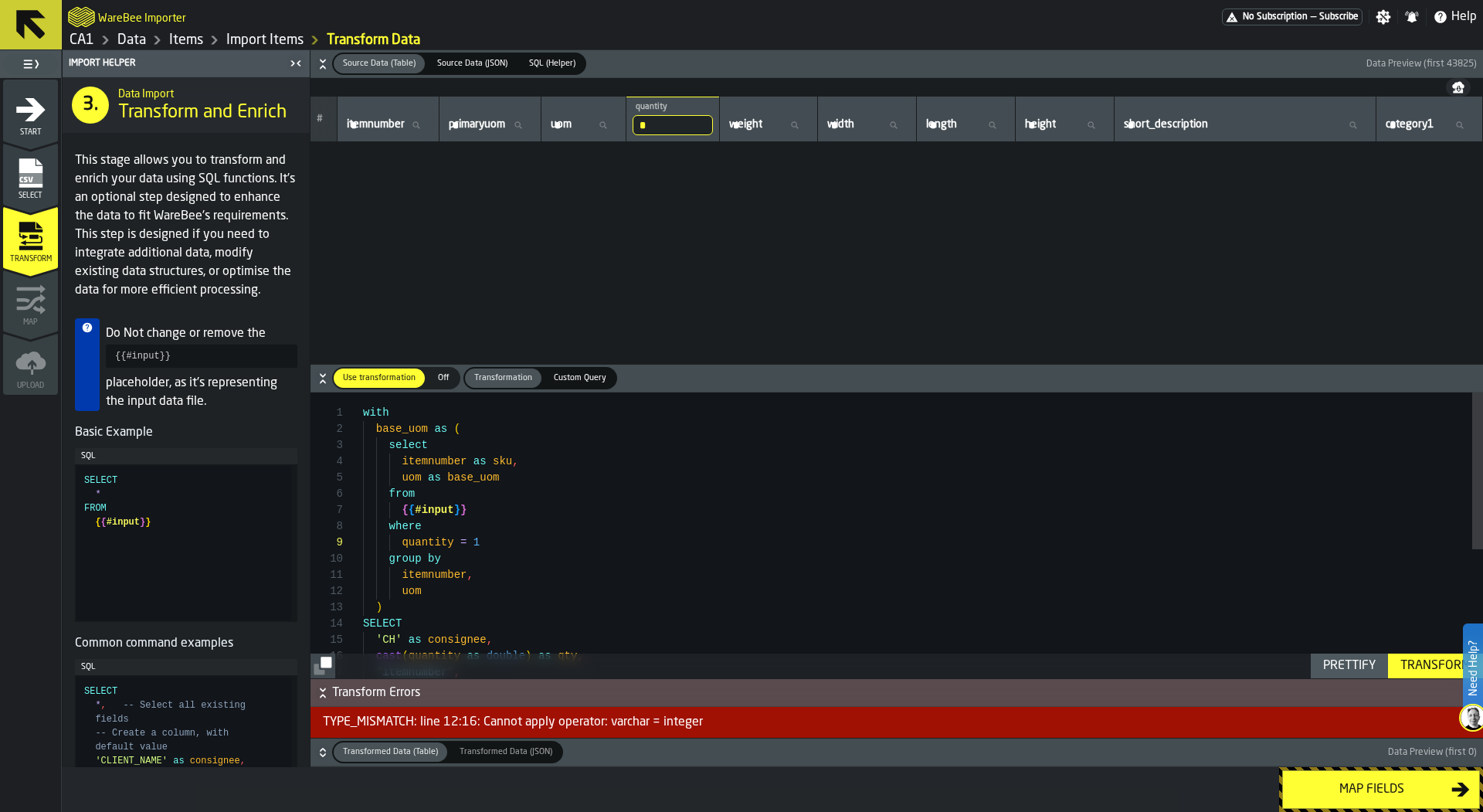
scroll to position [15864, 0]
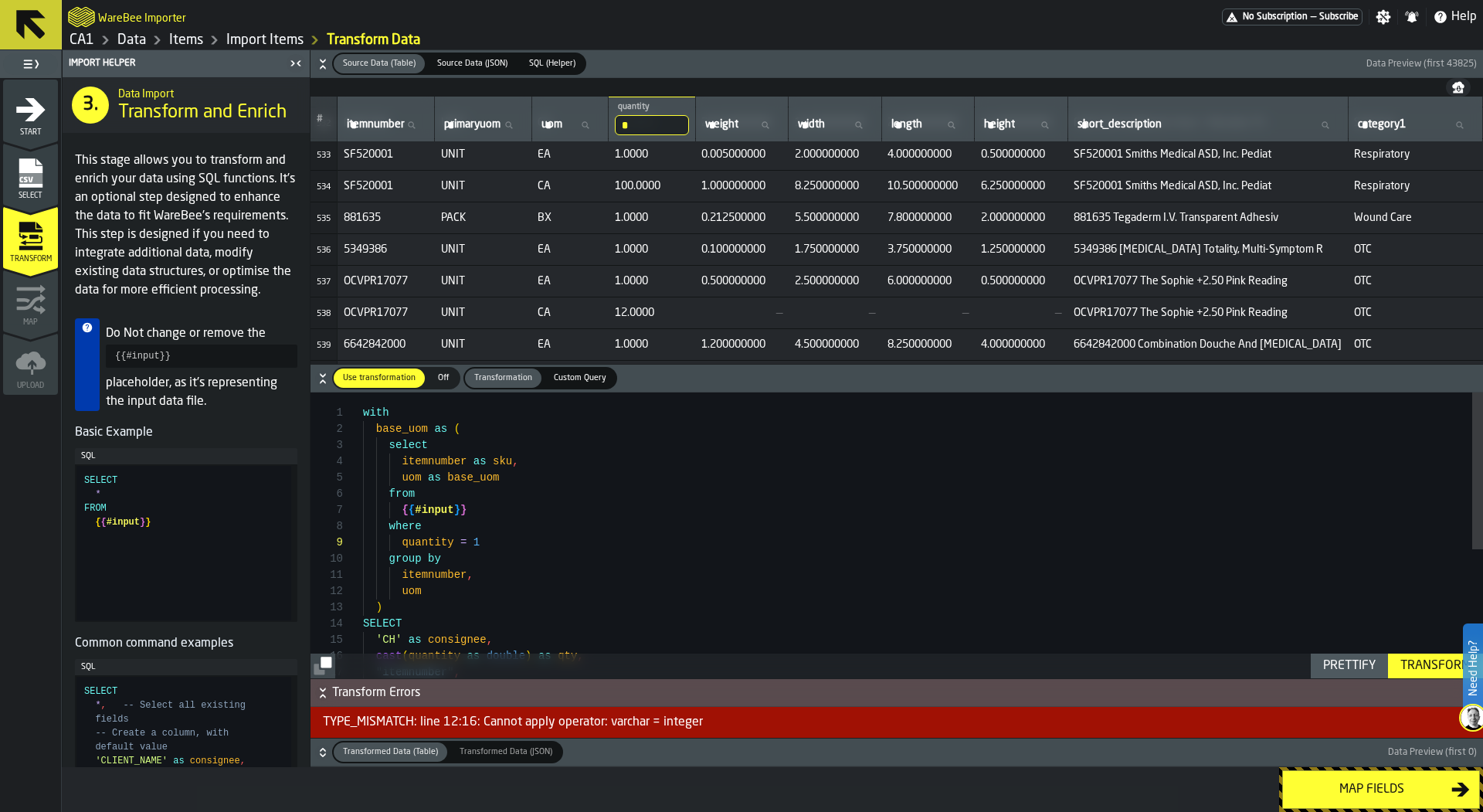
click at [688, 122] on input "*" at bounding box center [652, 125] width 74 height 20
click at [727, 571] on div "itemnumber , group by quantity = 1 where { { #input } } from uom as base_uom it…" at bounding box center [922, 653] width 1120 height 519
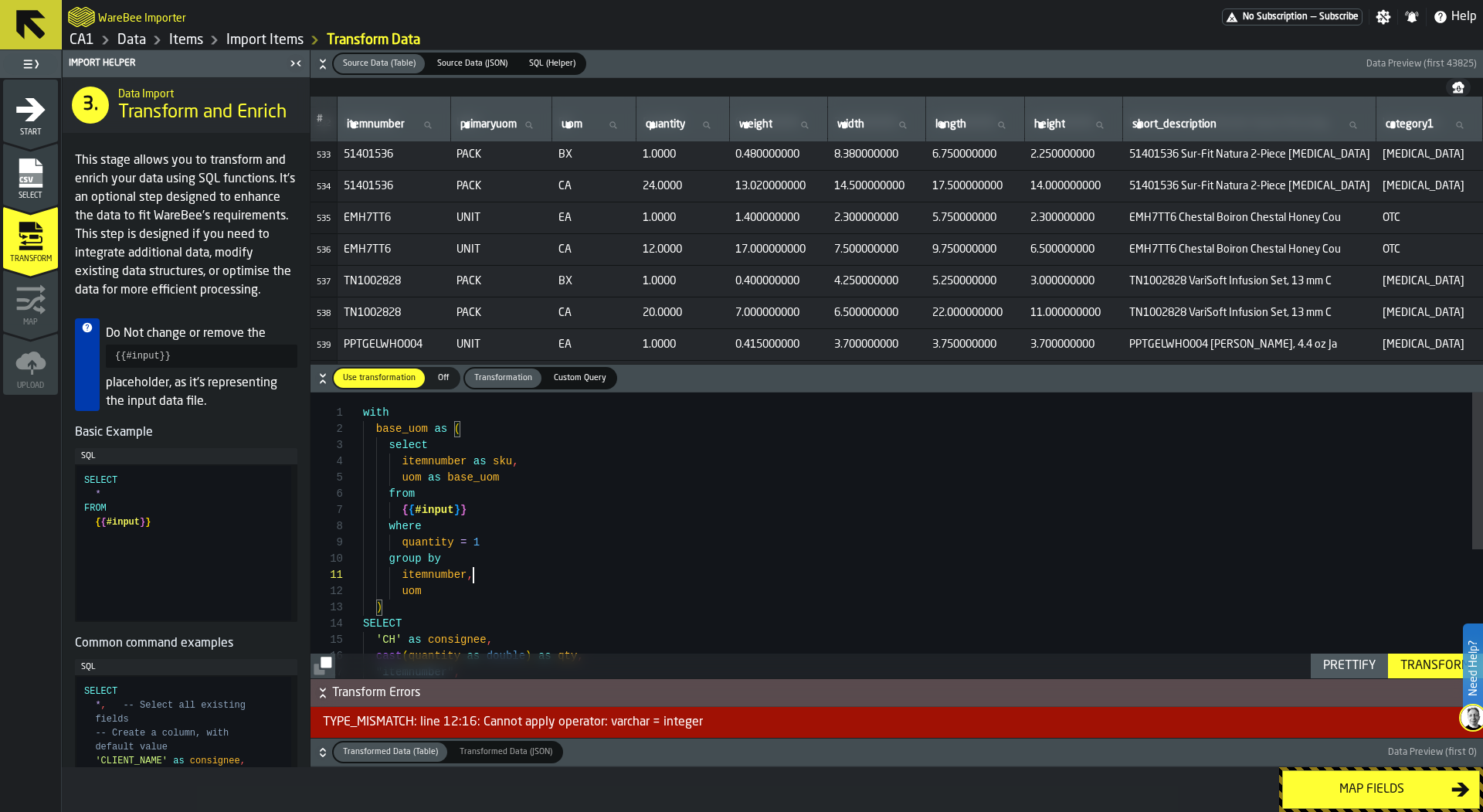
type textarea "**********"
click at [519, 541] on div "itemnumber , group by quantity = 1 where { { #input } } from uom as base_uom it…" at bounding box center [922, 653] width 1120 height 519
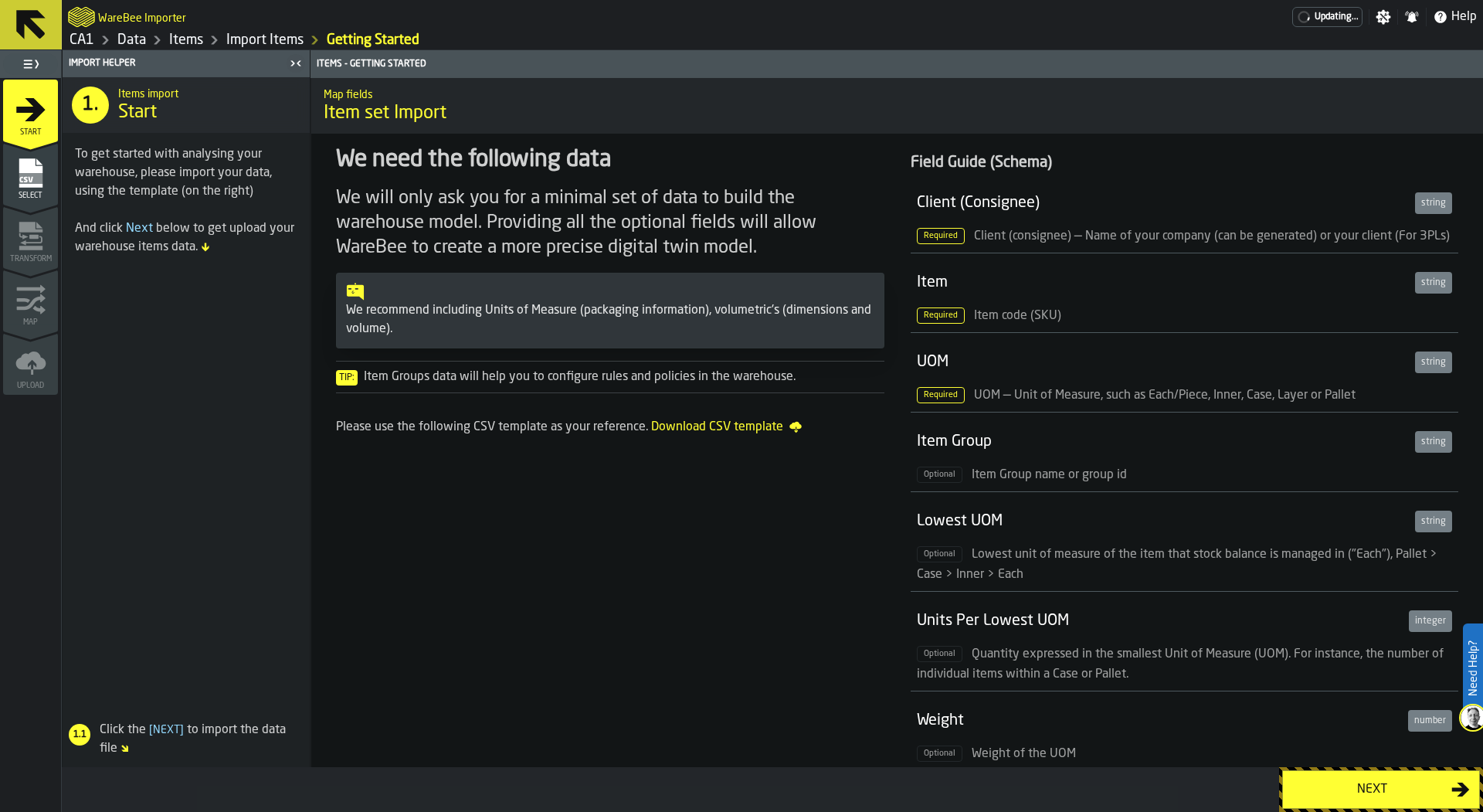
click at [134, 43] on link "Data" at bounding box center [131, 40] width 28 height 17
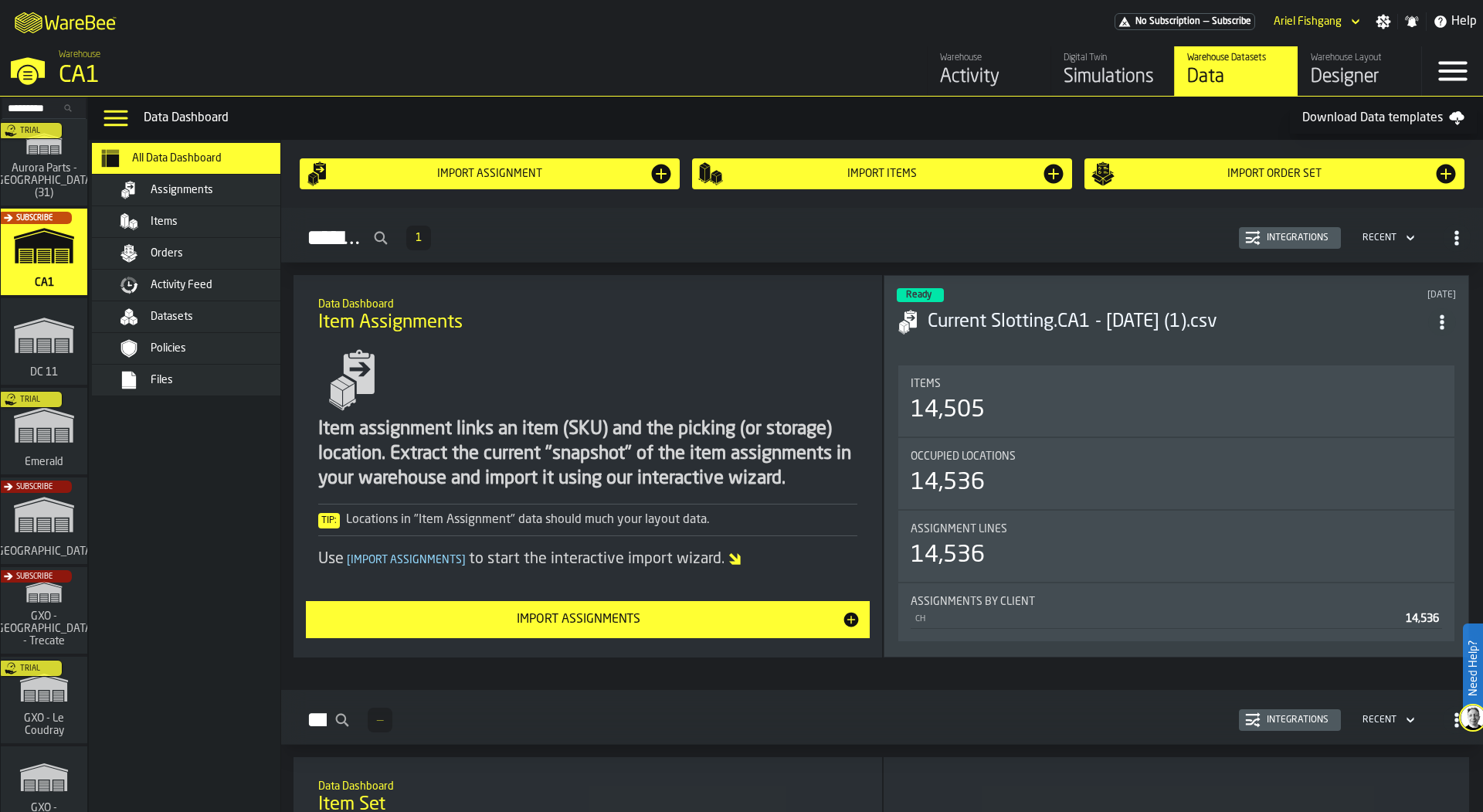
click at [194, 256] on div "Orders" at bounding box center [226, 253] width 151 height 13
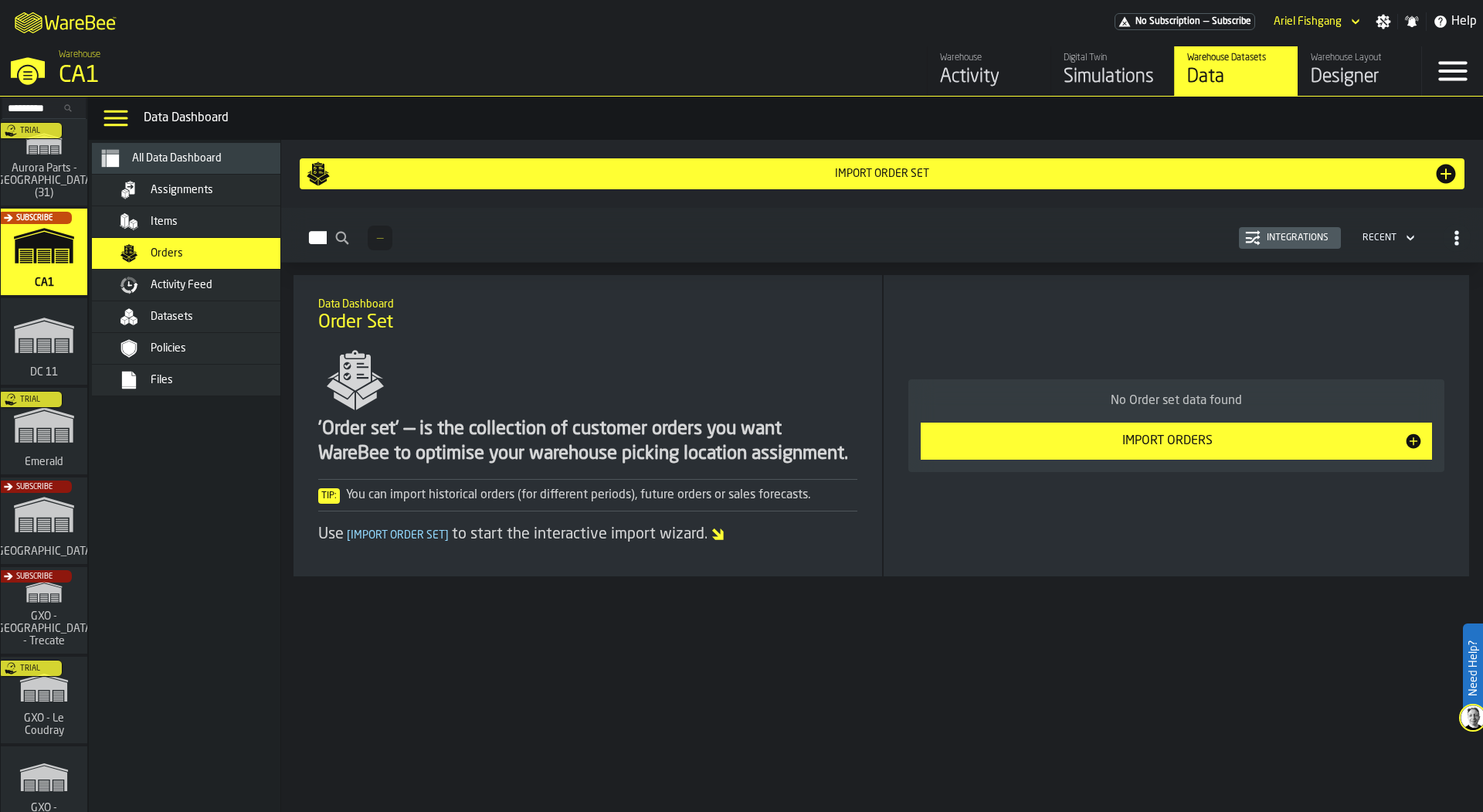
click at [241, 376] on div "Files" at bounding box center [226, 380] width 151 height 13
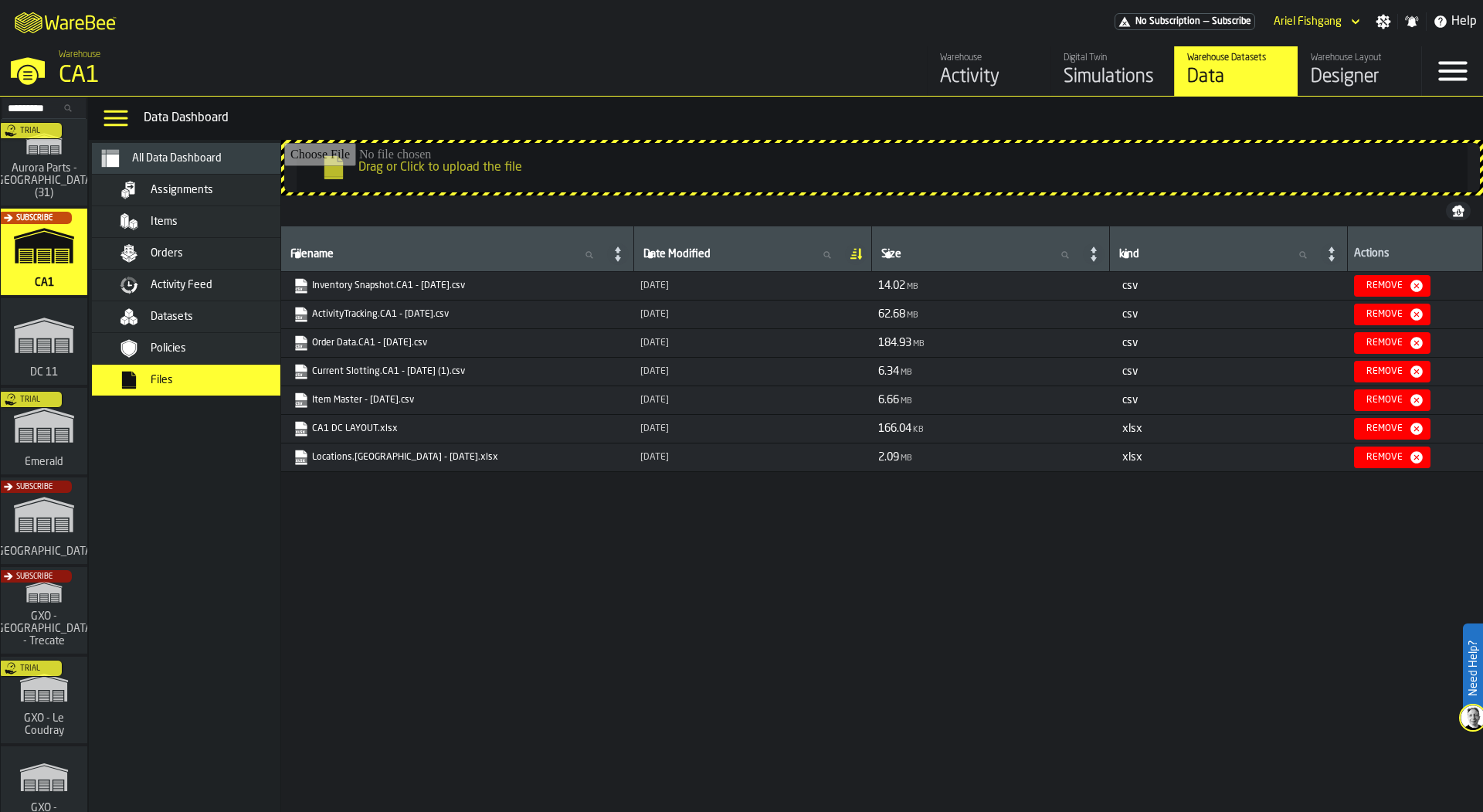
click at [386, 341] on link "Order Data.CA1 - [DATE].csv" at bounding box center [456, 343] width 325 height 15
click at [1035, 651] on div "Filename Filename Date Modified Date Modified Size Size kind kind Actions Inven…" at bounding box center [881, 516] width 1202 height 580
click at [186, 251] on div "Orders" at bounding box center [226, 253] width 151 height 13
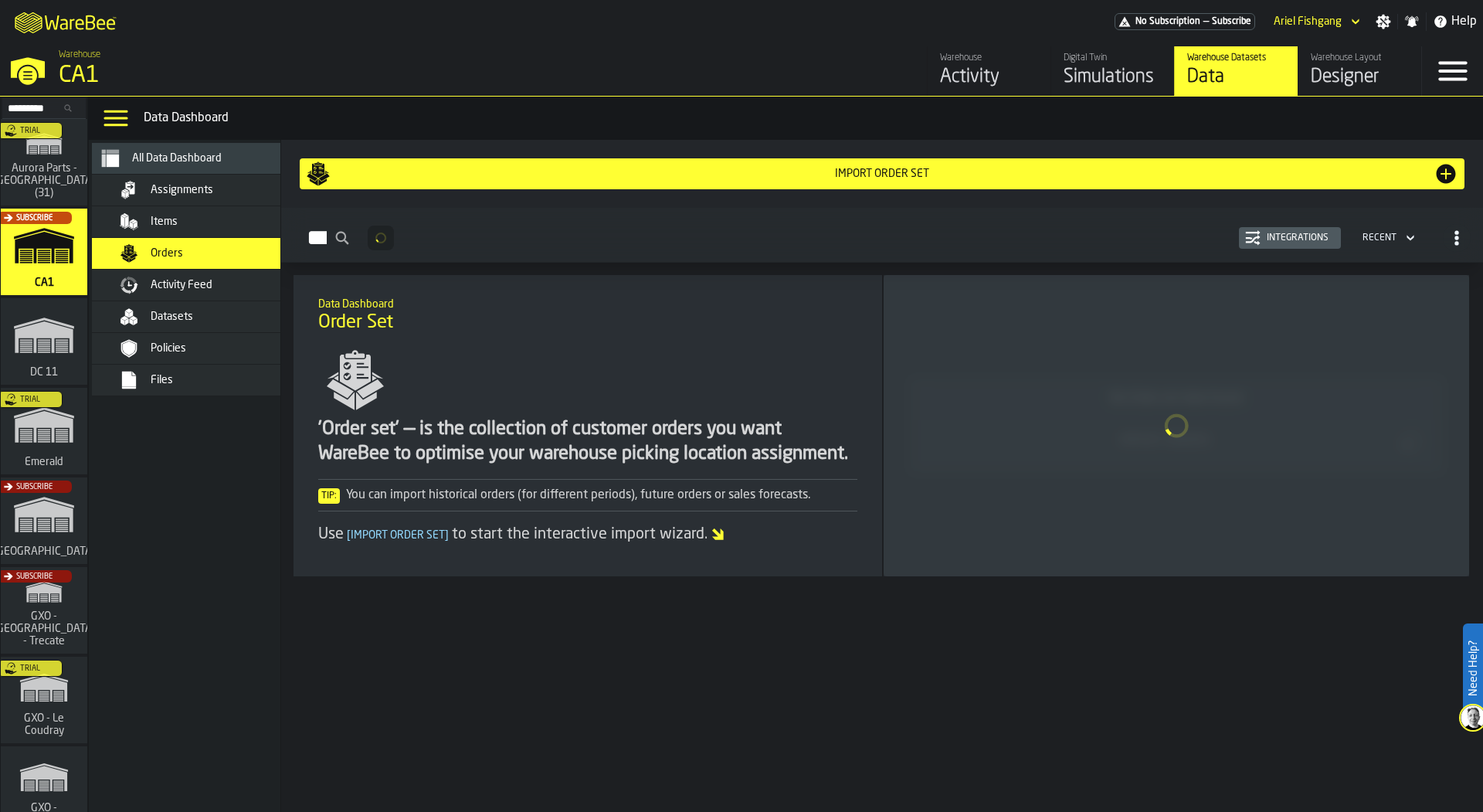
click at [603, 175] on div "Import Order Set" at bounding box center [882, 174] width 1103 height 13
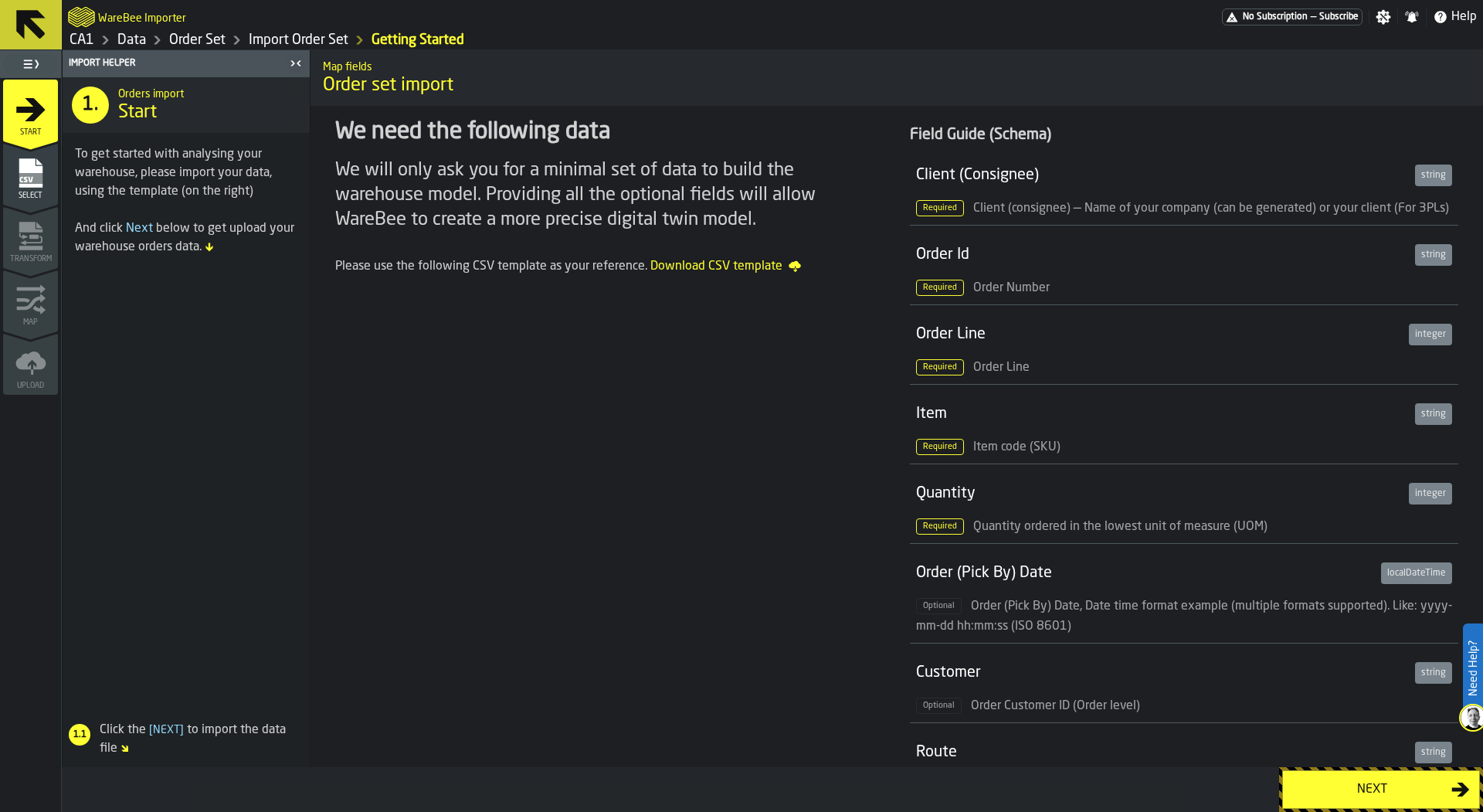
click at [23, 175] on rect "menu Select" at bounding box center [29, 179] width 23 height 11
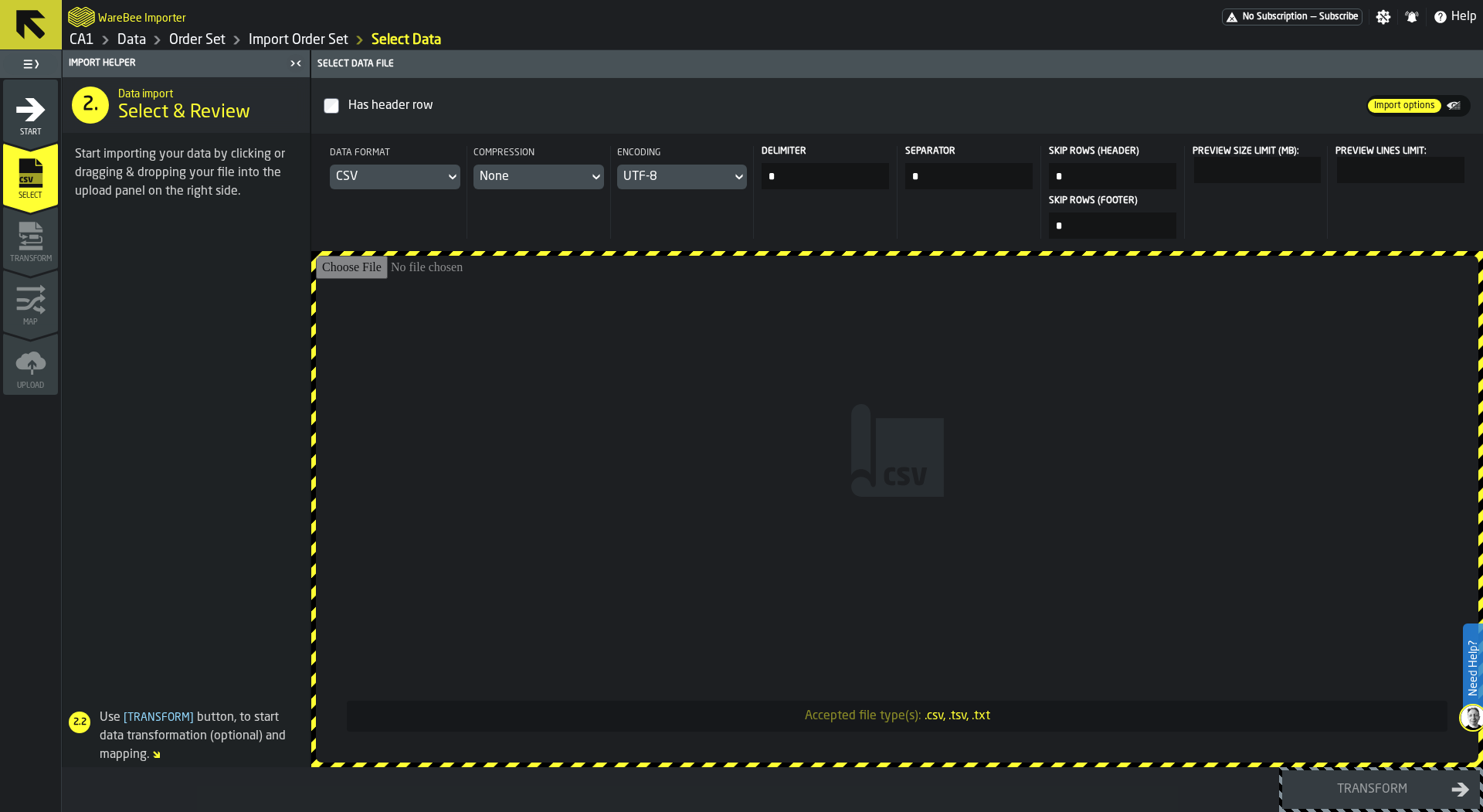
click at [852, 454] on input "Accepted file type(s): .csv, .tsv, .txt" at bounding box center [897, 509] width 1162 height 507
click at [554, 433] on input "Accepted file type(s): .csv, .tsv, .txt" at bounding box center [897, 509] width 1162 height 507
type input "**********"
click at [801, 429] on input "Accepted file type(s): .csv, .tsv, .txt" at bounding box center [897, 509] width 1162 height 507
click at [223, 427] on span at bounding box center [186, 457] width 247 height 477
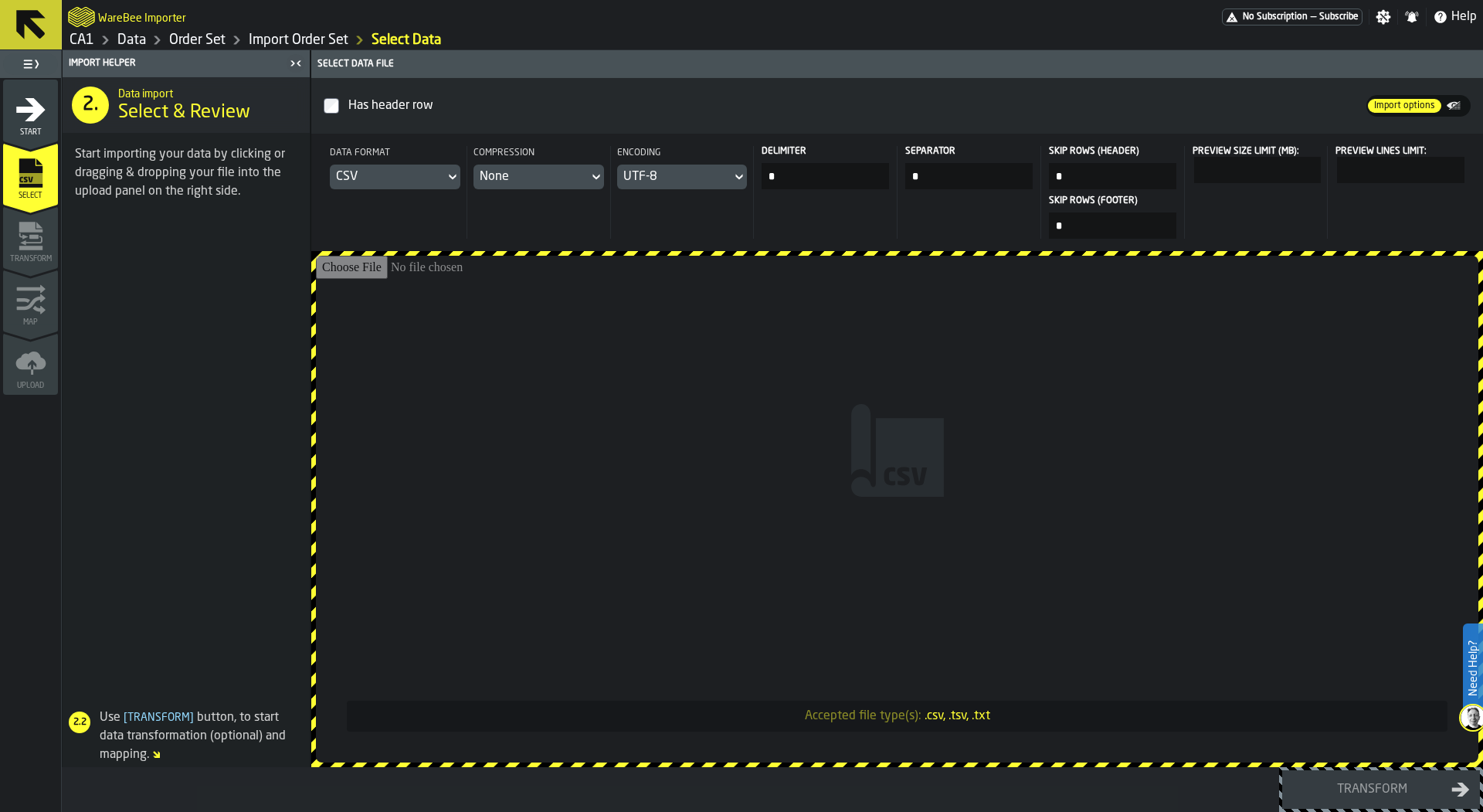
click at [474, 436] on input "Accepted file type(s): .csv, .tsv, .txt" at bounding box center [897, 509] width 1162 height 507
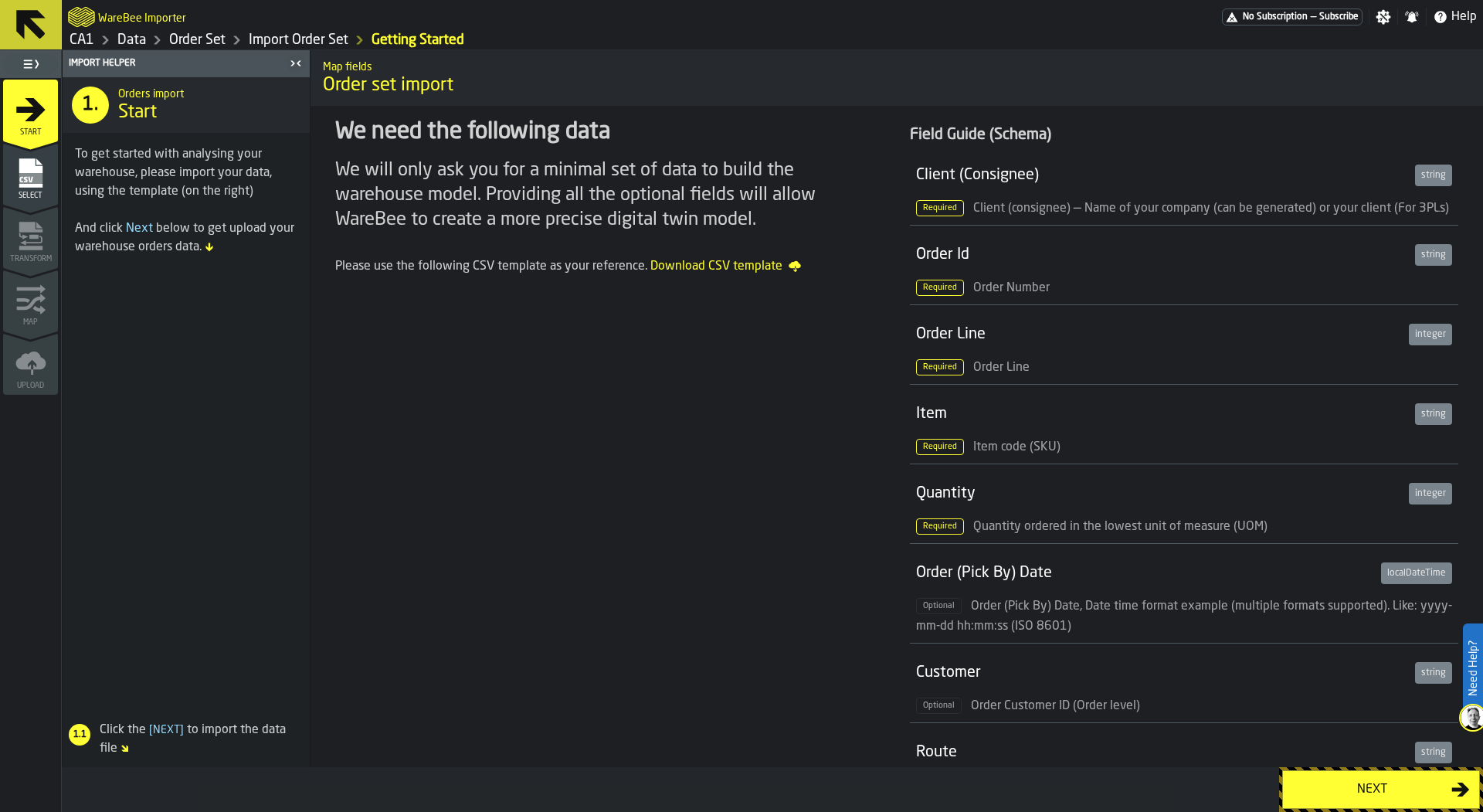
click at [33, 181] on rect "menu Select" at bounding box center [29, 179] width 23 height 11
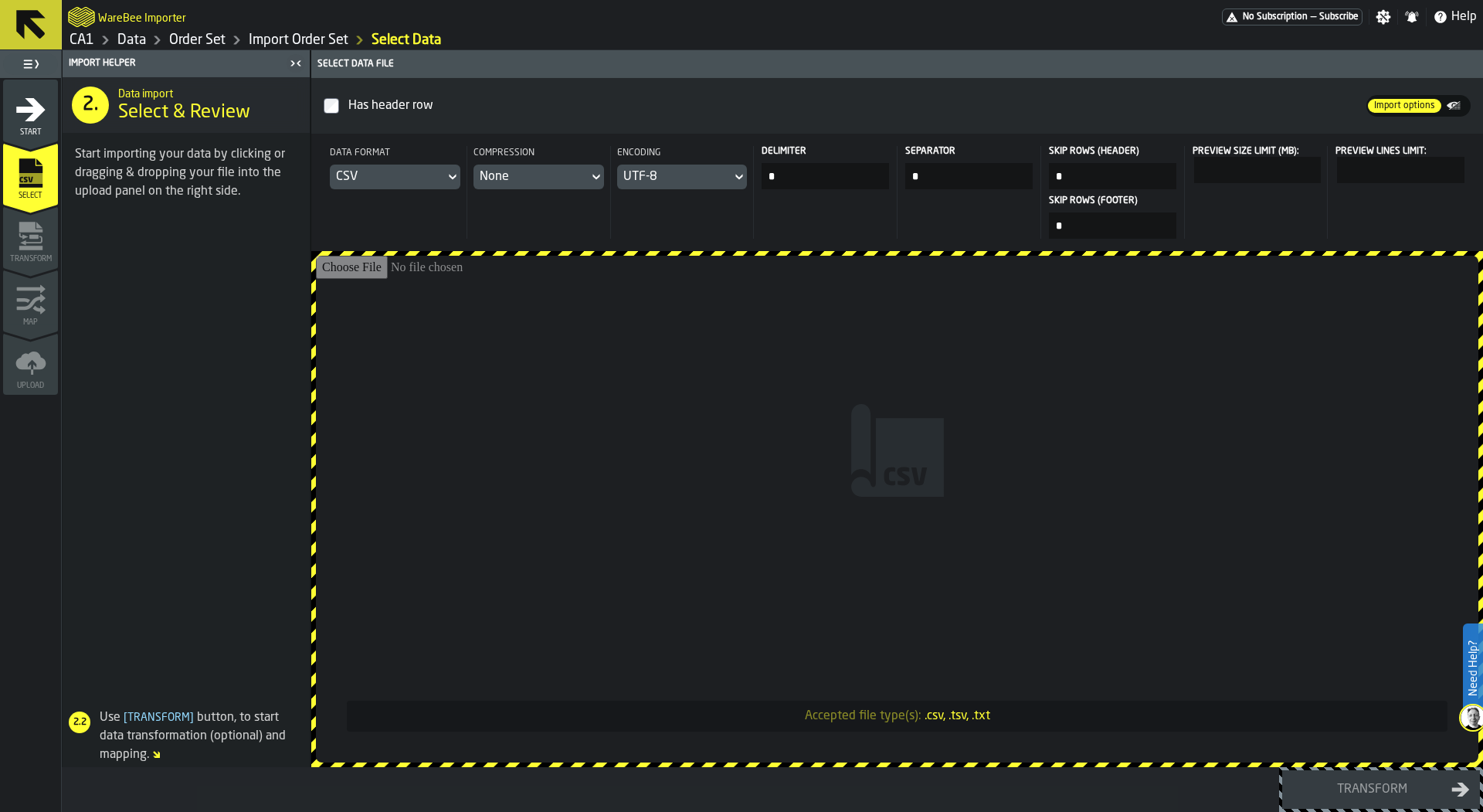
click at [834, 397] on input "Accepted file type(s): .csv, .tsv, .txt" at bounding box center [897, 509] width 1162 height 507
type input "**********"
click at [664, 440] on input "Accepted file type(s): .csv, .tsv, .txt" at bounding box center [897, 509] width 1162 height 507
click at [132, 36] on link "Data" at bounding box center [131, 40] width 28 height 17
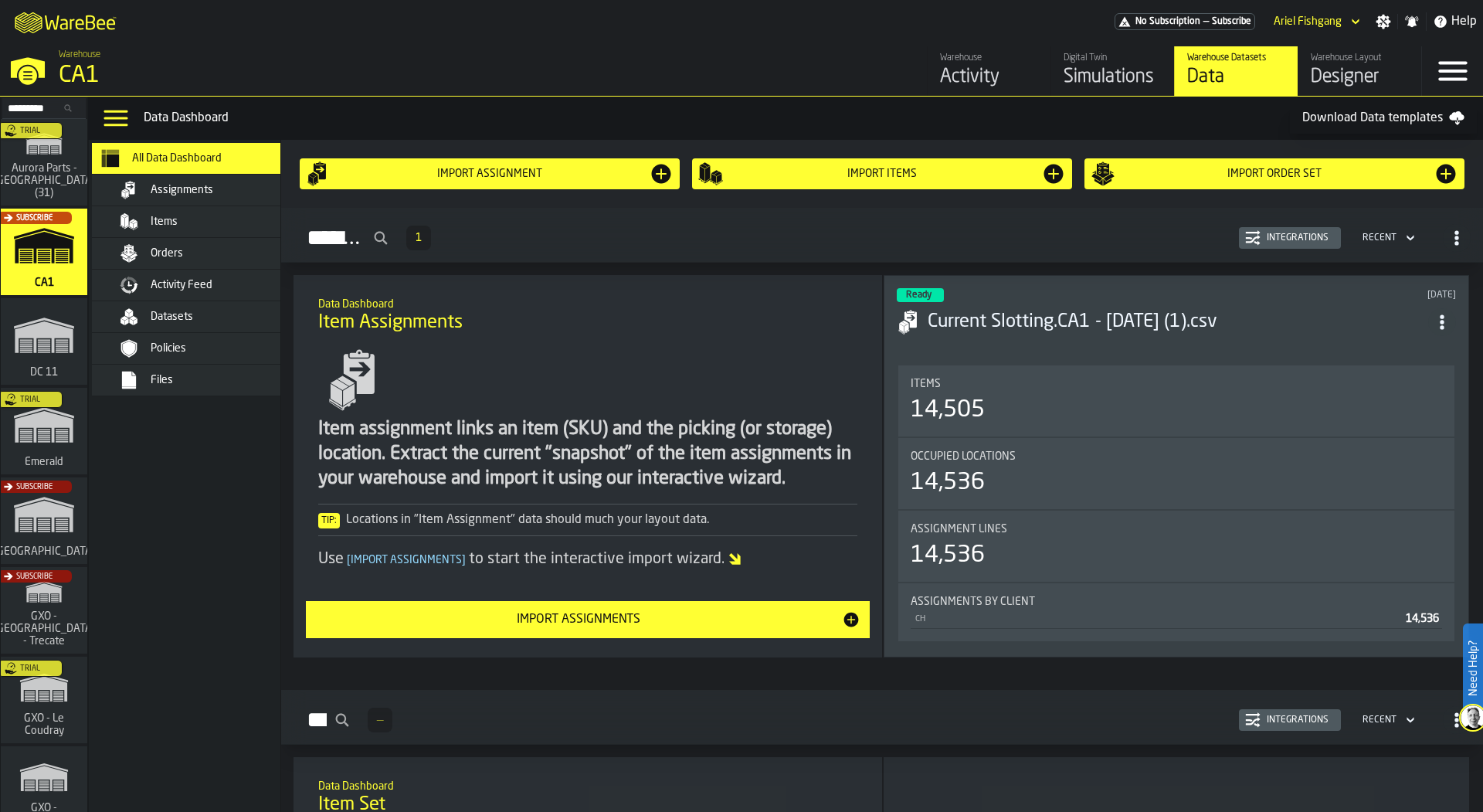
click at [249, 378] on div "Files" at bounding box center [226, 380] width 151 height 13
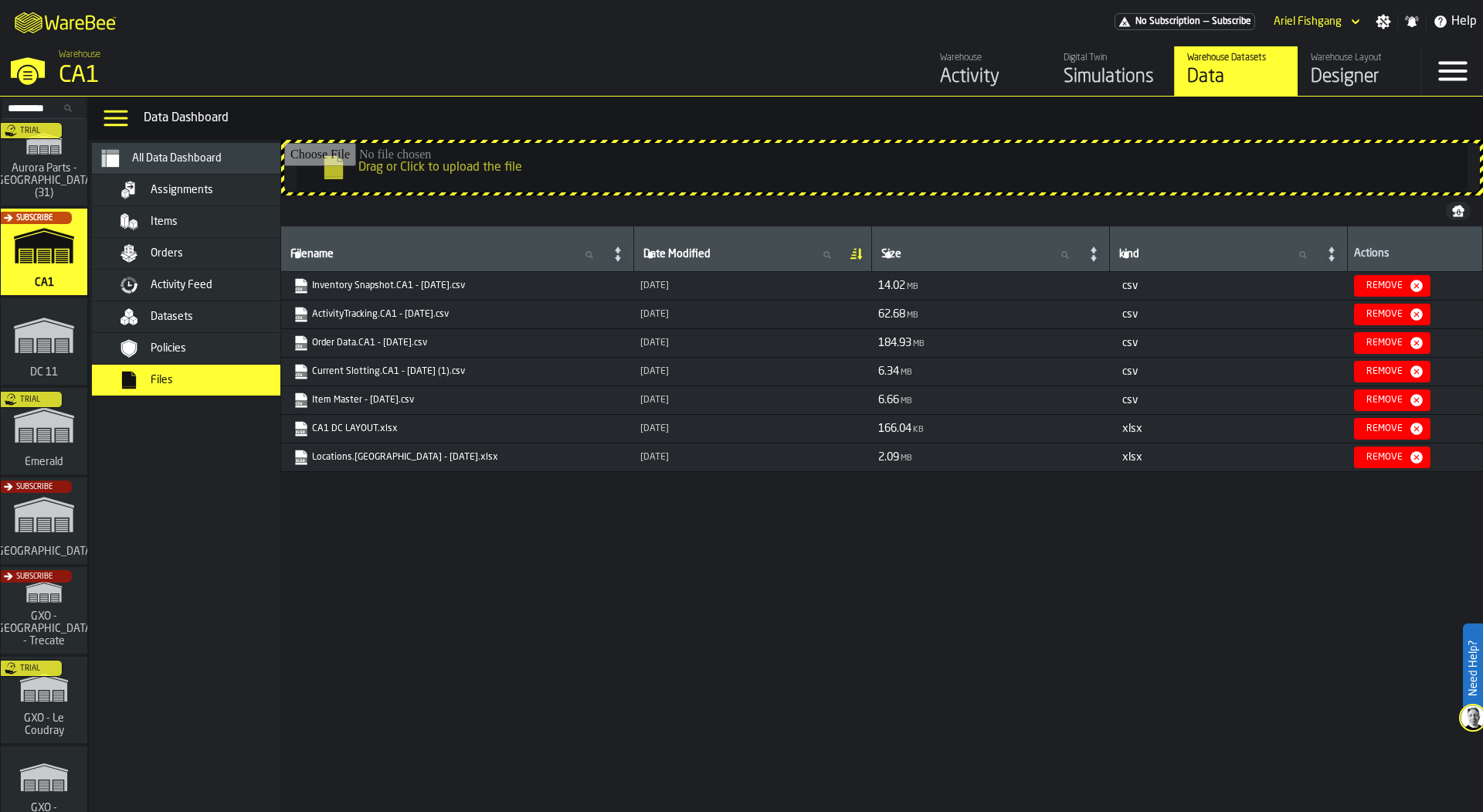
click at [413, 335] on link "Order Data.CA1 - [DATE].csv" at bounding box center [456, 343] width 325 height 15
click at [181, 239] on div "Orders" at bounding box center [200, 253] width 216 height 31
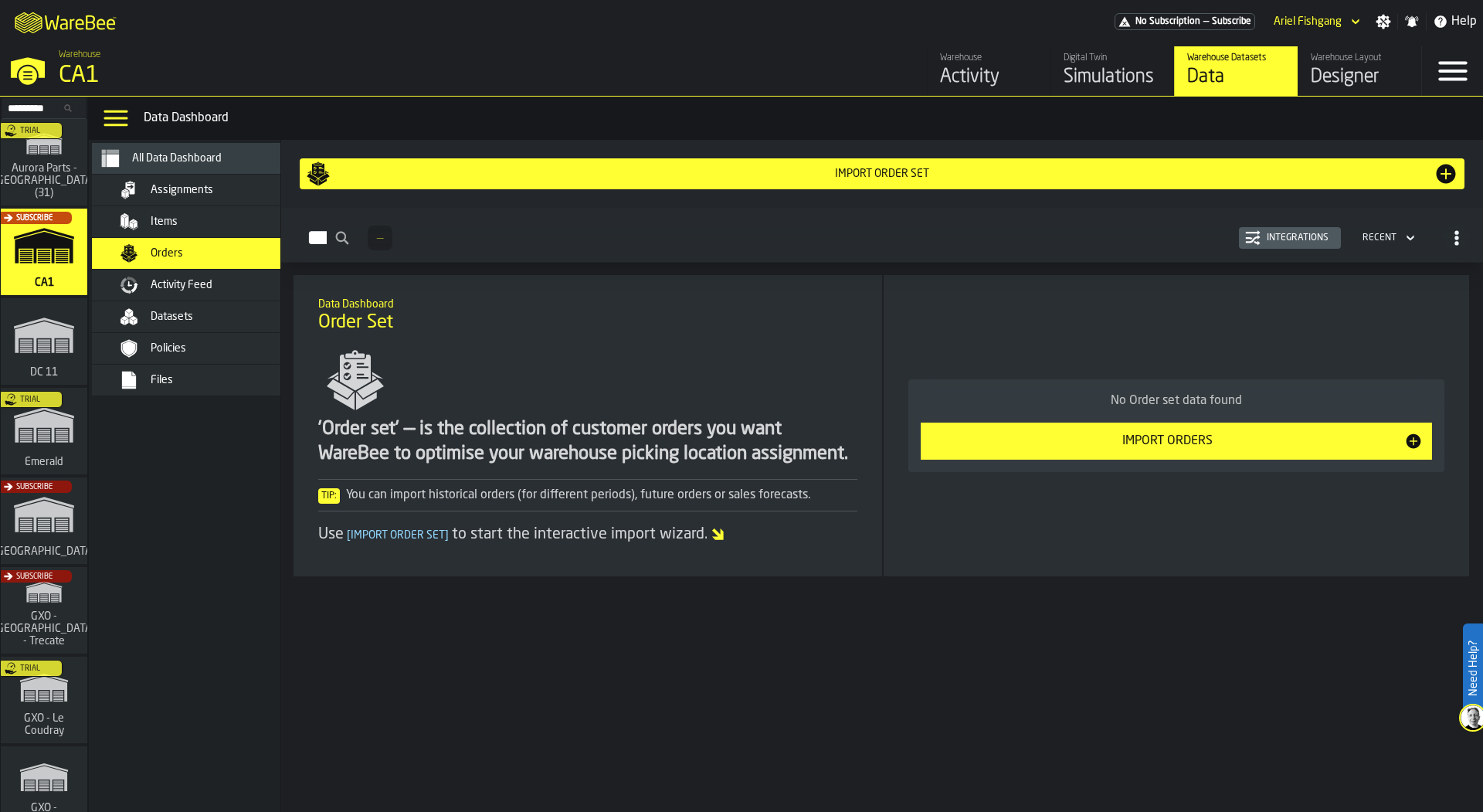
click at [540, 175] on div "Import Order Set" at bounding box center [882, 174] width 1103 height 13
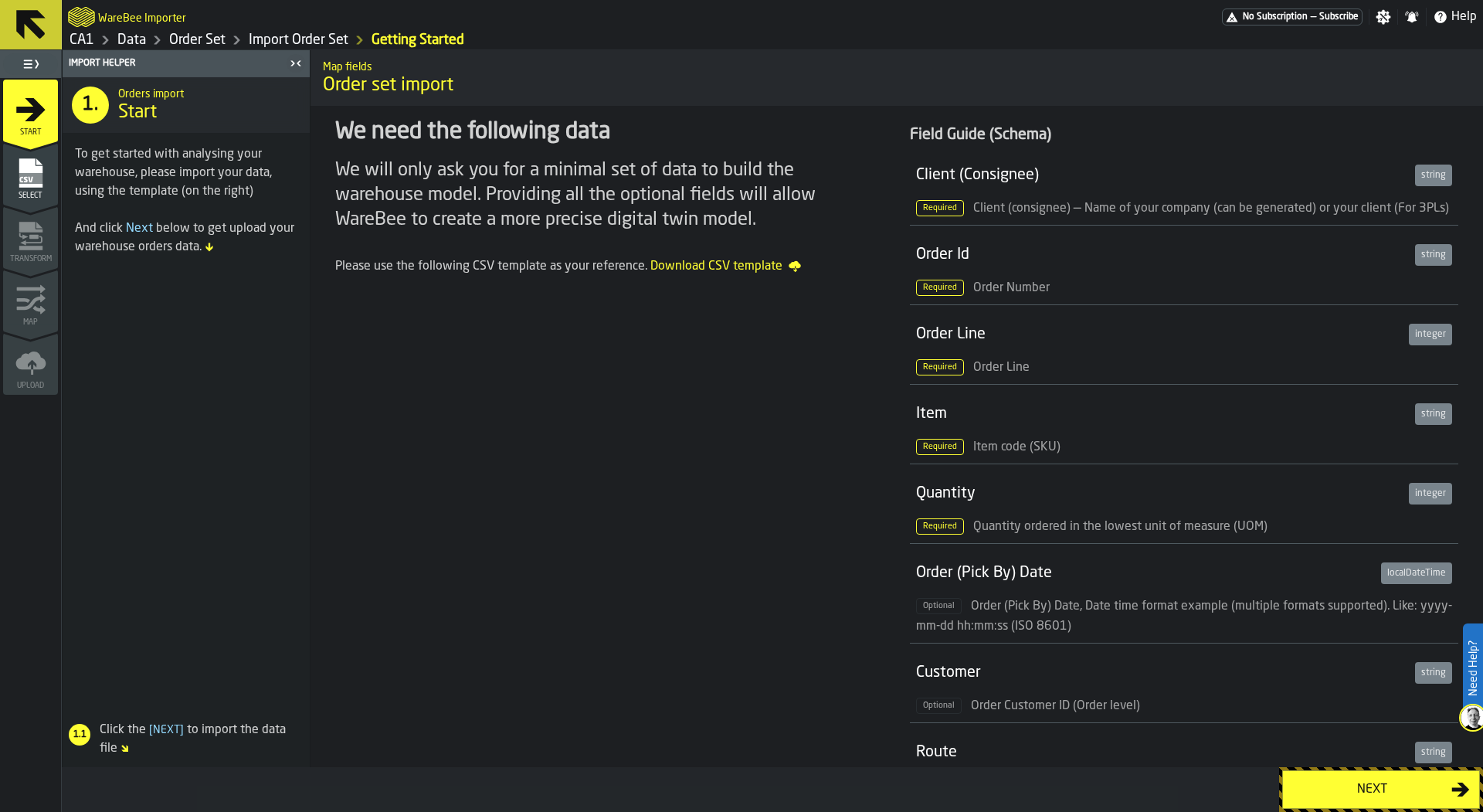
click at [48, 187] on div "Select" at bounding box center [30, 179] width 55 height 43
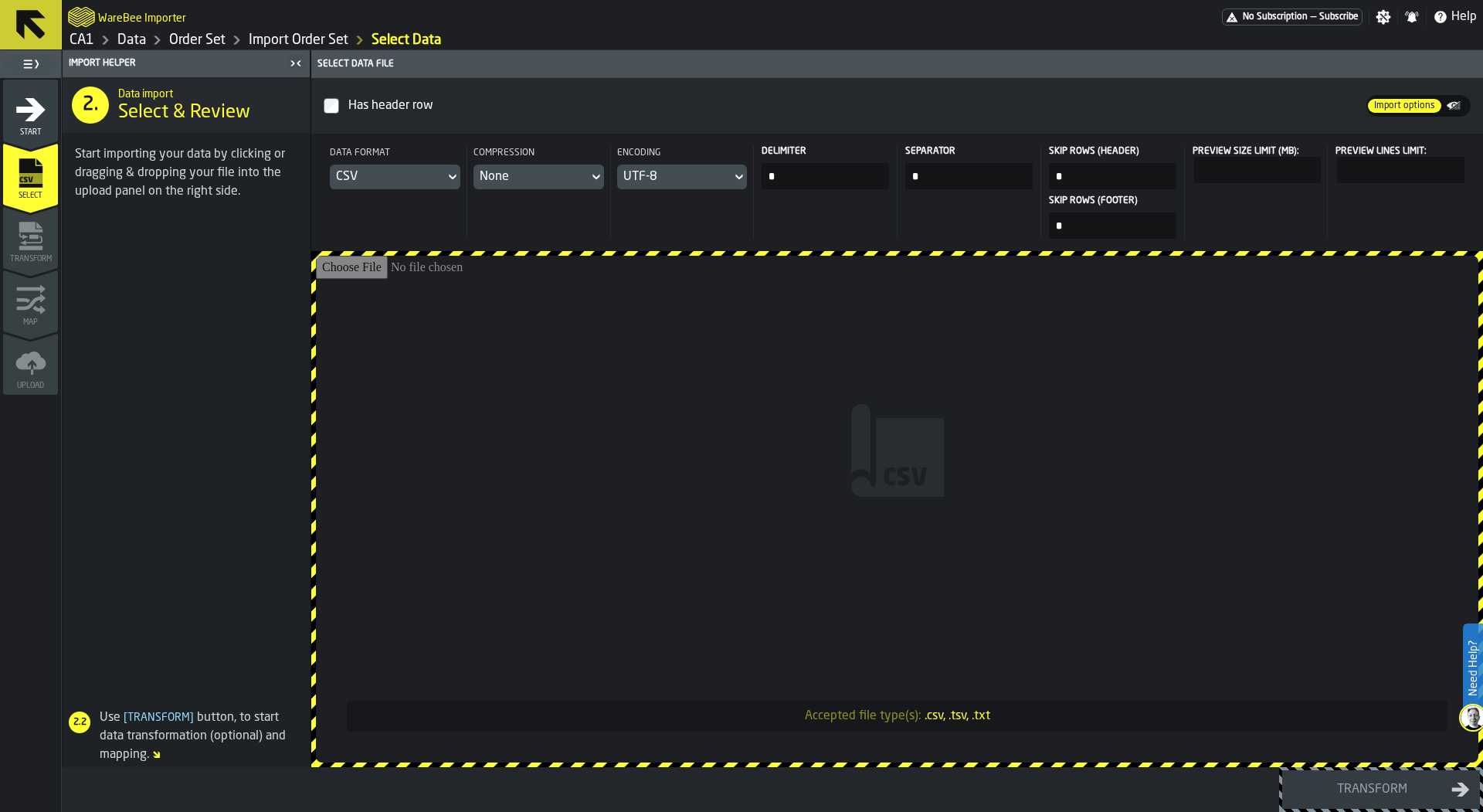
click at [472, 386] on input "Accepted file type(s): .csv, .tsv, .txt" at bounding box center [897, 509] width 1162 height 507
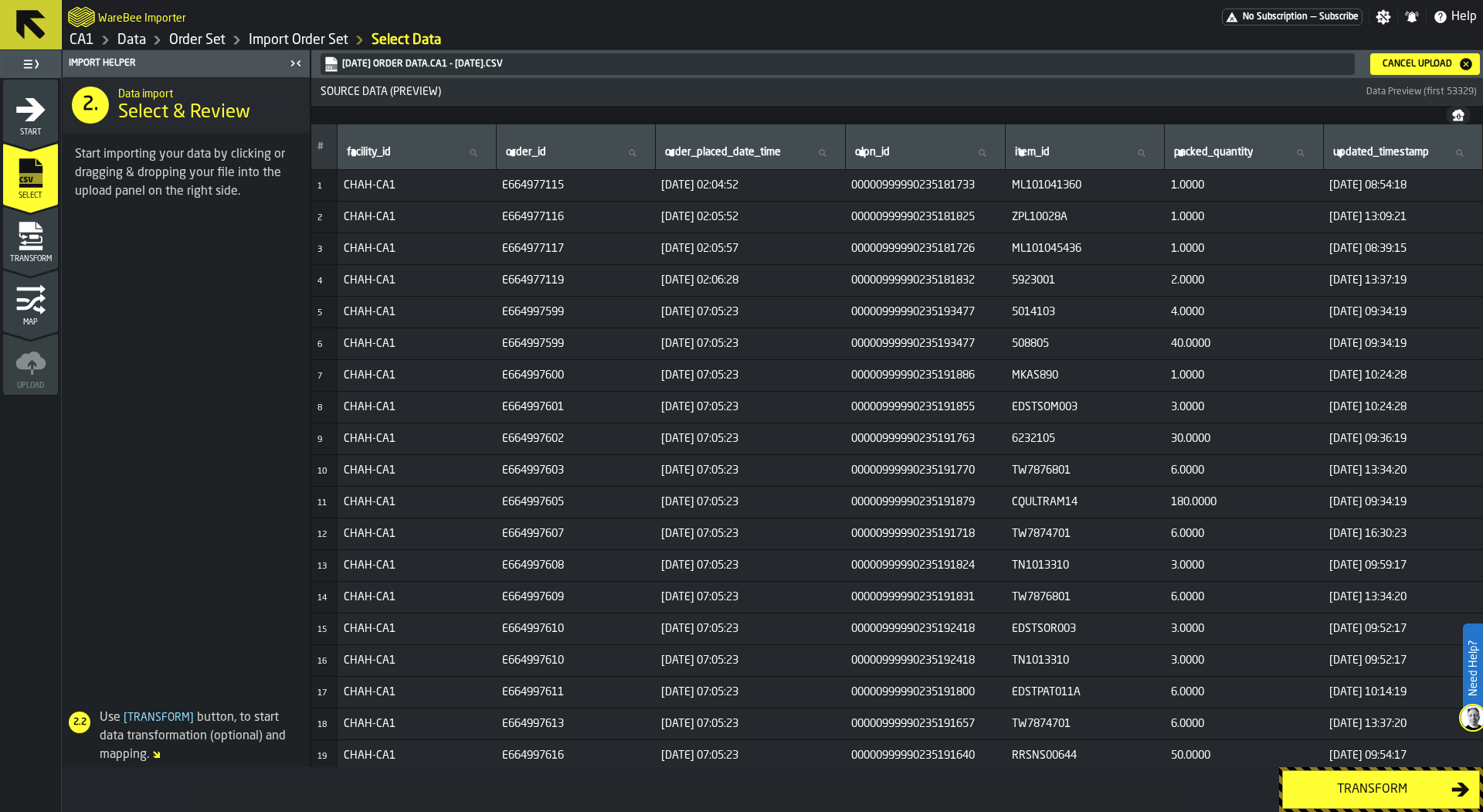
click at [28, 256] on span "Transform" at bounding box center [30, 259] width 55 height 8
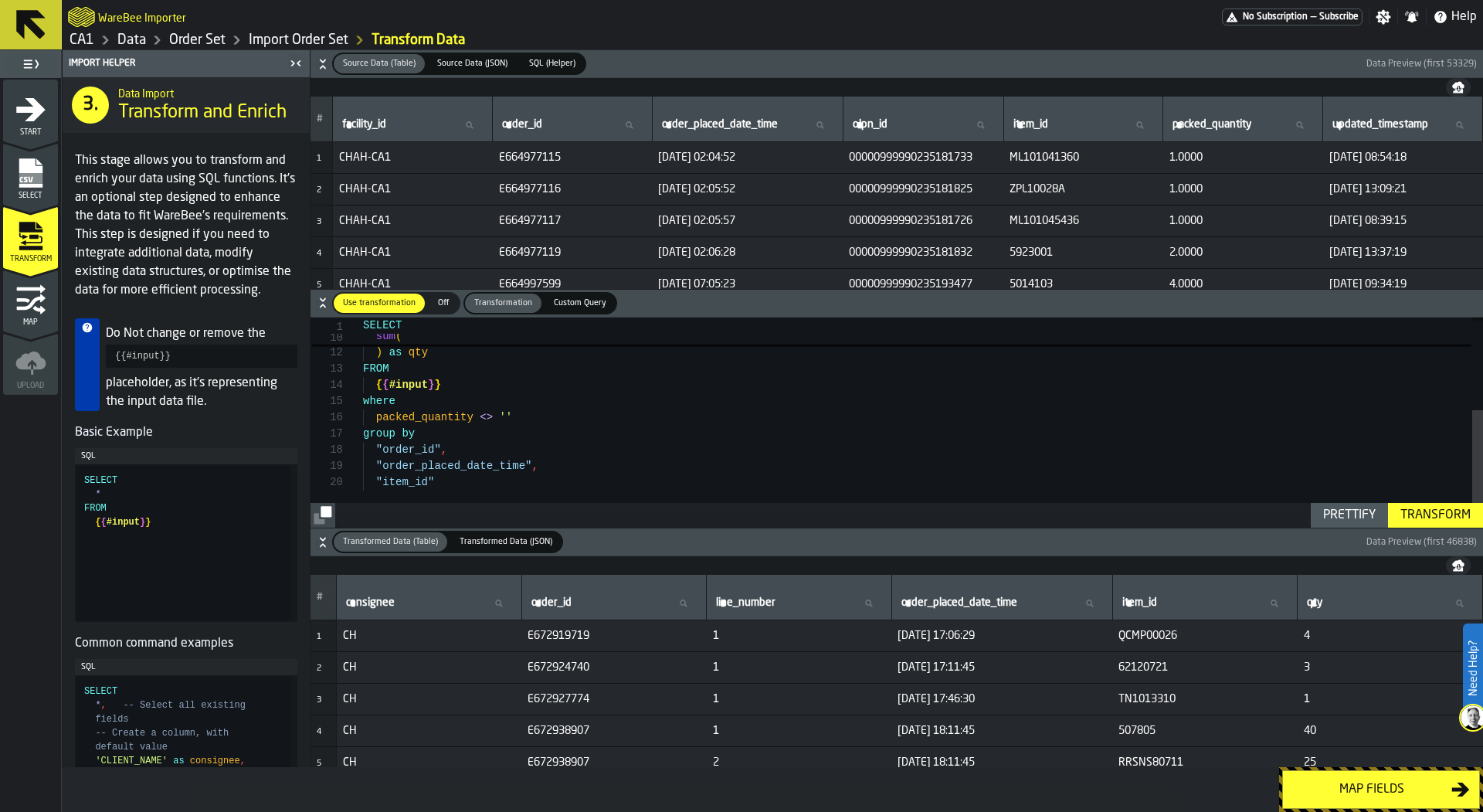
click at [35, 296] on icon "menu Map" at bounding box center [30, 302] width 28 height 16
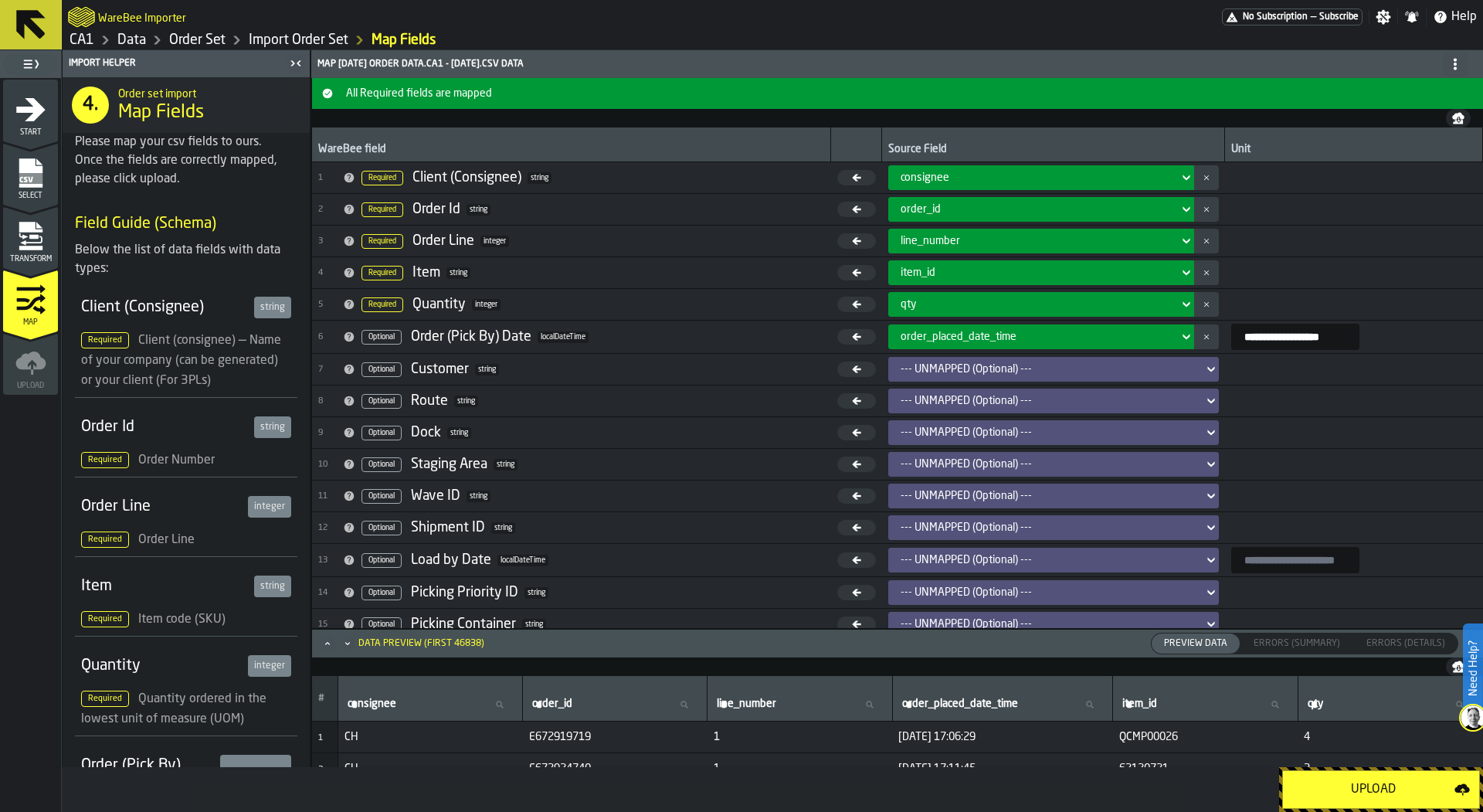
click at [1390, 780] on div "Upload" at bounding box center [1374, 789] width 162 height 18
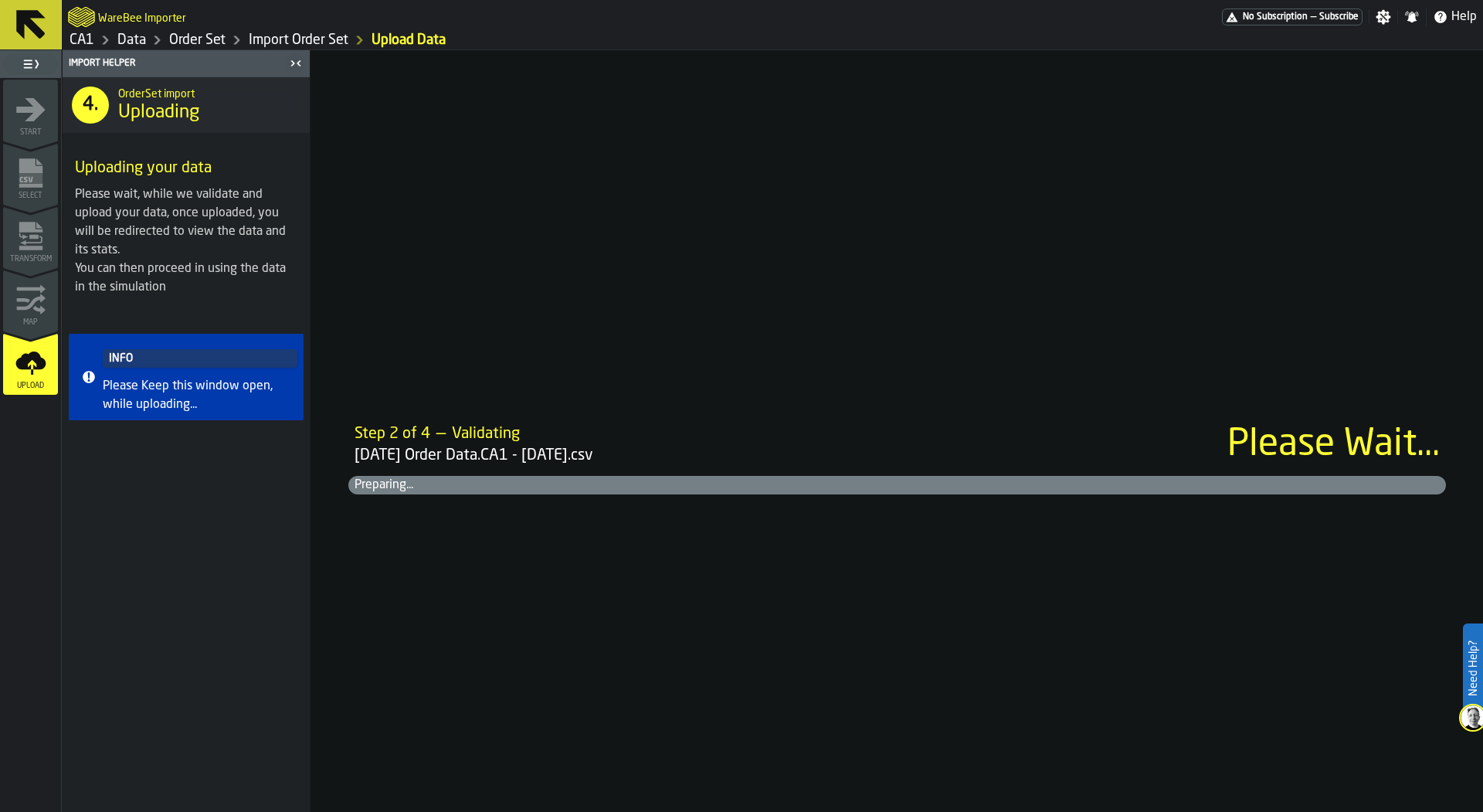
click at [553, 366] on div "Step 2 of 4 — Validating 2025-08-24 Order Data.CA1 - 08.05.25.csv Please Wait..…" at bounding box center [898, 431] width 1172 height 762
click at [788, 605] on div "Step 3 of 4 — Saving 2025-08-24 Order Data.CA1 - 08.05.25.csv Please Wait... Pr…" at bounding box center [898, 431] width 1172 height 762
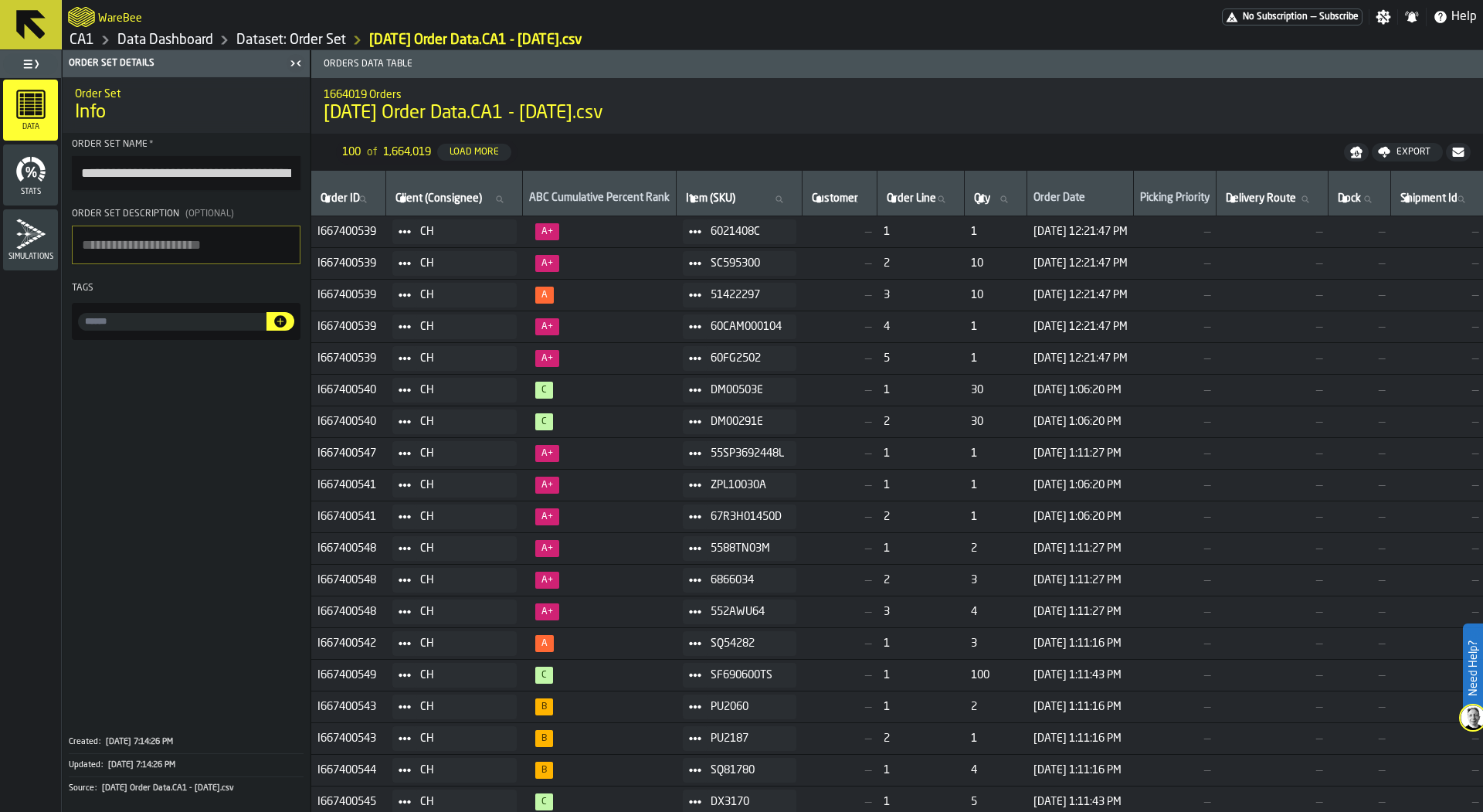
click at [49, 180] on div "Stats" at bounding box center [30, 175] width 55 height 43
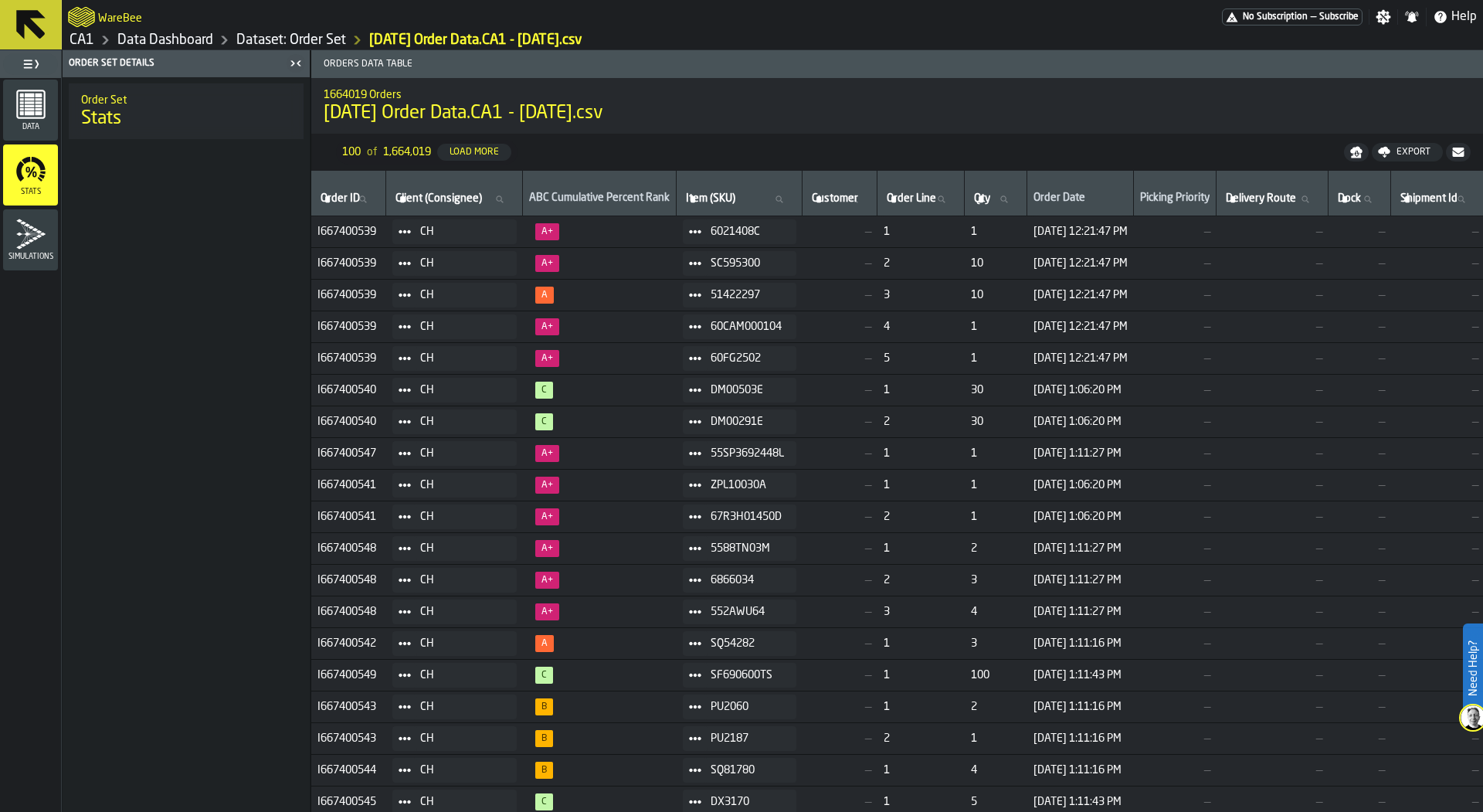
click at [31, 259] on span "Simulations" at bounding box center [30, 256] width 55 height 8
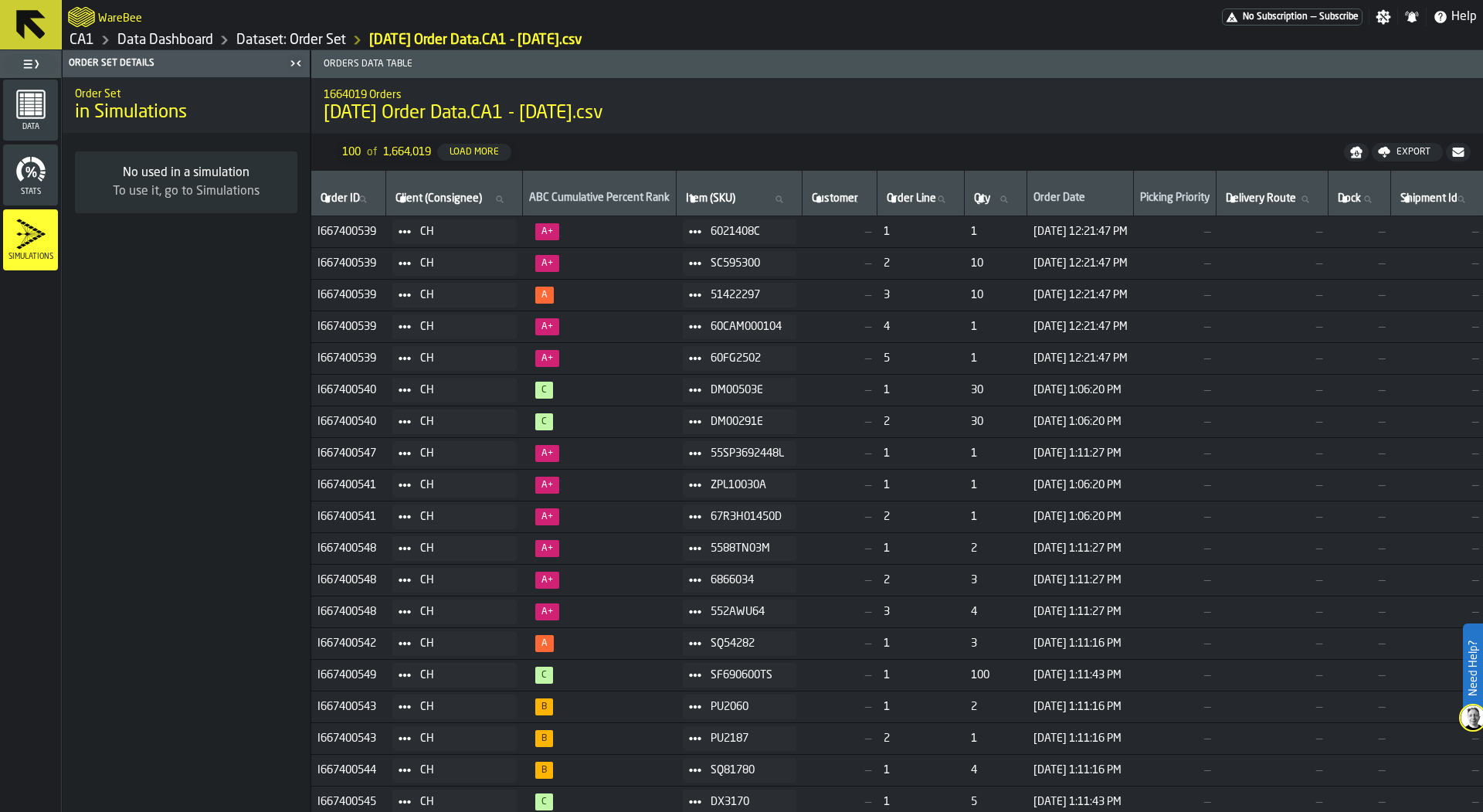
click at [28, 170] on icon "menu Stats" at bounding box center [27, 170] width 4 height 6
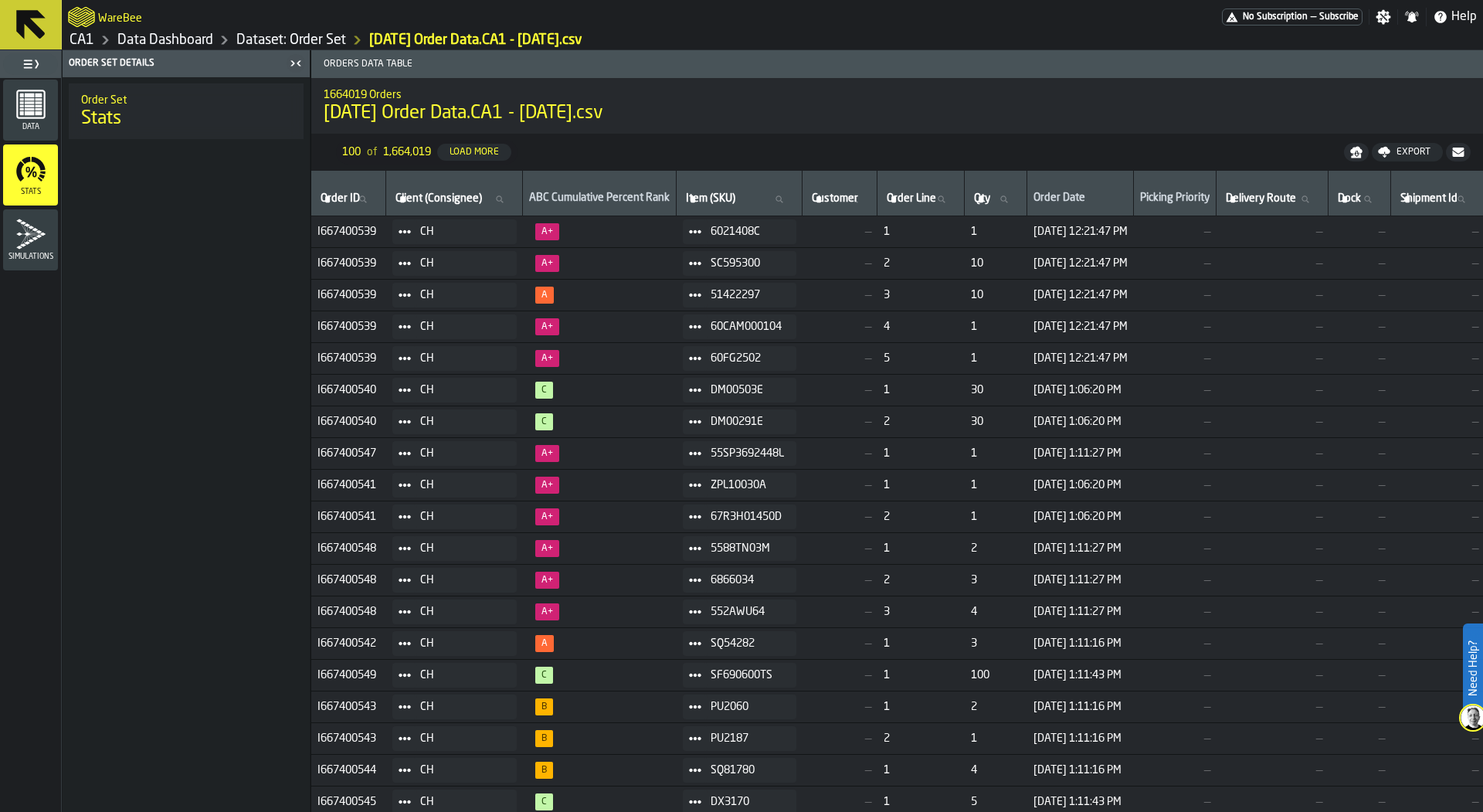
click at [28, 113] on rect "menu Data" at bounding box center [28, 113] width 10 height 4
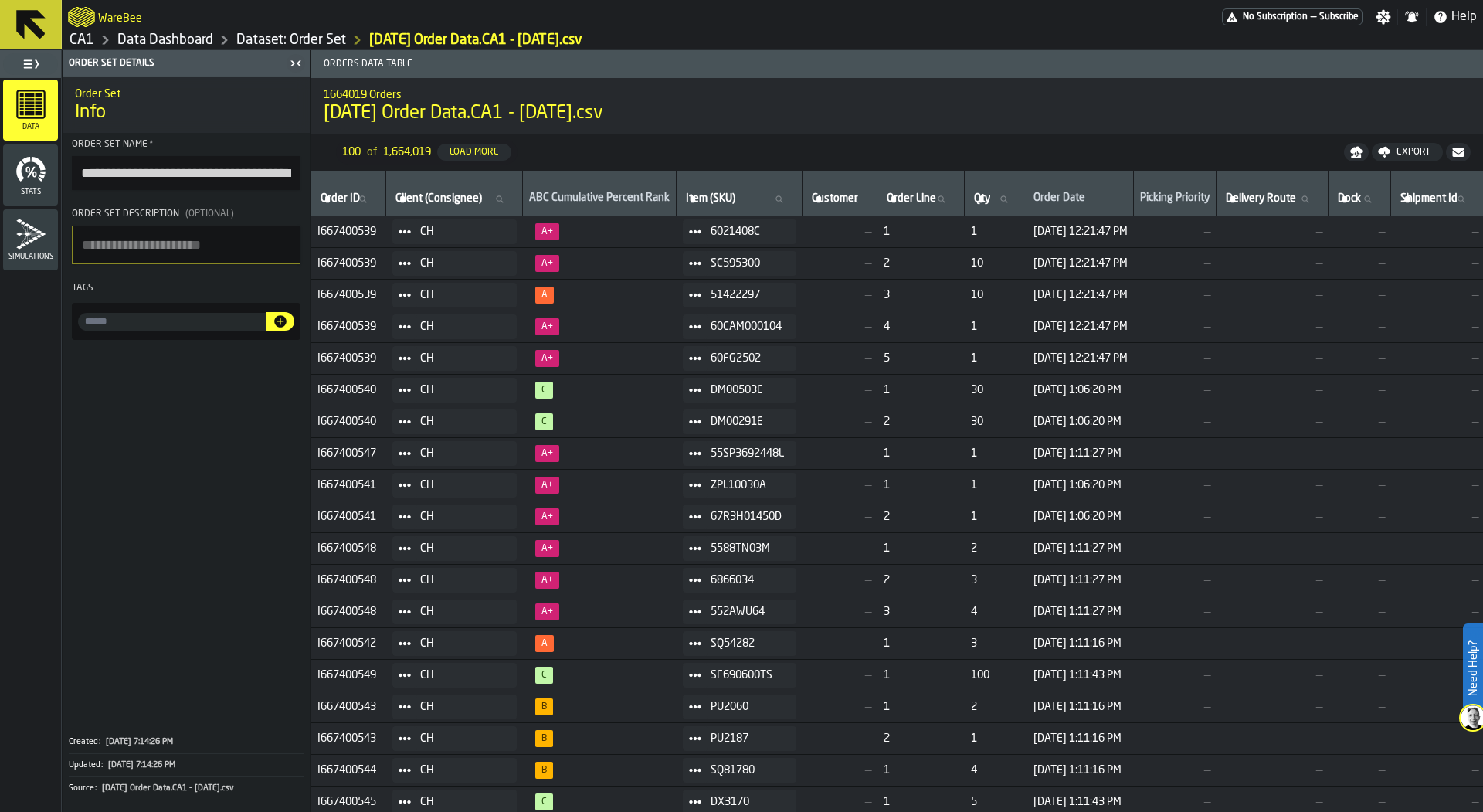
click at [145, 33] on link "Data Dashboard" at bounding box center [165, 40] width 96 height 17
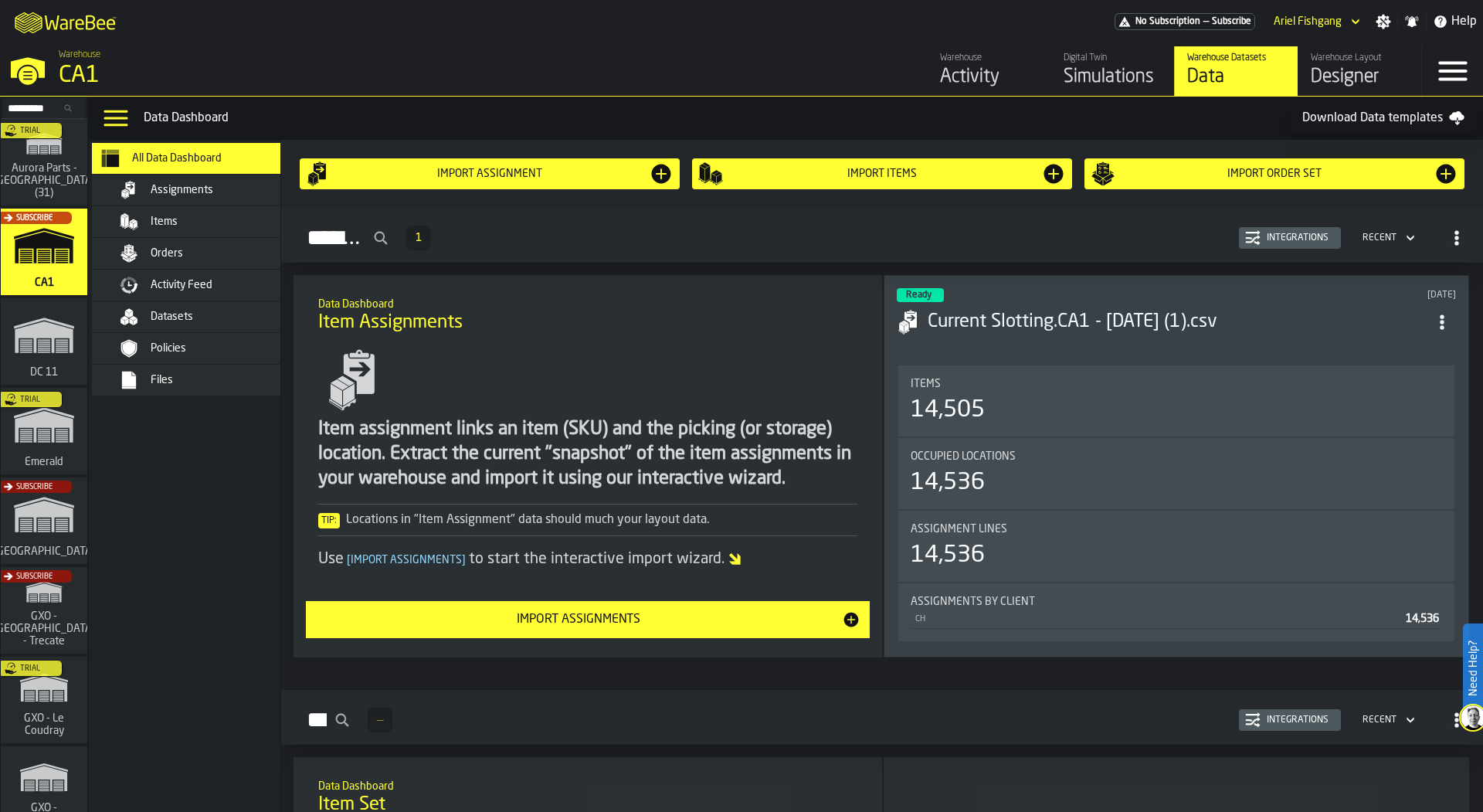
click at [958, 74] on div "Activity" at bounding box center [989, 77] width 98 height 25
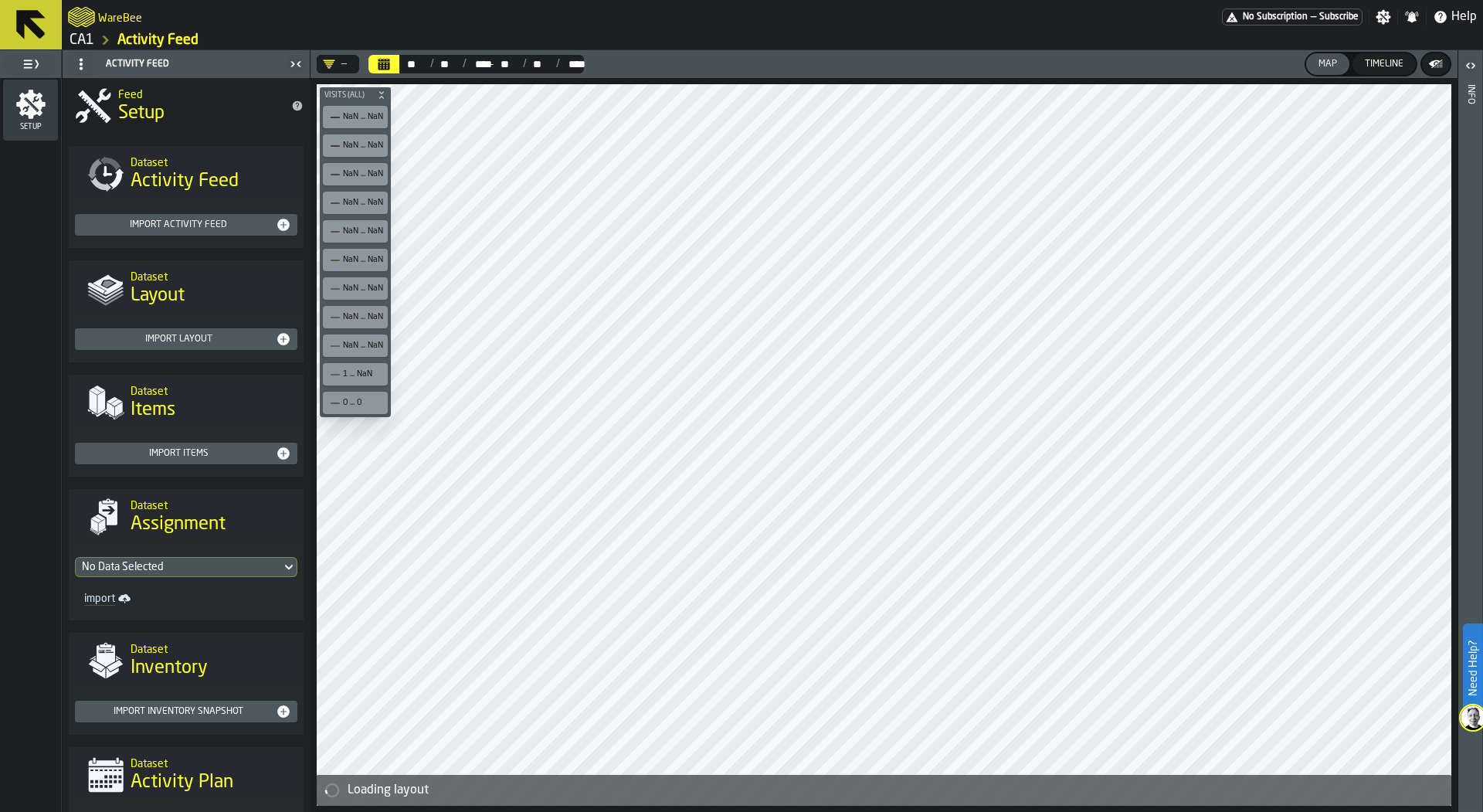
click at [88, 35] on link "CA1" at bounding box center [81, 40] width 25 height 17
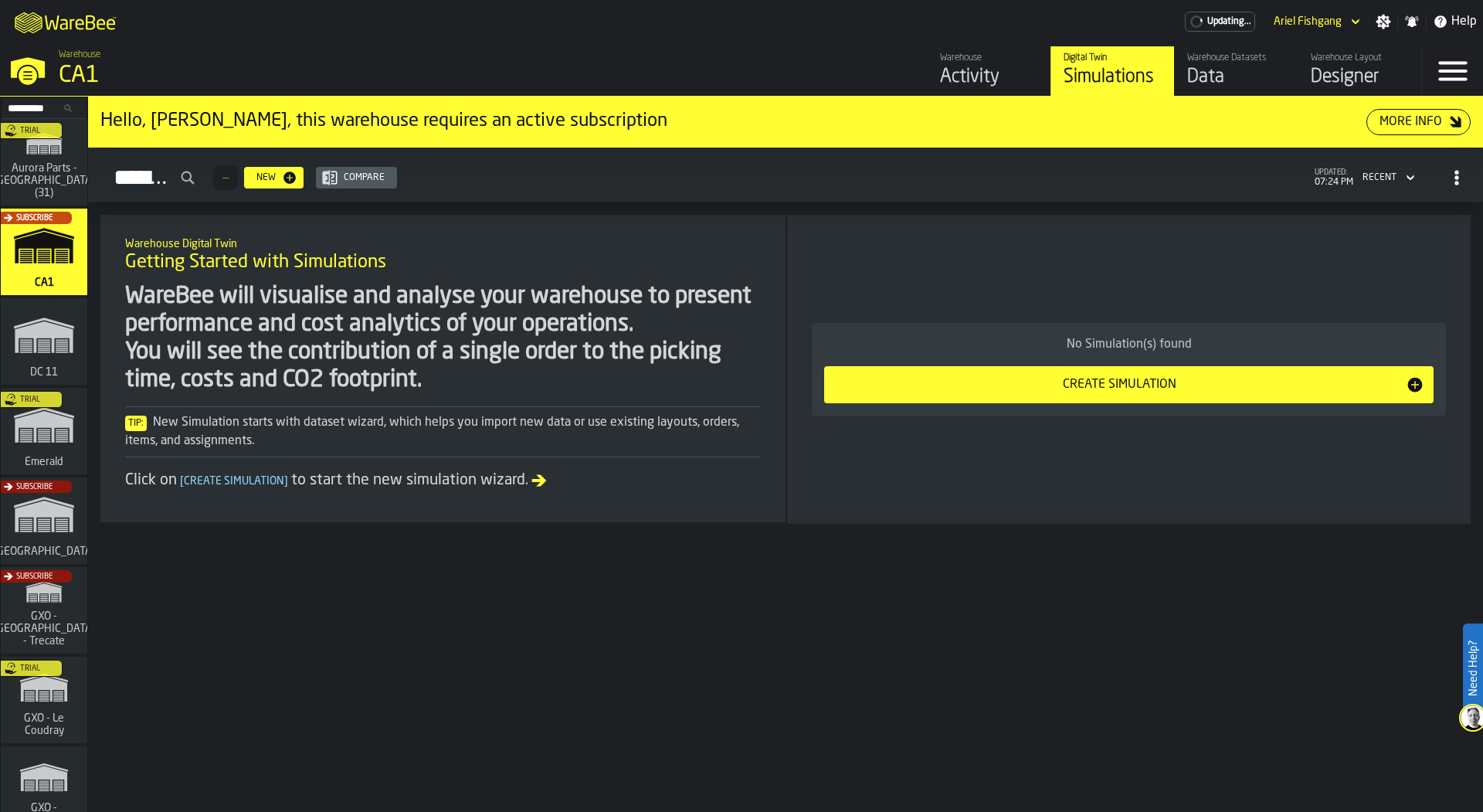
click at [1007, 74] on div "Activity" at bounding box center [989, 77] width 98 height 25
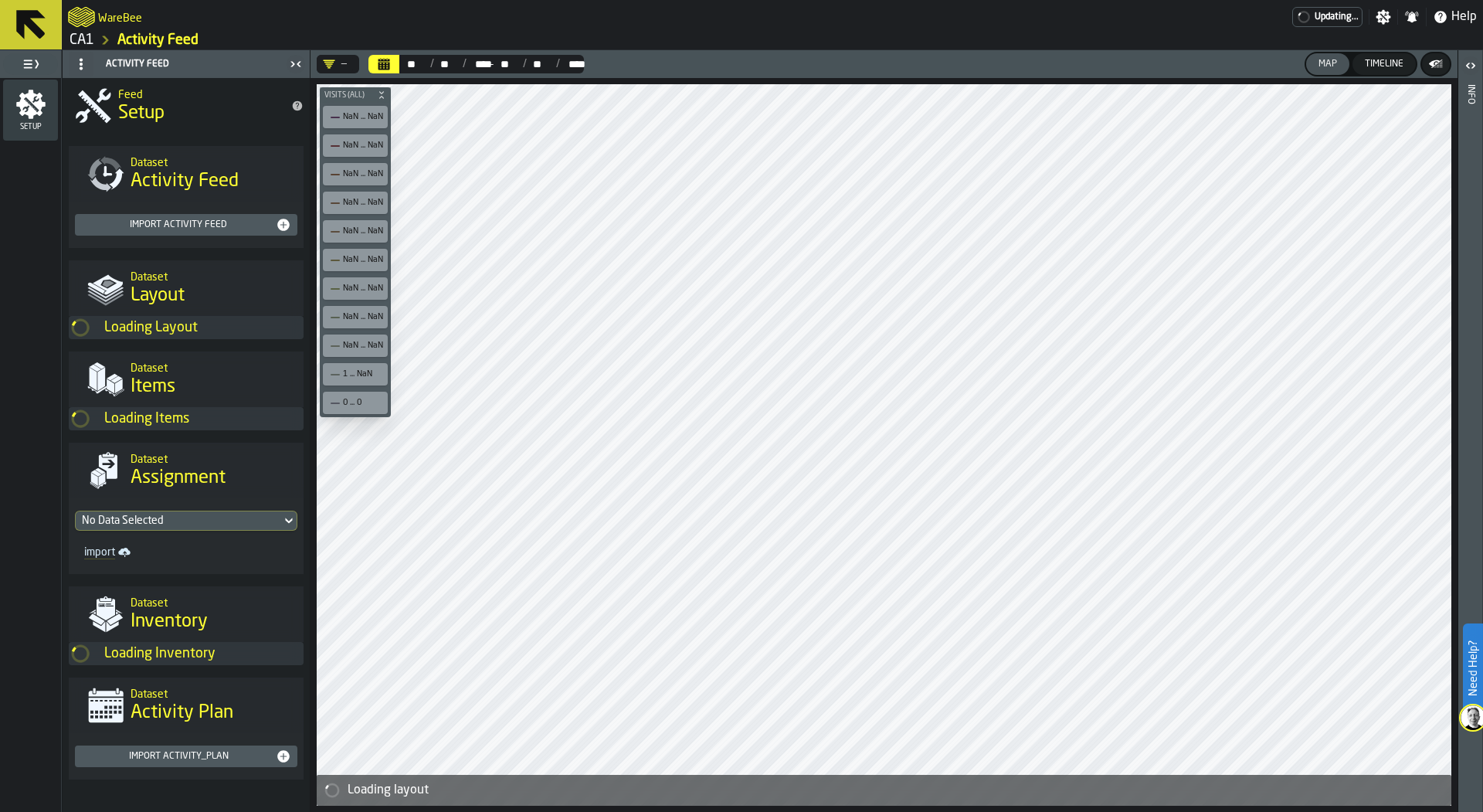
click at [77, 45] on link "CA1" at bounding box center [81, 40] width 25 height 17
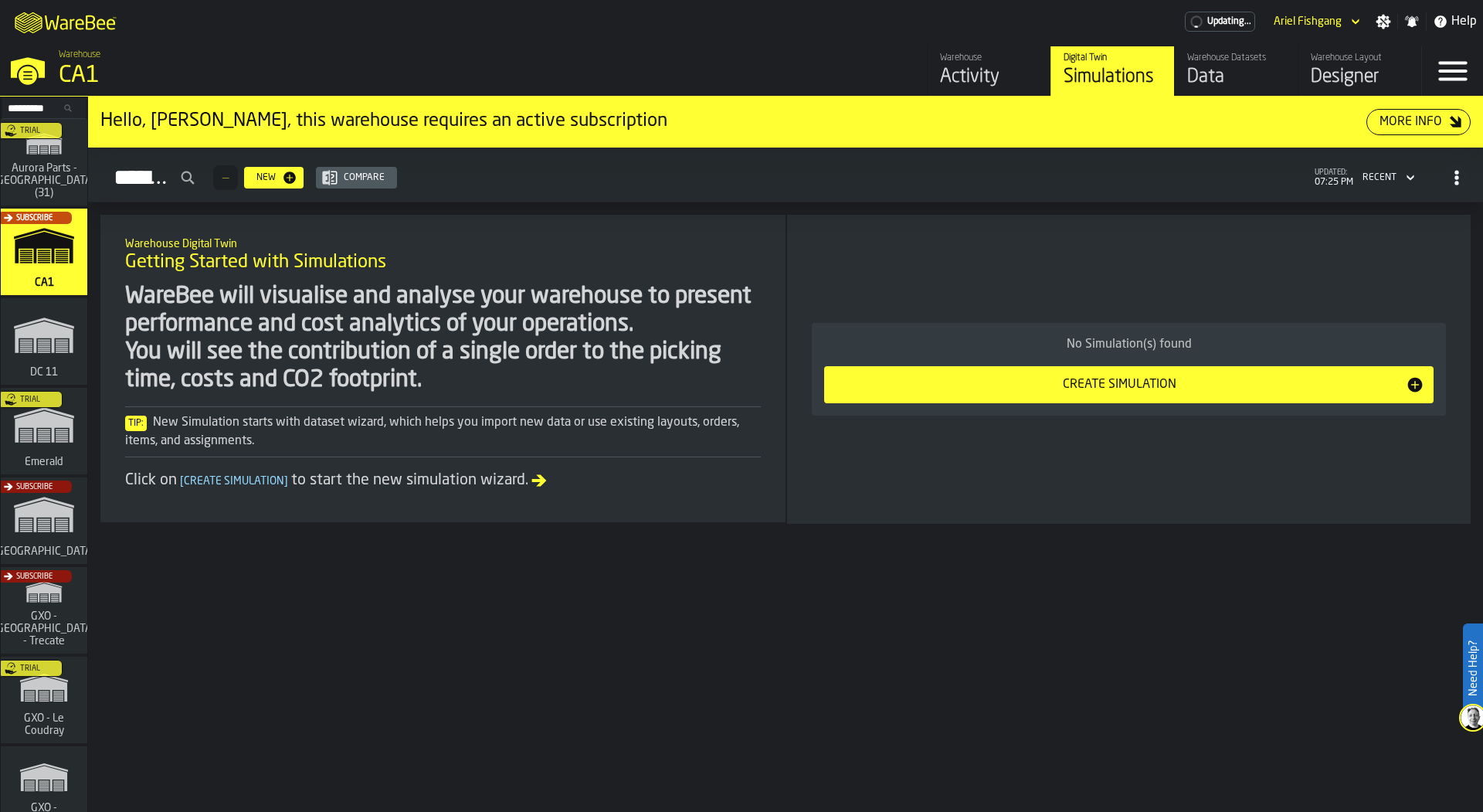
click at [974, 69] on div "Activity" at bounding box center [989, 77] width 98 height 25
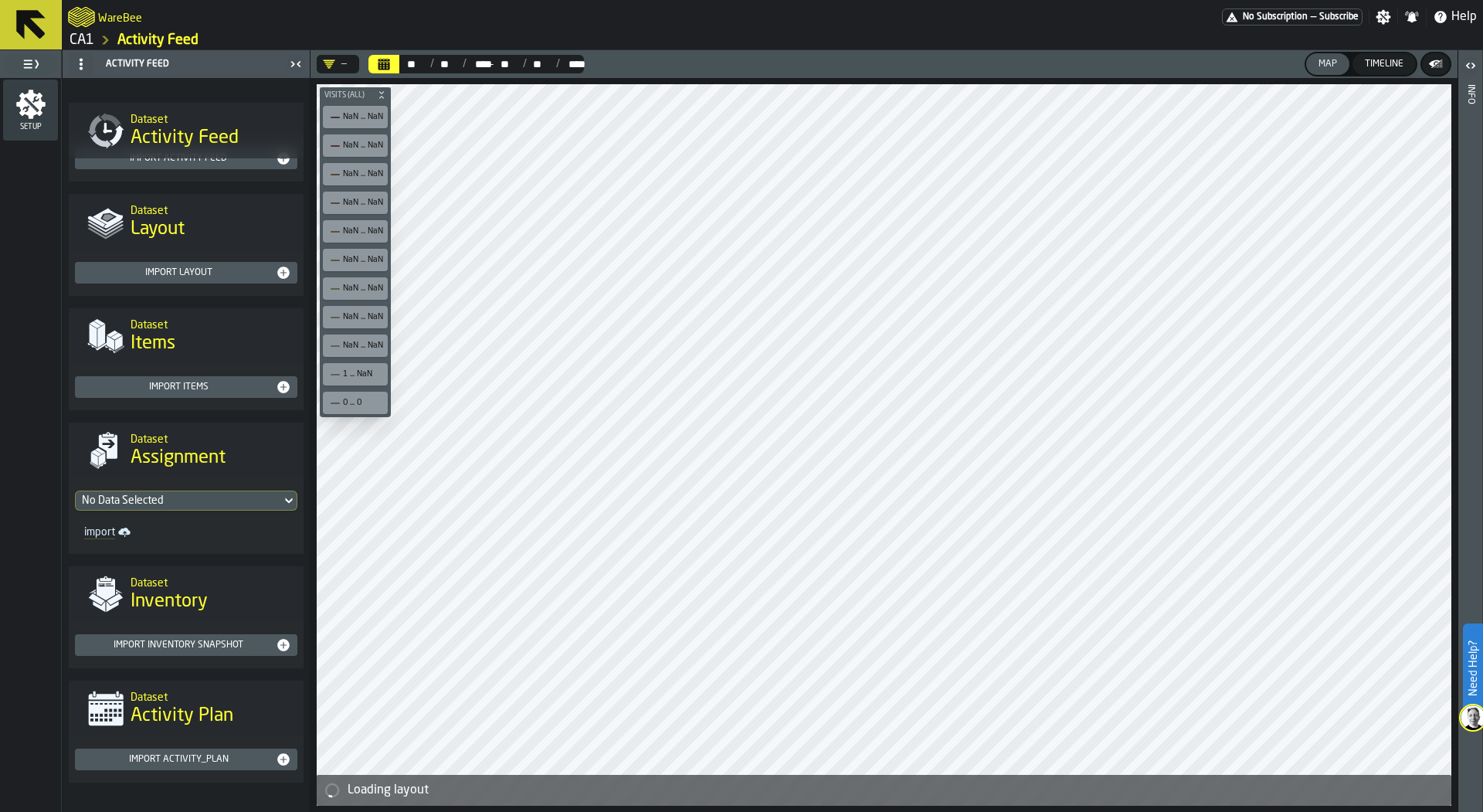
scroll to position [67, 0]
click at [211, 497] on div "No Data Selected" at bounding box center [179, 500] width 193 height 13
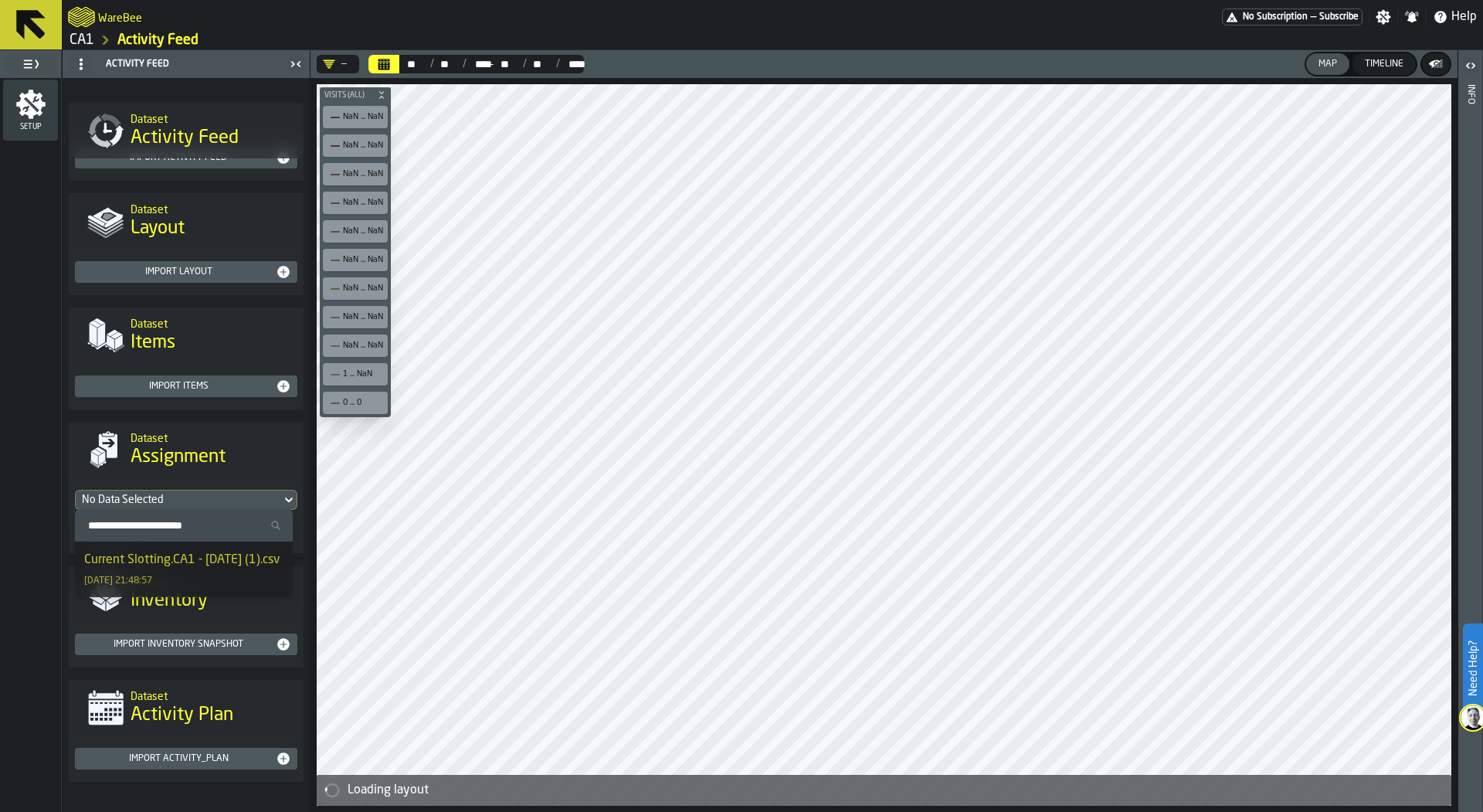
click at [211, 555] on div "Current Slotting.CA1 - 08.05.25 (1).csv" at bounding box center [181, 560] width 195 height 18
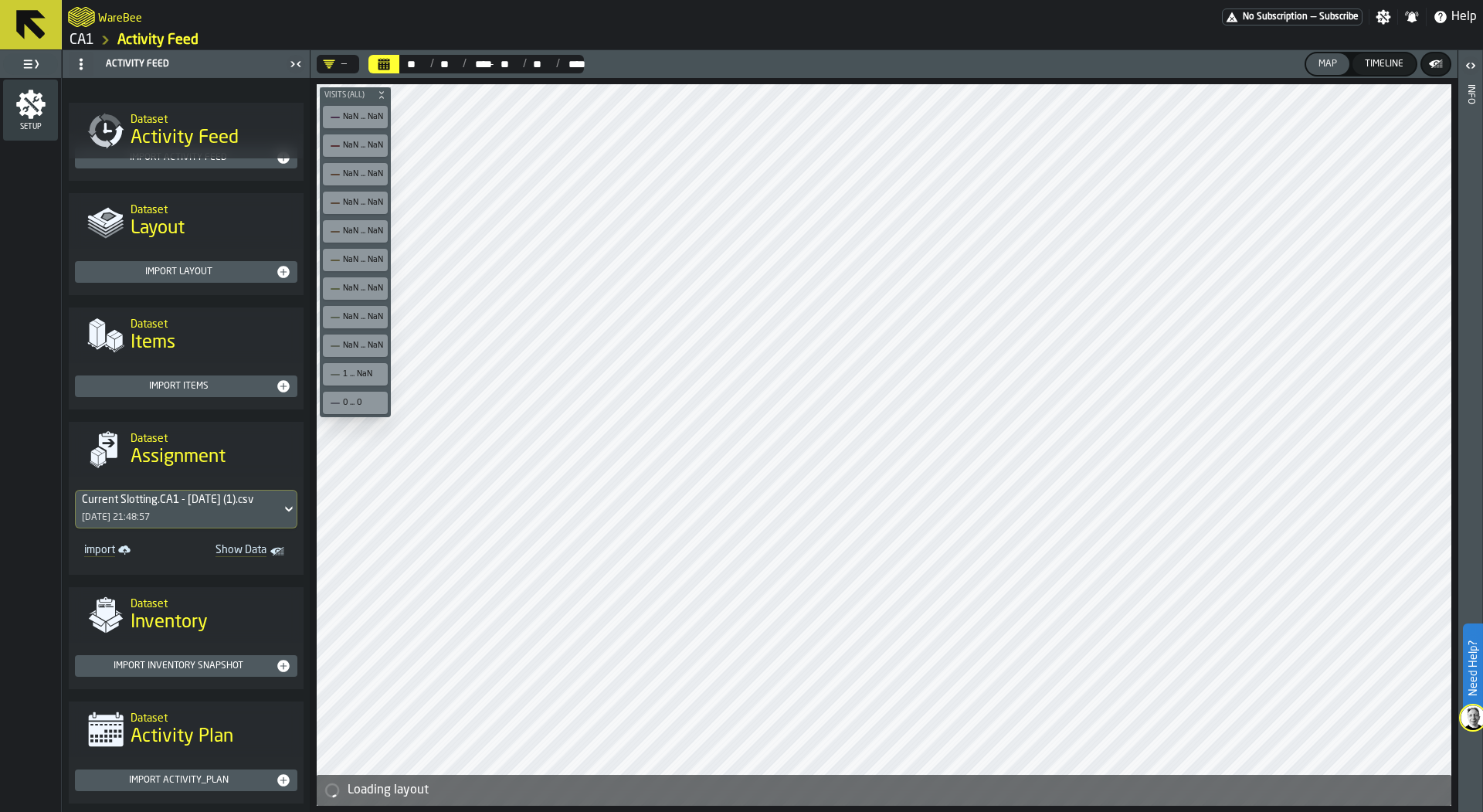
scroll to position [89, 0]
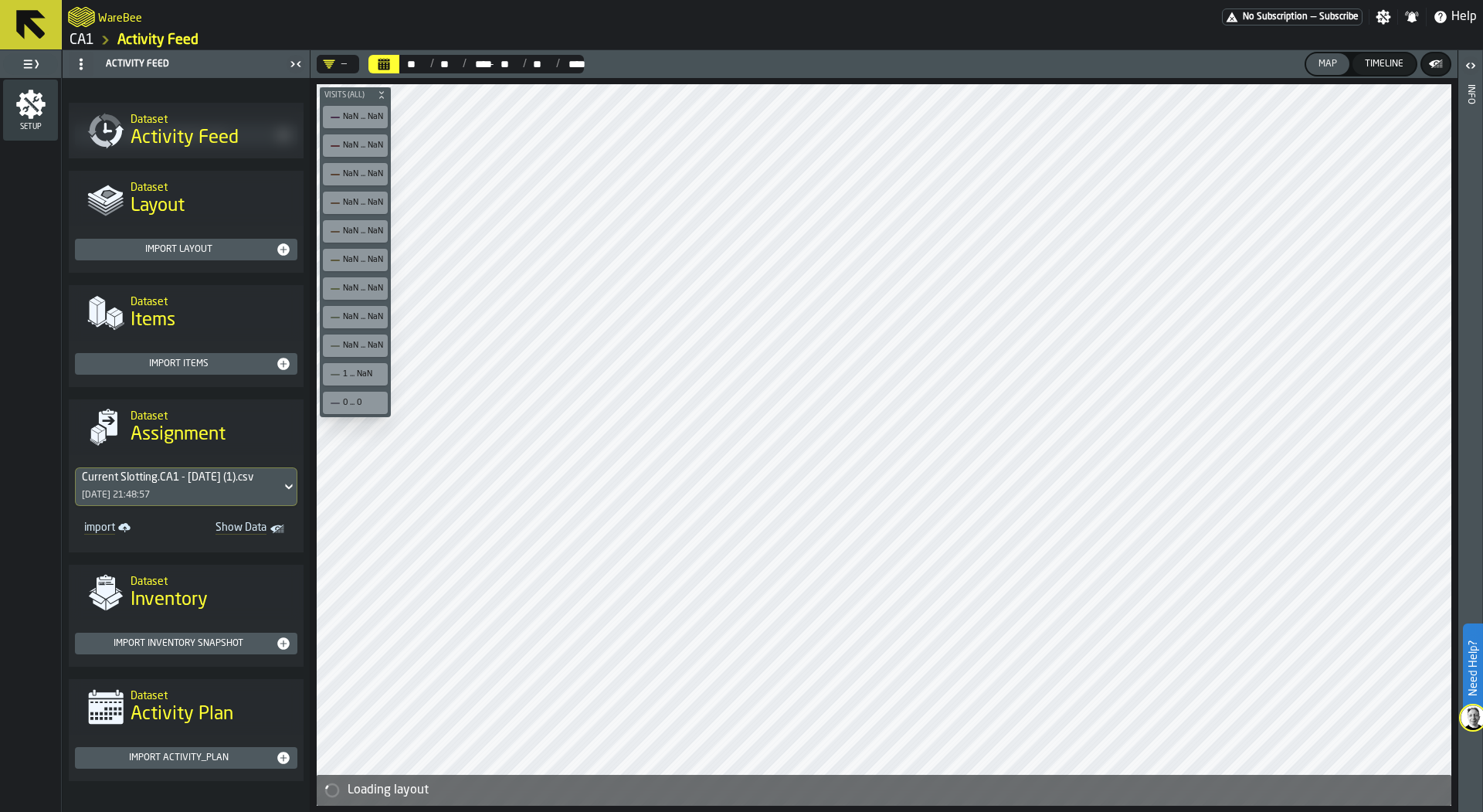
click at [223, 646] on div "Import Inventory Snapshot" at bounding box center [179, 643] width 195 height 11
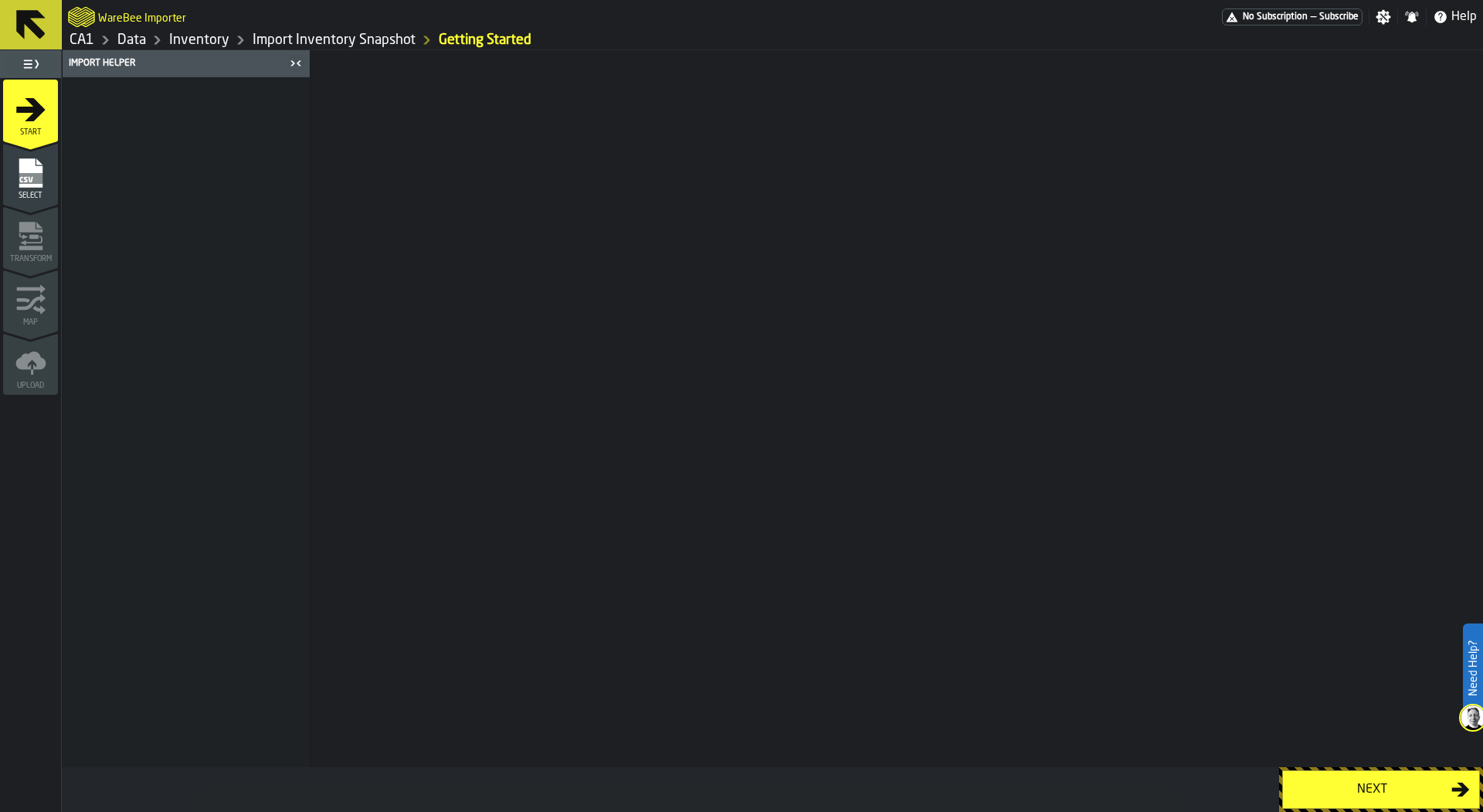
click at [304, 43] on link "Import Inventory Snapshot" at bounding box center [334, 40] width 163 height 17
click at [191, 43] on link "Inventory" at bounding box center [200, 40] width 60 height 17
click at [95, 36] on div "Data" at bounding box center [119, 40] width 52 height 18
click at [130, 36] on link "Data" at bounding box center [131, 40] width 28 height 17
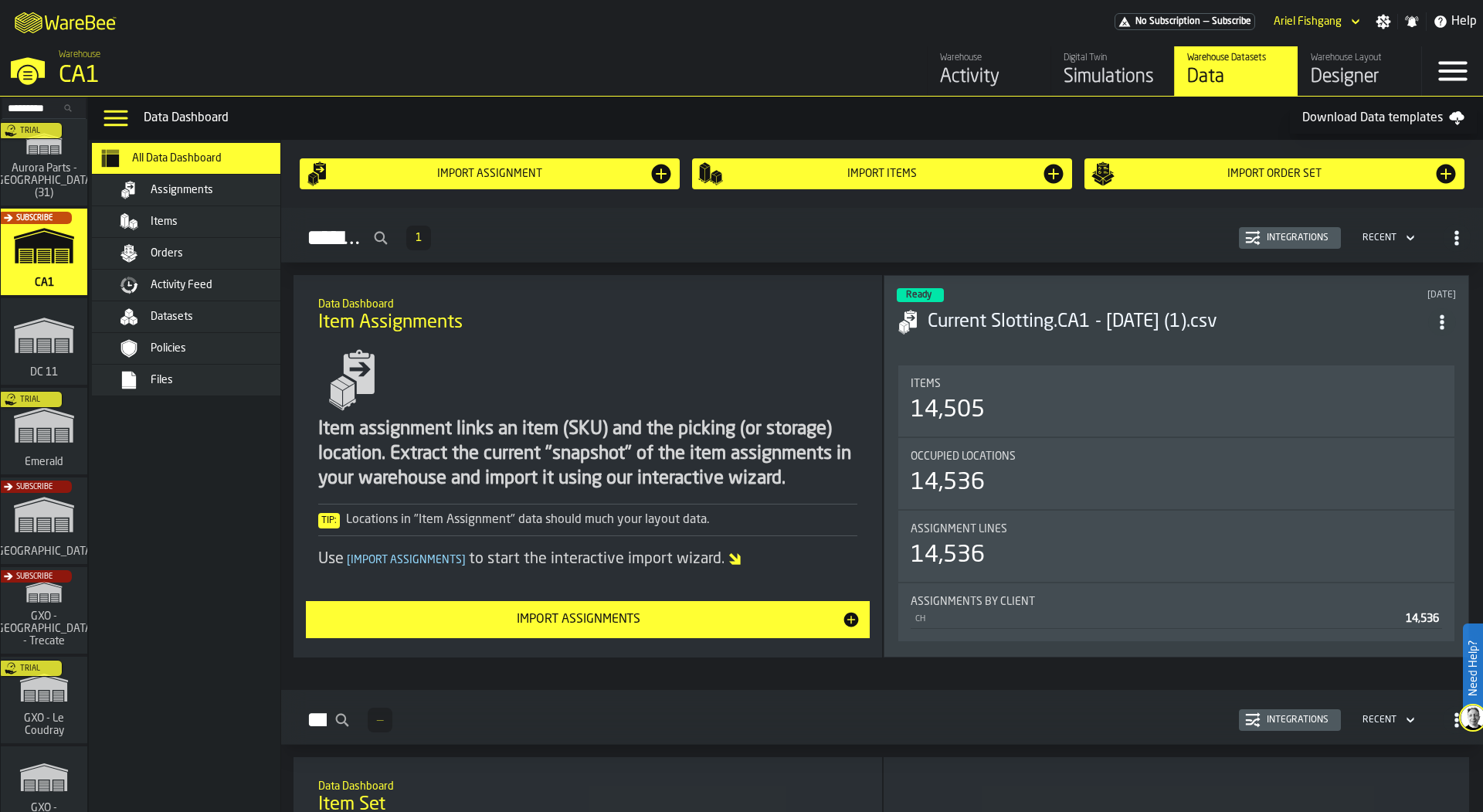
click at [210, 200] on div "Assignments" at bounding box center [200, 190] width 216 height 31
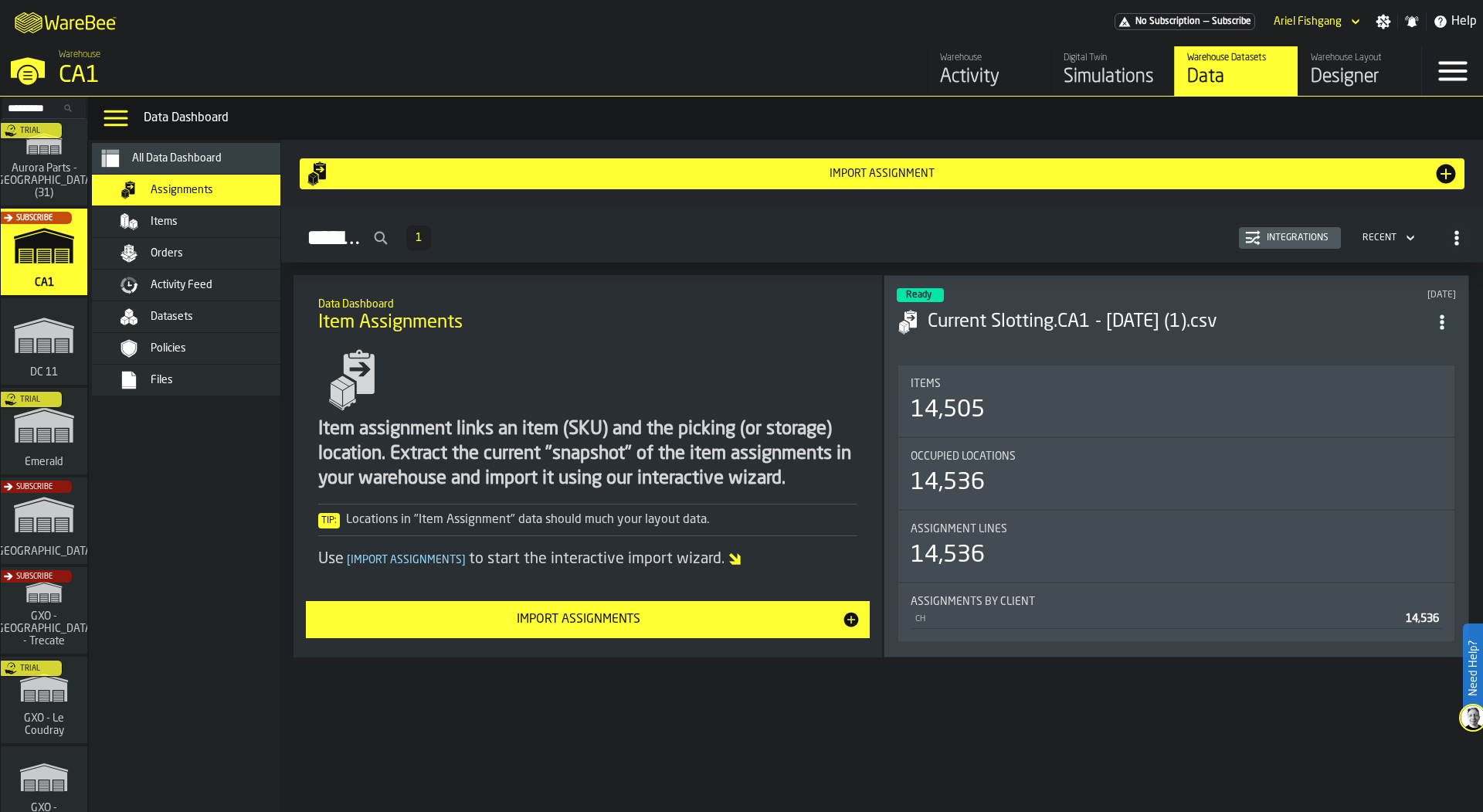
click at [214, 214] on div "Items" at bounding box center [208, 221] width 189 height 18
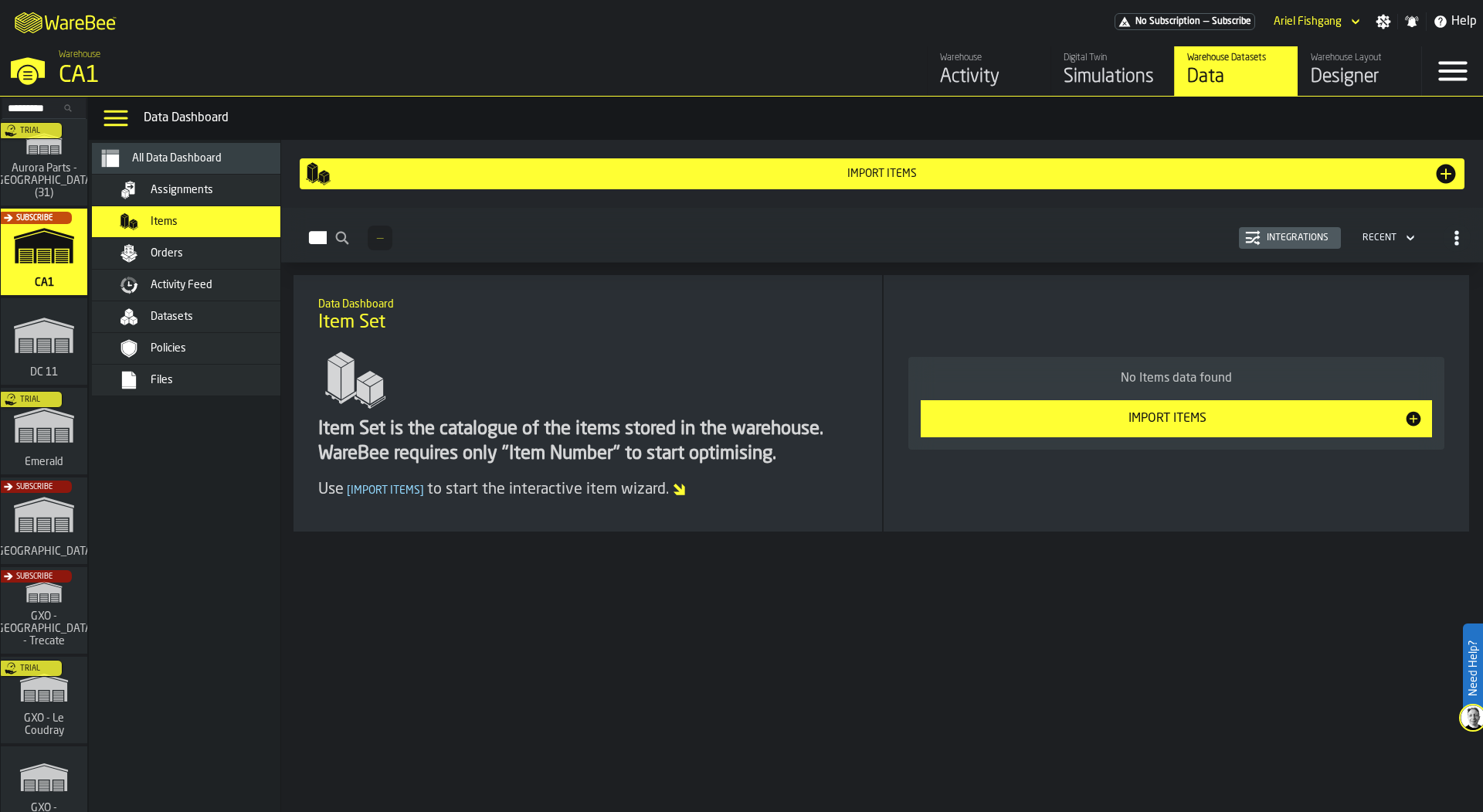
click at [158, 241] on div "Orders" at bounding box center [200, 253] width 216 height 31
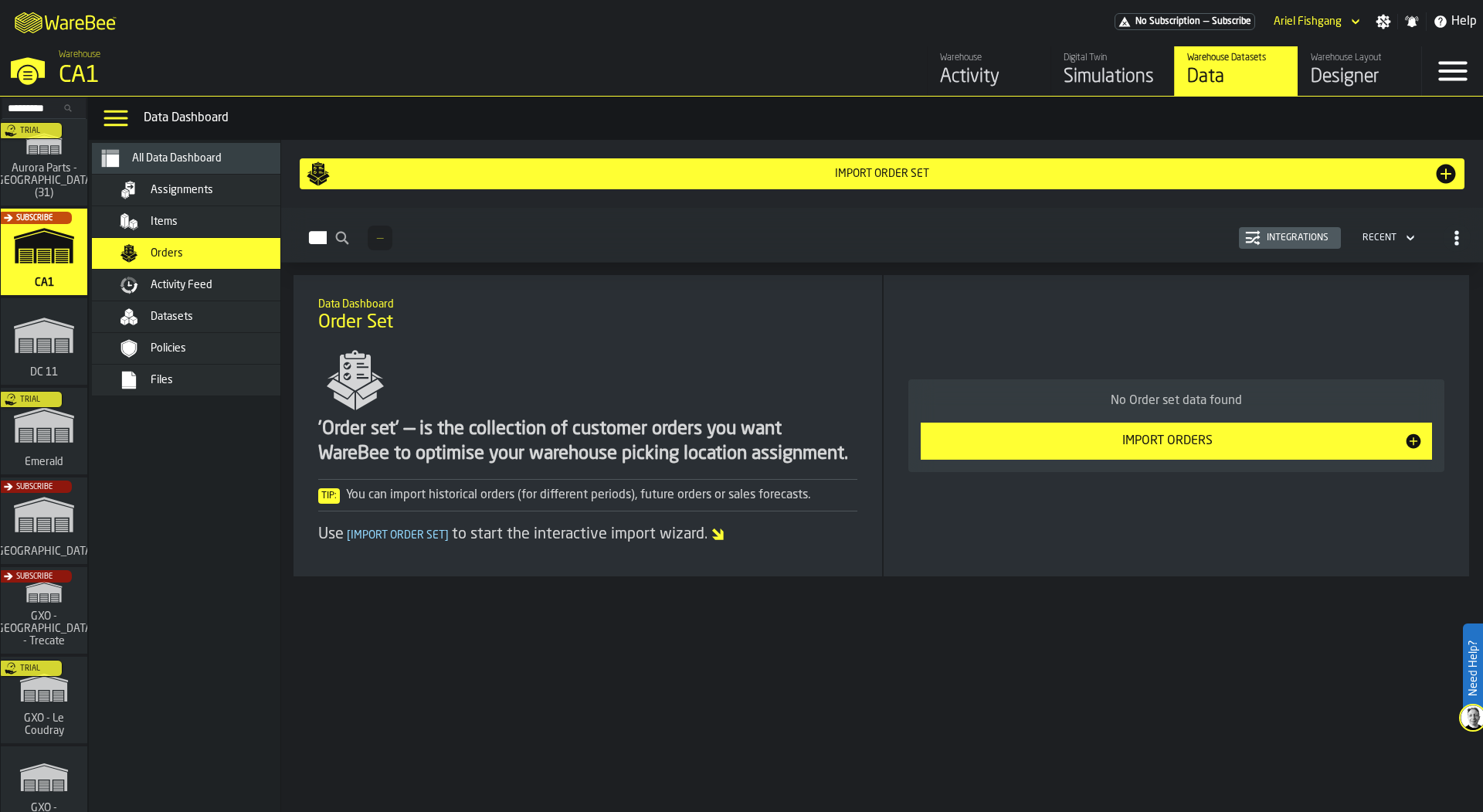
click at [192, 217] on div "Items" at bounding box center [226, 221] width 151 height 13
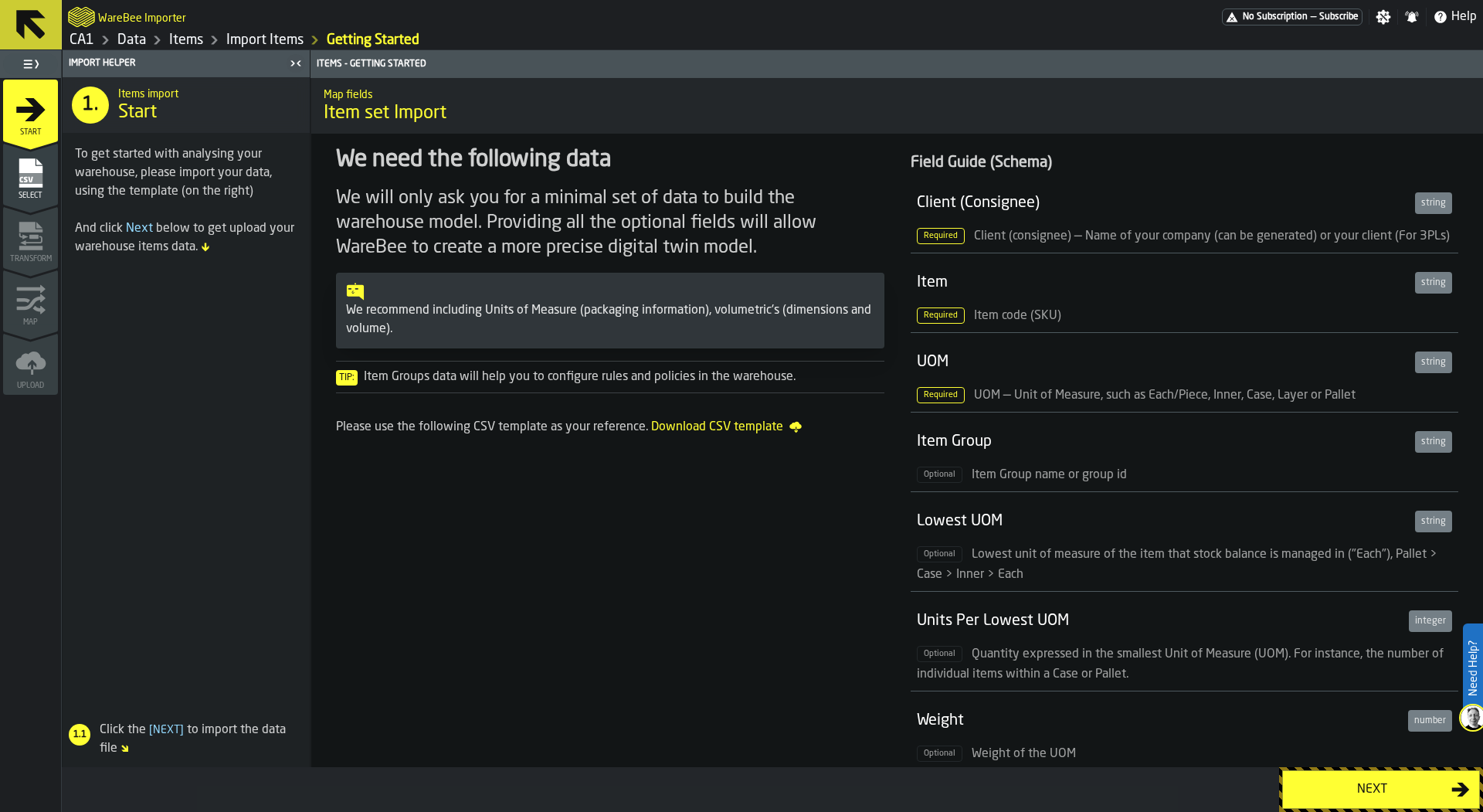
click at [136, 38] on link "Data" at bounding box center [131, 40] width 28 height 17
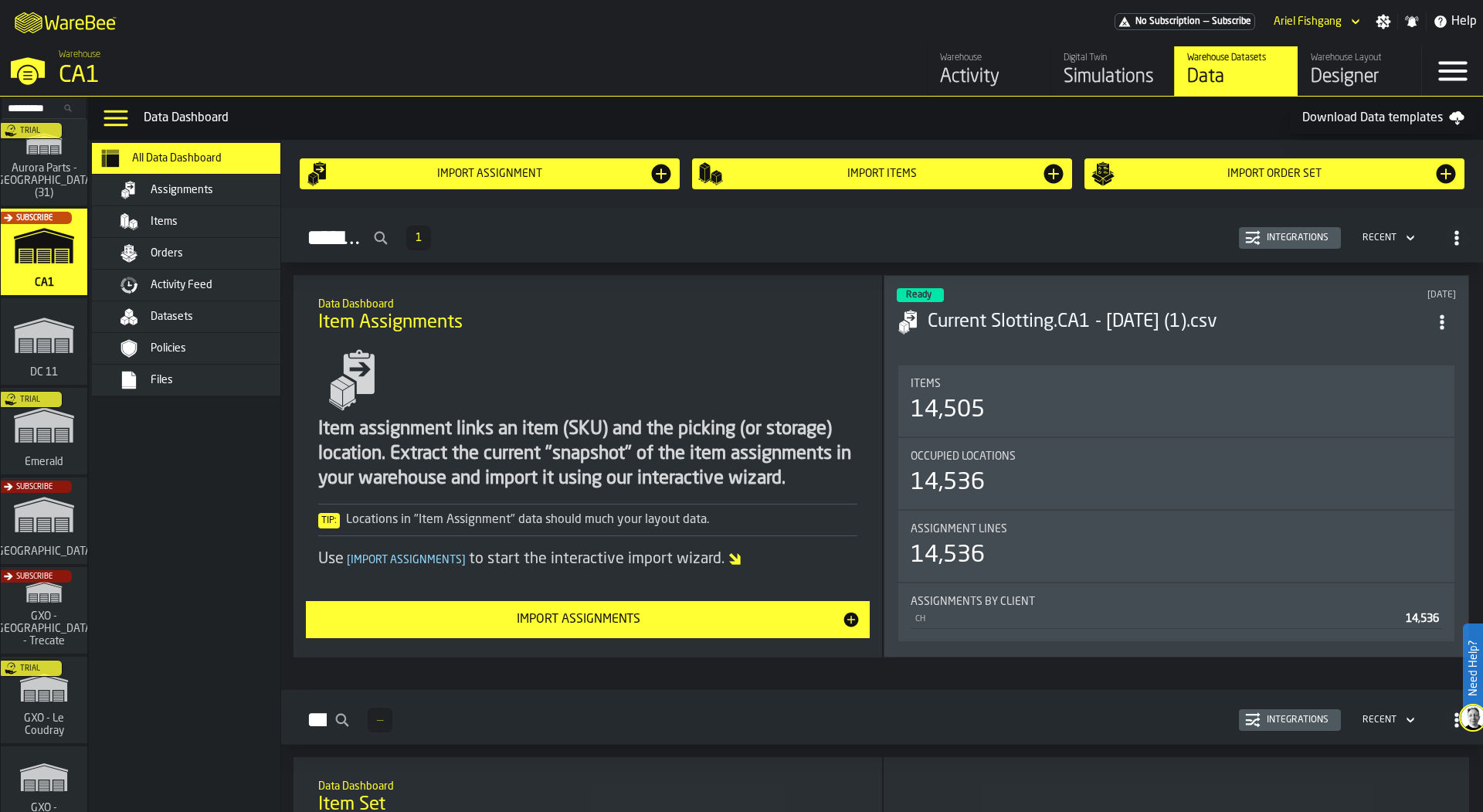
click at [199, 371] on div "Files" at bounding box center [208, 380] width 189 height 18
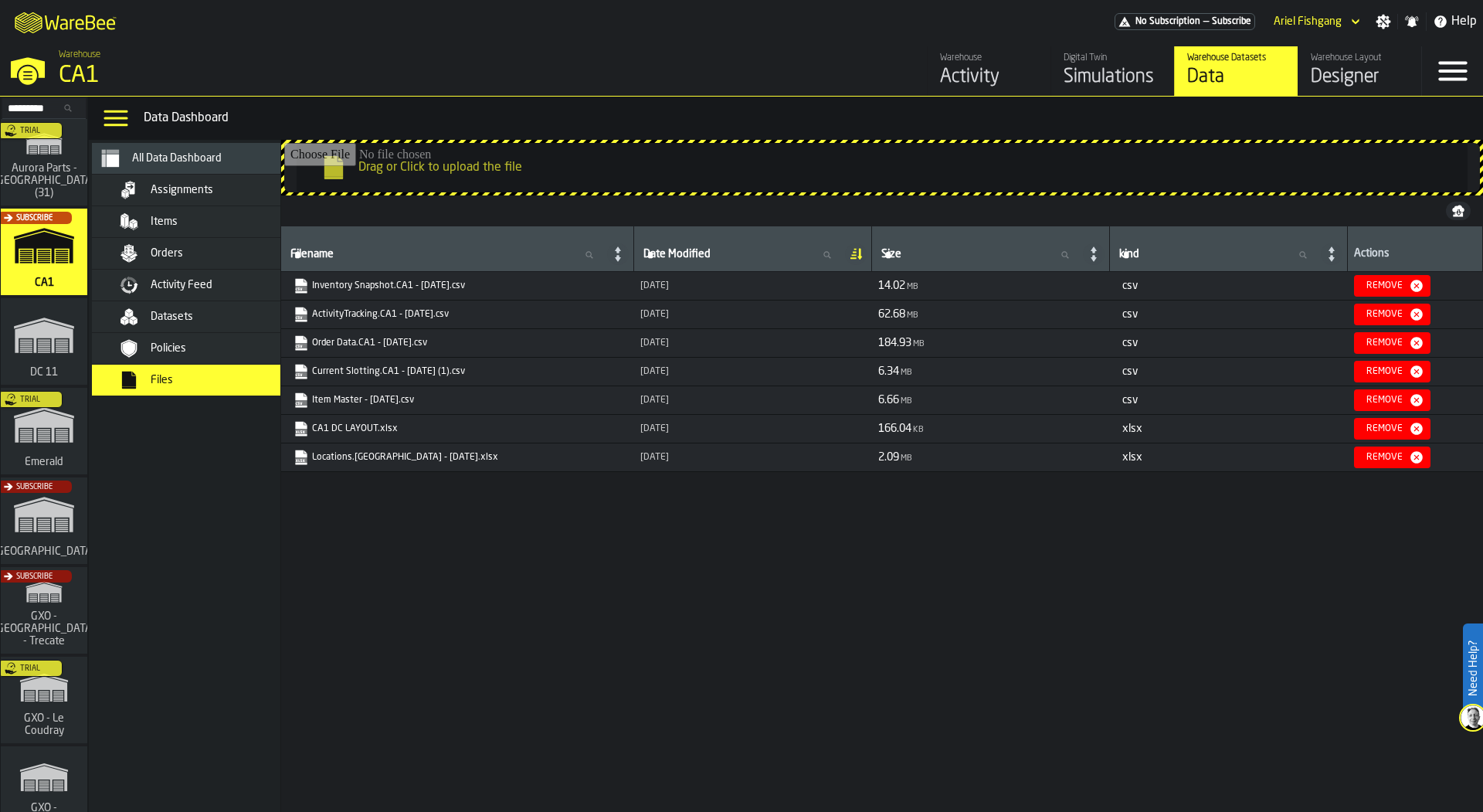
click at [357, 313] on link "ActivityTracking.CA1 - [DATE].csv" at bounding box center [456, 313] width 325 height 15
click at [174, 289] on span "Activity Feed" at bounding box center [181, 285] width 62 height 13
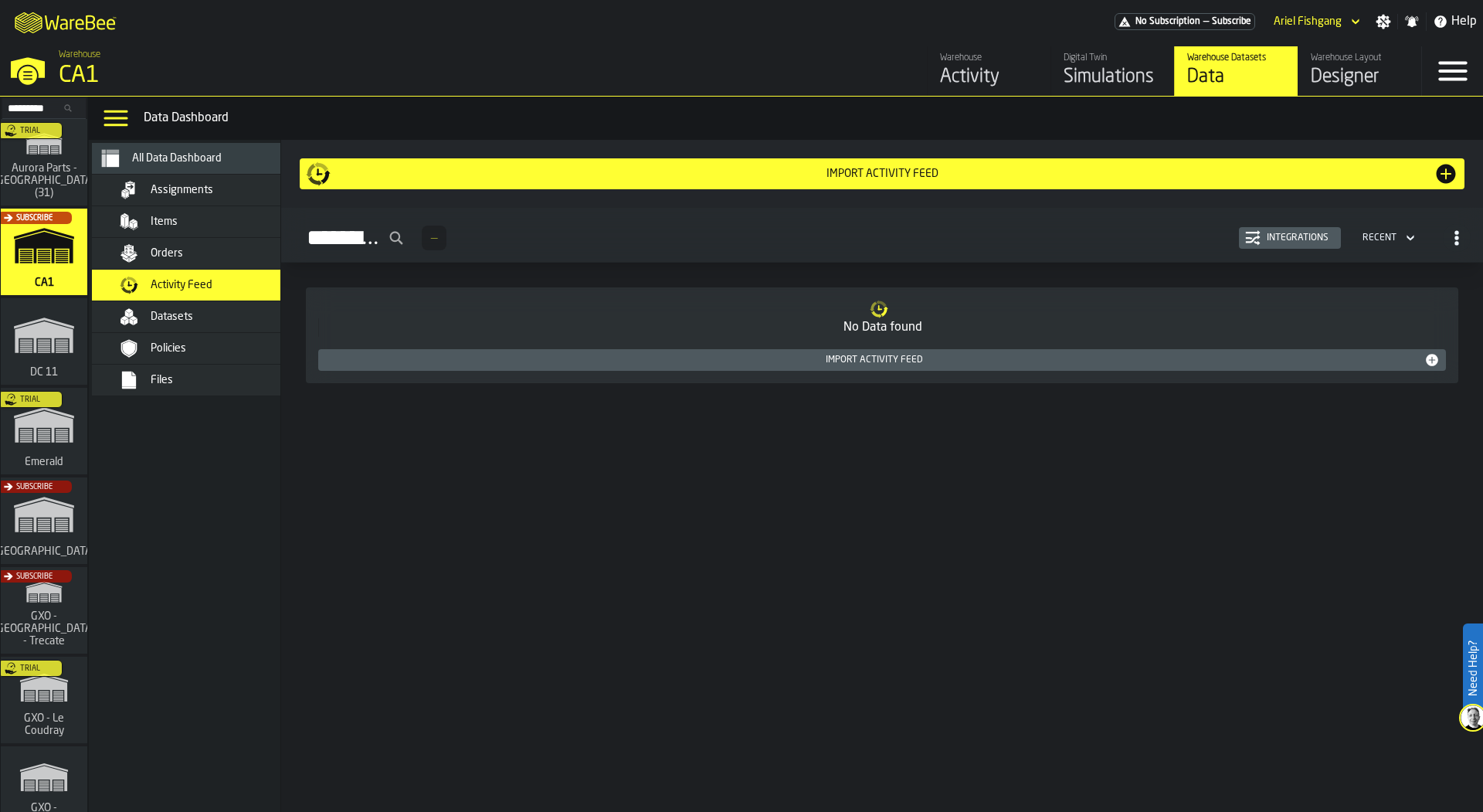
click at [488, 165] on div "Import Activity Feed" at bounding box center [882, 173] width 1152 height 25
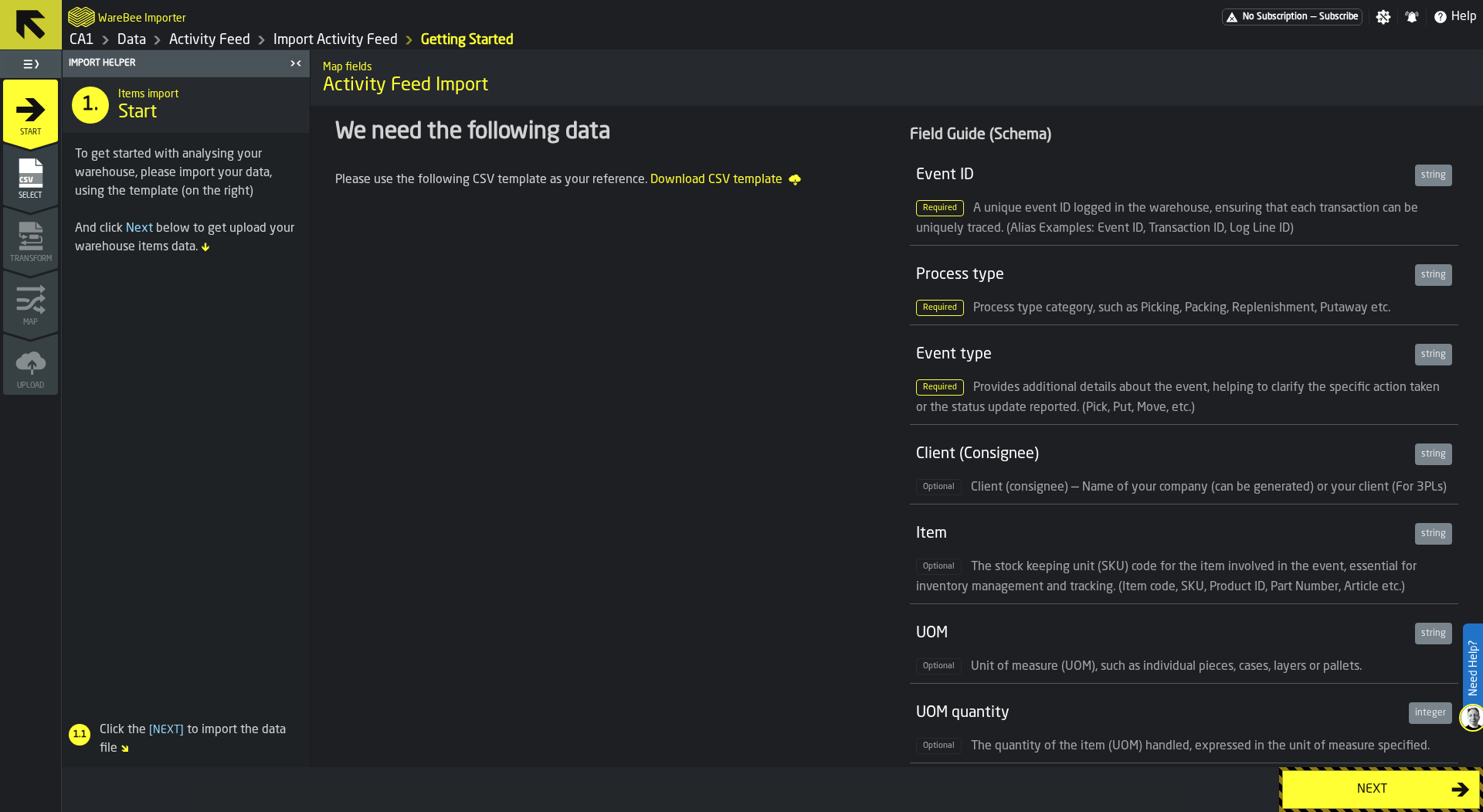
click at [36, 170] on icon "menu Select" at bounding box center [29, 173] width 23 height 29
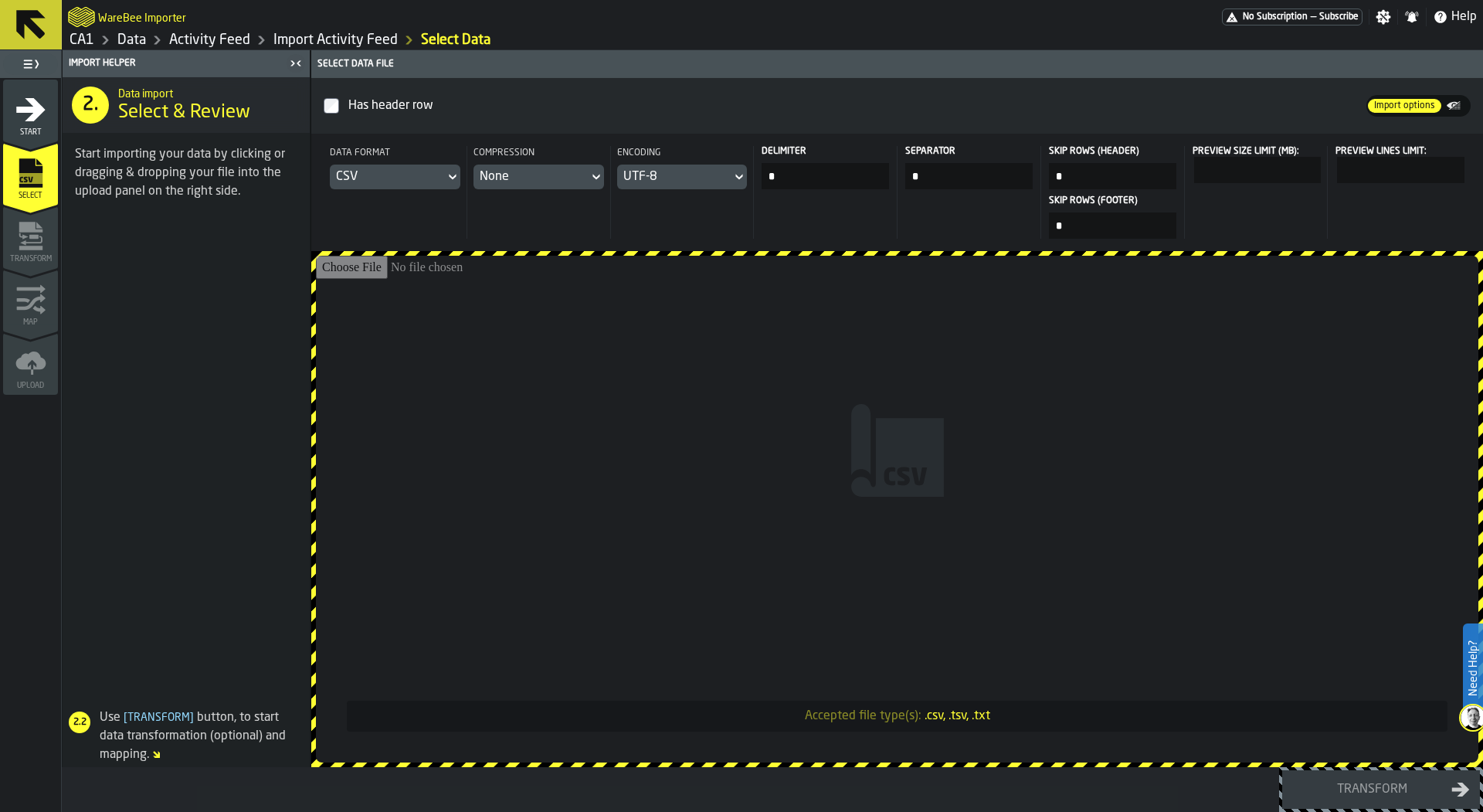
click at [695, 447] on input "Accepted file type(s): .csv, .tsv, .txt" at bounding box center [897, 509] width 1162 height 507
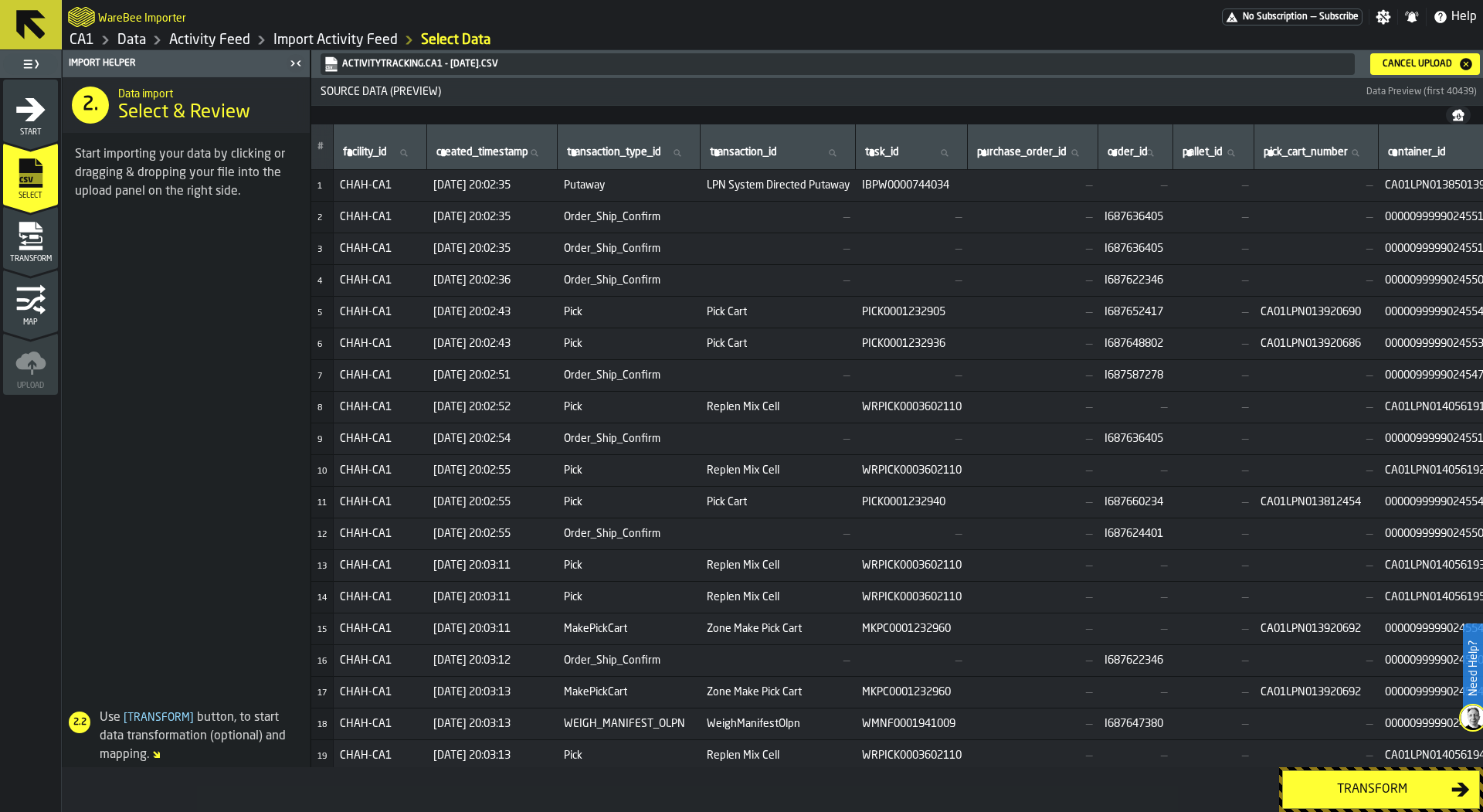
click at [27, 239] on icon "menu Transform" at bounding box center [31, 236] width 31 height 31
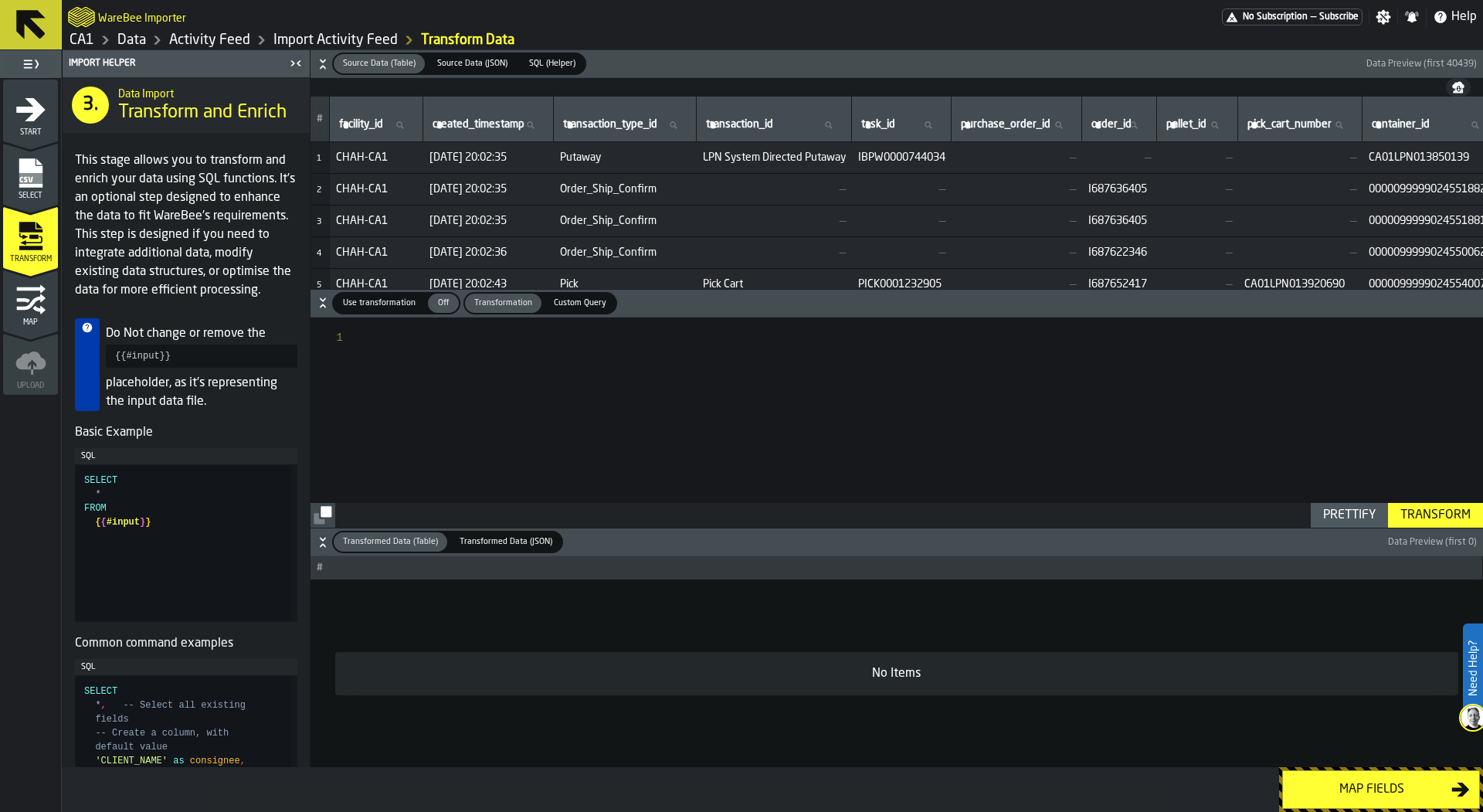
click at [394, 296] on span "Use transformation" at bounding box center [378, 303] width 85 height 13
type textarea "**********"
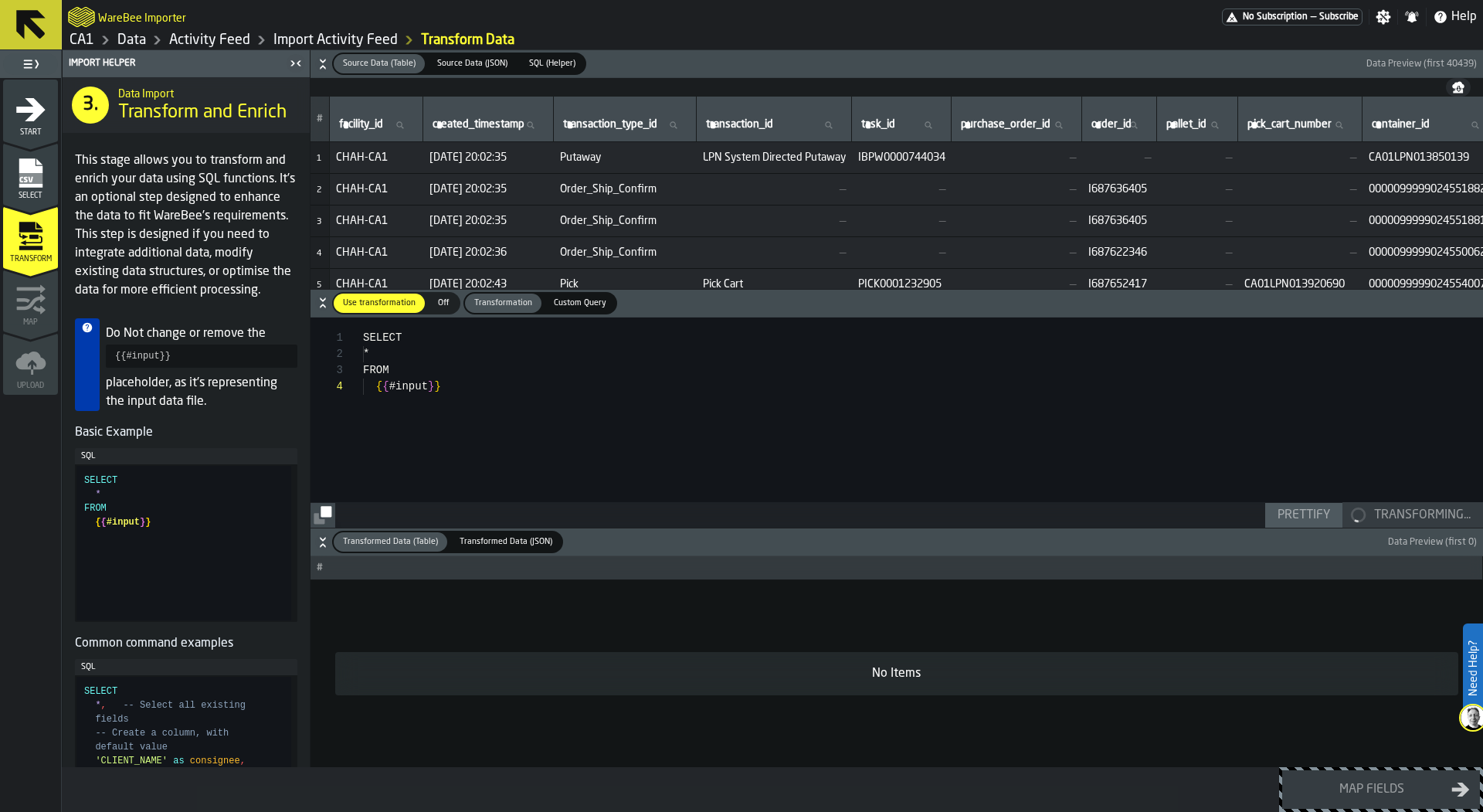
scroll to position [48, 0]
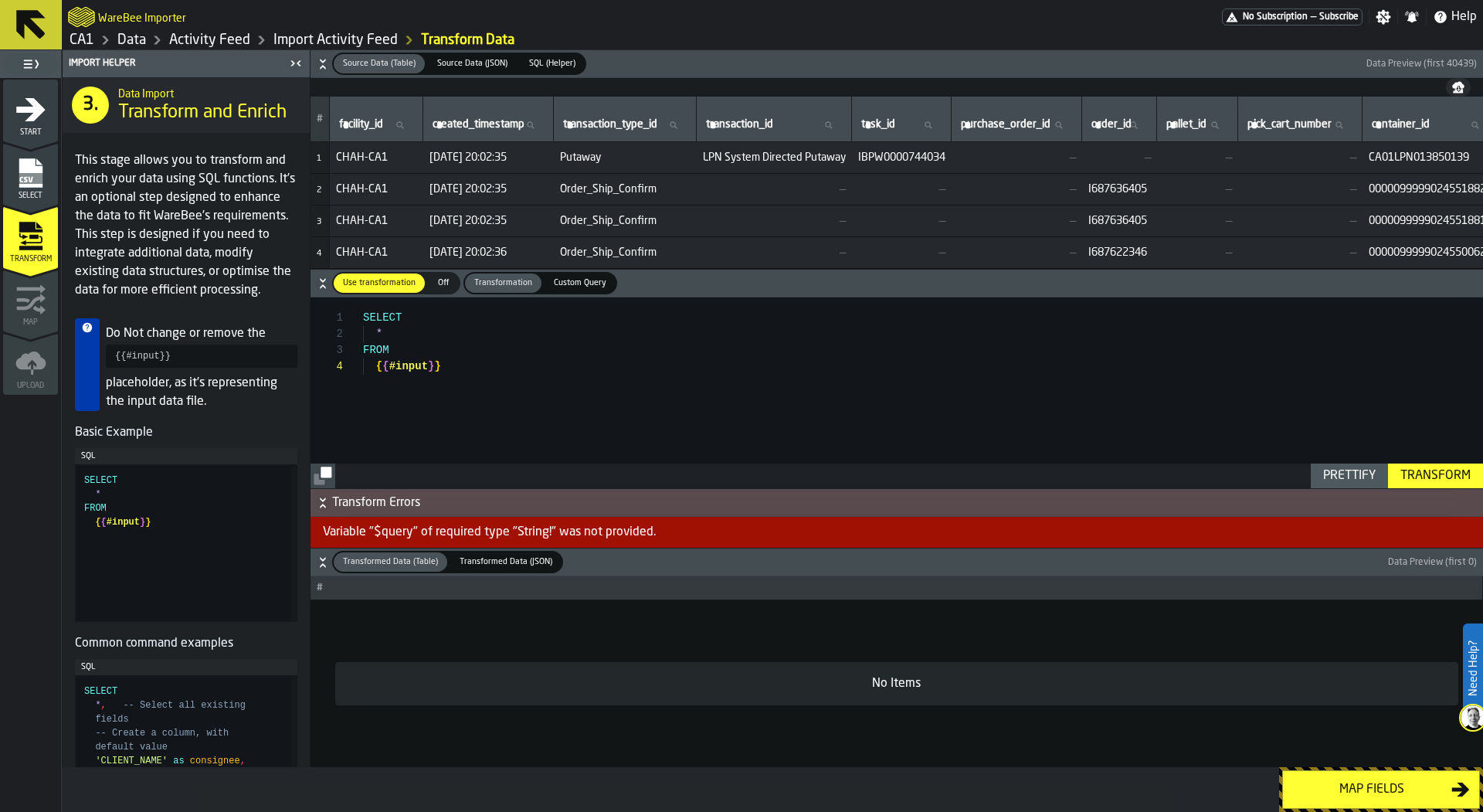
click at [33, 124] on div "Start" at bounding box center [30, 115] width 55 height 43
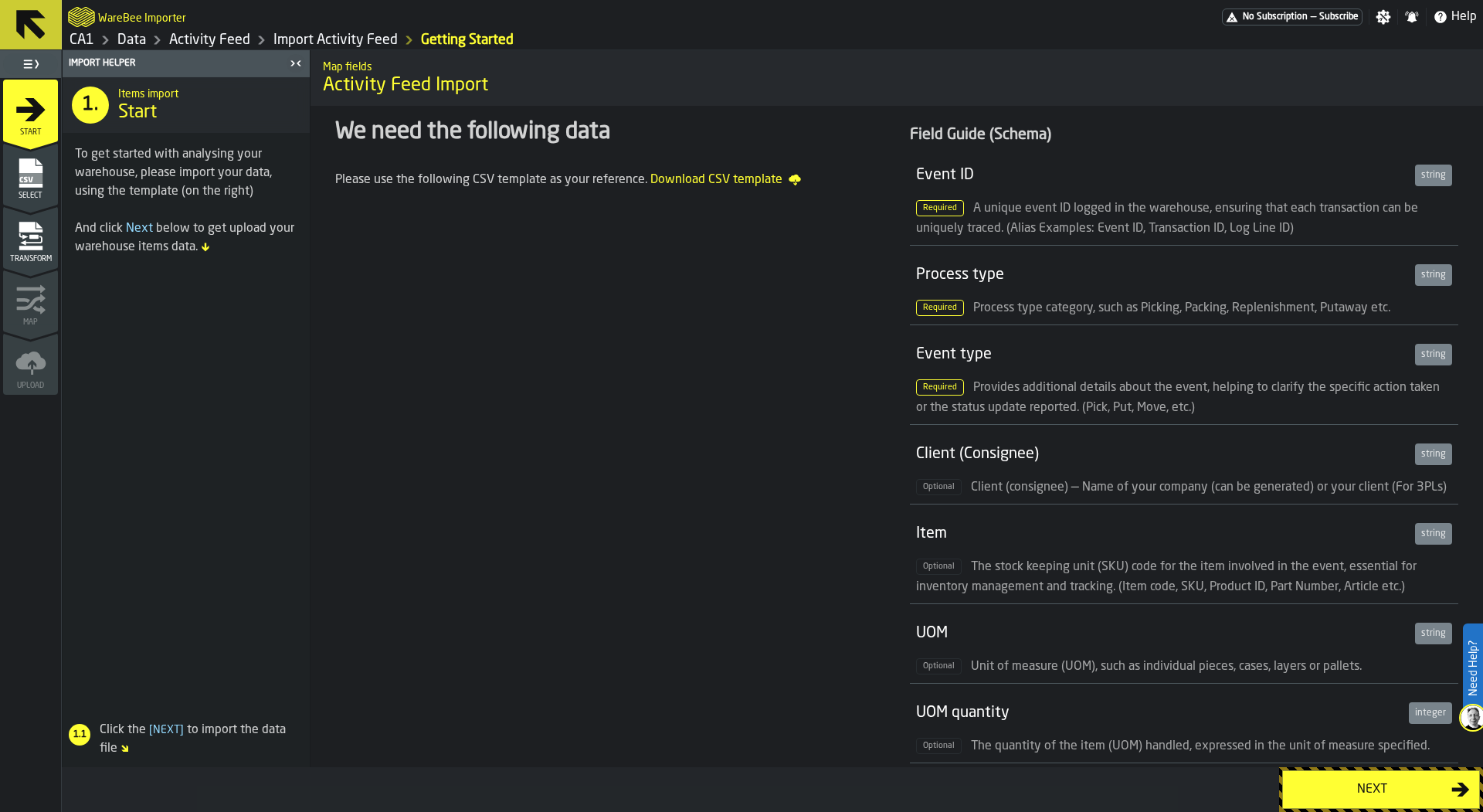
click at [33, 170] on icon "menu Select" at bounding box center [29, 173] width 23 height 29
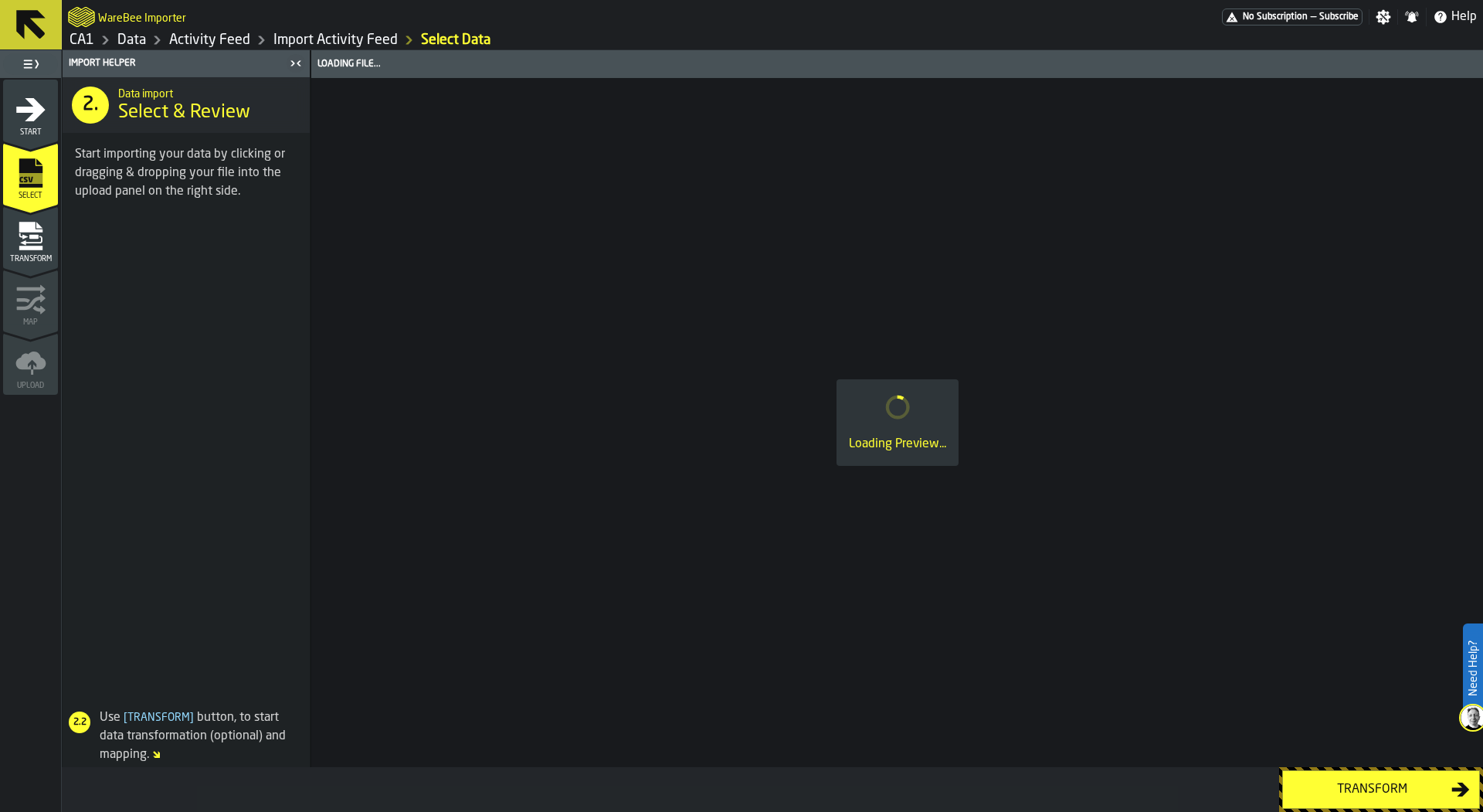
click at [30, 99] on icon "menu Start" at bounding box center [31, 108] width 29 height 23
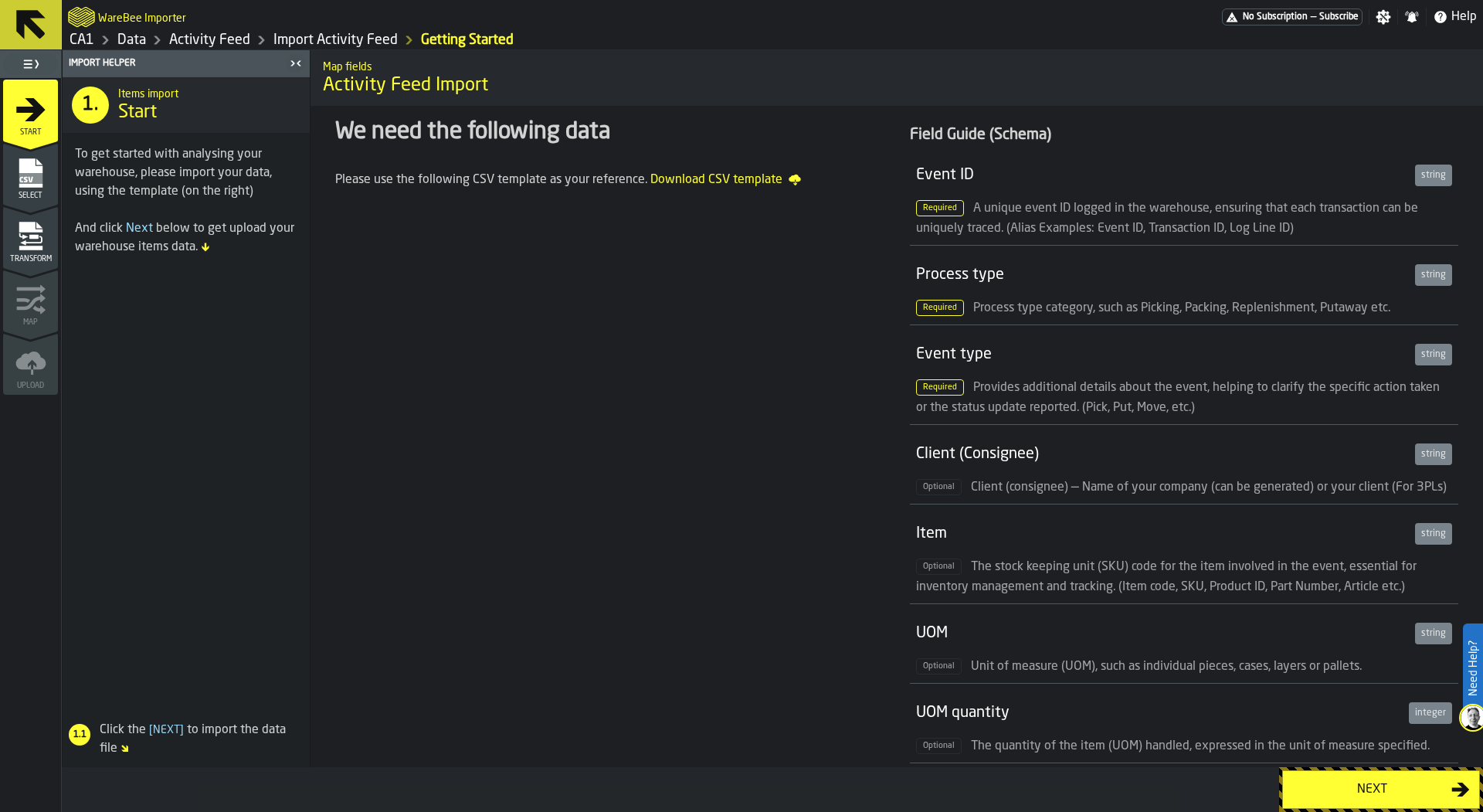
click at [28, 192] on span "Select" at bounding box center [30, 195] width 55 height 8
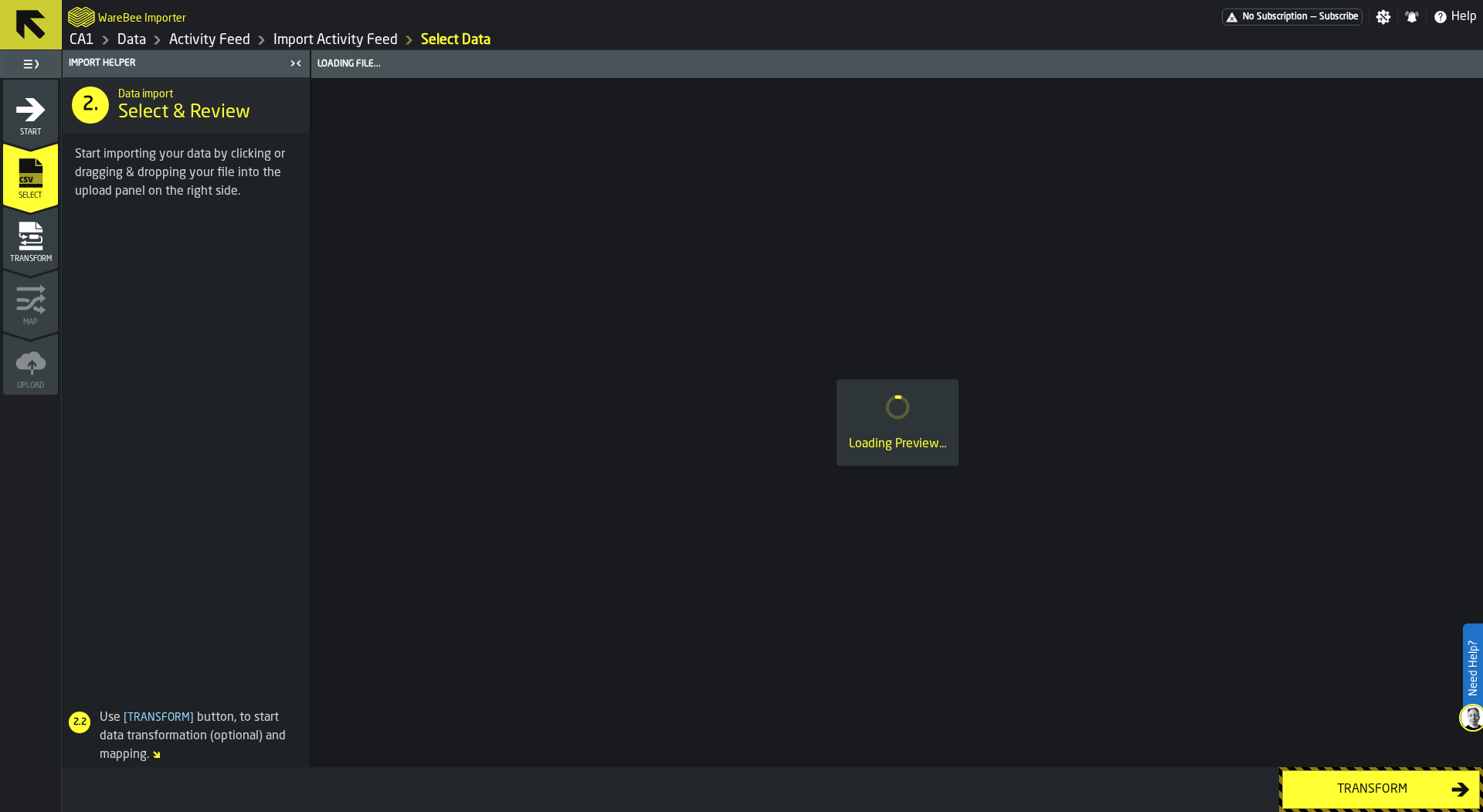
click at [29, 236] on icon "menu Transform" at bounding box center [34, 236] width 9 height 5
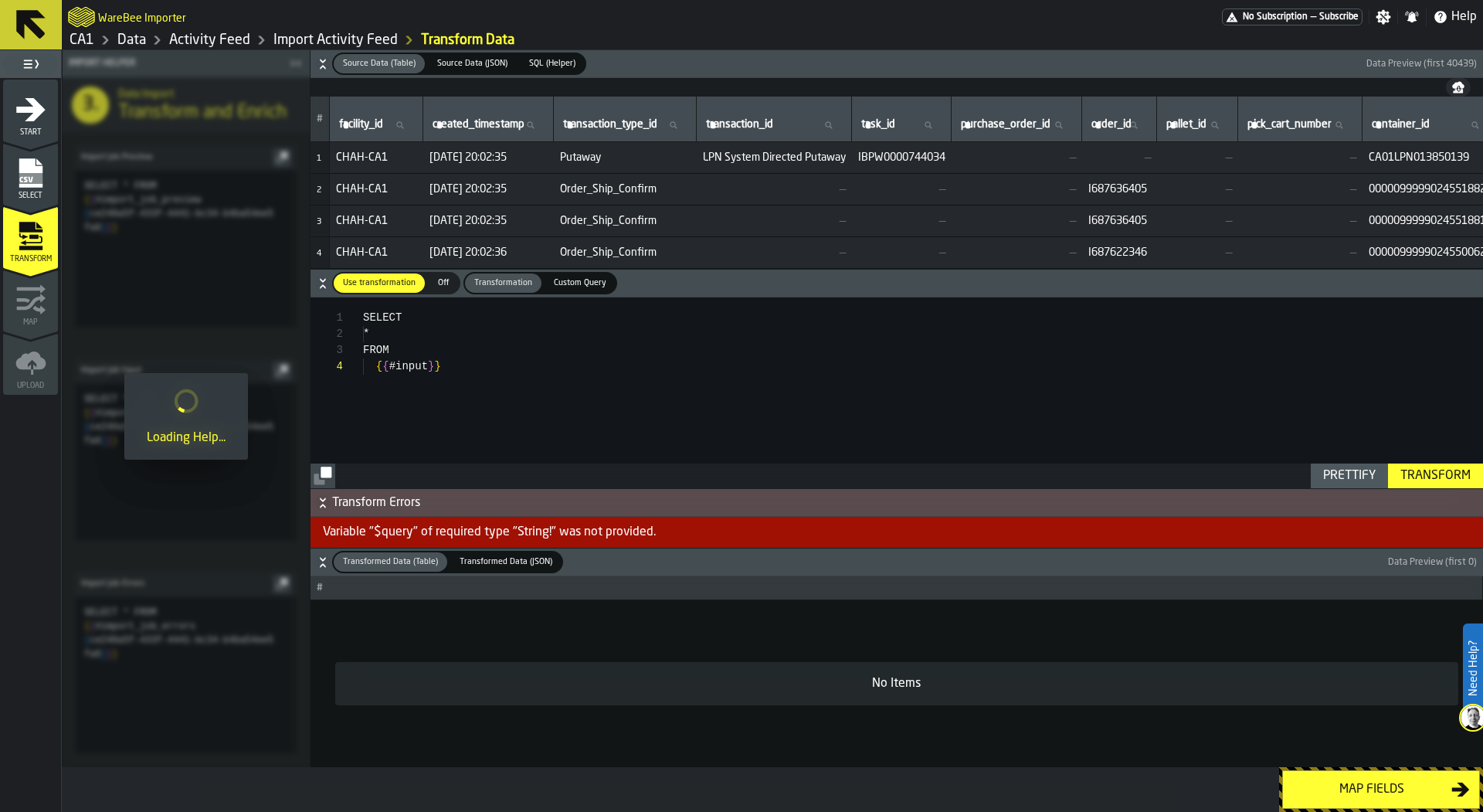
type textarea "**********"
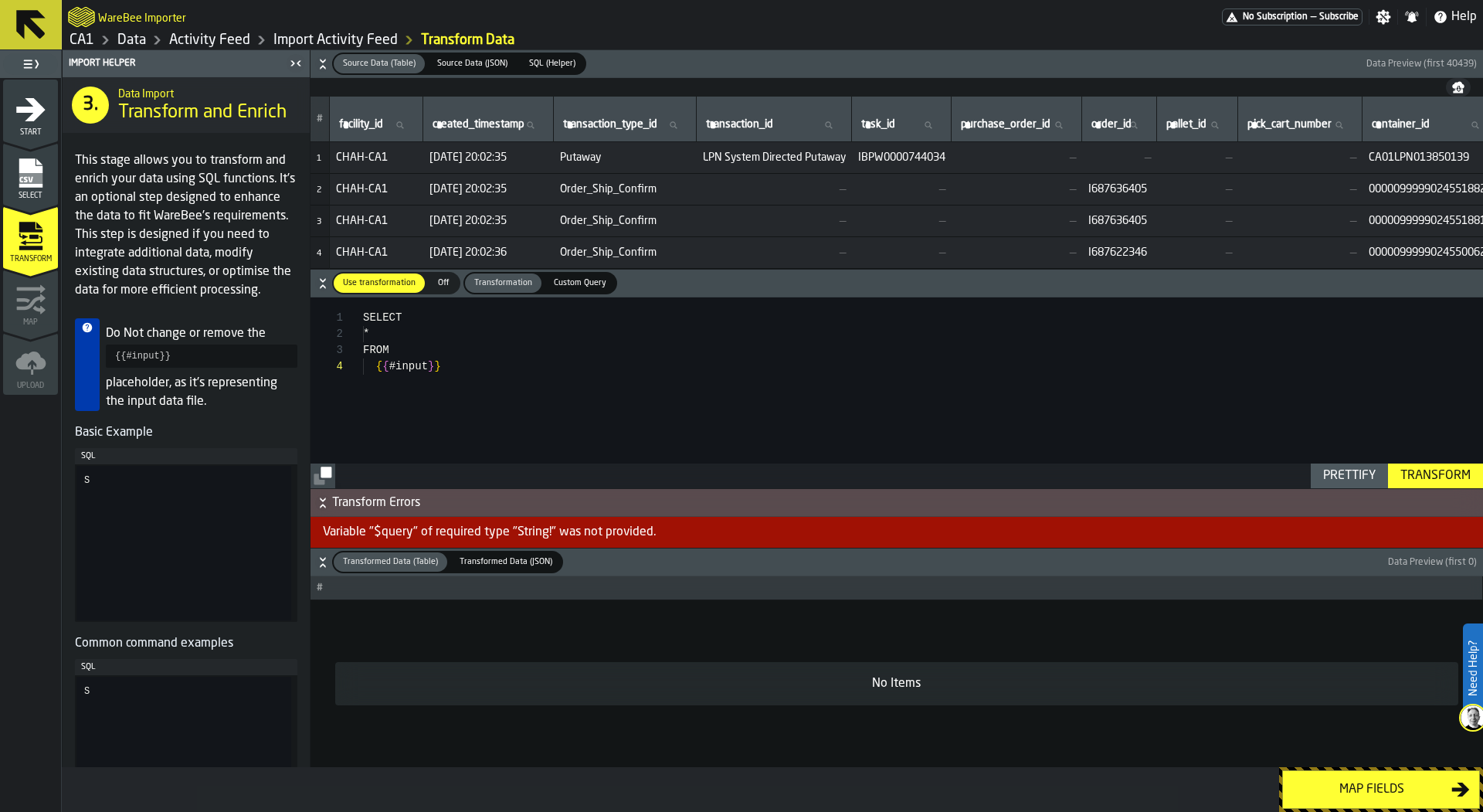
type textarea "**********"
